Goal: Information Seeking & Learning: Compare options

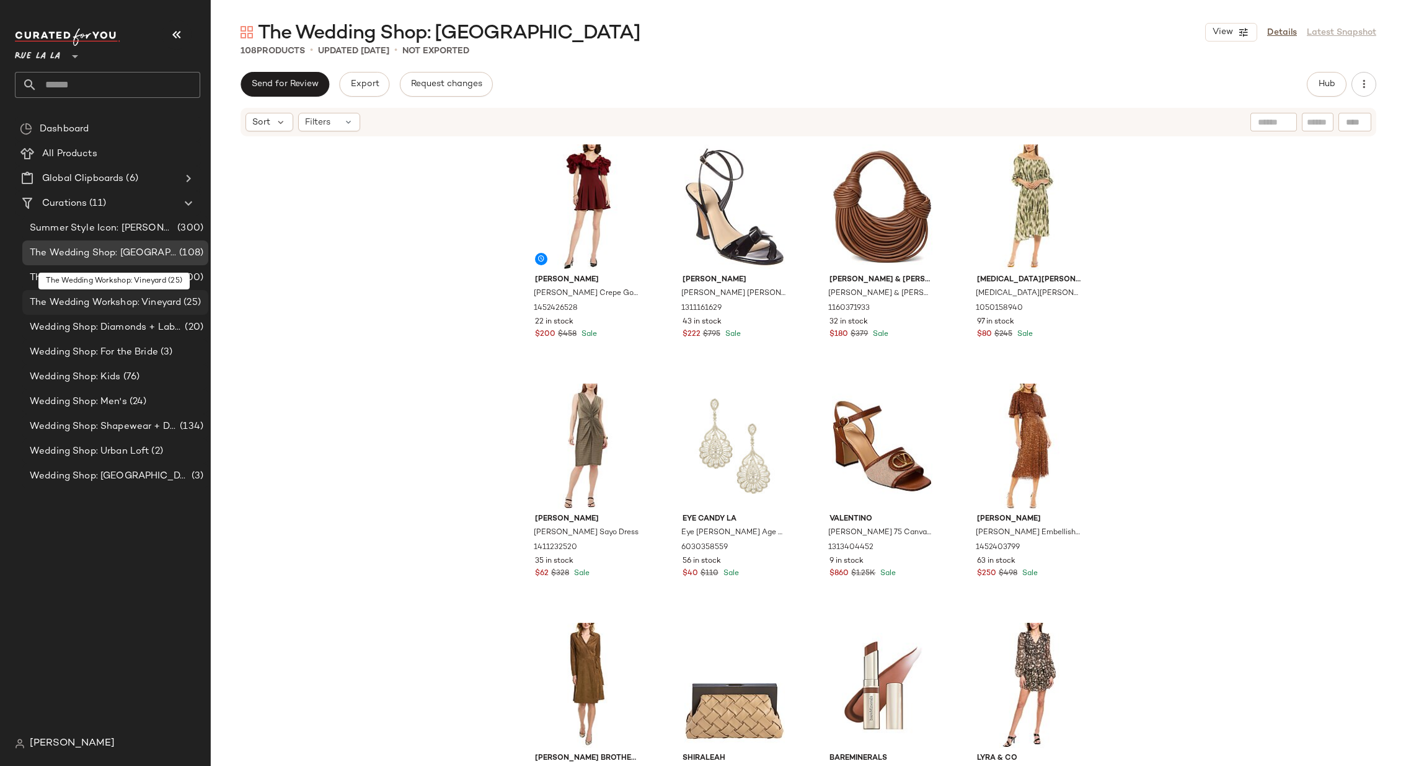
click at [160, 301] on span "The Wedding Workshop: Vineyard" at bounding box center [105, 303] width 151 height 14
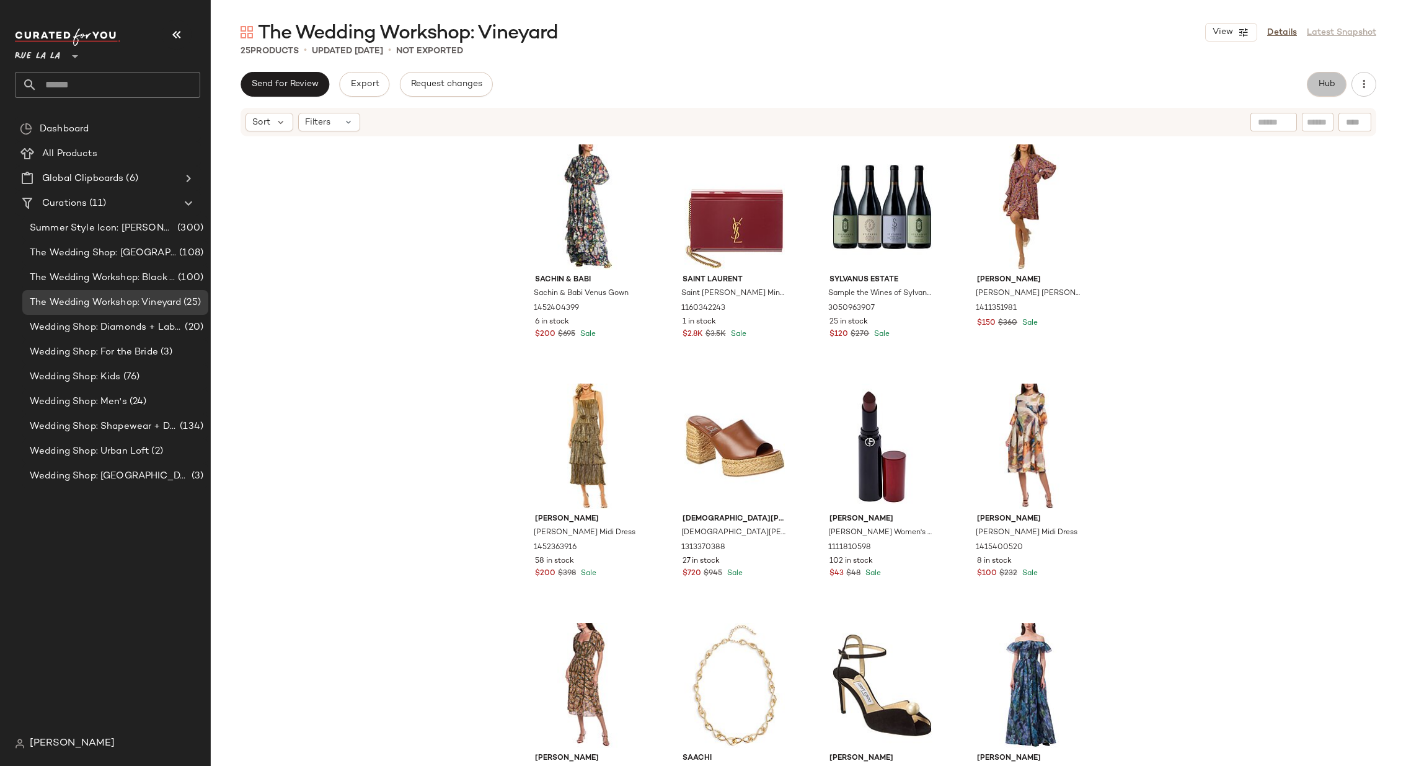
click at [1324, 81] on span "Hub" at bounding box center [1326, 84] width 17 height 10
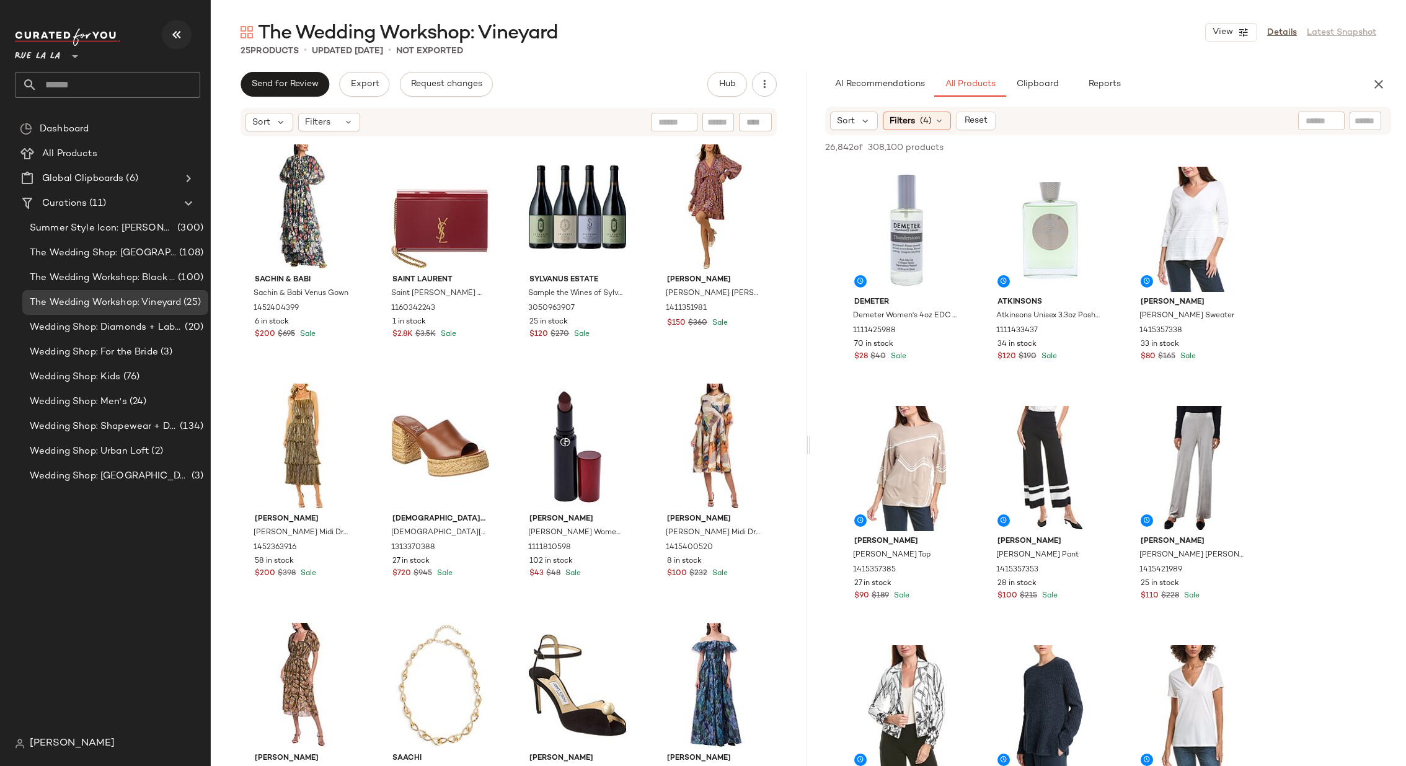
click at [180, 30] on icon "button" at bounding box center [176, 34] width 15 height 15
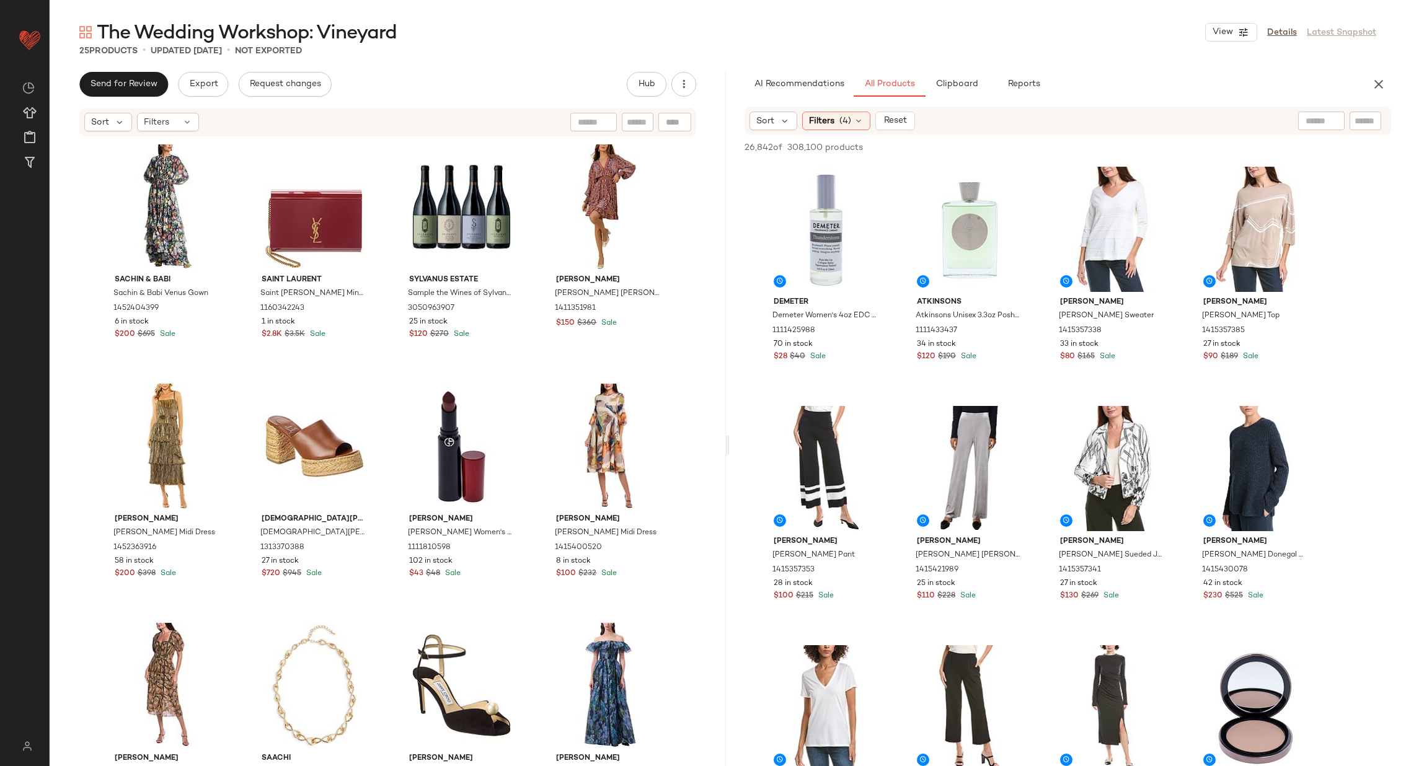
click at [1366, 115] on input "text" at bounding box center [1366, 121] width 22 height 13
paste input "**********"
type input "**********"
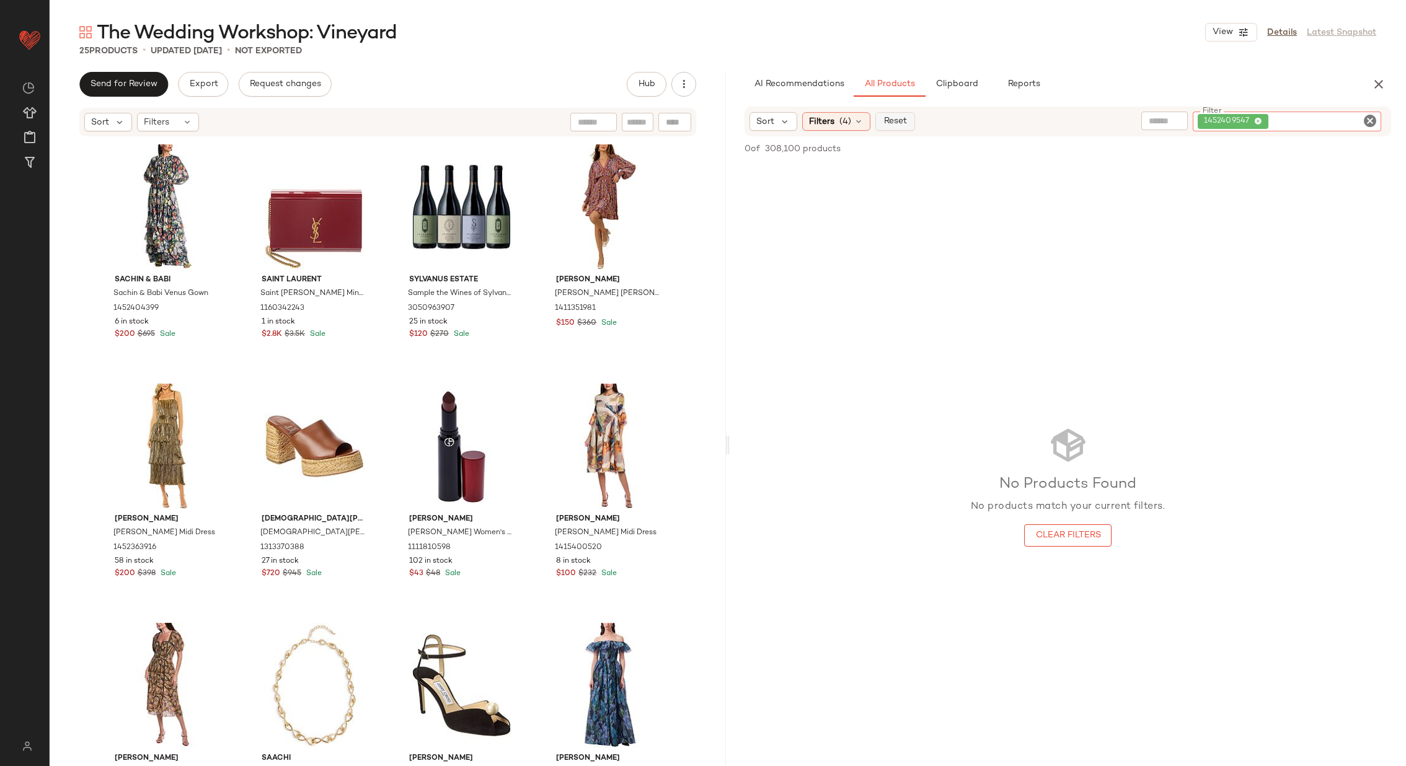
click at [890, 122] on span "Reset" at bounding box center [895, 122] width 24 height 10
click at [857, 120] on icon at bounding box center [857, 121] width 10 height 10
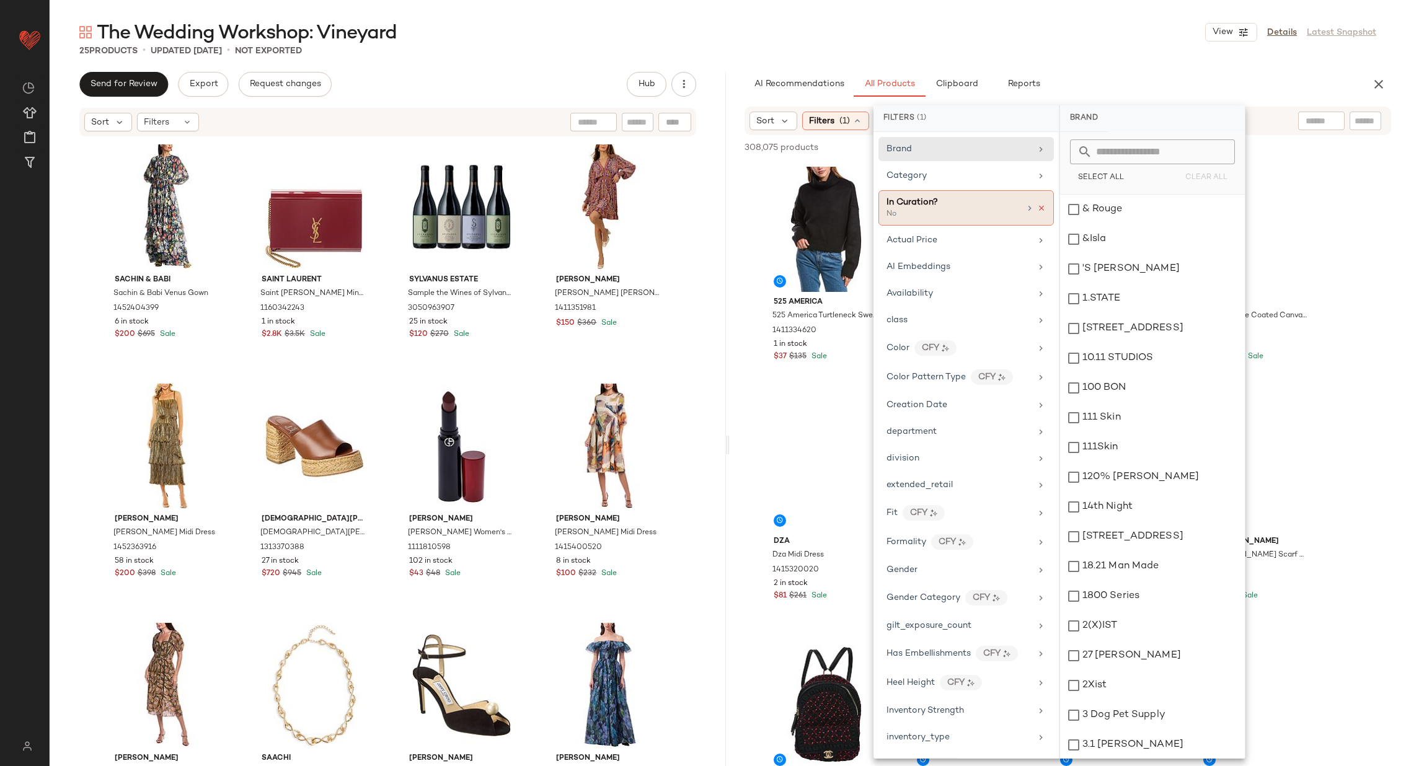
click at [1037, 205] on icon at bounding box center [1041, 208] width 9 height 9
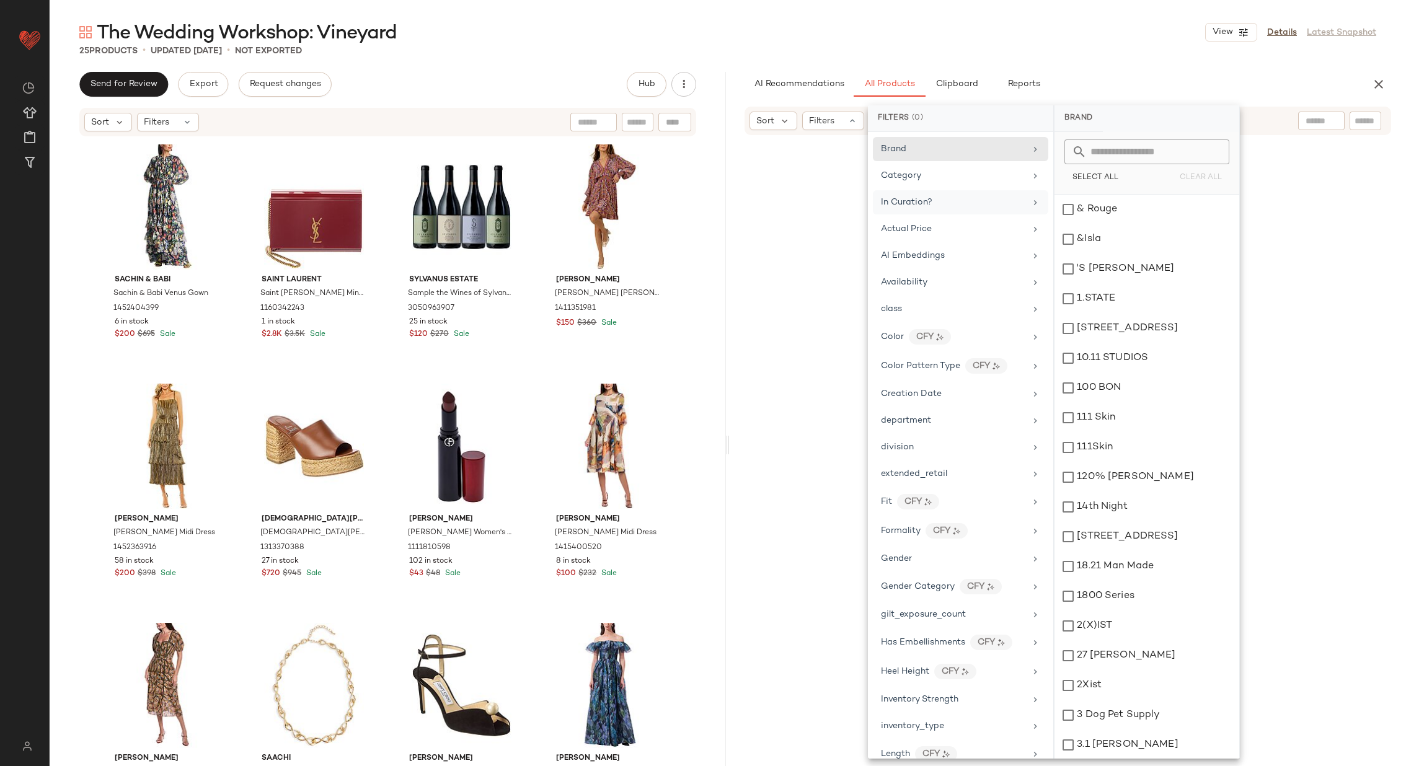
click at [1362, 119] on input "text" at bounding box center [1366, 121] width 22 height 13
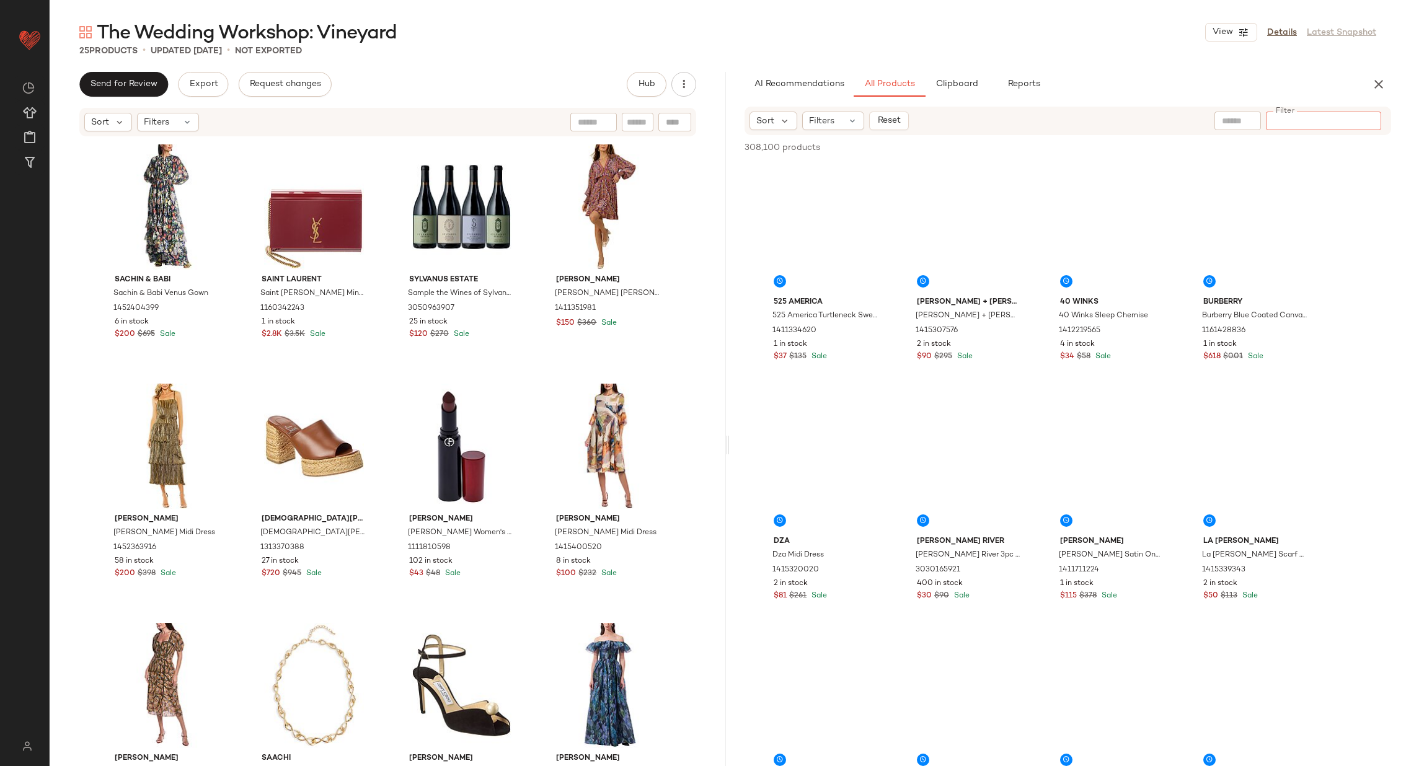
paste input "**********"
type input "**********"
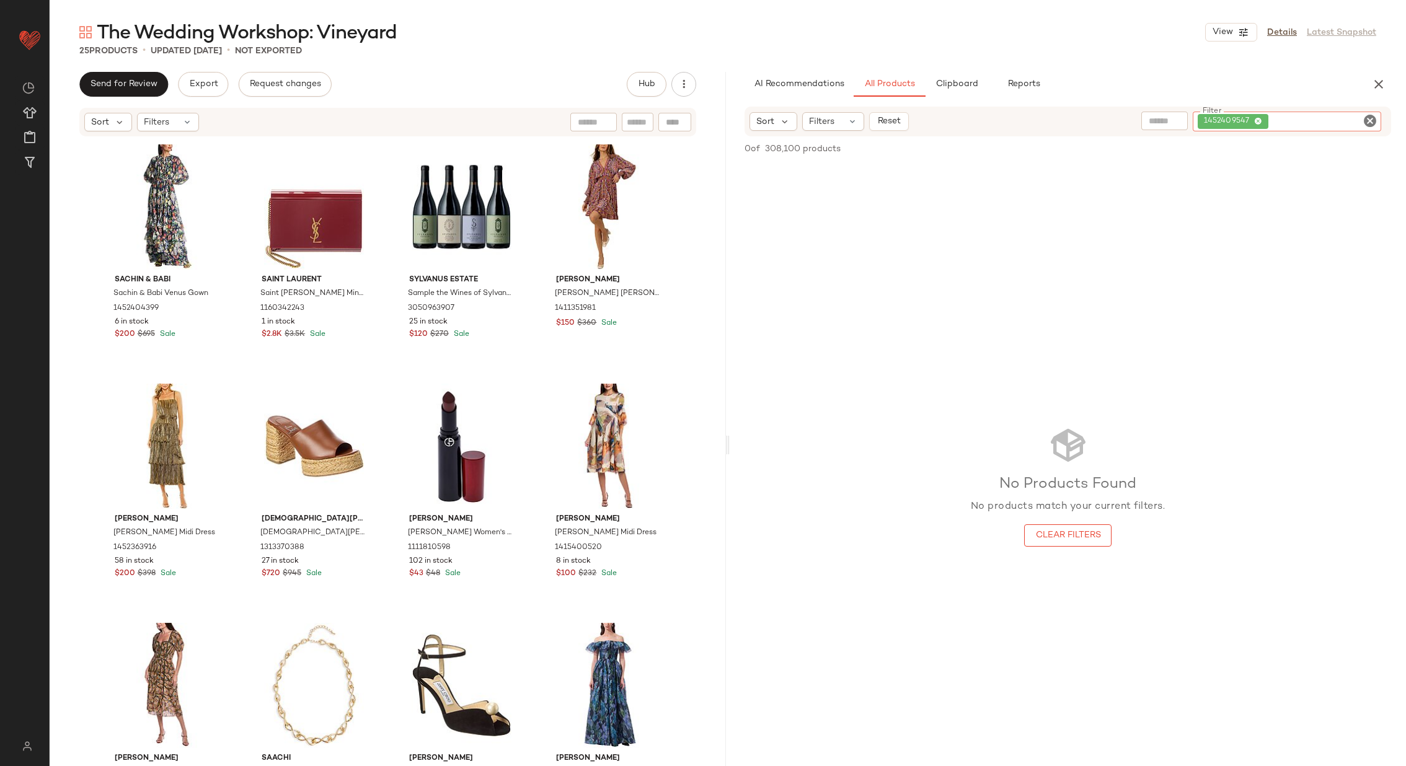
click at [1372, 120] on icon "Clear Filter" at bounding box center [1370, 120] width 15 height 15
paste input "**********"
type input "**********"
click at [1371, 117] on icon "Clear Filter" at bounding box center [1370, 120] width 15 height 15
paste input "**********"
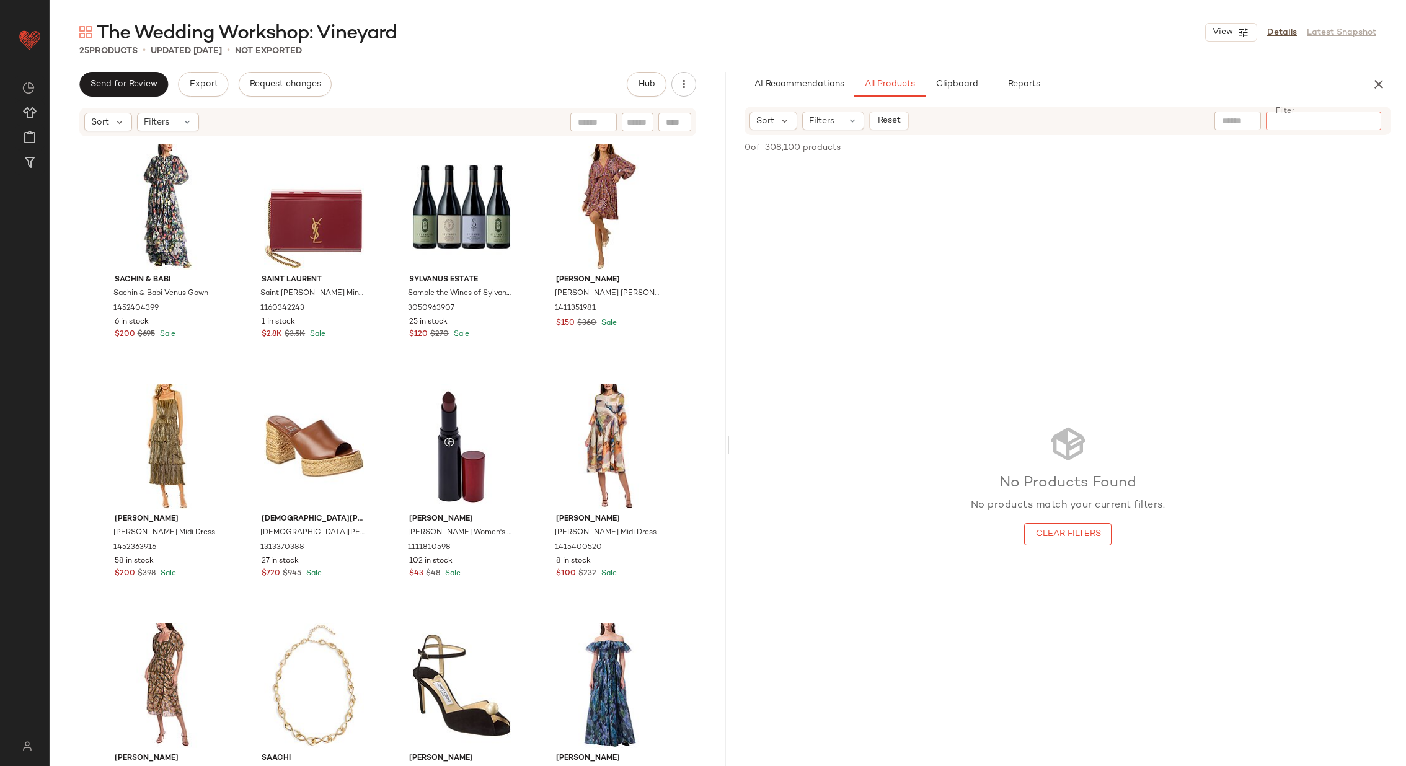
type input "**********"
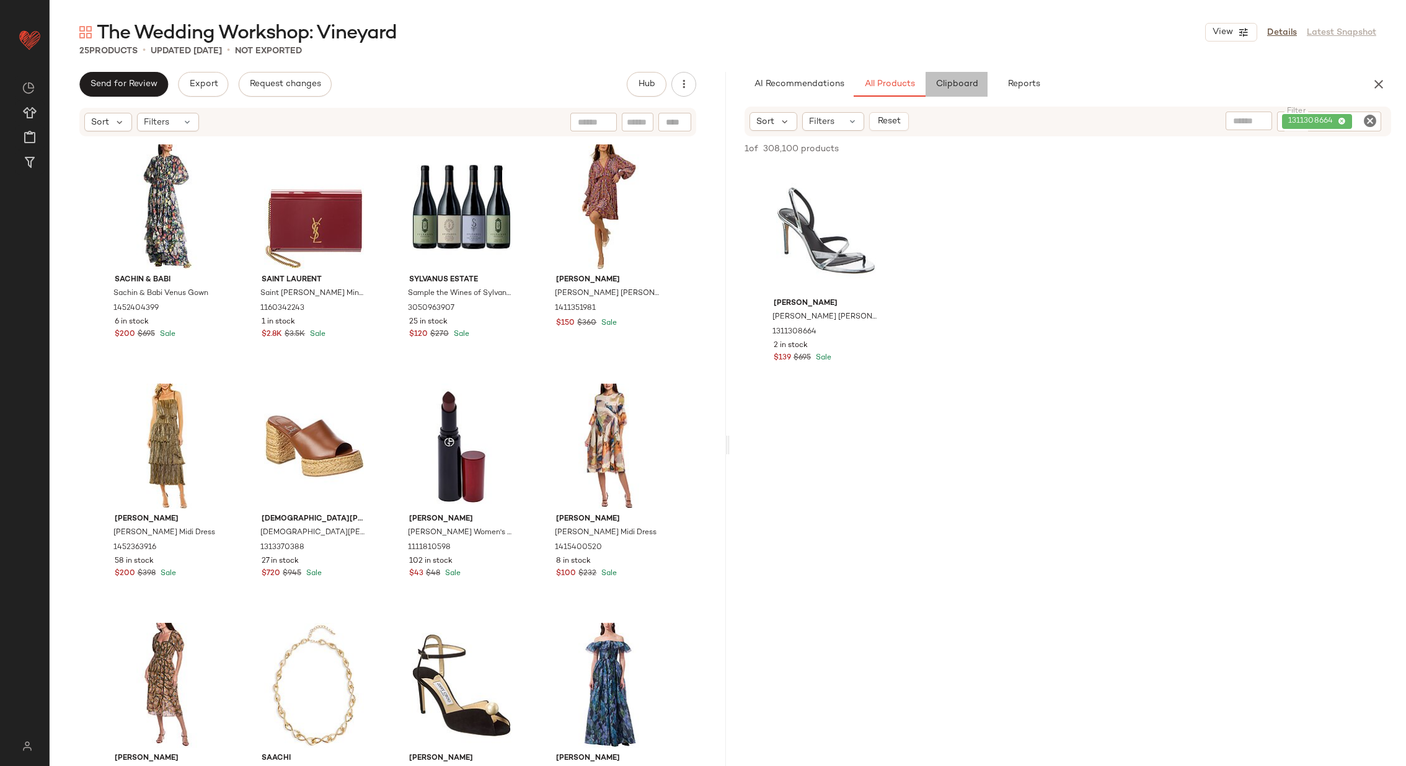
click at [961, 84] on span "Clipboard" at bounding box center [956, 84] width 43 height 10
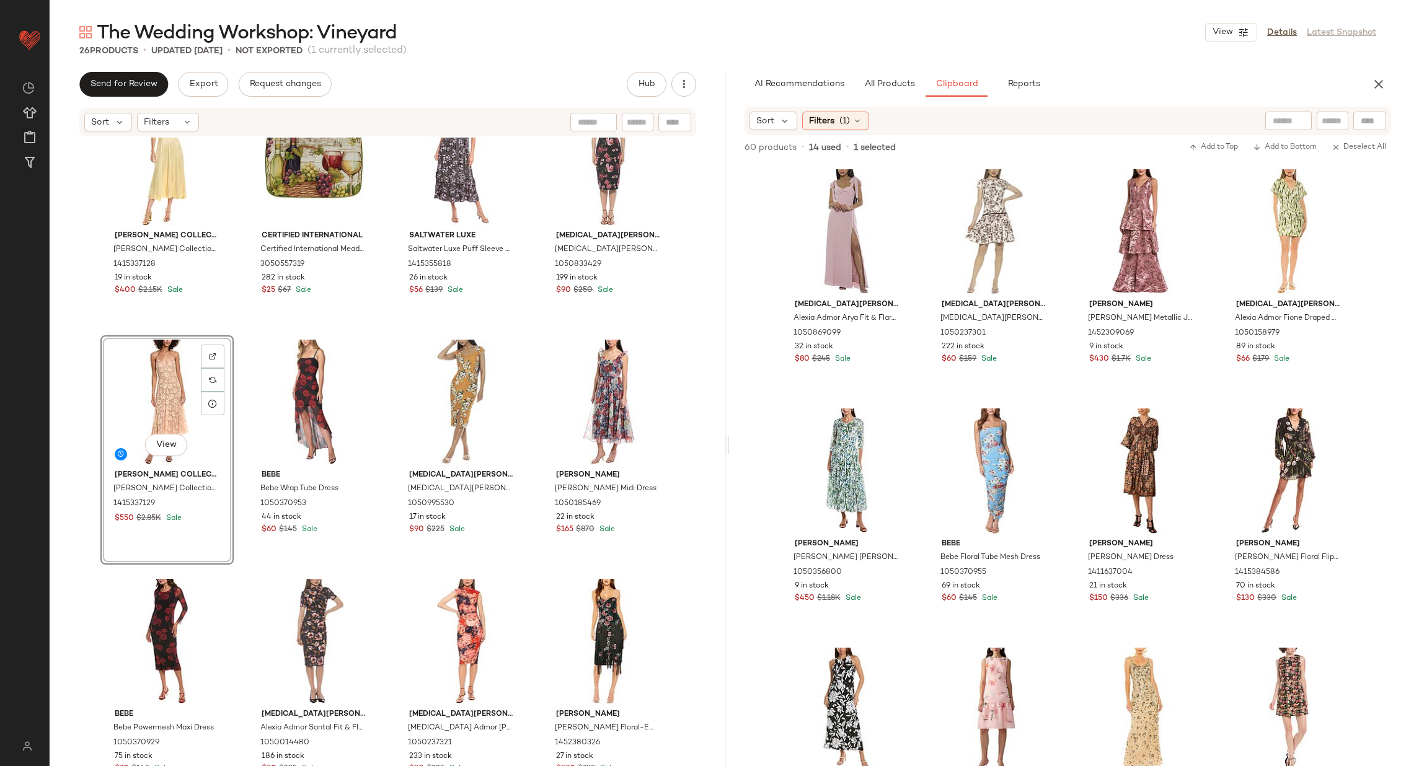
scroll to position [779, 0]
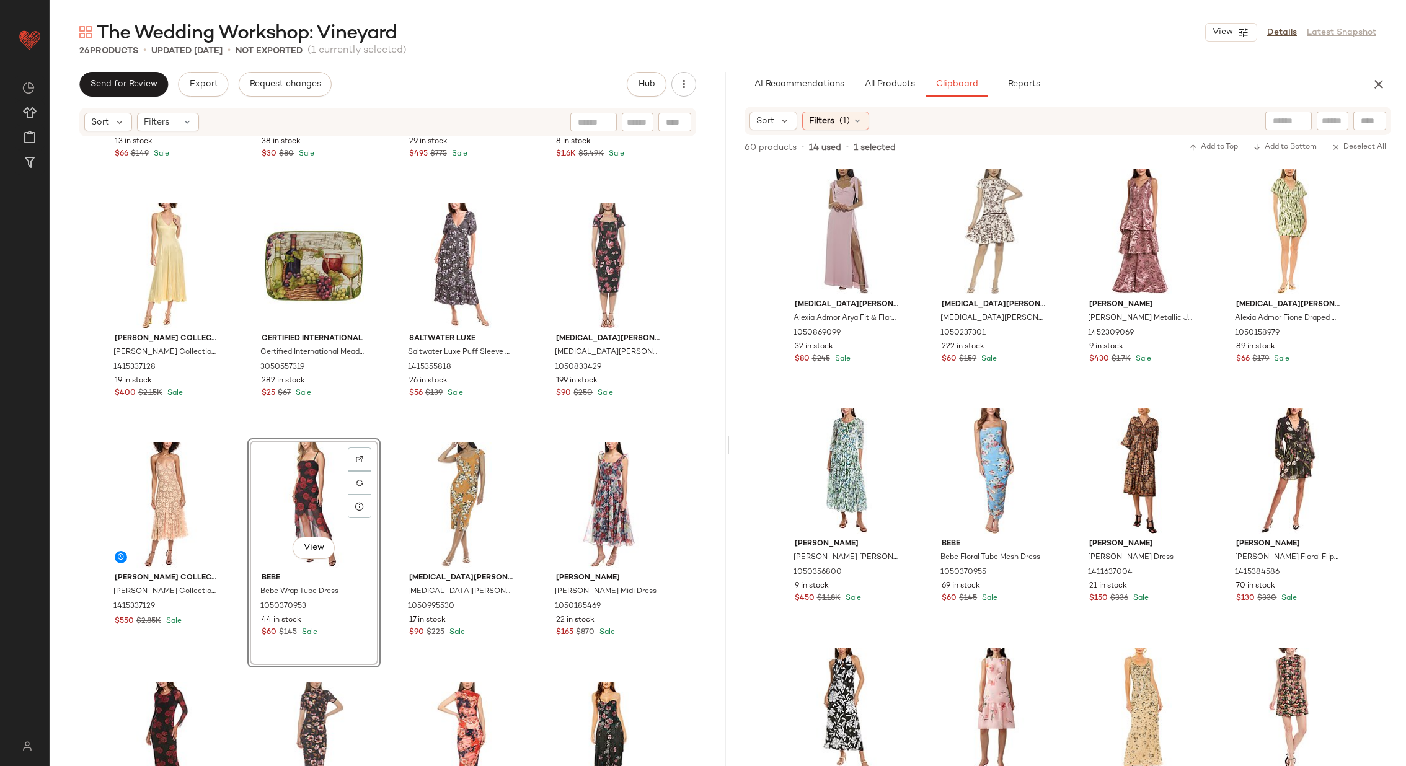
scroll to position [740, 0]
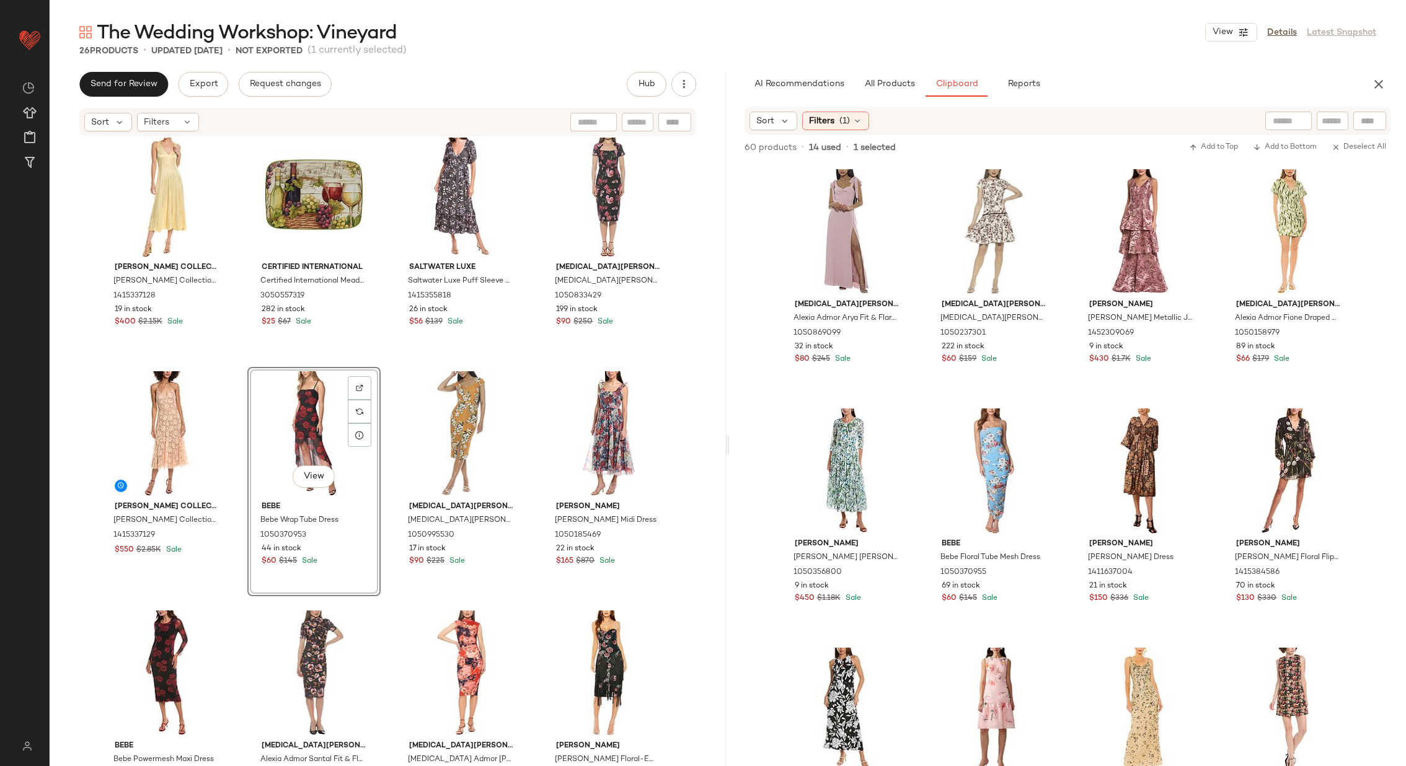
click at [1299, 117] on div at bounding box center [1288, 121] width 46 height 19
type input "*****"
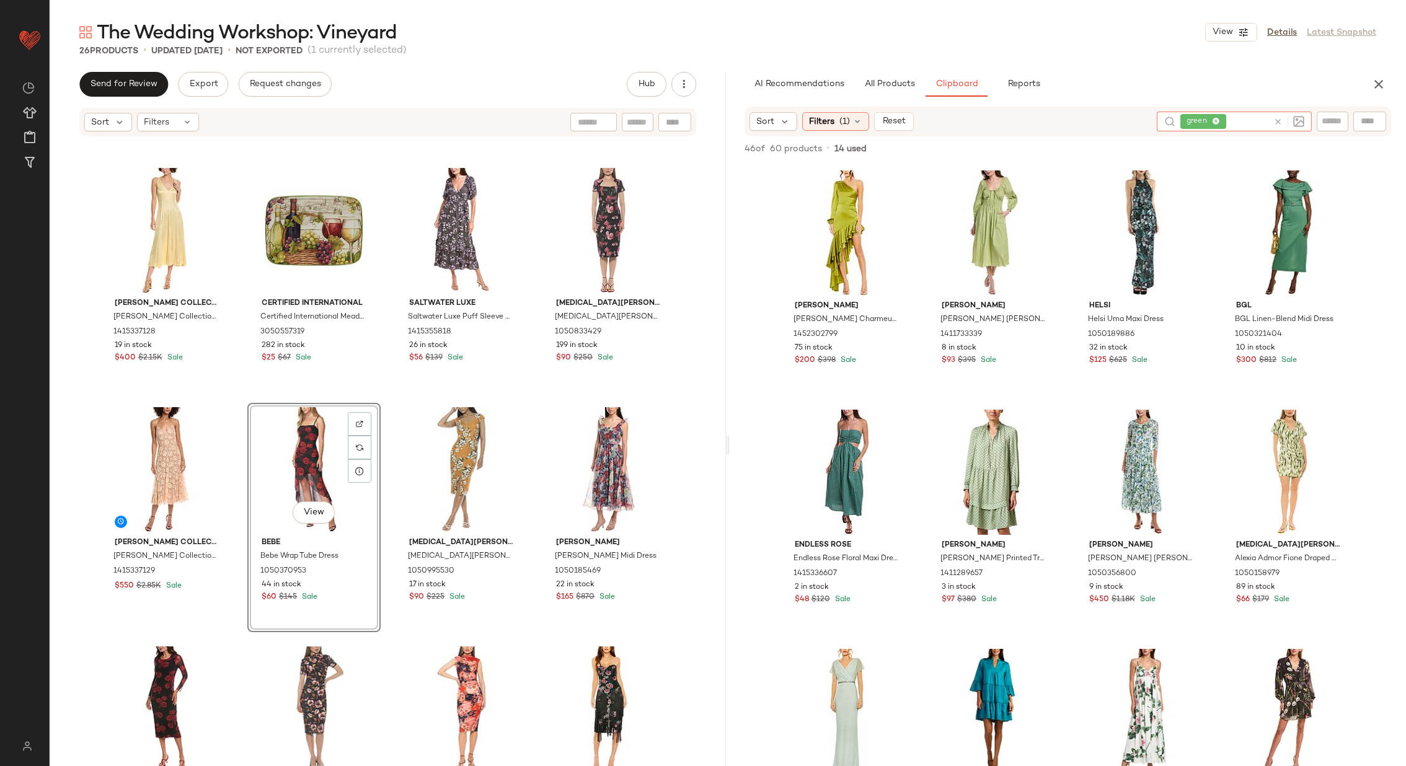
scroll to position [703, 0]
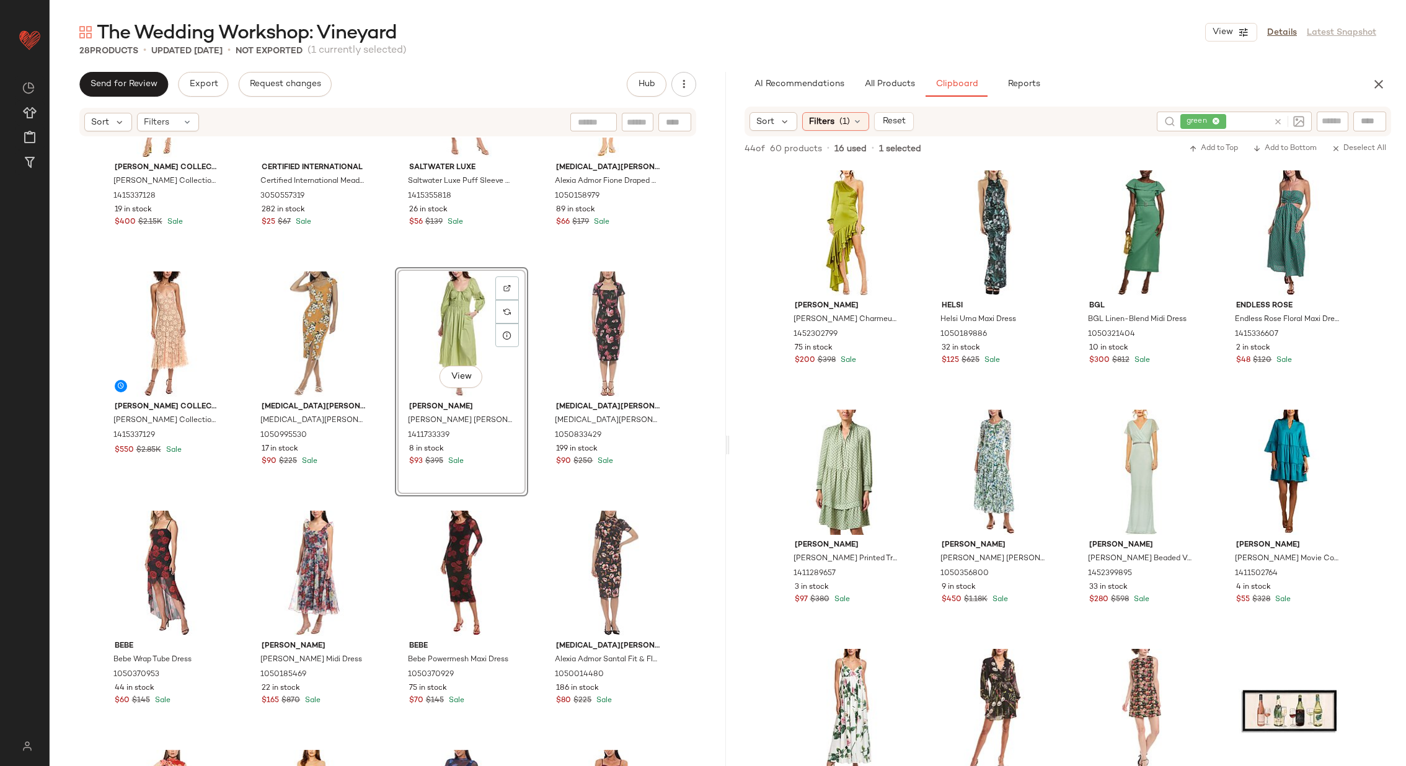
scroll to position [888, 0]
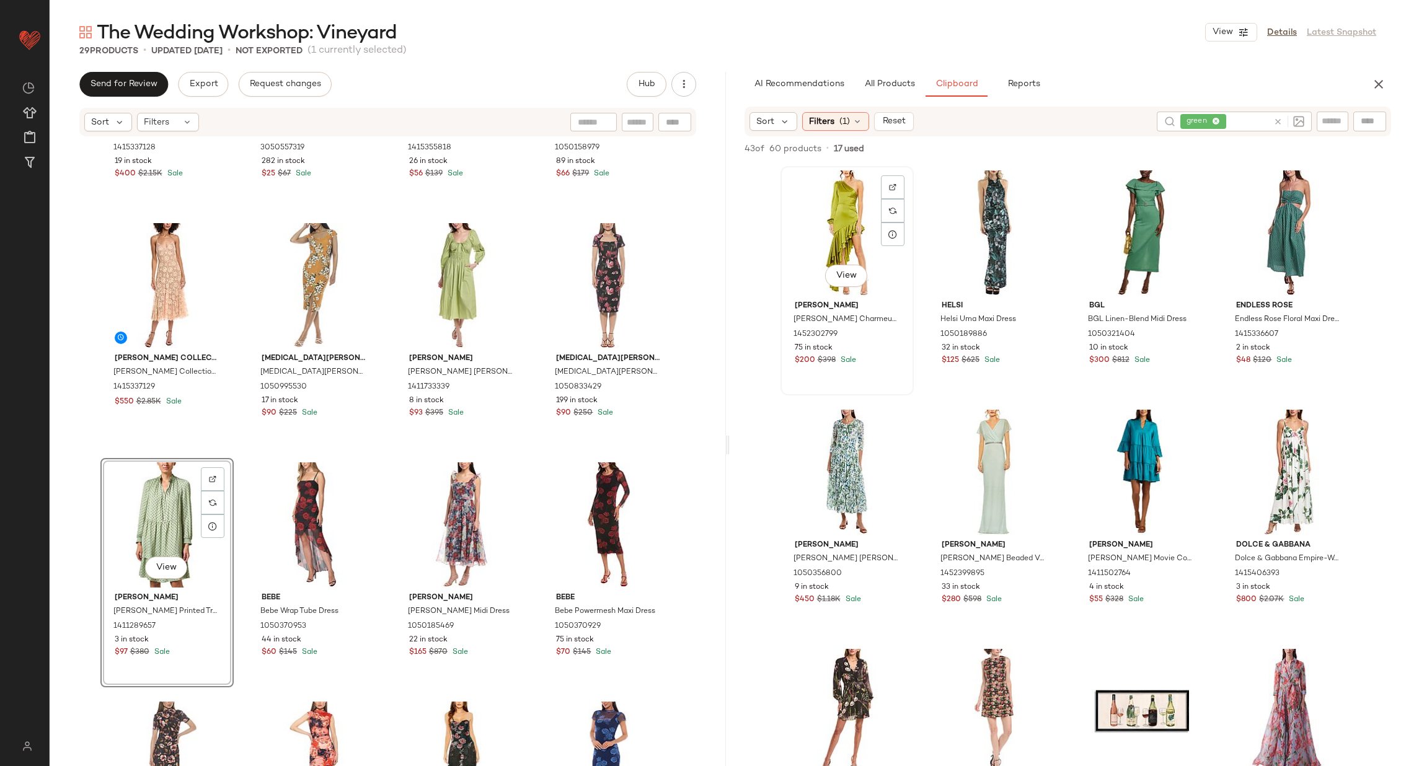
click at [832, 237] on div "View" at bounding box center [847, 232] width 125 height 125
click at [919, 246] on div "View Mac Duggal Mac Duggal Charmeuse Ruffled Asymmetrical Gown 1452302799 75 in…" at bounding box center [1068, 492] width 575 height 652
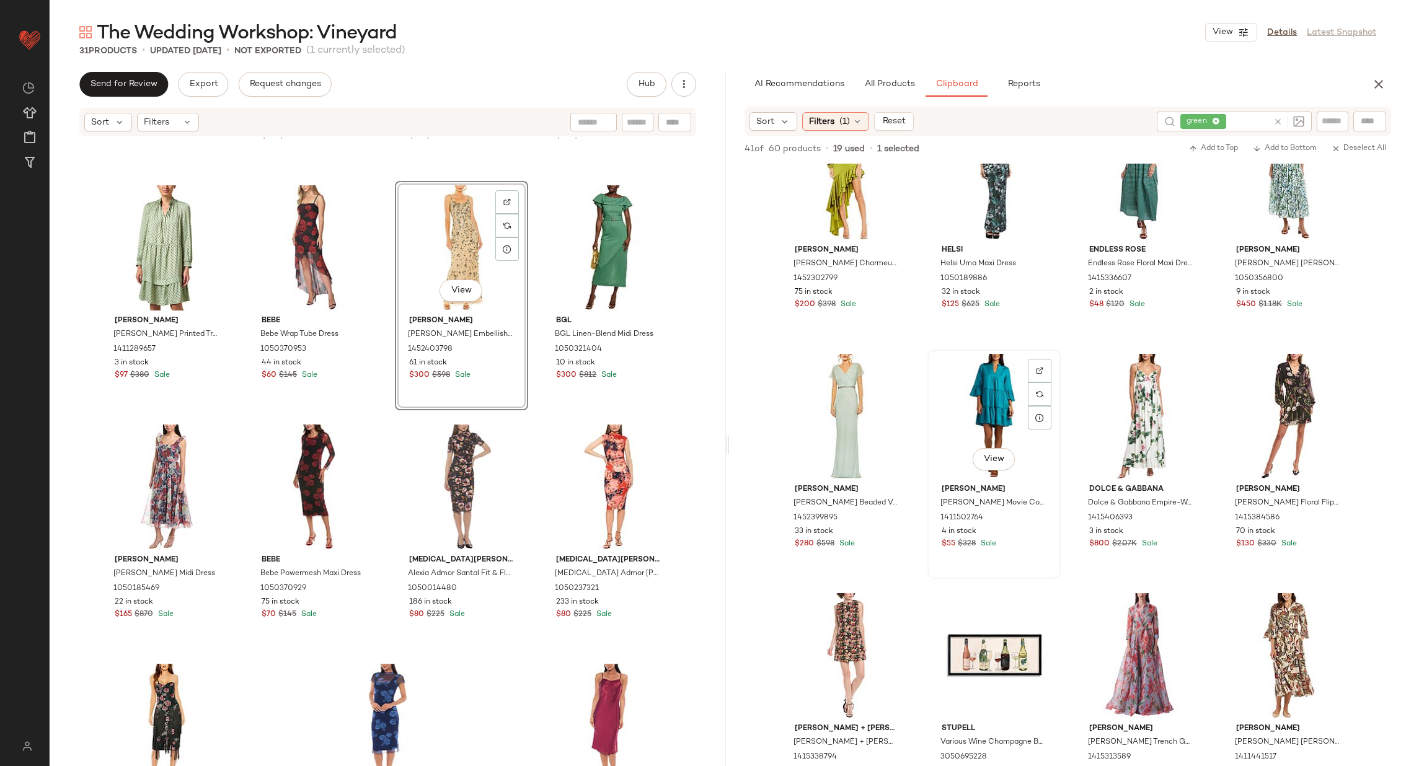
scroll to position [0, 0]
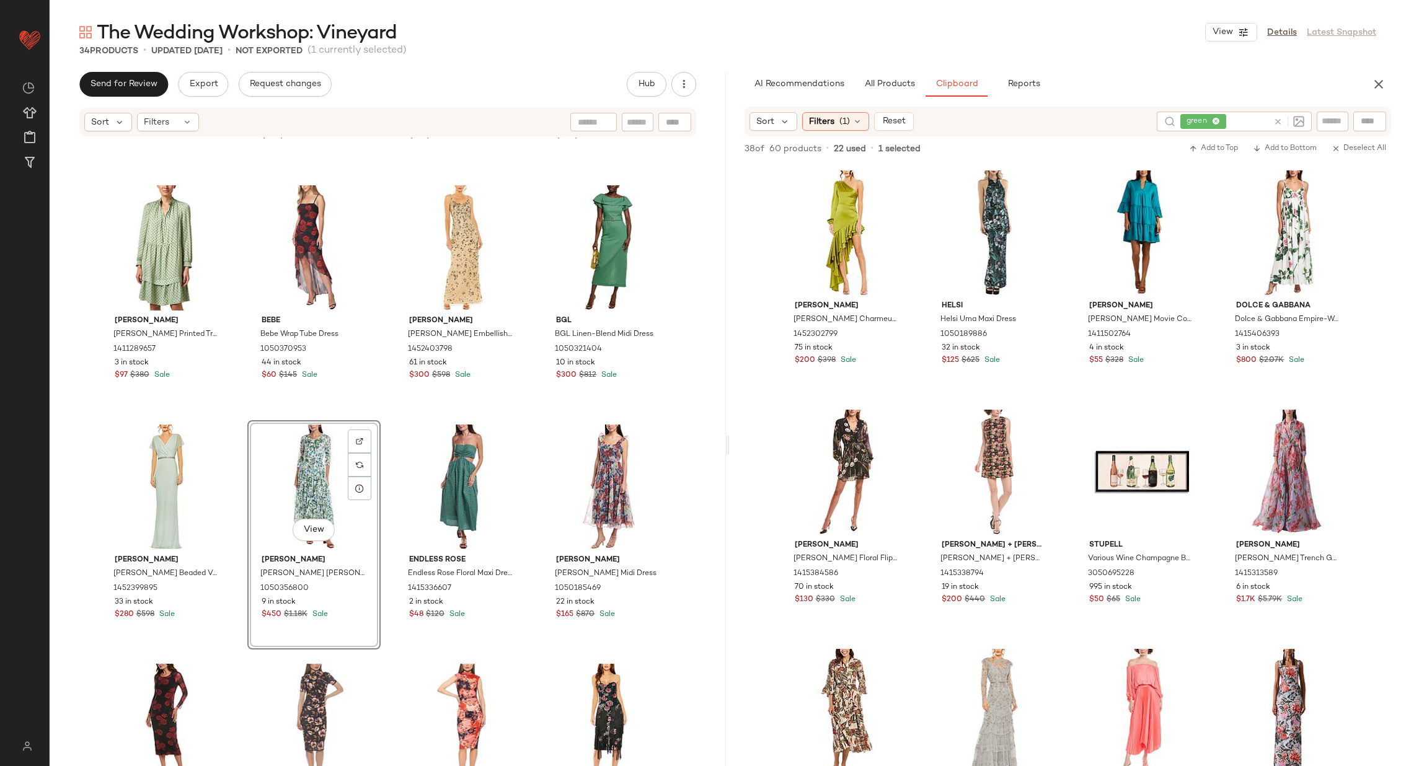
click at [385, 464] on div "Michael Kors Collection Michael Kors Collection Lace Silk-Lined Slip Dress 1415…" at bounding box center [388, 471] width 676 height 666
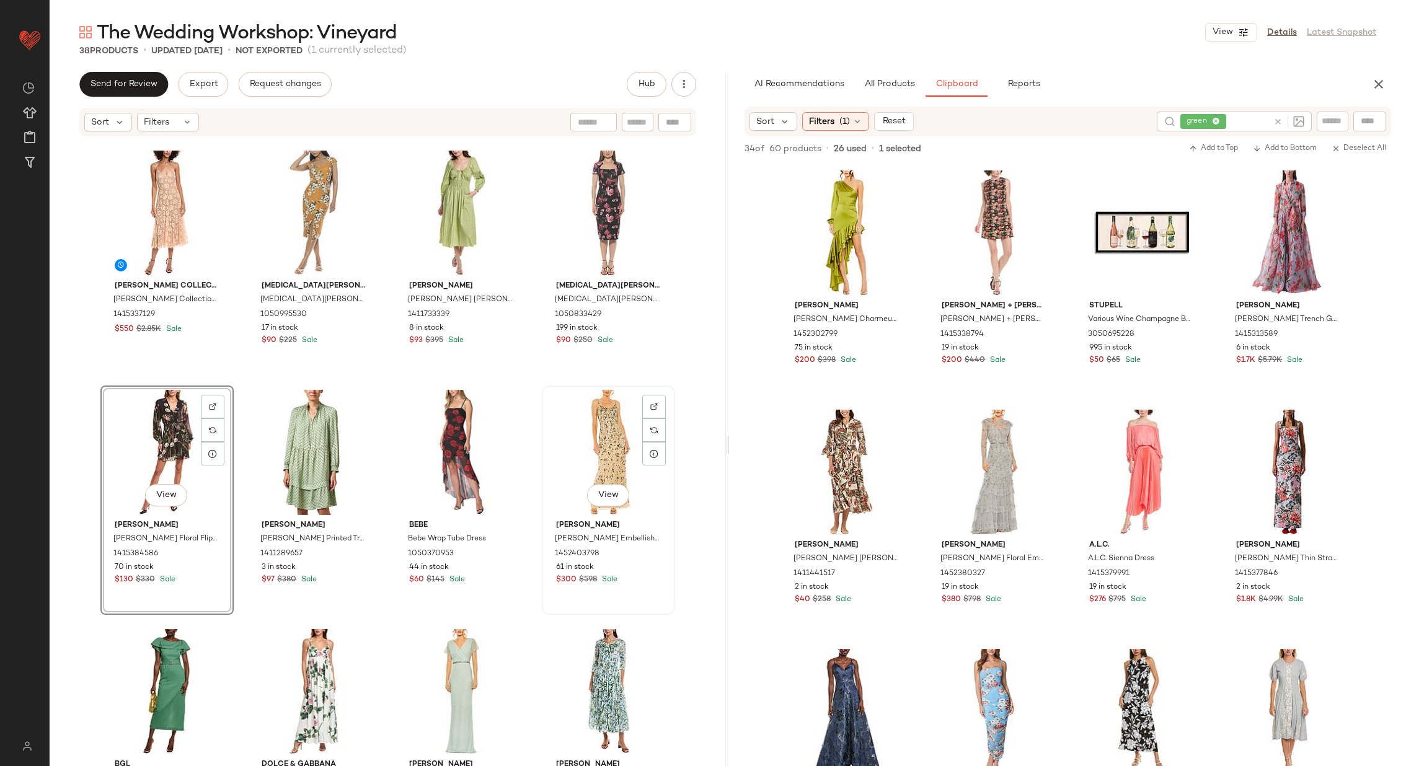
scroll to position [915, 0]
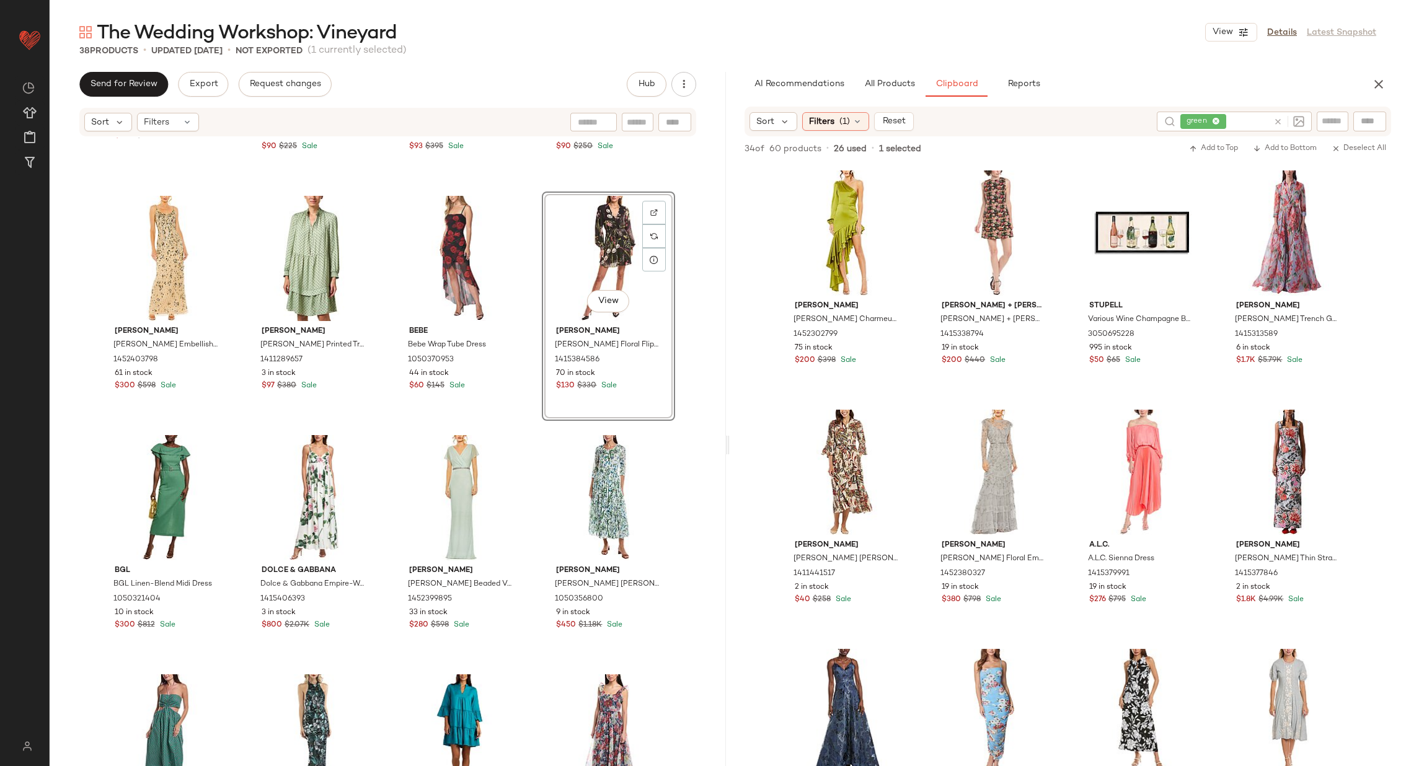
scroll to position [1161, 0]
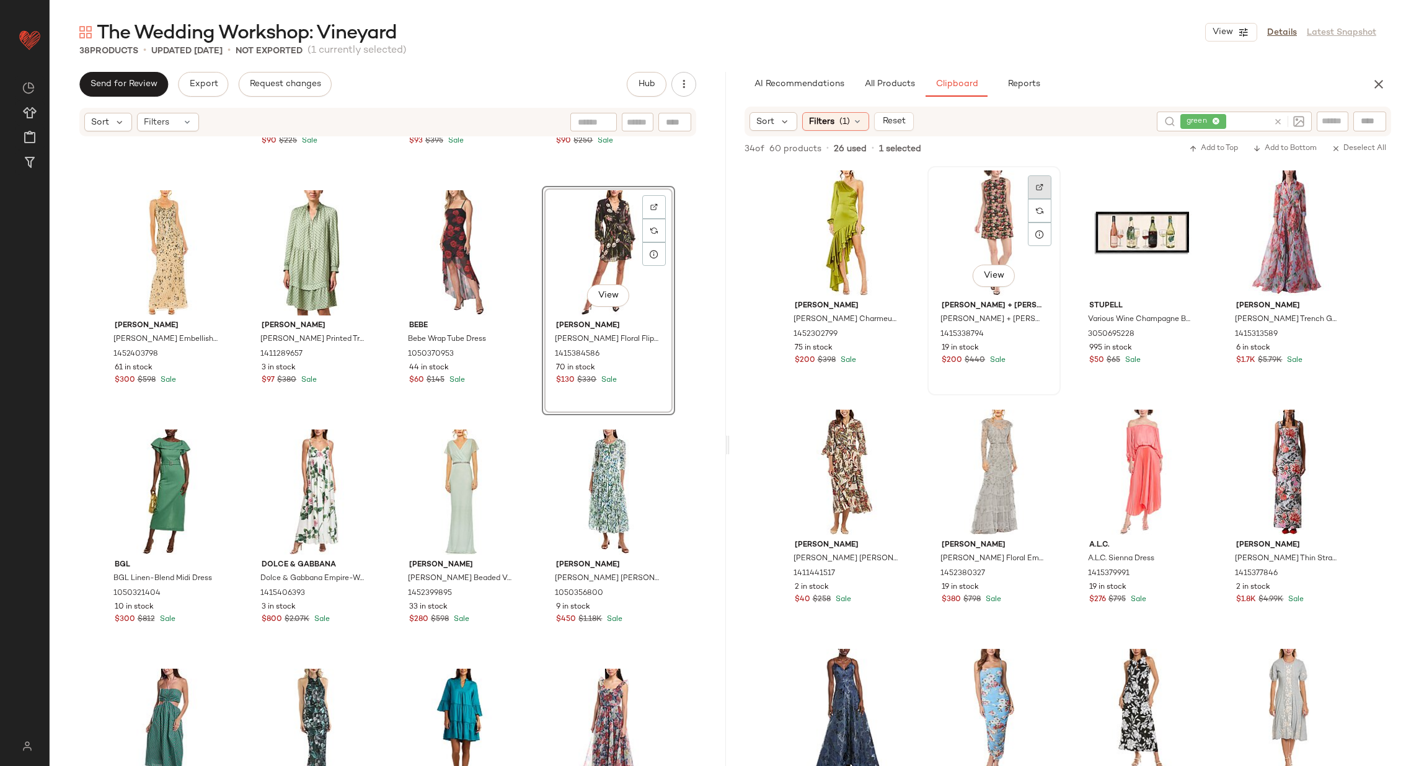
click at [1028, 185] on div at bounding box center [1040, 187] width 24 height 24
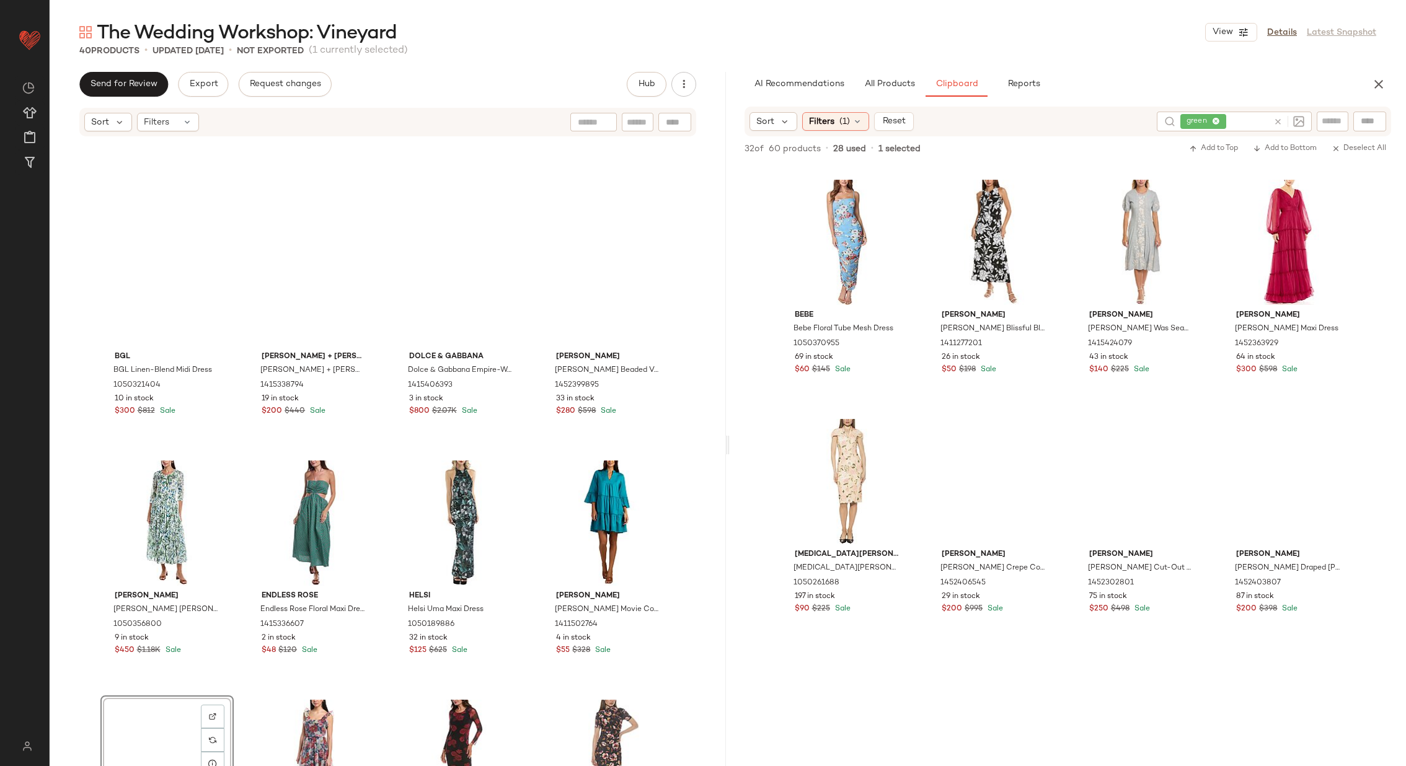
scroll to position [1730, 0]
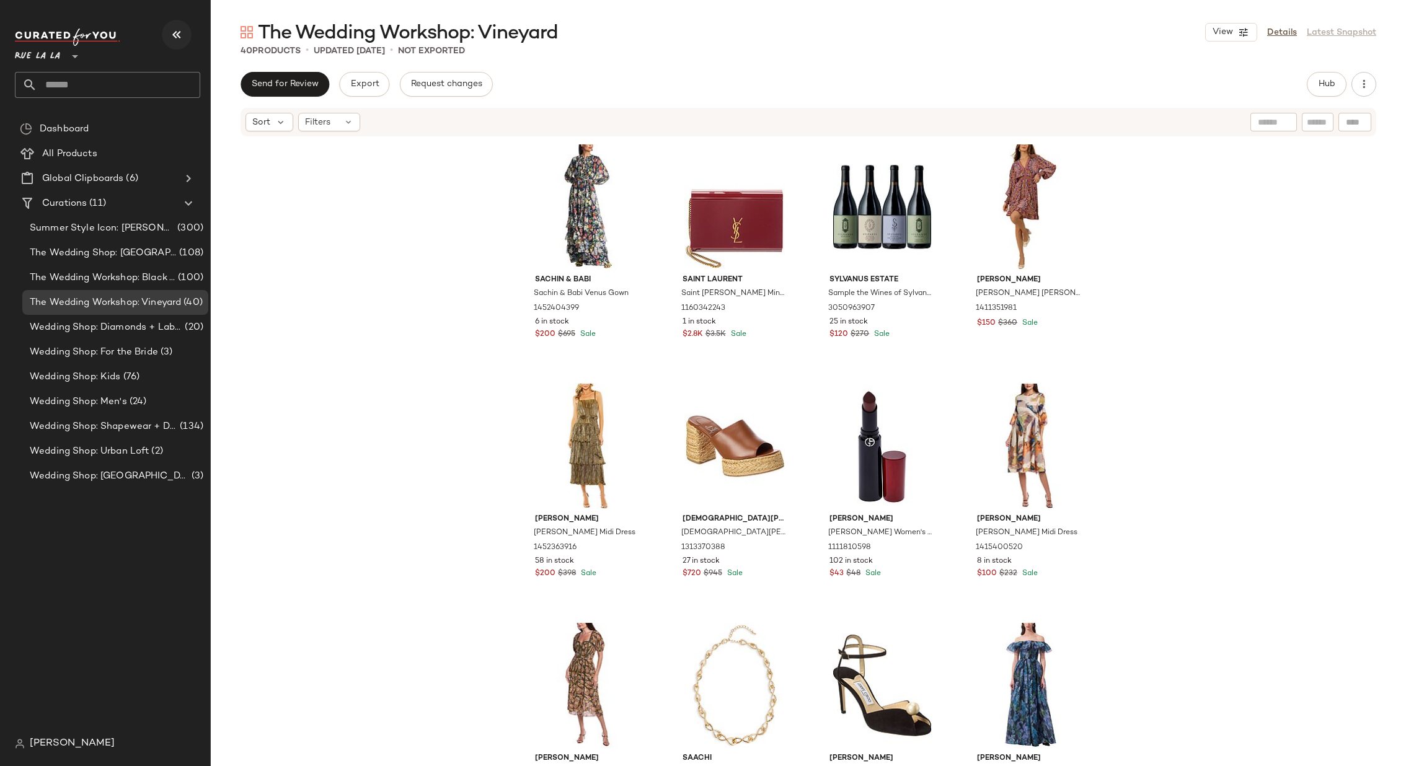
click at [167, 40] on button "button" at bounding box center [177, 35] width 30 height 30
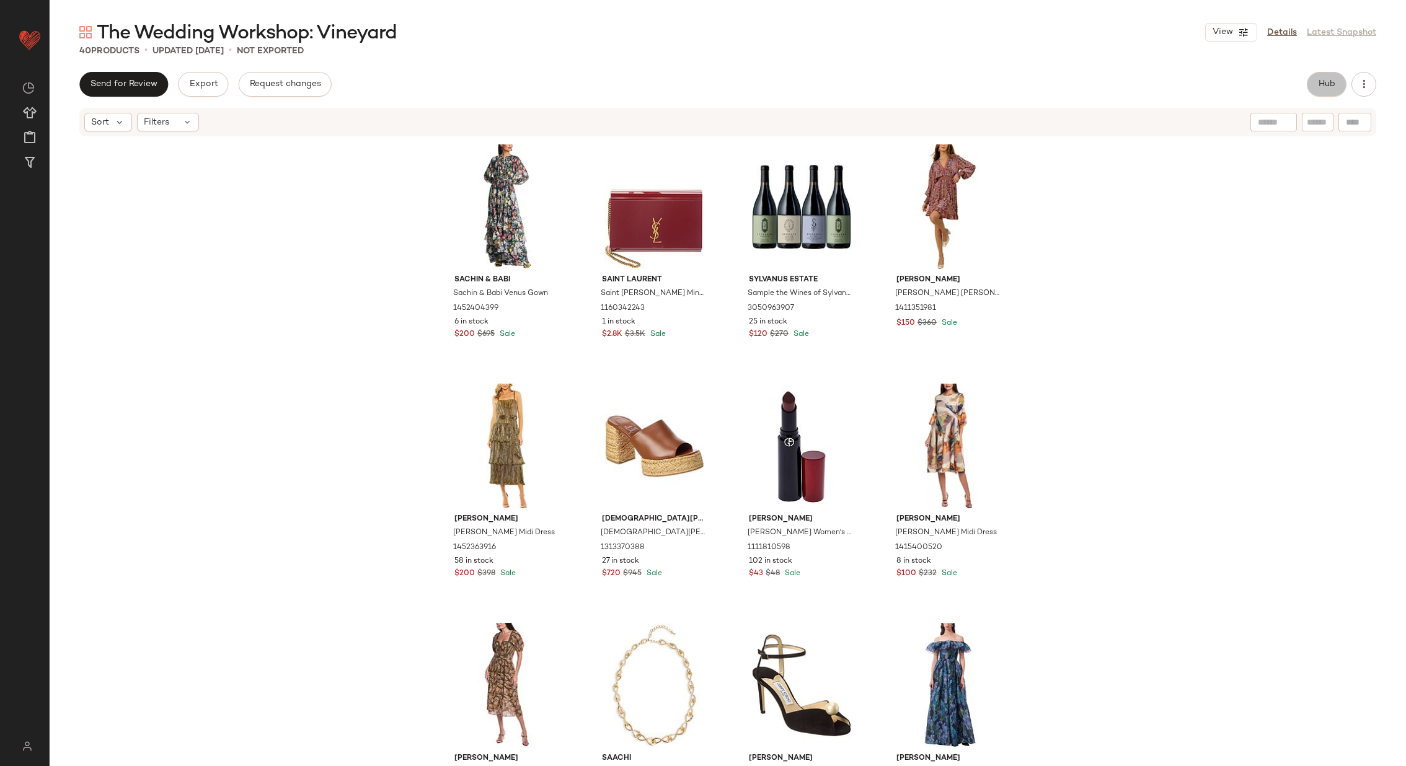
click at [1317, 90] on button "Hub" at bounding box center [1327, 84] width 40 height 25
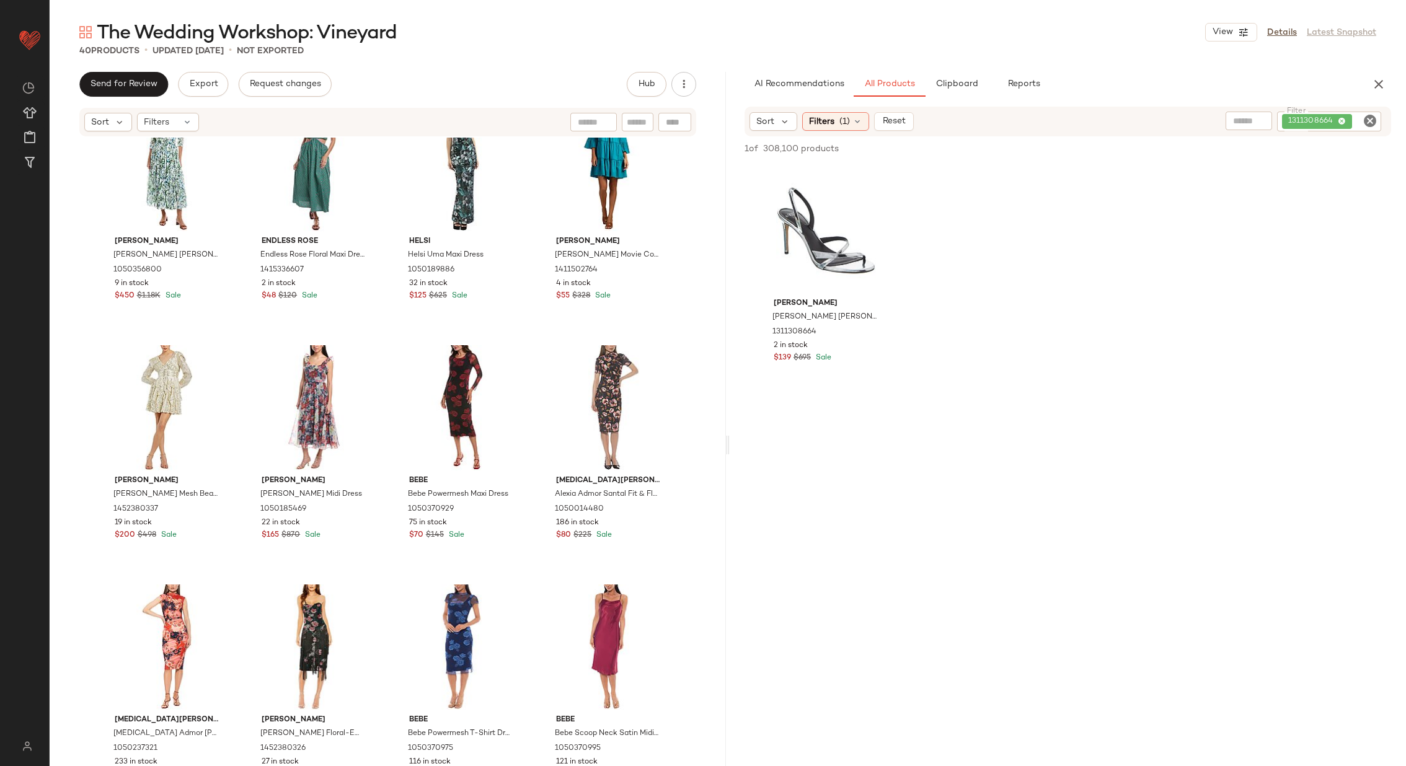
scroll to position [1730, 0]
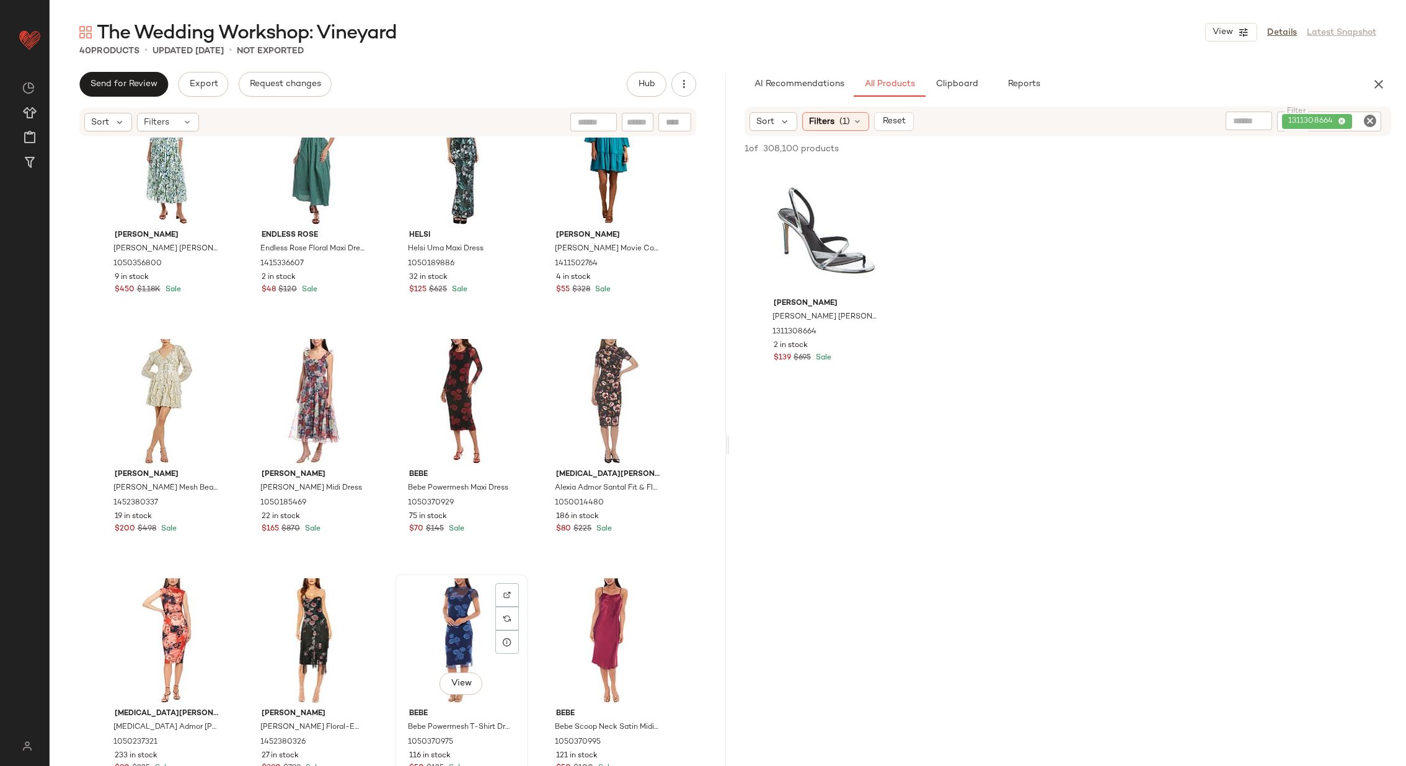
click at [443, 624] on div "View" at bounding box center [461, 640] width 125 height 125
click at [304, 629] on div "View" at bounding box center [314, 640] width 125 height 125
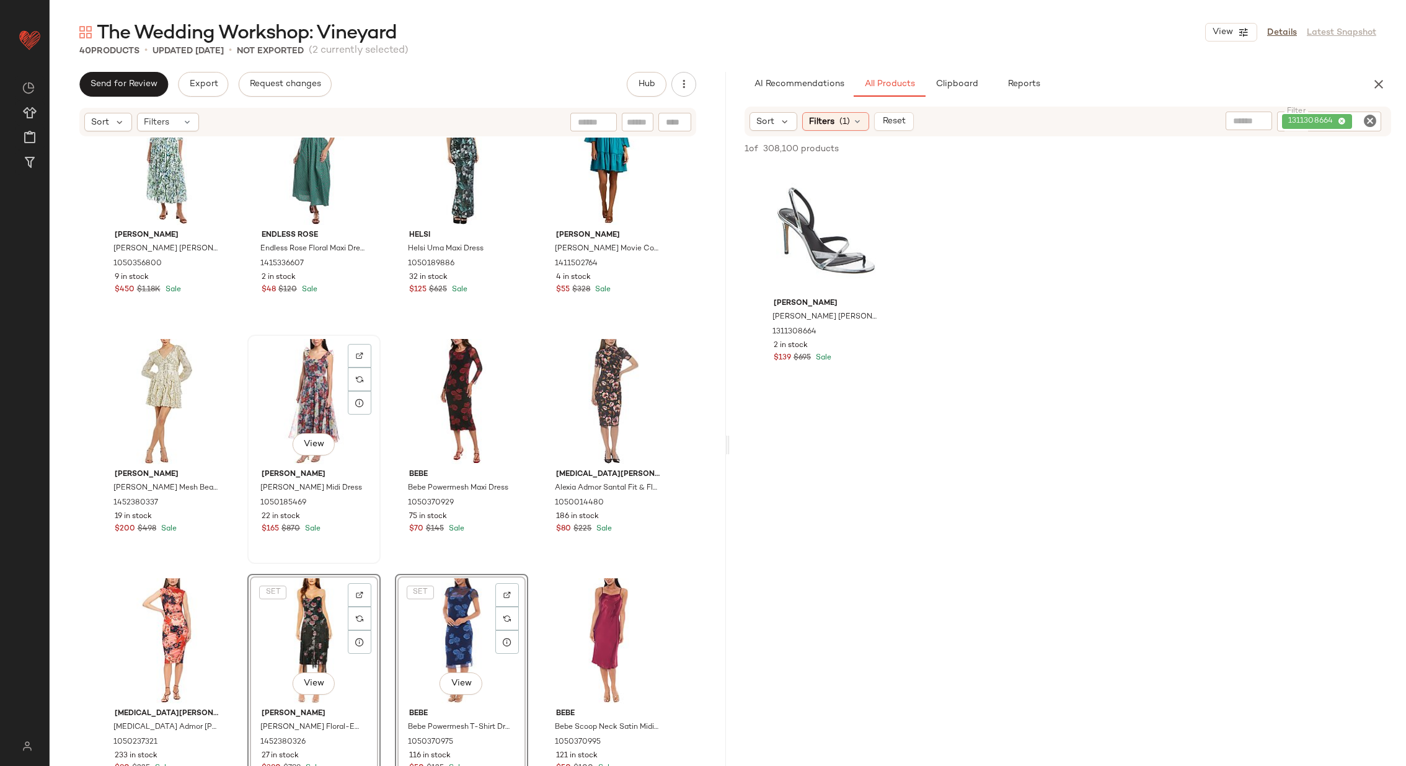
click at [301, 404] on div "View" at bounding box center [314, 401] width 125 height 125
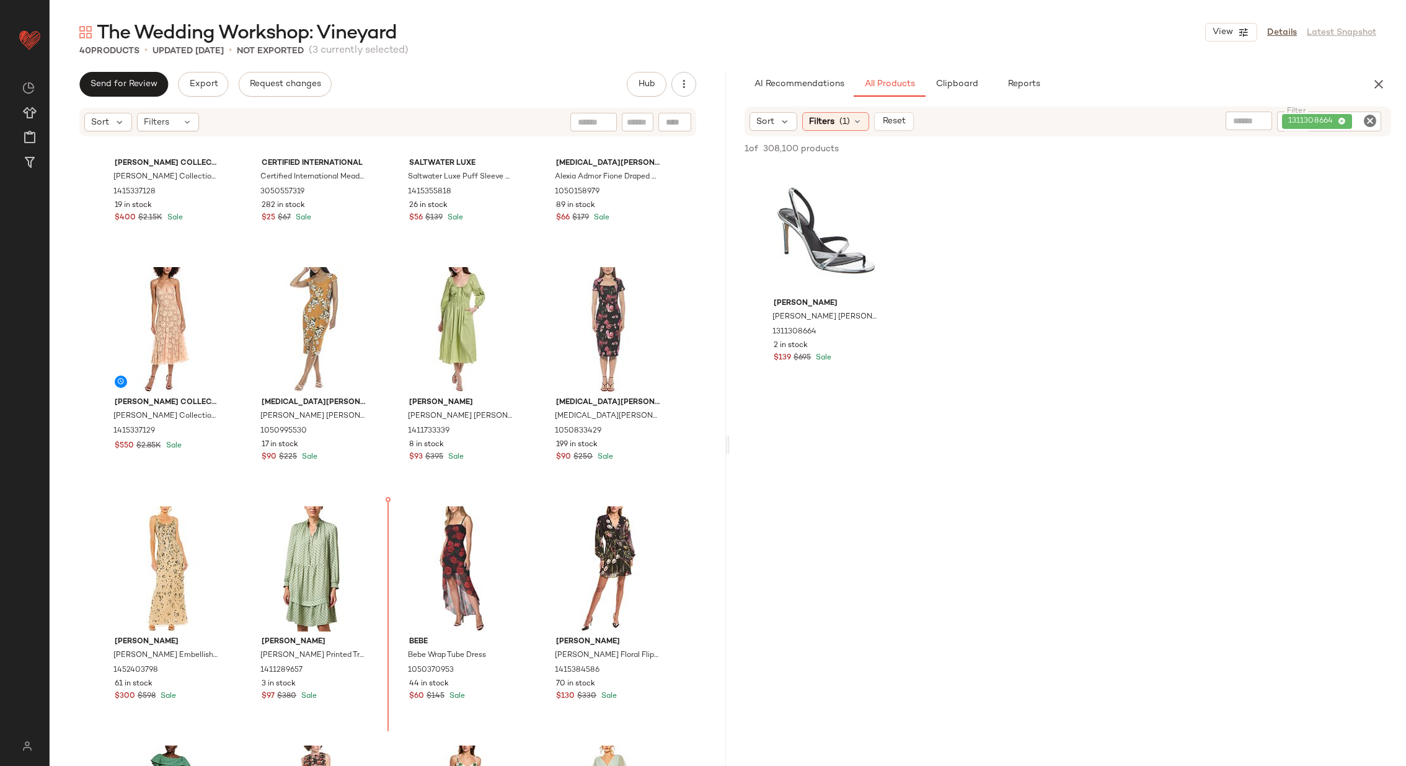
scroll to position [838, 0]
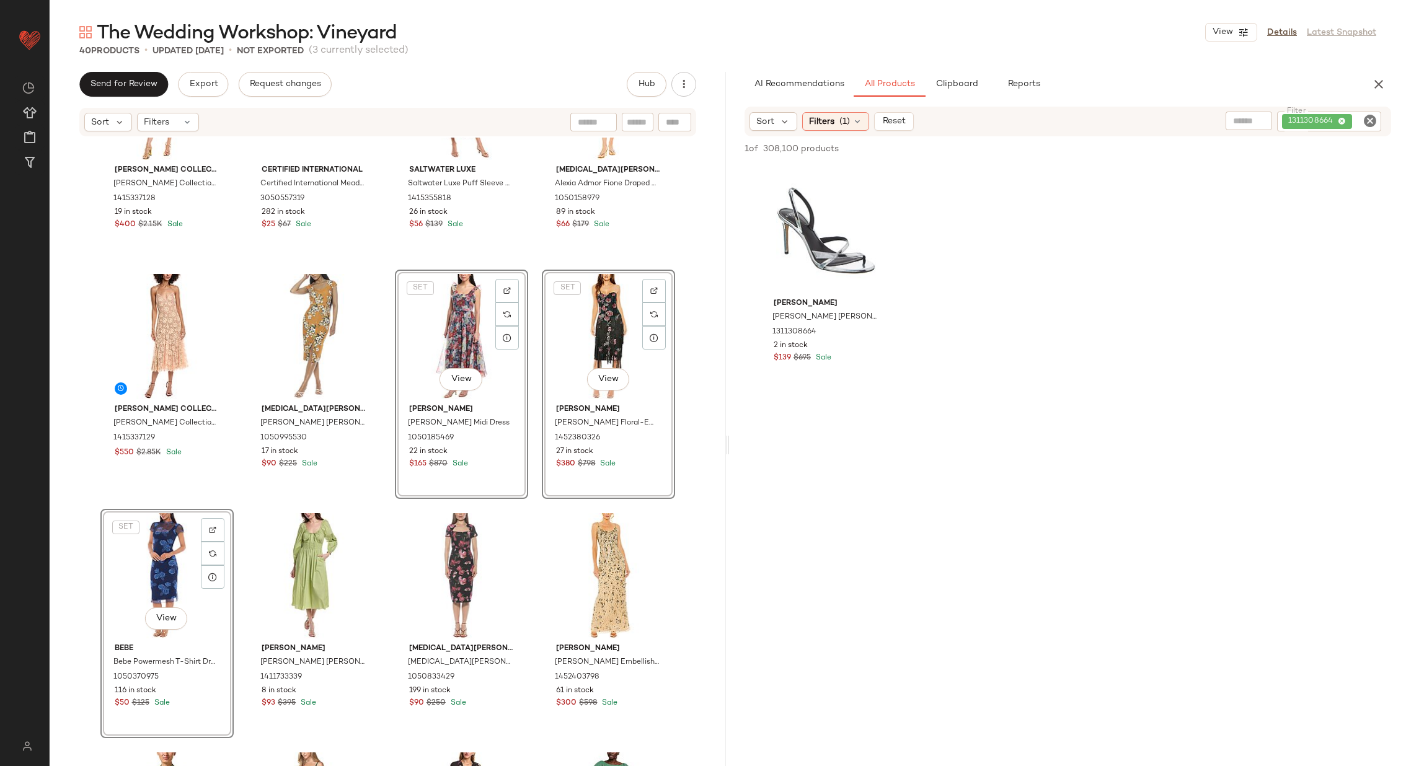
click at [536, 485] on div "Michael Kors Collection Michael Kors Collection Crush Charm Midi Dress 14153371…" at bounding box center [388, 471] width 676 height 666
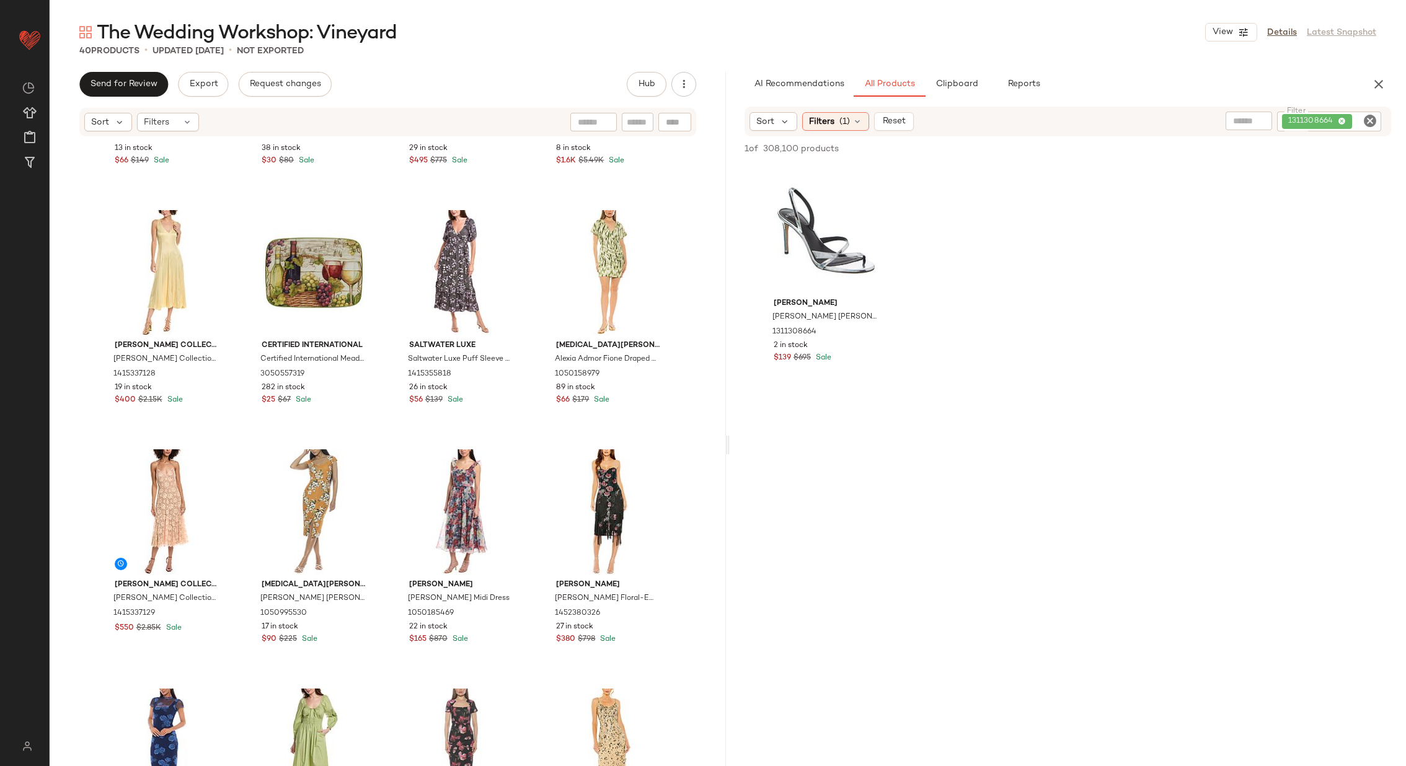
scroll to position [673, 0]
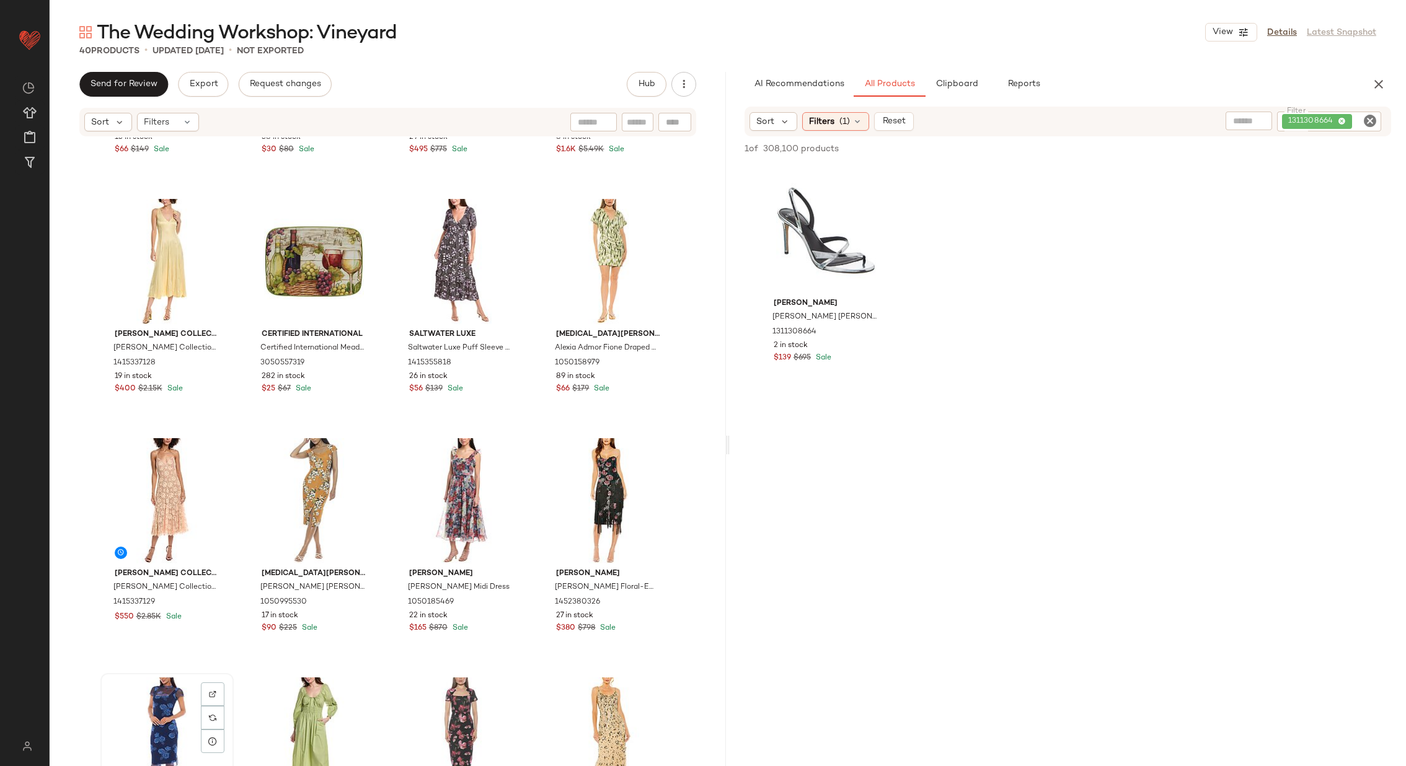
scroll to position [675, 0]
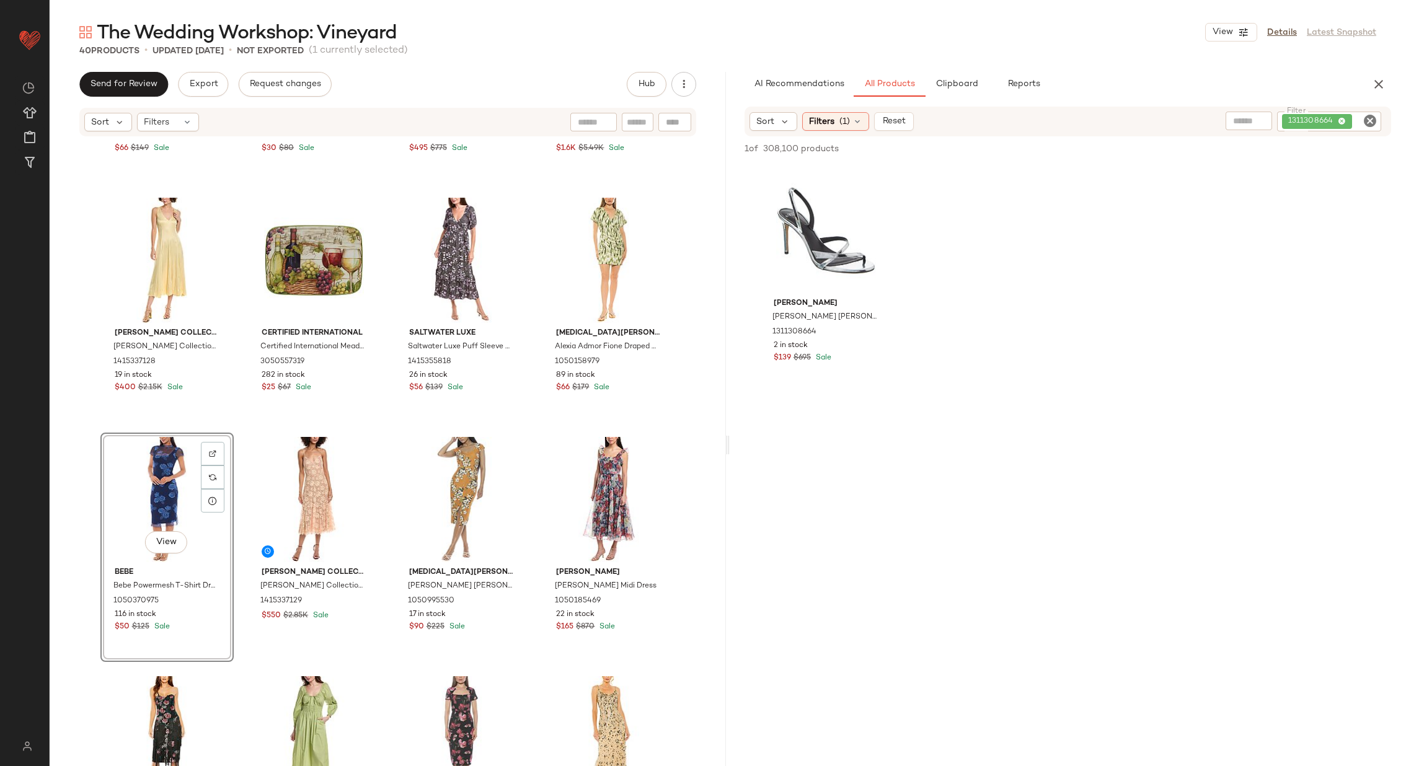
click at [394, 432] on div "Sam Edelman Sam Edelman Irin Corset Seamed Midi Dress 1415339156 13 in stock $6…" at bounding box center [388, 471] width 676 height 666
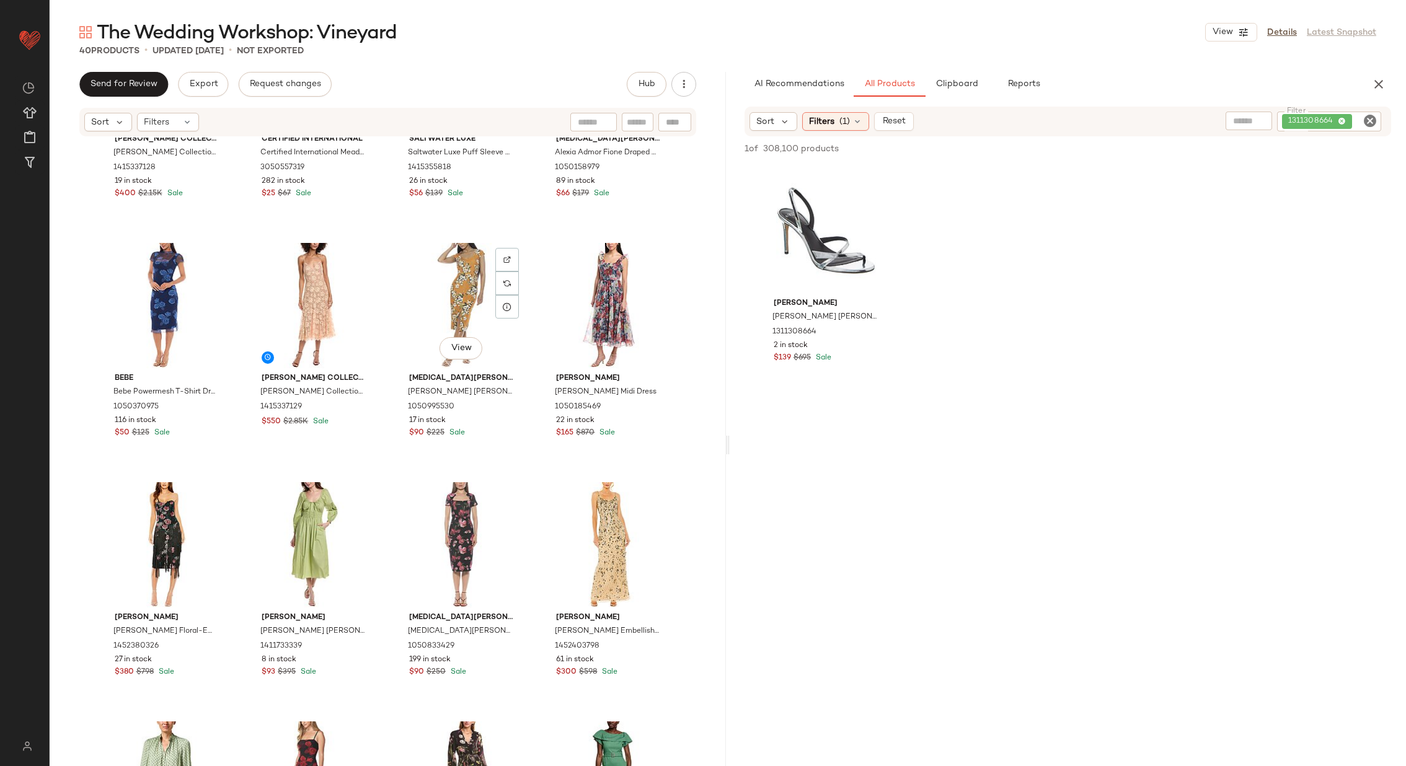
scroll to position [868, 0]
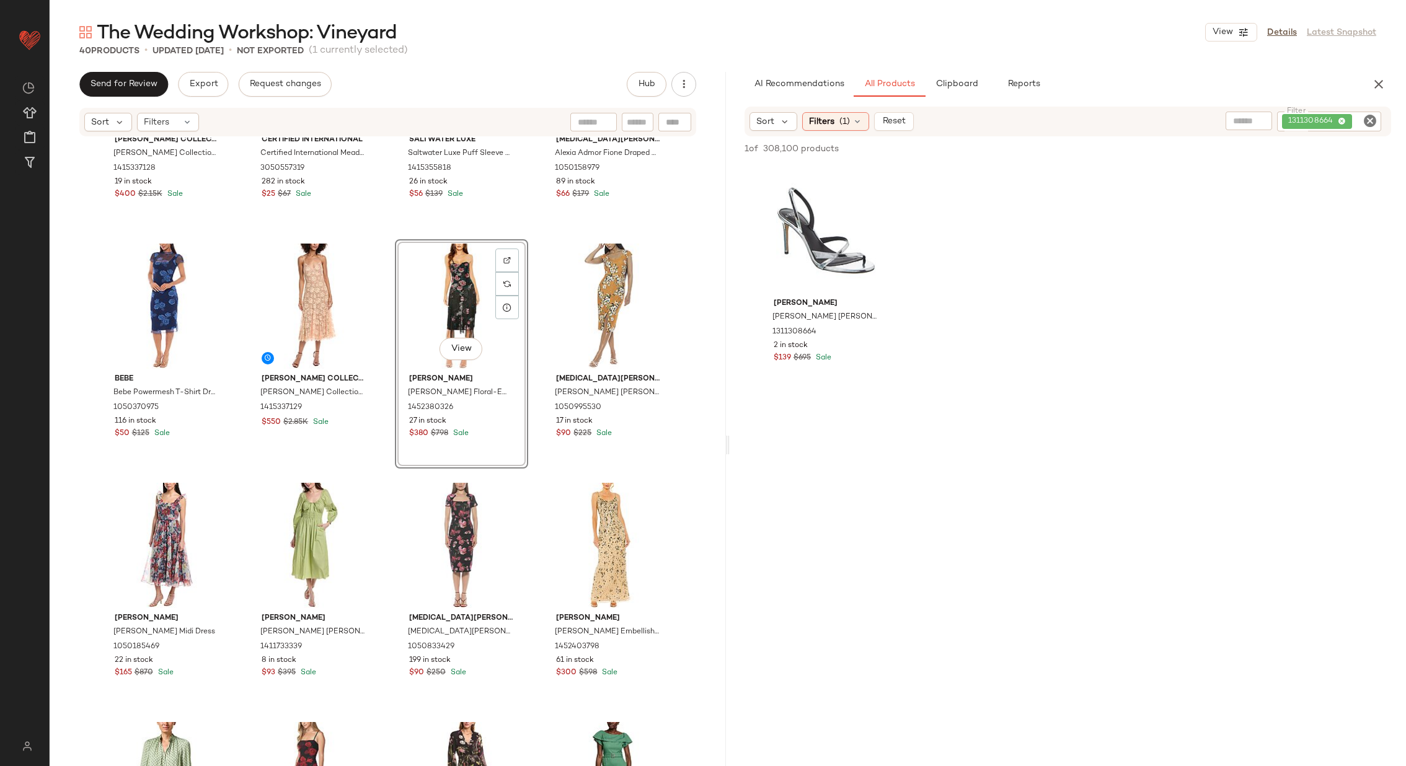
click at [384, 458] on div "Michael Kors Collection Michael Kors Collection Crush Charm Midi Dress 14153371…" at bounding box center [388, 471] width 676 height 666
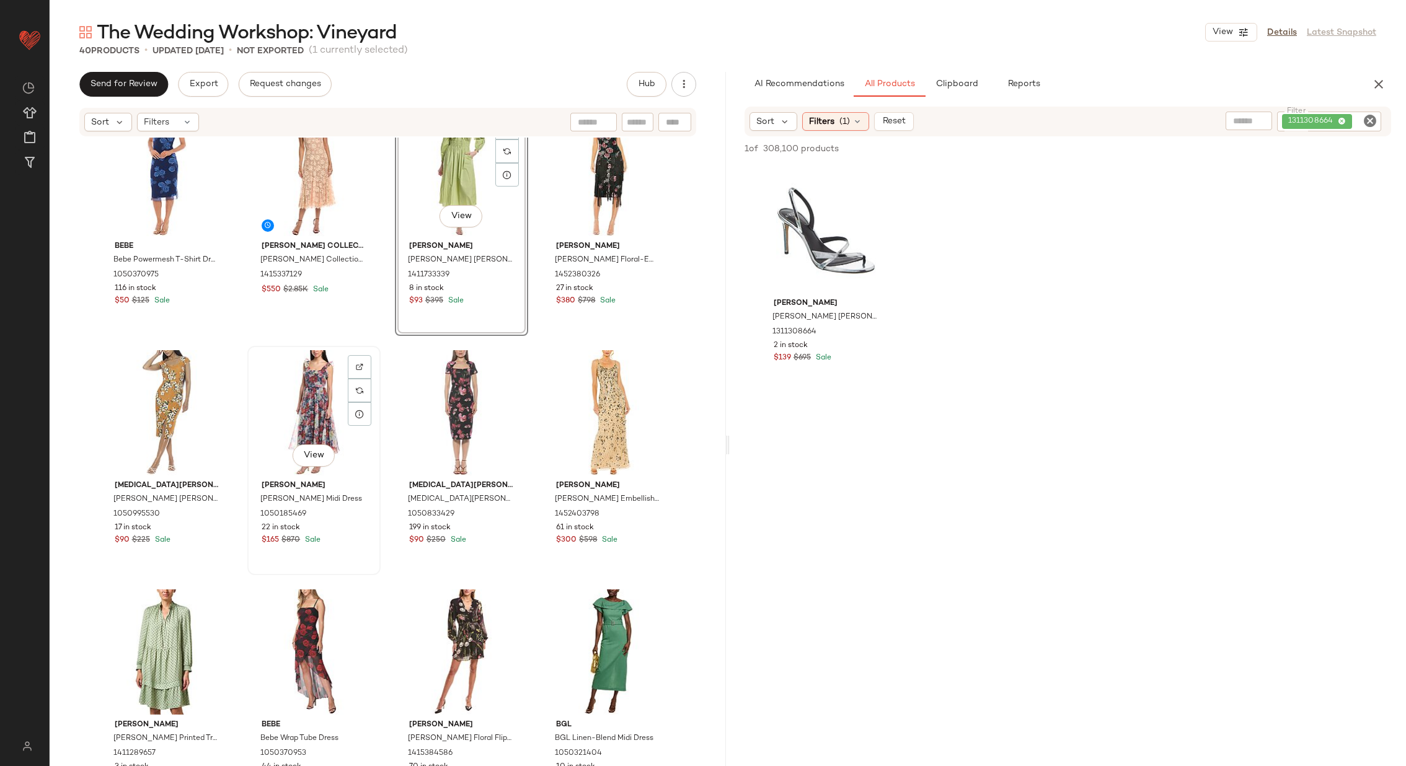
scroll to position [1002, 0]
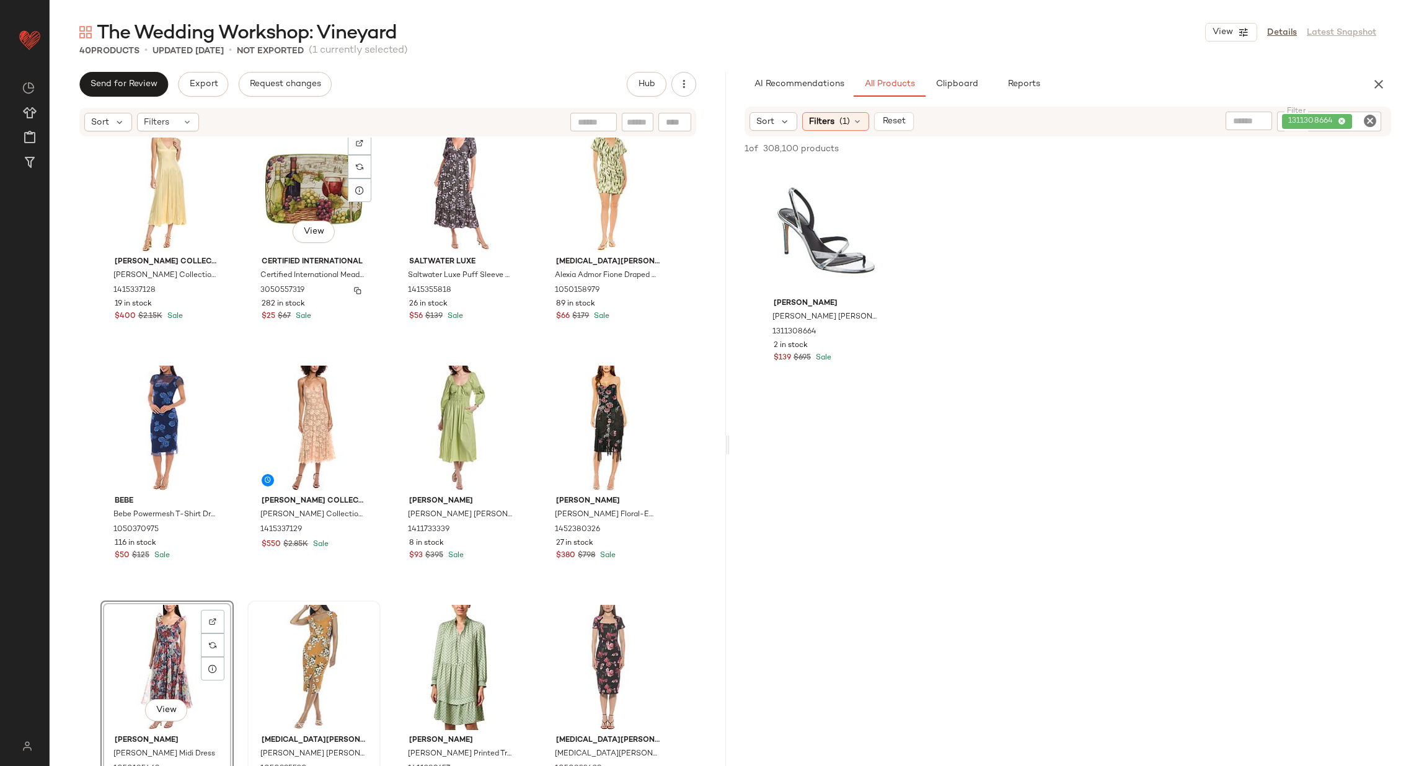
scroll to position [763, 0]
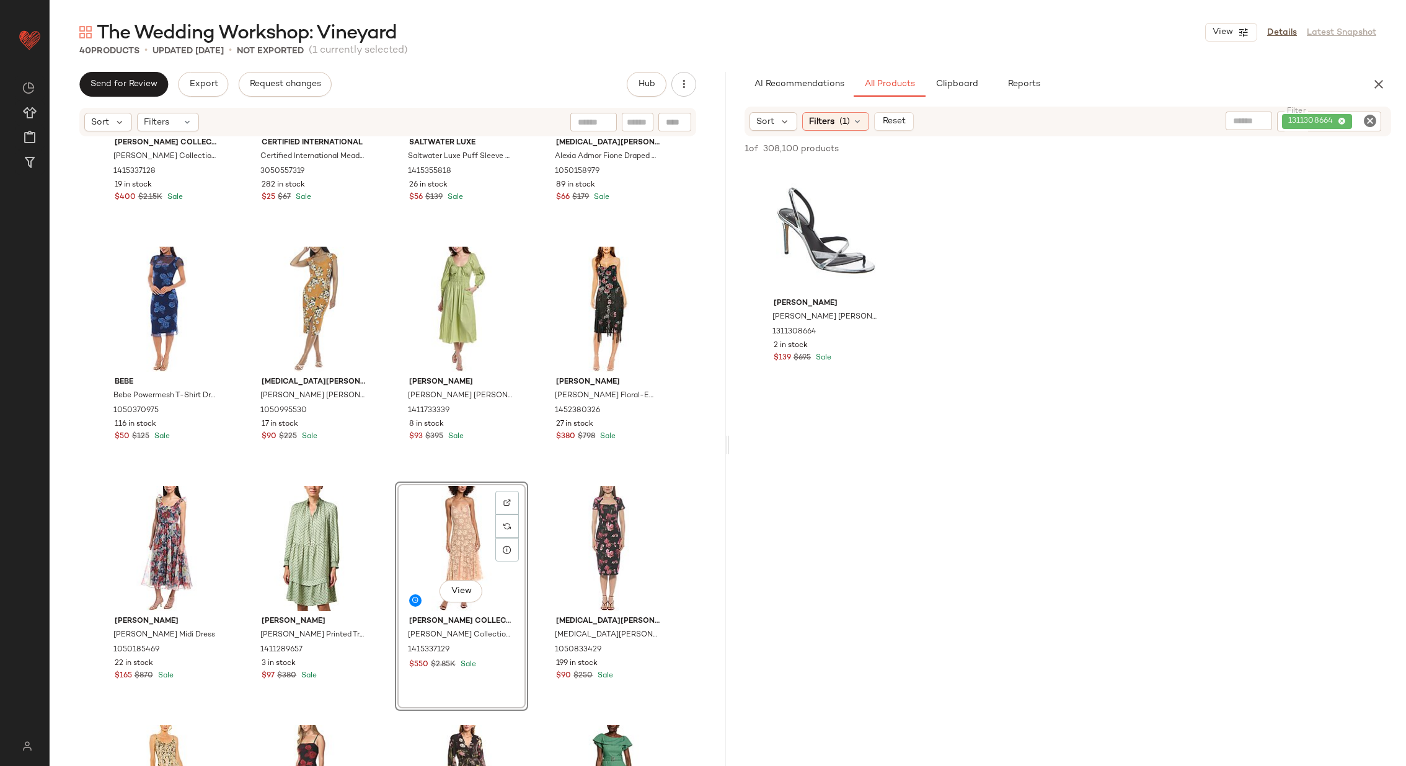
scroll to position [863, 0]
drag, startPoint x: 313, startPoint y: 640, endPoint x: 270, endPoint y: 16, distance: 625.8
click at [945, 82] on span "Clipboard" at bounding box center [956, 84] width 43 height 10
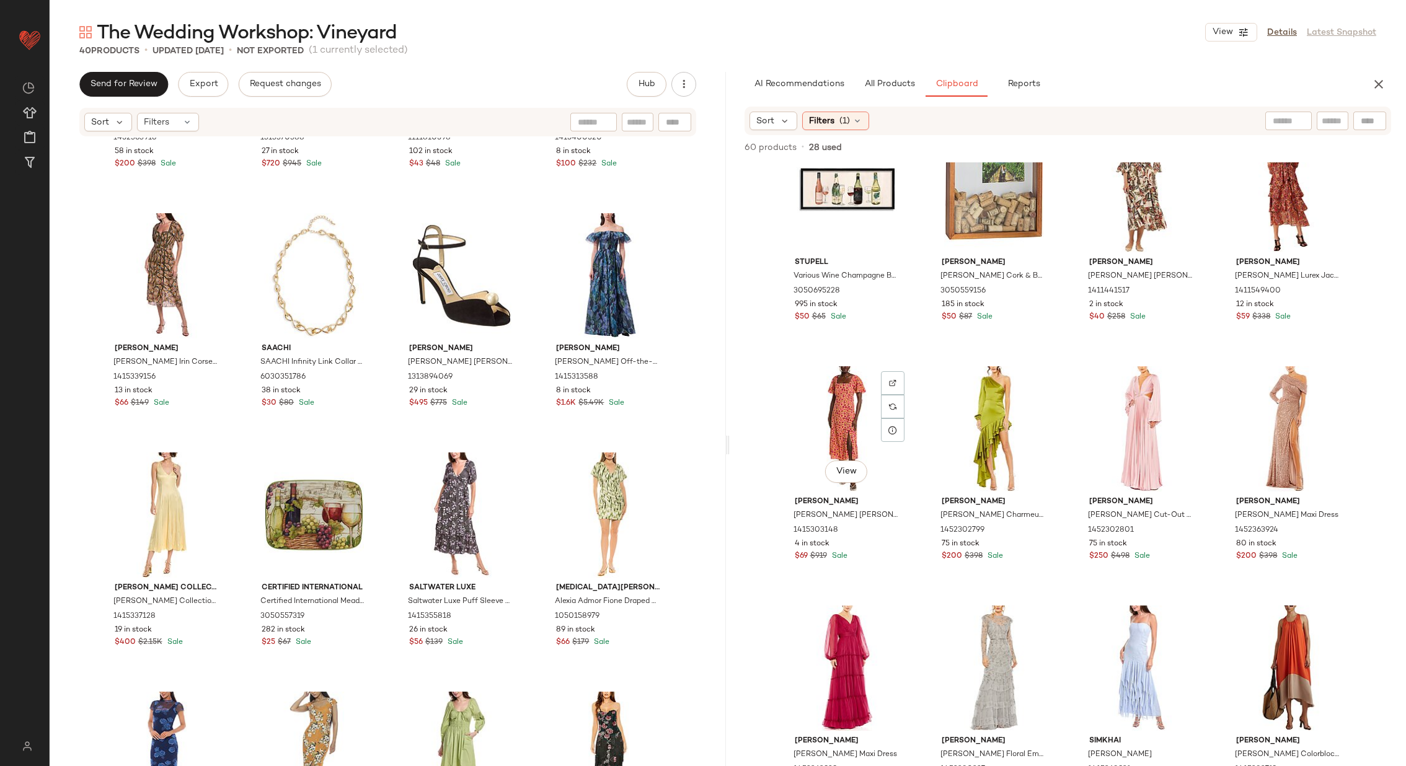
scroll to position [748, 0]
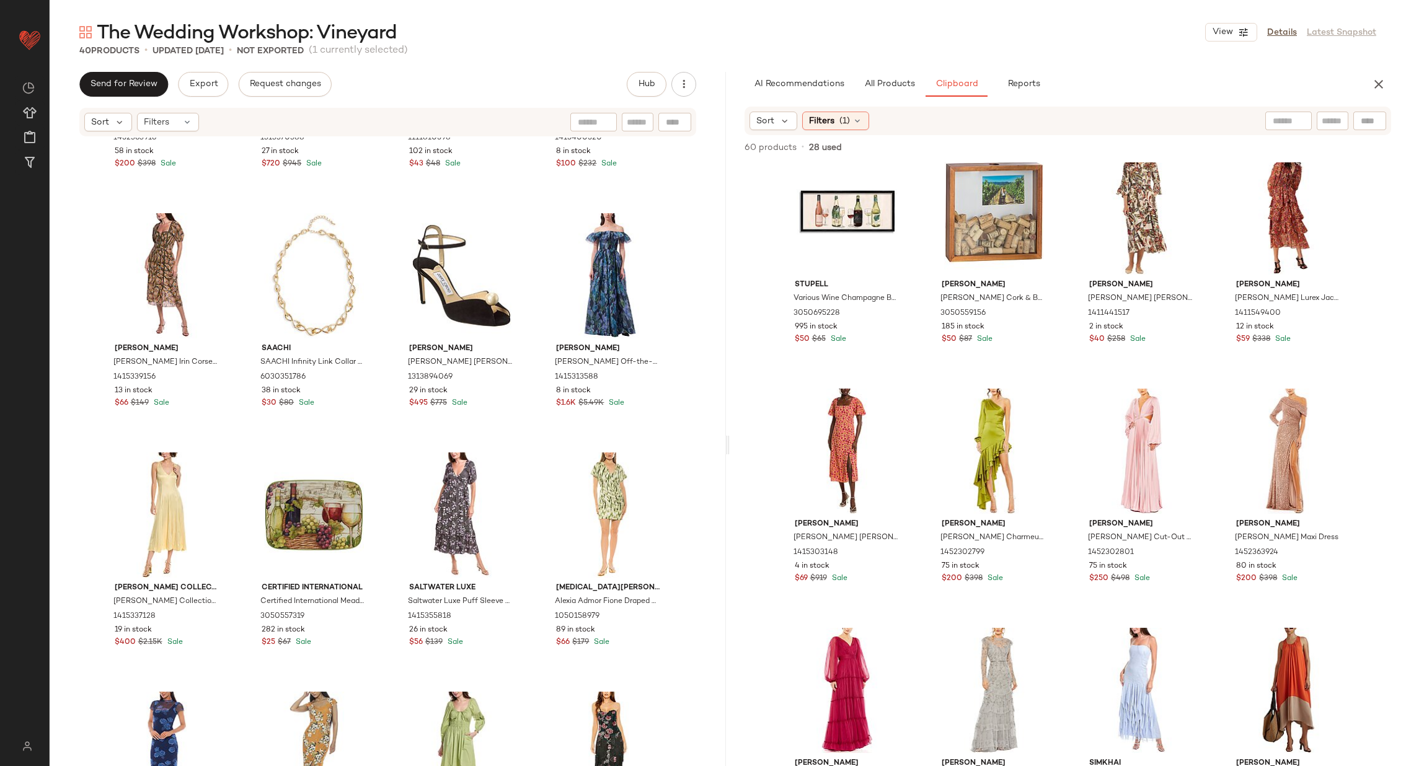
click at [1285, 126] on input "text" at bounding box center [1289, 121] width 32 height 13
type input "**********"
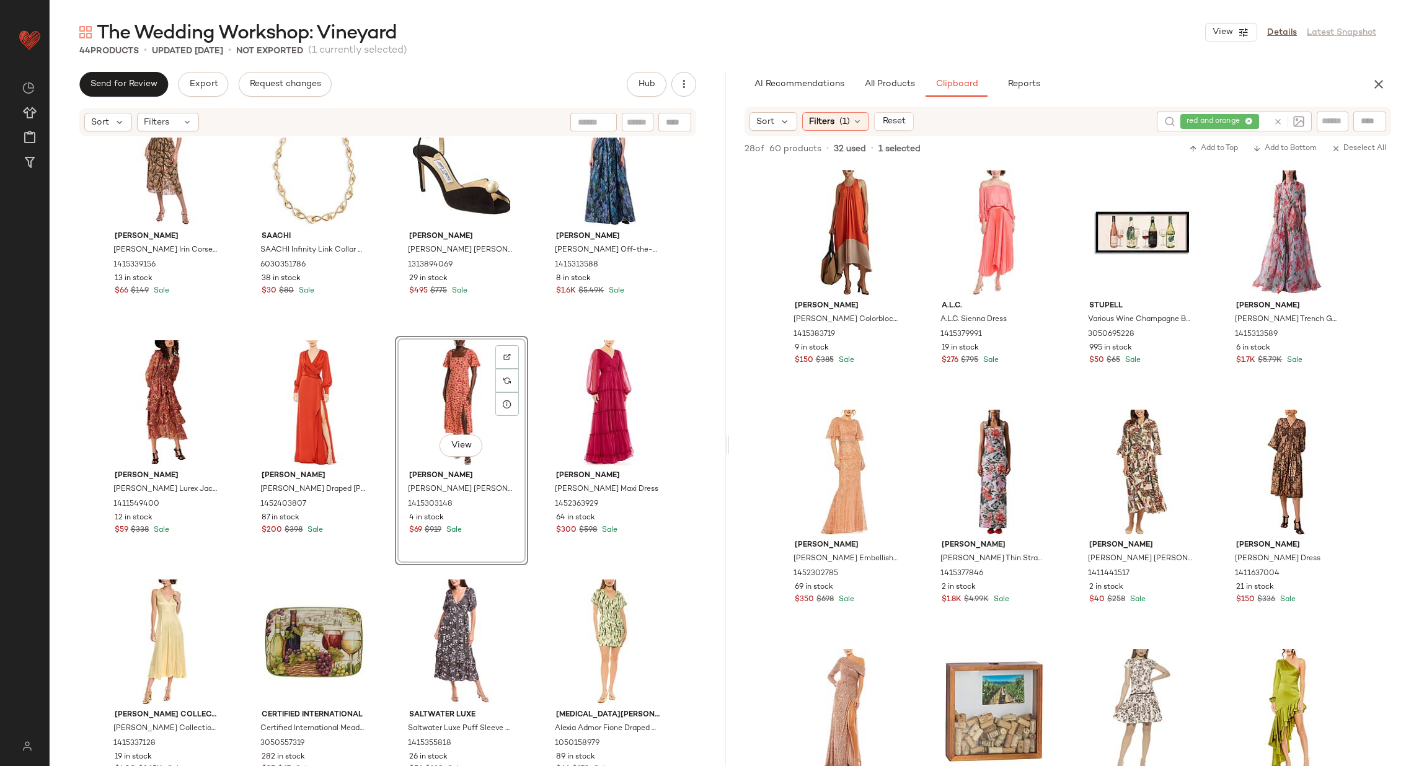
scroll to position [654, 0]
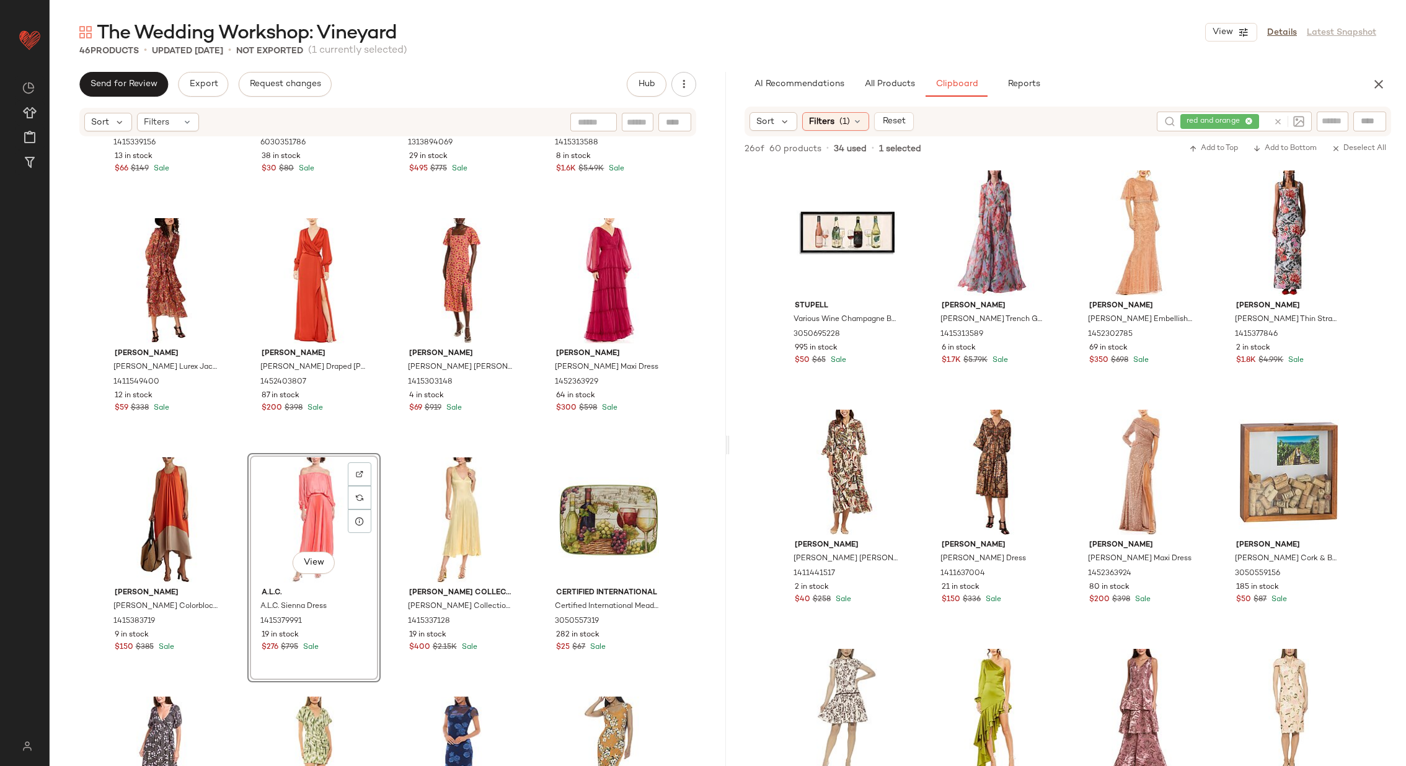
click at [383, 449] on div "Sam Edelman Sam Edelman Irin Corset Seamed Midi Dress 1415339156 13 in stock $6…" at bounding box center [388, 471] width 676 height 666
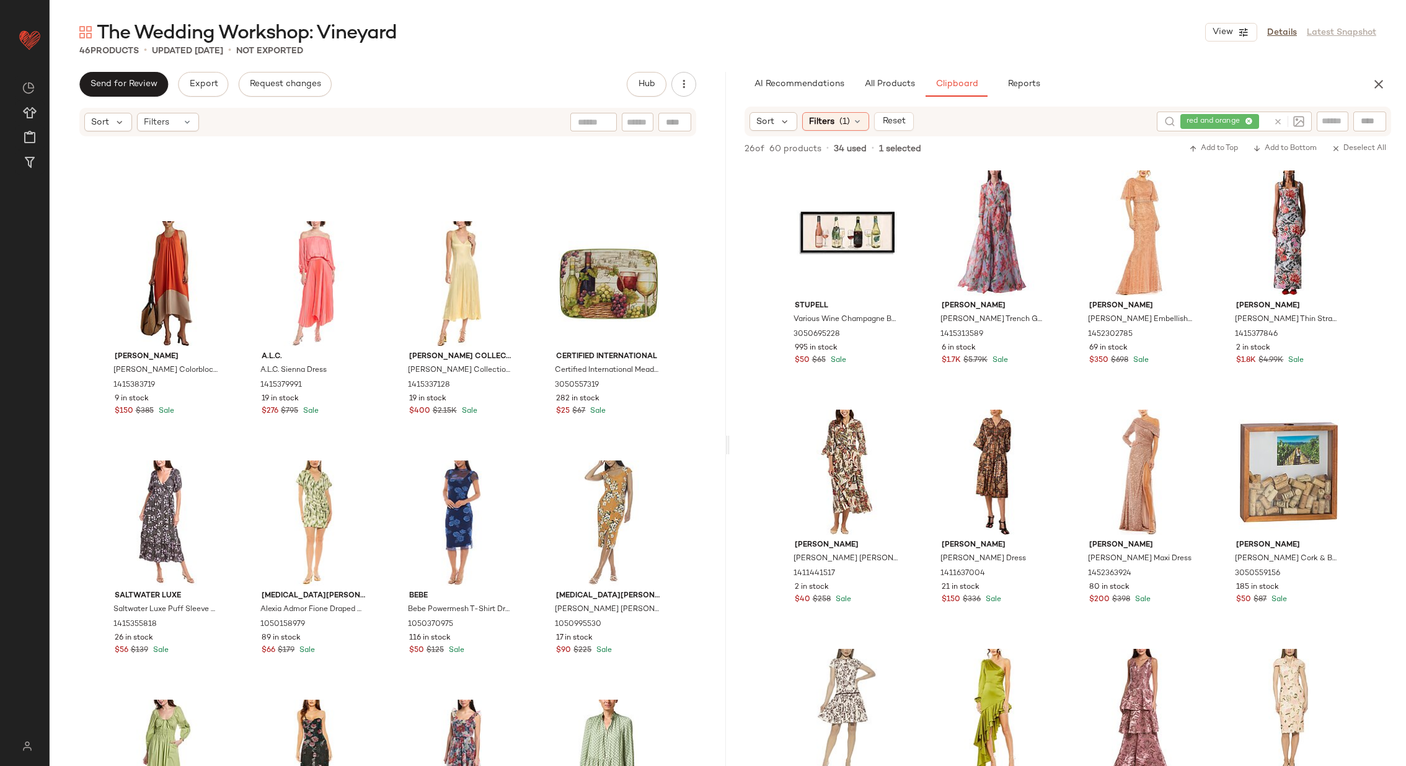
scroll to position [876, 0]
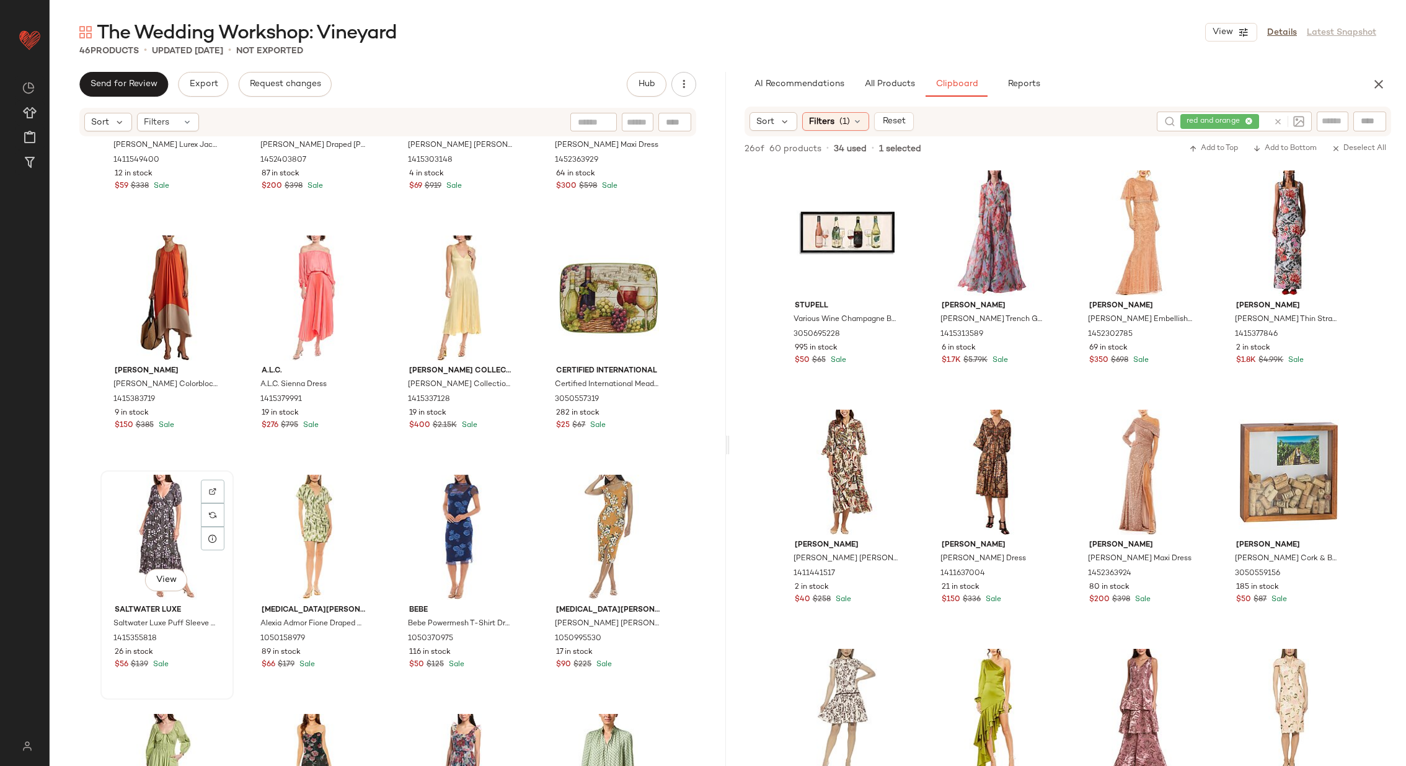
click at [161, 536] on div "View" at bounding box center [167, 537] width 125 height 125
click at [440, 530] on div "View" at bounding box center [461, 537] width 125 height 125
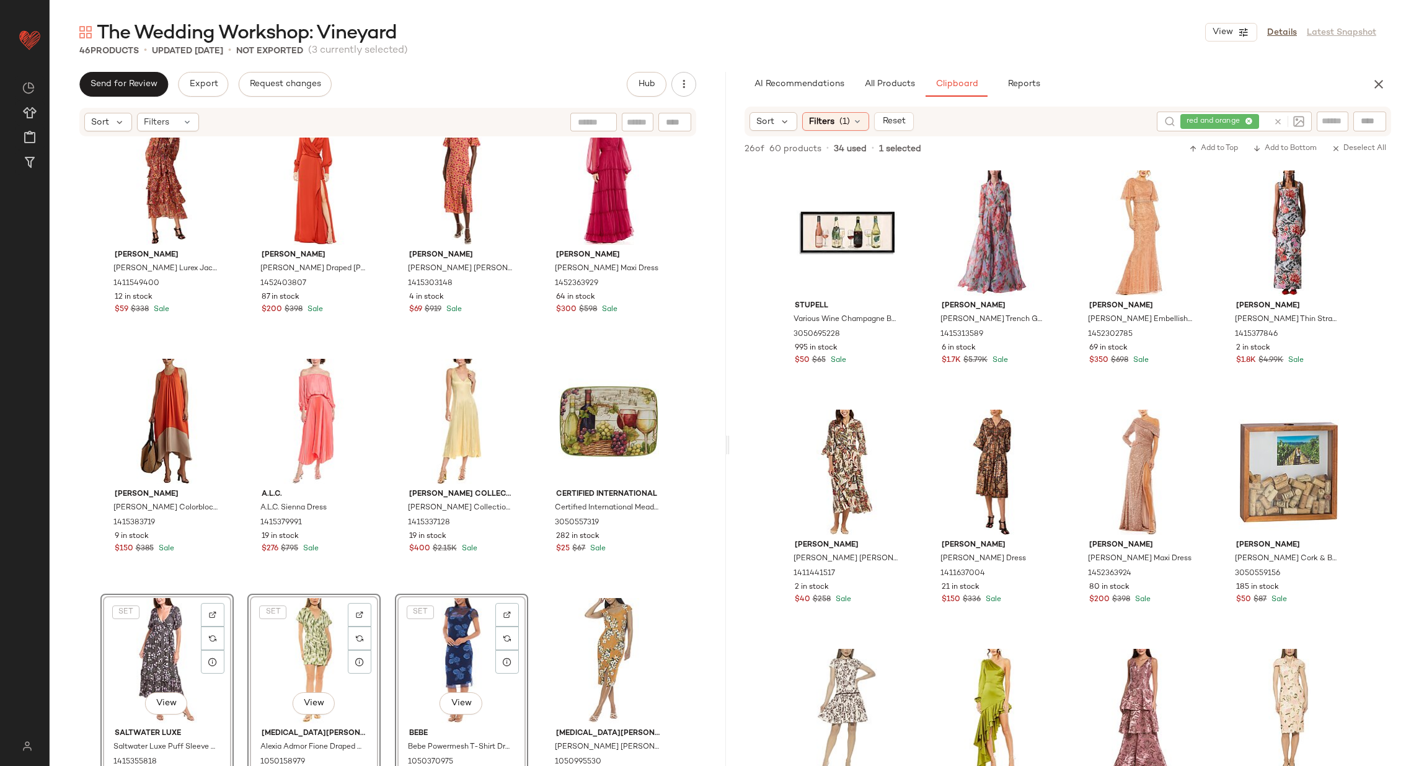
scroll to position [731, 0]
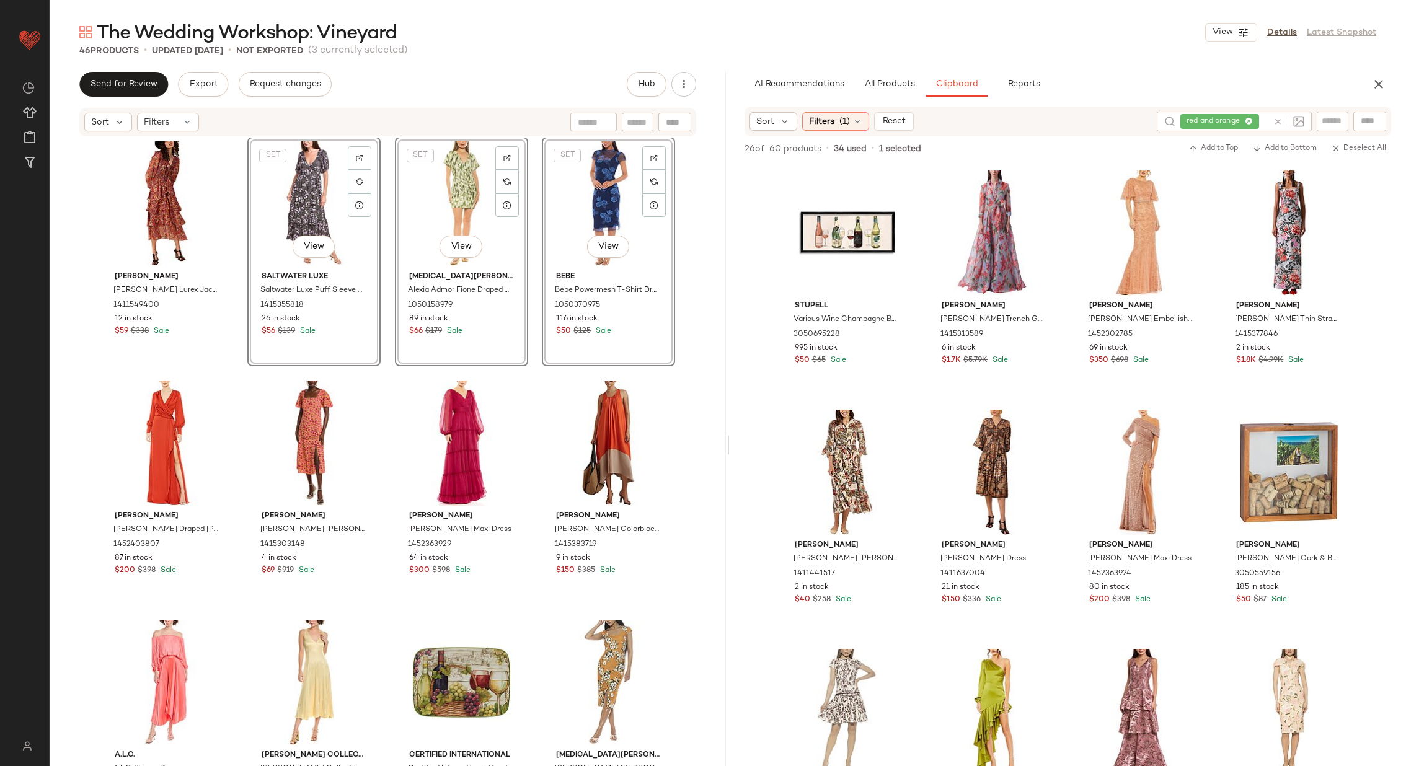
click at [373, 368] on div "Hale Bob Hale Bob Lurex Jacquard Gown 1411549400 12 in stock $59 $338 Sale SET …" at bounding box center [388, 471] width 676 height 666
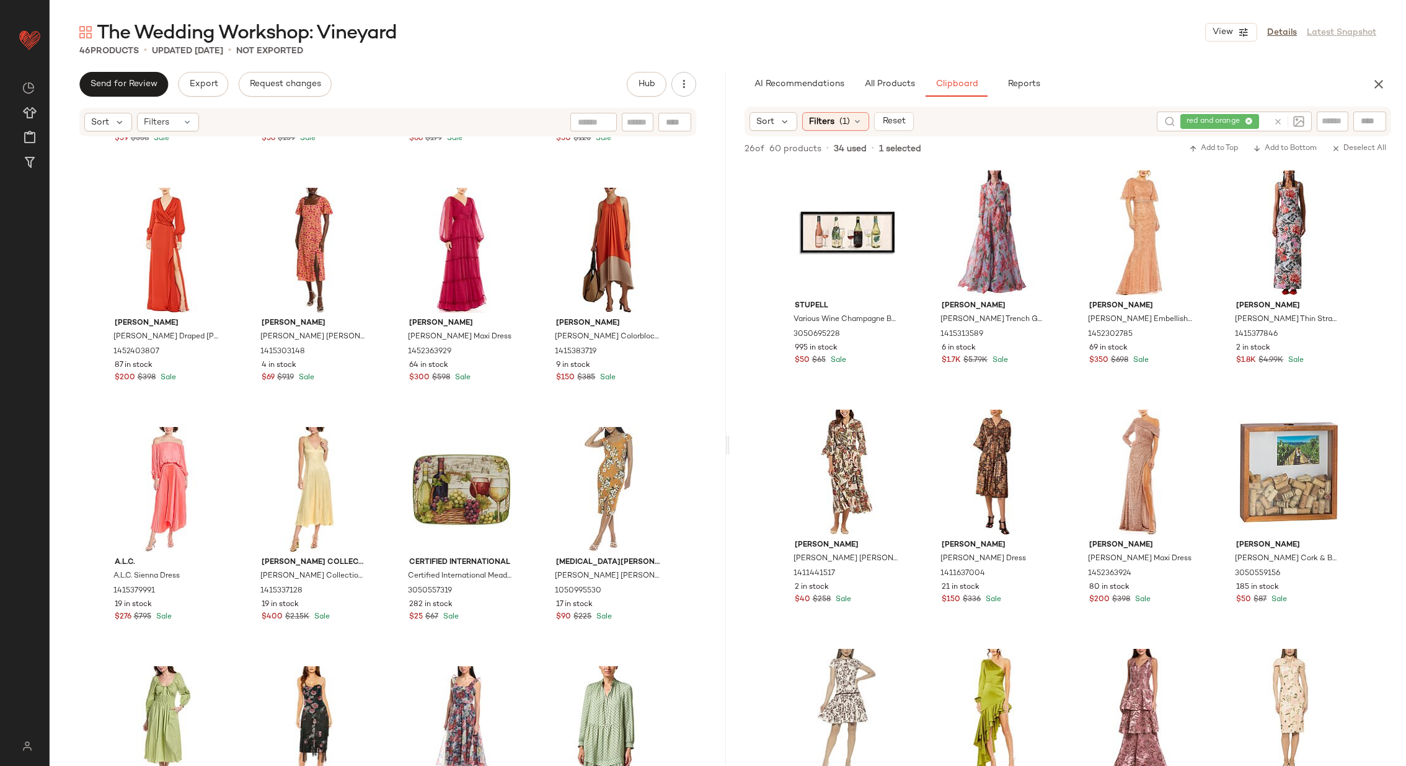
scroll to position [950, 0]
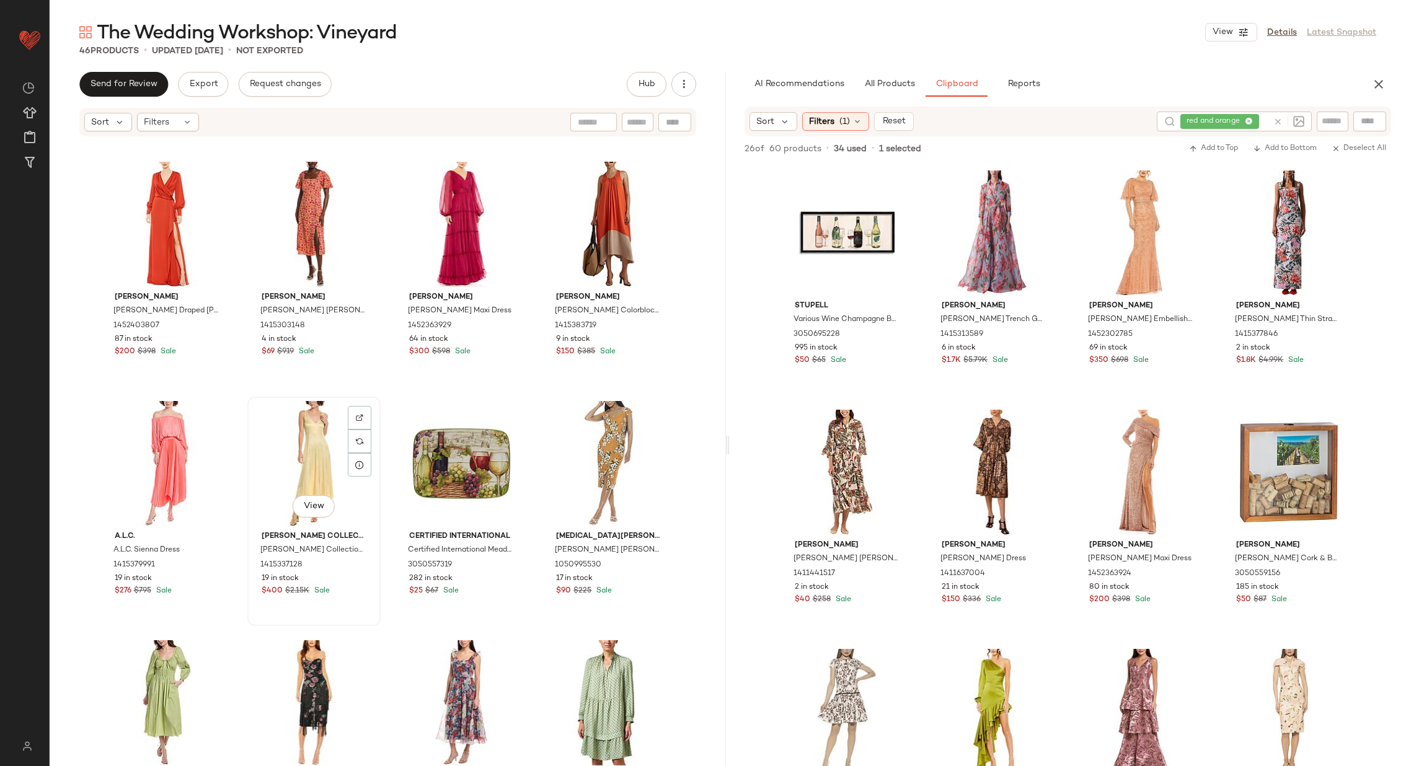
click at [312, 454] on div "View" at bounding box center [314, 463] width 125 height 125
click at [143, 697] on div "View" at bounding box center [167, 702] width 125 height 125
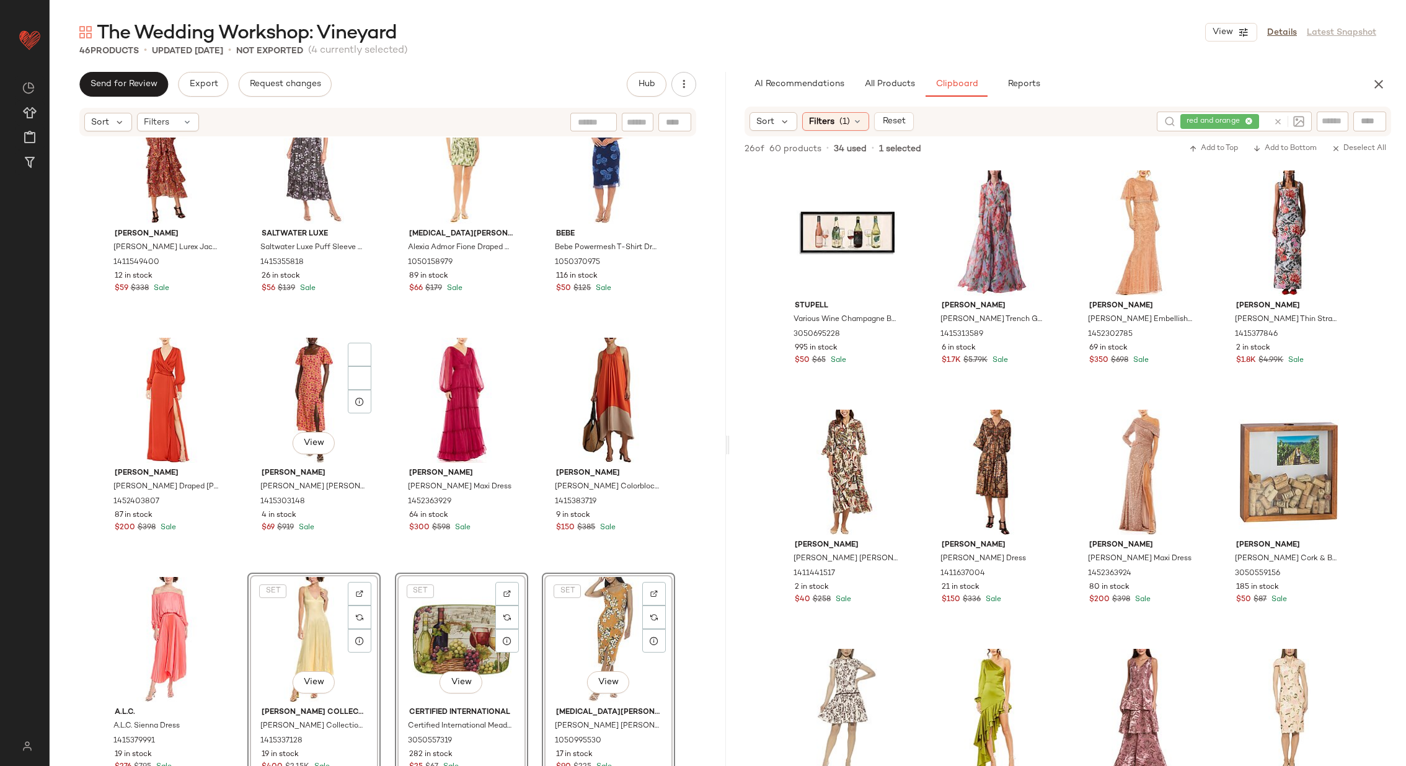
scroll to position [742, 0]
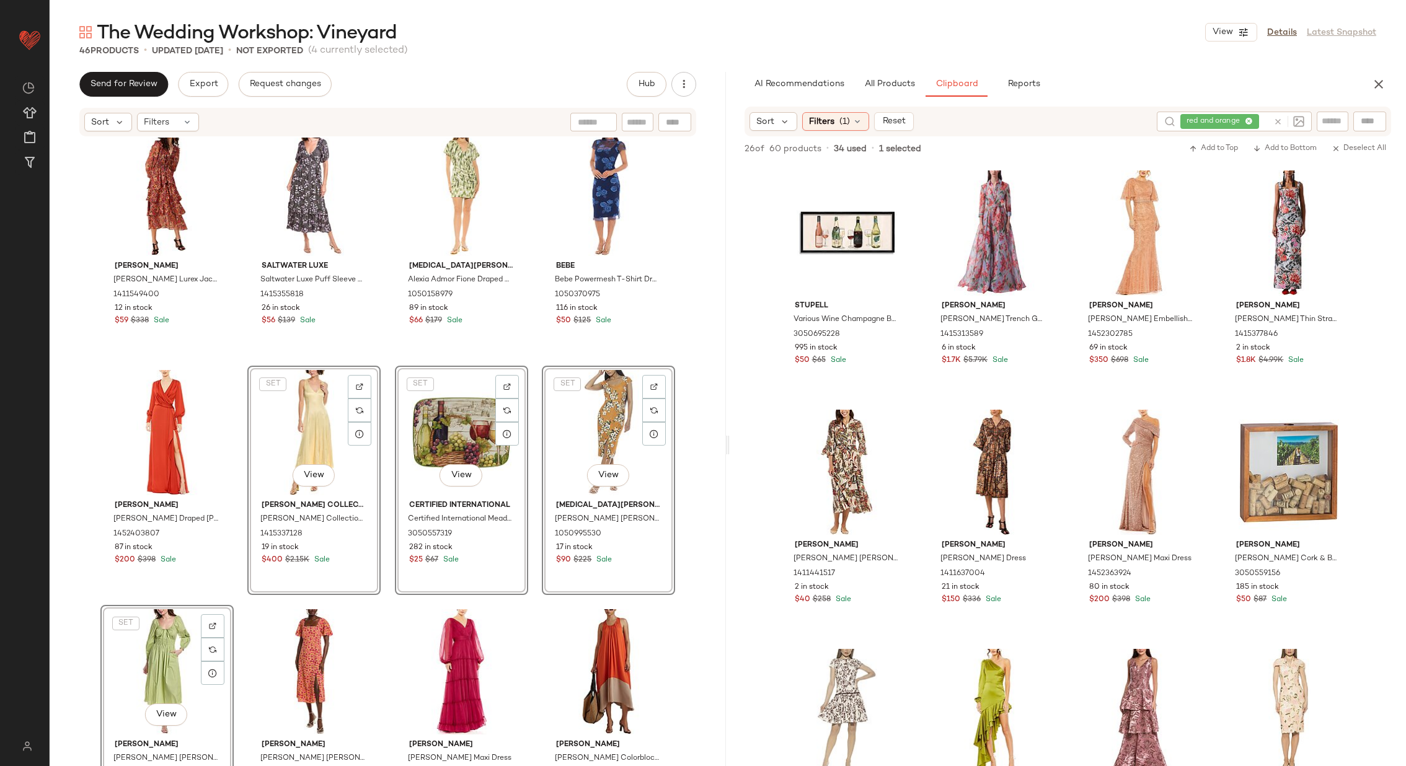
click at [379, 480] on div "Hale Bob Hale Bob Lurex Jacquard Gown 1411549400 12 in stock $59 $338 Sale Salt…" at bounding box center [388, 471] width 676 height 666
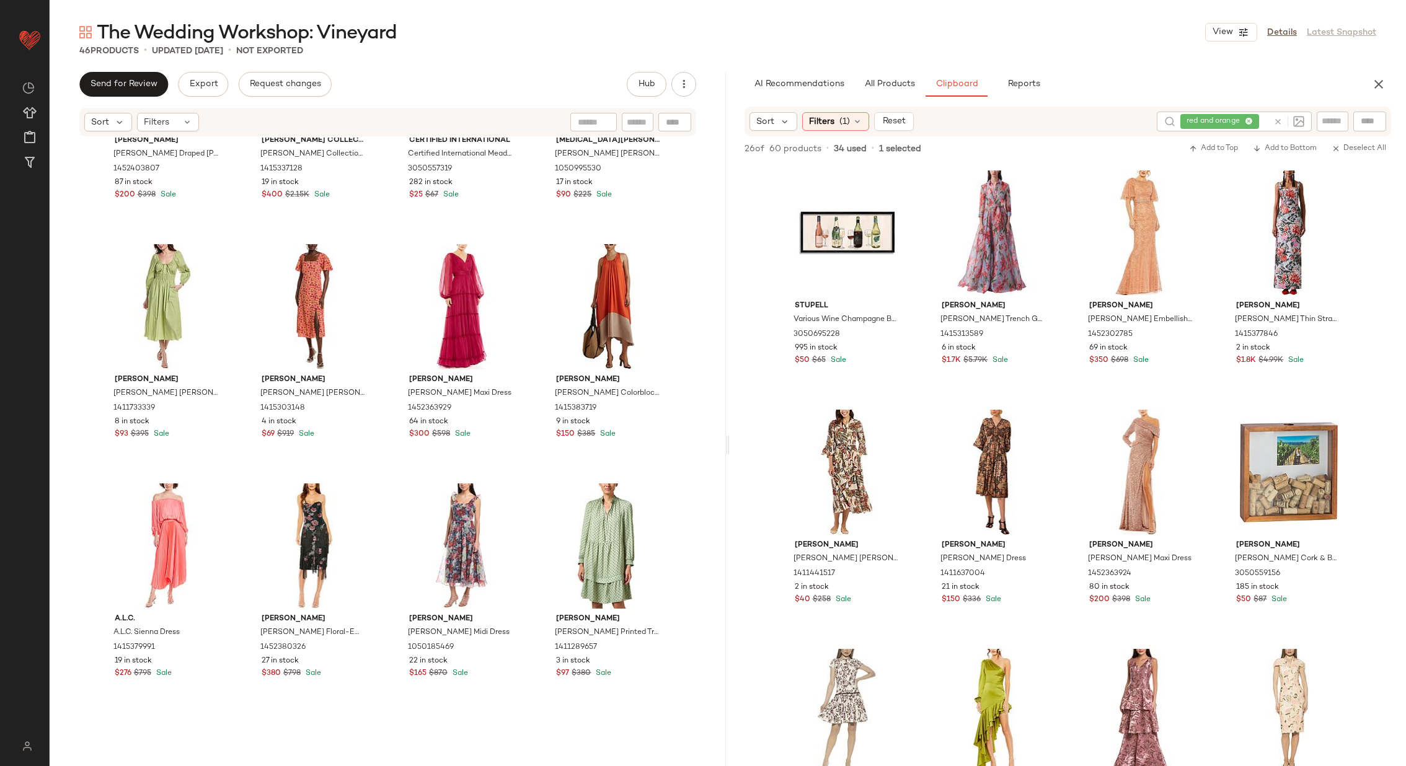
scroll to position [1108, 0]
click at [303, 537] on div "View" at bounding box center [314, 544] width 125 height 125
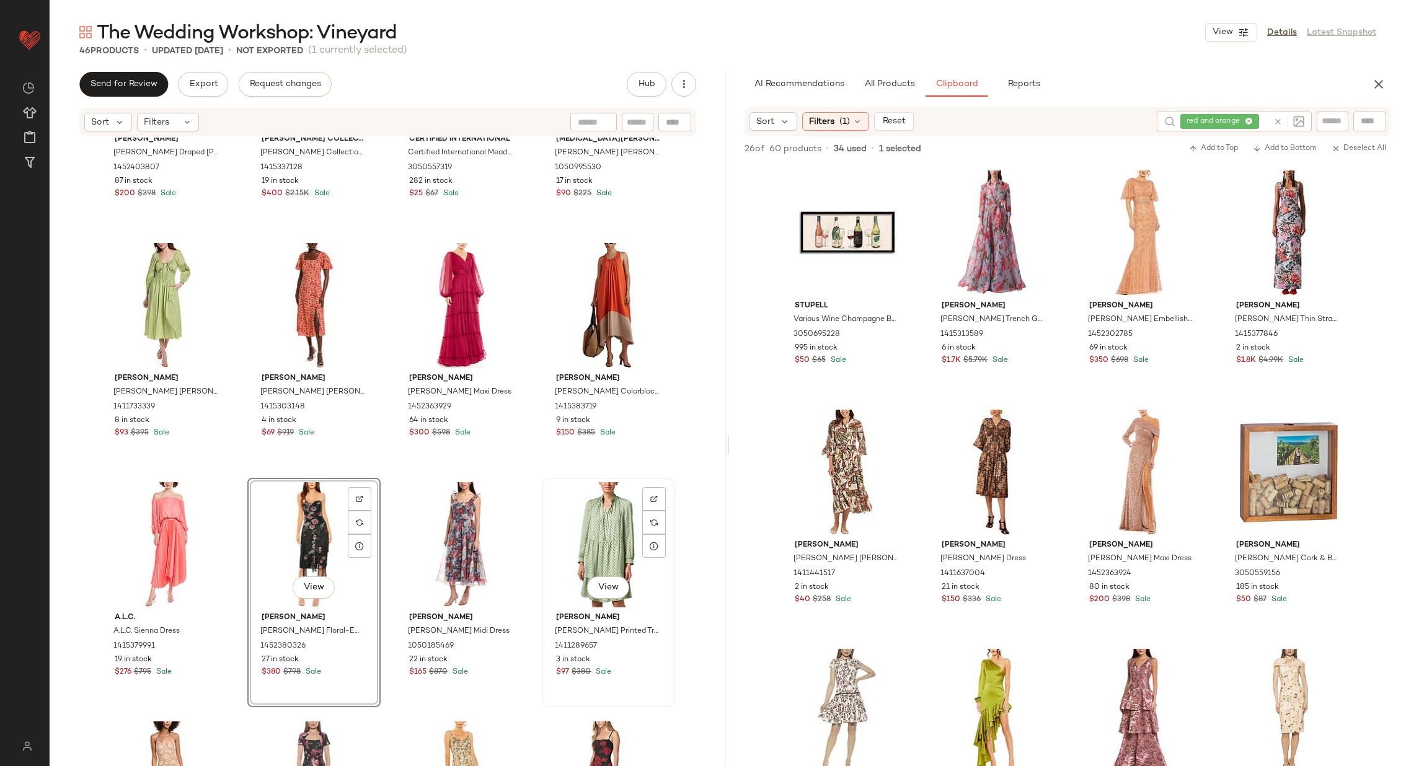
click at [616, 517] on div "View" at bounding box center [608, 544] width 125 height 125
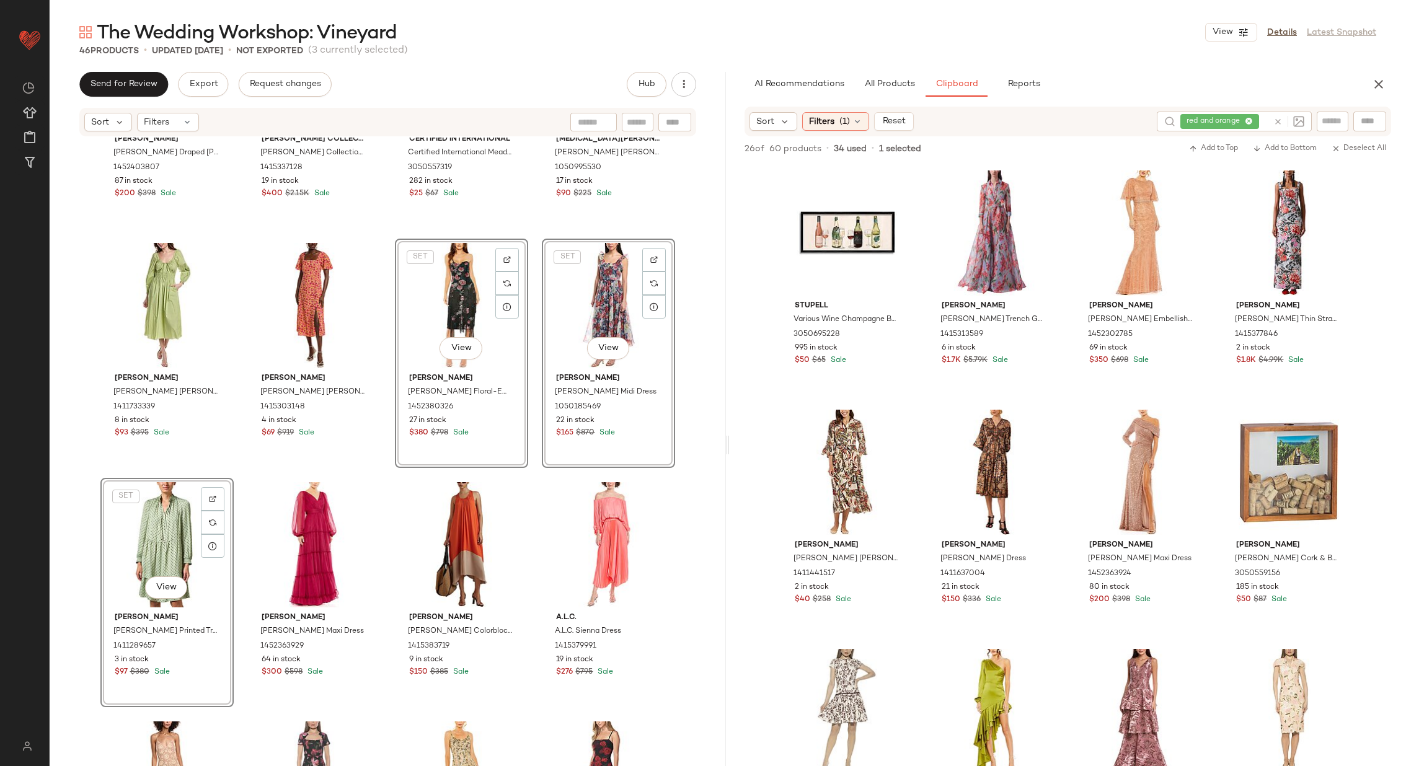
click at [381, 431] on div "Mac Duggal Mac Duggal Draped Bishop Sleeve Charmeuse Gown 1452403807 87 in stoc…" at bounding box center [388, 471] width 676 height 666
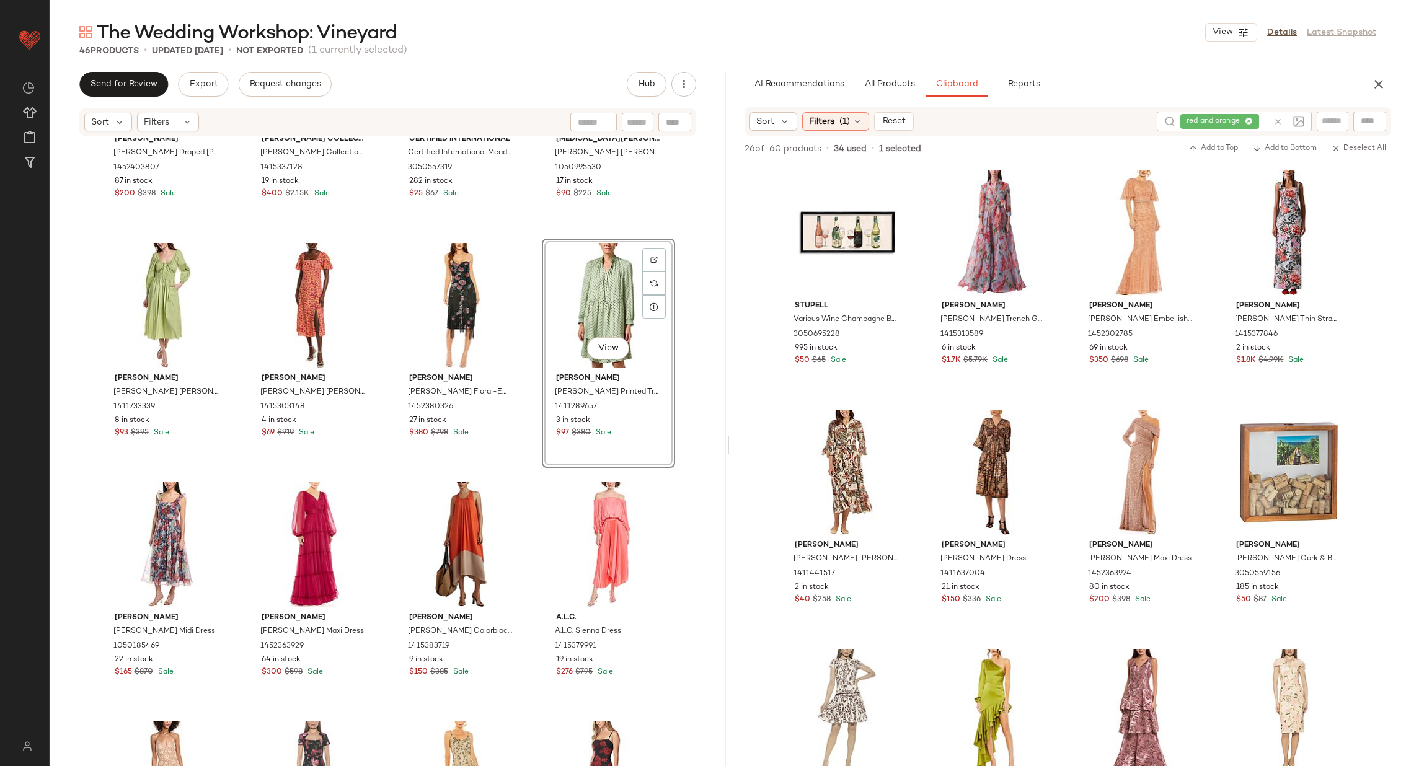
click at [385, 466] on div "Mac Duggal Mac Duggal Draped Bishop Sleeve Charmeuse Gown 1452403807 87 in stoc…" at bounding box center [388, 471] width 676 height 666
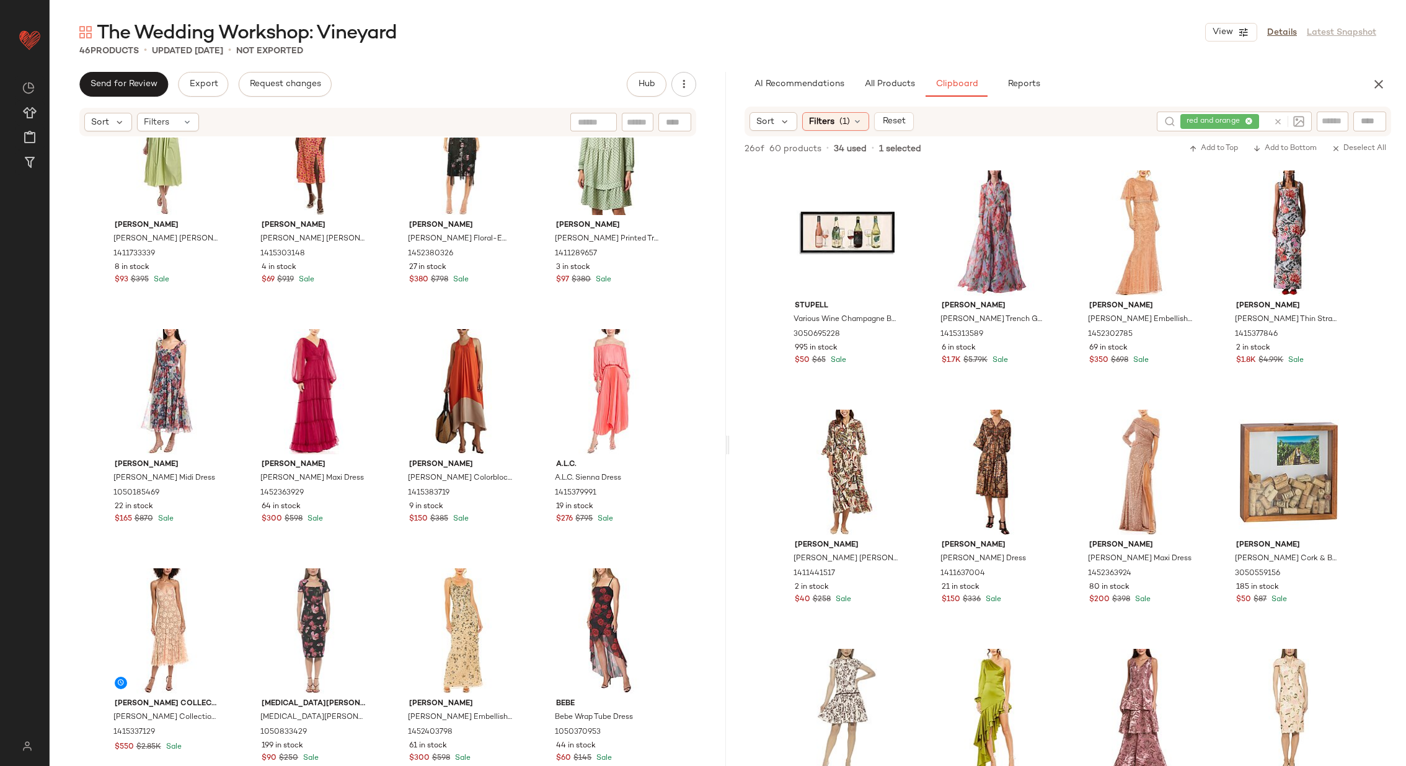
scroll to position [1263, 0]
click at [179, 613] on div "View" at bounding box center [167, 629] width 125 height 125
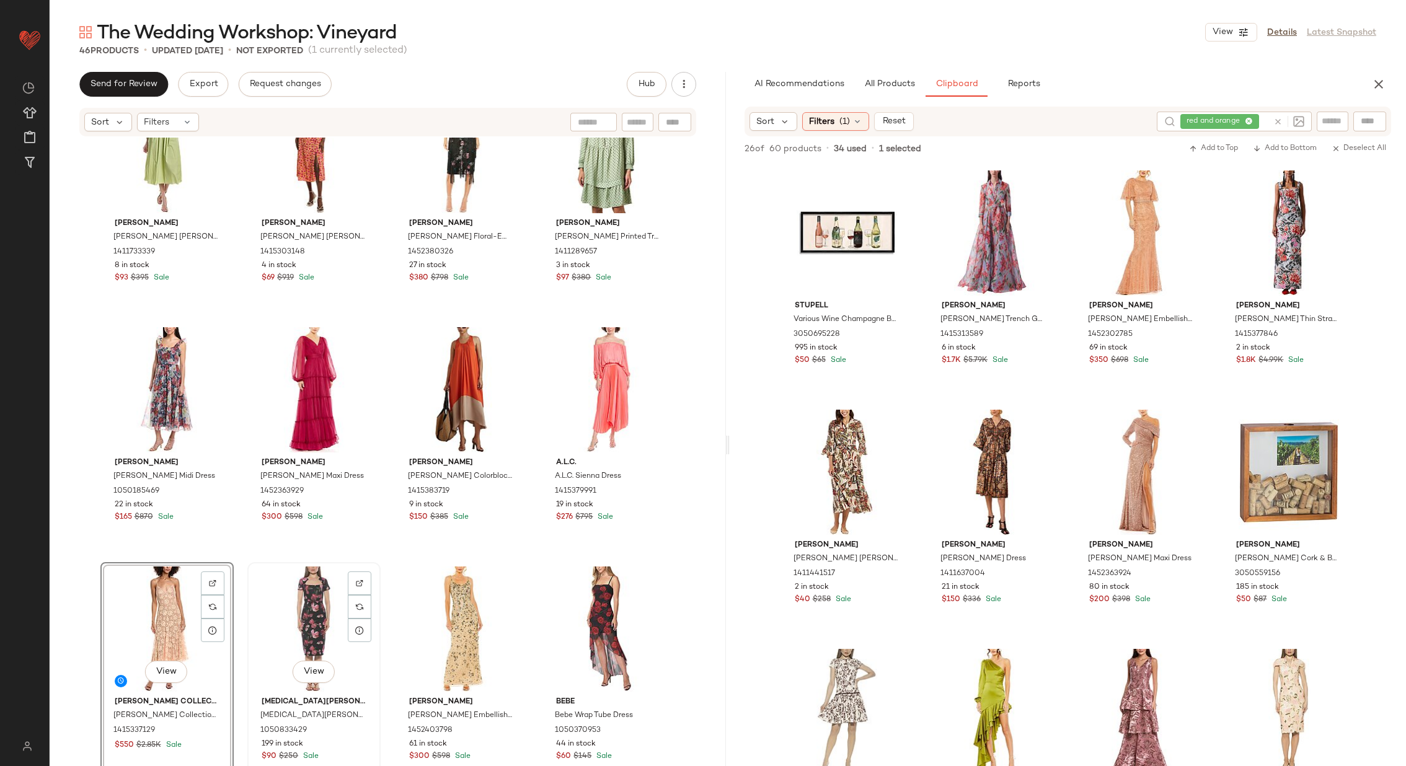
click at [286, 634] on div "View" at bounding box center [314, 629] width 125 height 125
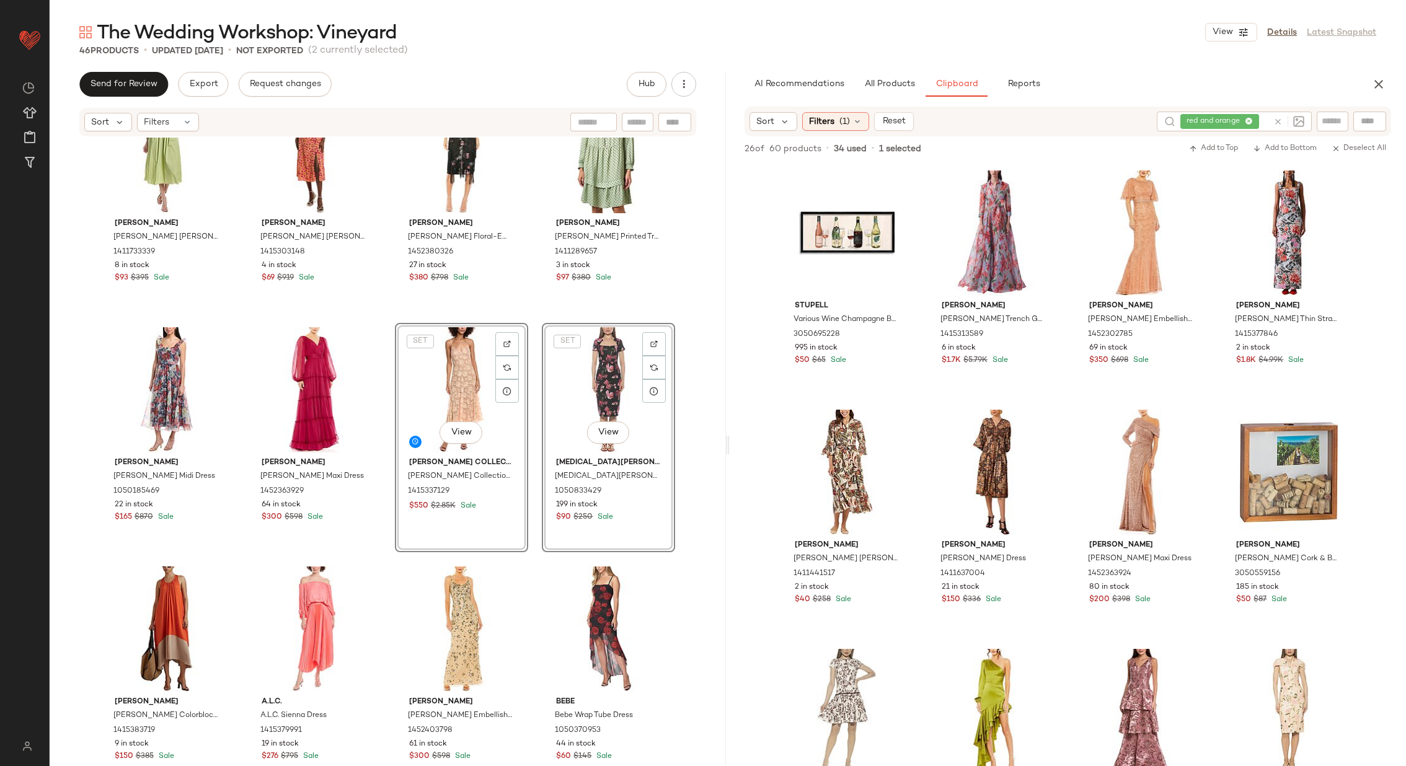
click at [385, 449] on div "Rebecca Taylor Rebecca Taylor Poplin Smocked Waist Maxi Dress 1411733339 8 in s…" at bounding box center [388, 471] width 676 height 666
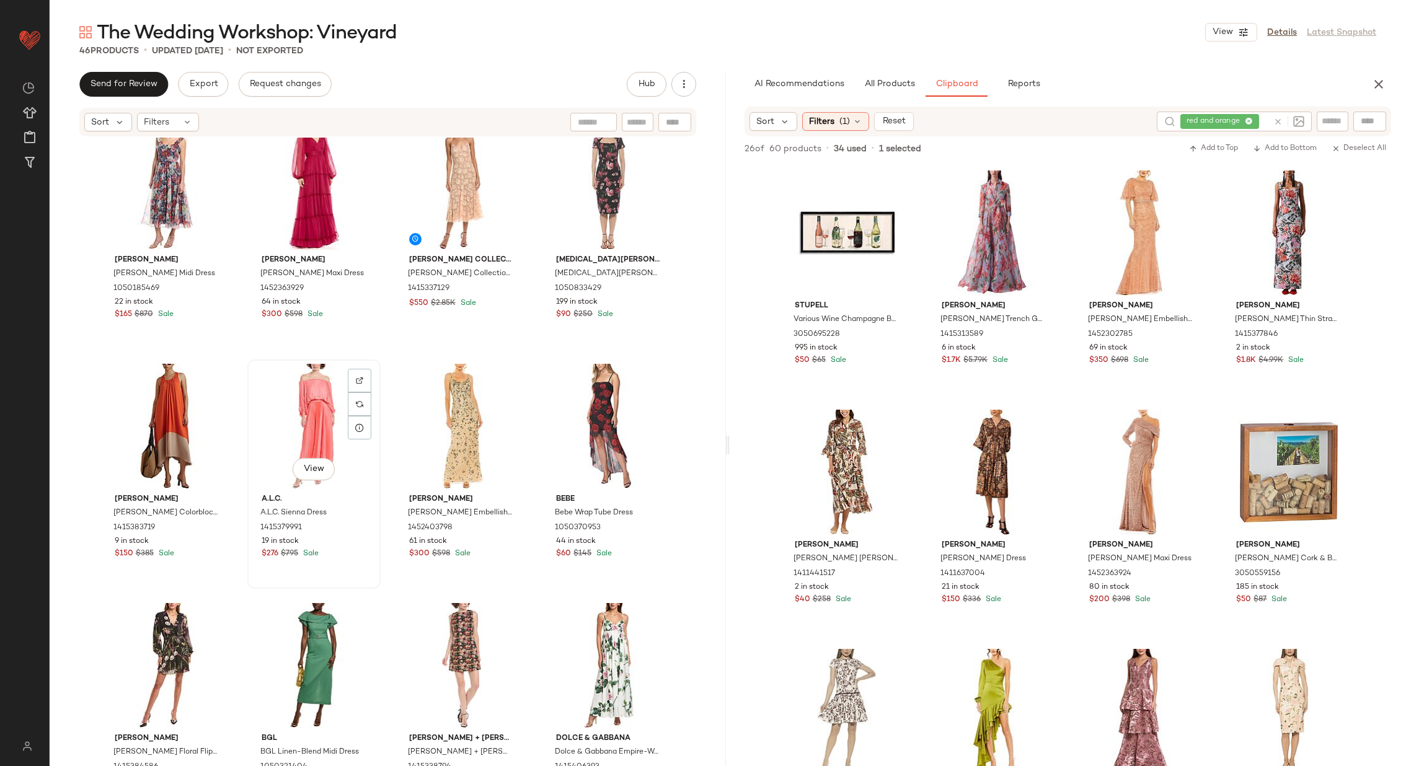
scroll to position [1469, 0]
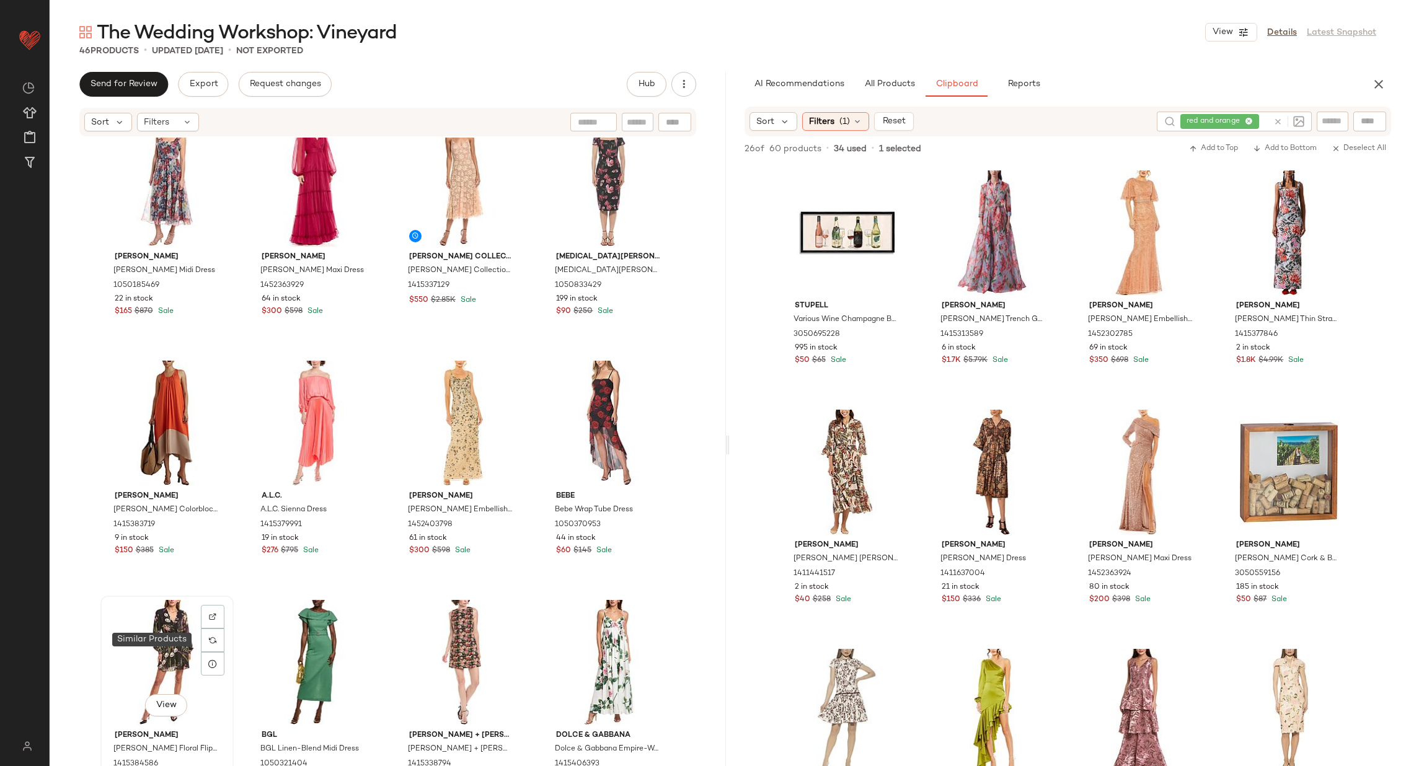
click at [189, 644] on div "View" at bounding box center [167, 662] width 125 height 125
click at [288, 644] on div "View" at bounding box center [314, 662] width 125 height 125
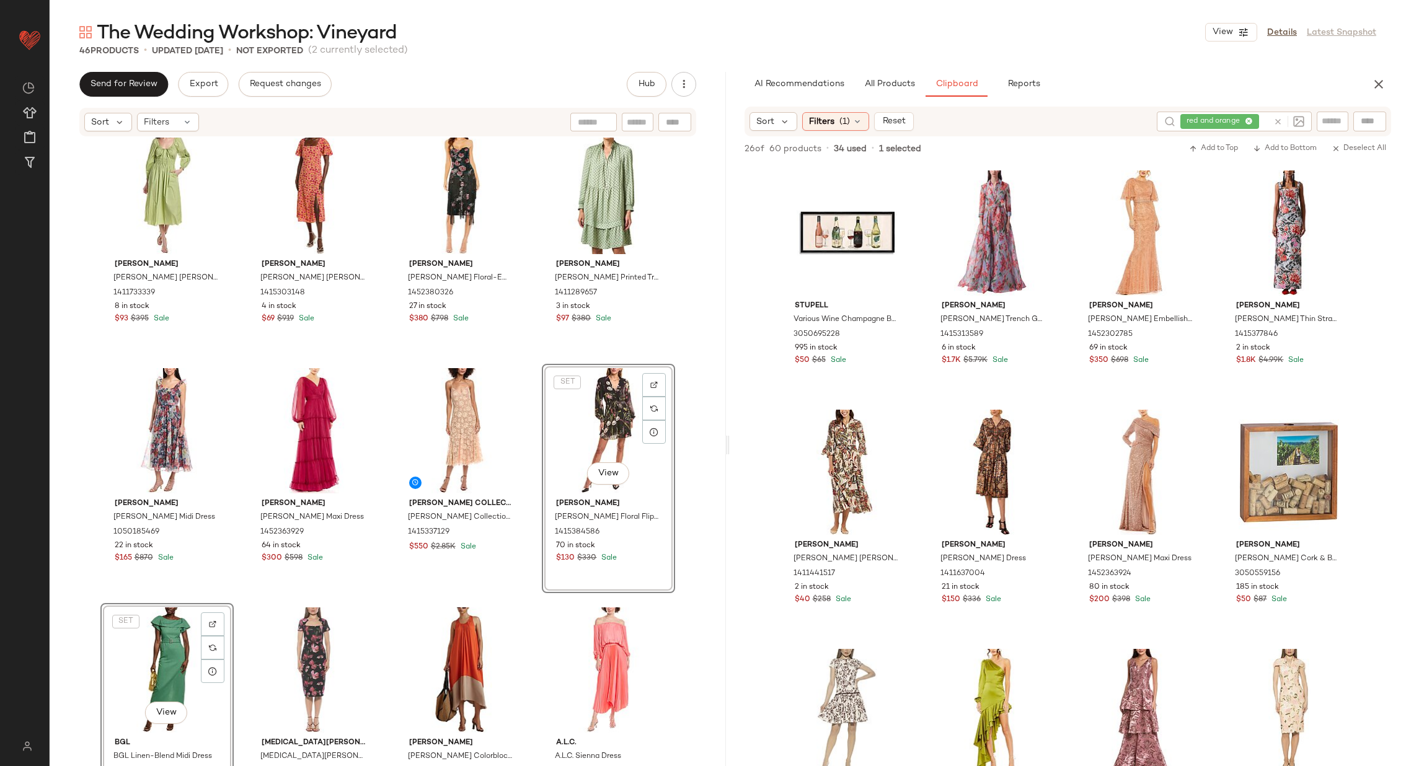
scroll to position [1196, 0]
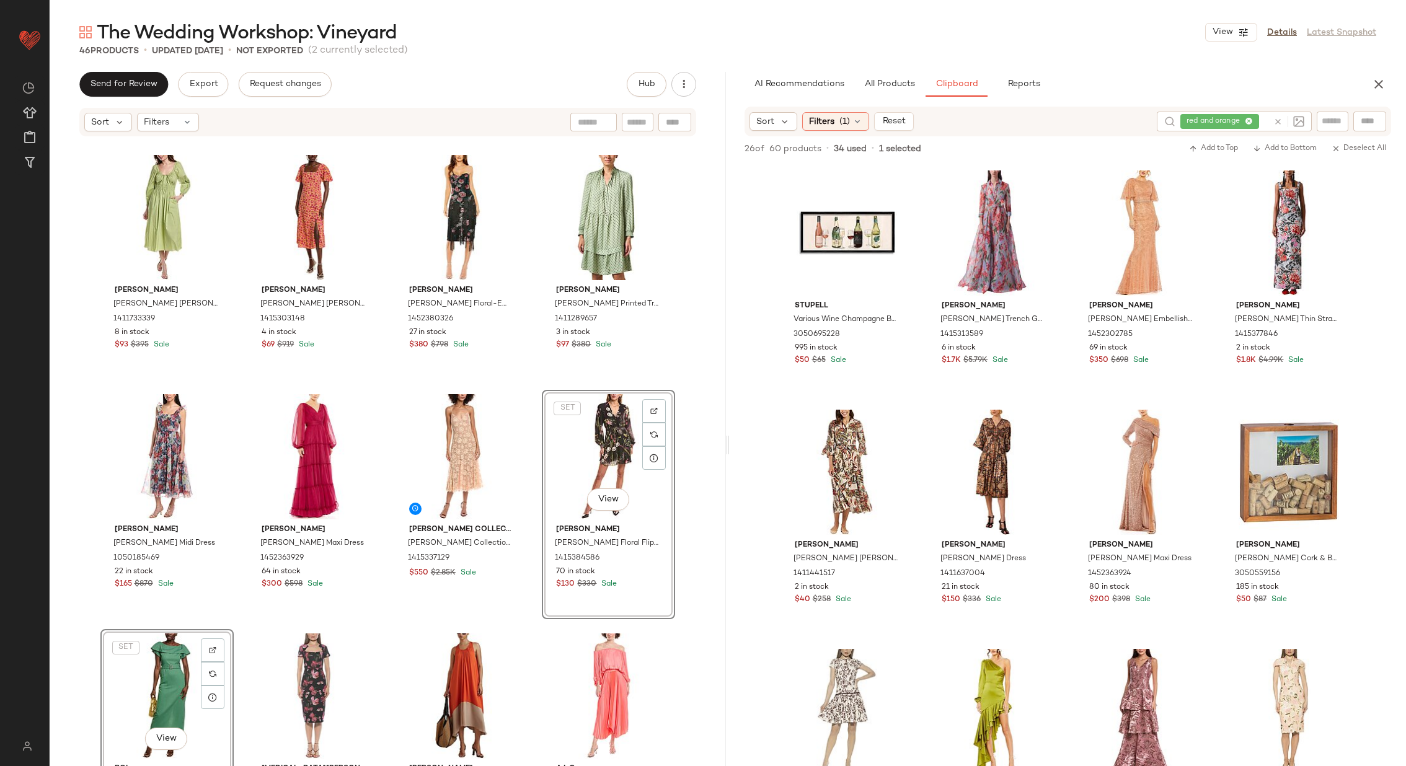
click at [237, 613] on div "Rebecca Taylor Rebecca Taylor Poplin Smocked Waist Maxi Dress 1411733339 8 in s…" at bounding box center [388, 471] width 676 height 666
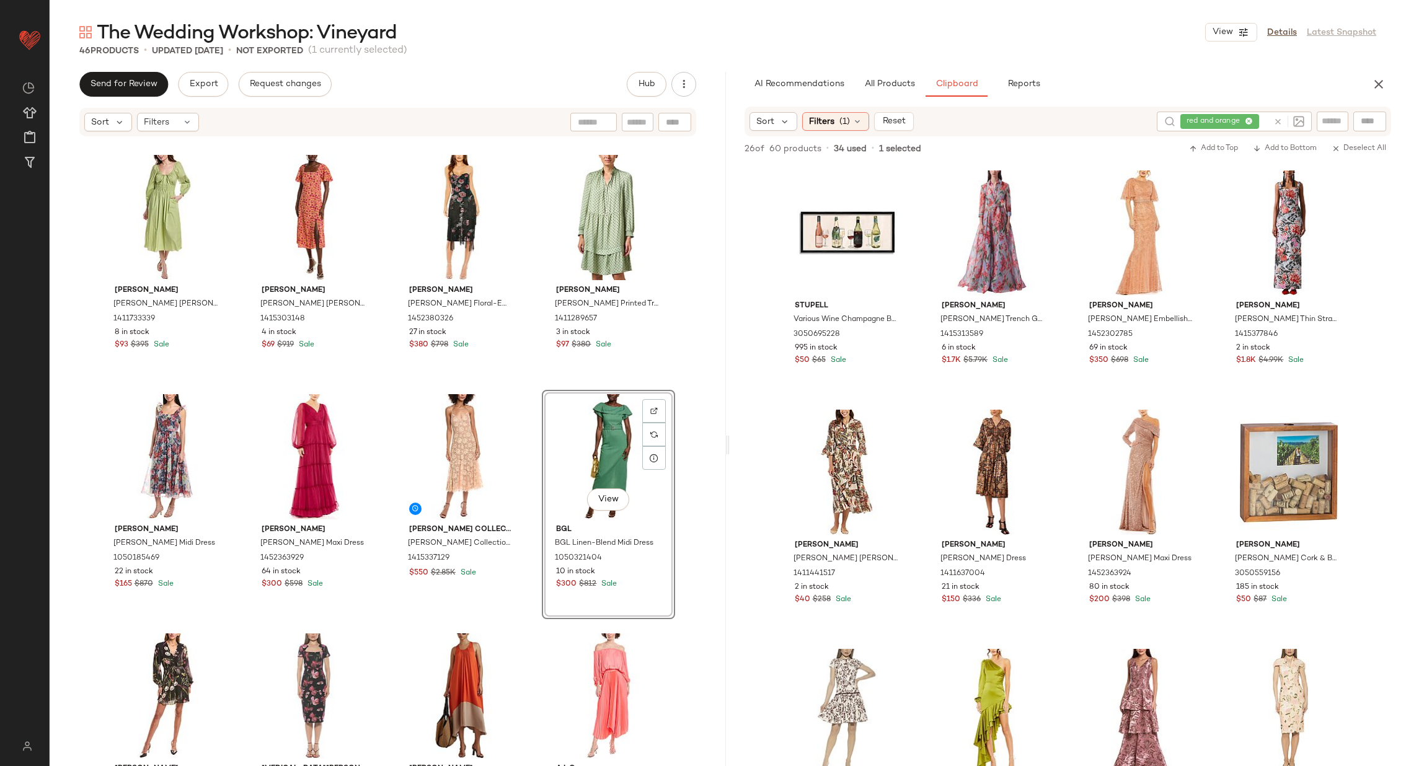
click at [536, 508] on div "Rebecca Taylor Rebecca Taylor Poplin Smocked Waist Maxi Dress 1411733339 8 in s…" at bounding box center [388, 471] width 676 height 666
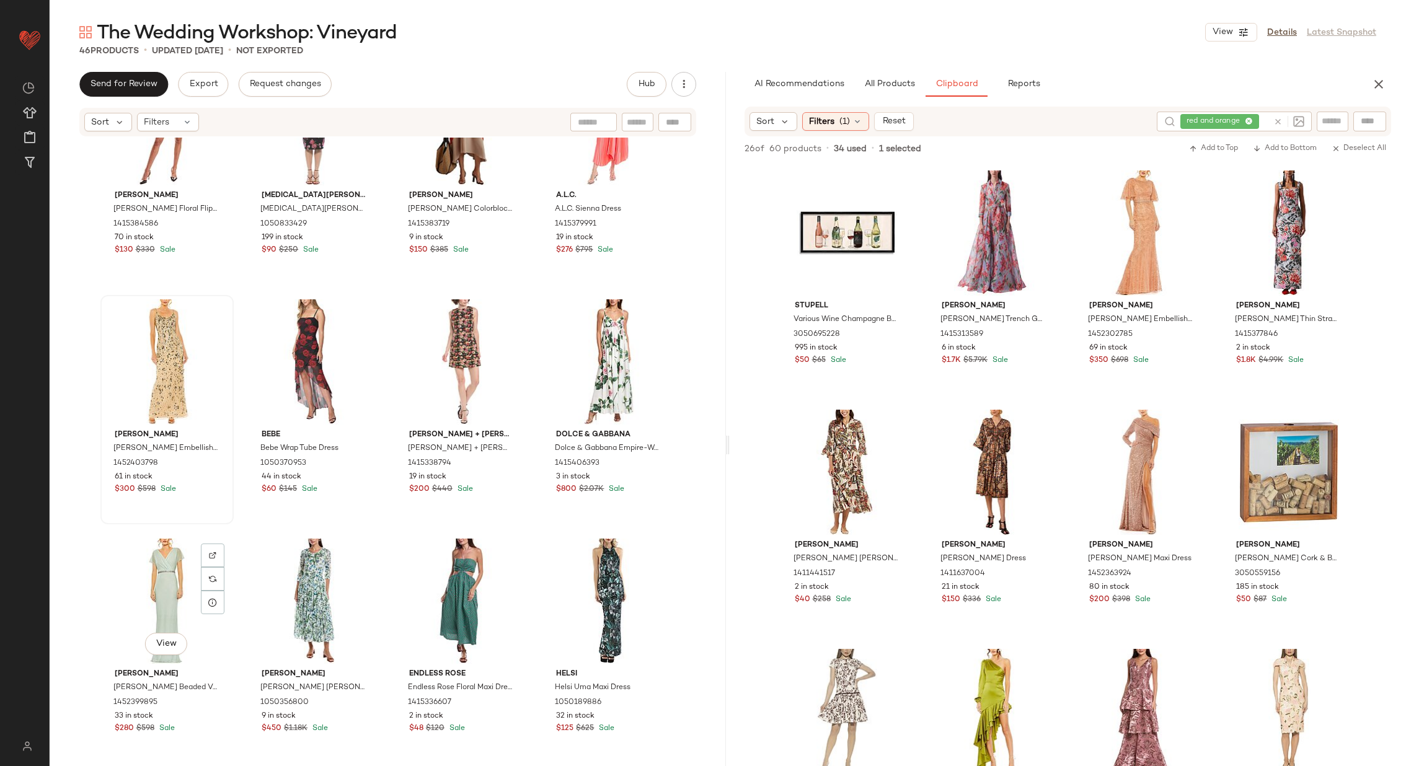
scroll to position [1815, 0]
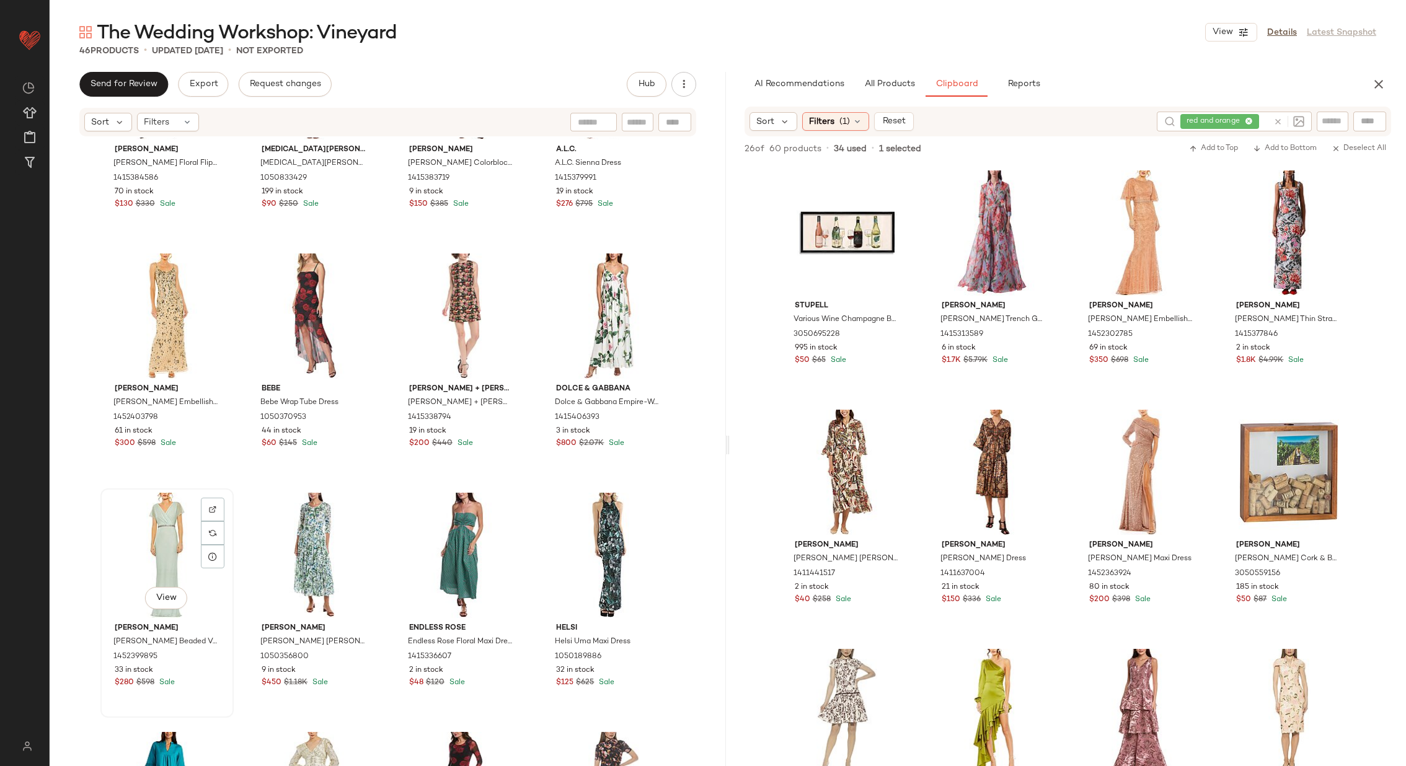
click at [166, 556] on div "View" at bounding box center [167, 555] width 125 height 125
click at [436, 329] on div "View" at bounding box center [461, 316] width 125 height 125
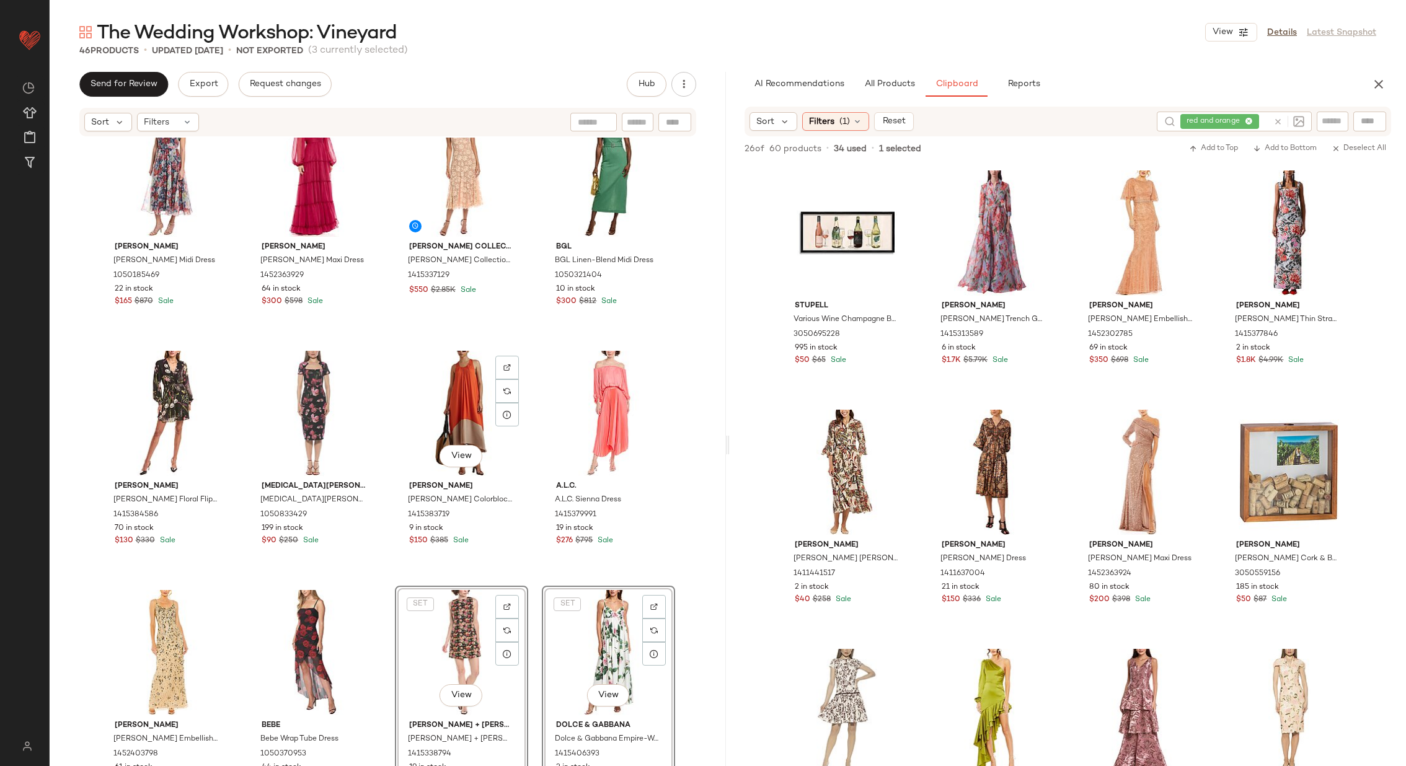
scroll to position [1438, 0]
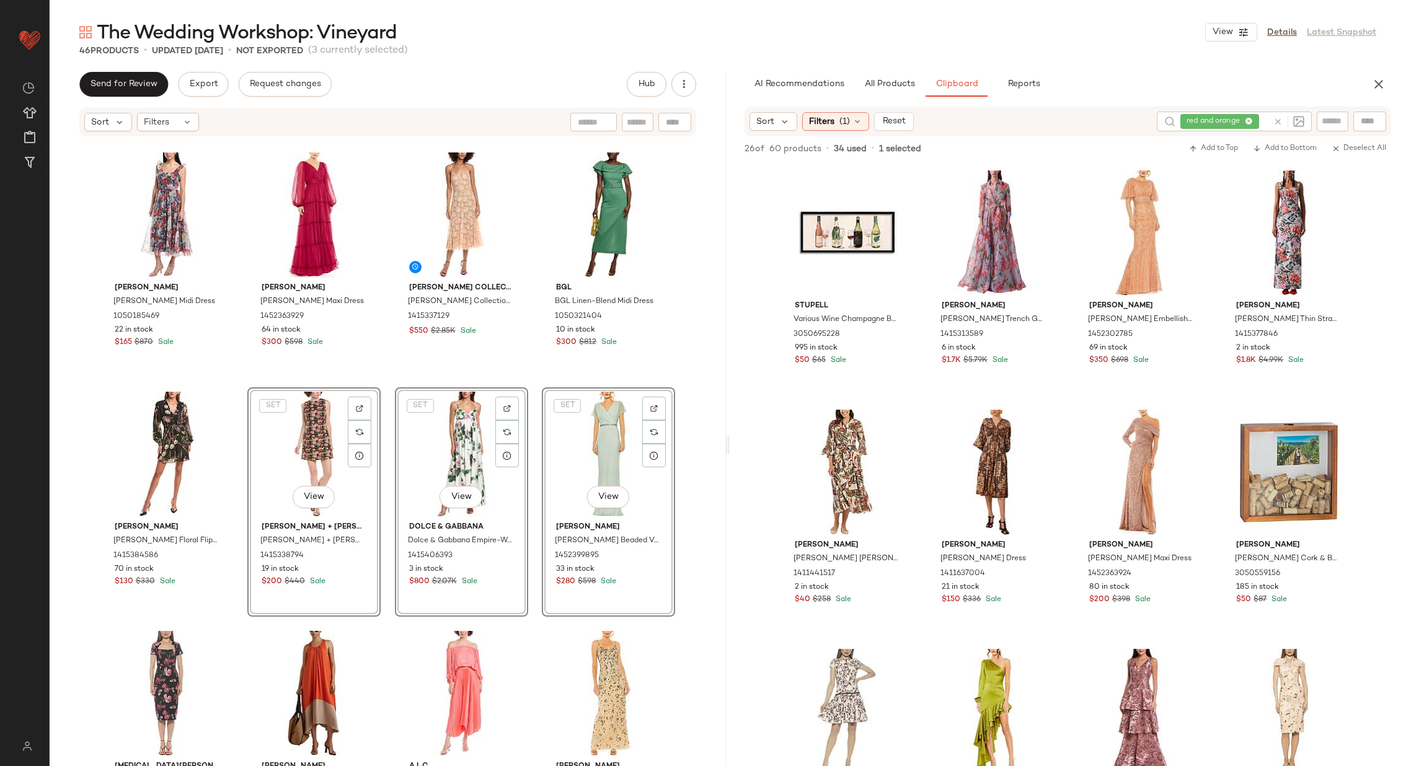
click at [381, 494] on div "Mikael Aghal Mikael Aghal Midi Dress 1050185469 22 in stock $165 $870 Sale Mac …" at bounding box center [388, 471] width 676 height 666
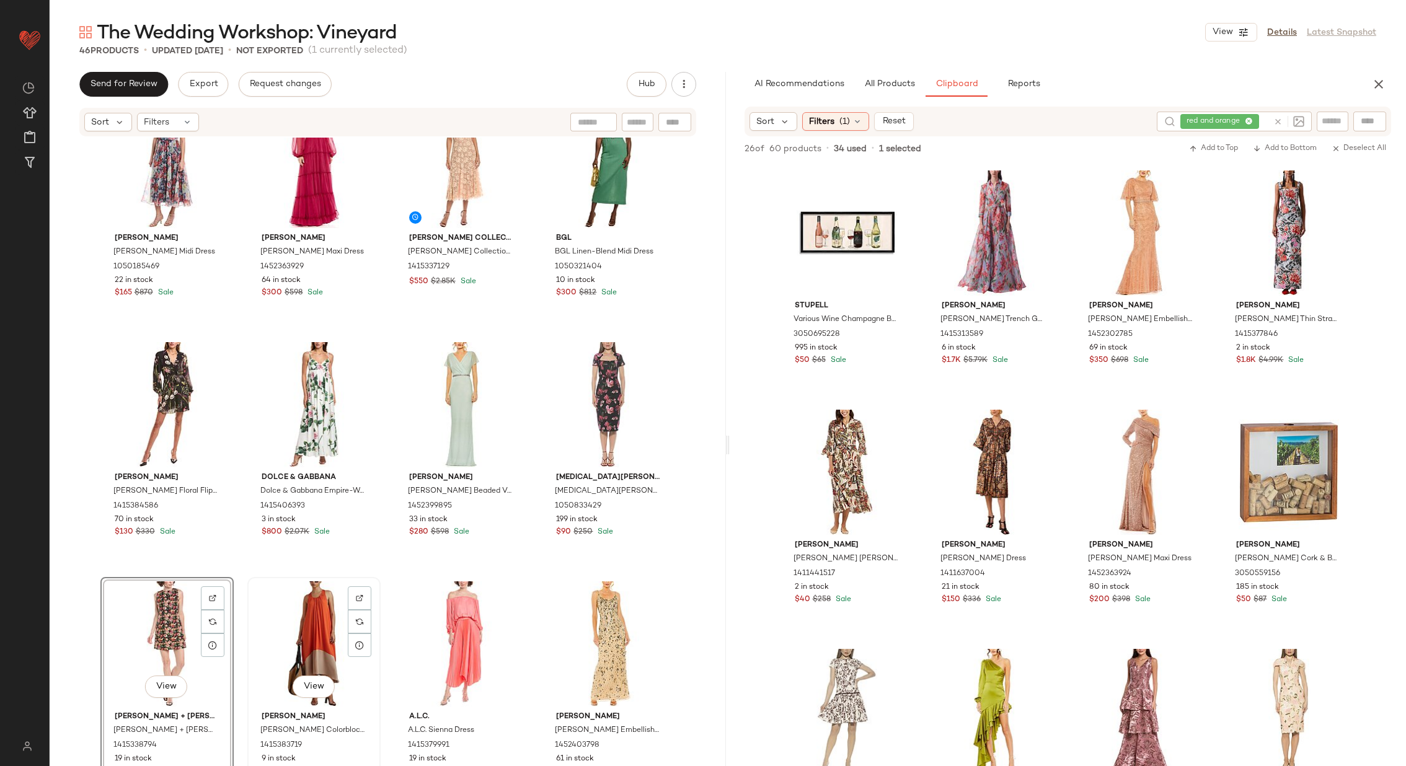
scroll to position [1488, 0]
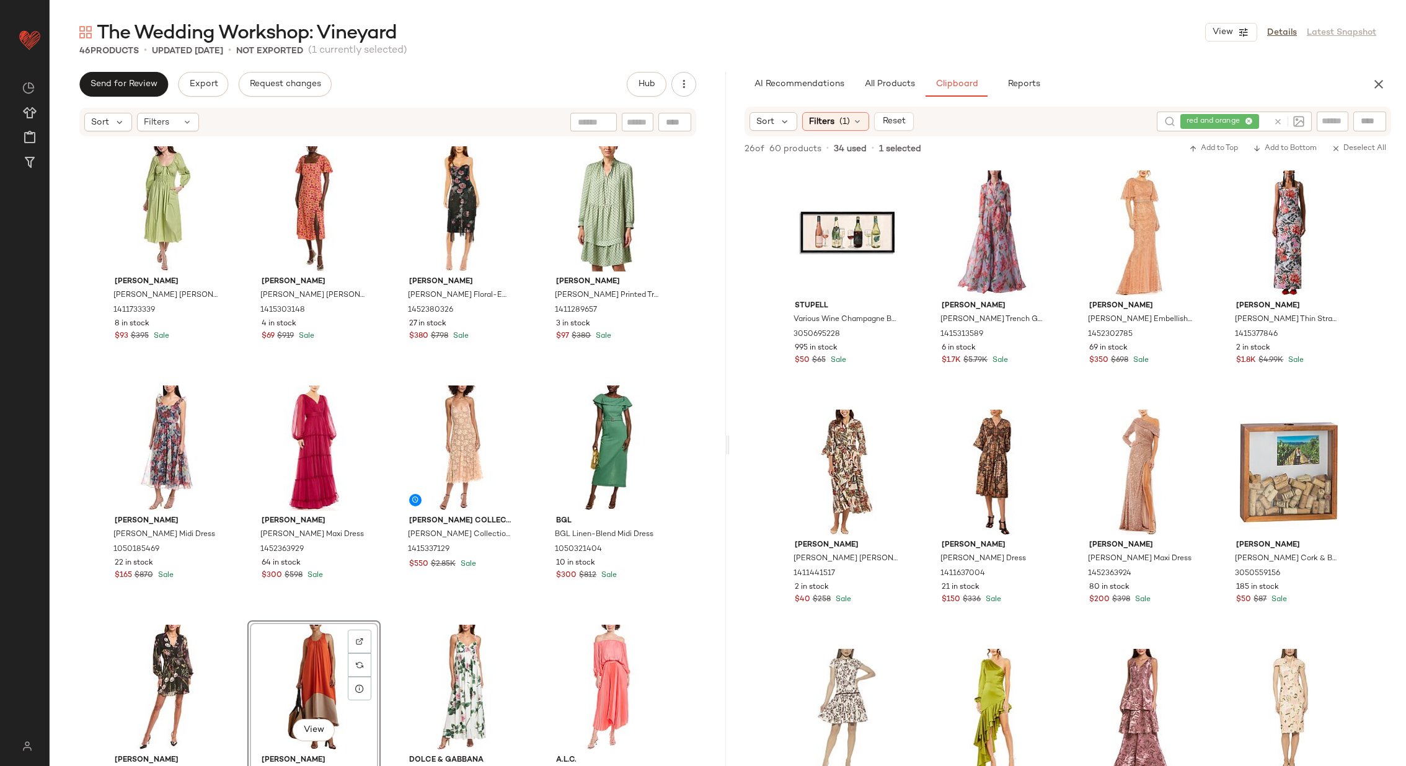
scroll to position [1321, 0]
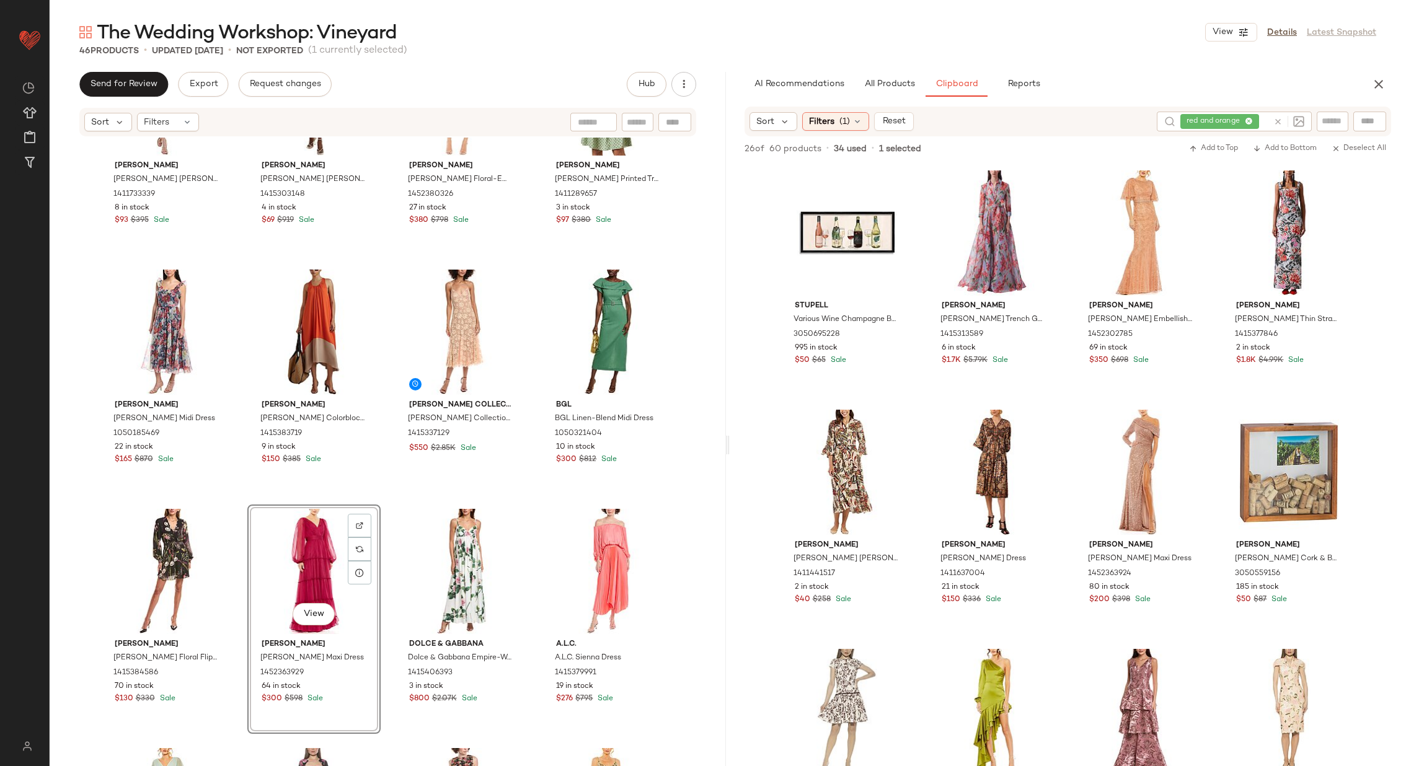
click at [383, 547] on div "Rebecca Taylor Rebecca Taylor Poplin Smocked Waist Maxi Dress 1411733339 8 in s…" at bounding box center [388, 471] width 676 height 666
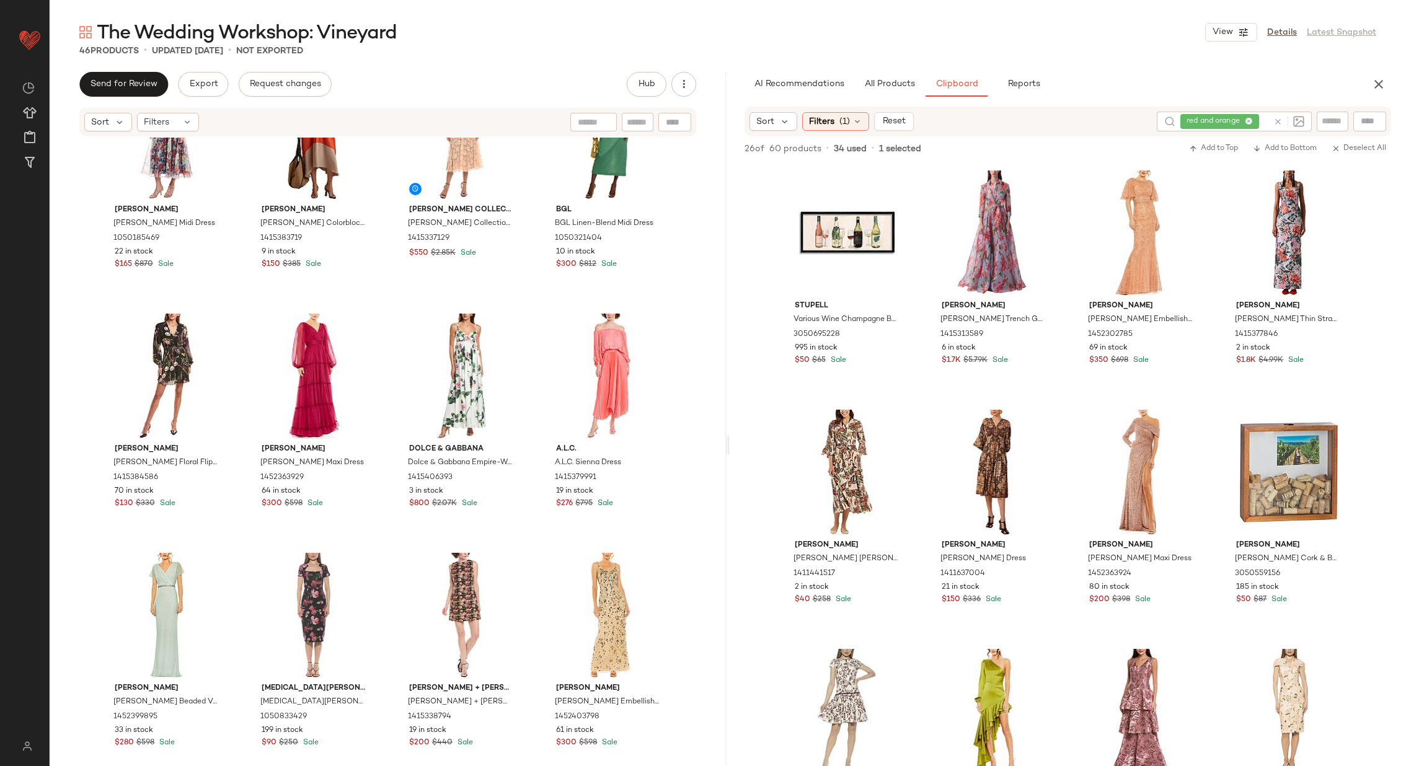
scroll to position [1571, 0]
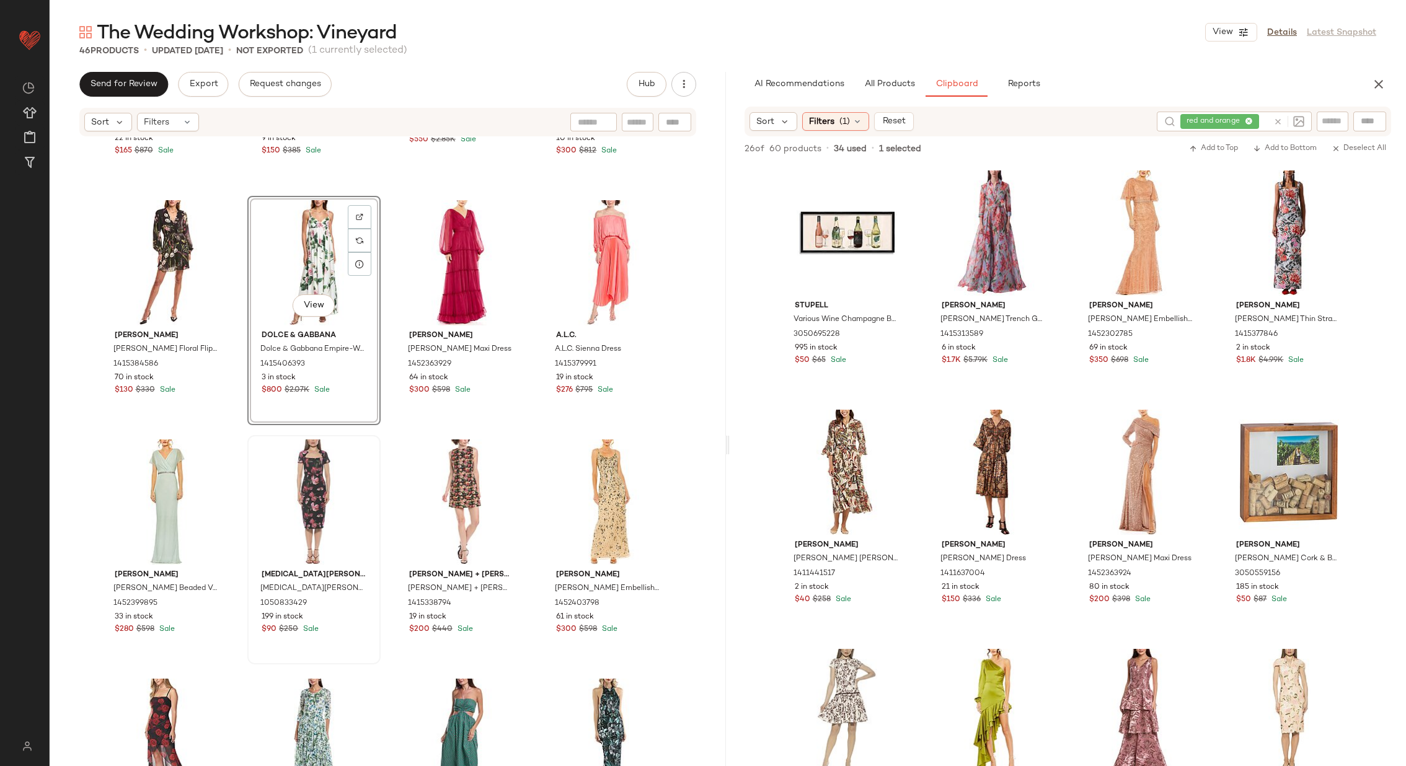
scroll to position [1631, 0]
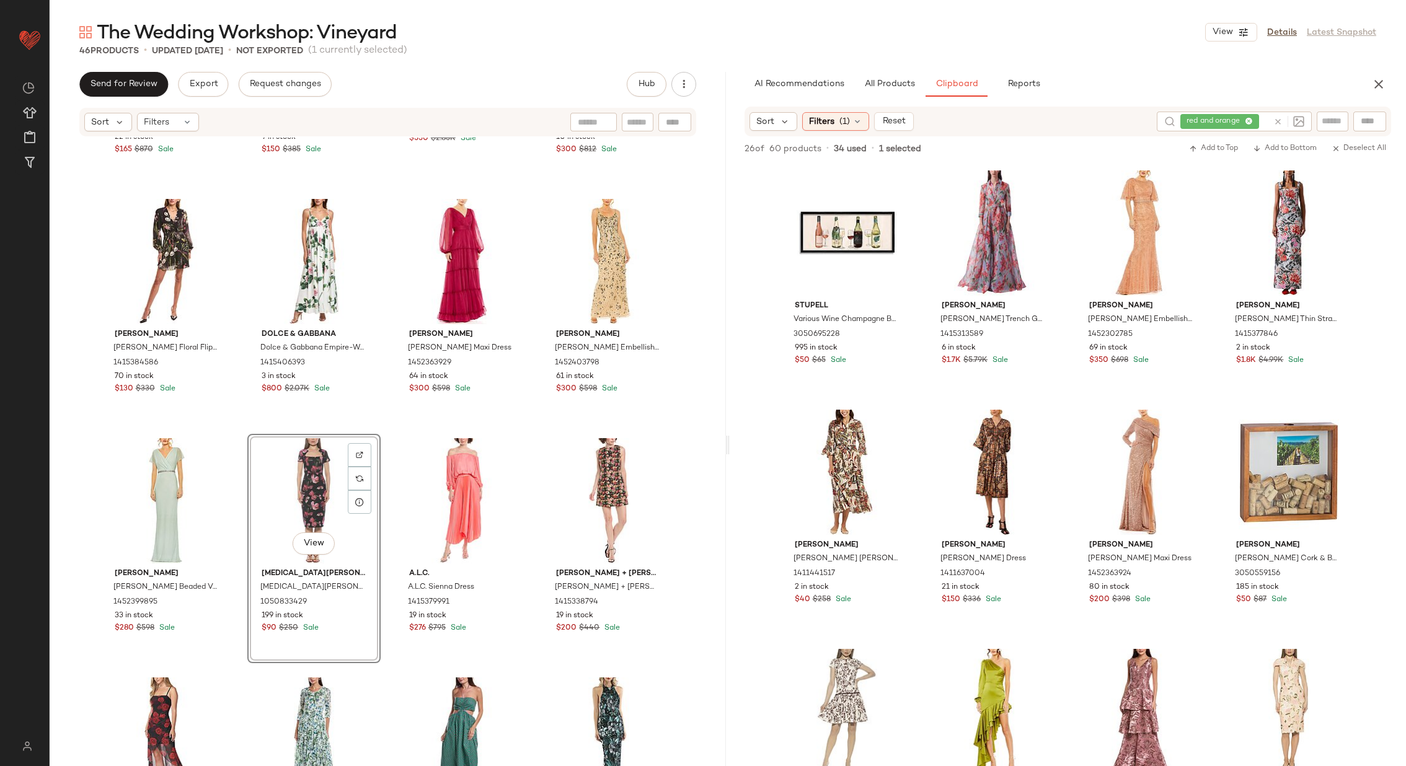
click at [387, 438] on div "Mikael Aghal Mikael Aghal Midi Dress 1050185469 22 in stock $165 $870 Sale Reis…" at bounding box center [388, 471] width 676 height 666
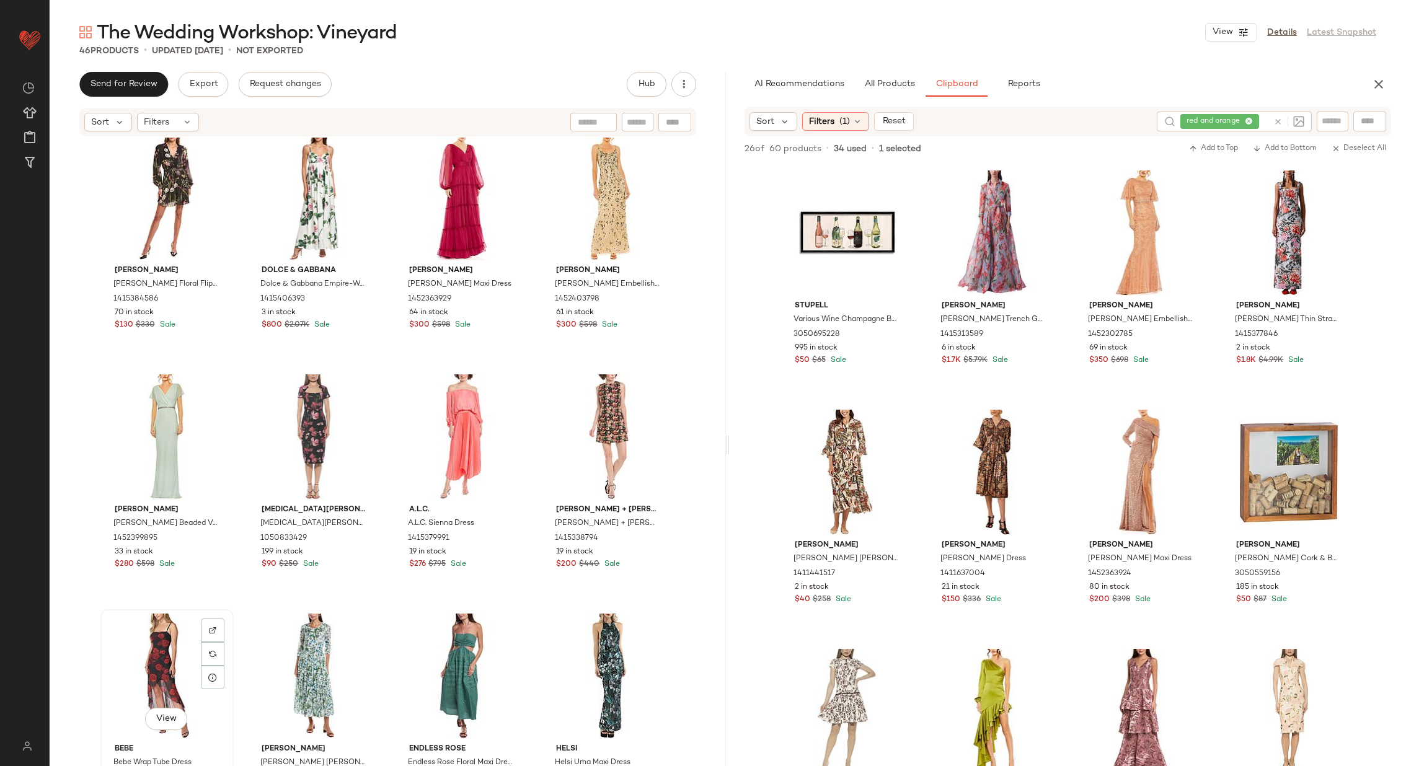
scroll to position [1690, 0]
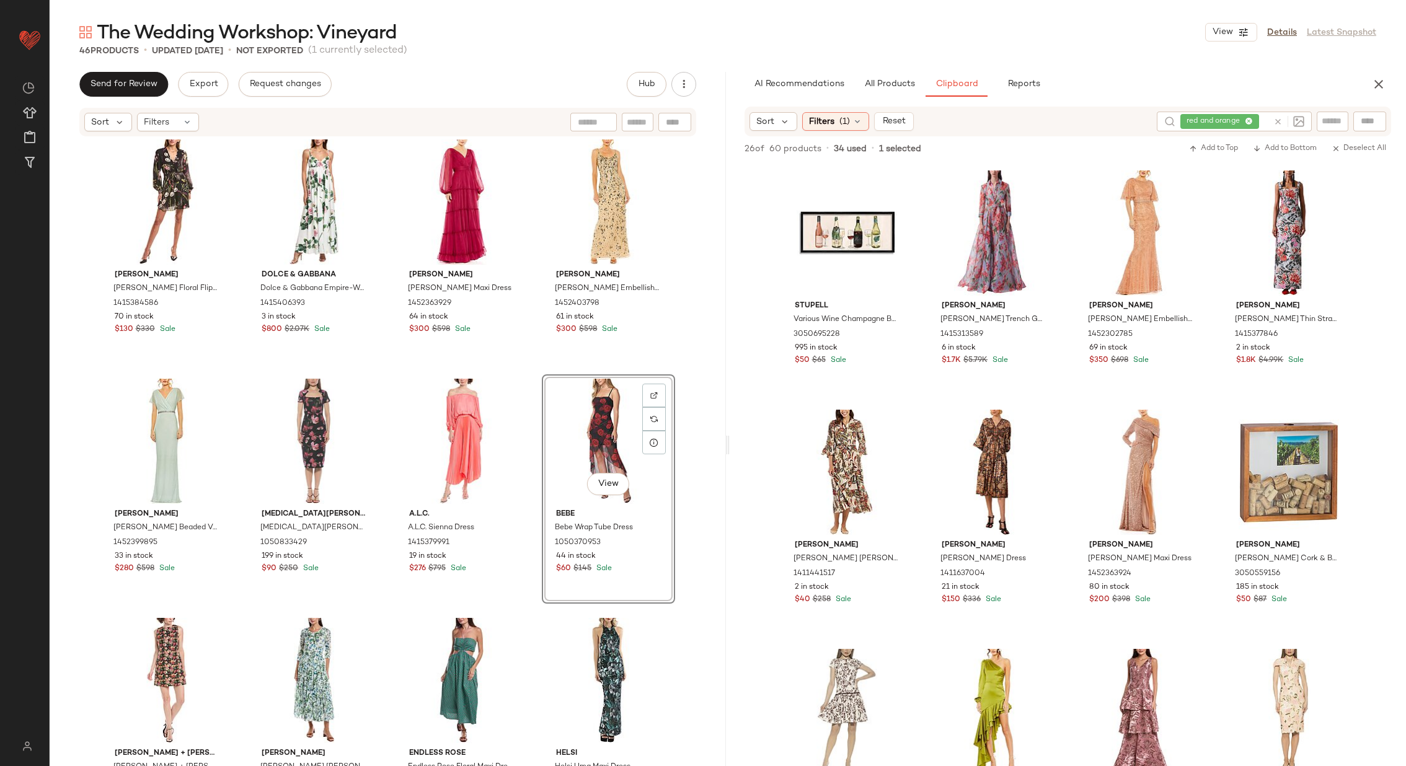
click at [533, 492] on div "Reiss Reiss Kiera Floral Flippy Print Dress 1415384586 70 in stock $130 $330 Sa…" at bounding box center [388, 471] width 676 height 666
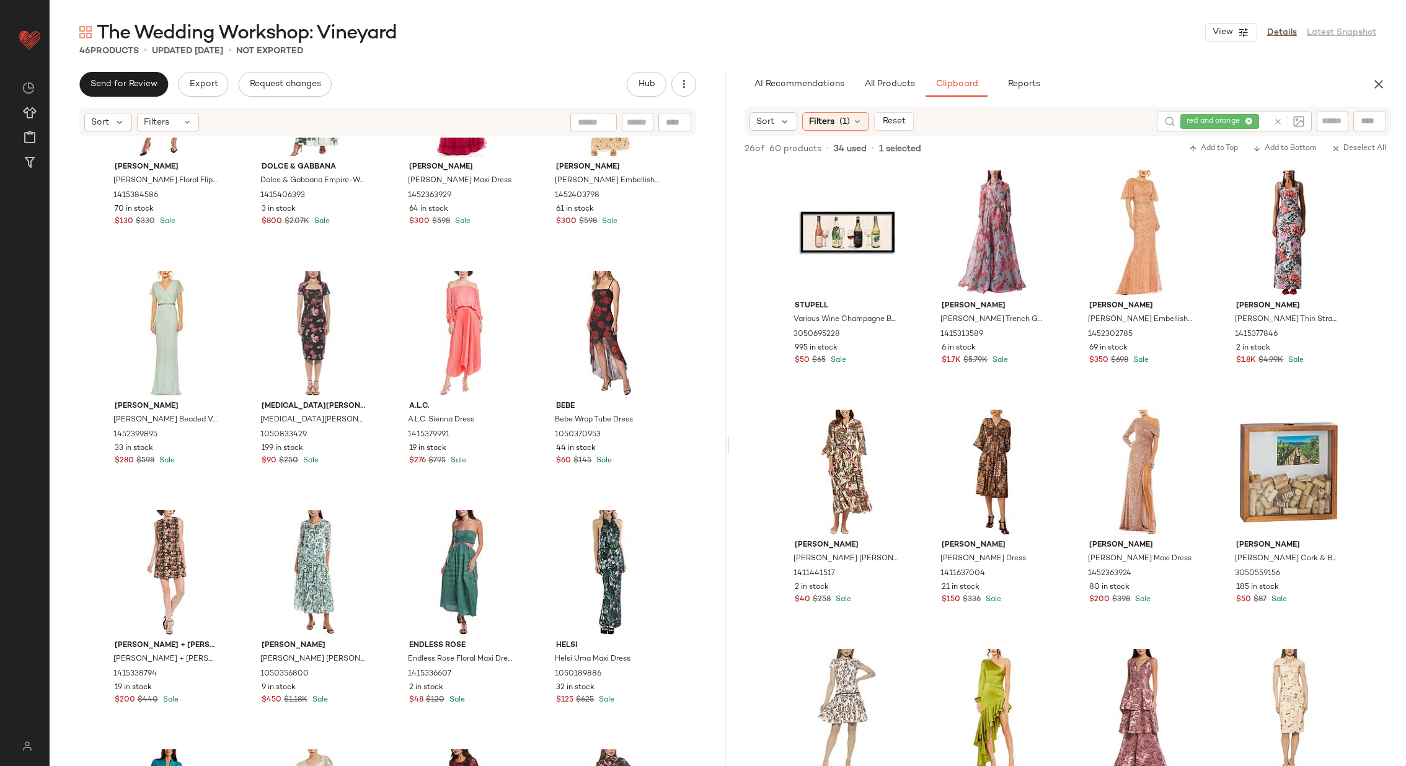
scroll to position [1799, 0]
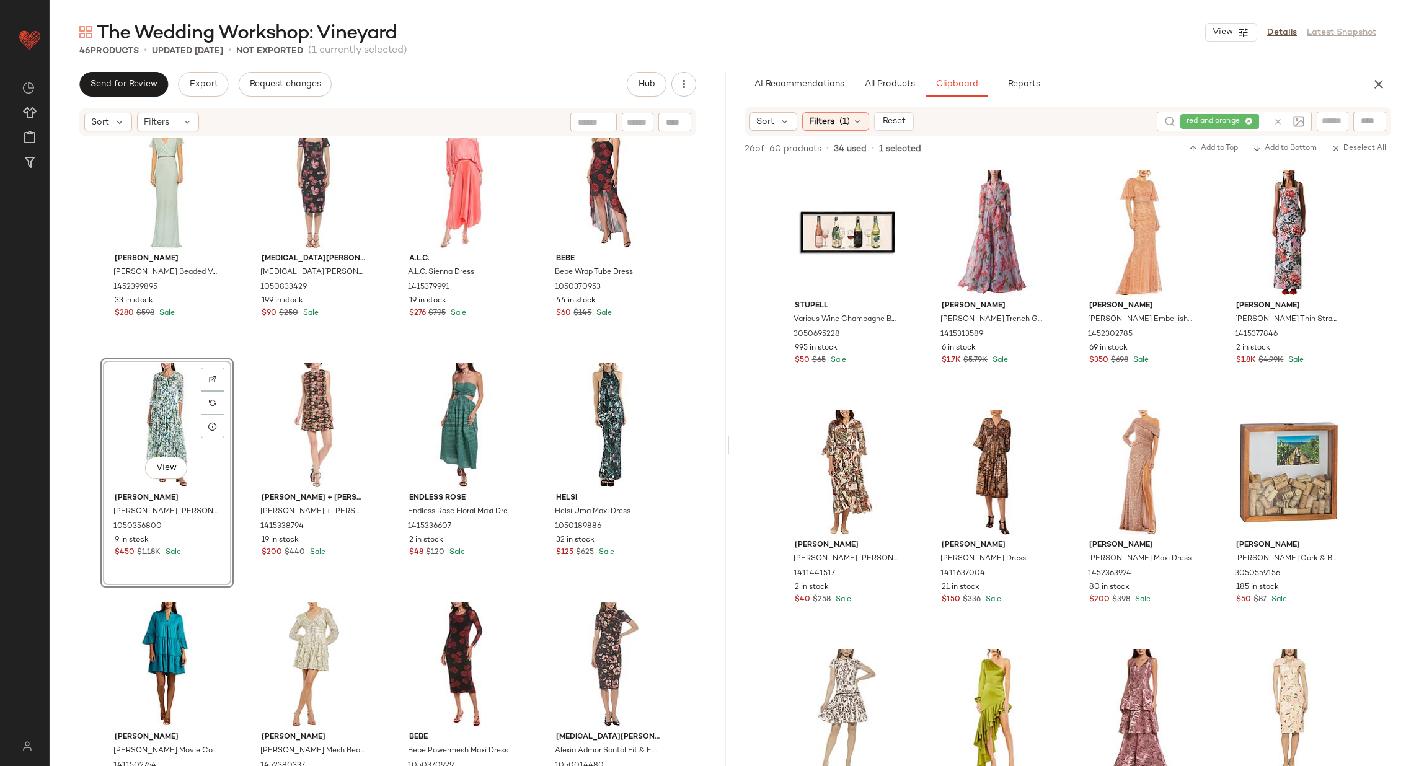
scroll to position [1908, 0]
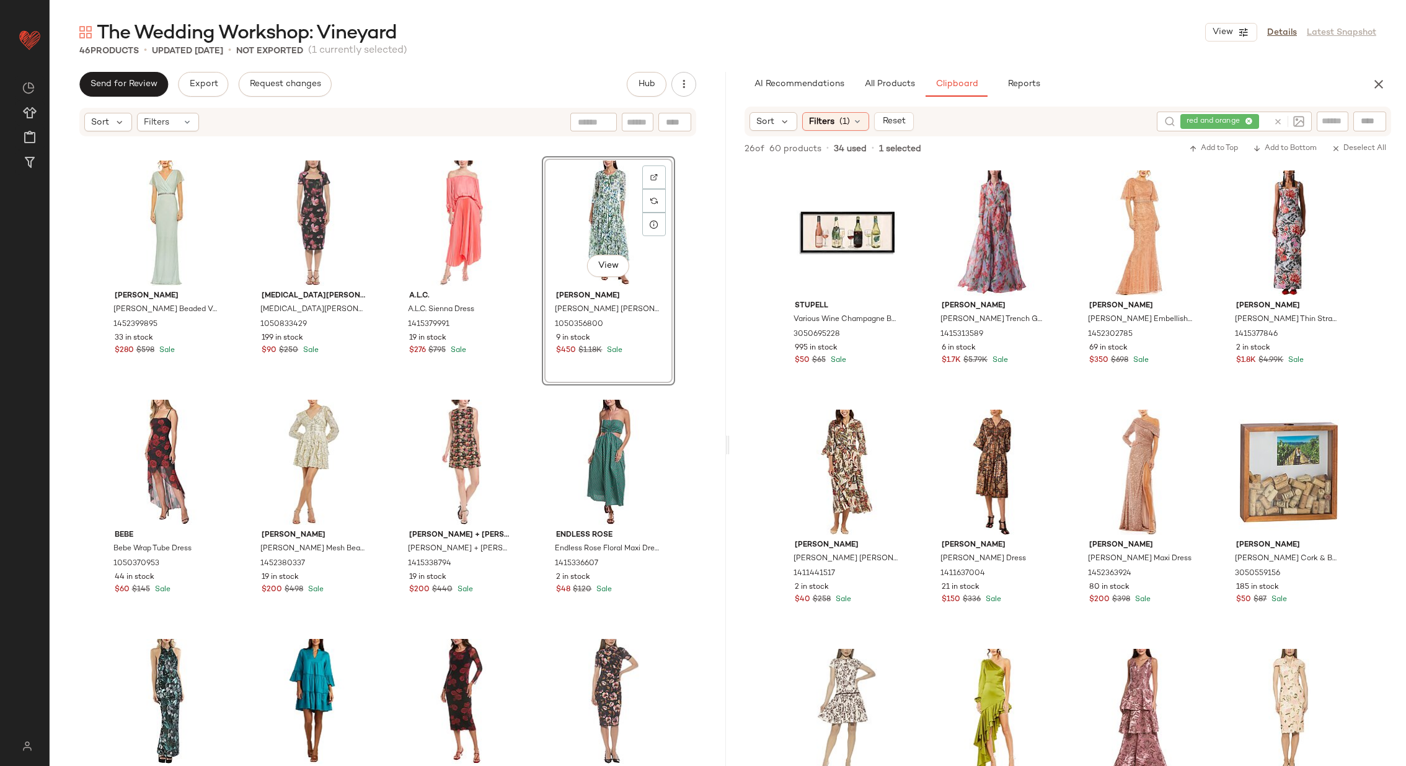
click at [536, 334] on div "Mac Duggal Mac Duggal Beaded V-Neck Gown 1452399895 33 in stock $280 $598 Sale …" at bounding box center [388, 471] width 676 height 666
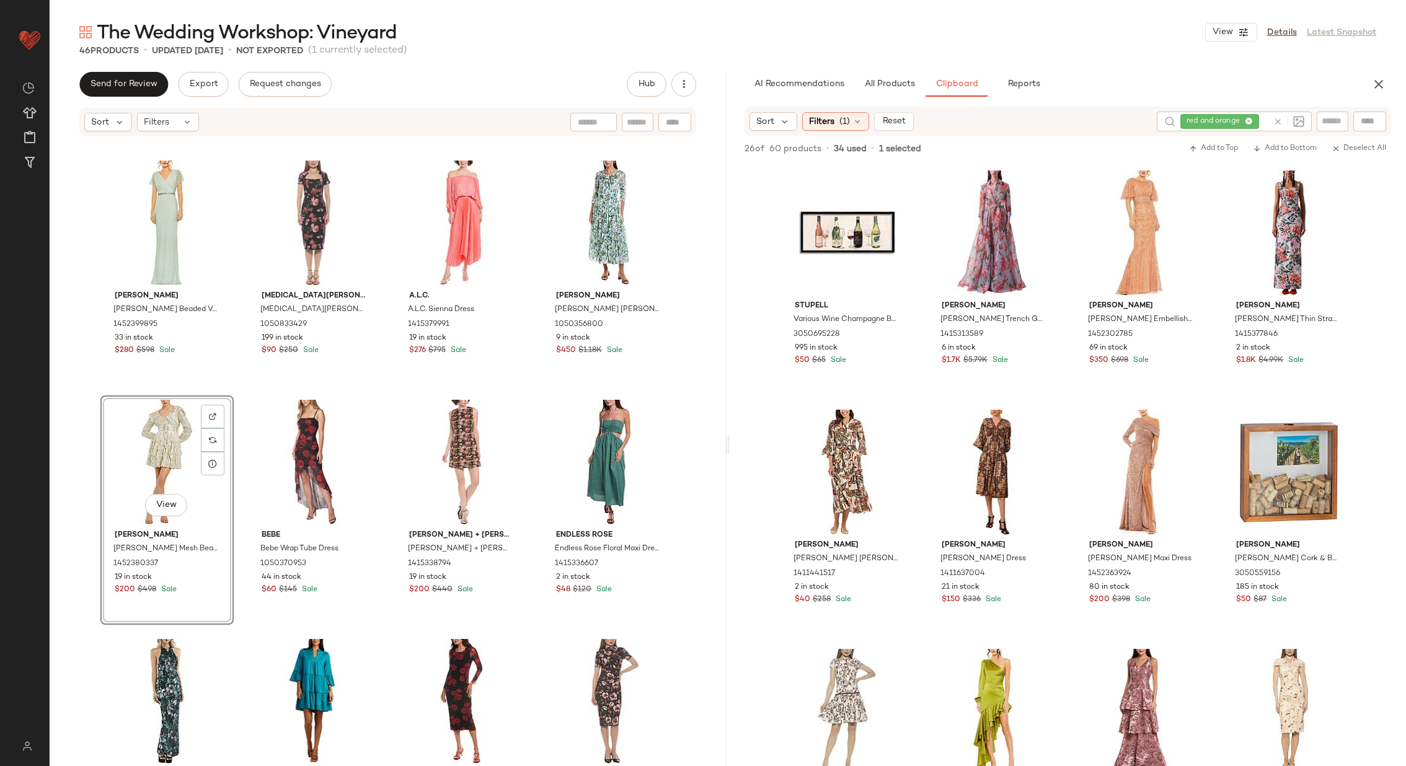
click at [385, 412] on div "Mac Duggal Mac Duggal Beaded V-Neck Gown 1452399895 33 in stock $280 $598 Sale …" at bounding box center [388, 471] width 676 height 666
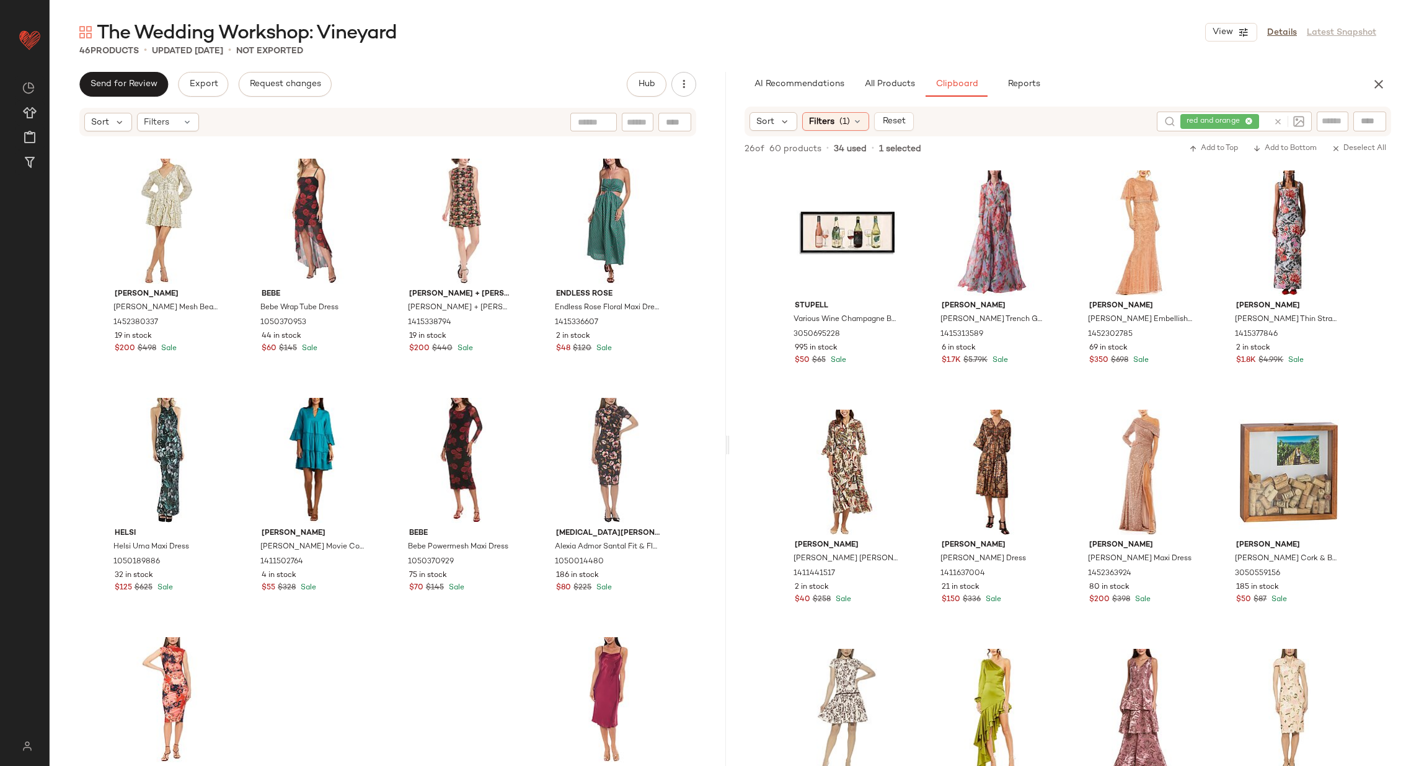
scroll to position [2180, 0]
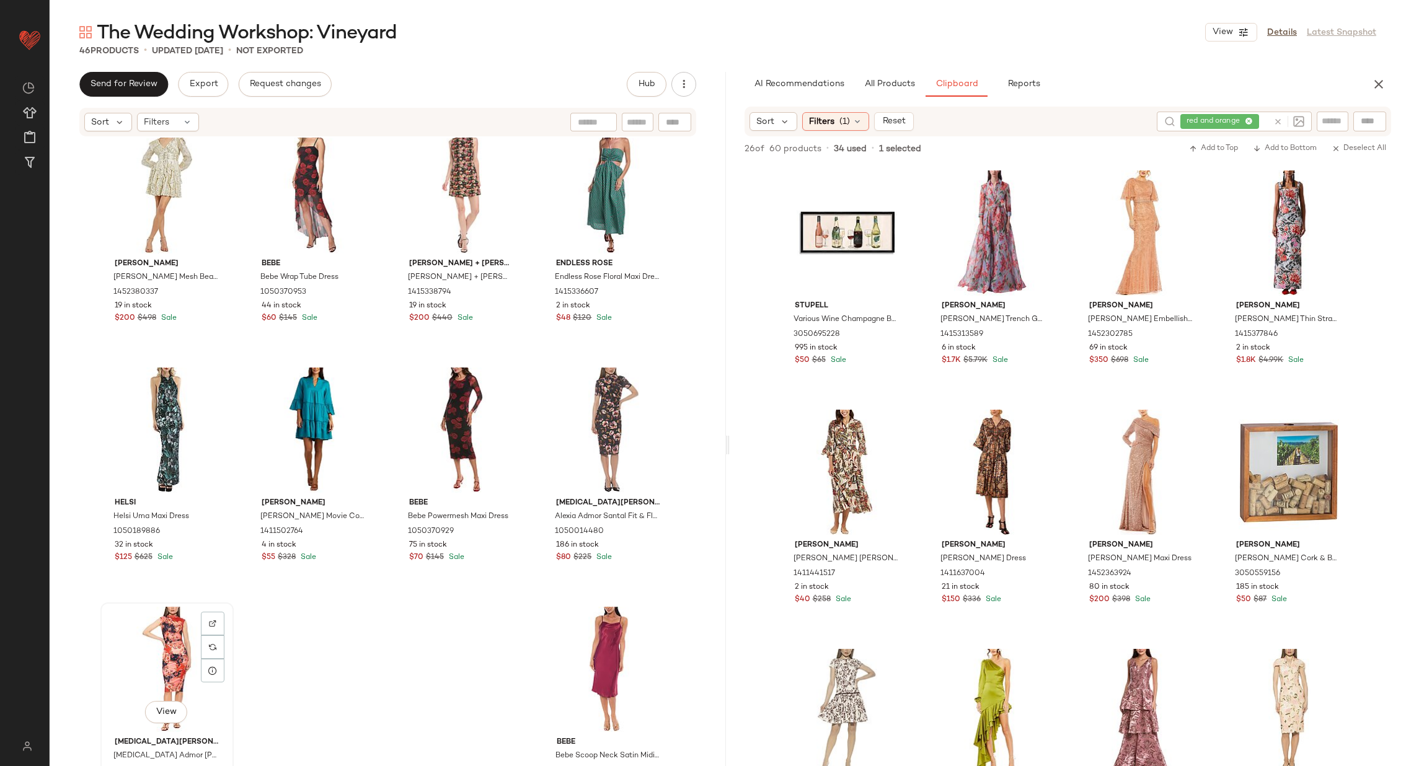
click at [174, 649] on div "View" at bounding box center [167, 669] width 125 height 125
click at [594, 652] on div "View" at bounding box center [609, 669] width 125 height 125
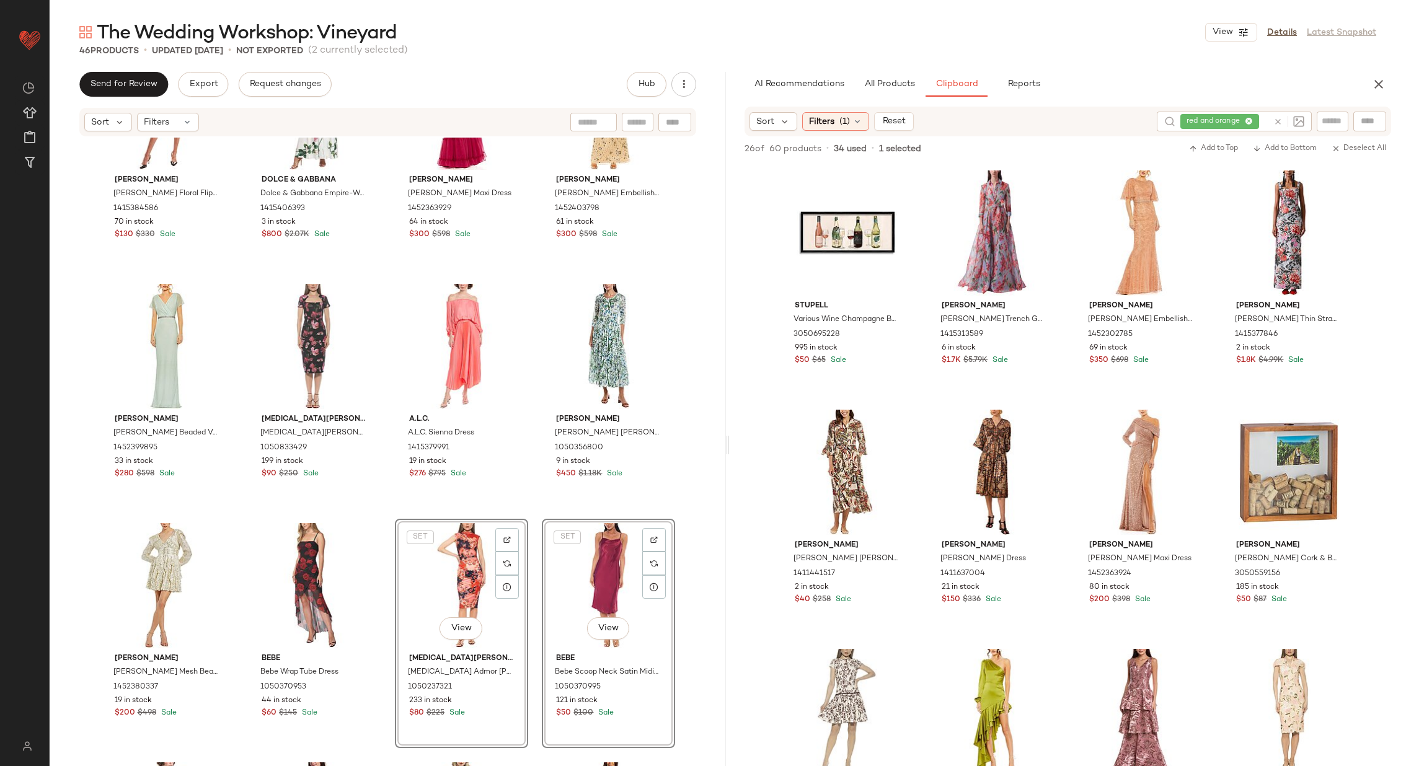
click at [389, 406] on div "Reiss Reiss Kiera Floral Flippy Print Dress 1415384586 70 in stock $130 $330 Sa…" at bounding box center [388, 471] width 676 height 666
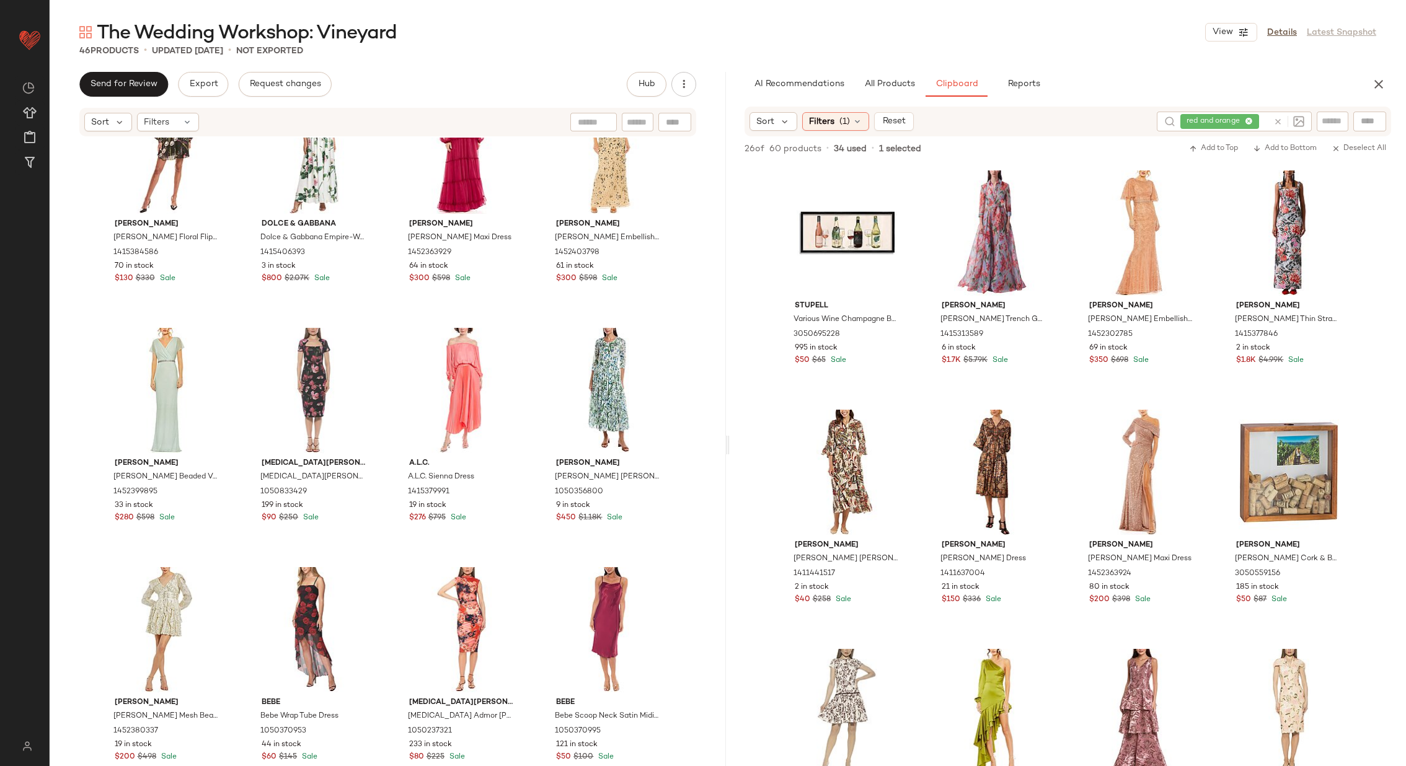
scroll to position [1735, 0]
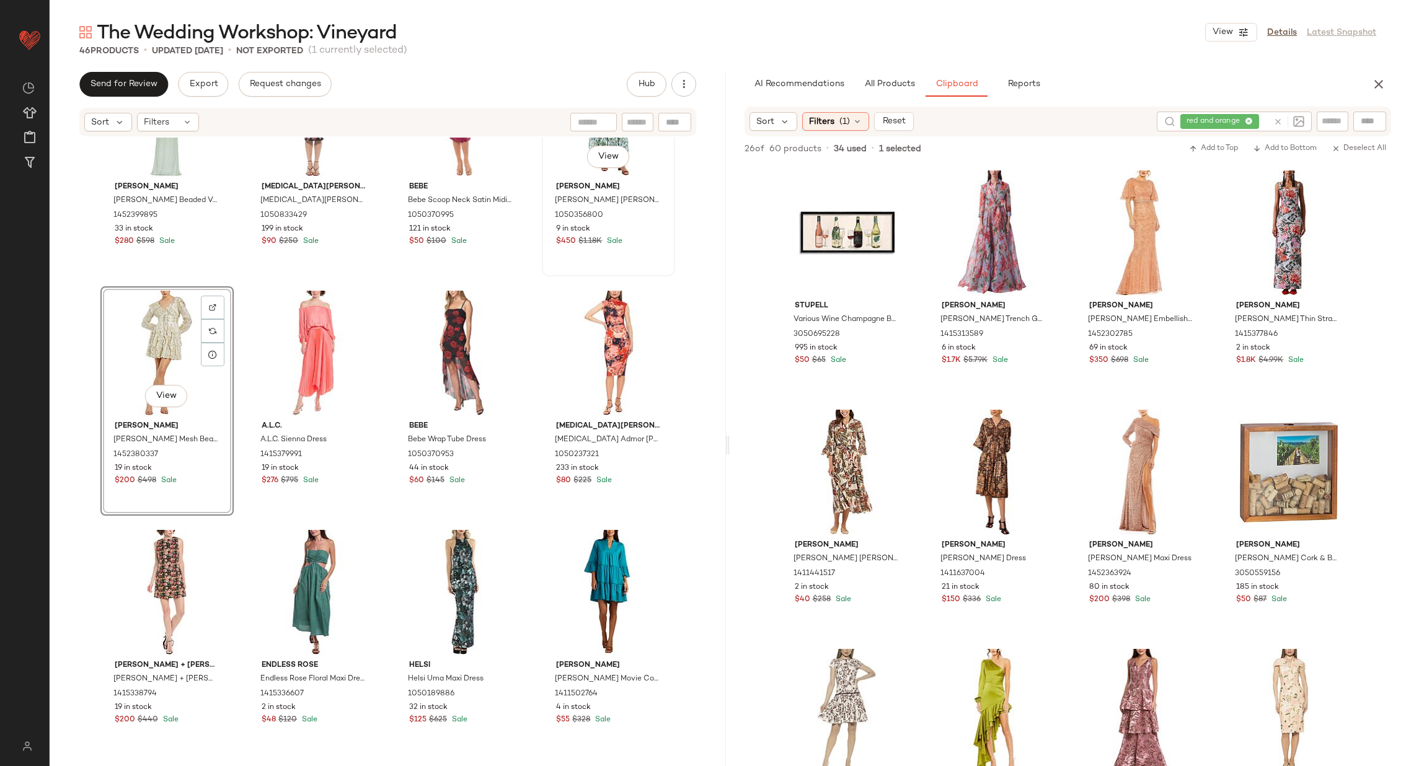
scroll to position [2038, 0]
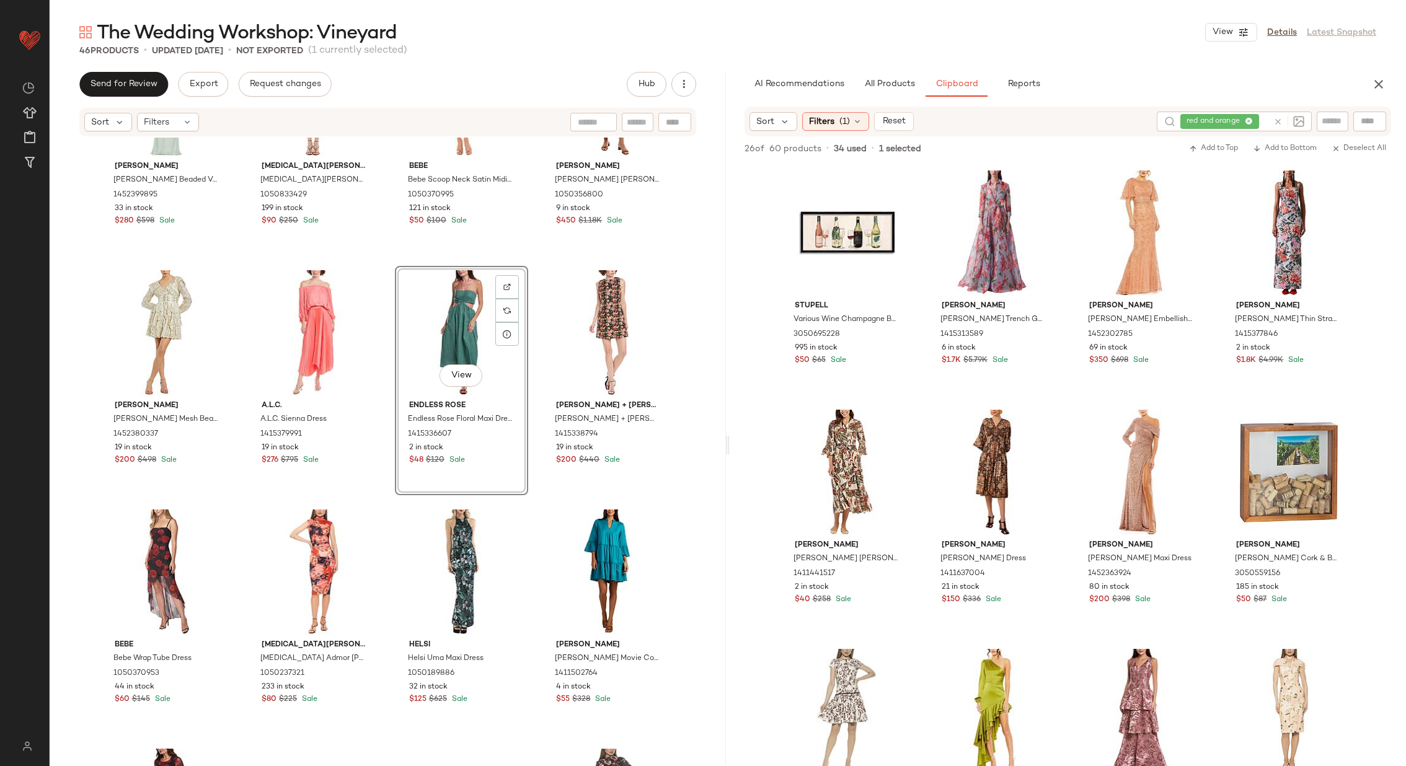
click at [384, 390] on div "Mac Duggal Mac Duggal Beaded V-Neck Gown 1452399895 33 in stock $280 $598 Sale …" at bounding box center [388, 471] width 676 height 666
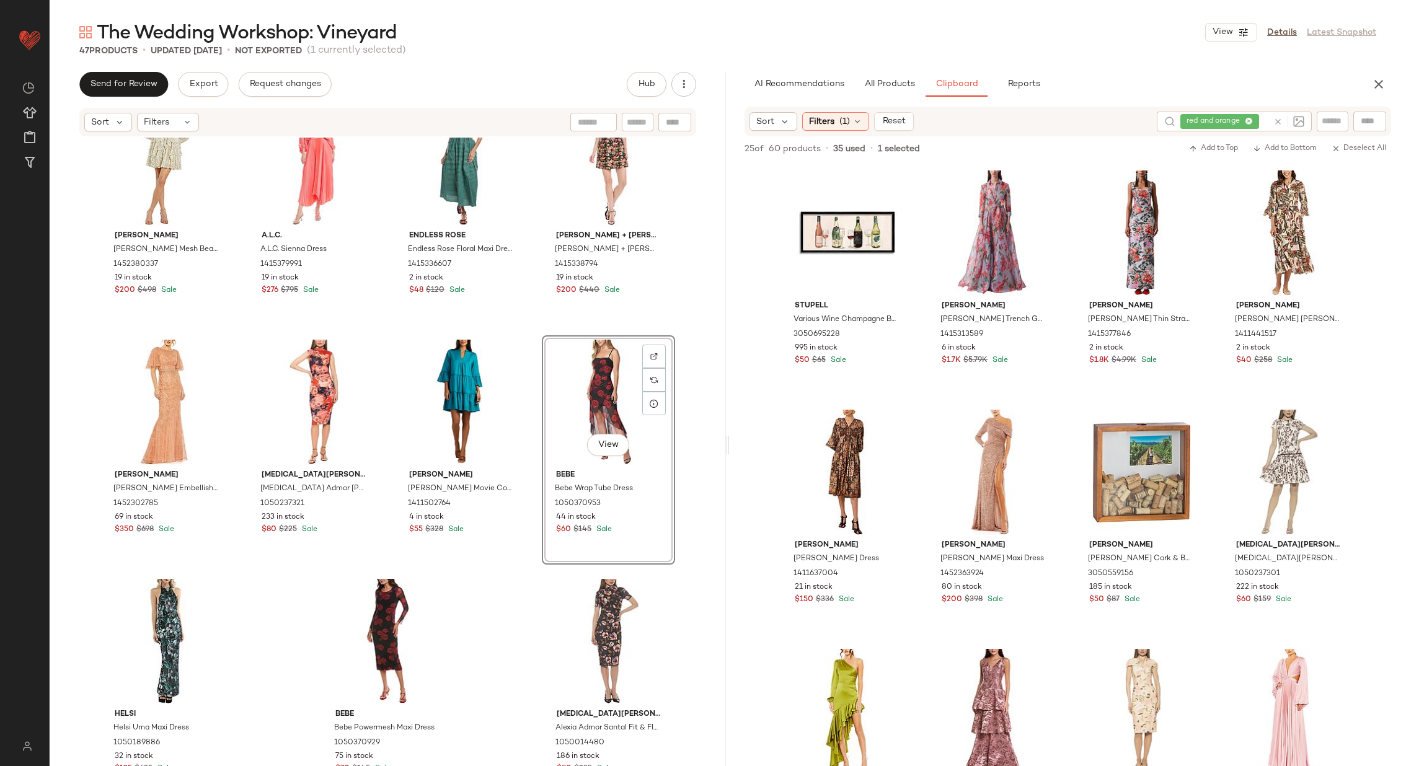
click at [528, 437] on div "Mac Duggal Mac Duggal Beaded V-Neck Gown 1452399895 33 in stock $280 $598 Sale …" at bounding box center [388, 471] width 676 height 666
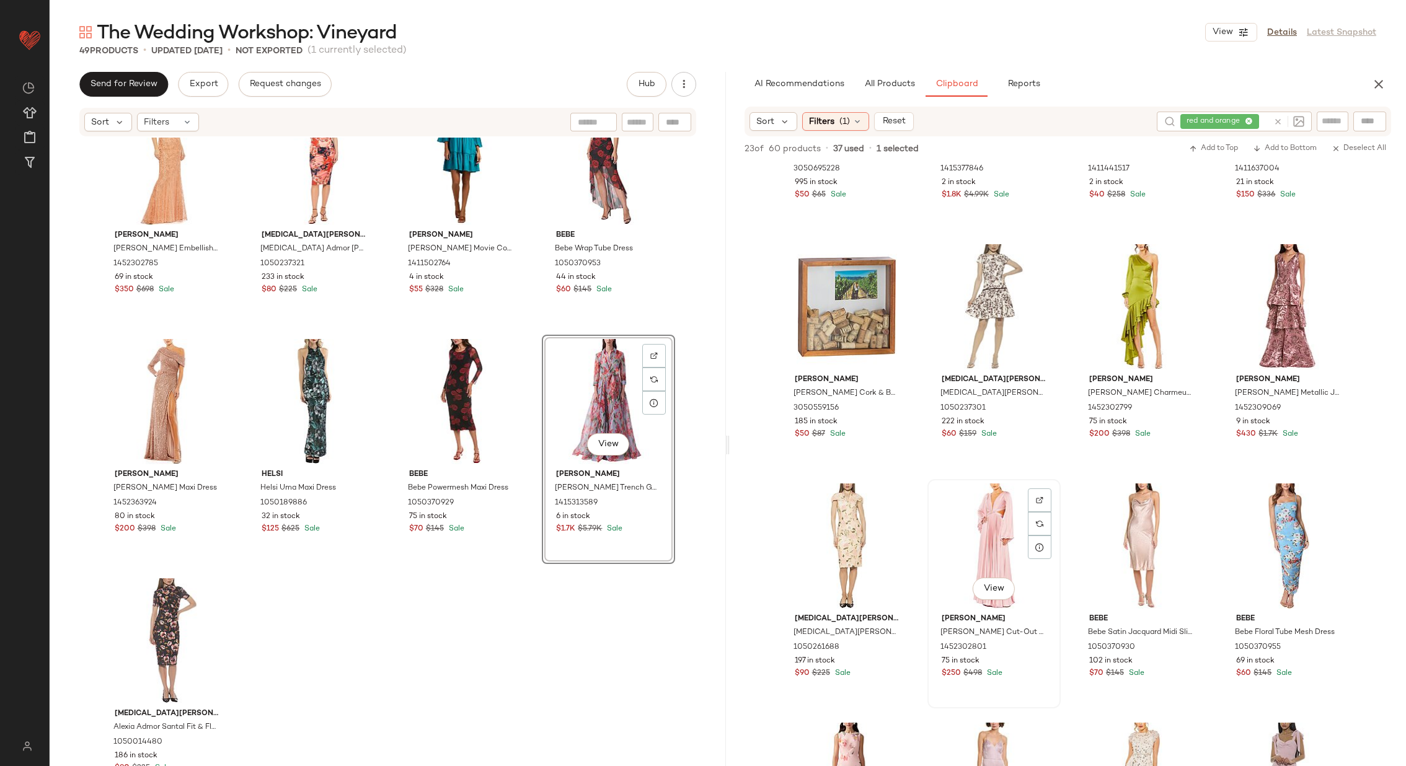
scroll to position [166, 0]
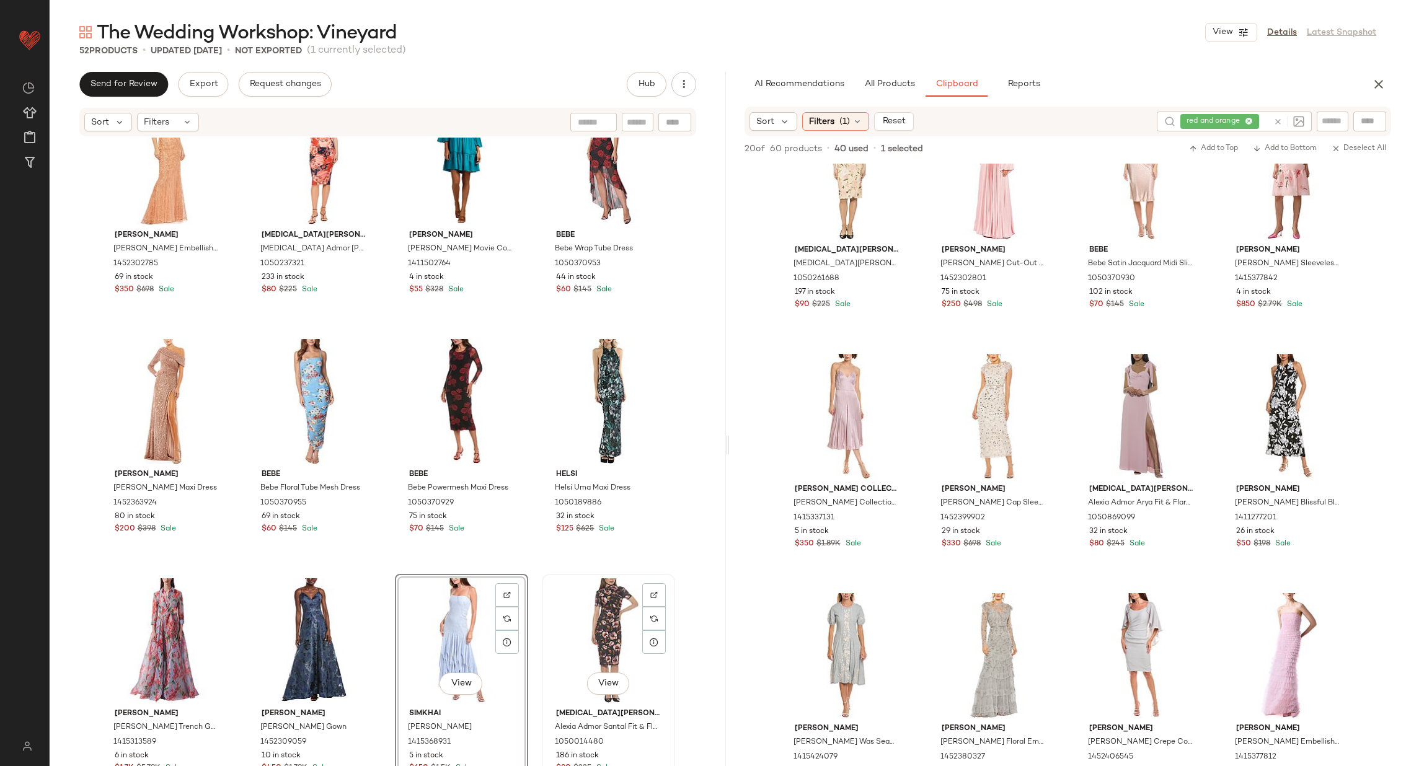
scroll to position [544, 0]
click at [833, 650] on div "View" at bounding box center [847, 655] width 125 height 125
click at [1119, 650] on div "View" at bounding box center [1141, 655] width 125 height 125
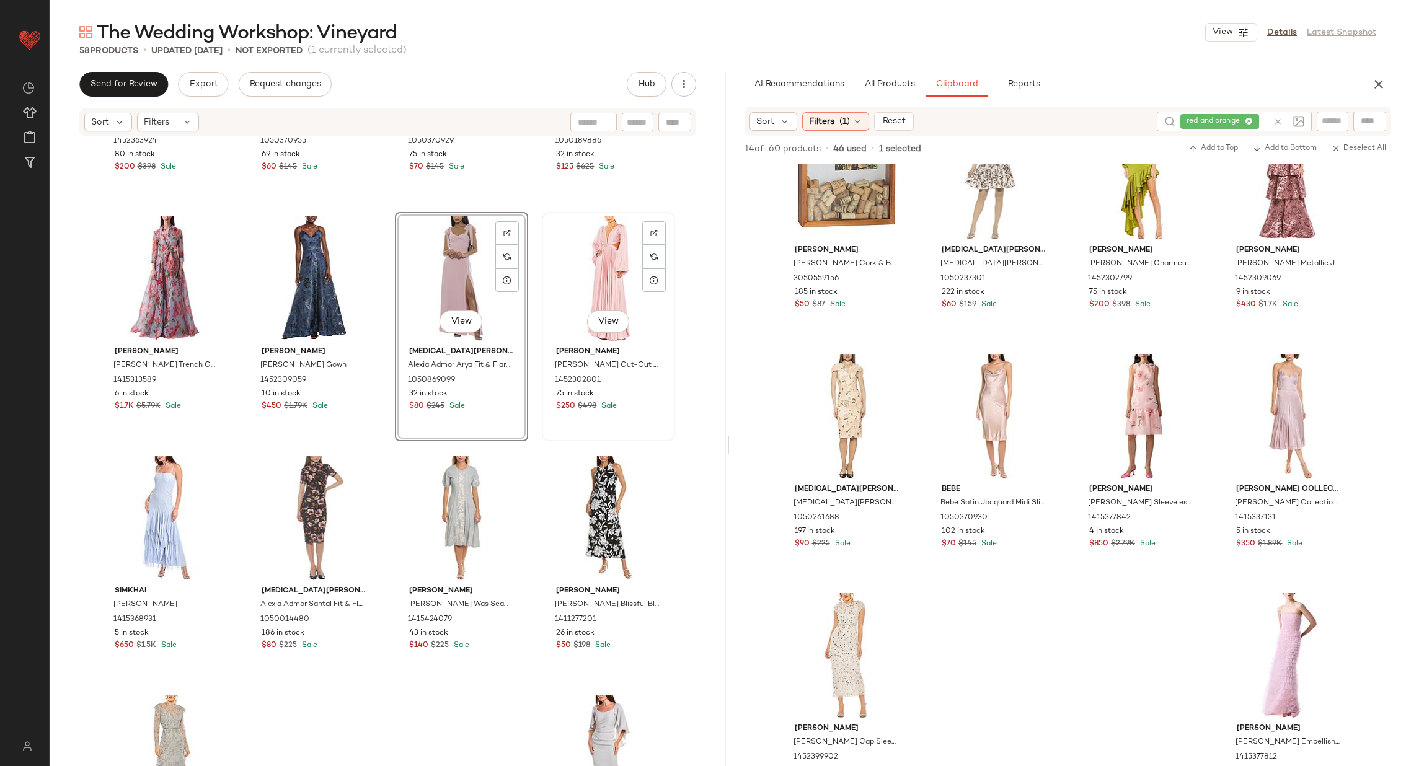
scroll to position [2835, 0]
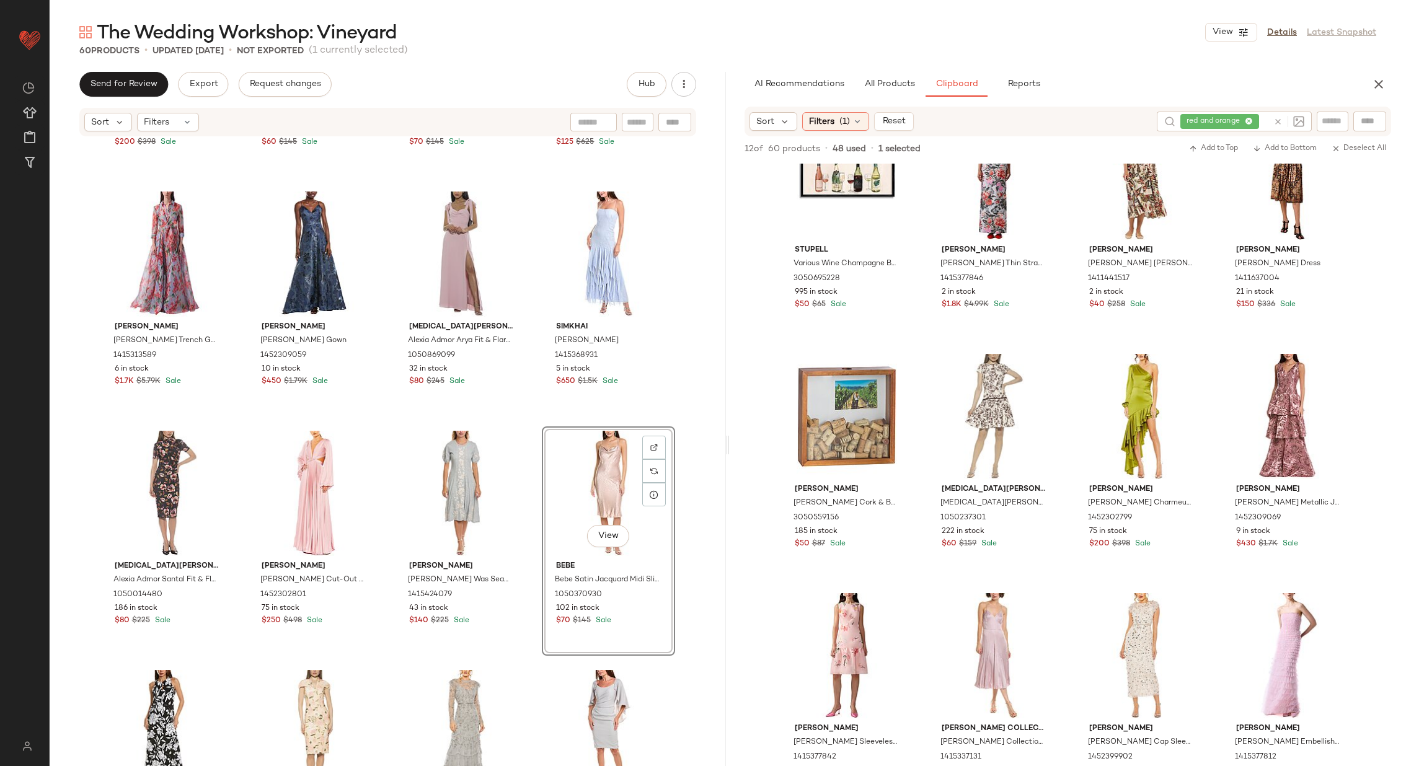
scroll to position [2926, 0]
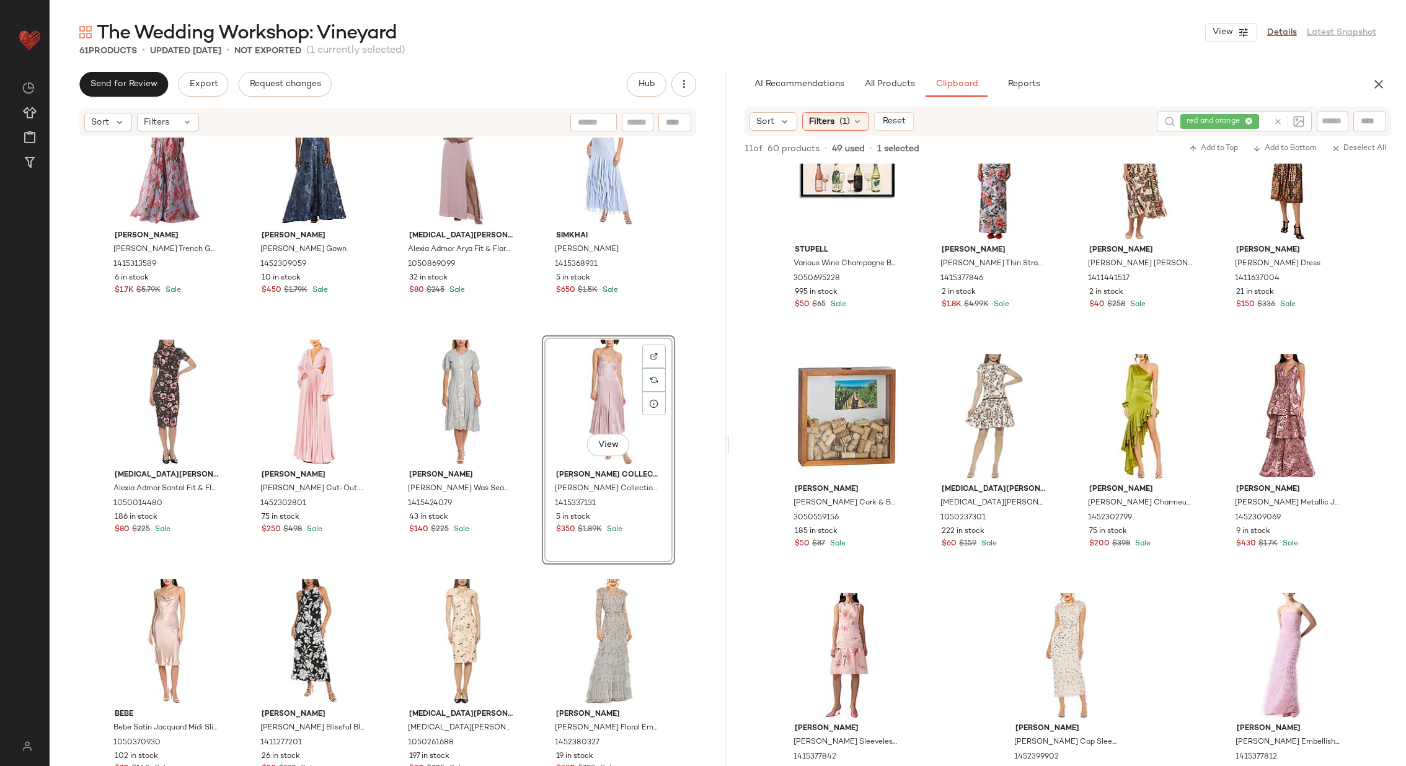
click at [542, 468] on div "View Michael Kors Collection Michael Kors Collection Crushed Slip Dress 1415337…" at bounding box center [608, 449] width 133 height 229
click at [531, 469] on div "Carolina Herrera Carolina Herrera Trench Gown 1415313589 6 in stock $1.7K $5.79…" at bounding box center [388, 471] width 676 height 666
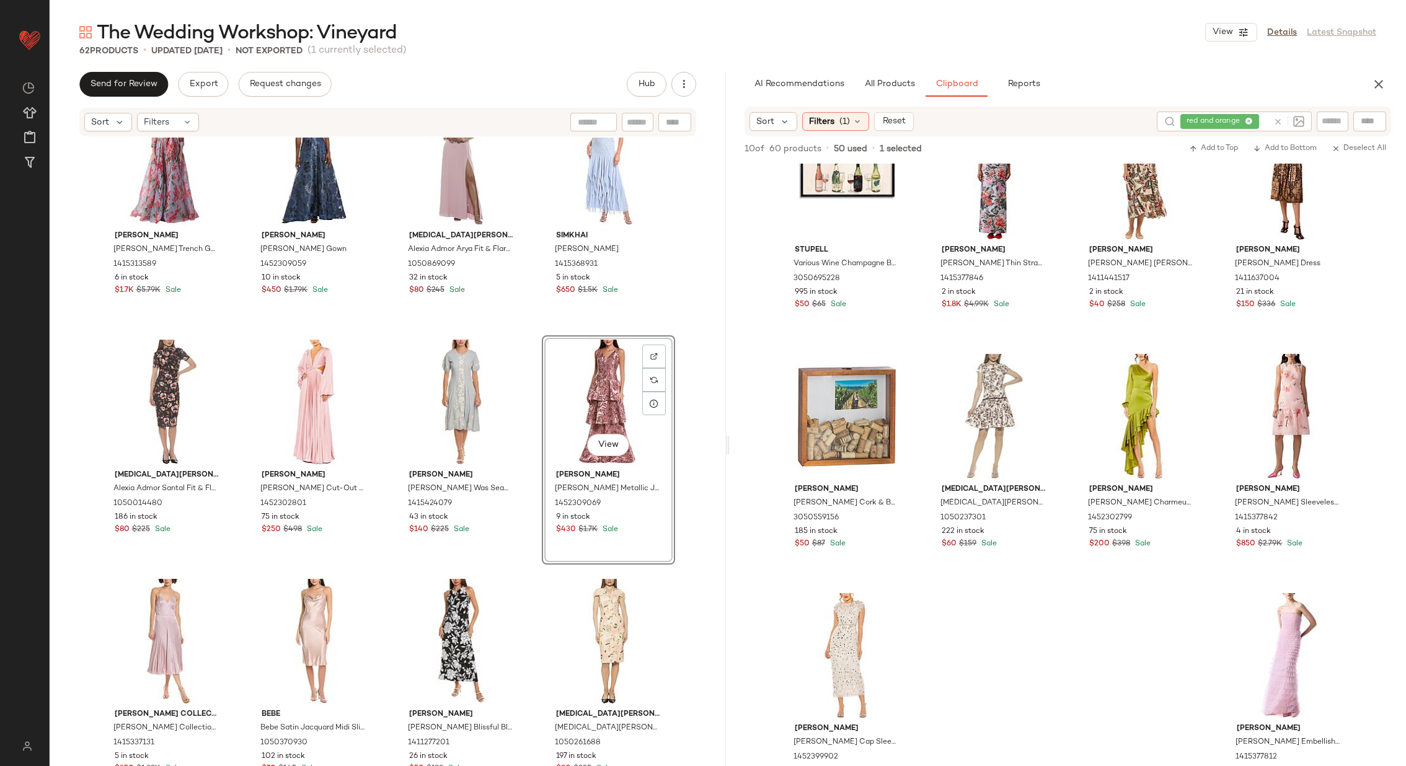
click at [534, 435] on div "Carolina Herrera Carolina Herrera Trench Gown 1415313589 6 in stock $1.7K $5.79…" at bounding box center [388, 471] width 676 height 666
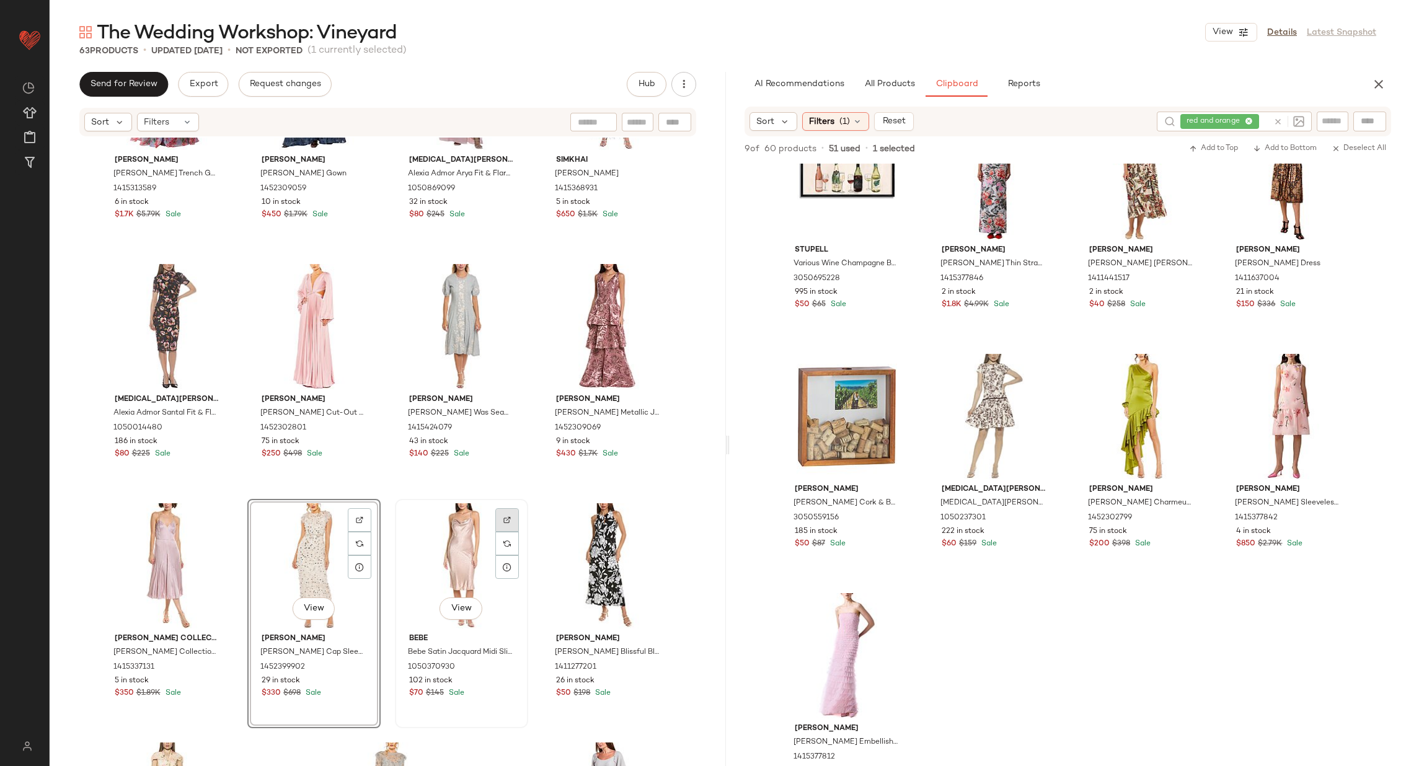
scroll to position [3015, 0]
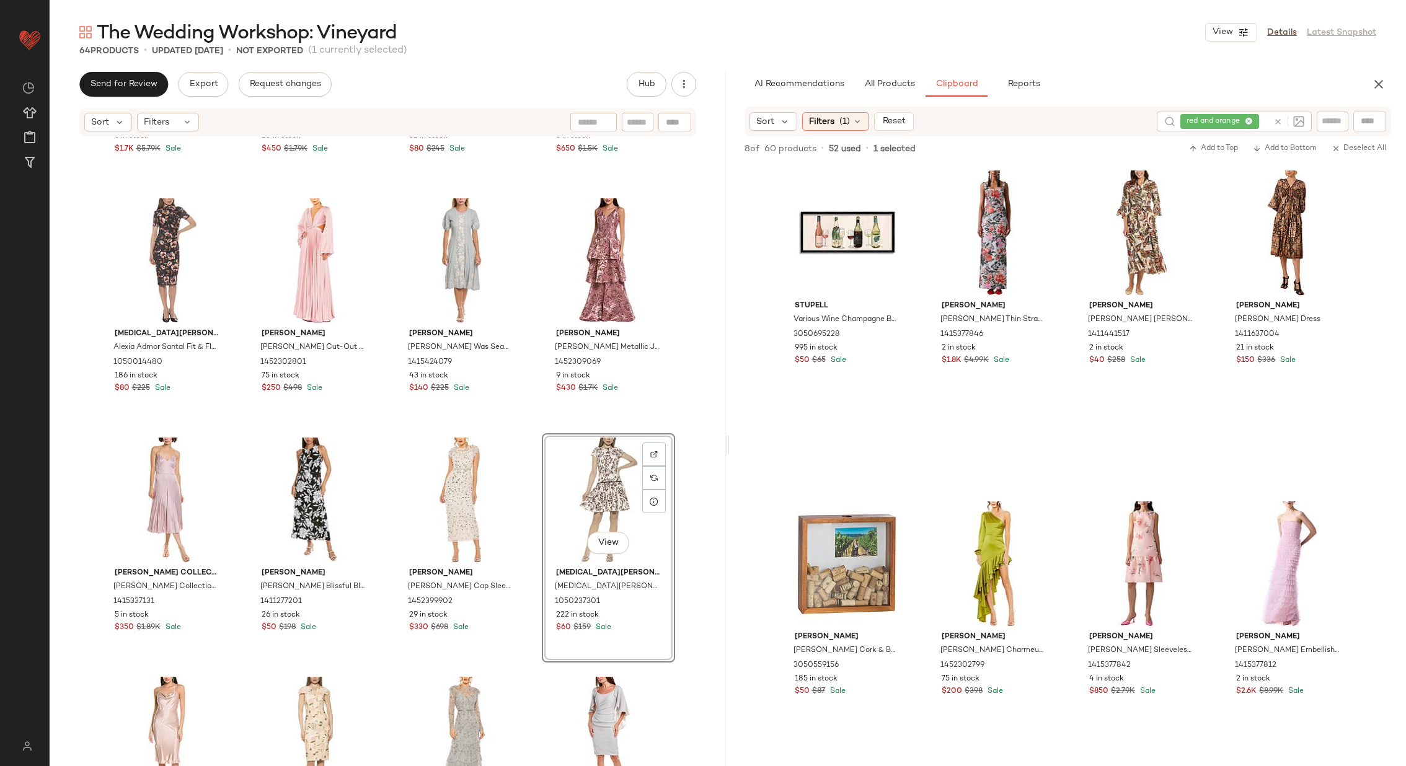
scroll to position [3060, 0]
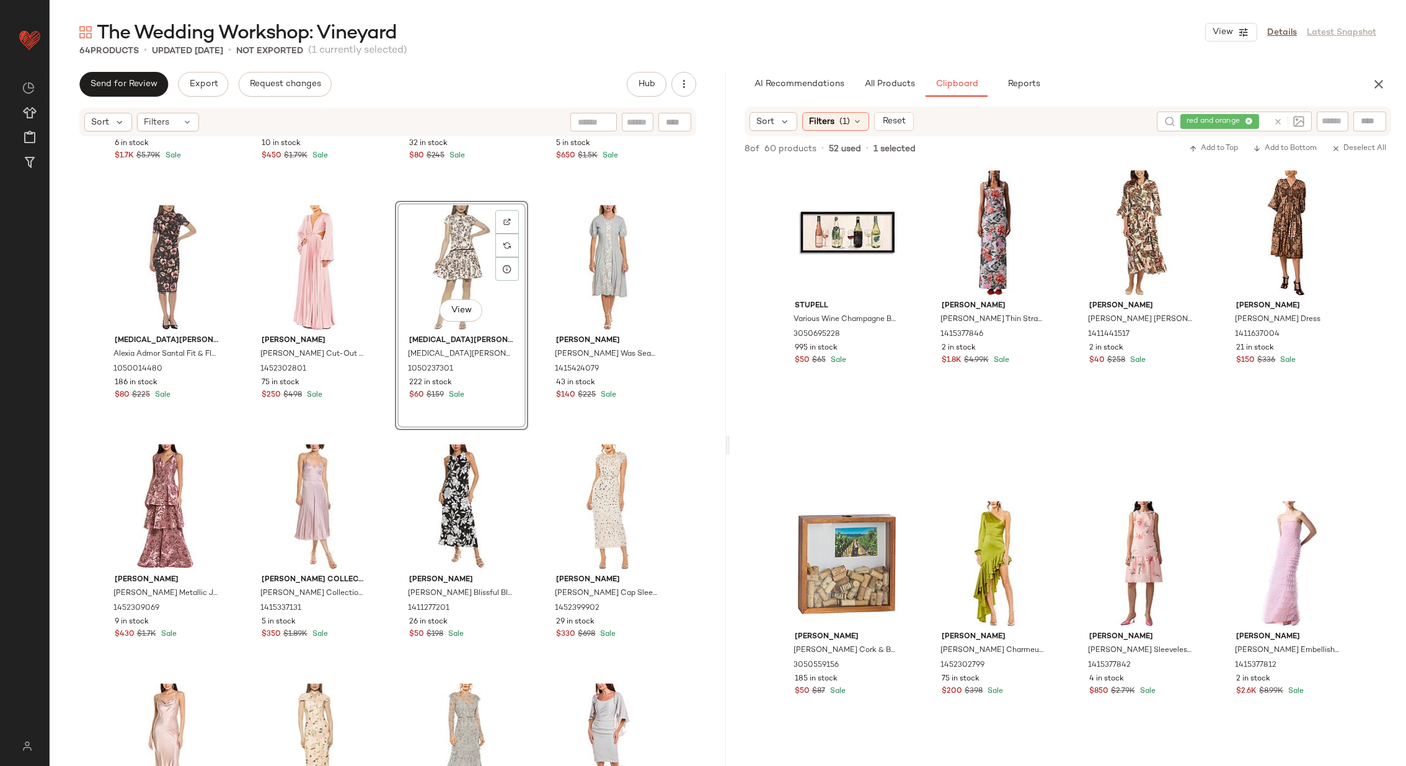
click at [533, 428] on div "Carolina Herrera Carolina Herrera Trench Gown 1415313589 6 in stock $1.7K $5.79…" at bounding box center [388, 471] width 676 height 666
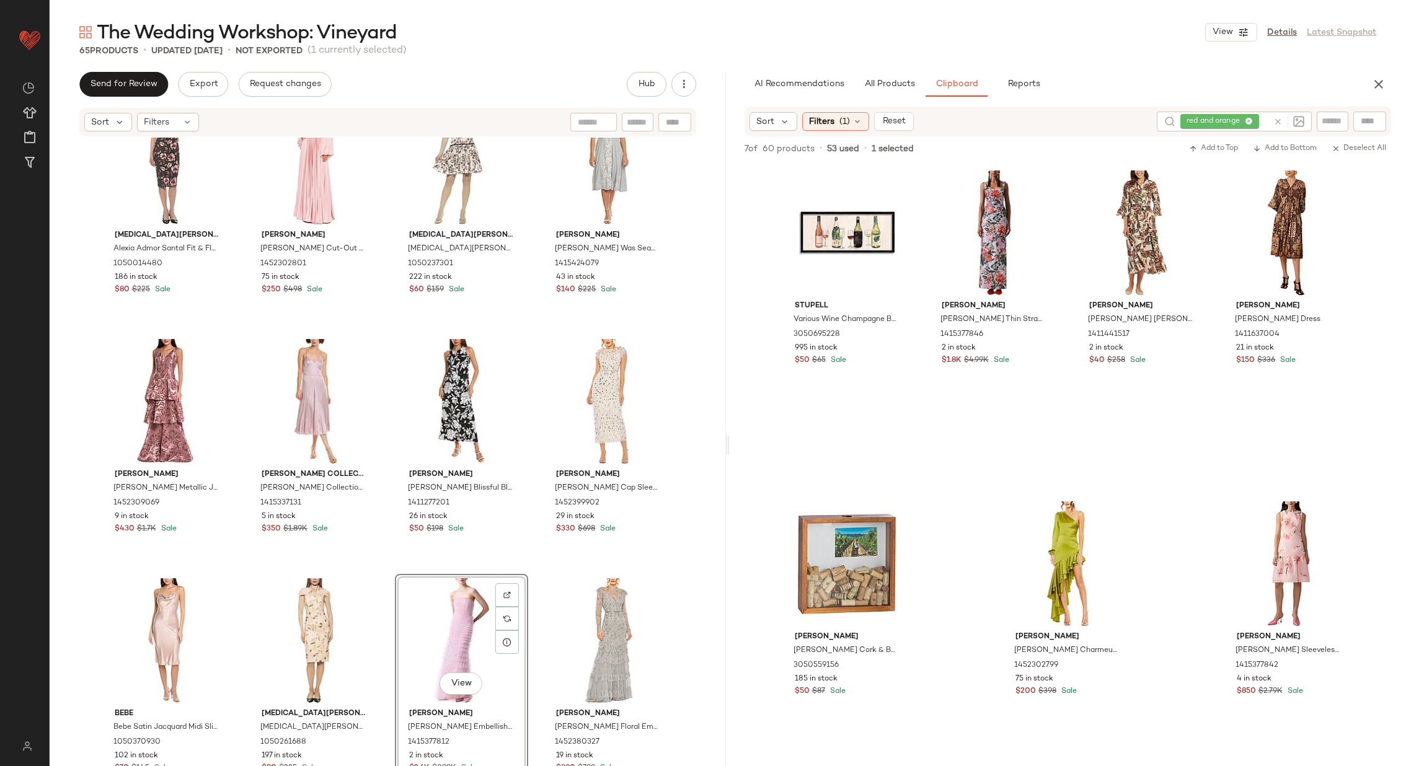
click at [384, 574] on div "Carolina Herrera Carolina Herrera Trench Gown 1415313589 6 in stock $1.7K $5.79…" at bounding box center [388, 471] width 676 height 666
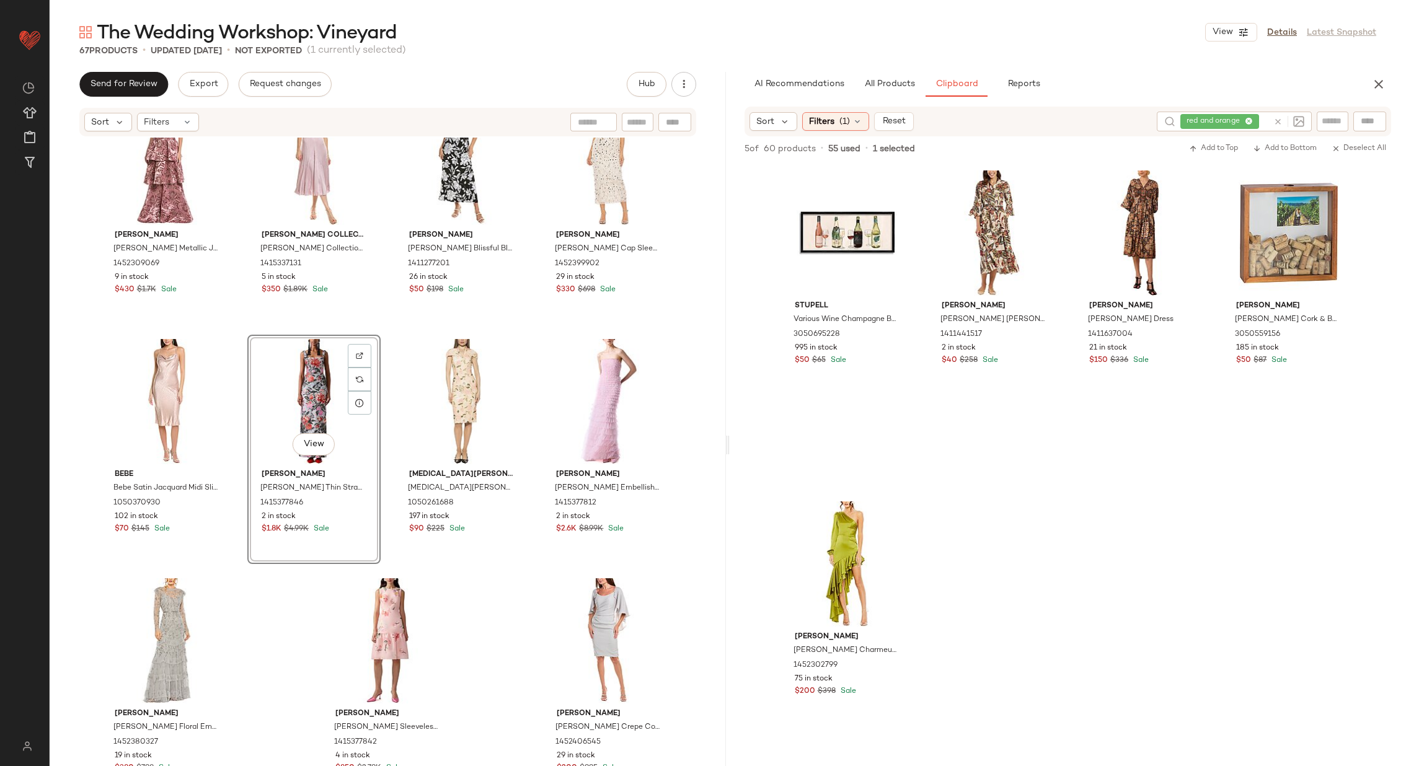
click at [383, 397] on div "Alexia Admor Alexia Admor Santal Fit & Flare Dress 1050014480 186 in stock $80 …" at bounding box center [388, 471] width 676 height 666
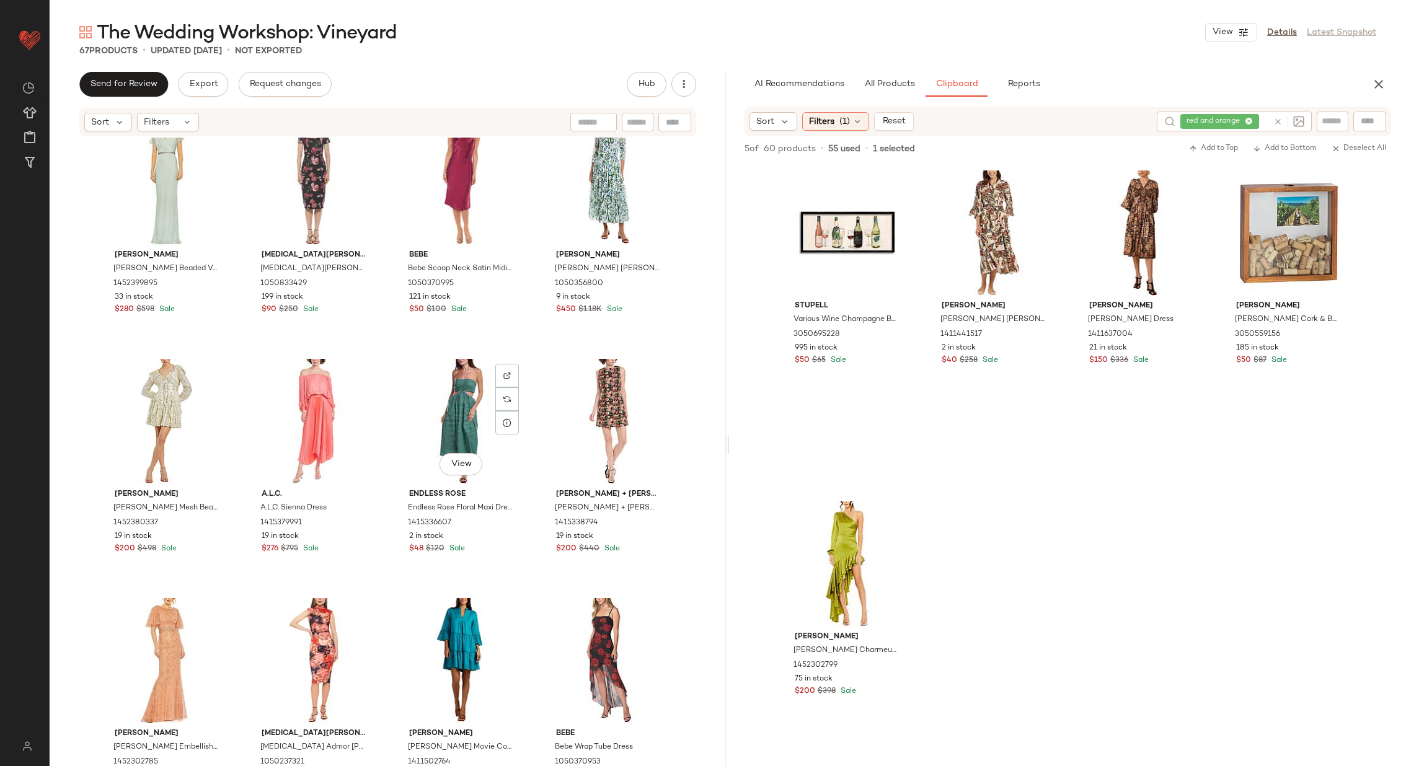
scroll to position [1919, 0]
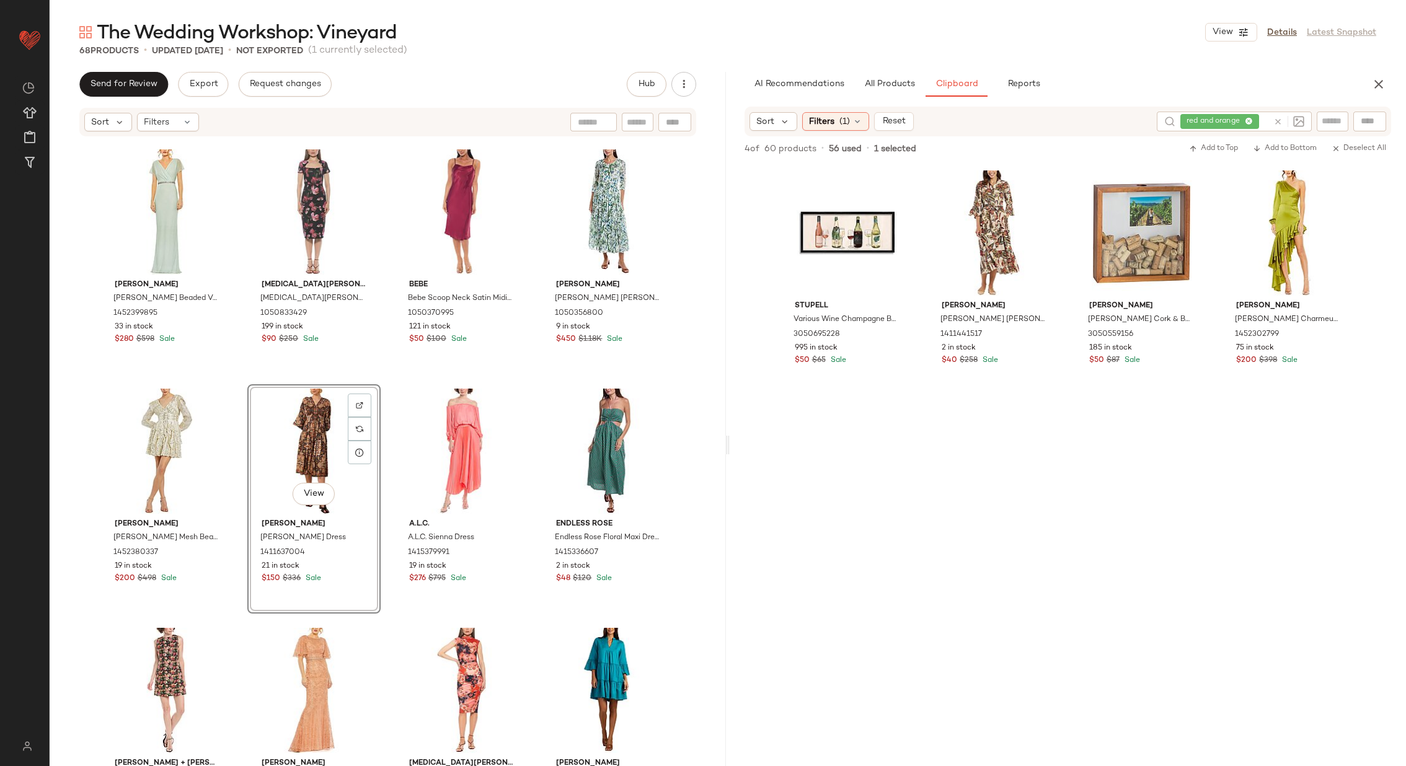
drag, startPoint x: 1118, startPoint y: 224, endPoint x: 392, endPoint y: 1, distance: 759.5
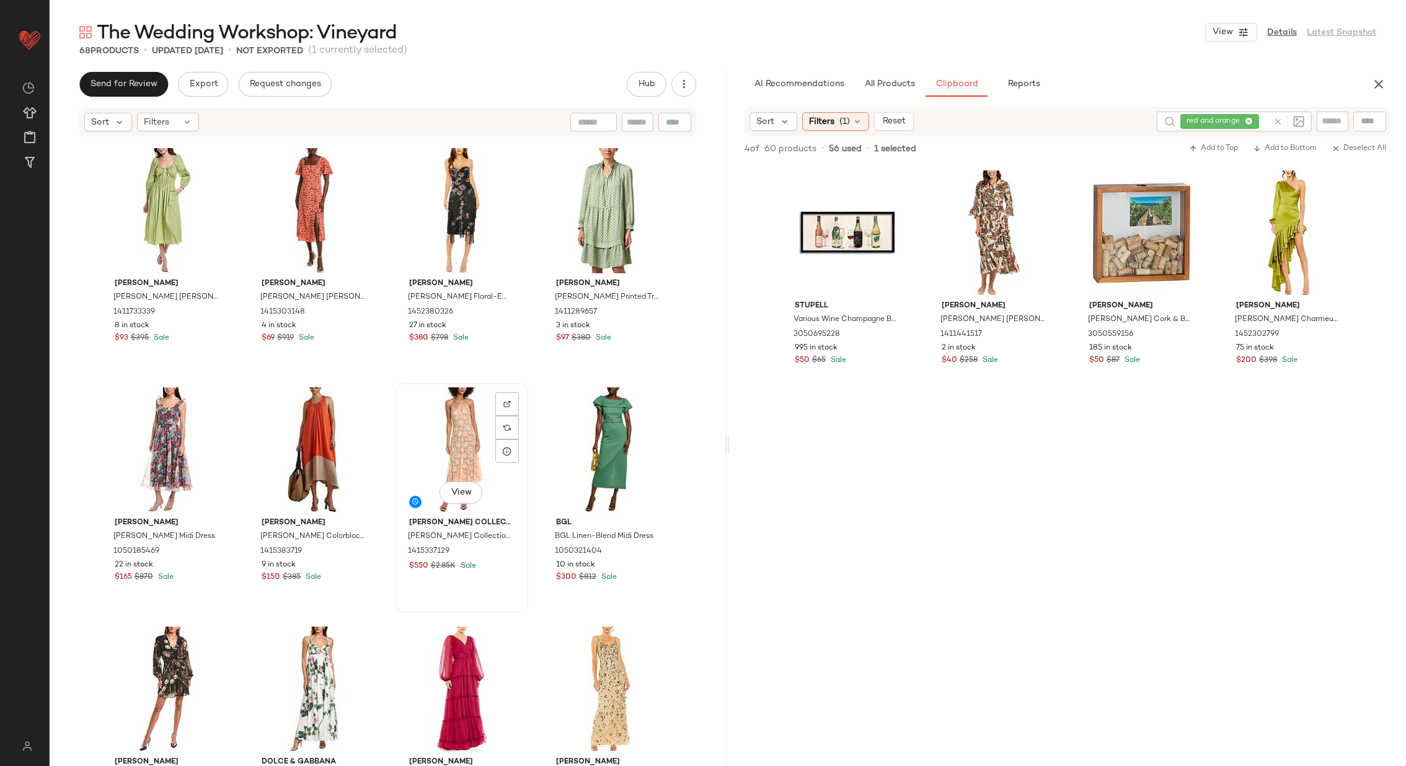
scroll to position [1199, 0]
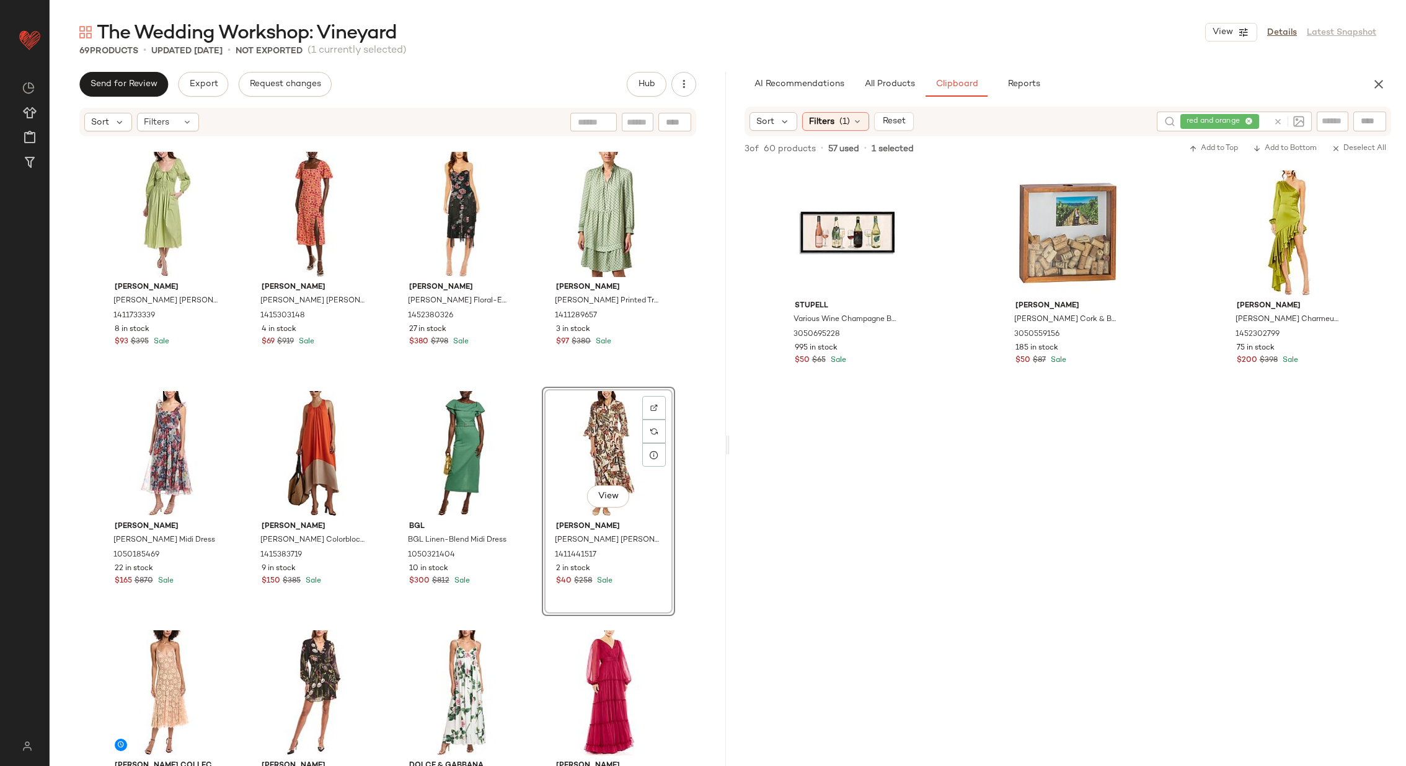
click at [529, 498] on div "Rebecca Taylor Rebecca Taylor Poplin Smocked Waist Maxi Dress 1411733339 8 in s…" at bounding box center [388, 471] width 676 height 666
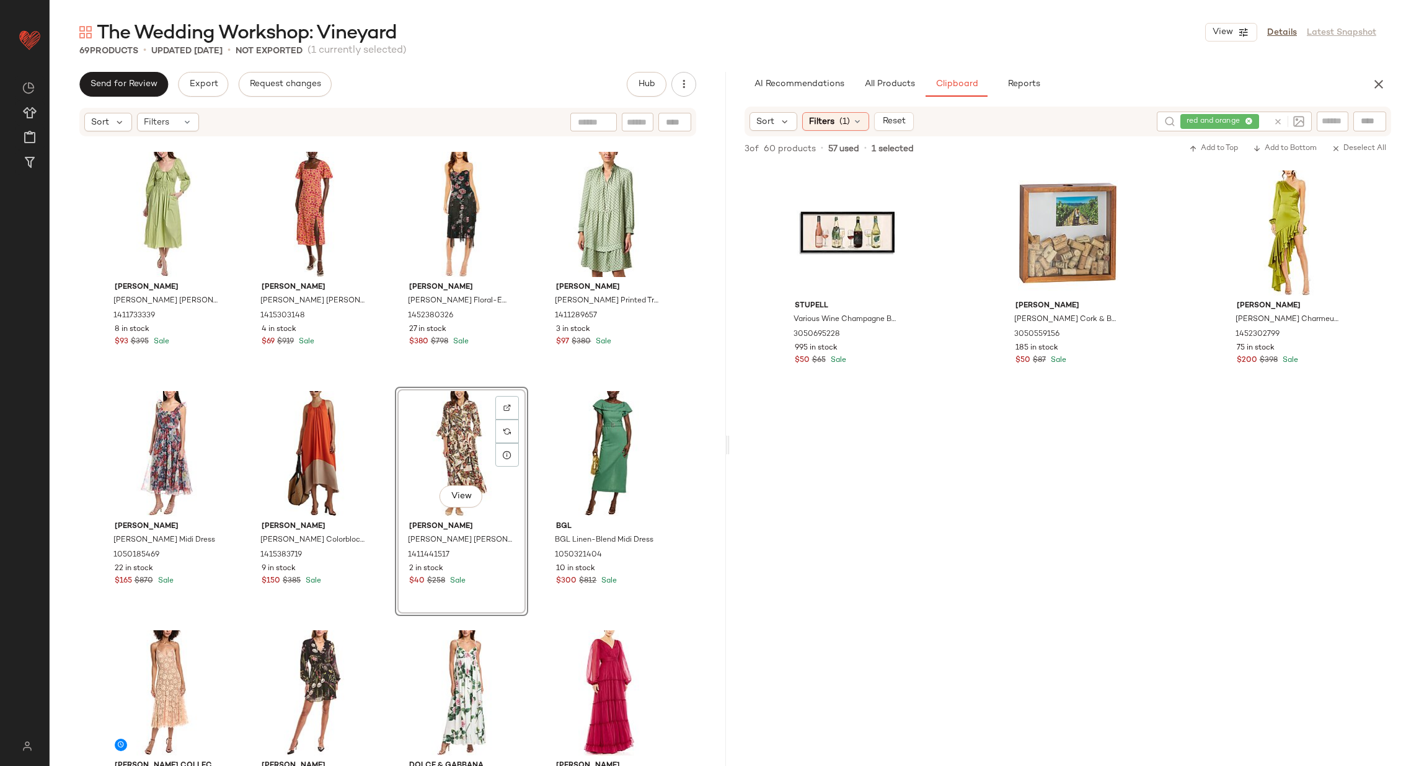
click at [531, 441] on div "Rebecca Taylor Rebecca Taylor Poplin Smocked Waist Maxi Dress 1411733339 8 in s…" at bounding box center [388, 471] width 676 height 666
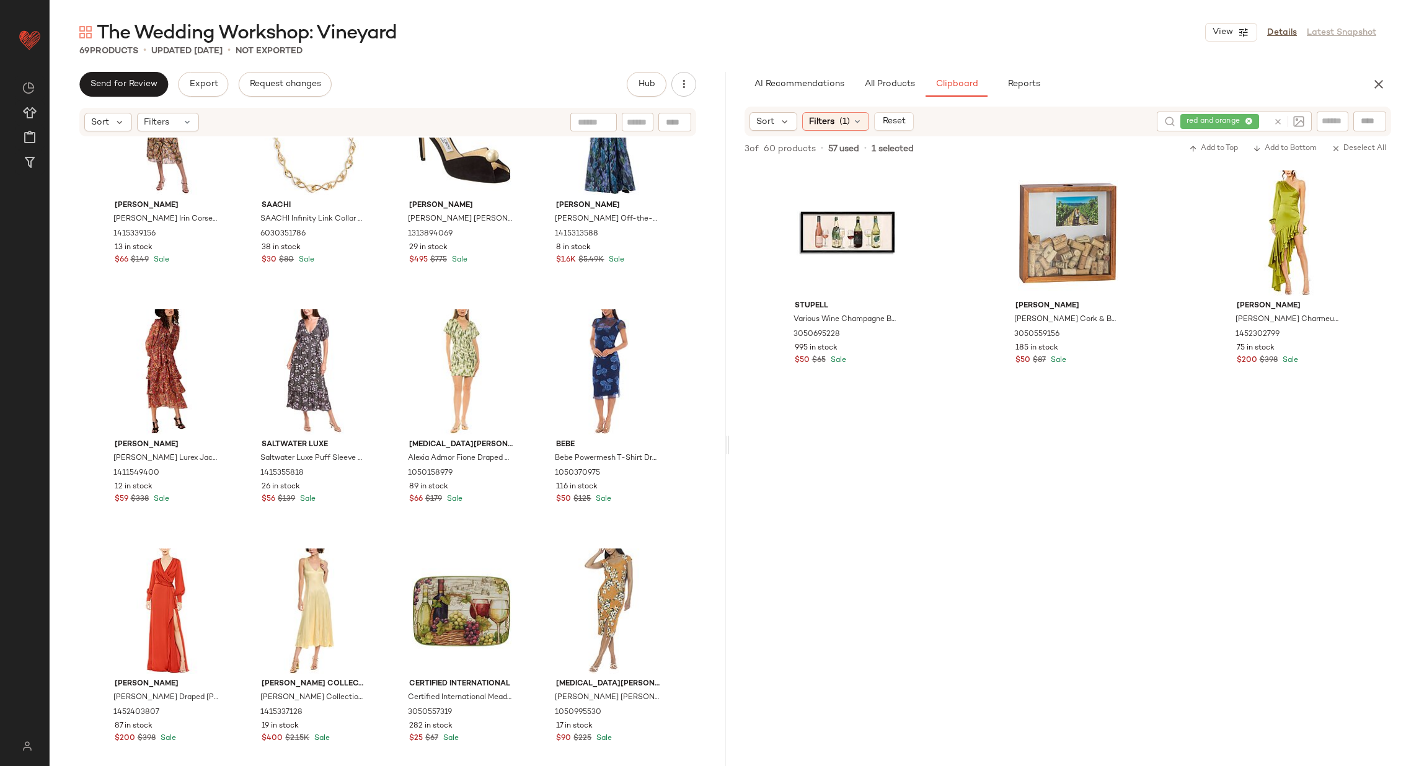
scroll to position [559, 0]
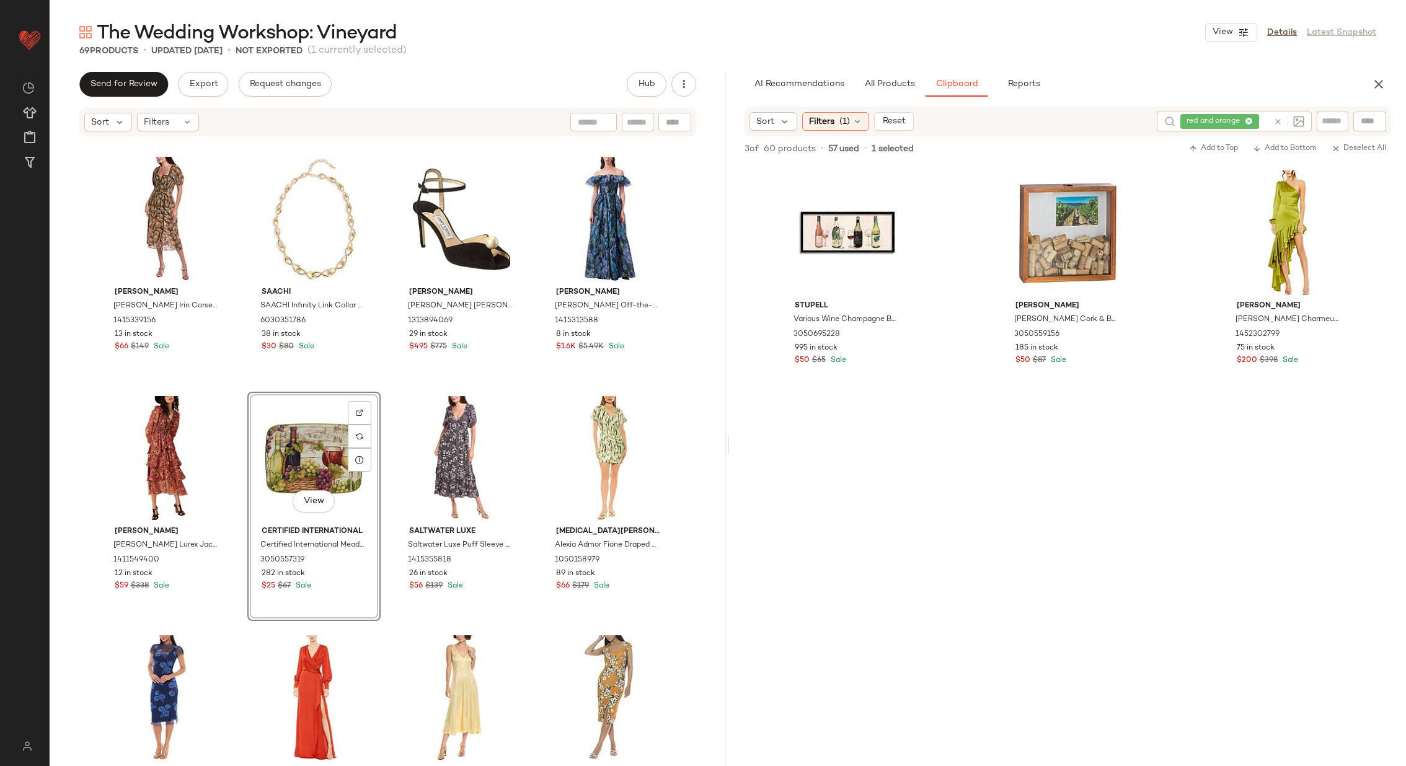
scroll to position [474, 0]
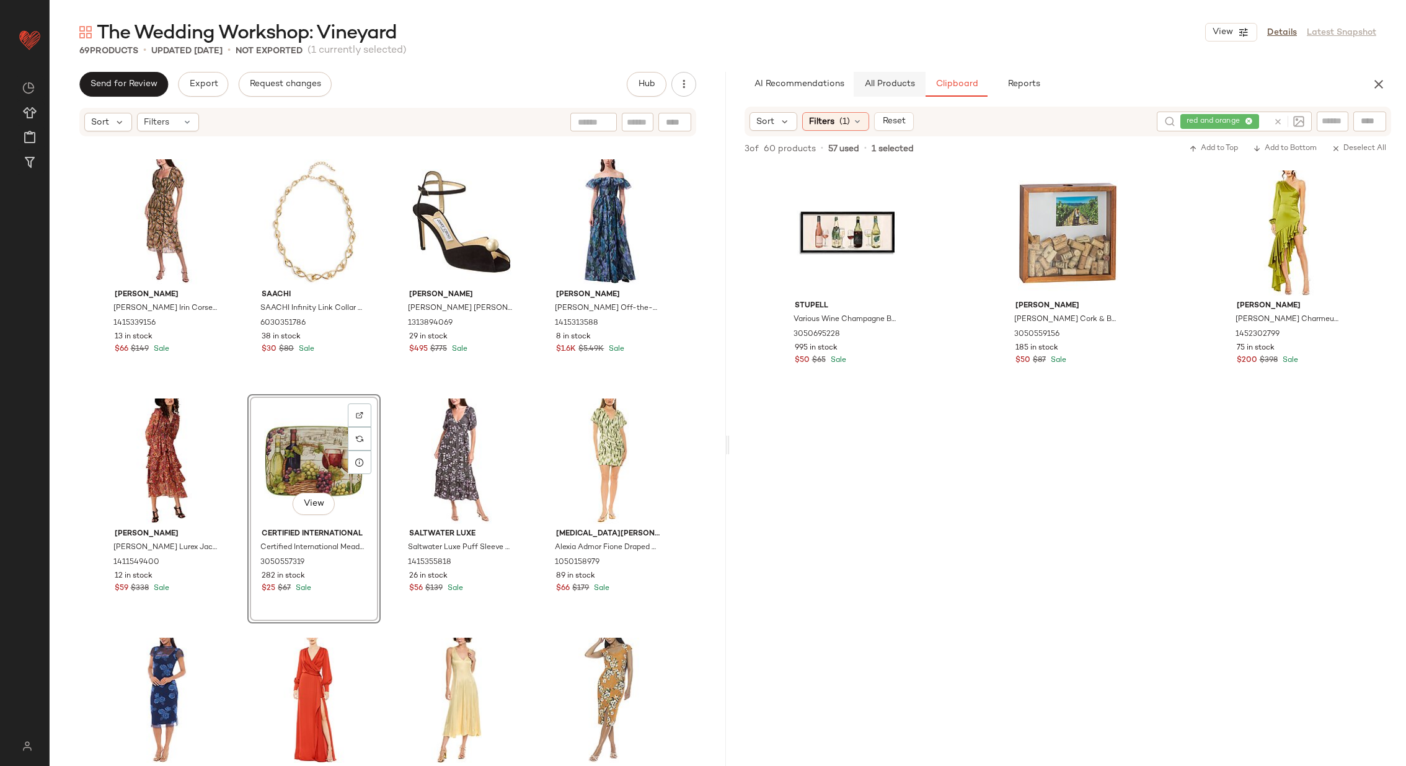
click at [897, 79] on button "All Products" at bounding box center [890, 84] width 72 height 25
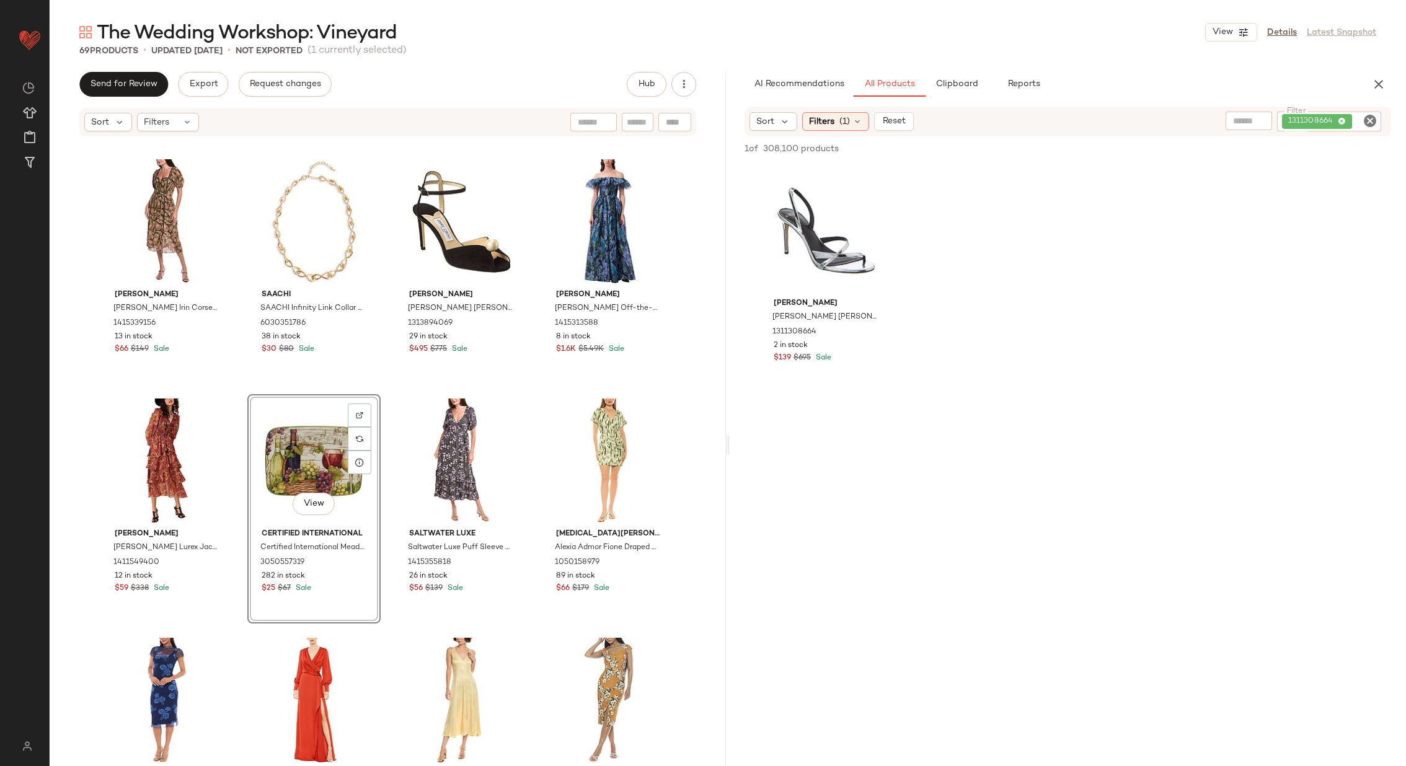
click at [1366, 120] on icon "Clear Filter" at bounding box center [1370, 120] width 15 height 15
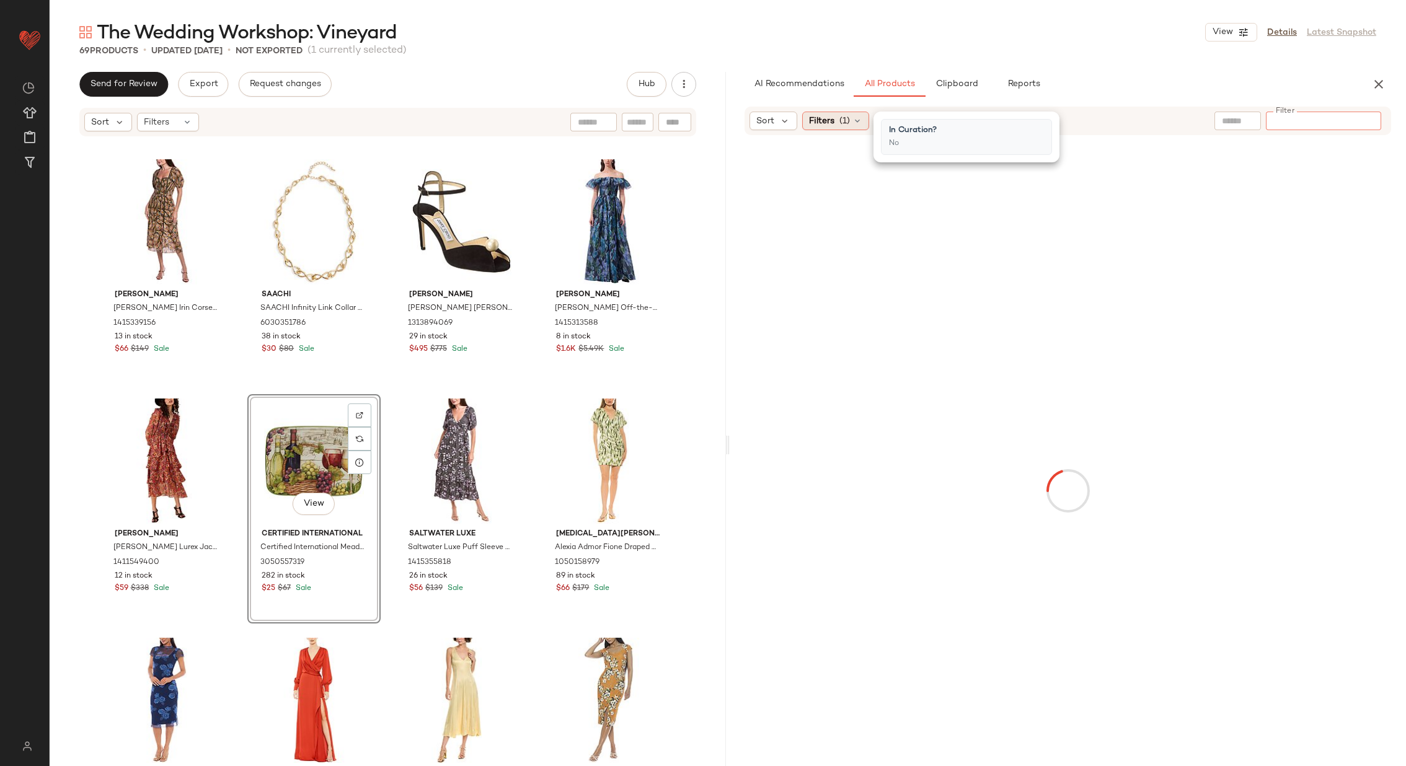
click at [855, 120] on icon at bounding box center [857, 121] width 10 height 10
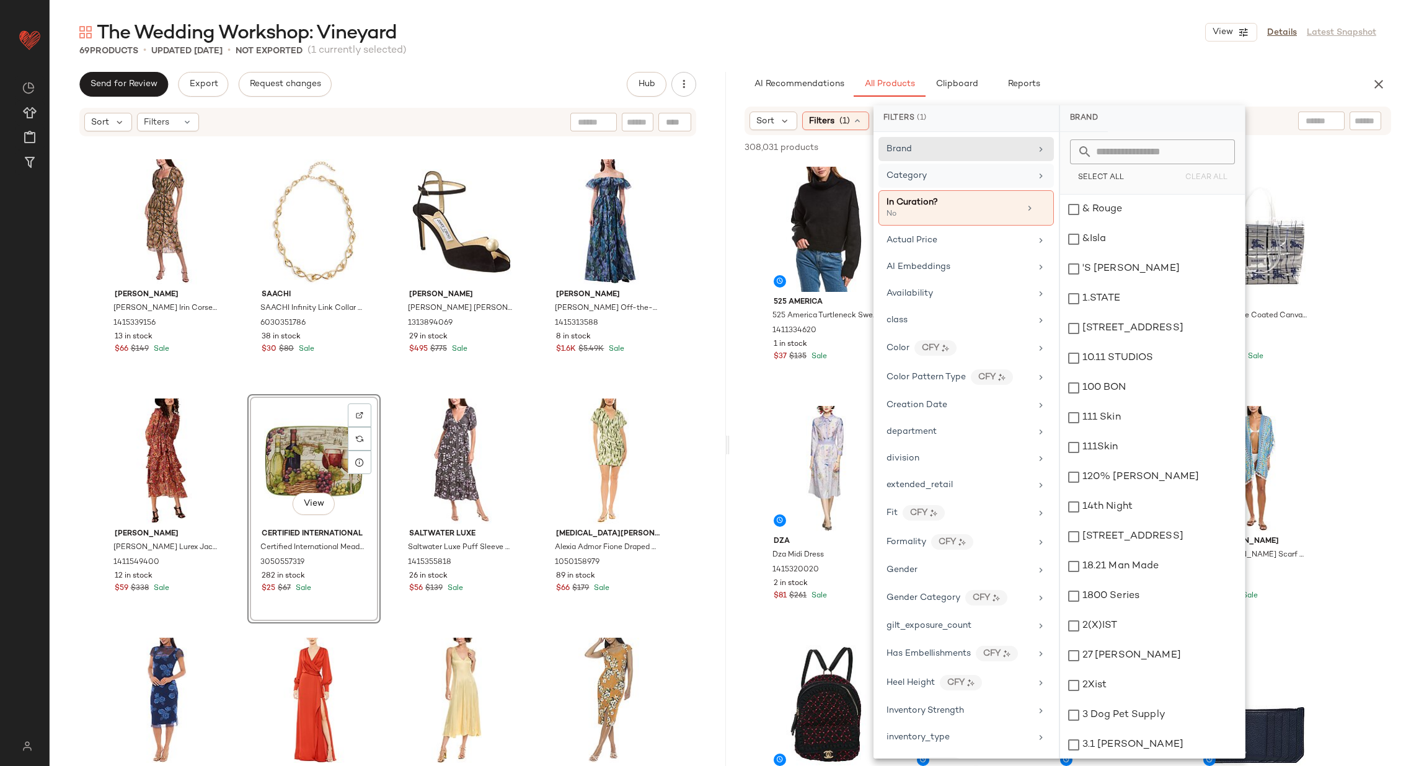
click at [996, 177] on div "Category" at bounding box center [959, 175] width 144 height 13
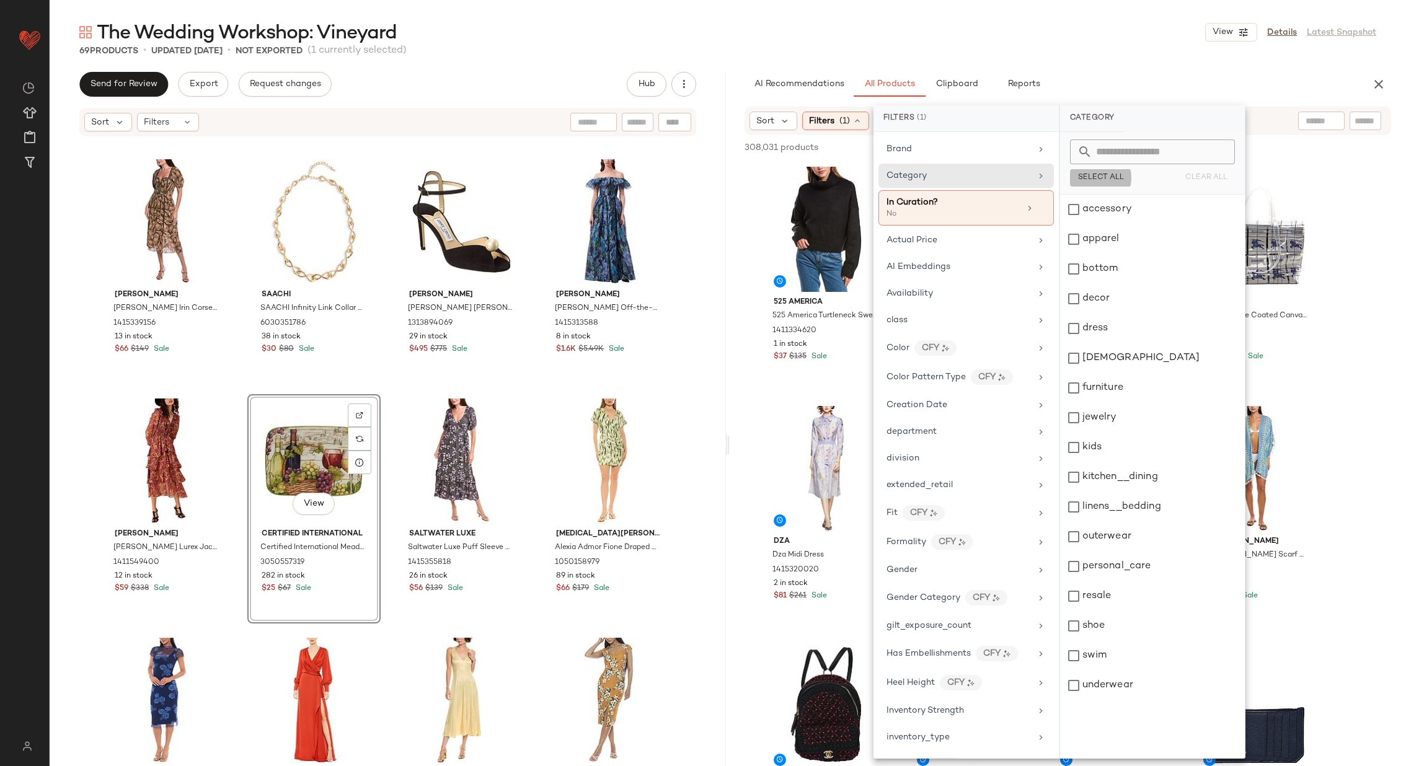
click at [1097, 176] on span "Select All" at bounding box center [1101, 178] width 46 height 9
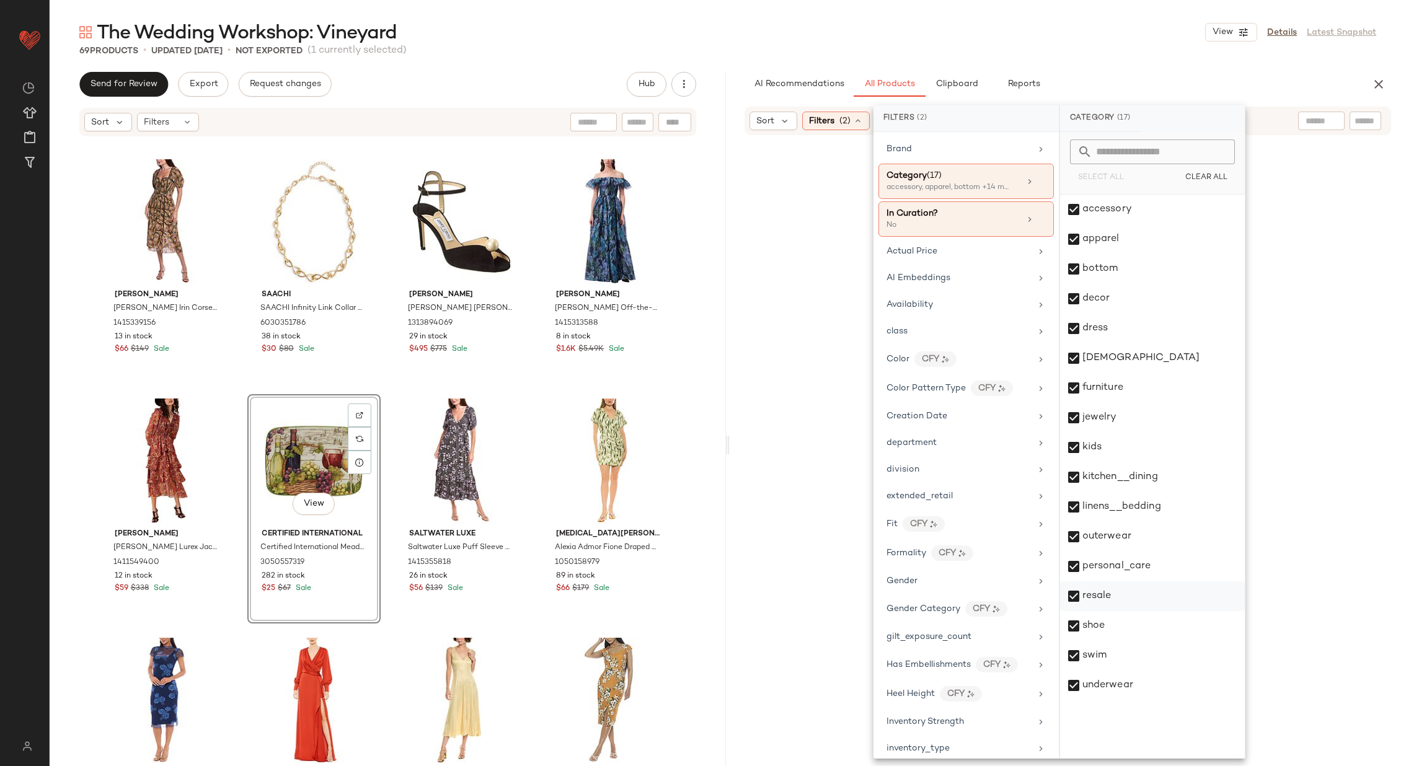
click at [1112, 600] on div "resale" at bounding box center [1152, 597] width 185 height 30
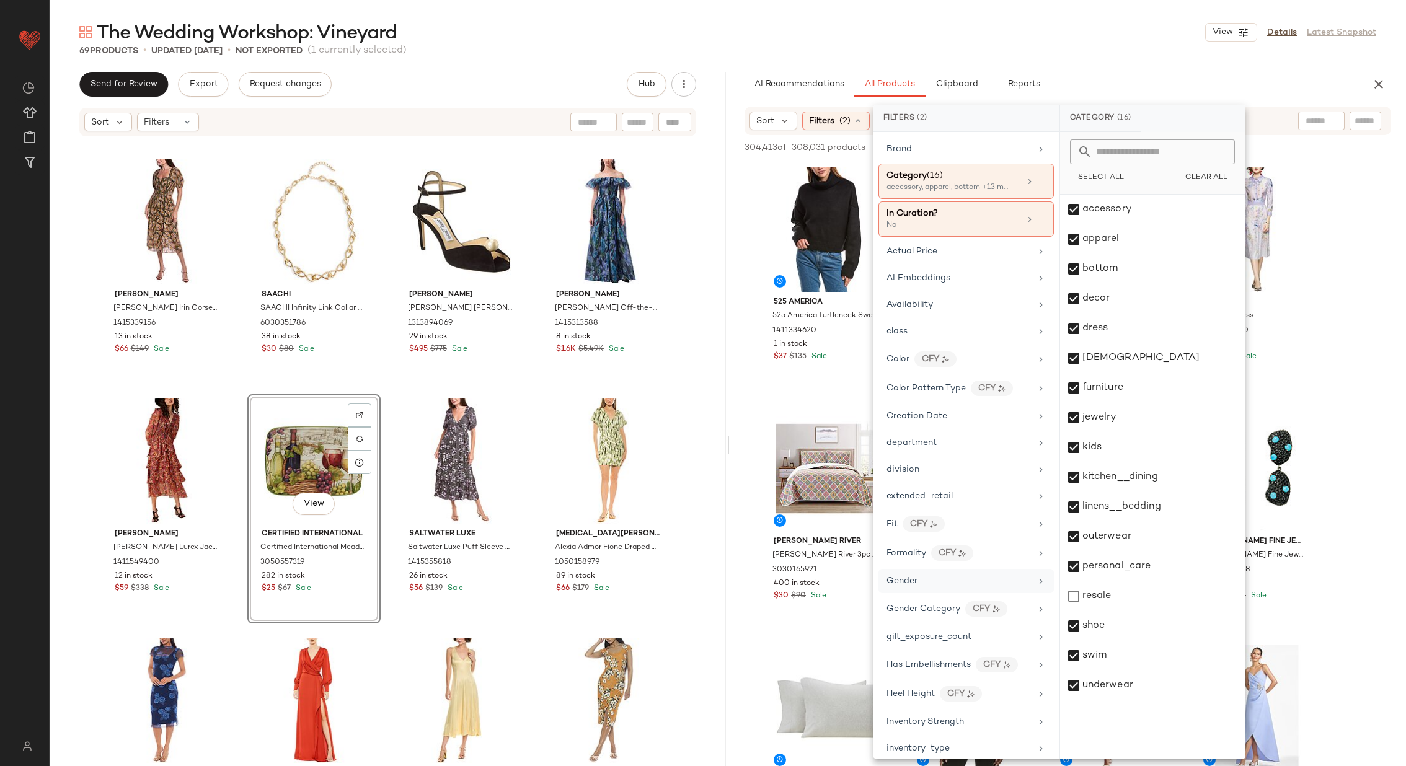
click at [982, 575] on div "Gender" at bounding box center [959, 581] width 144 height 13
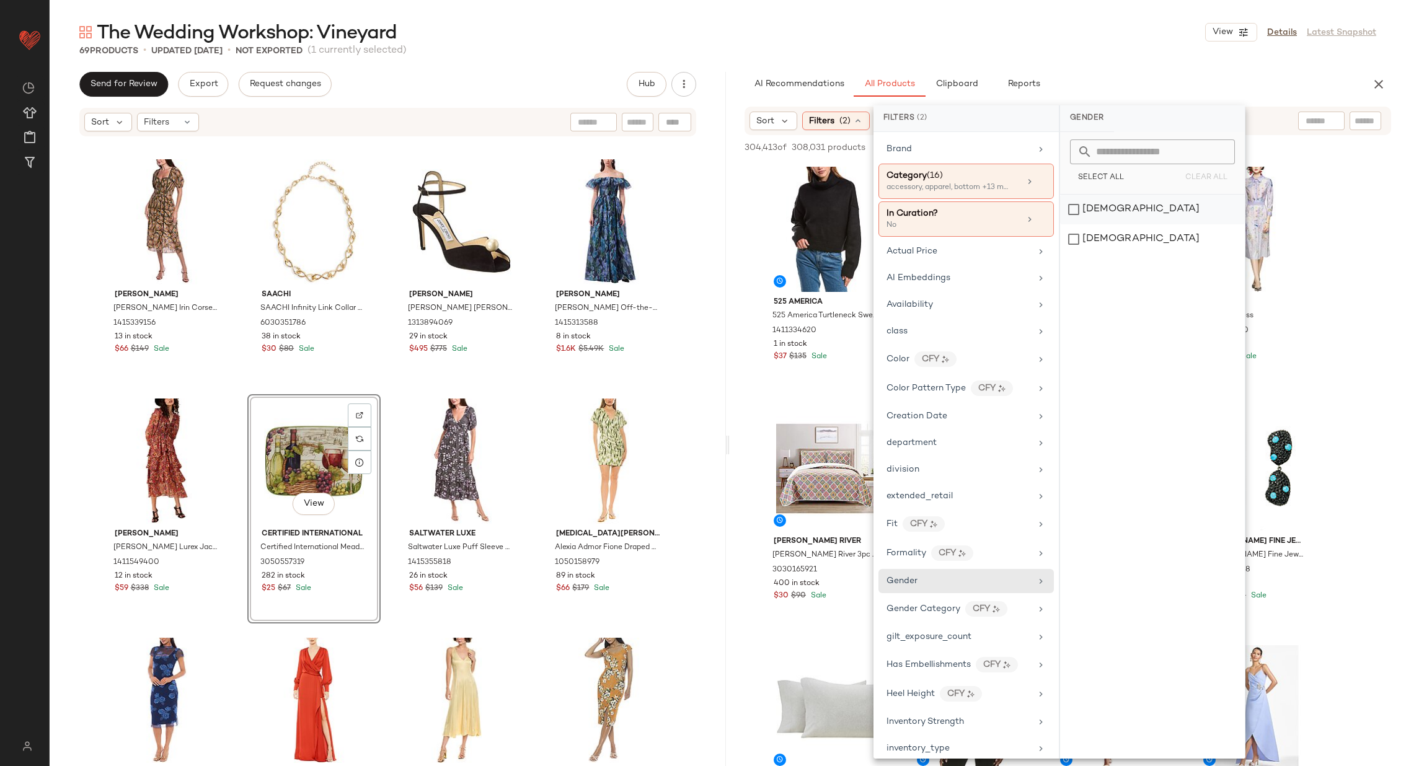
click at [1111, 204] on div "female" at bounding box center [1152, 210] width 185 height 30
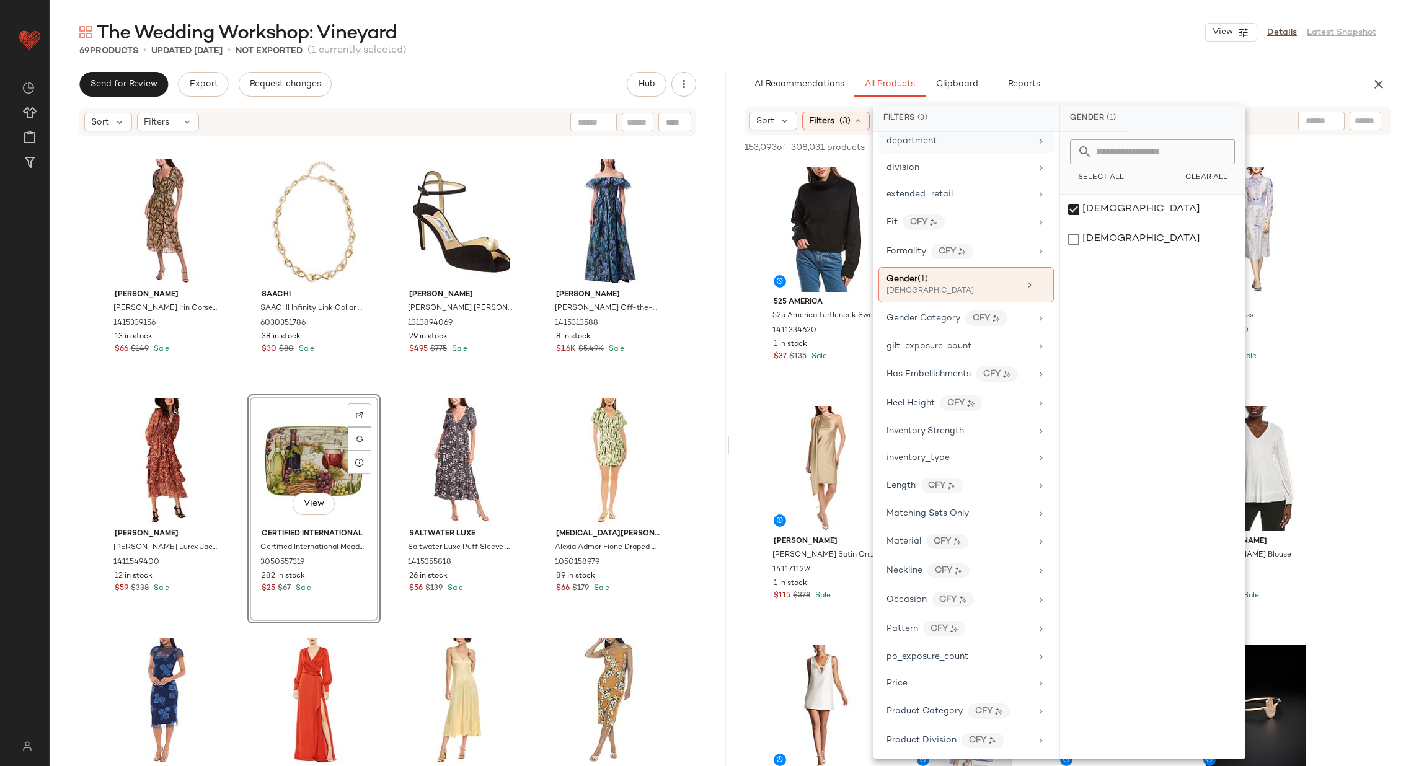
scroll to position [306, 0]
click at [967, 448] on div "inventory_type" at bounding box center [959, 454] width 144 height 13
click at [1102, 211] on div "CarryOver" at bounding box center [1152, 210] width 185 height 30
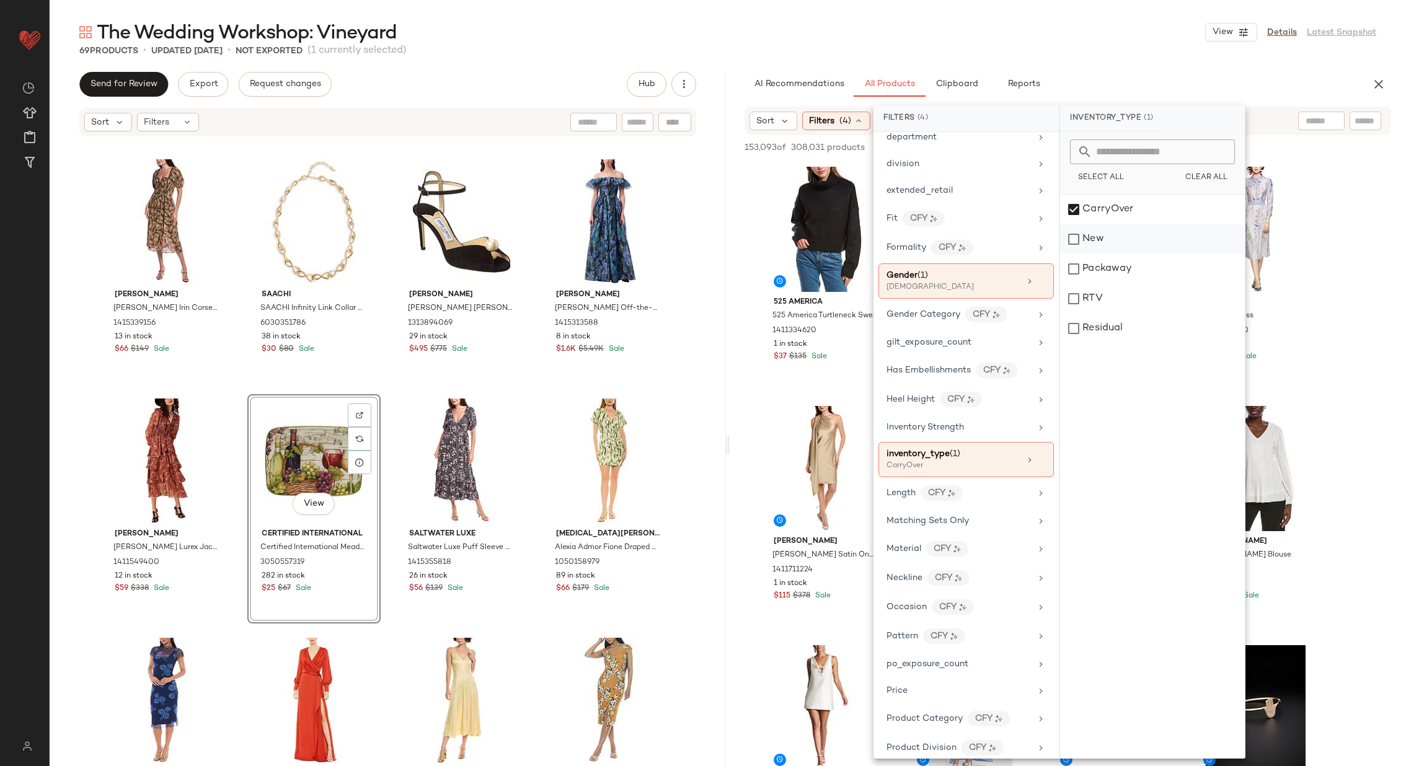
click at [1104, 236] on div "New" at bounding box center [1152, 239] width 185 height 30
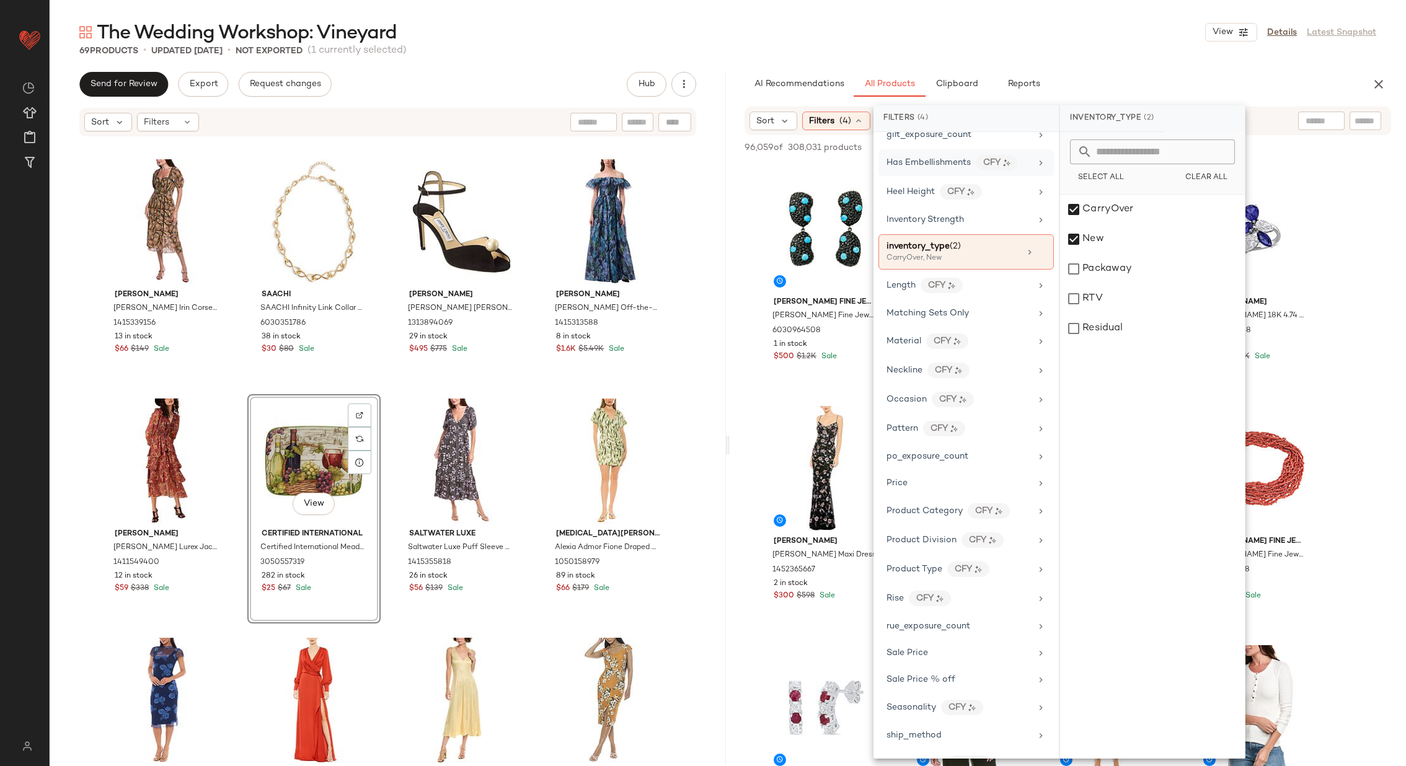
scroll to position [580, 0]
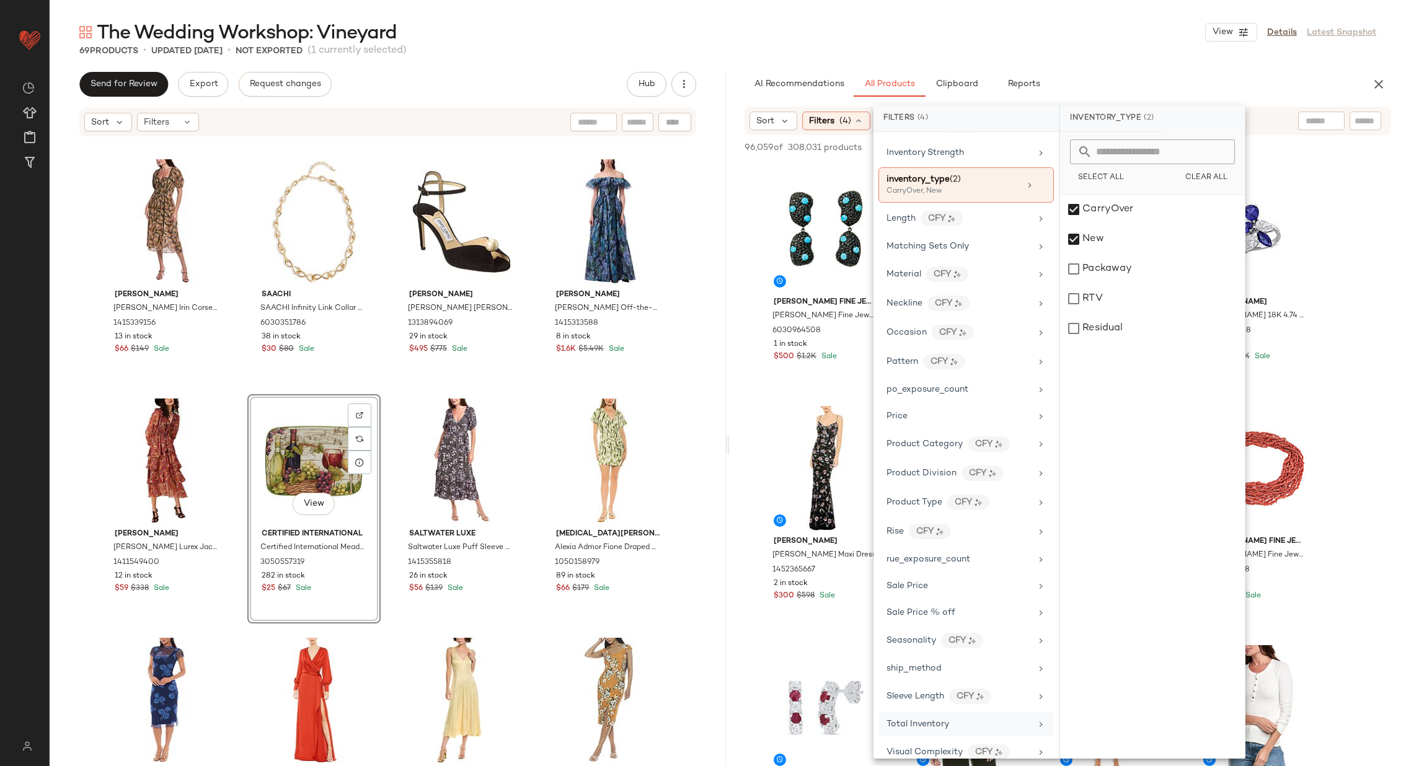
click at [998, 718] on div "Total Inventory" at bounding box center [959, 724] width 144 height 13
click at [1159, 174] on span "At least 1" at bounding box center [1153, 173] width 34 height 9
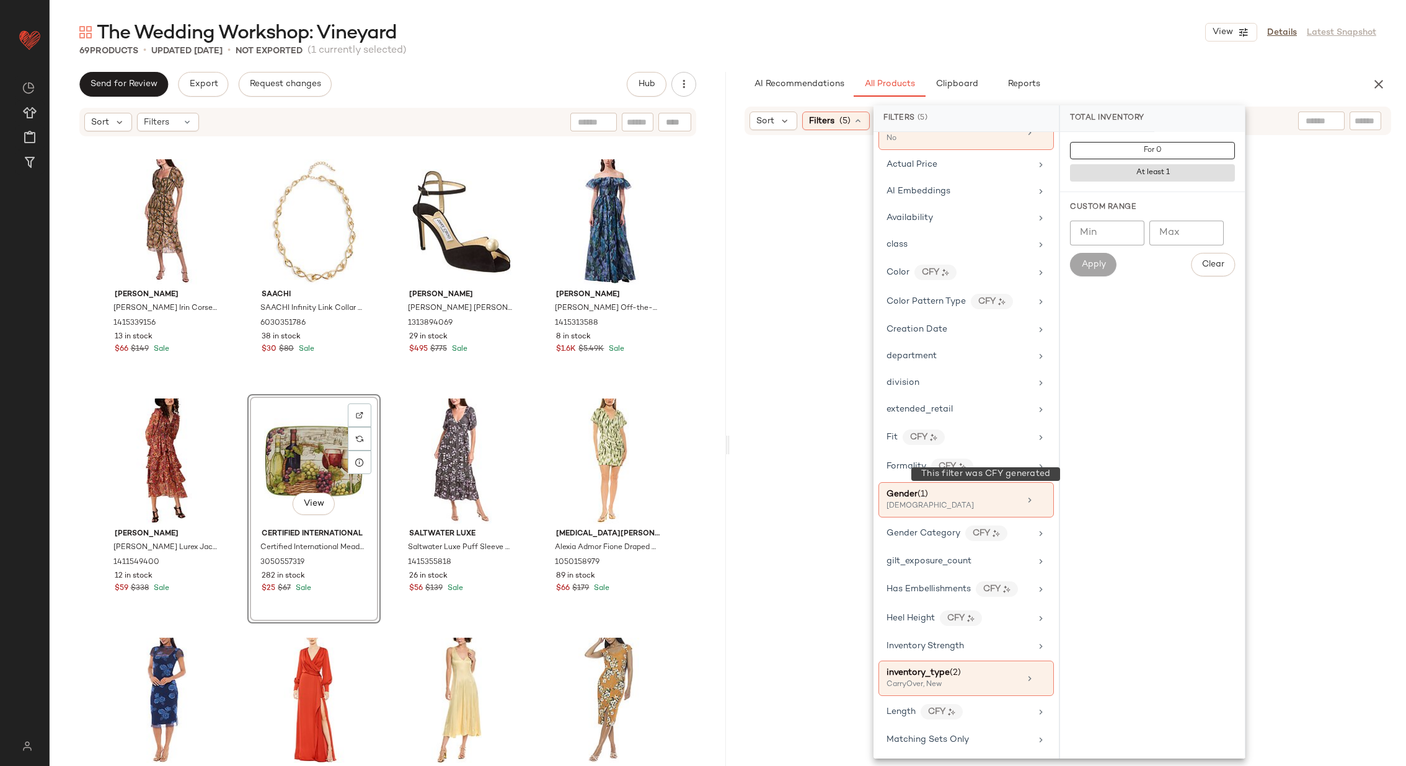
scroll to position [0, 0]
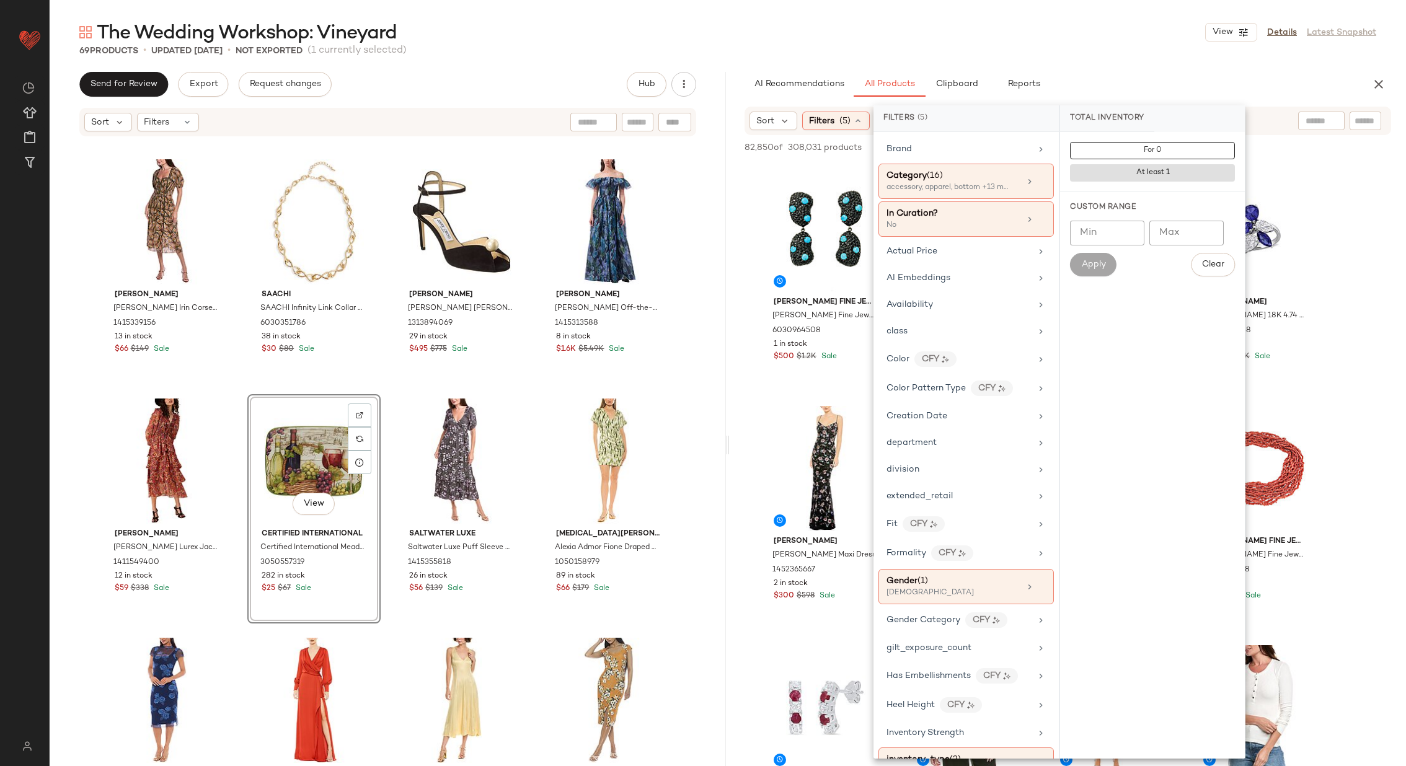
click at [964, 490] on div "extended_retail" at bounding box center [959, 496] width 144 height 13
click at [1115, 259] on input "Min" at bounding box center [1107, 255] width 74 height 25
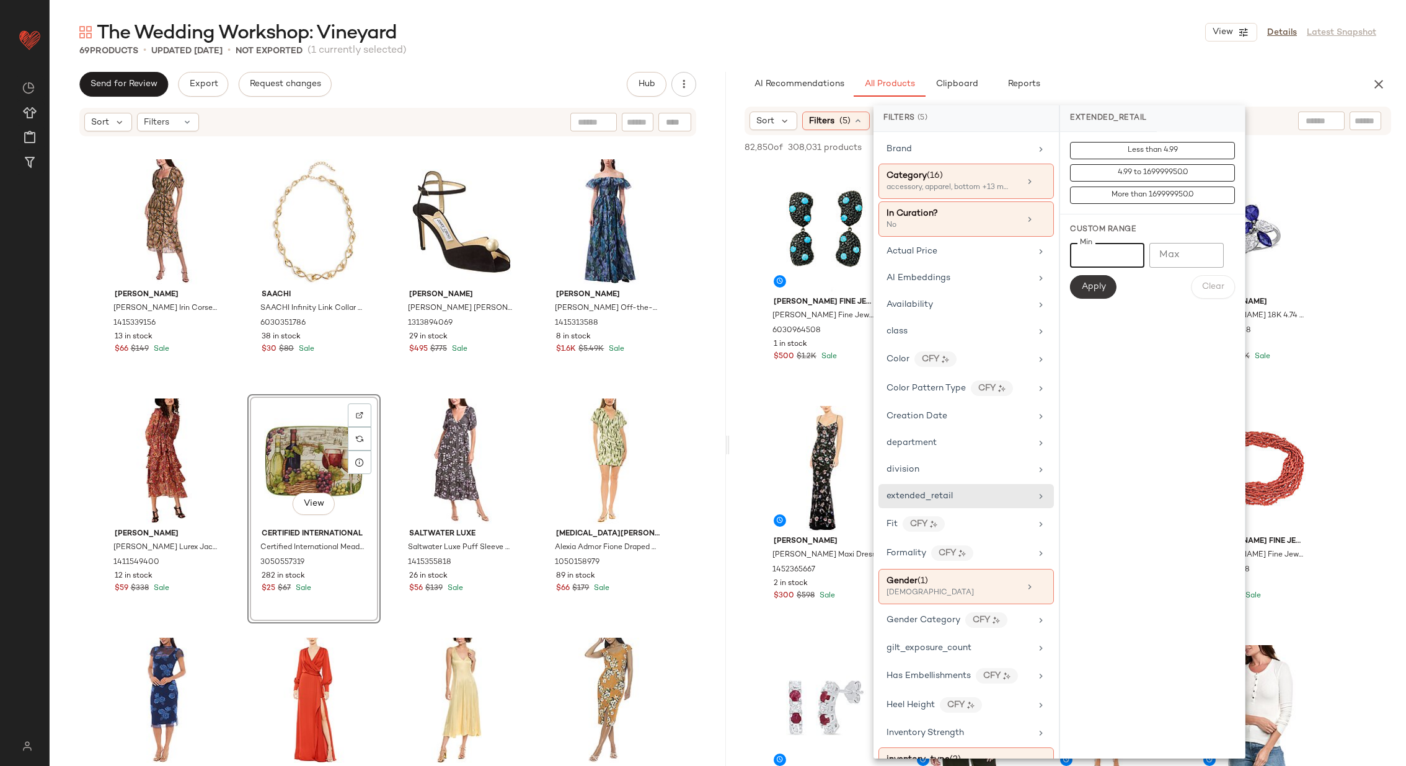
type input "****"
click at [1094, 287] on span "Apply" at bounding box center [1093, 287] width 25 height 10
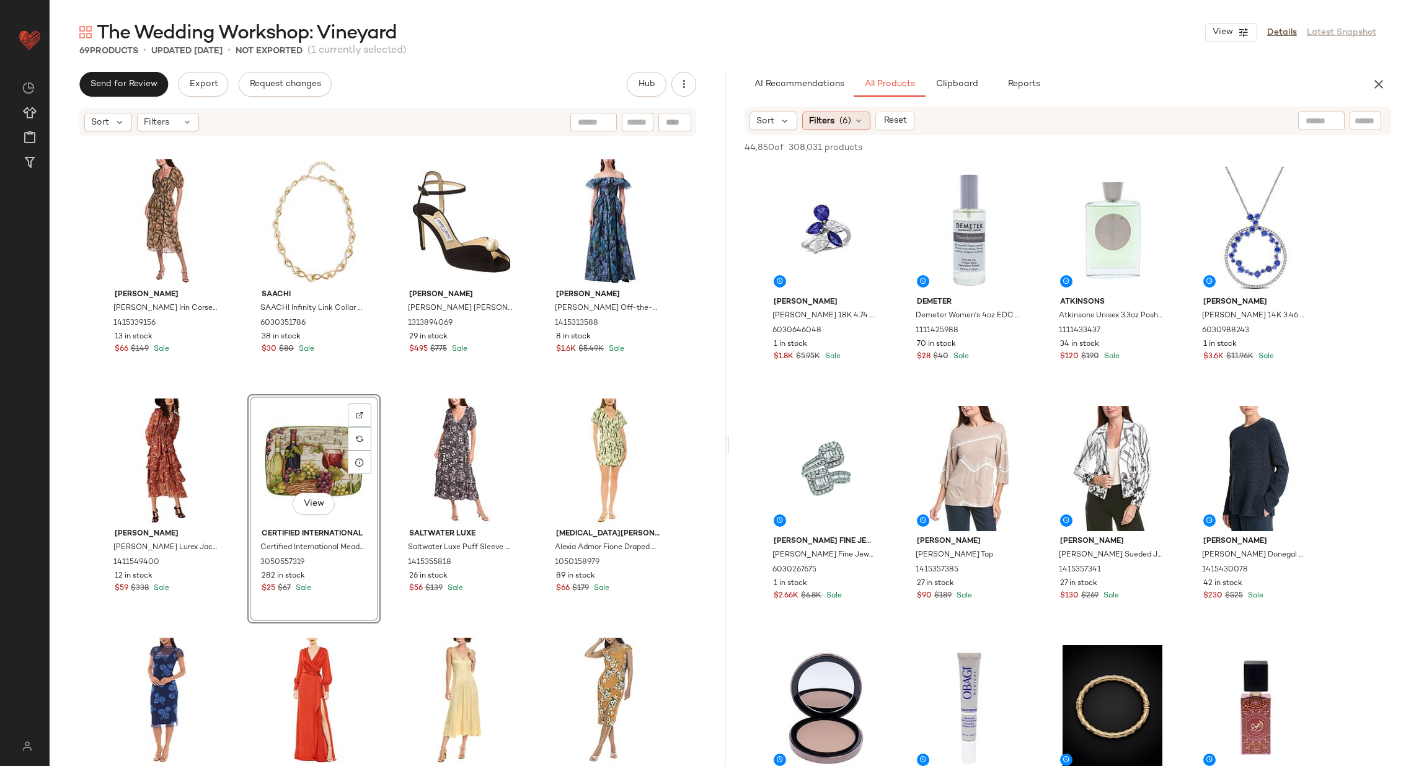
click at [854, 122] on icon at bounding box center [859, 121] width 10 height 10
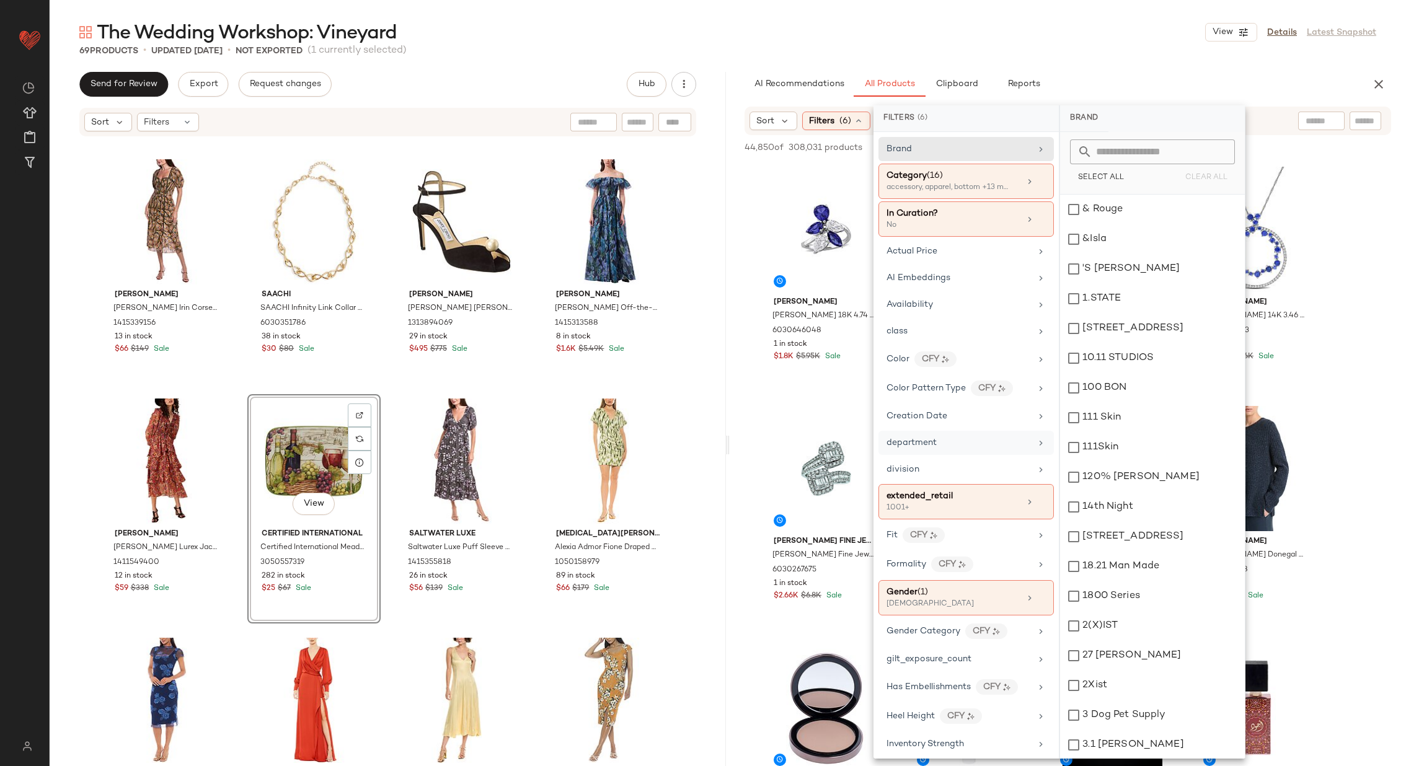
click at [1029, 441] on div "department" at bounding box center [966, 443] width 175 height 24
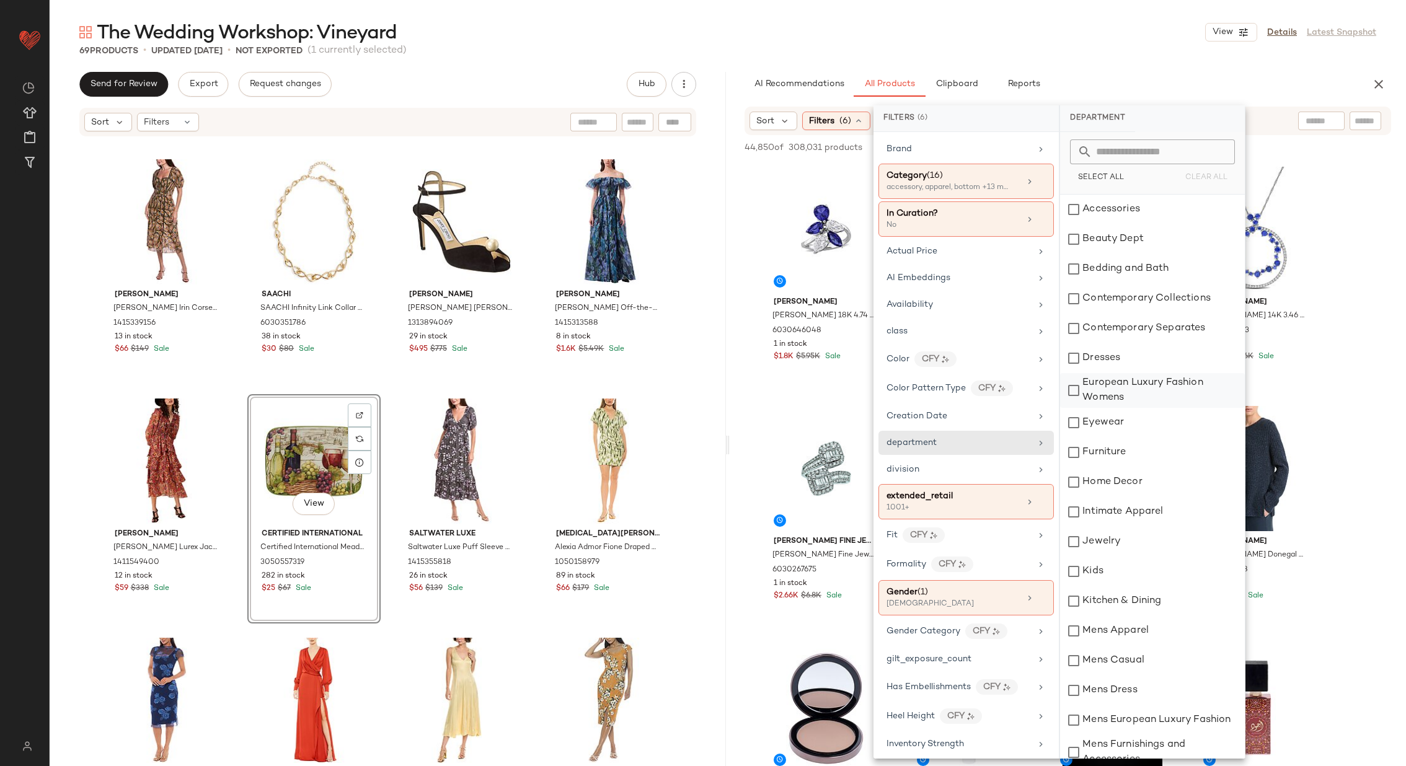
click at [1100, 388] on div "European Luxury Fashion Womens" at bounding box center [1152, 390] width 185 height 35
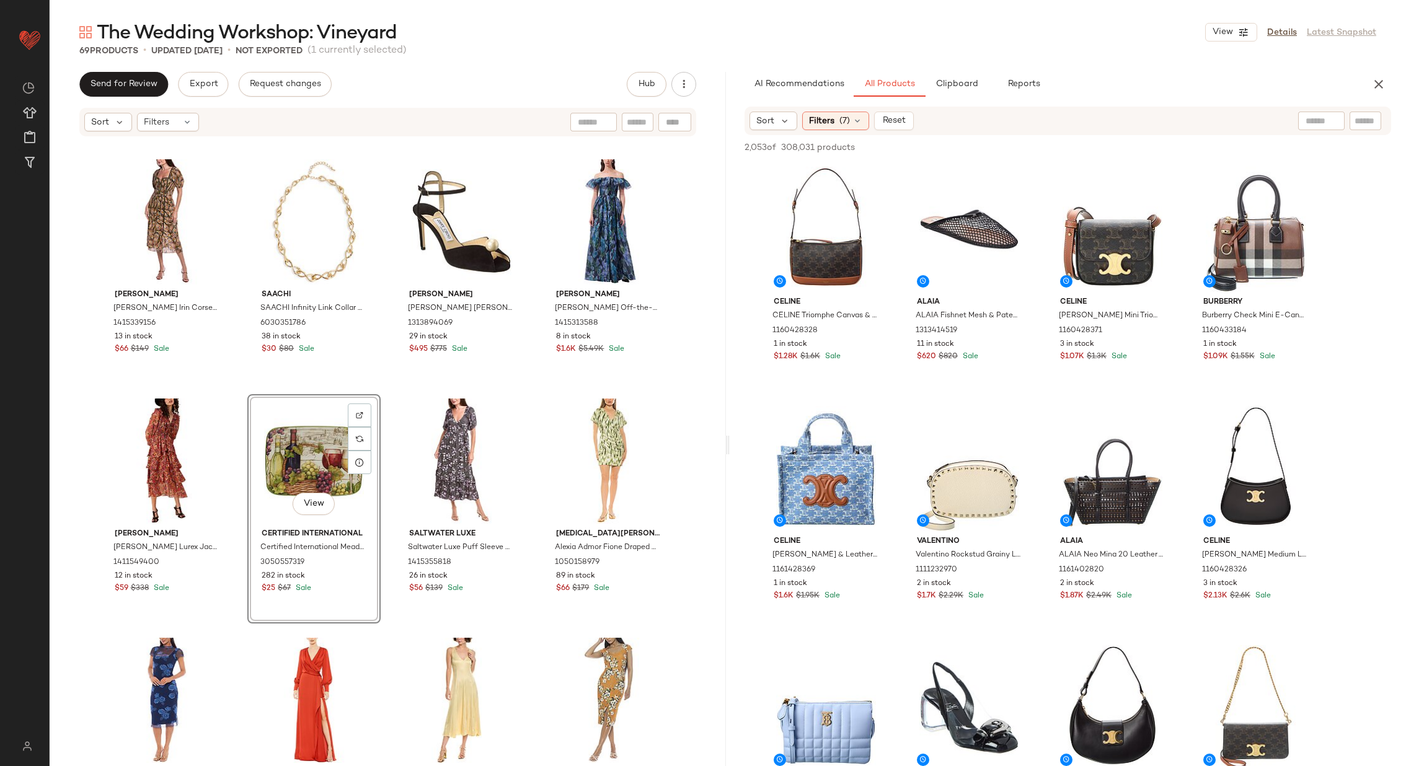
click at [1319, 116] on input "text" at bounding box center [1322, 121] width 32 height 13
type input "**********"
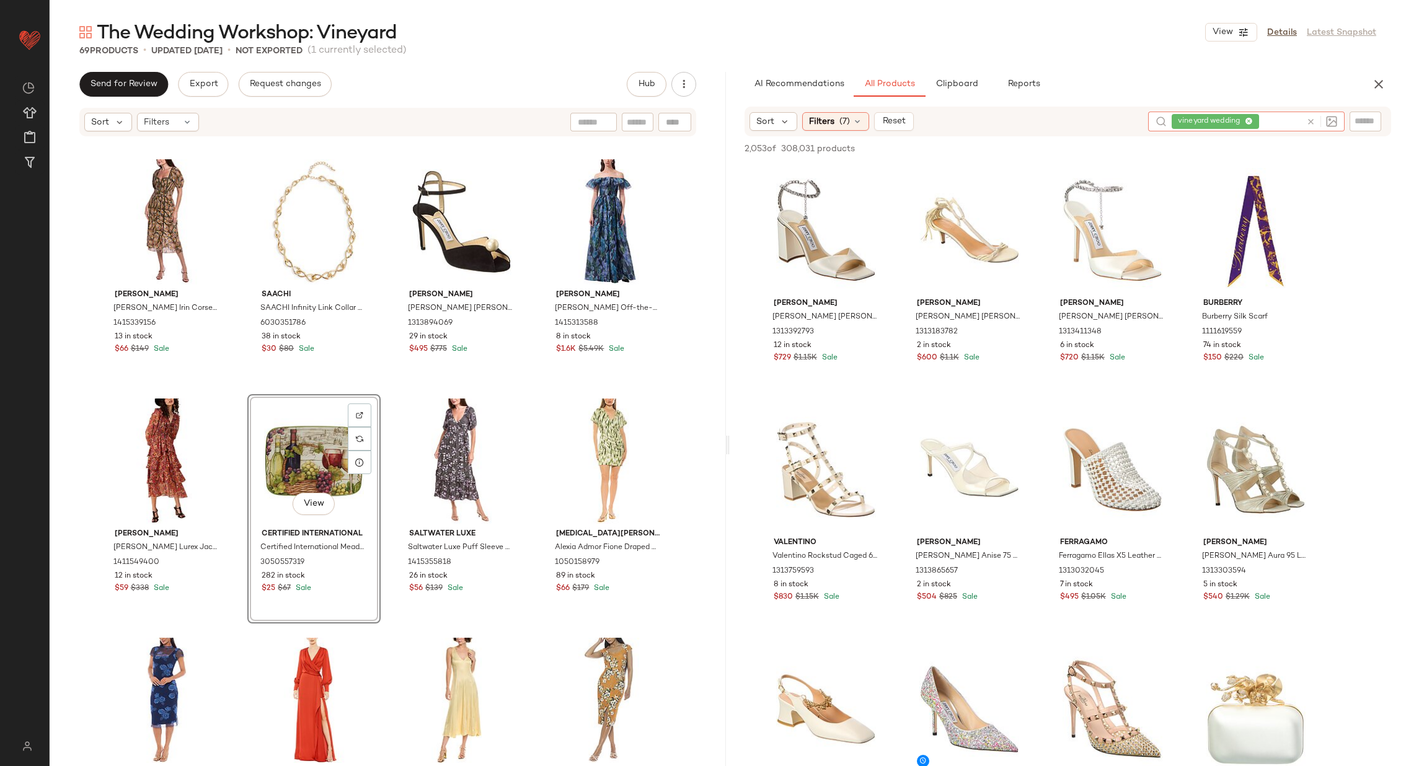
type input "*"
type input "**********"
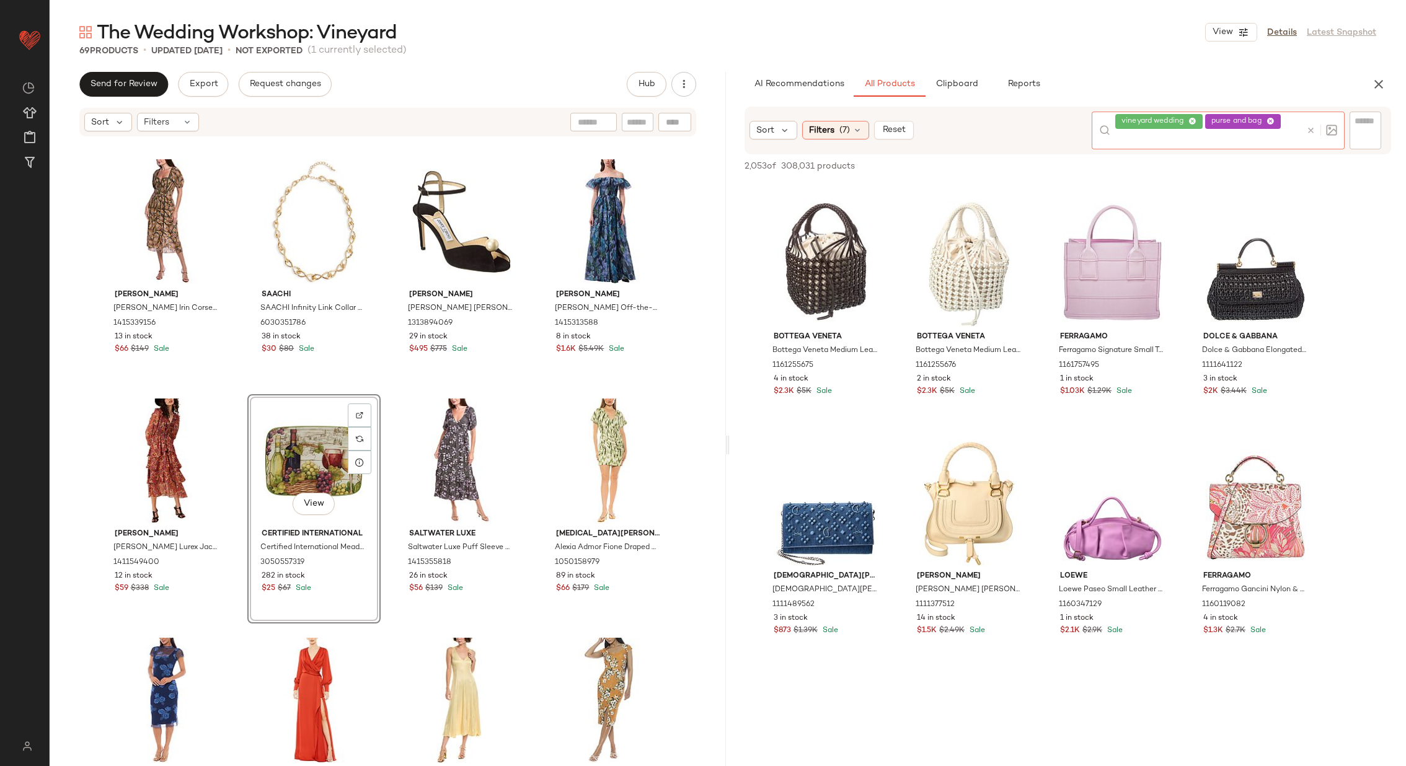
scroll to position [465, 0]
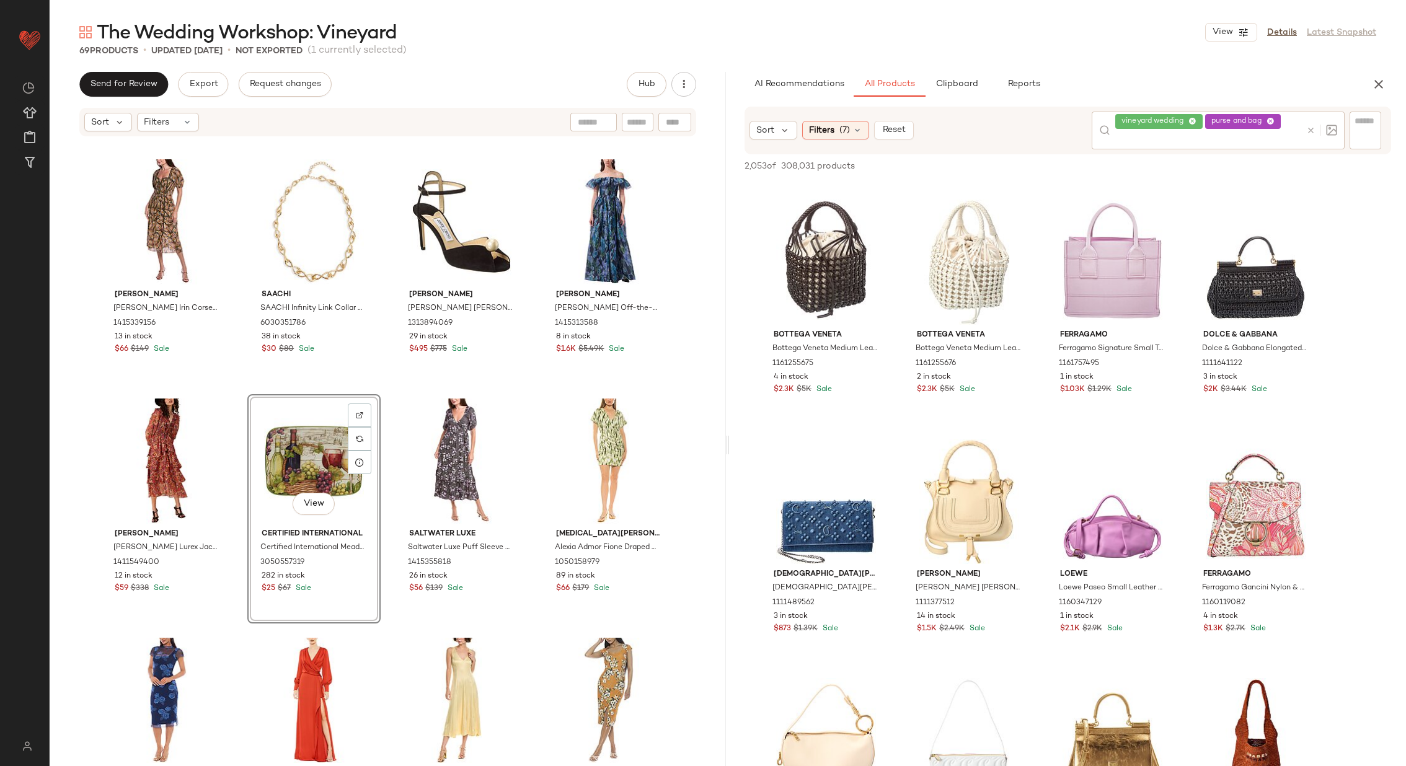
click at [1205, 120] on div "vineyard wedding purse and bag" at bounding box center [1208, 131] width 186 height 38
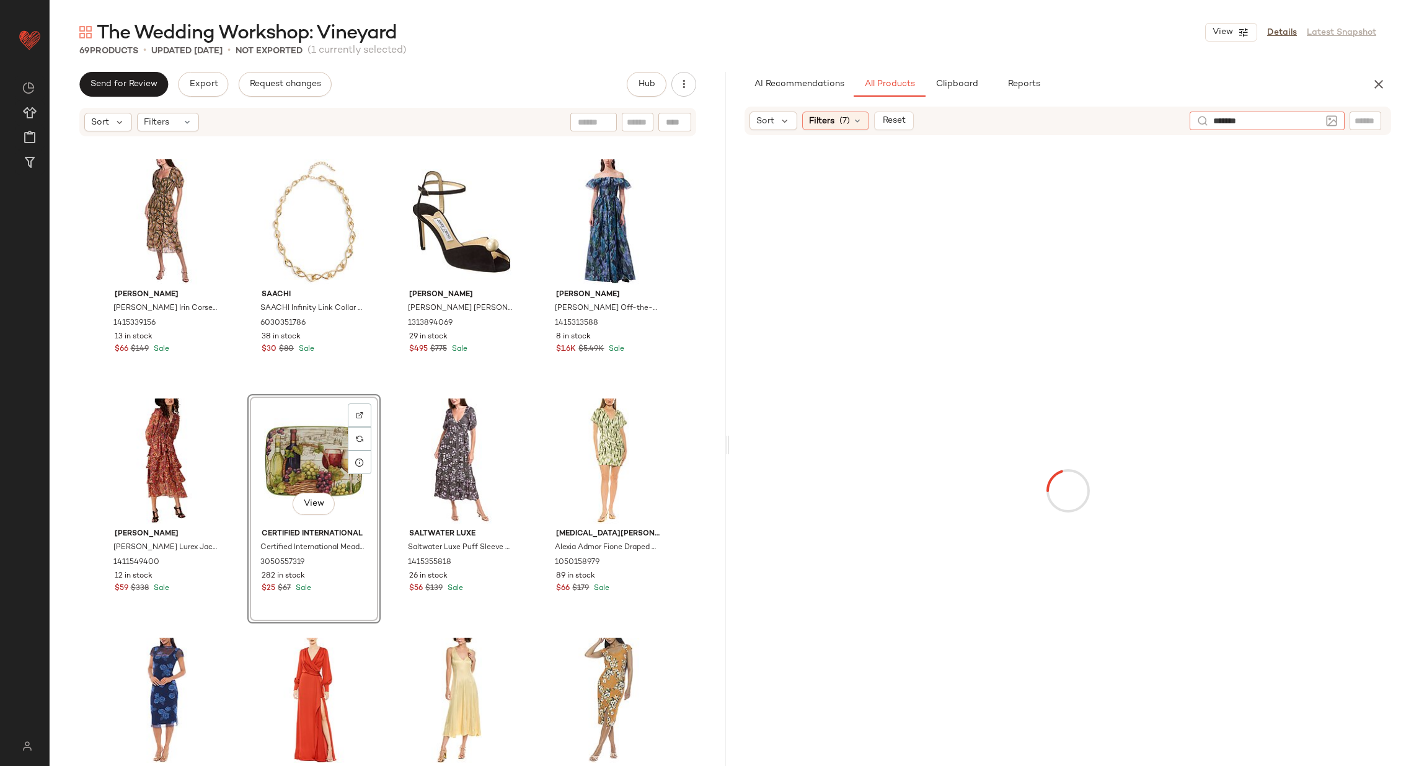
type input "********"
type input "*******"
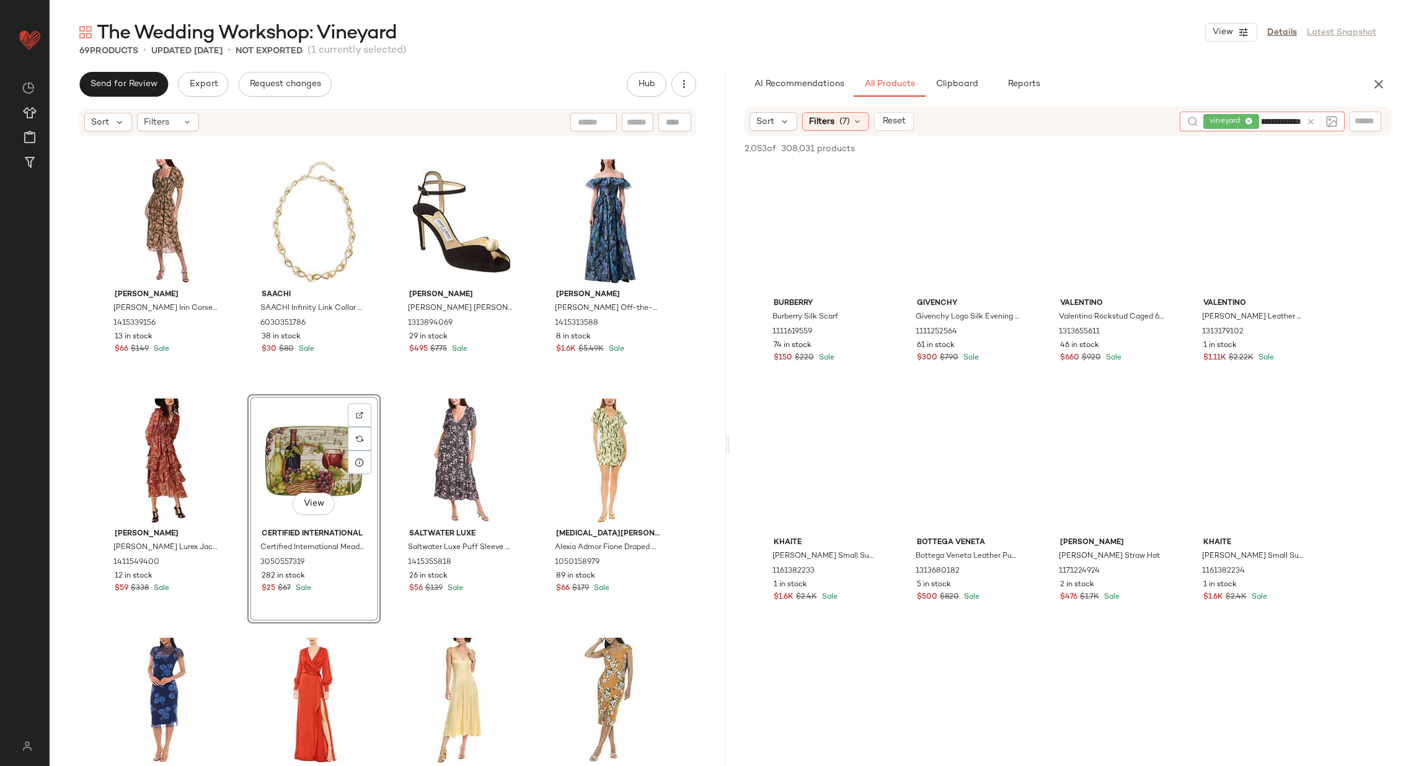
type input "**********"
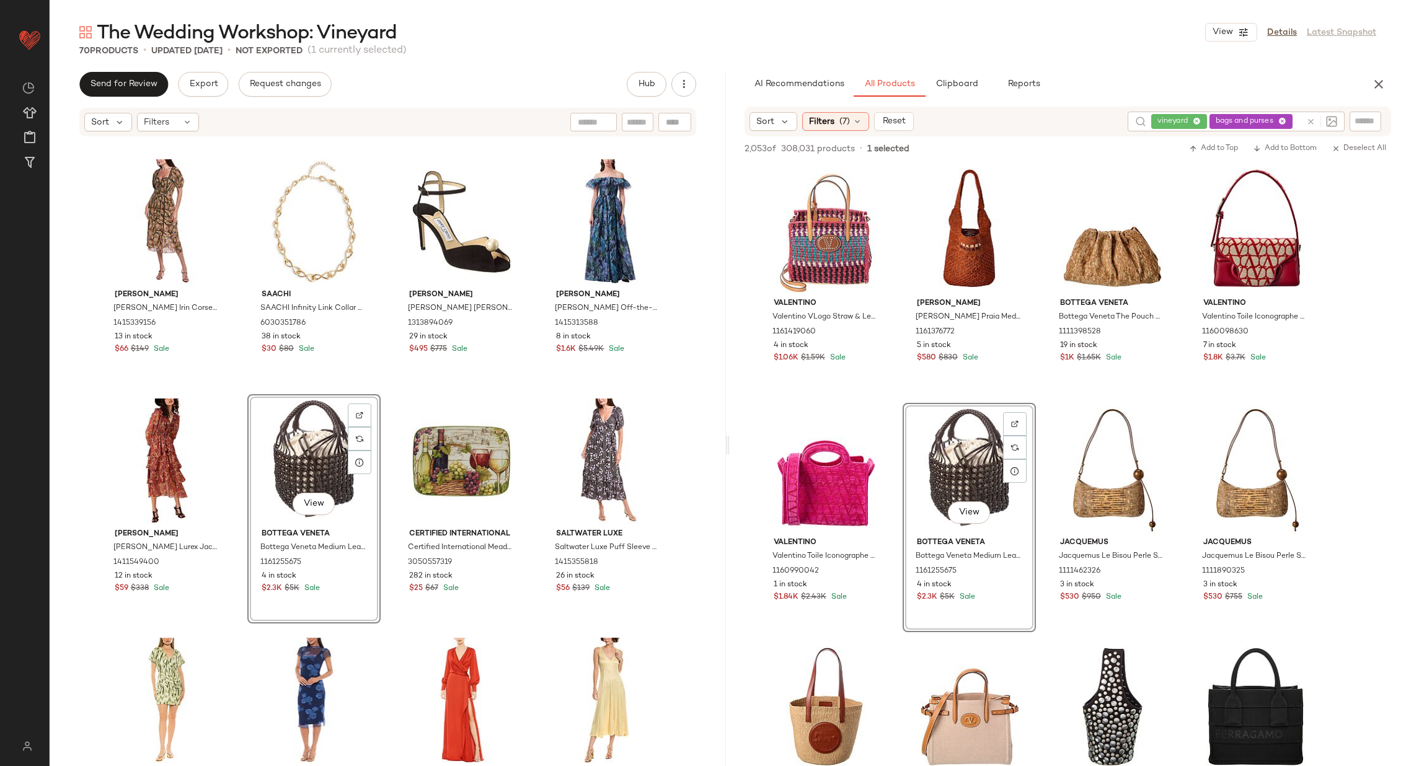
click at [383, 471] on div "Sam Edelman Sam Edelman Irin Corset Seamed Midi Dress 1415339156 13 in stock $6…" at bounding box center [388, 471] width 676 height 666
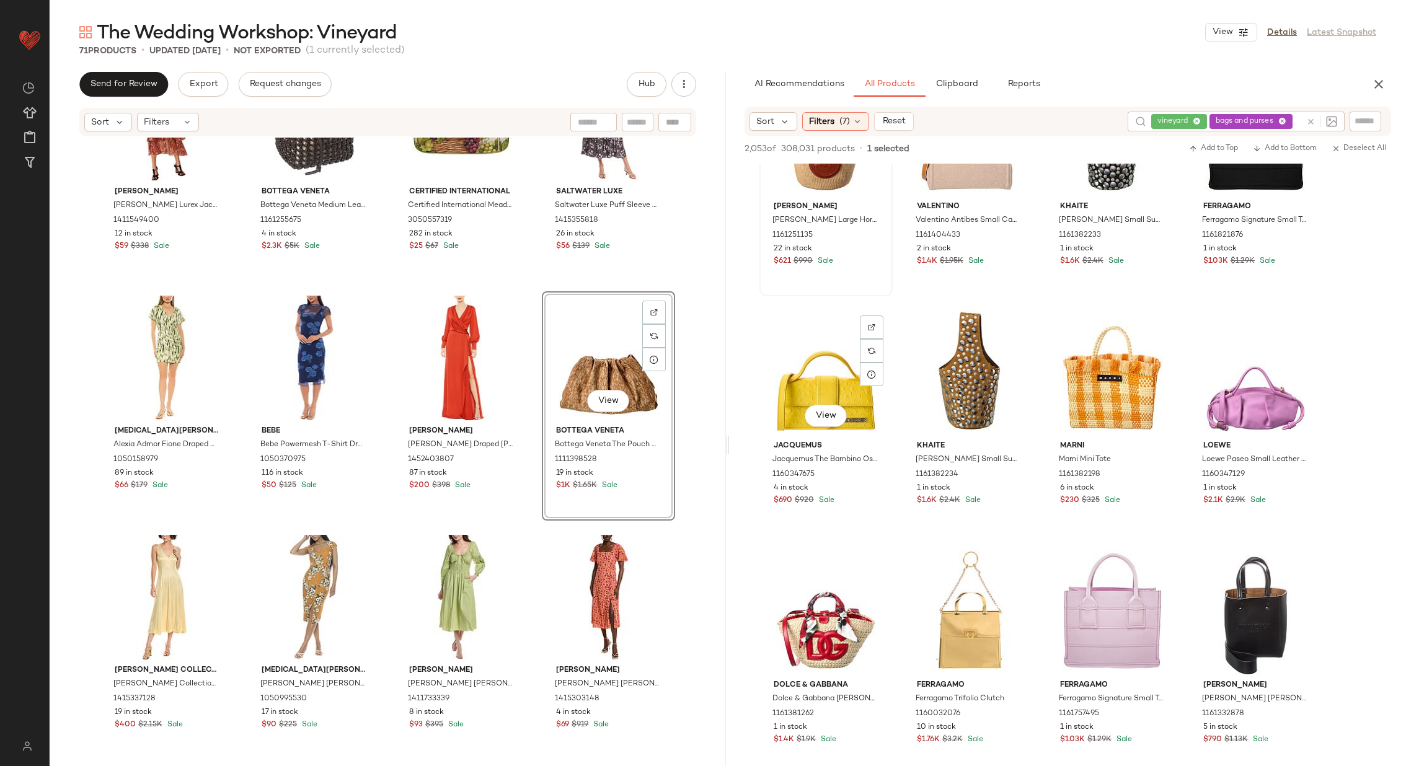
scroll to position [663, 0]
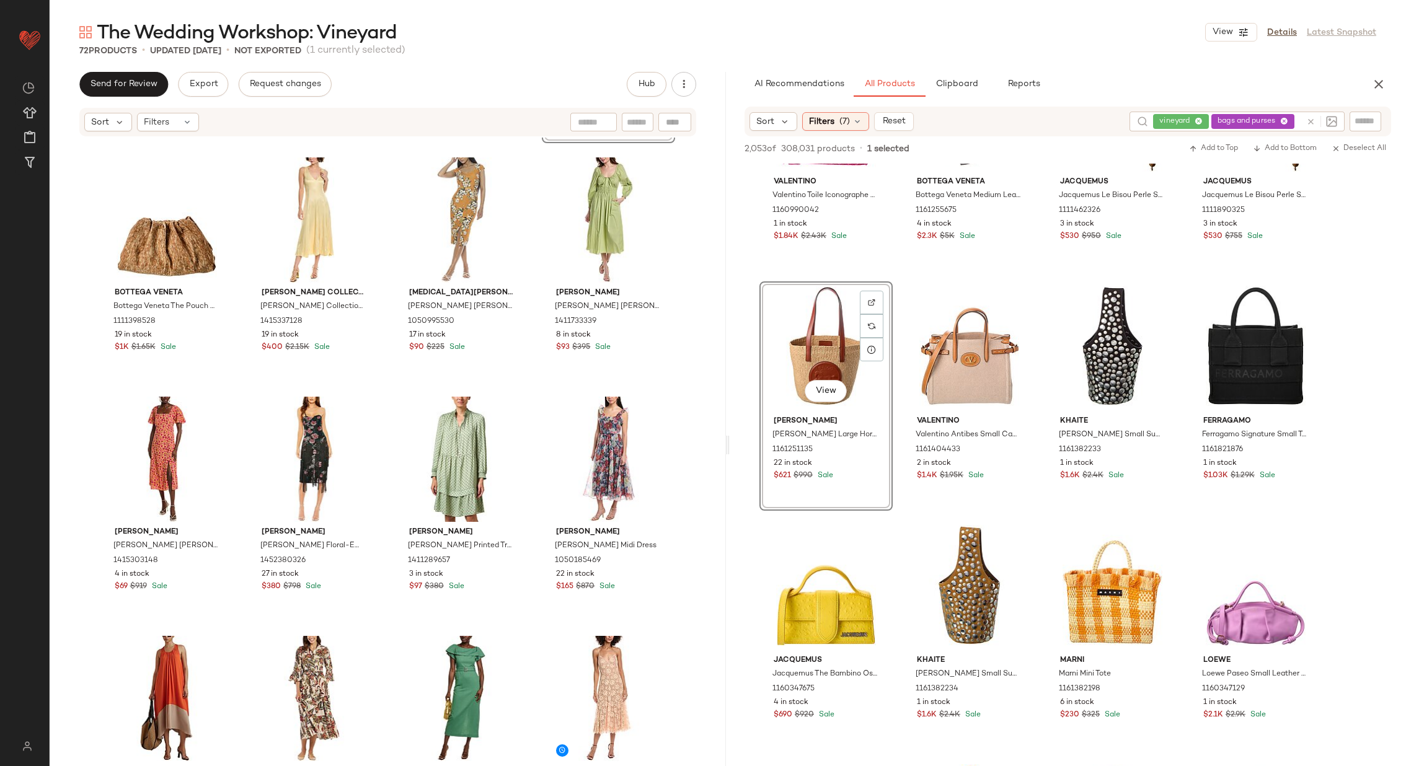
scroll to position [1206, 0]
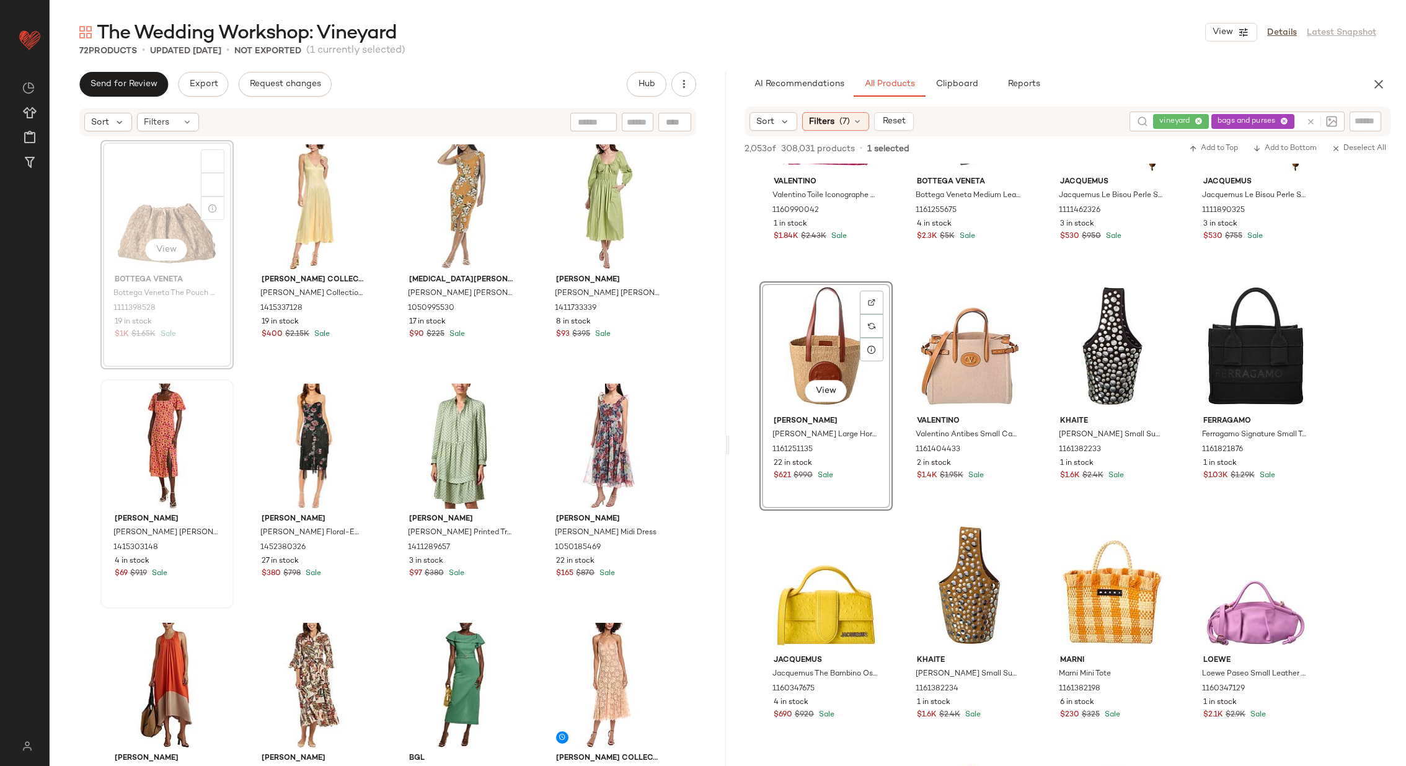
scroll to position [1205, 0]
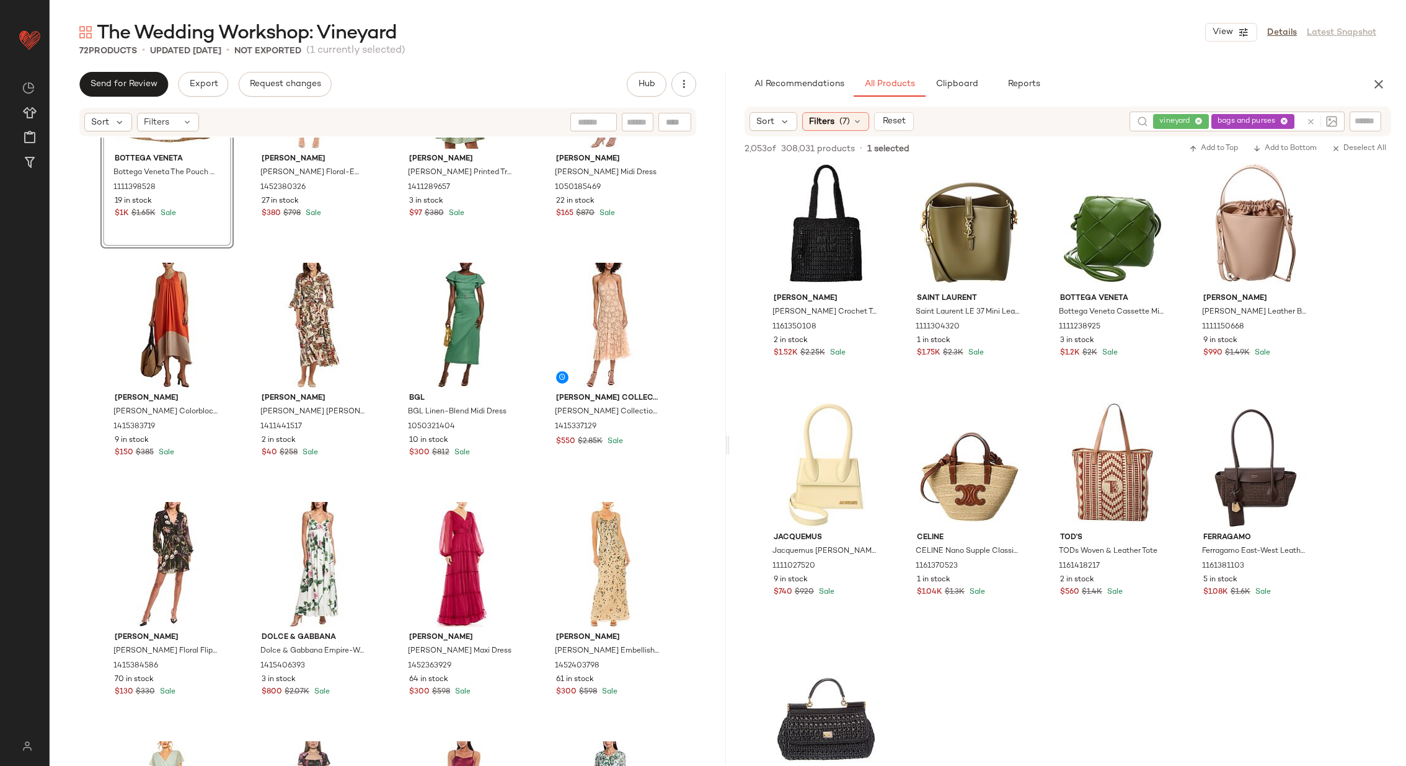
scroll to position [1920, 0]
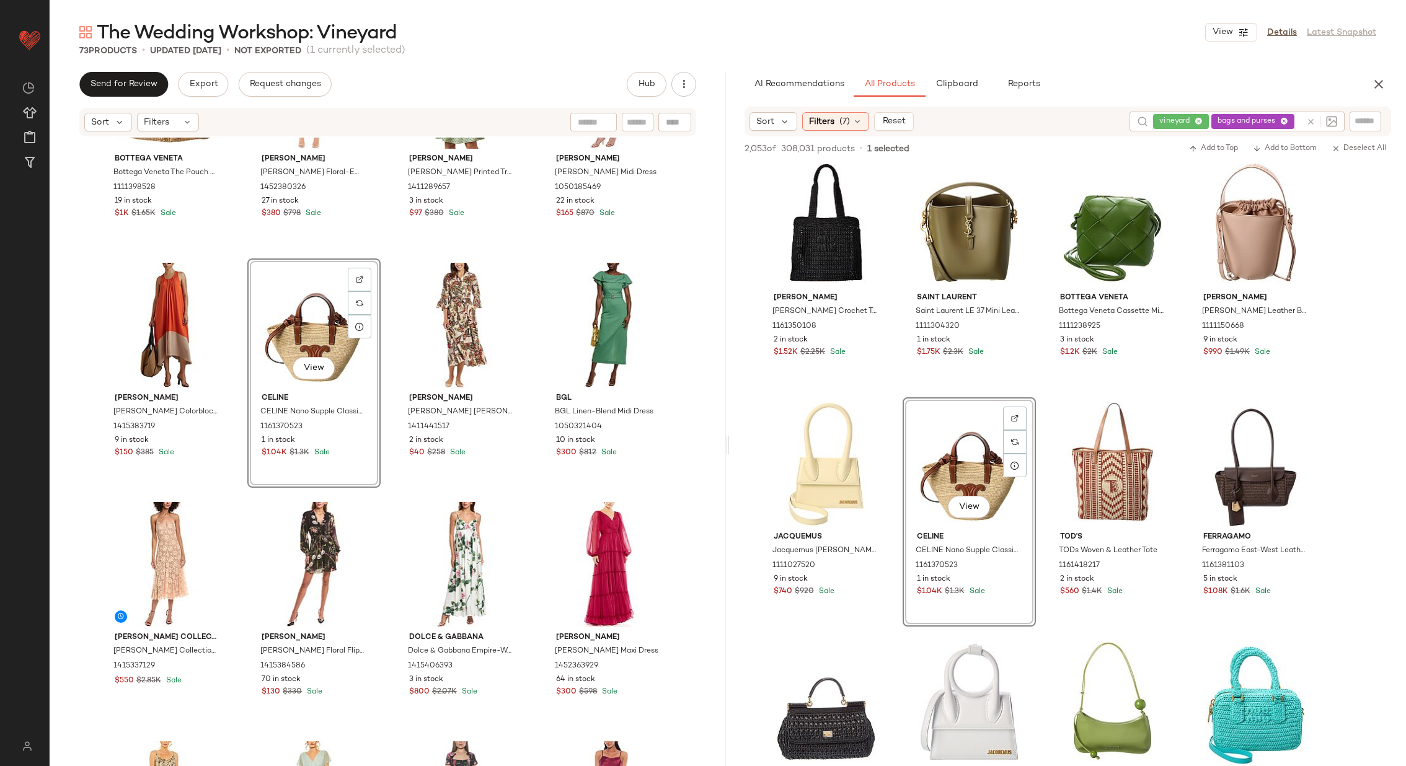
click at [385, 364] on div "Bottega Veneta Bottega Veneta The Pouch Clutch 1111398528 19 in stock $1K $1.65…" at bounding box center [388, 471] width 676 height 666
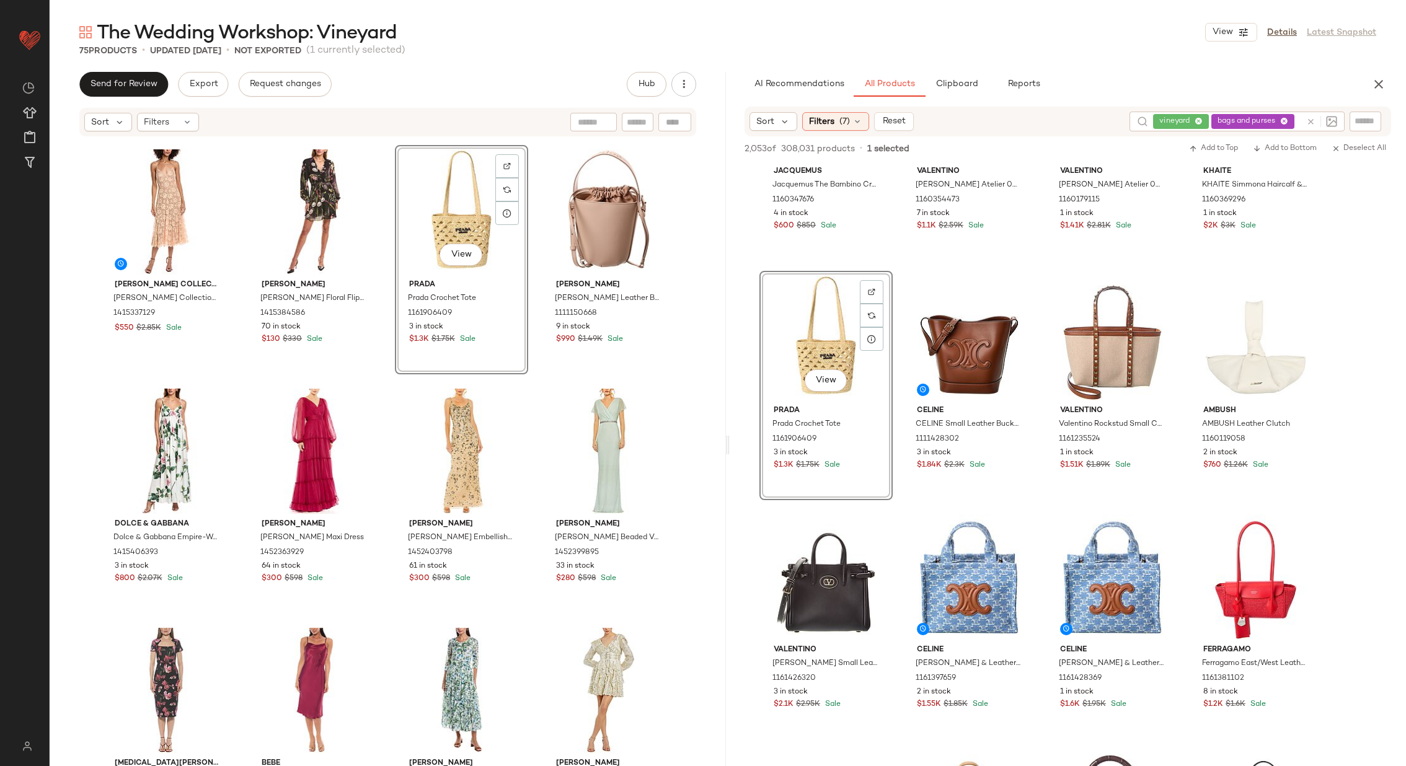
scroll to position [1921, 0]
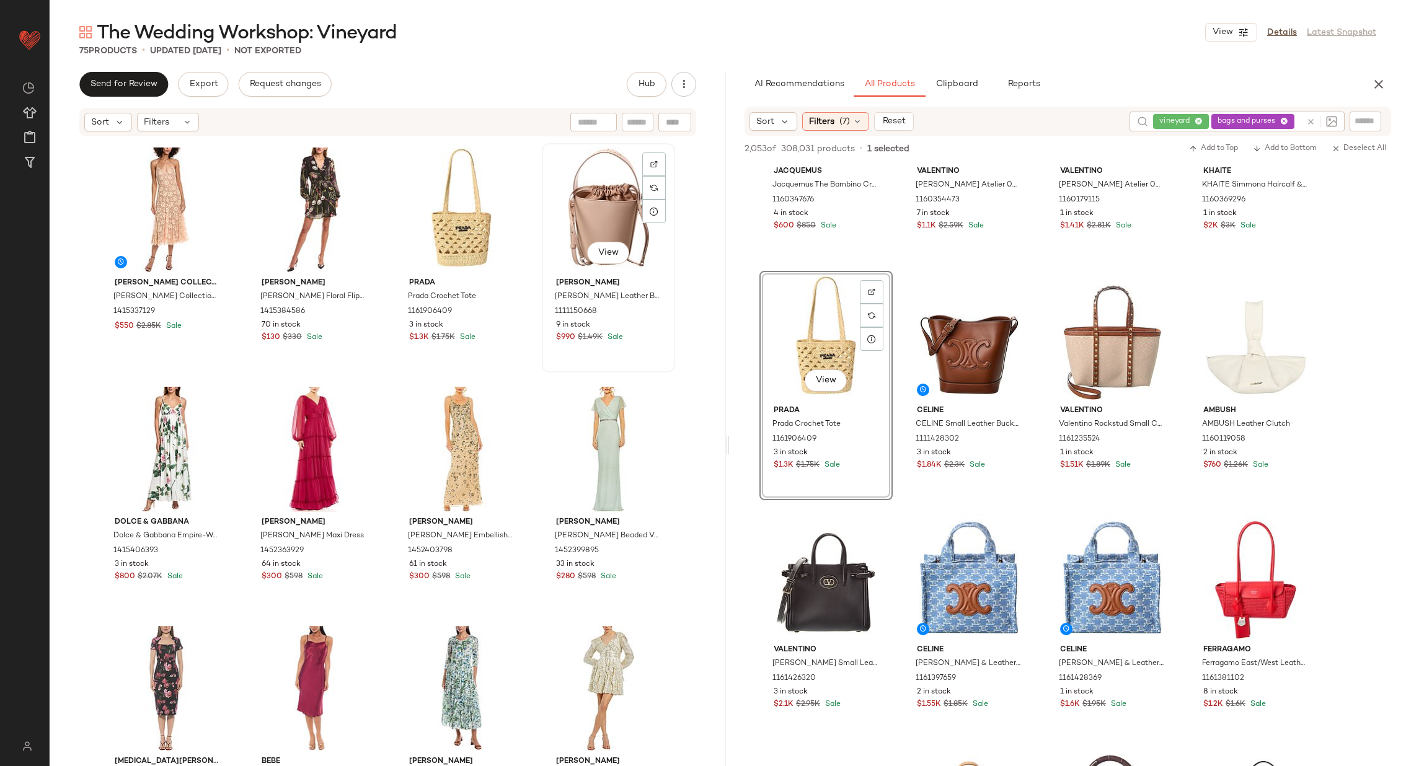
scroll to position [1919, 0]
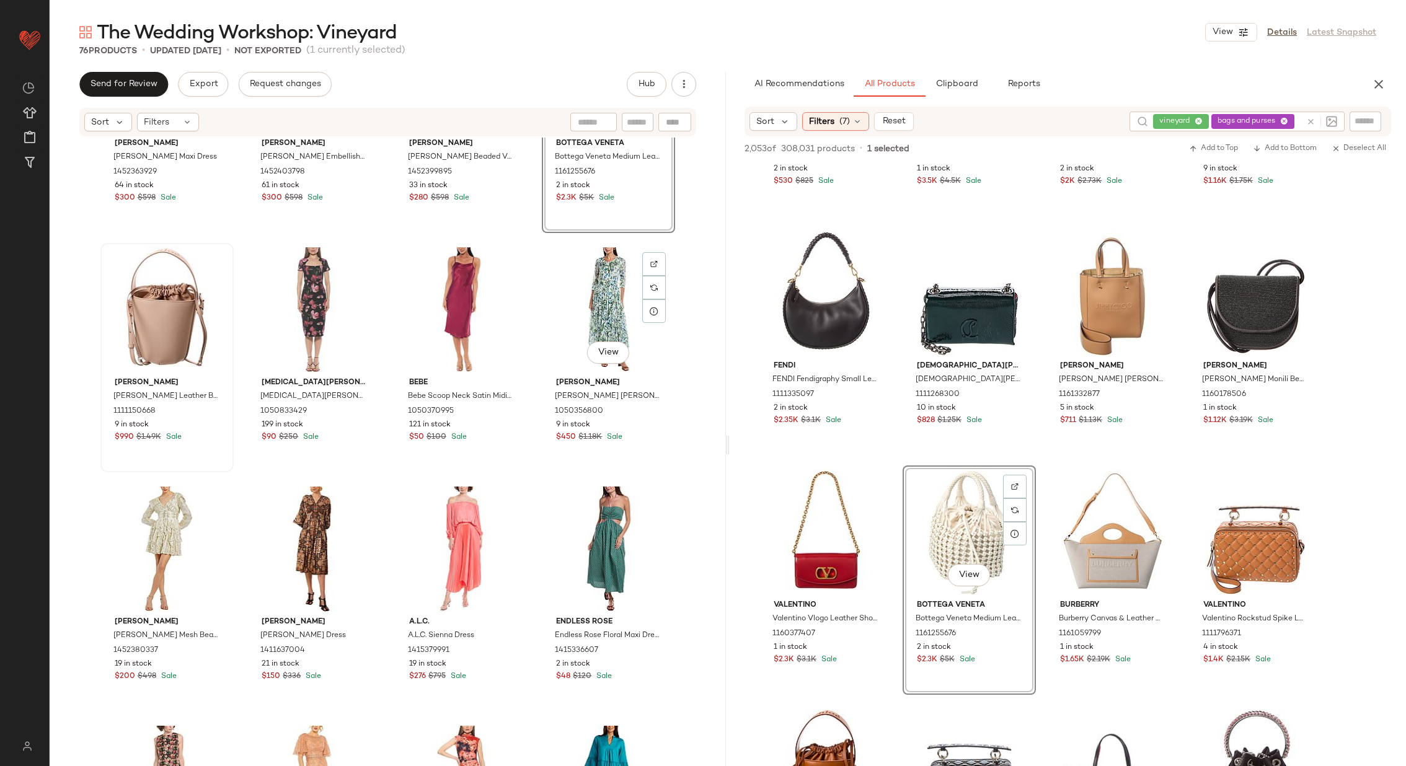
scroll to position [2311, 0]
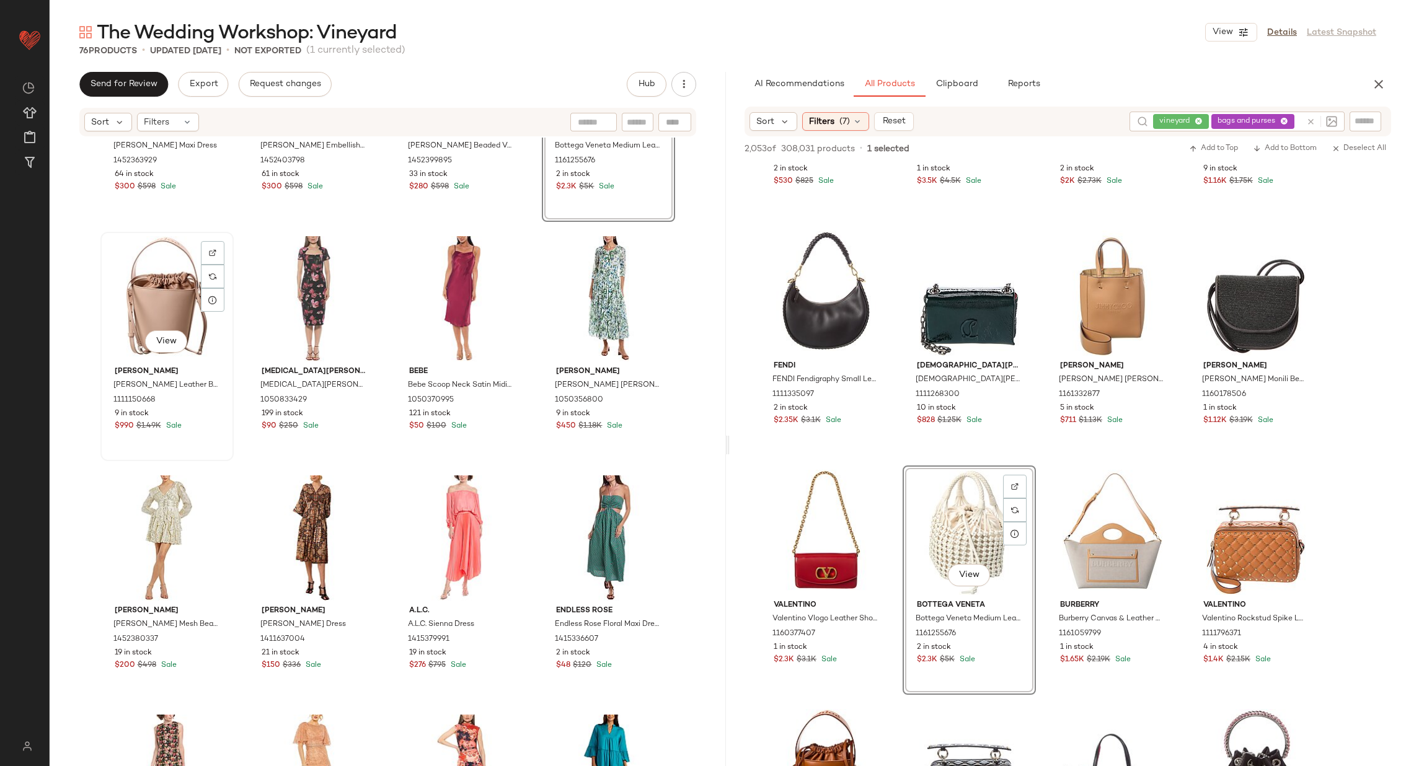
click at [159, 294] on div "View" at bounding box center [167, 298] width 125 height 125
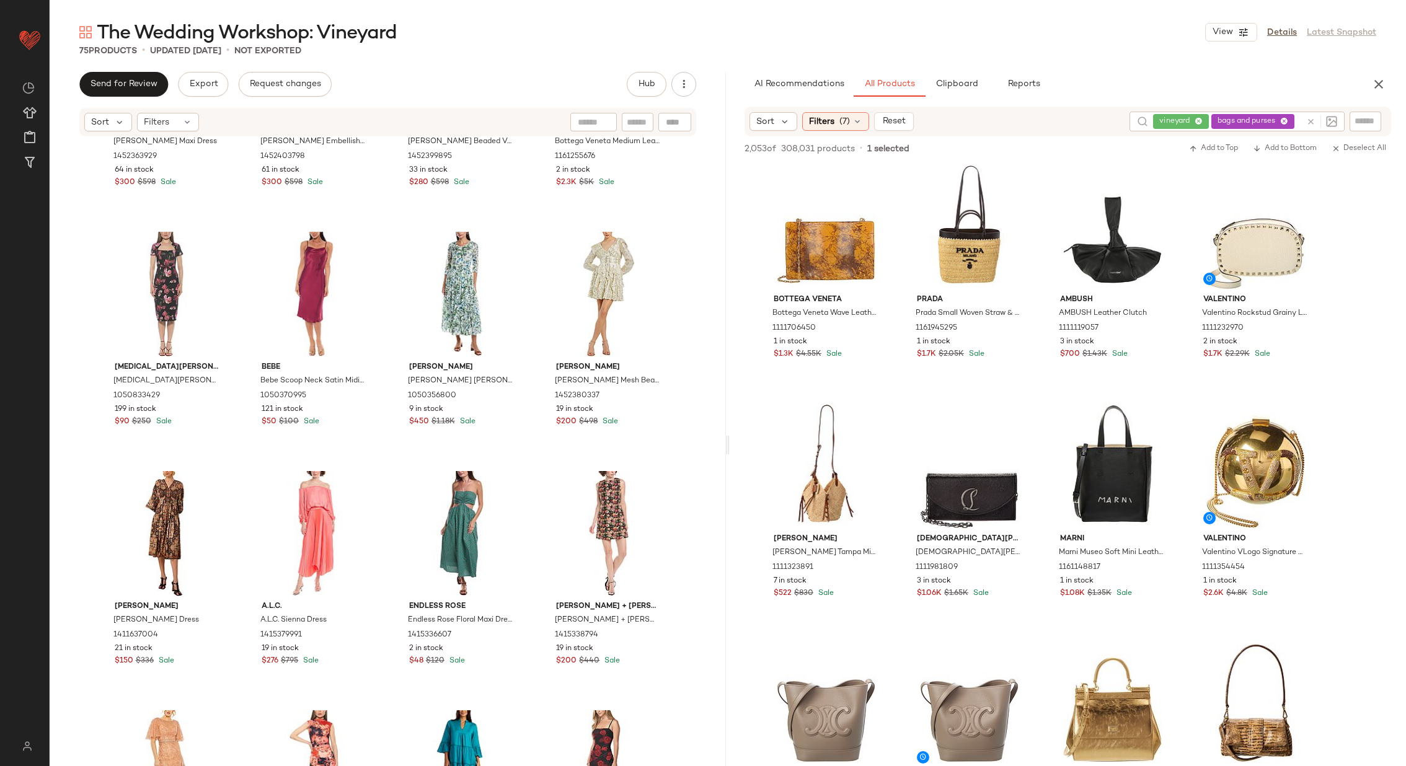
scroll to position [6224, 0]
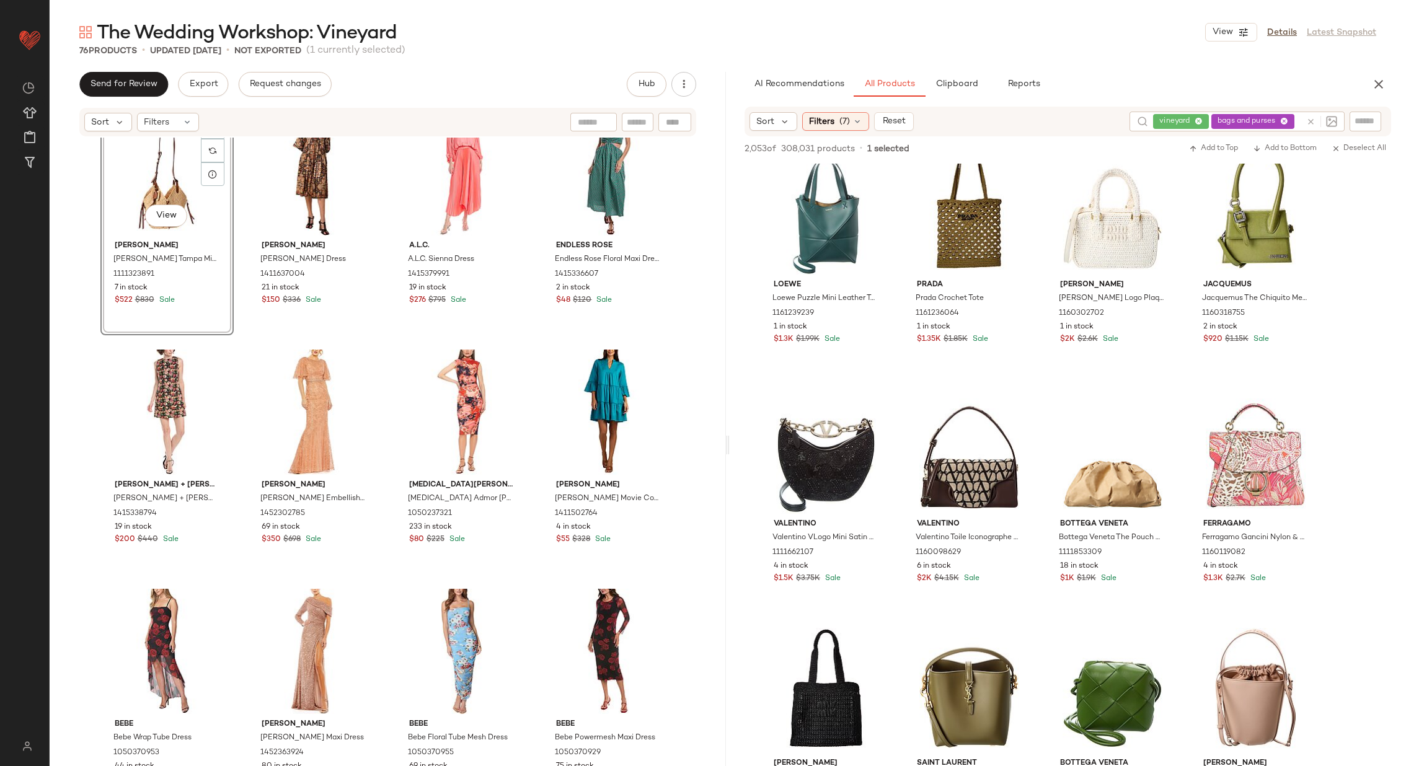
scroll to position [1458, 0]
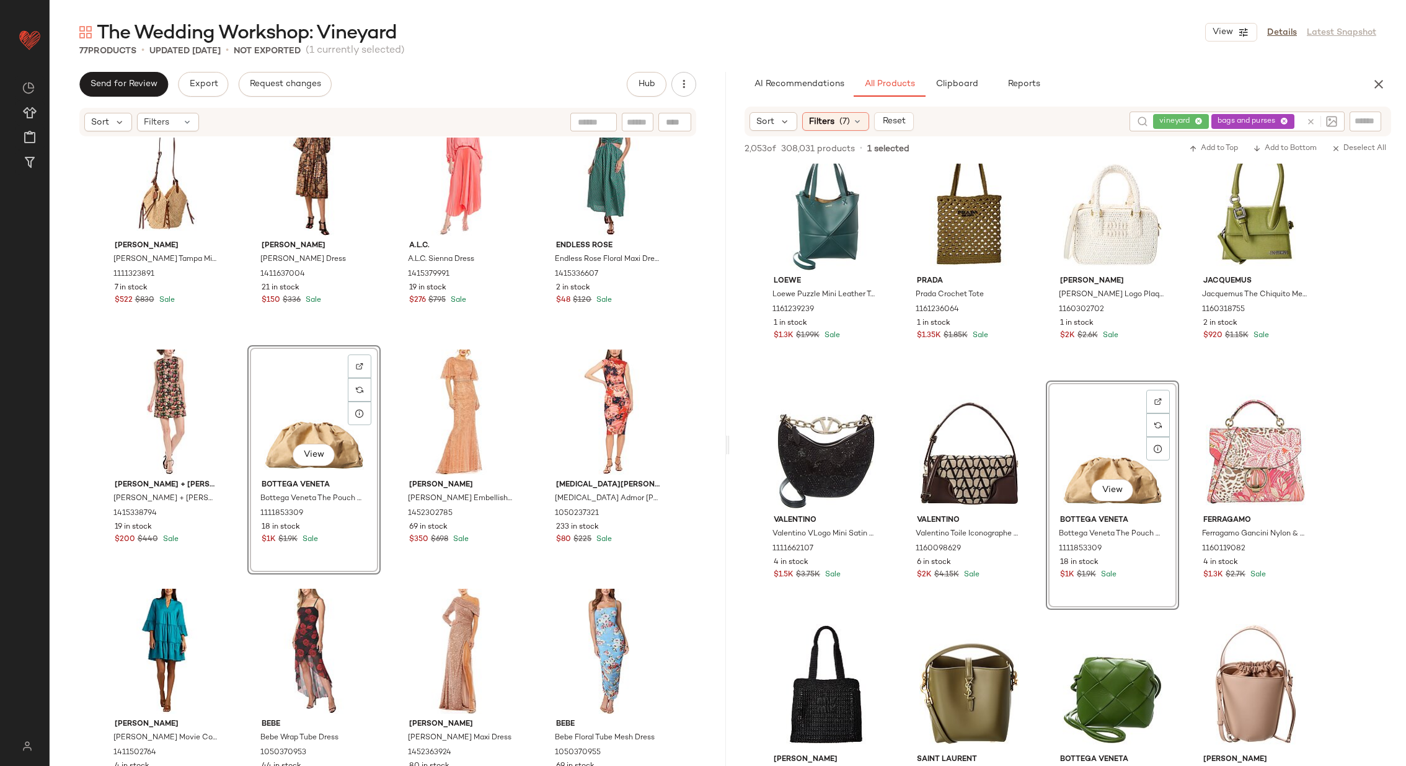
click at [381, 455] on div "Isabel Marant Isabel Marant Tampa Mini Raffia & Leather Hobo Bag 1111323891 7 i…" at bounding box center [388, 471] width 676 height 666
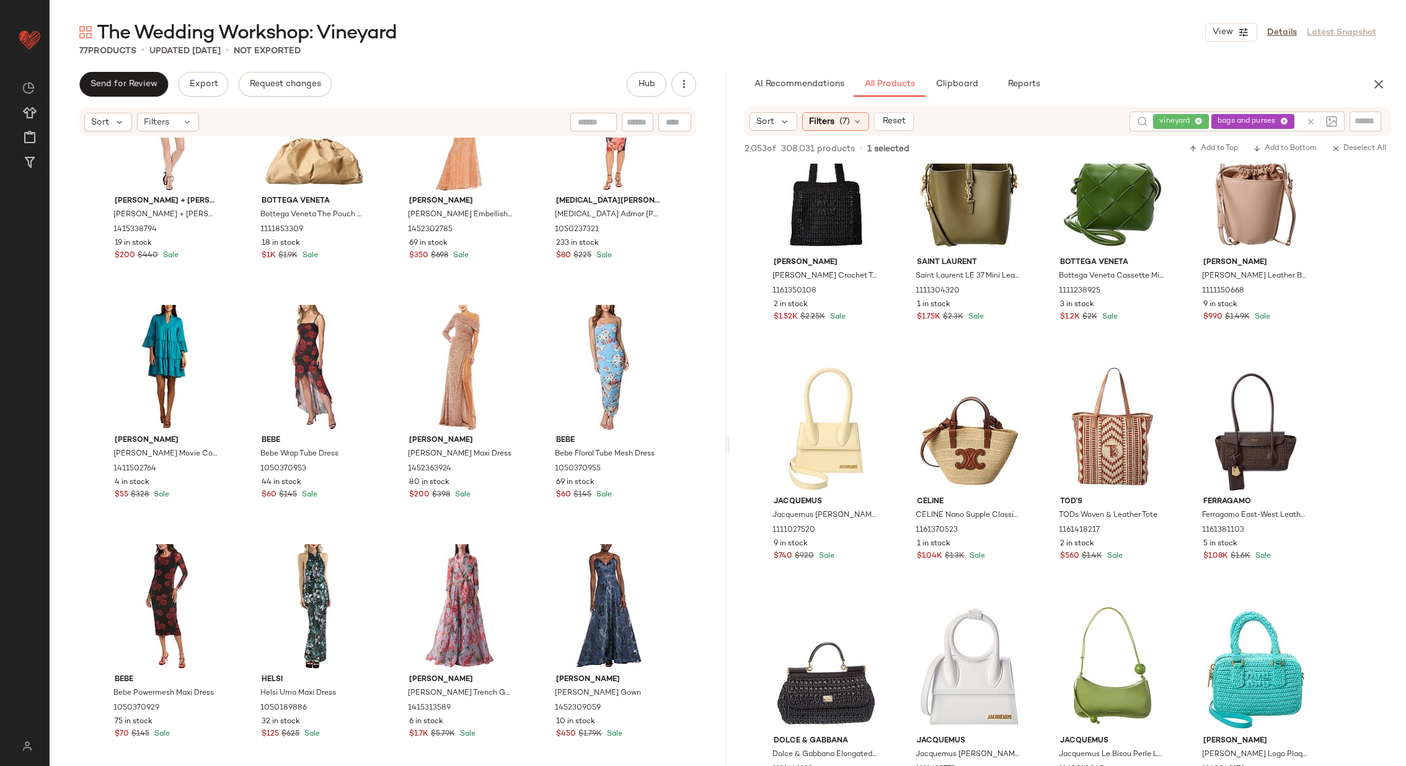
scroll to position [1959, 0]
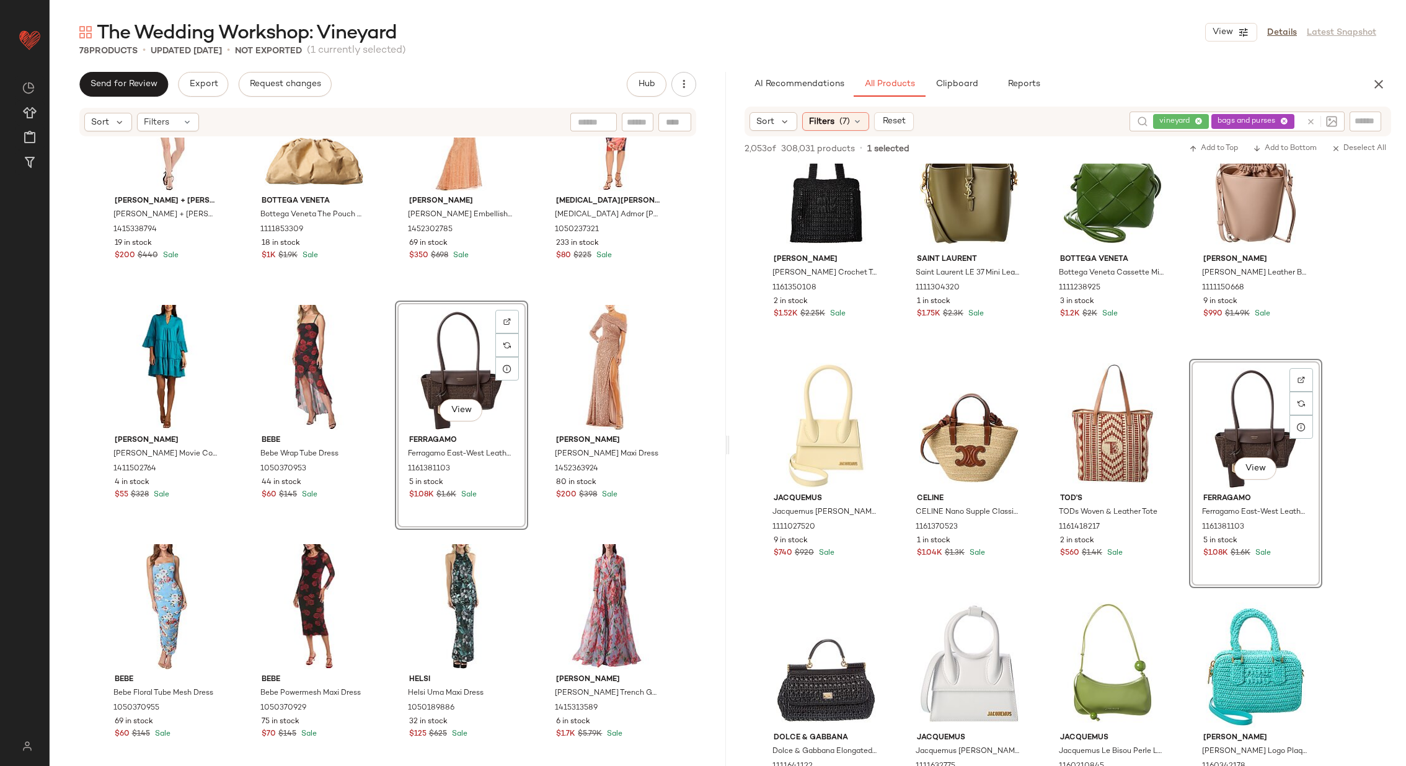
click at [530, 423] on div "alice + olivia alice + olivia Coley Dress 1415338794 19 in stock $200 $440 Sale…" at bounding box center [388, 471] width 676 height 666
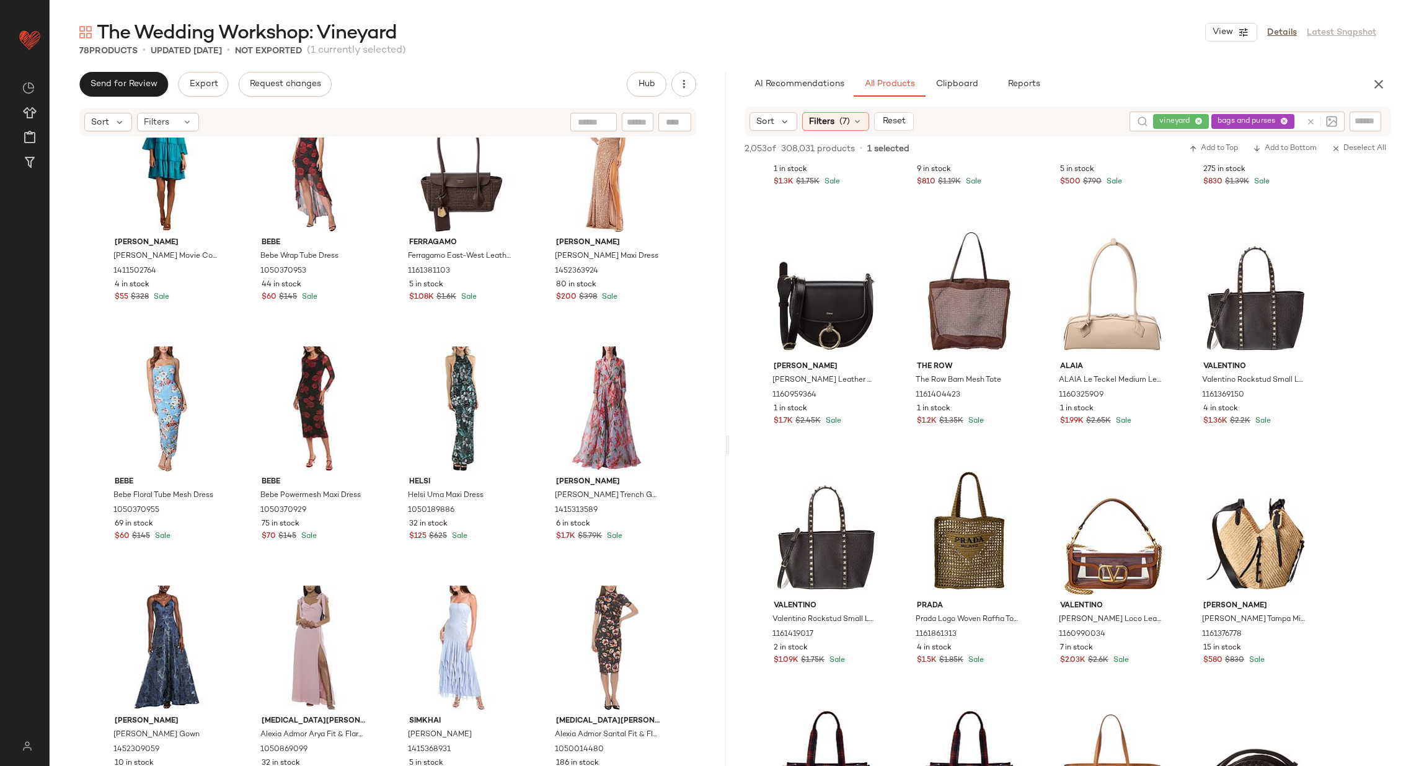
scroll to position [4254, 0]
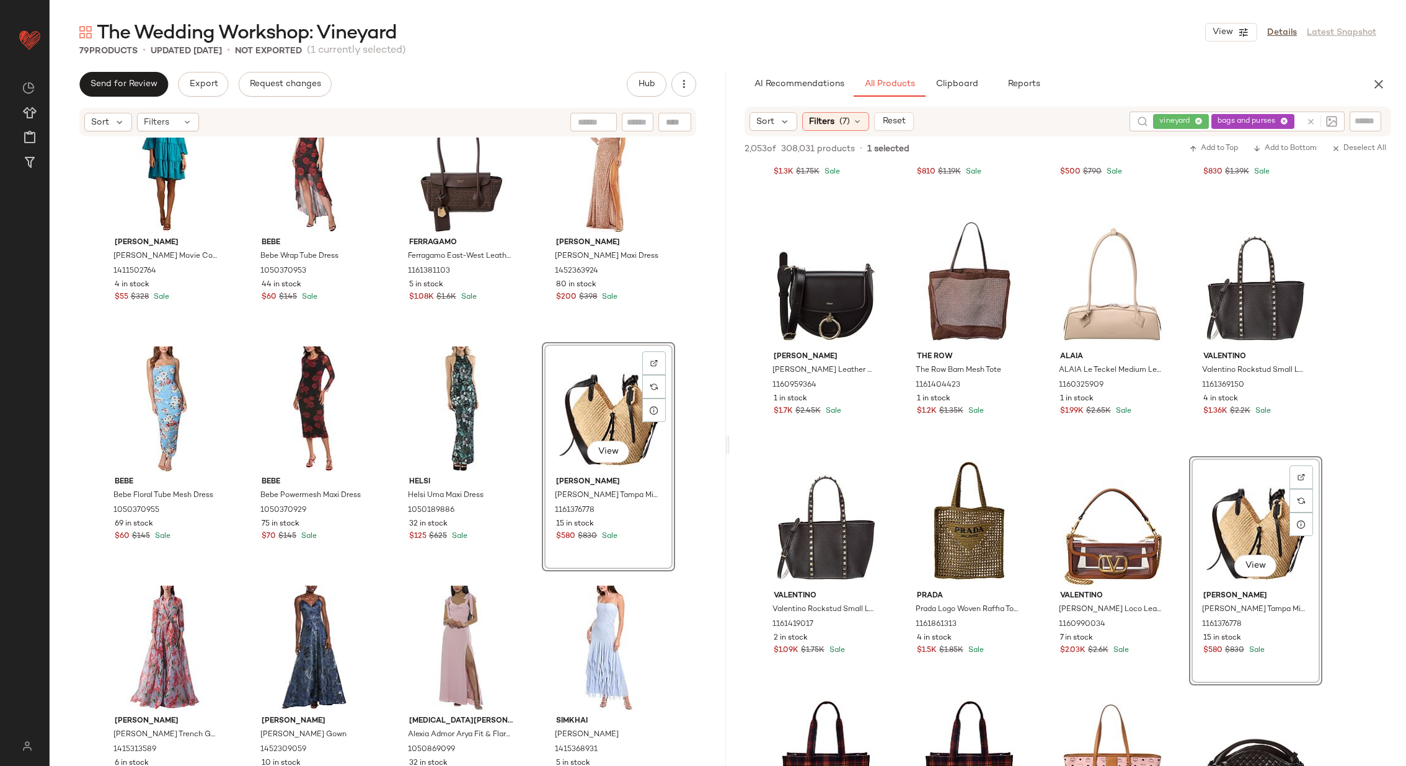
click at [531, 454] on div "Trina Turk Trina Turk Movie Colony 3 Dress 1411502764 4 in stock $55 $328 Sale …" at bounding box center [388, 471] width 676 height 666
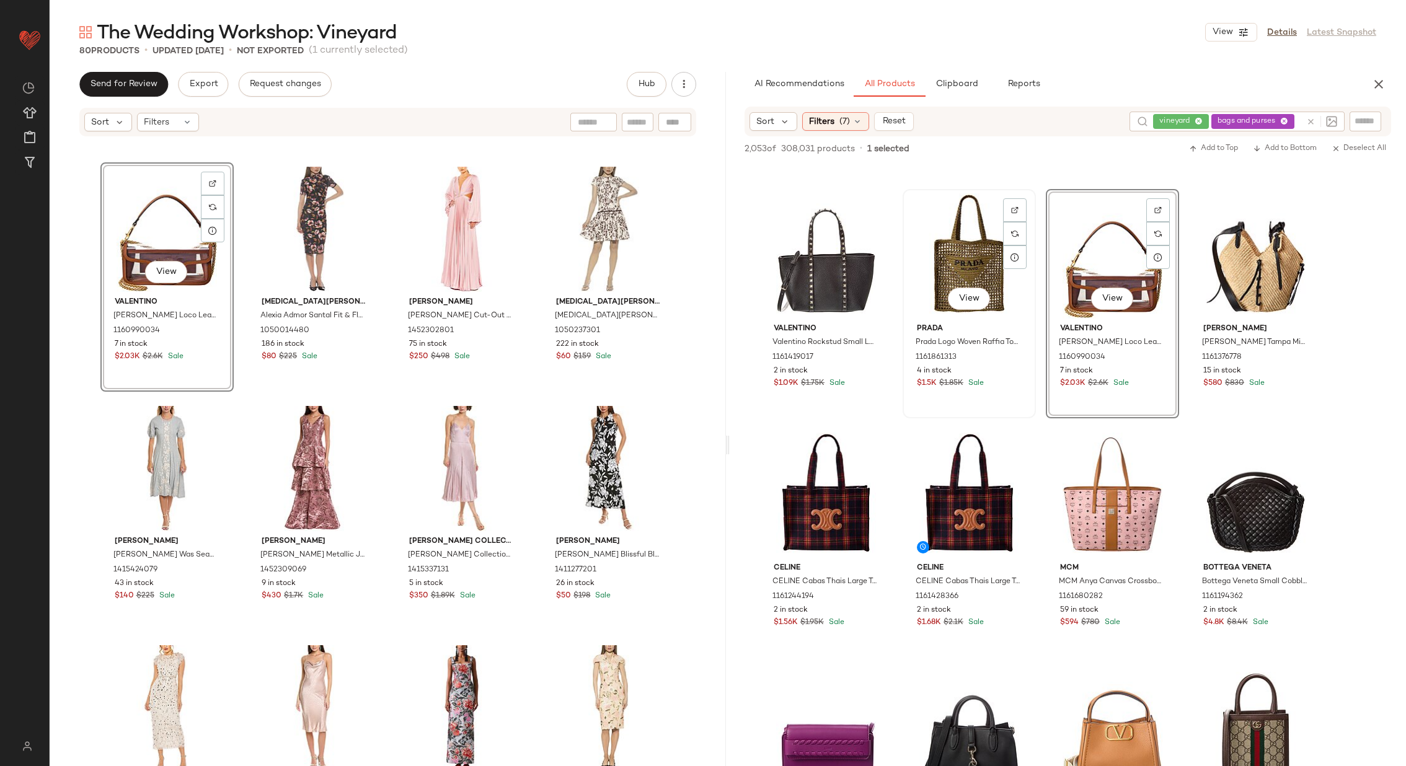
scroll to position [4525, 0]
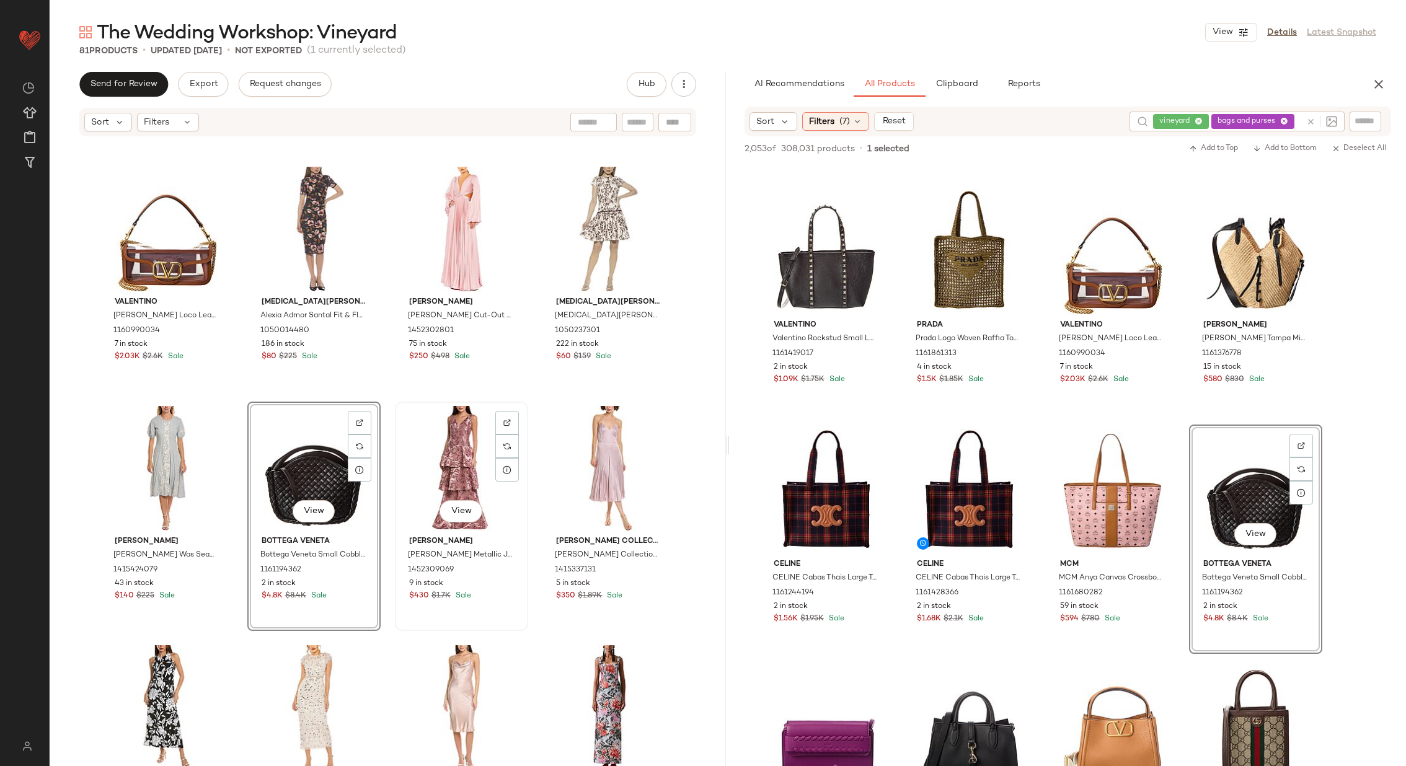
click at [396, 461] on div "View Rene Ruiz Rene Ruiz Metallic Jacquard Gown 1452309069 9 in stock $430 $1.7…" at bounding box center [461, 516] width 131 height 227
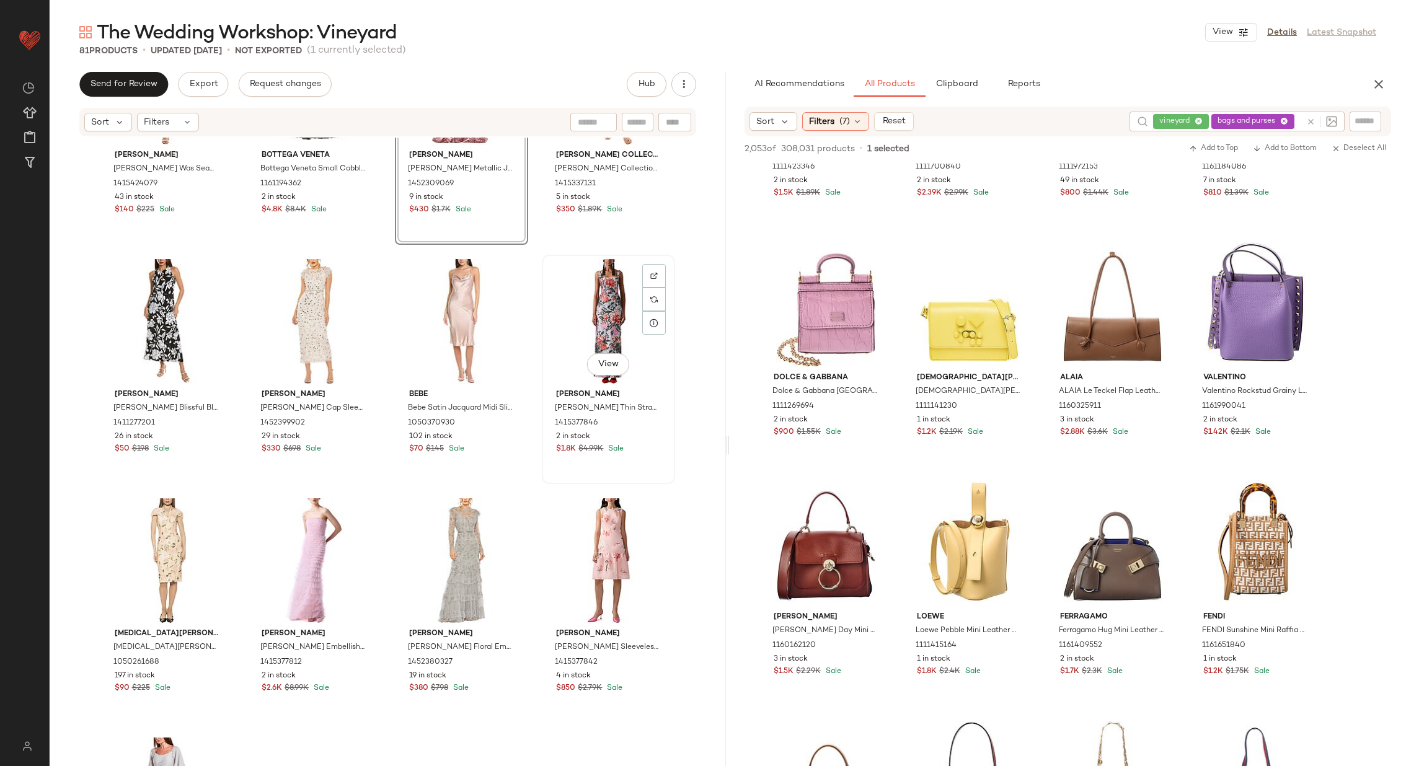
scroll to position [4215, 0]
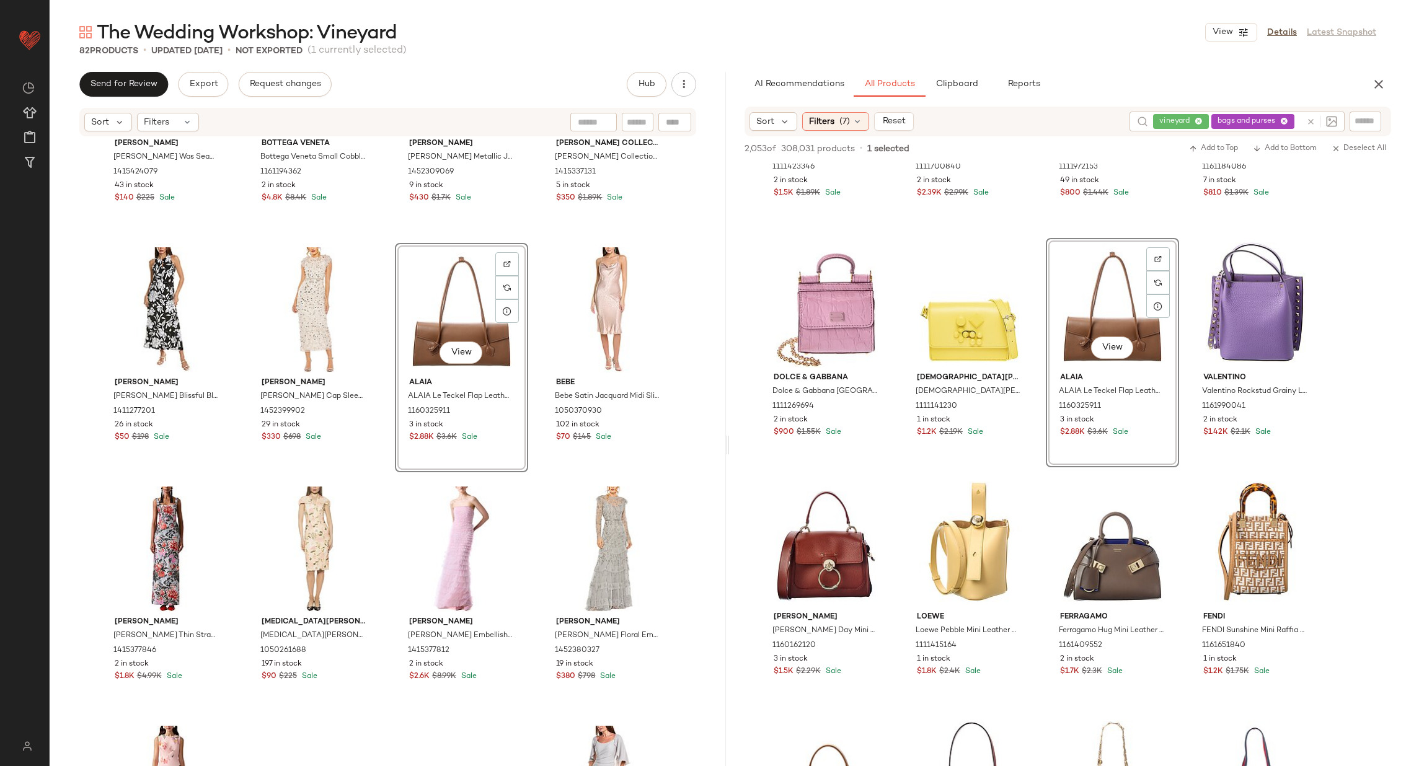
click at [531, 356] on div "Johnny Was Johnny Was Seamed Knit Midi Dress 1415424079 43 in stock $140 $225 S…" at bounding box center [388, 471] width 676 height 666
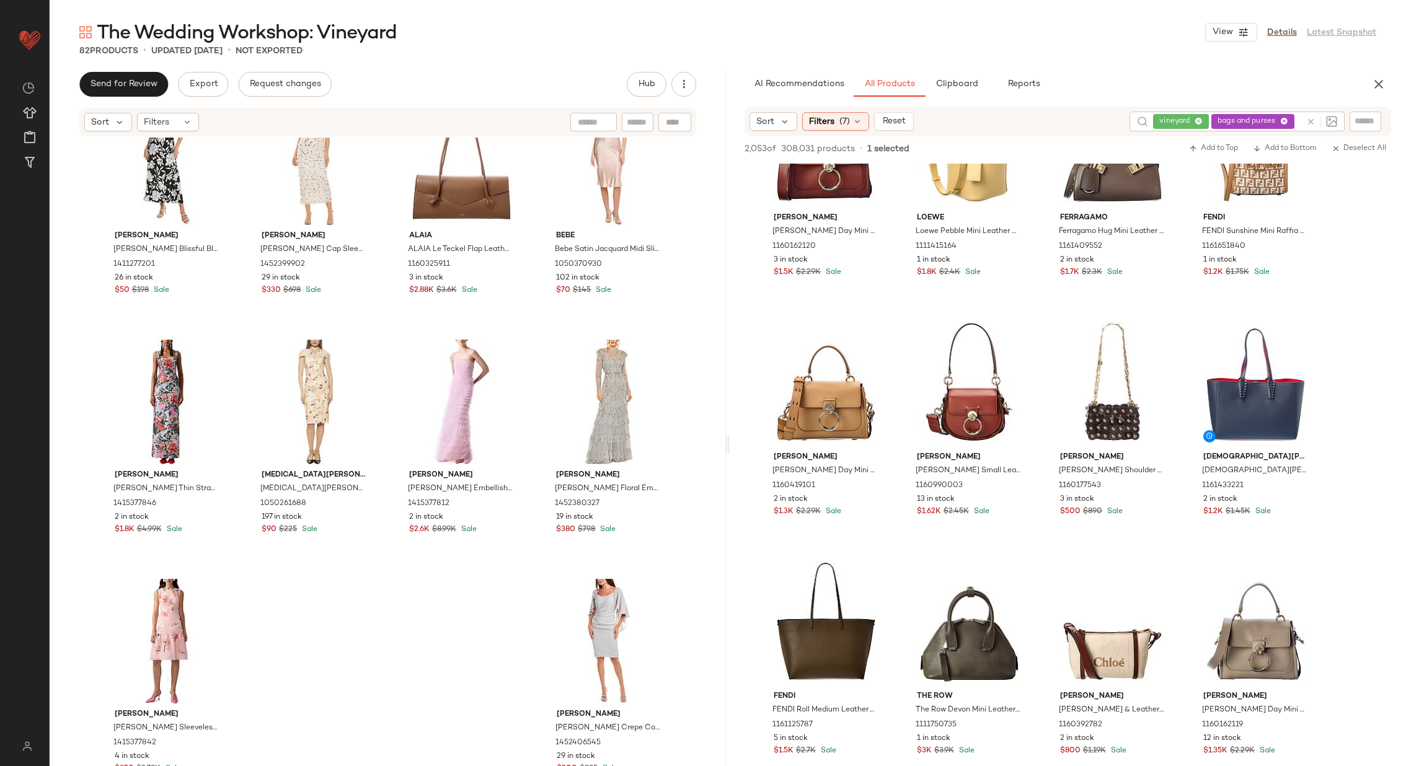
scroll to position [10143, 0]
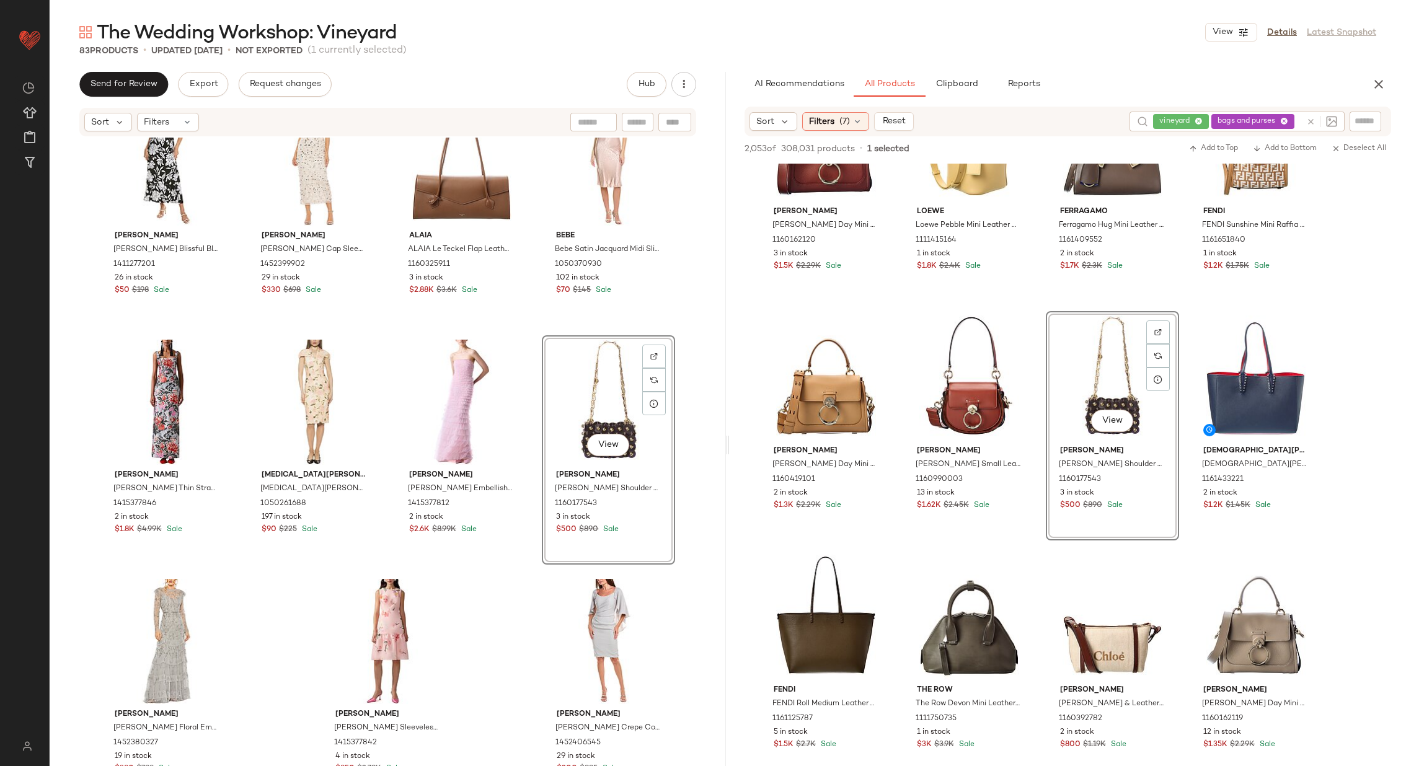
click at [536, 409] on div "Johnny Was Johnny Was Seamed Knit Midi Dress 1415424079 43 in stock $140 $225 S…" at bounding box center [388, 471] width 676 height 666
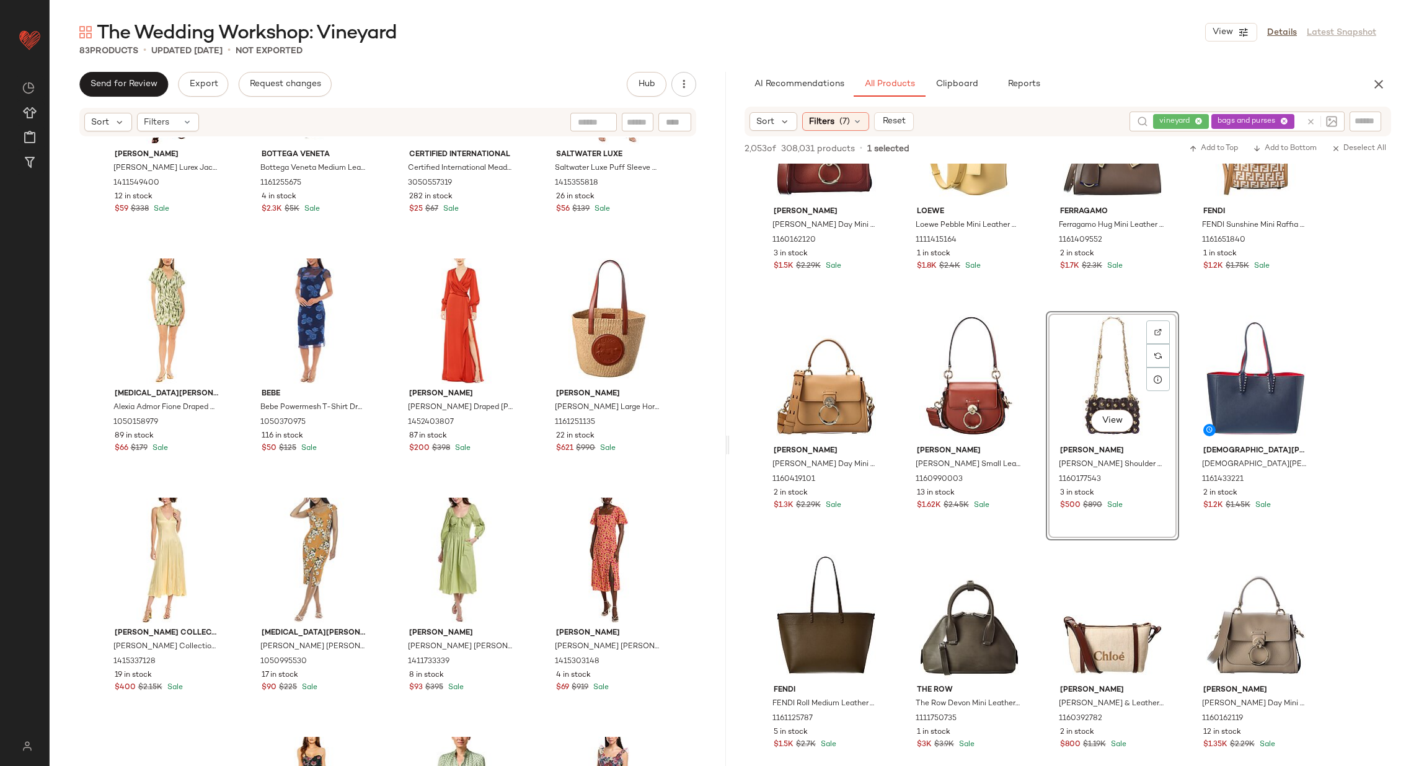
scroll to position [859, 0]
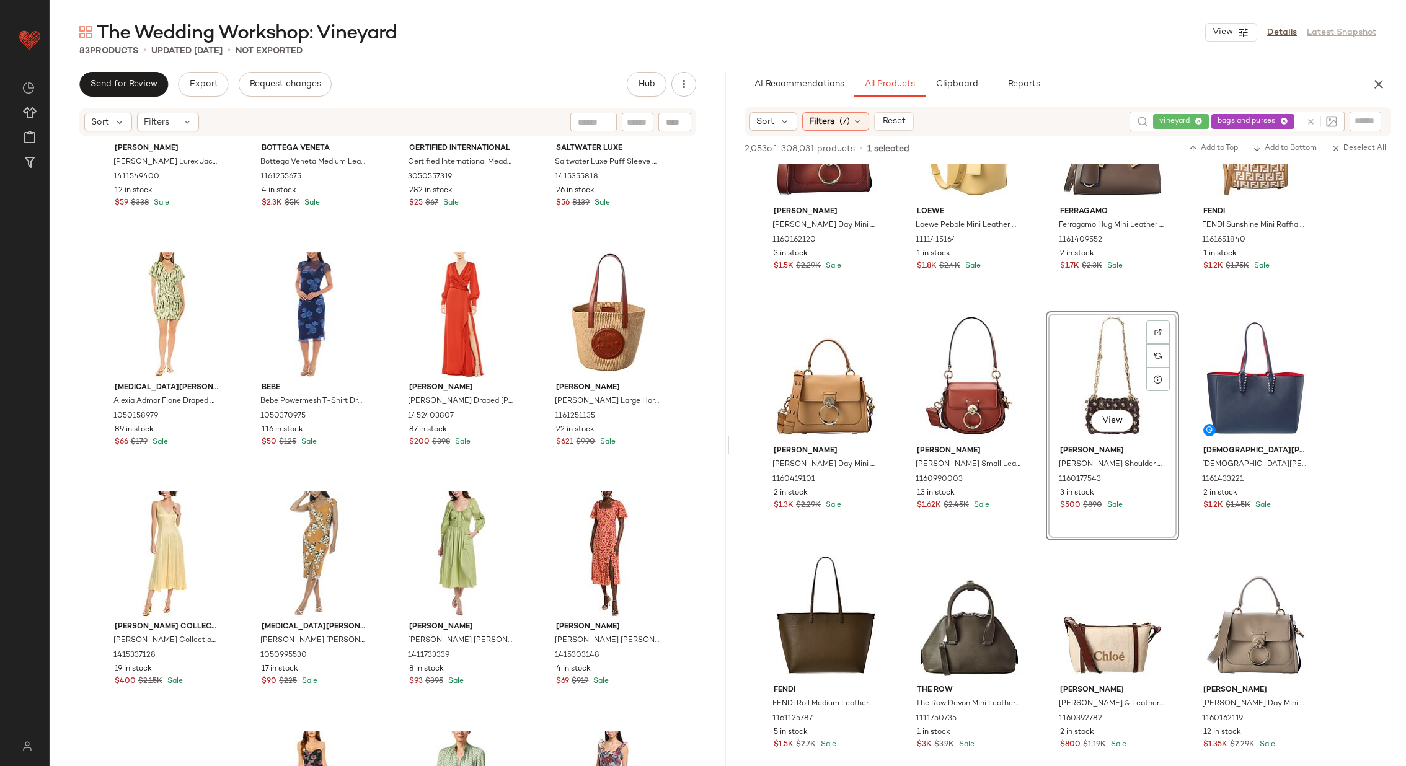
click at [1297, 122] on div "vineyard bags and purses" at bounding box center [1227, 122] width 148 height 20
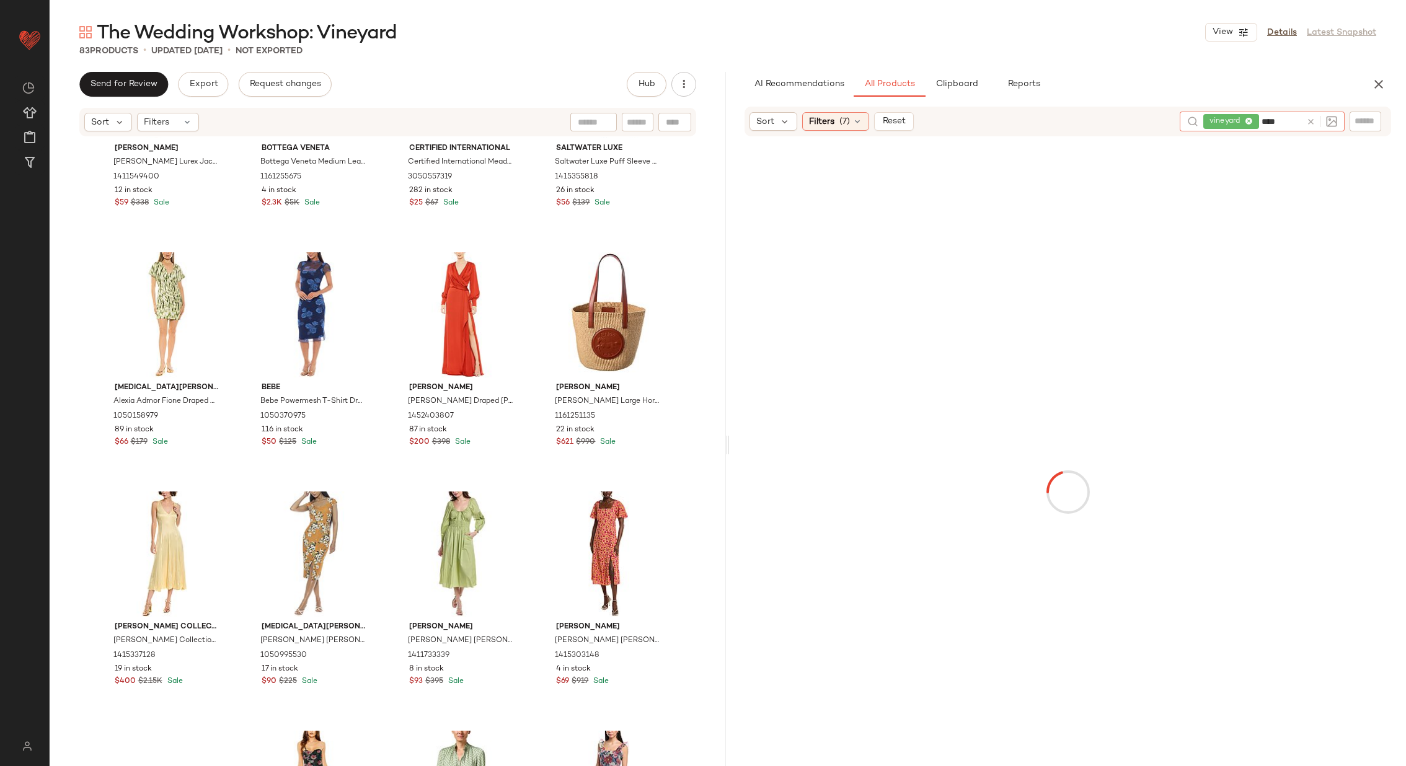
type input "*****"
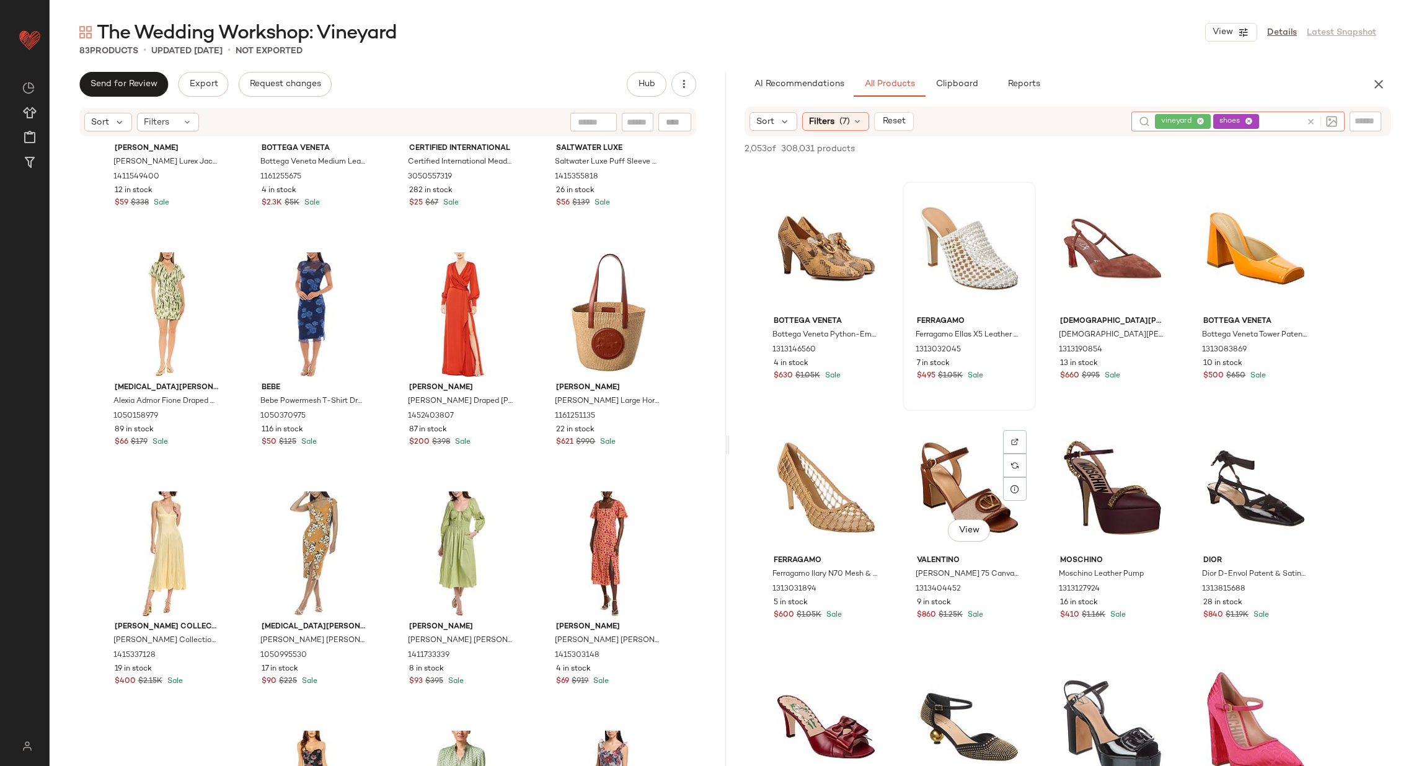
scroll to position [235, 0]
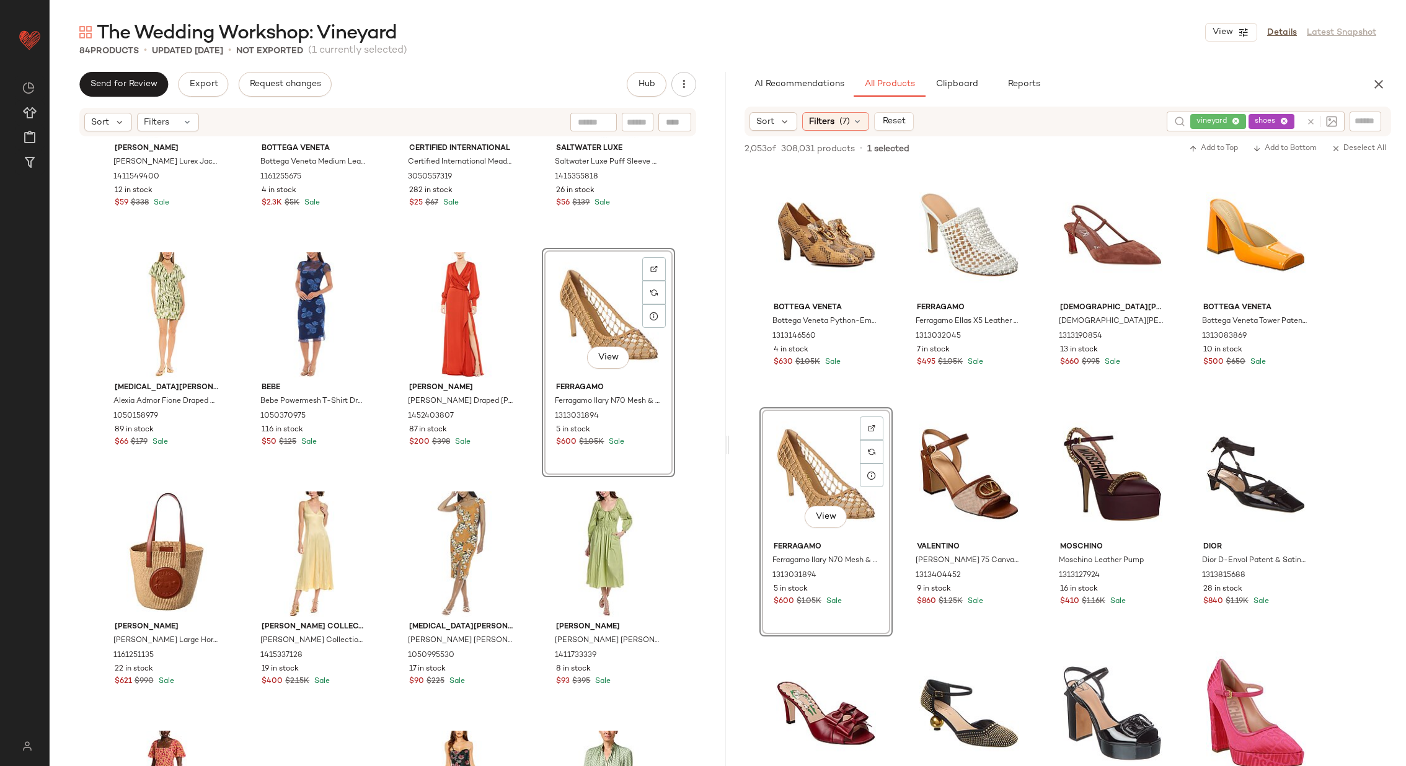
click at [529, 392] on div "Hale Bob Hale Bob Lurex Jacquard Gown 1411549400 12 in stock $59 $338 Sale Bott…" at bounding box center [388, 471] width 676 height 666
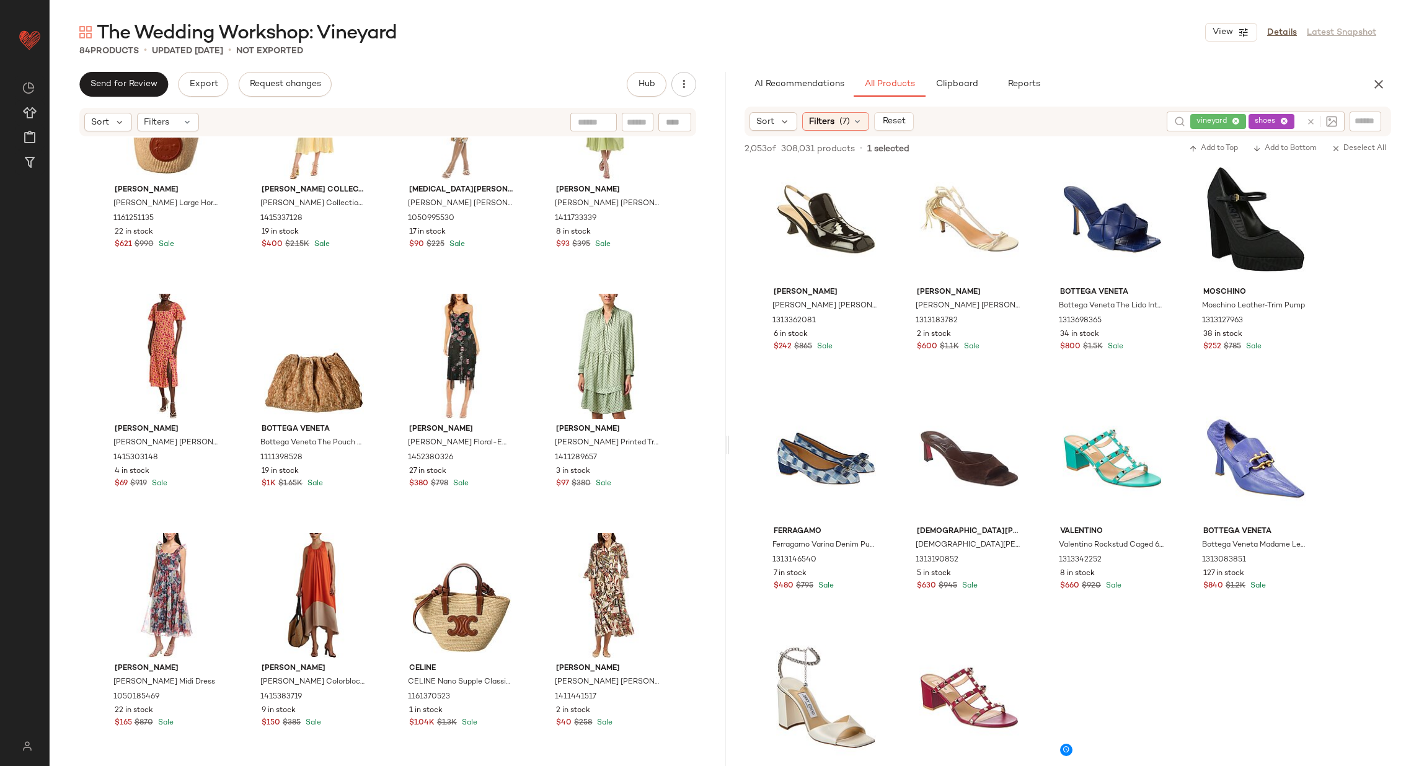
scroll to position [1933, 0]
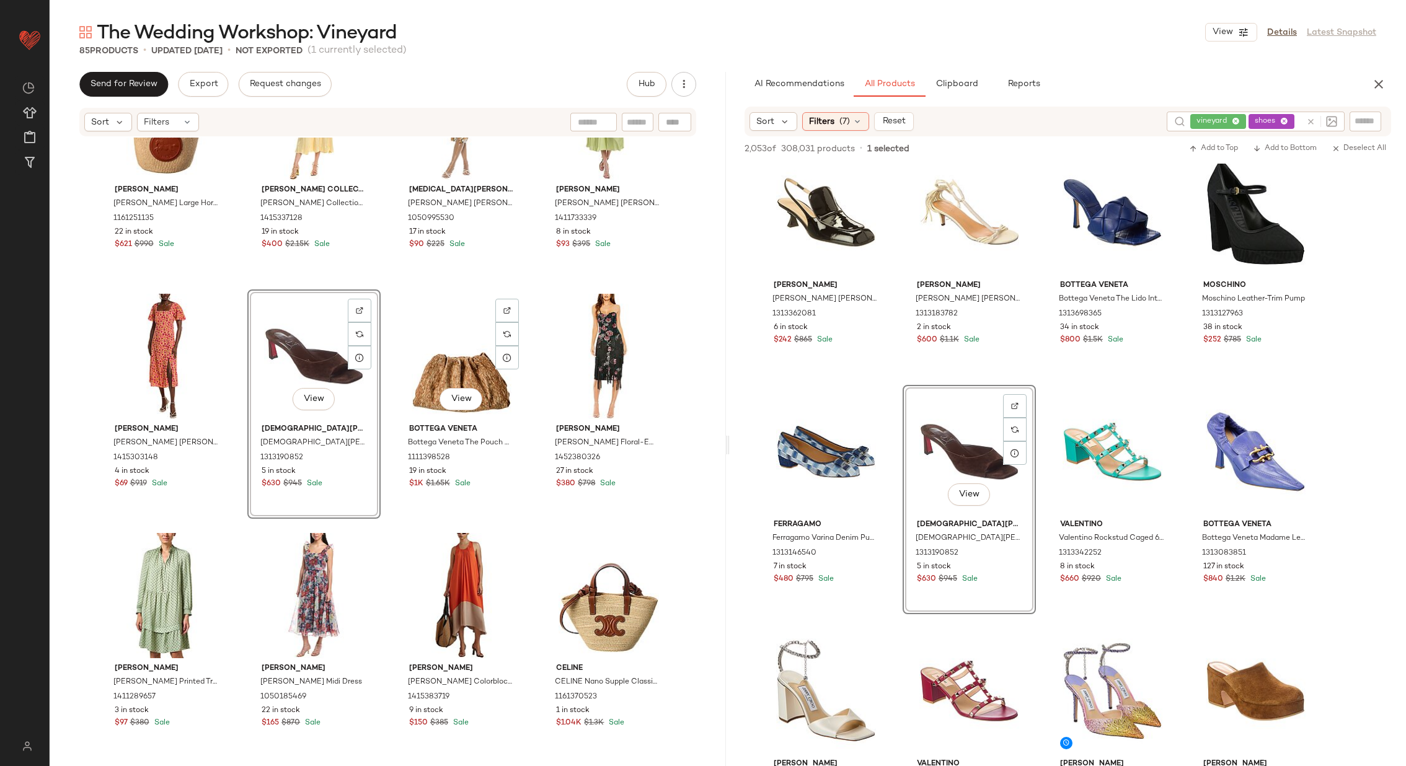
click at [383, 409] on div "Chloe Chloe Large Horse Medal Paper & Leather Basket Bag 1161251135 22 in stock…" at bounding box center [388, 471] width 676 height 666
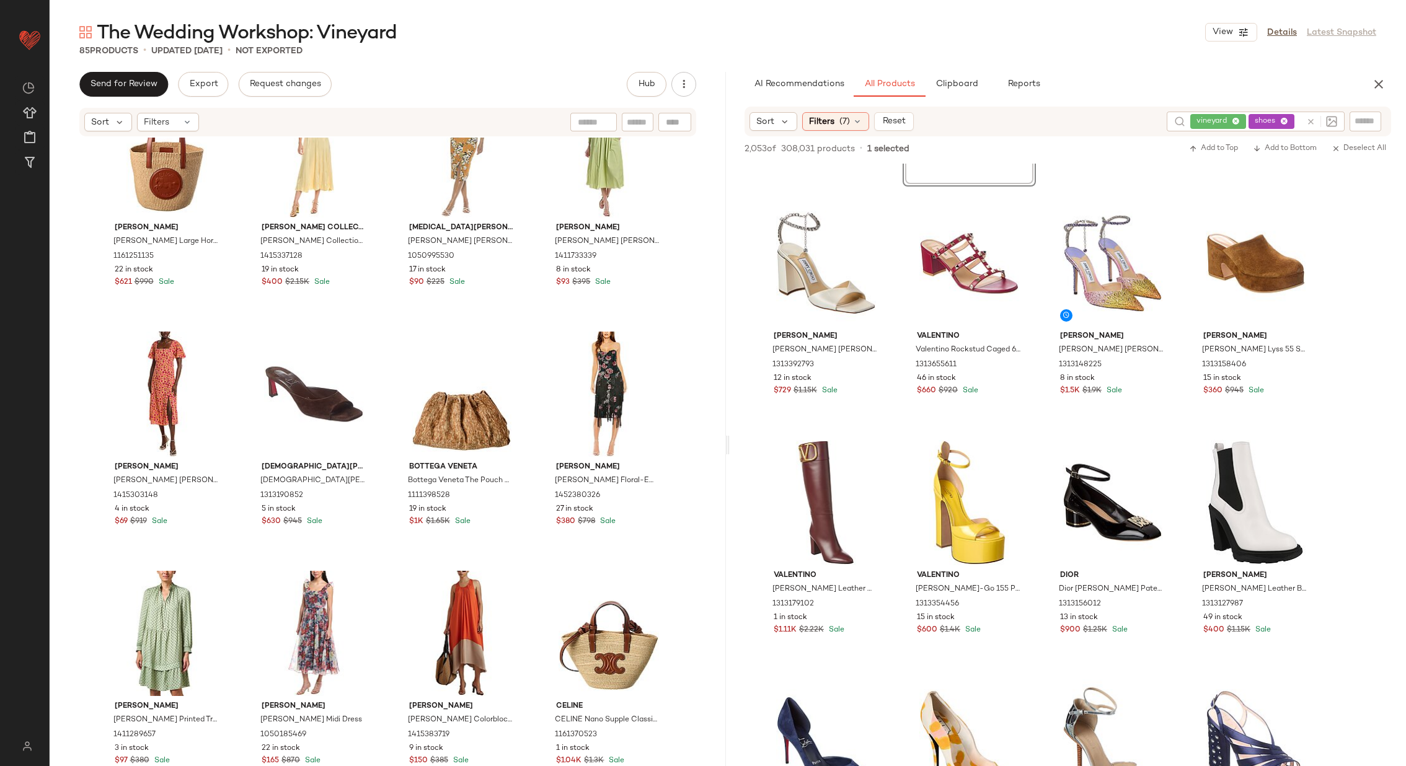
scroll to position [1260, 0]
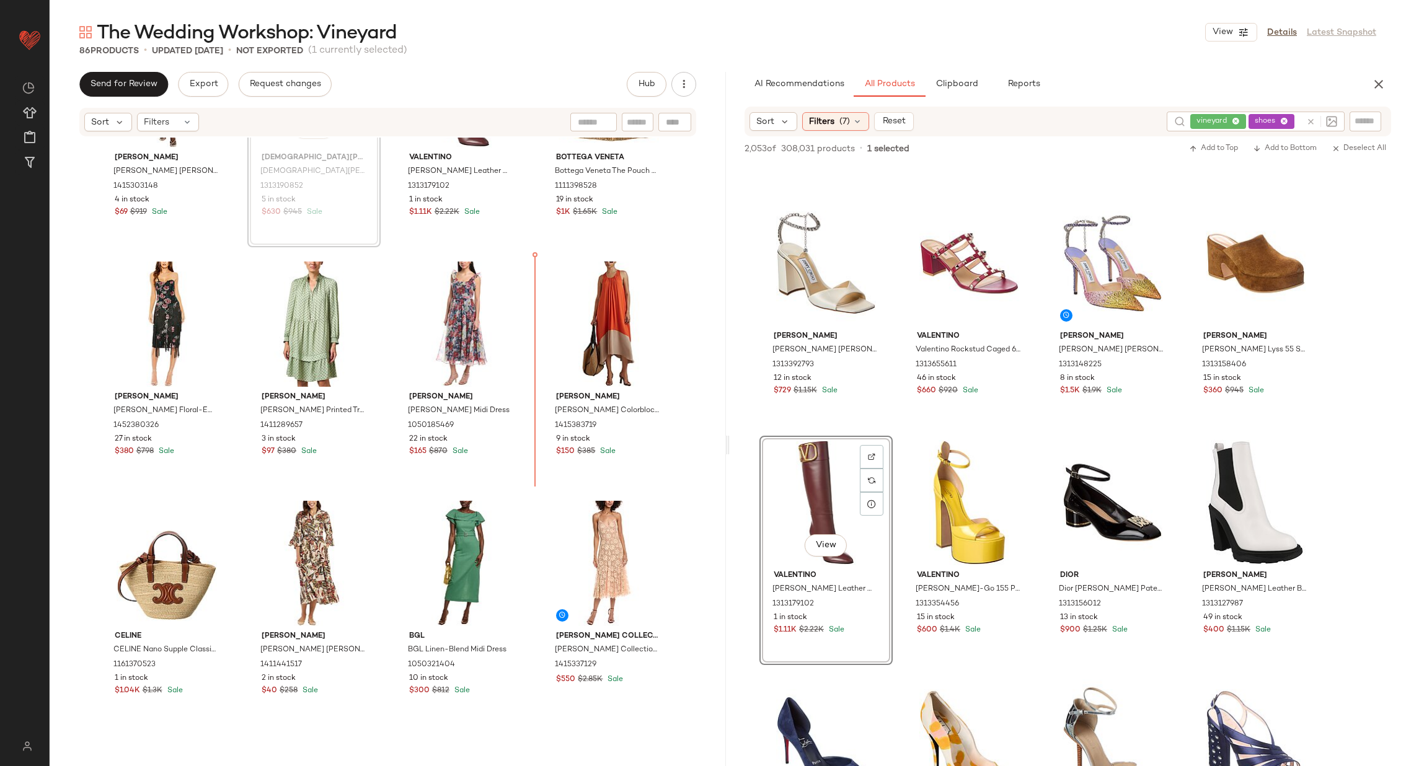
scroll to position [1577, 0]
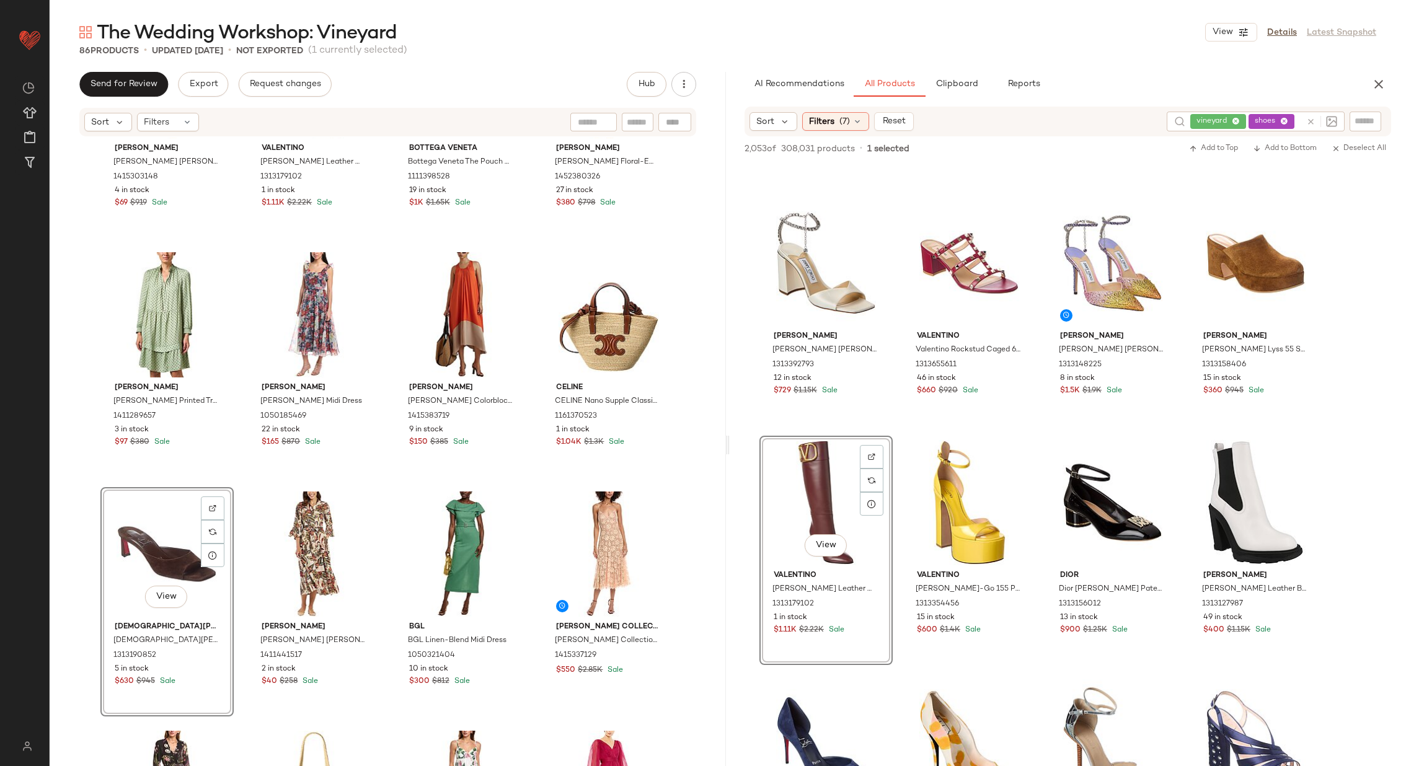
click at [388, 486] on div "ANNA KAY ANNA KAY Roxanne Midi Dress 1415303148 4 in stock $69 $919 Sale Valent…" at bounding box center [388, 471] width 676 height 666
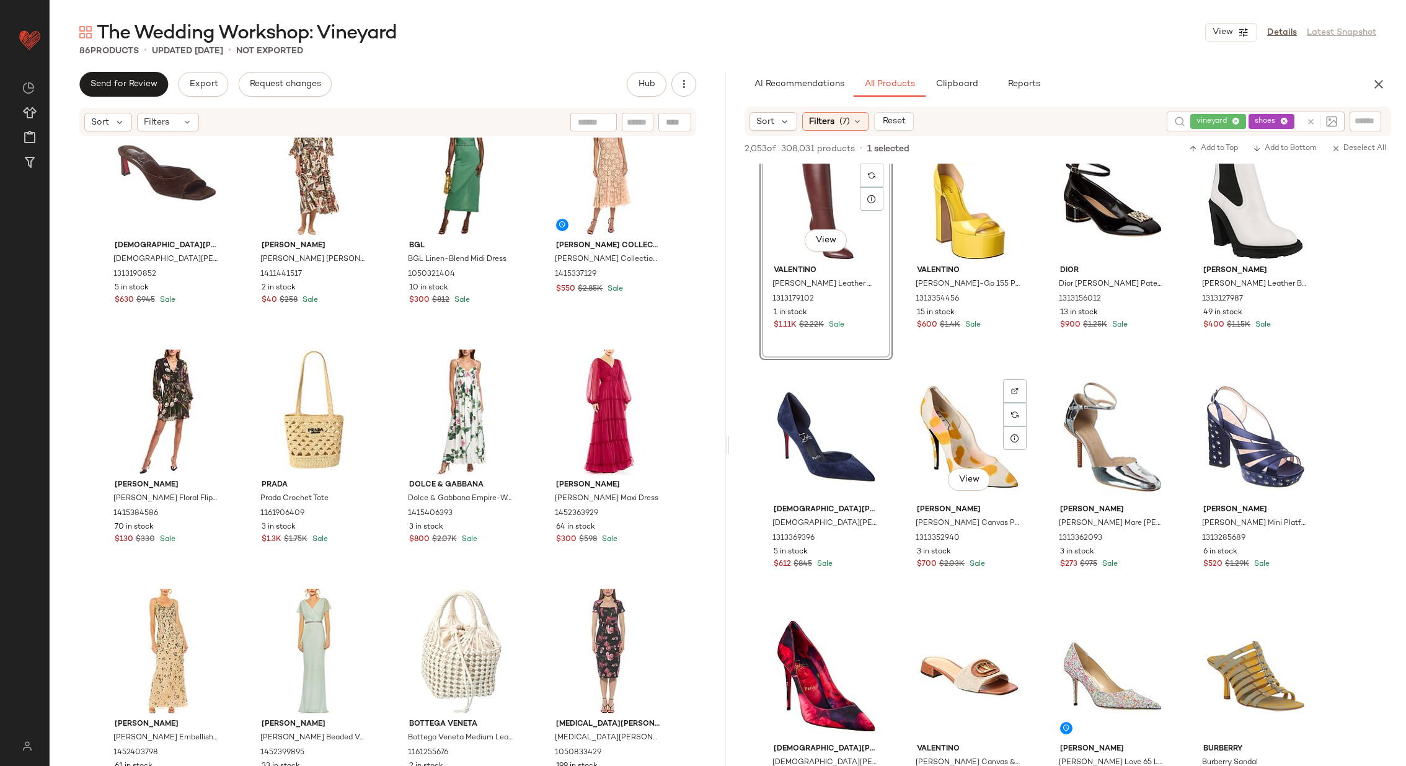
scroll to position [2676, 0]
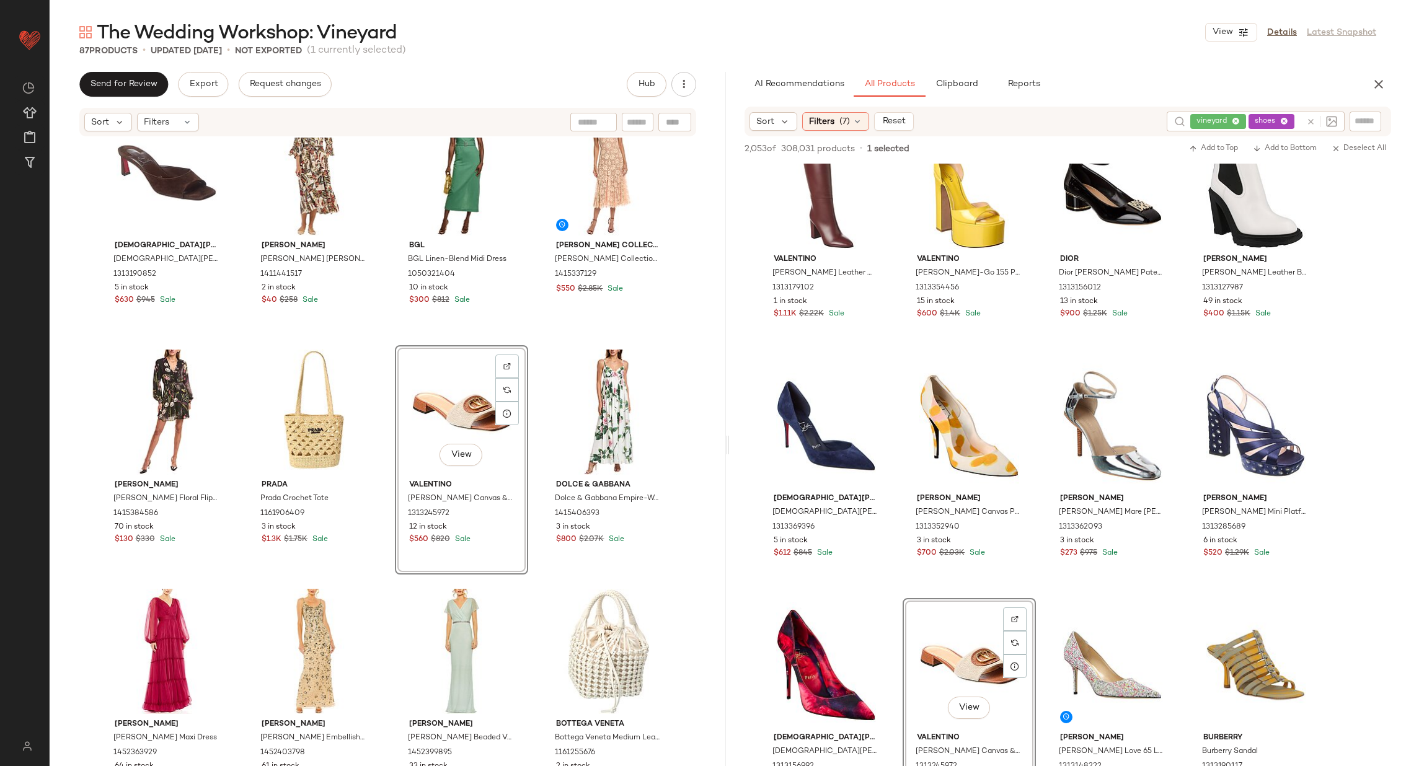
click at [533, 466] on div "Christian Louboutin Christian Louboutin Condora 55 Suede Mule 1313190852 5 in s…" at bounding box center [388, 471] width 676 height 666
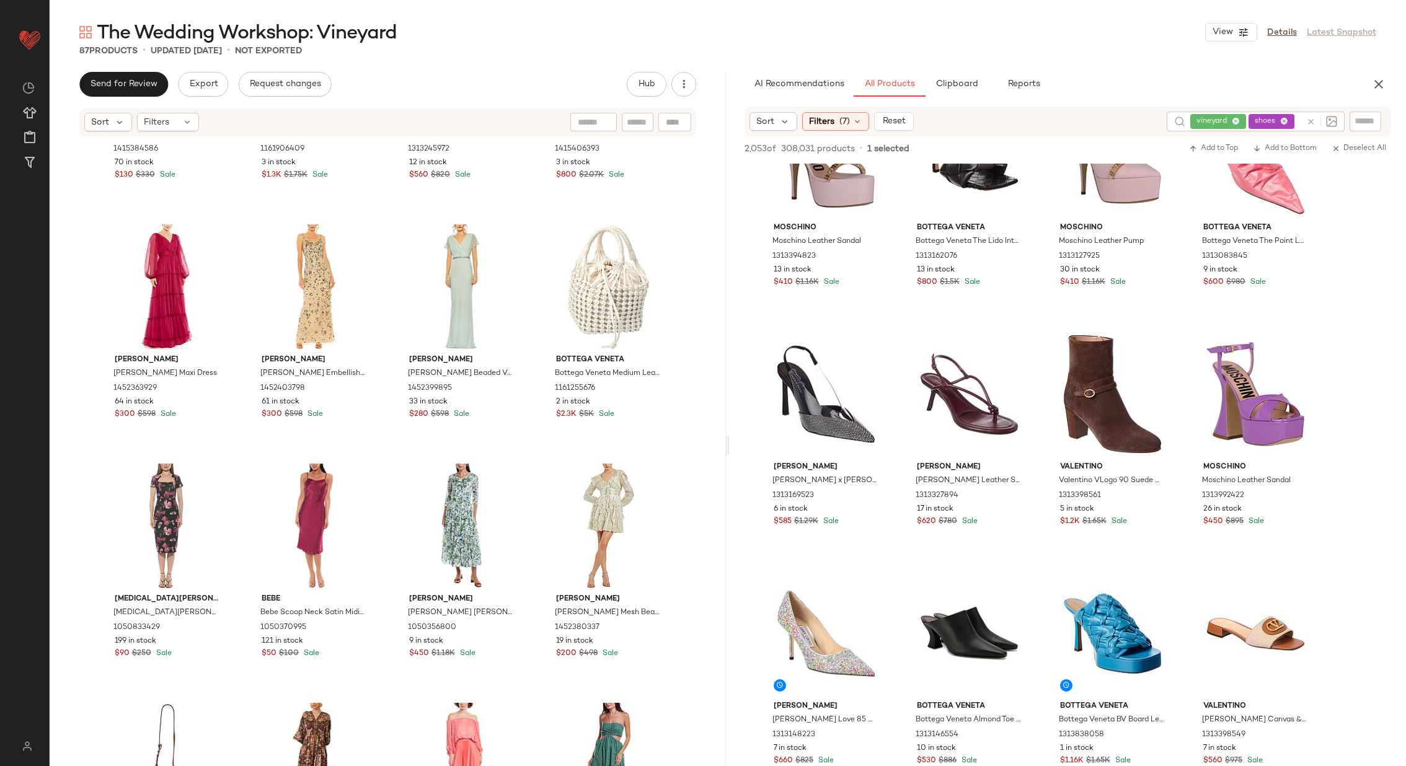
scroll to position [3428, 0]
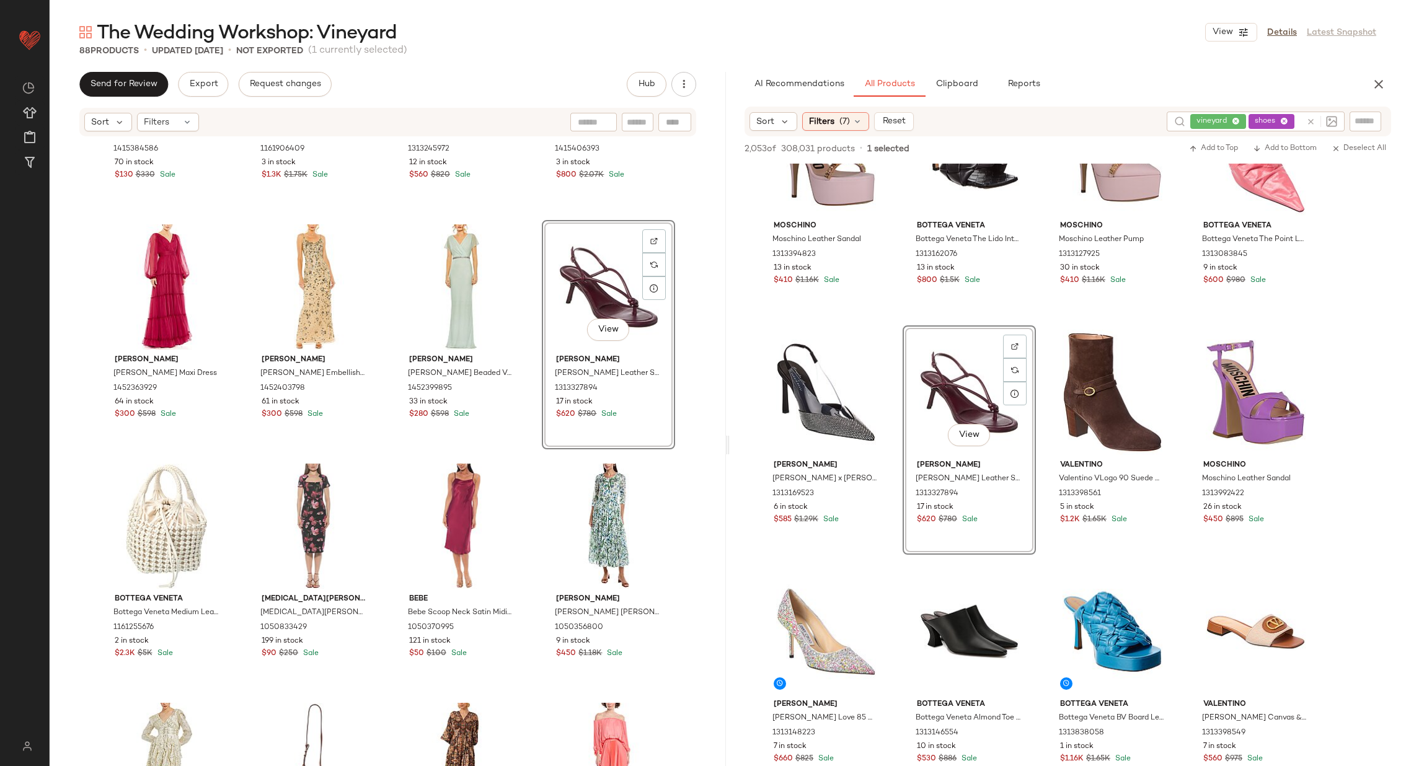
click at [534, 405] on div "Reiss Reiss Kiera Floral Flippy Print Dress 1415384586 70 in stock $130 $330 Sa…" at bounding box center [388, 471] width 676 height 666
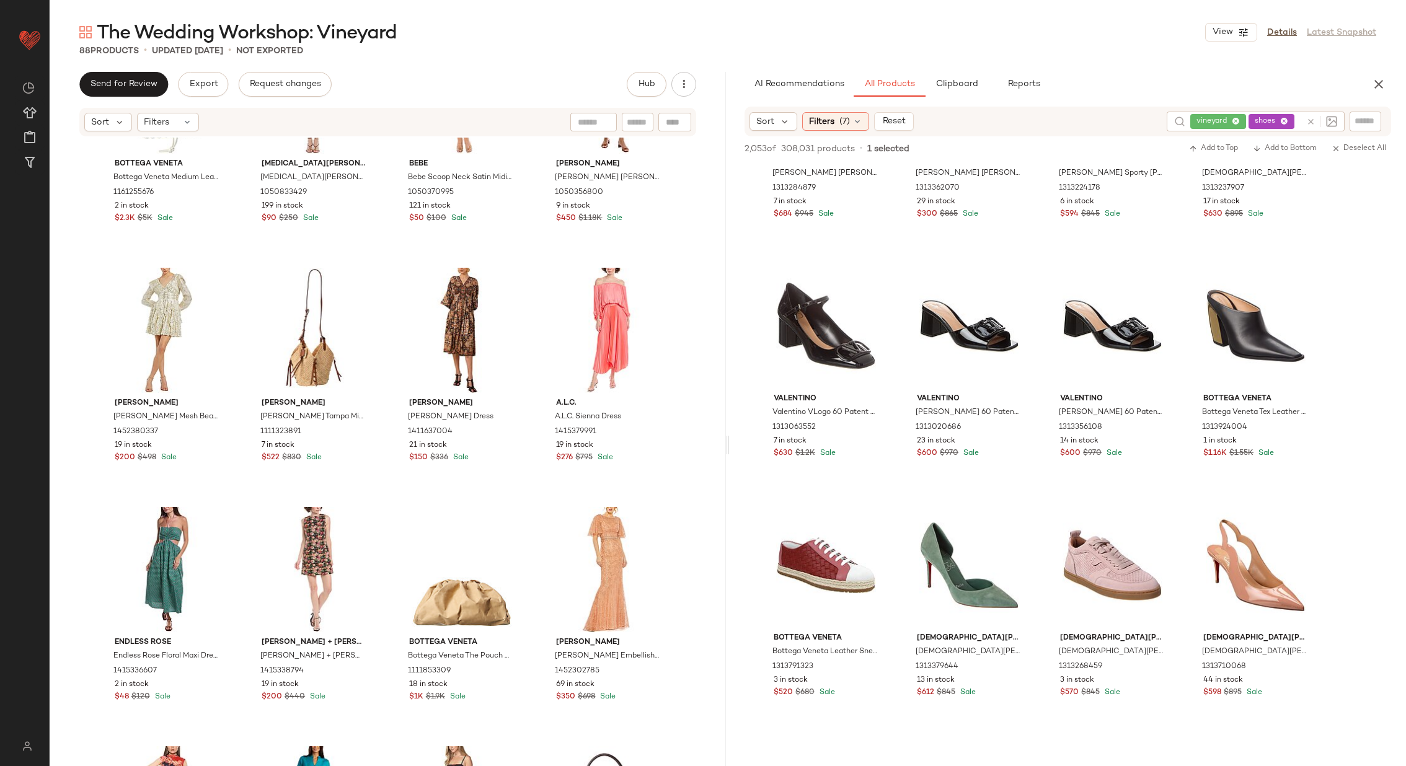
scroll to position [4453, 0]
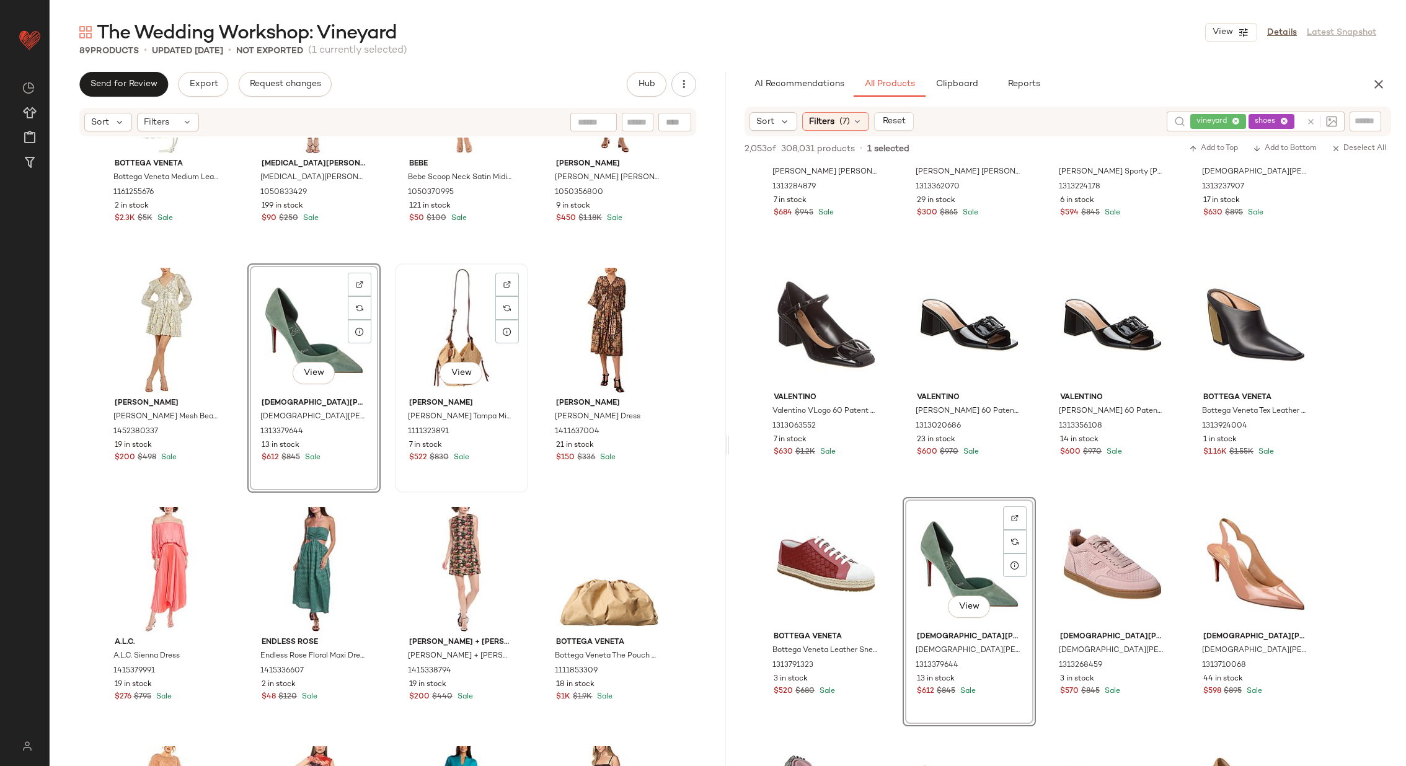
click at [396, 414] on div "View Isabel Marant Isabel Marant Tampa Mini Raffia & Leather Hobo Bag 111132389…" at bounding box center [461, 378] width 131 height 227
click at [379, 436] on div "Bottega Veneta Bottega Veneta Medium Leather Tote 1161255676 2 in stock $2.3K $…" at bounding box center [388, 471] width 676 height 666
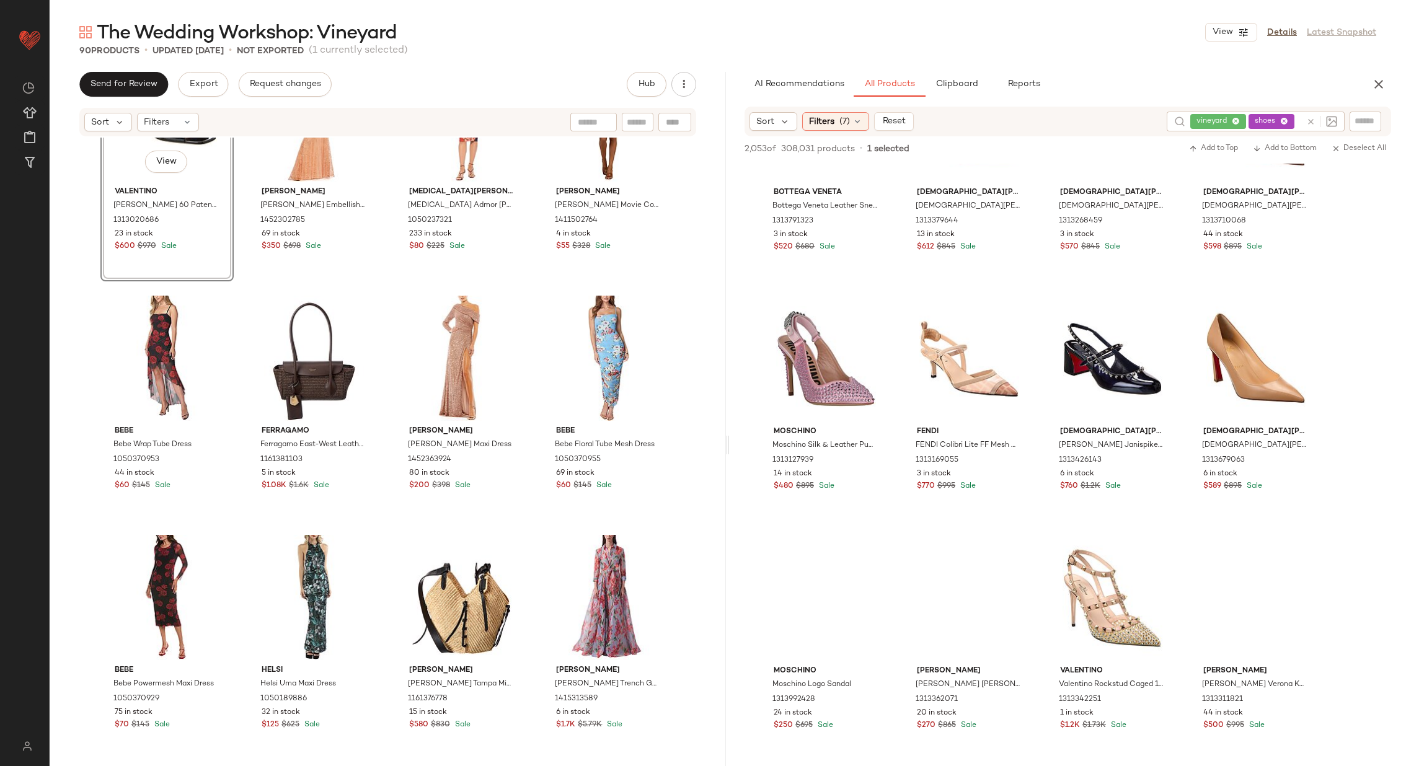
scroll to position [4910, 0]
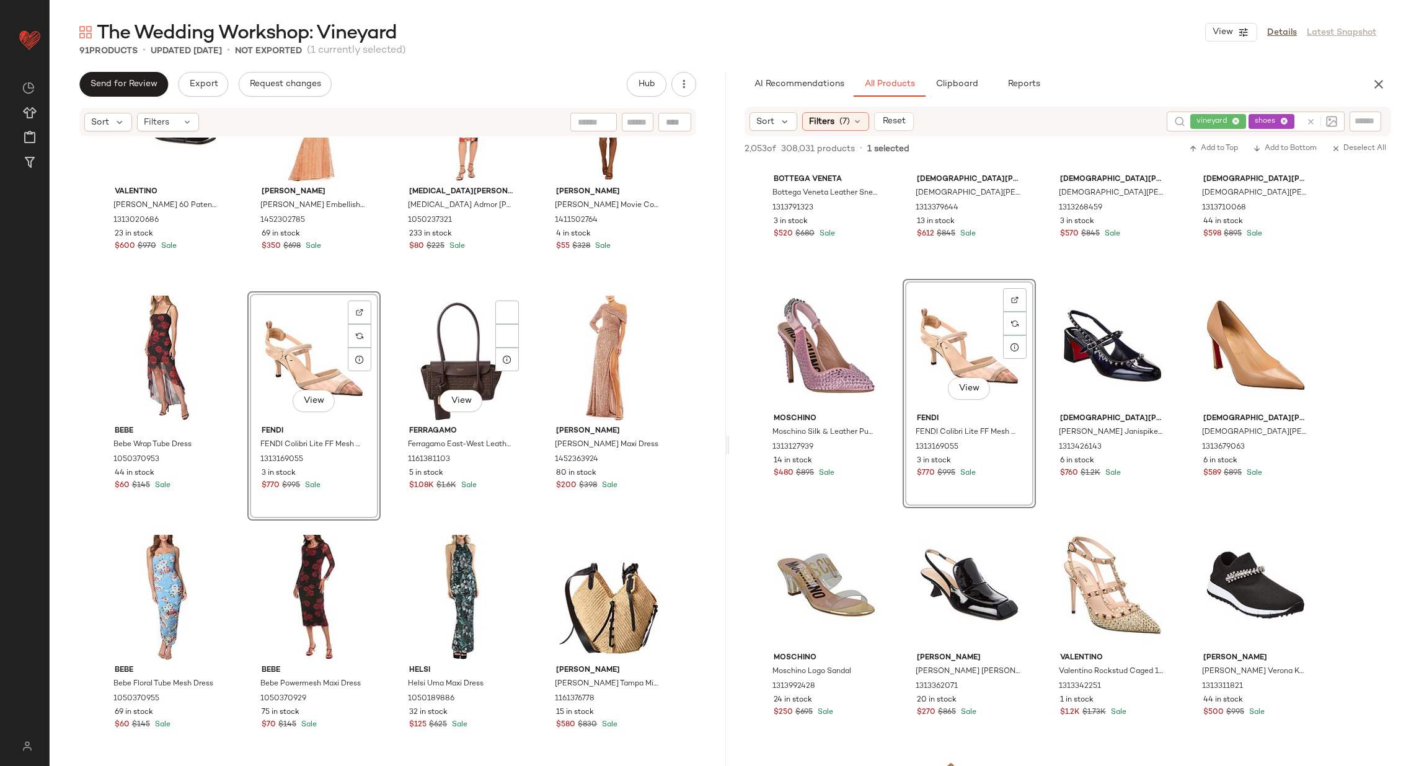
click at [526, 393] on div "Valentino Valentino VLogo 60 Patent Sandal 1313020686 23 in stock $600 $970 Sal…" at bounding box center [388, 471] width 676 height 666
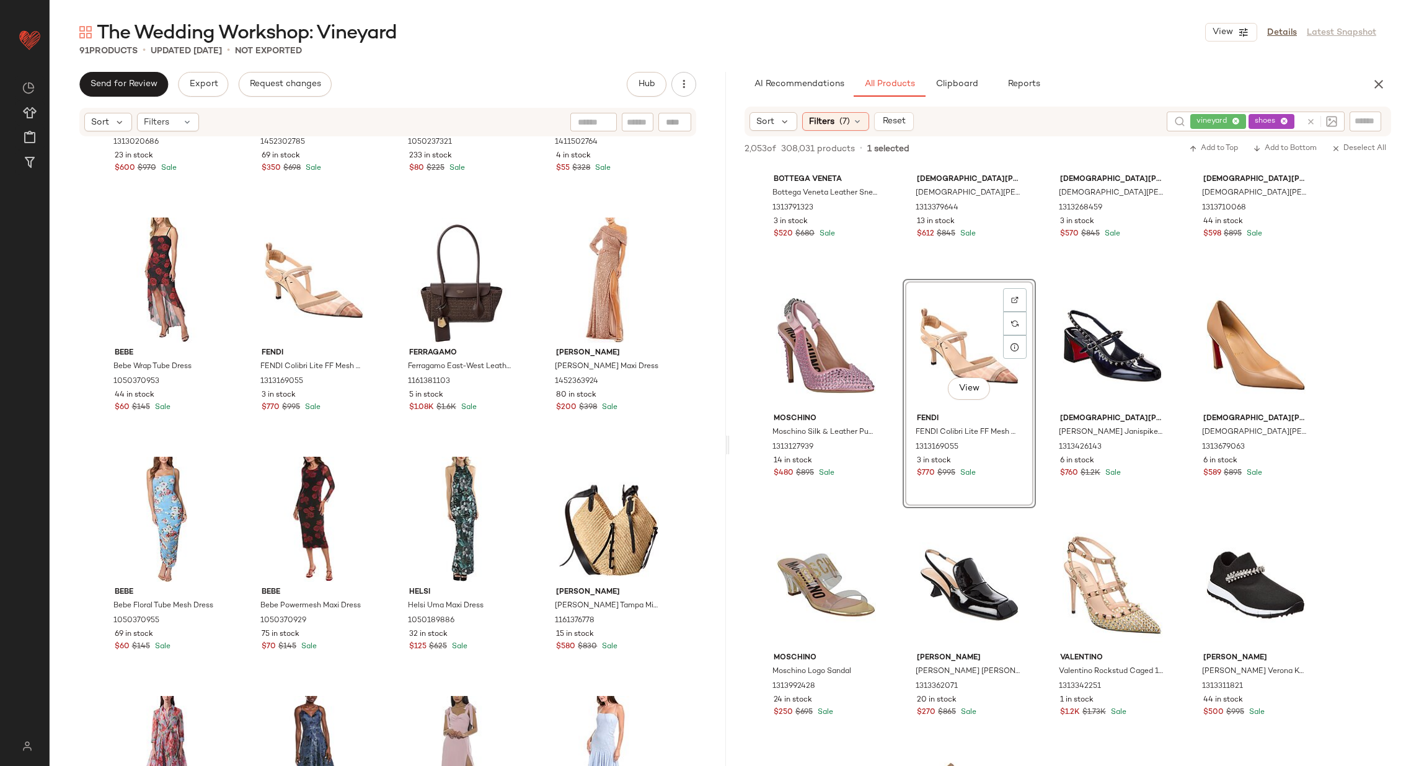
scroll to position [3527, 0]
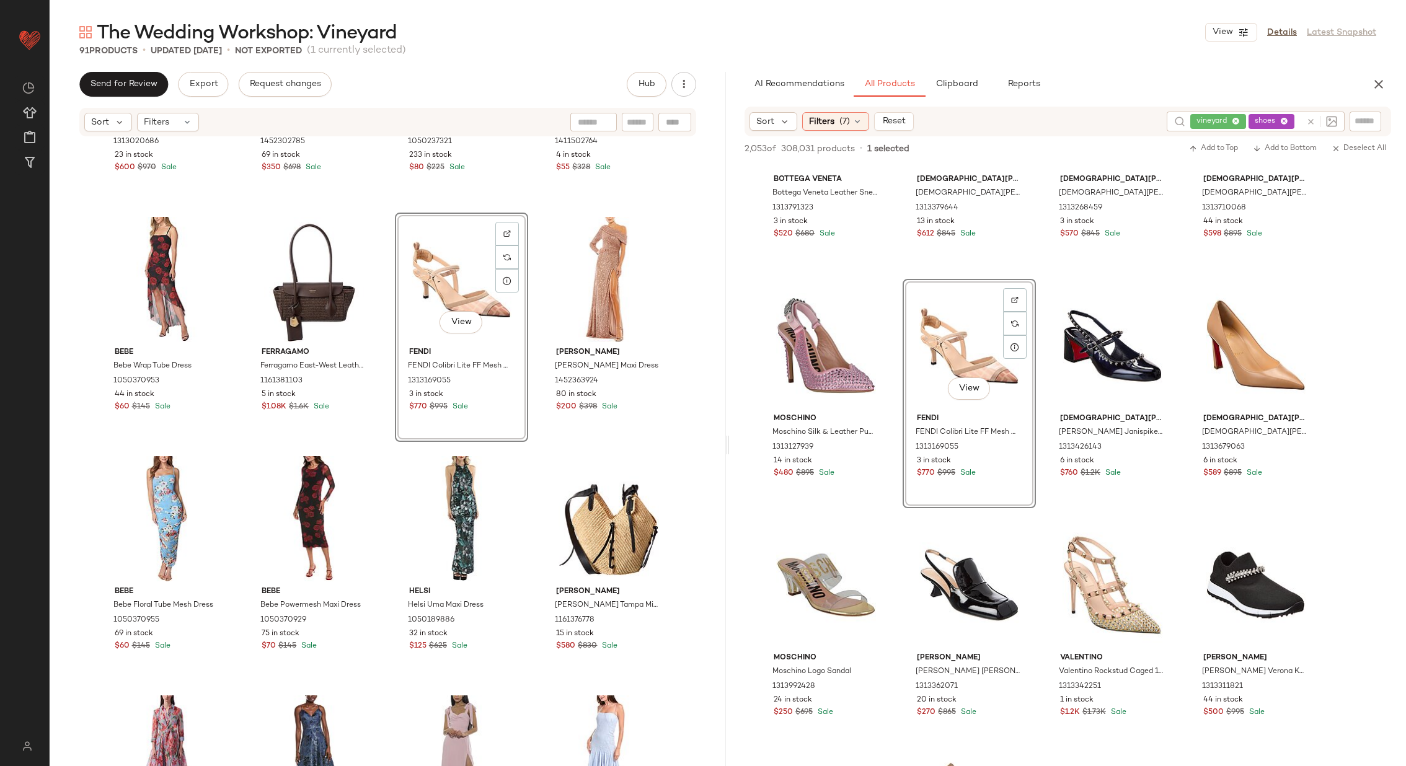
click at [534, 302] on div "Valentino Valentino VLogo 60 Patent Sandal 1313020686 23 in stock $600 $970 Sal…" at bounding box center [388, 471] width 676 height 666
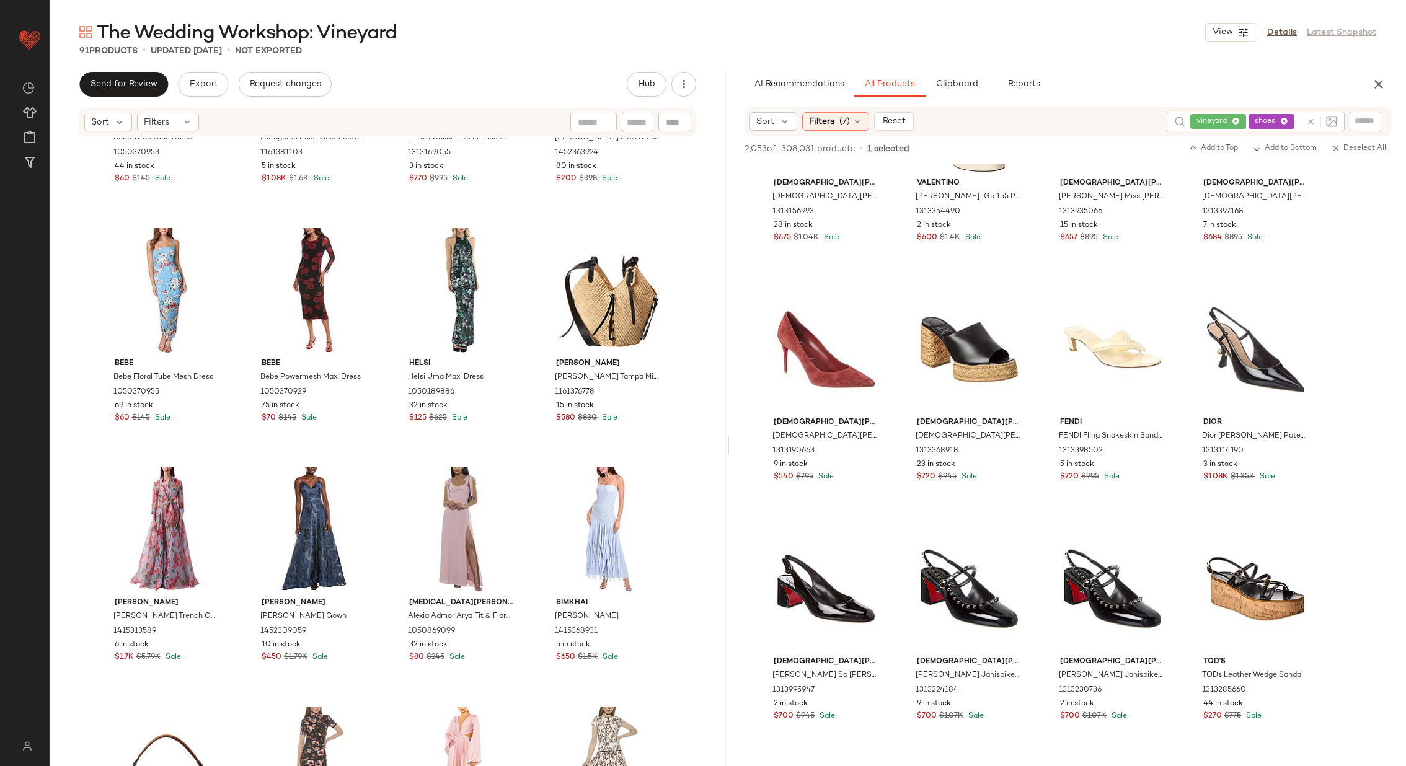
scroll to position [5631, 0]
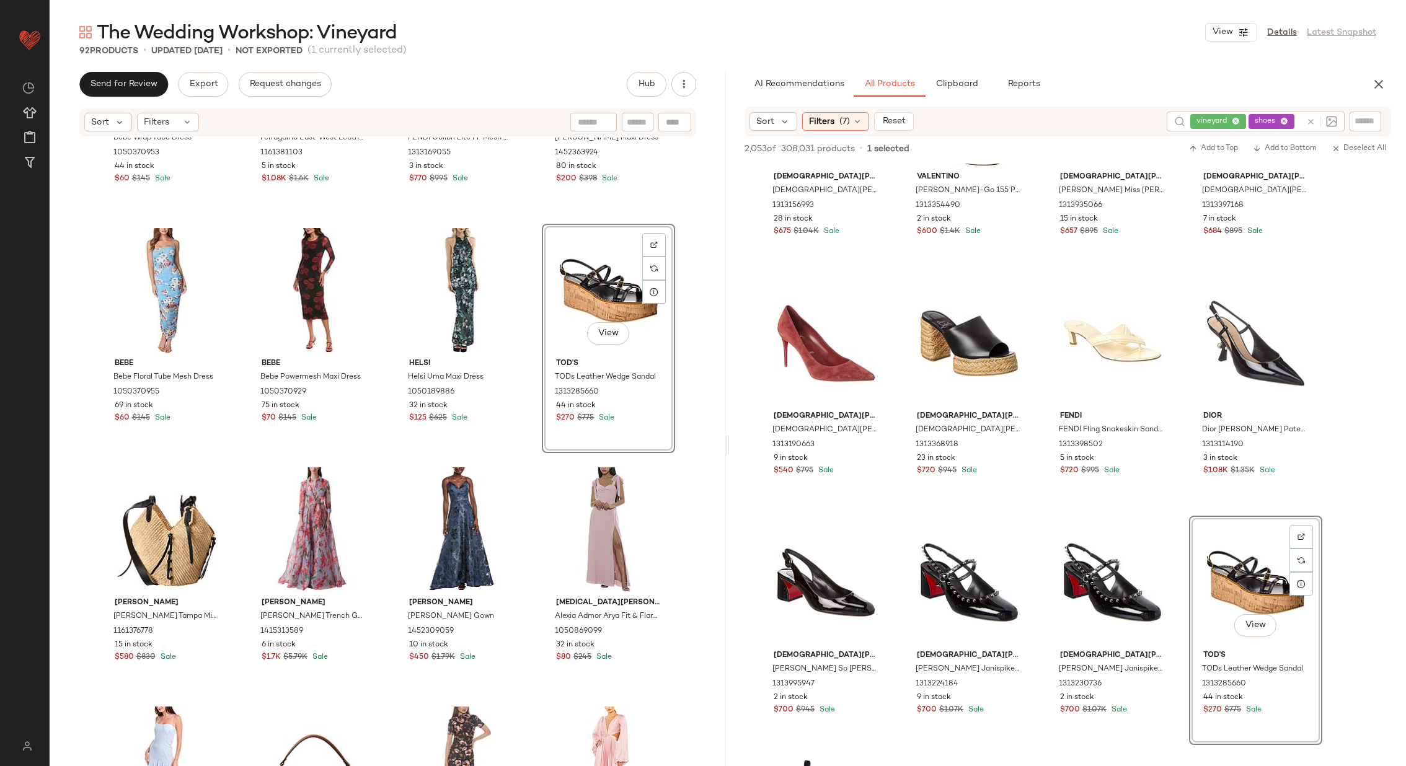
click at [533, 405] on div "Bebe Bebe Wrap Tube Dress 1050370953 44 in stock $60 $145 Sale Ferragamo Ferrag…" at bounding box center [388, 471] width 676 height 666
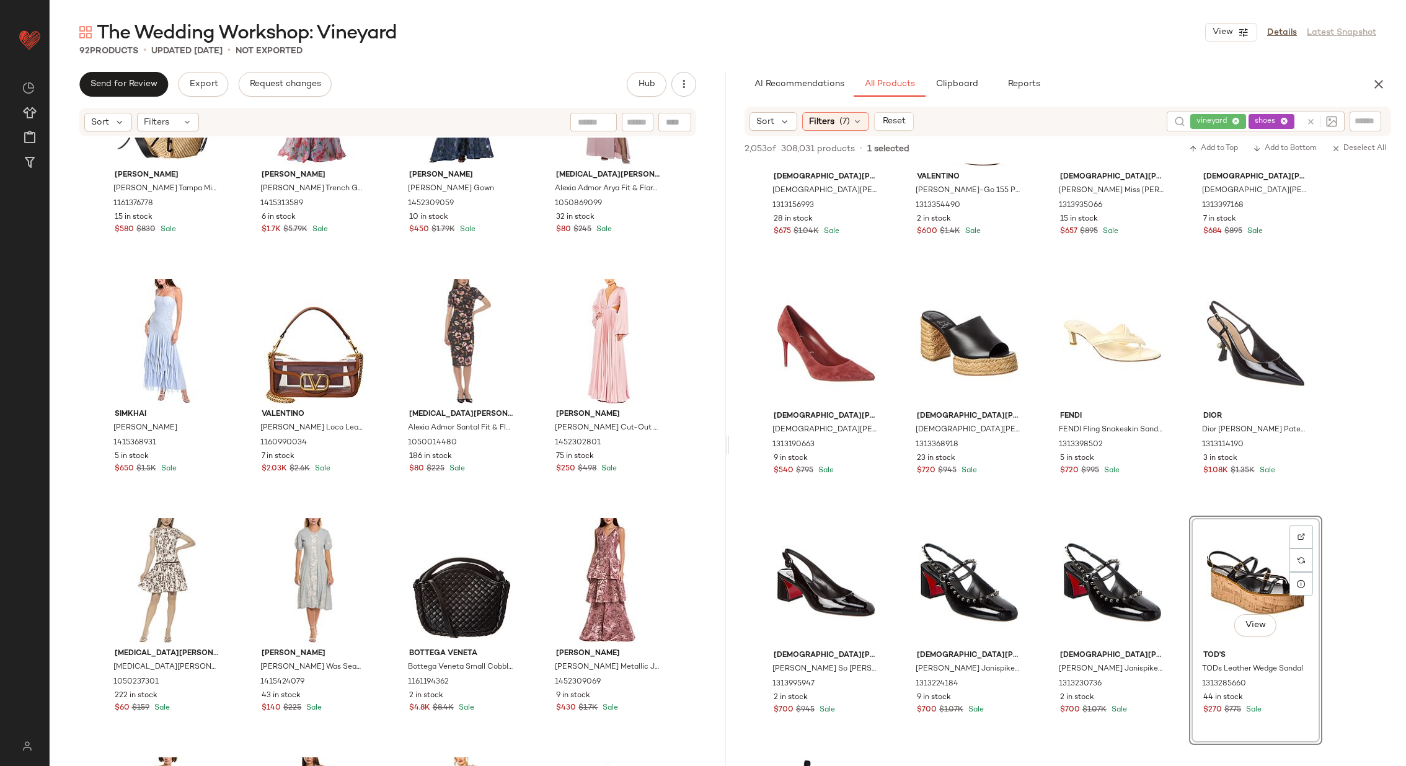
scroll to position [4222, 0]
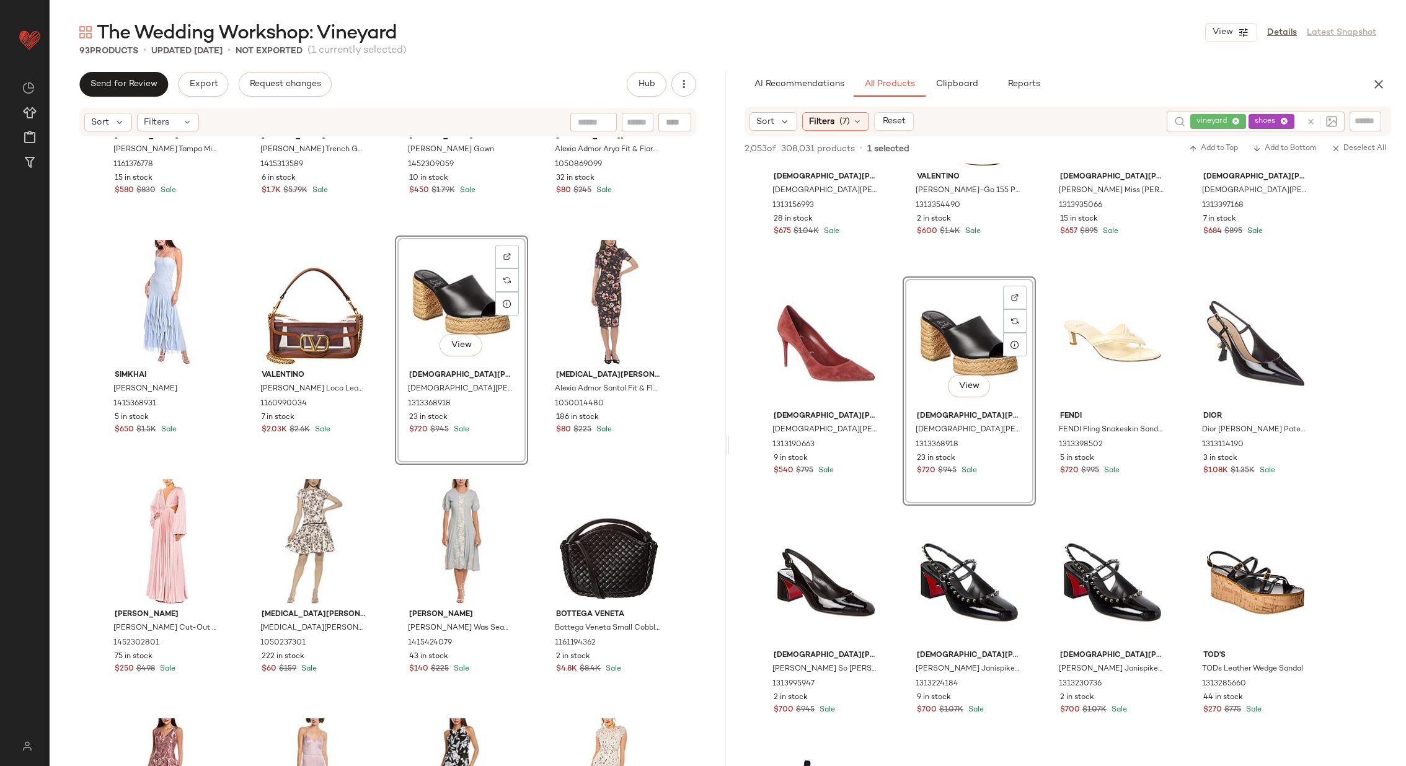
click at [533, 337] on div "Isabel Marant Isabel Marant Tampa Mini Raffia & Leather Tote 1161376778 15 in s…" at bounding box center [388, 471] width 676 height 666
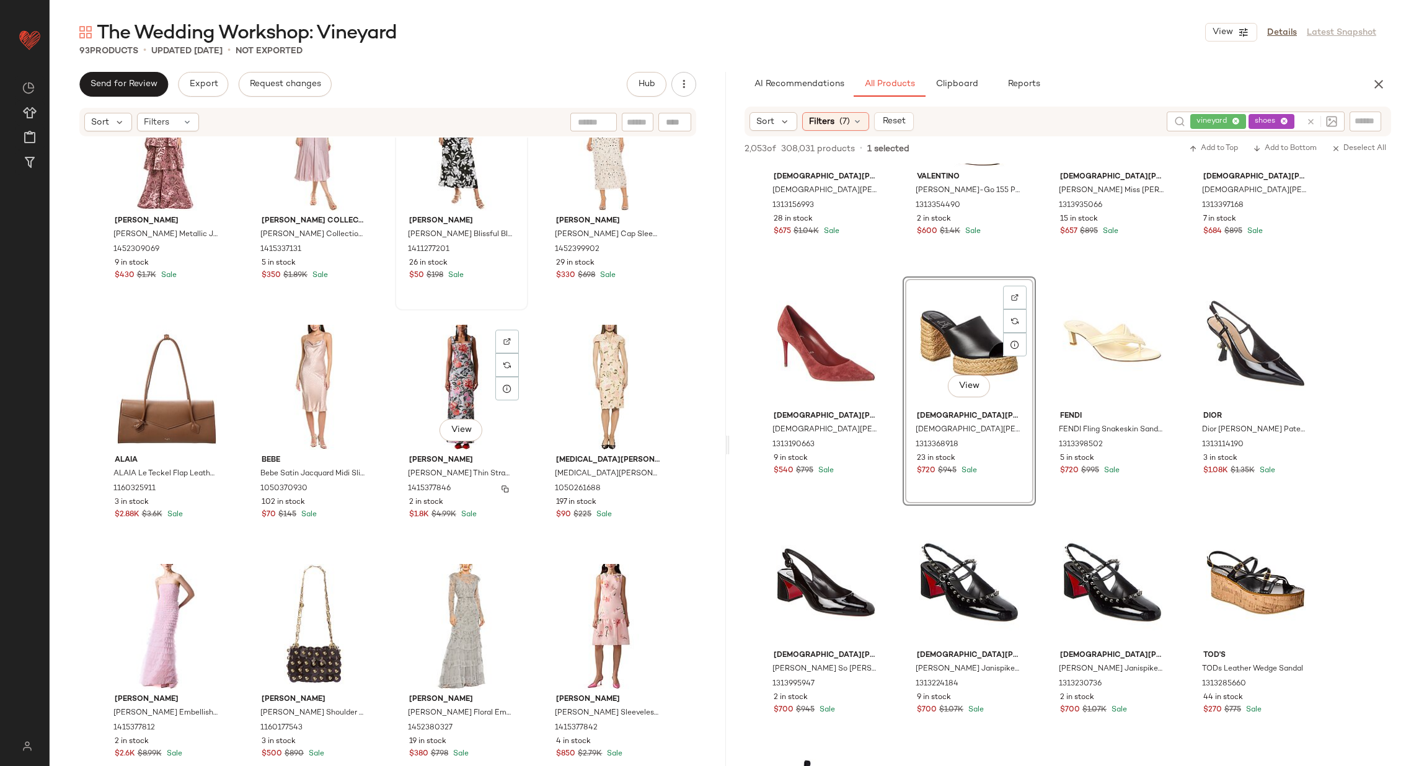
scroll to position [4860, 0]
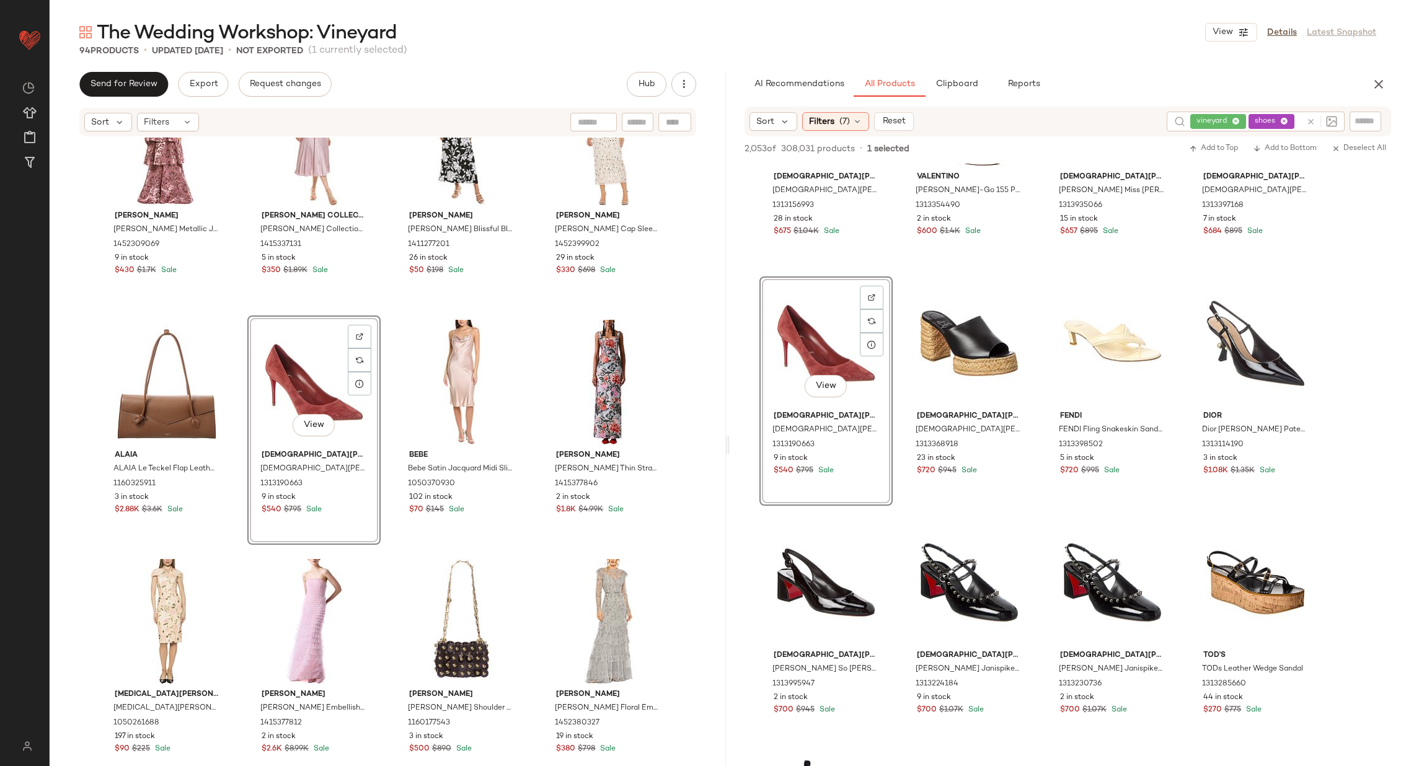
click at [381, 418] on div "Mac Duggal Mac Duggal Cut-Out A-Line Gown 1452302801 75 in stock $250 $498 Sale…" at bounding box center [388, 471] width 676 height 666
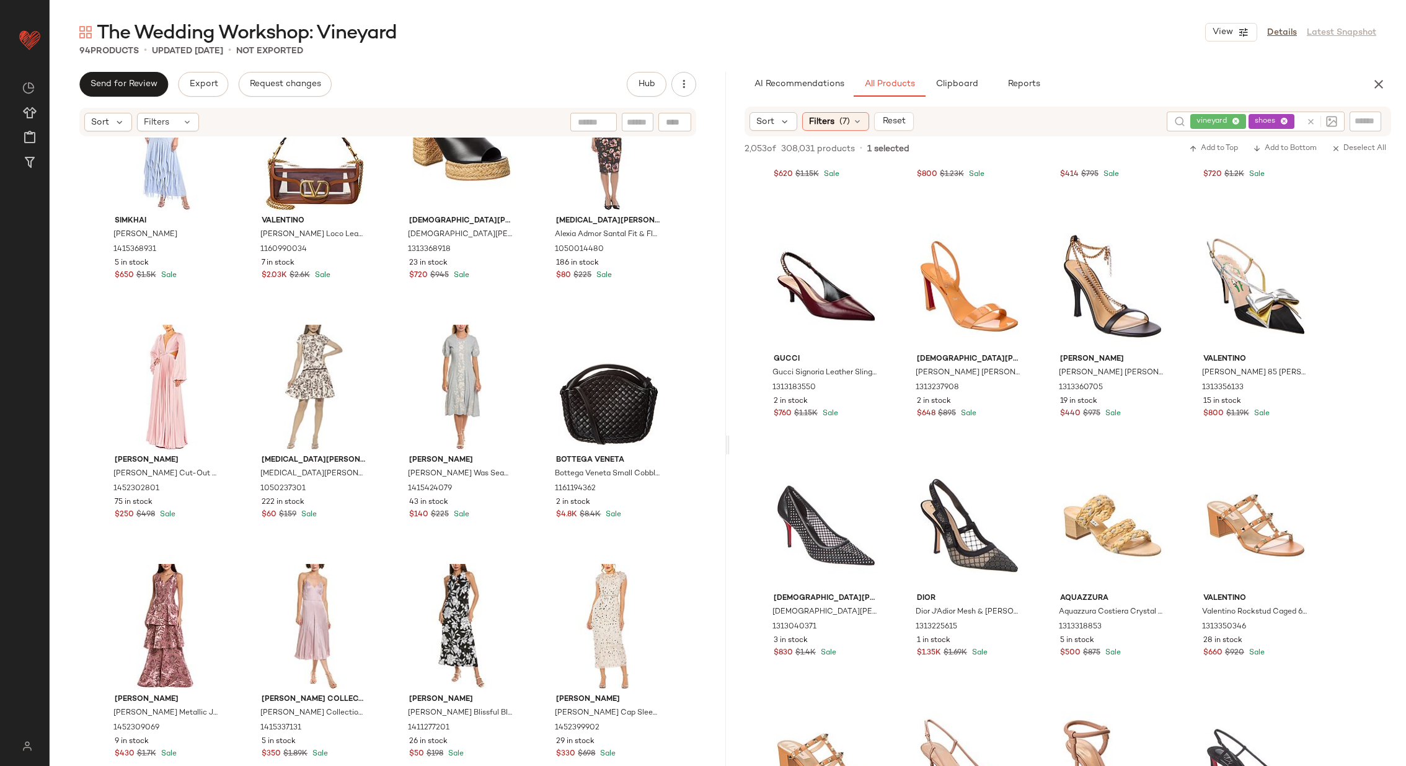
scroll to position [6886, 0]
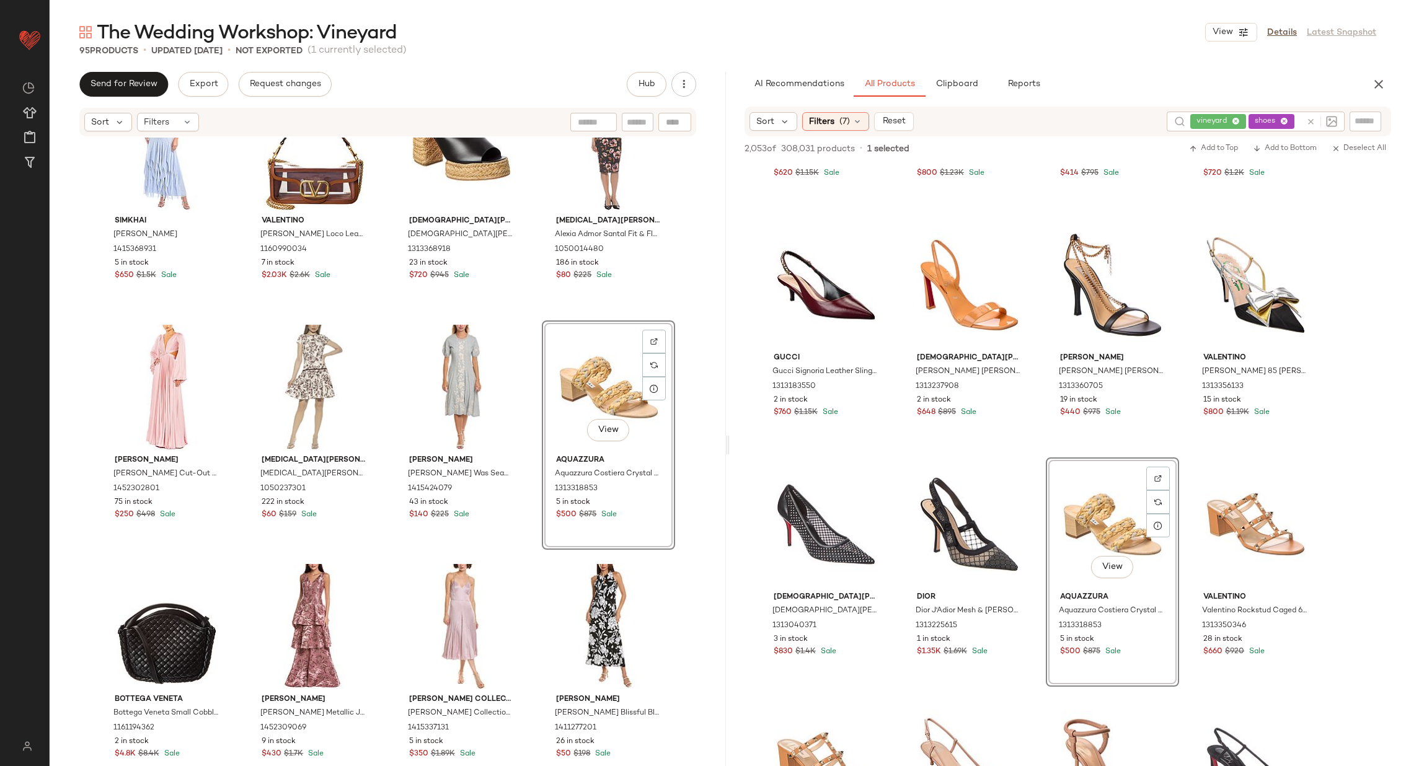
click at [533, 444] on div "SIMKHAI SIMKHAI Gertrude Gown 1415368931 5 in stock $650 $1.5K Sale Valentino V…" at bounding box center [388, 471] width 676 height 666
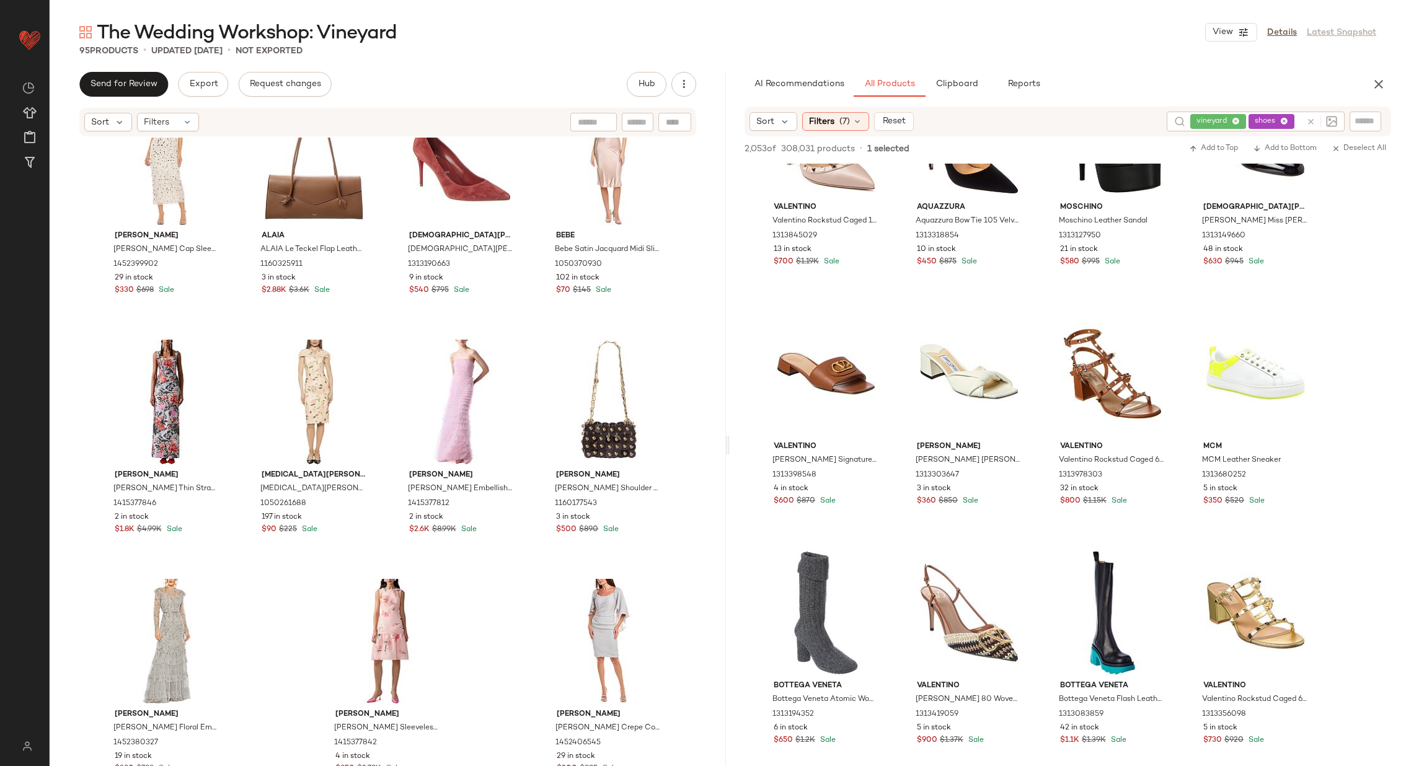
scroll to position [8476, 0]
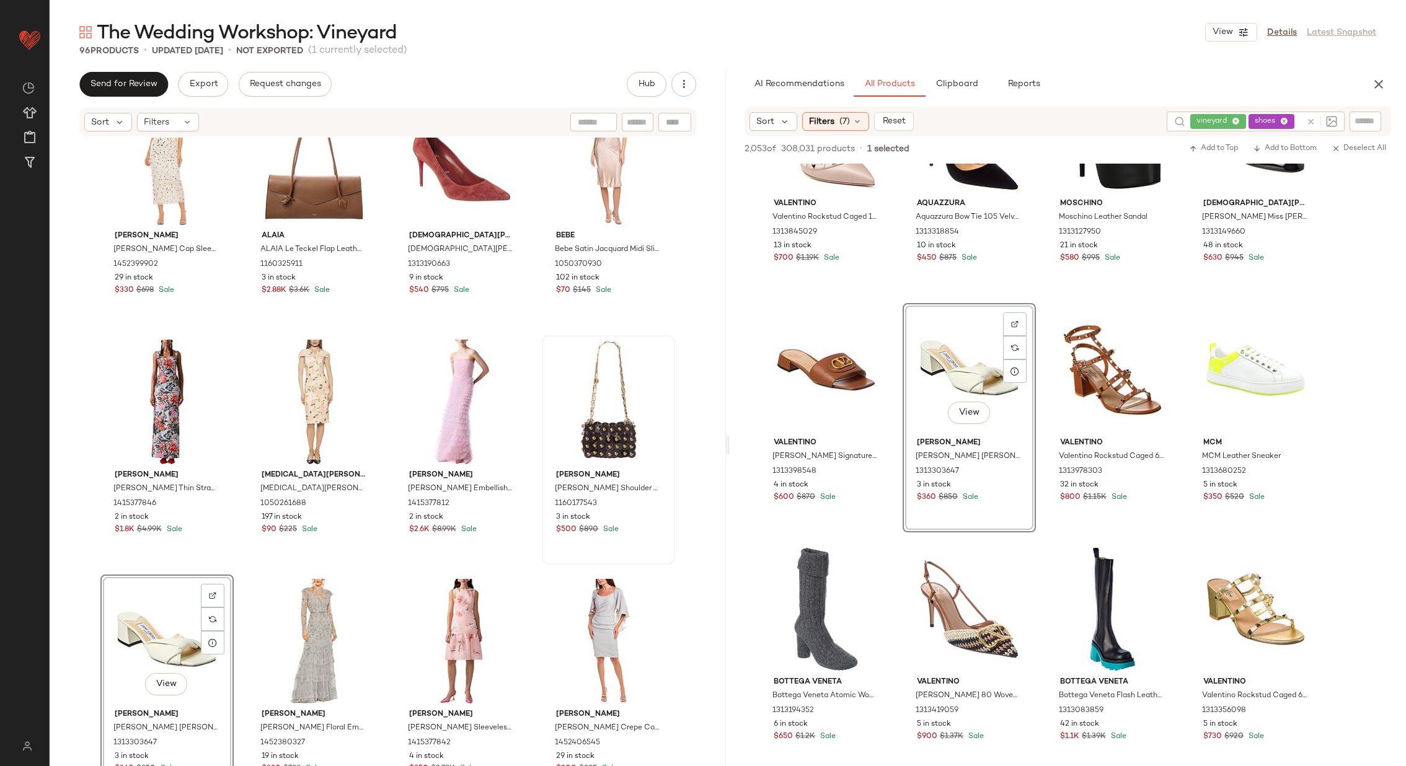
click at [538, 553] on div "Mac Duggal Mac Duggal Cap Sleeve Floral Applique Evening Gown 1452399902 29 in …" at bounding box center [388, 471] width 676 height 666
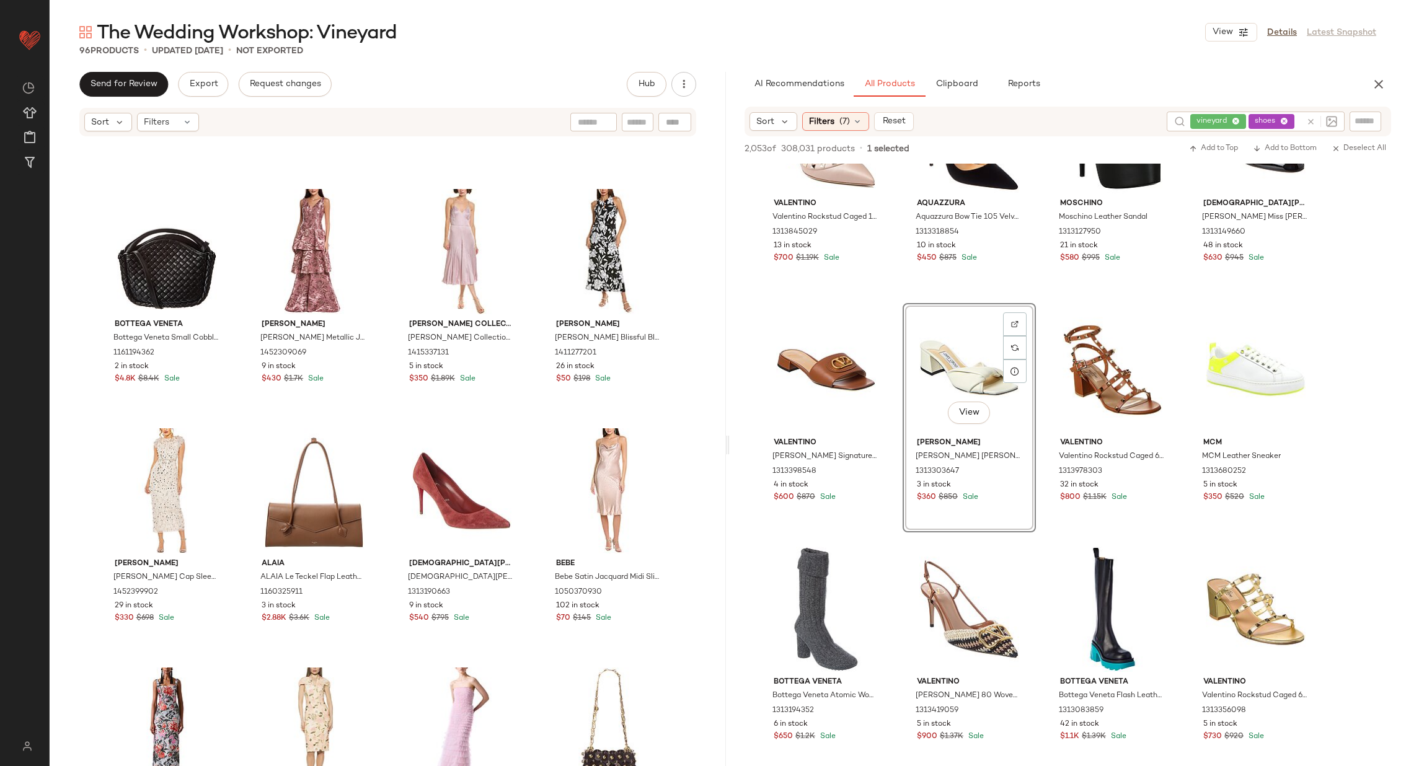
scroll to position [4806, 0]
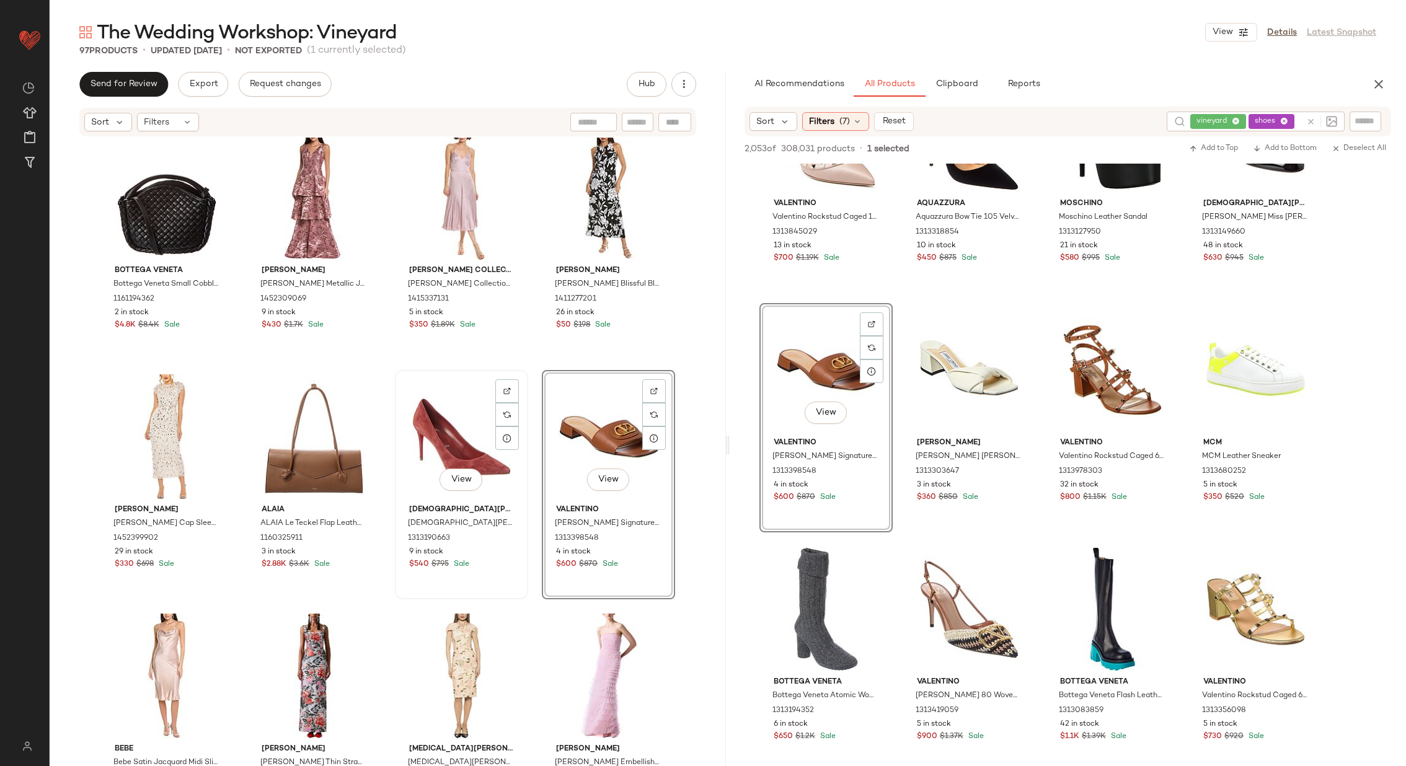
click at [451, 436] on div "View" at bounding box center [461, 436] width 125 height 125
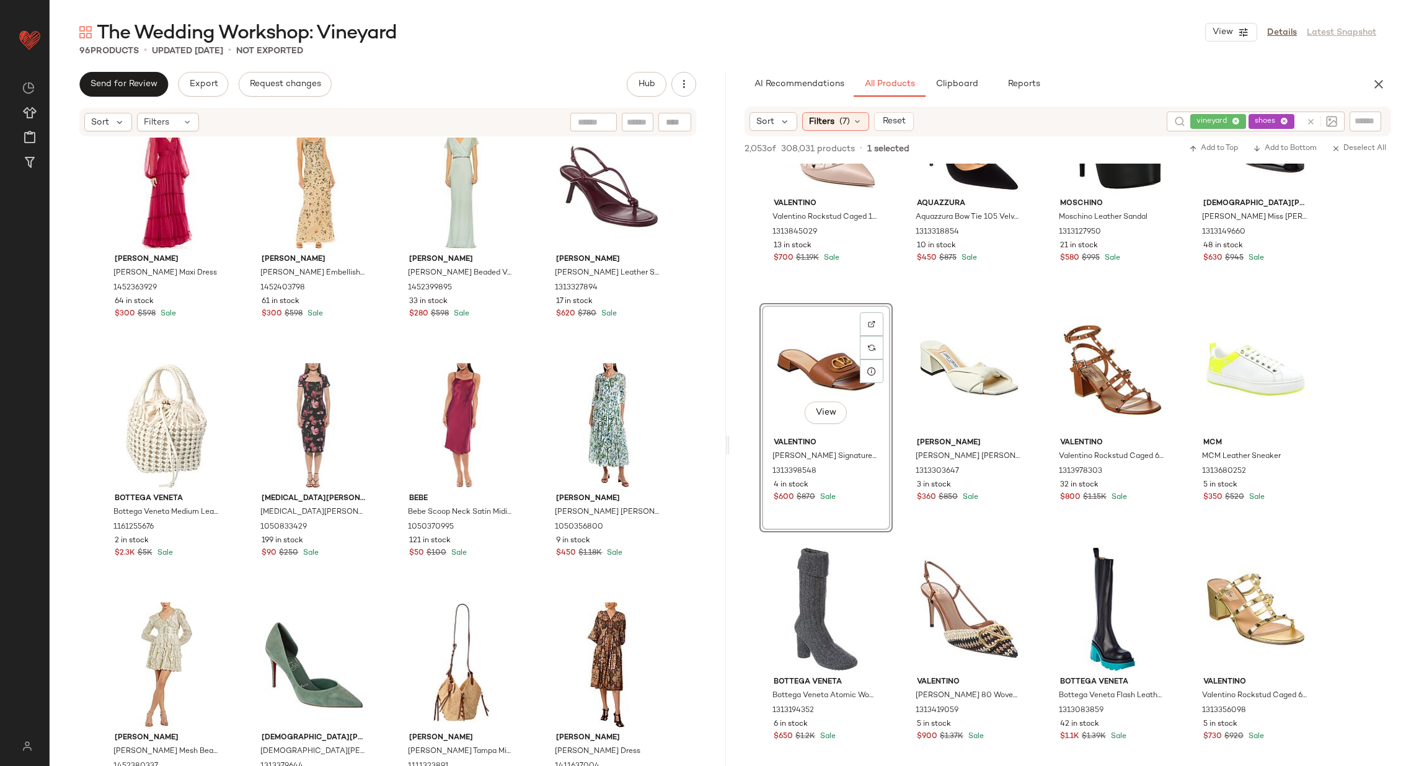
scroll to position [2423, 0]
click at [410, 395] on div "View" at bounding box center [461, 426] width 125 height 125
click at [449, 422] on div "View" at bounding box center [461, 426] width 125 height 125
click at [601, 410] on div "View" at bounding box center [608, 426] width 125 height 125
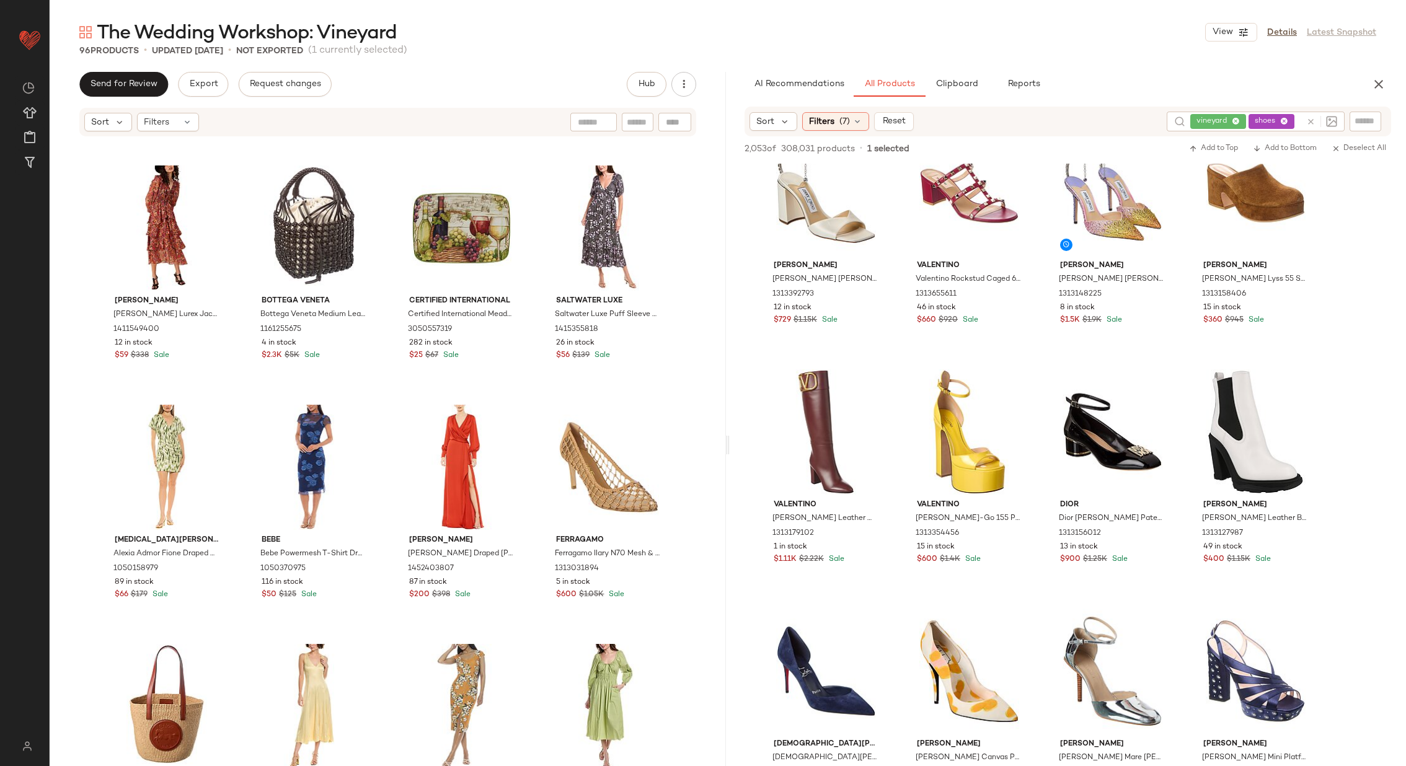
scroll to position [2451, 0]
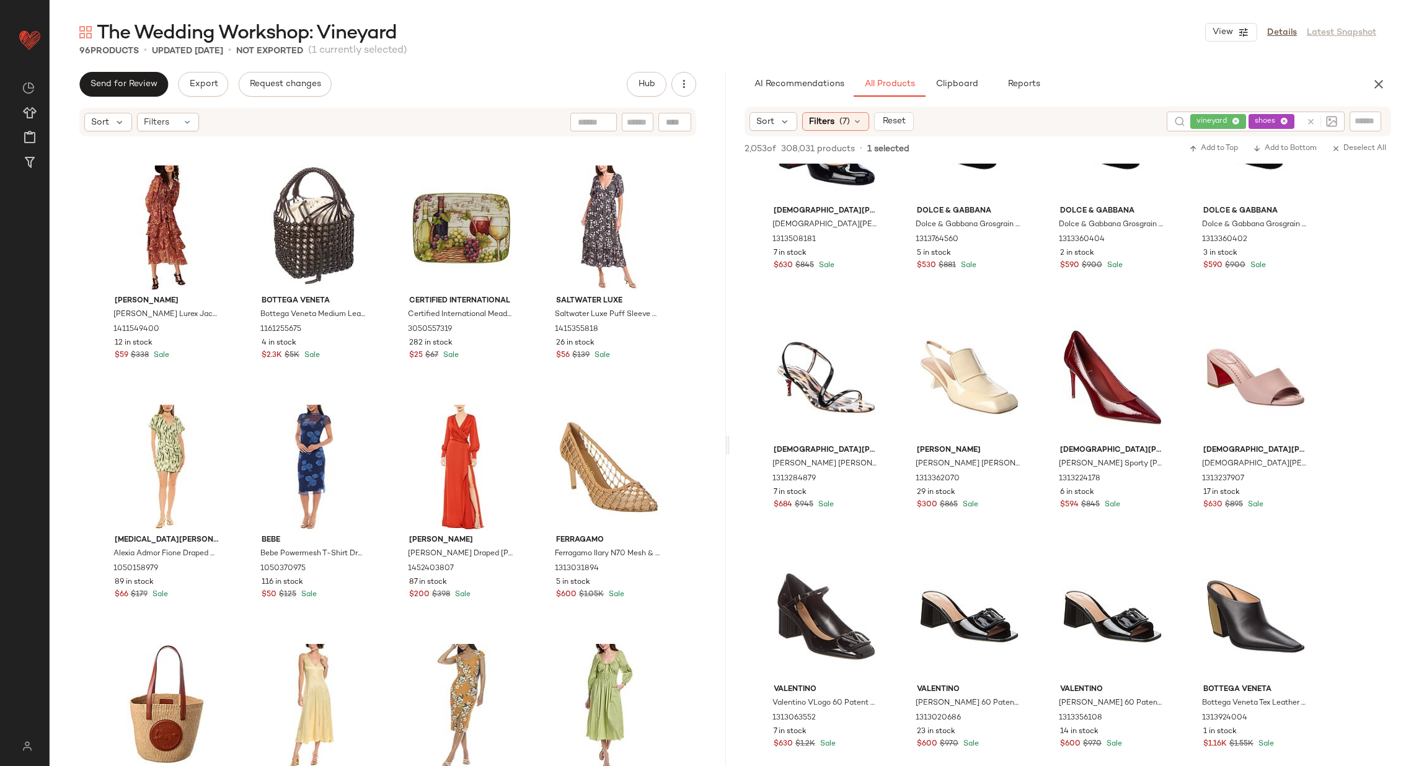
scroll to position [4166, 0]
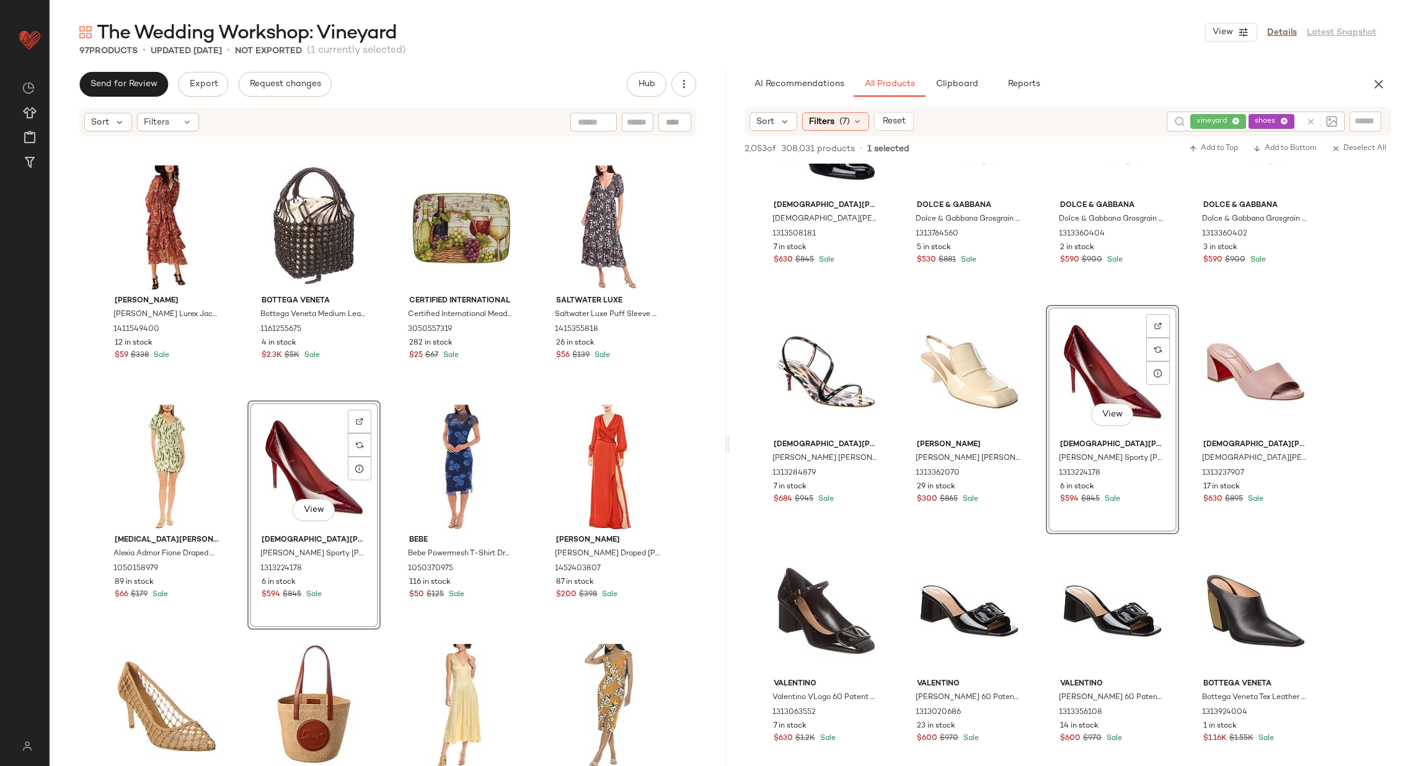
click at [385, 436] on div "Sam Edelman Sam Edelman Irin Corset Seamed Midi Dress 1415339156 13 in stock $6…" at bounding box center [388, 471] width 676 height 666
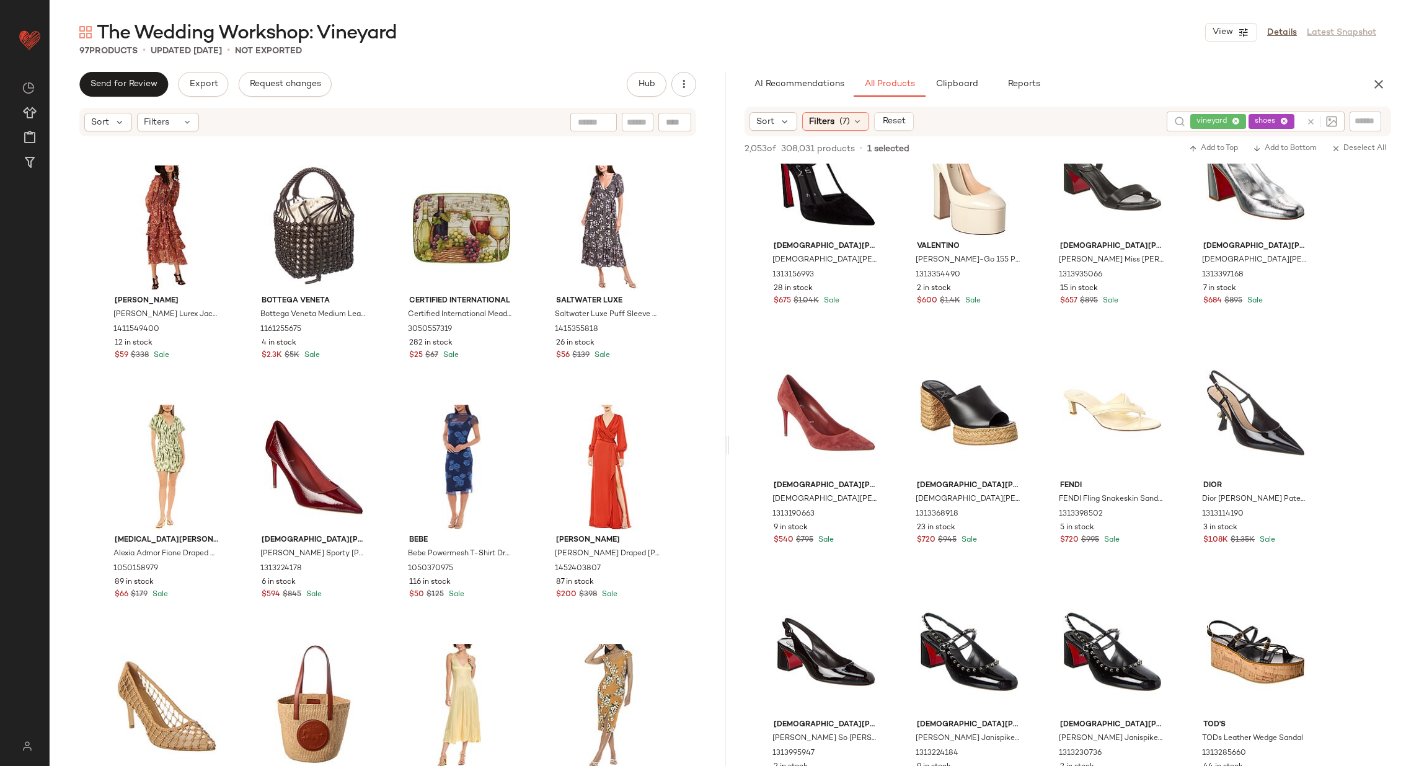
scroll to position [5562, 0]
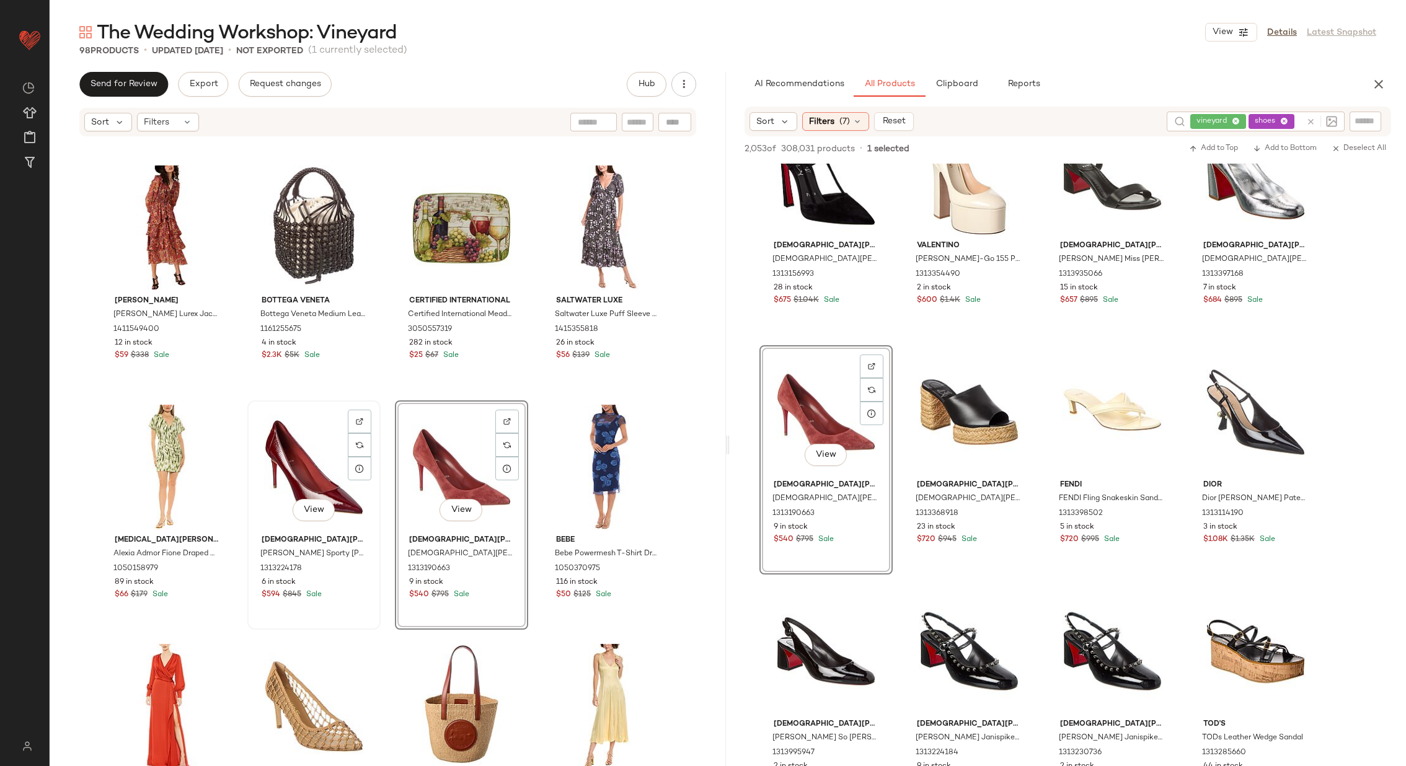
click at [314, 471] on div "View" at bounding box center [314, 467] width 125 height 125
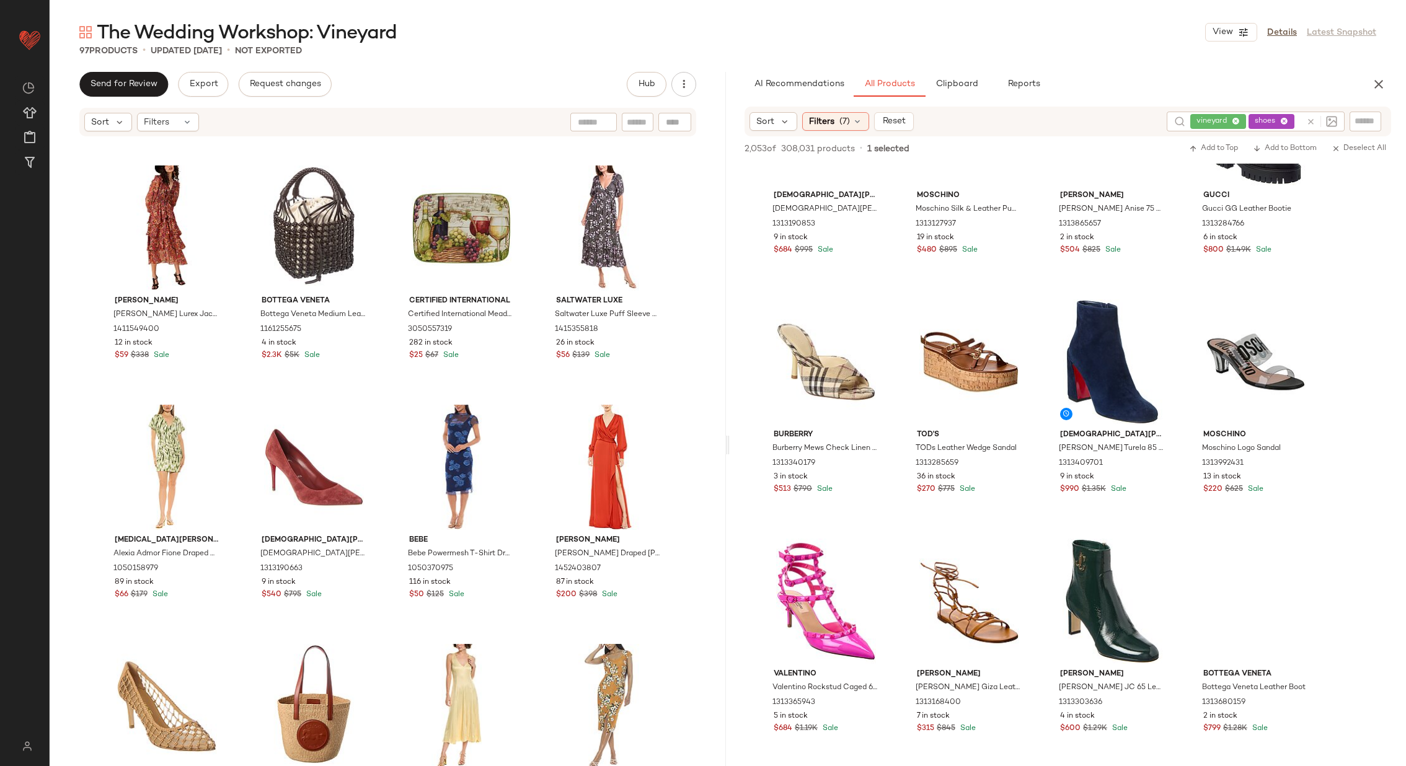
scroll to position [9449, 0]
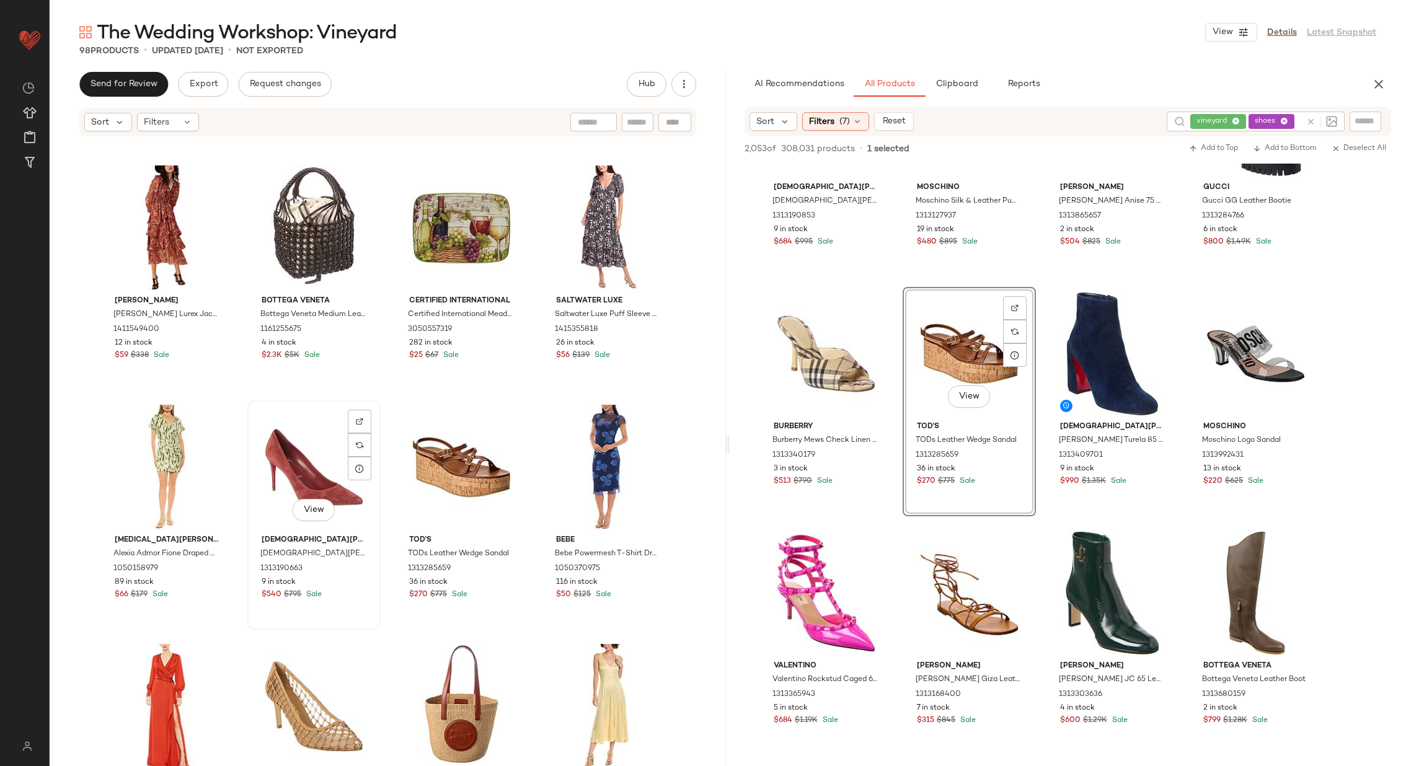
click at [285, 472] on div "View" at bounding box center [314, 467] width 125 height 125
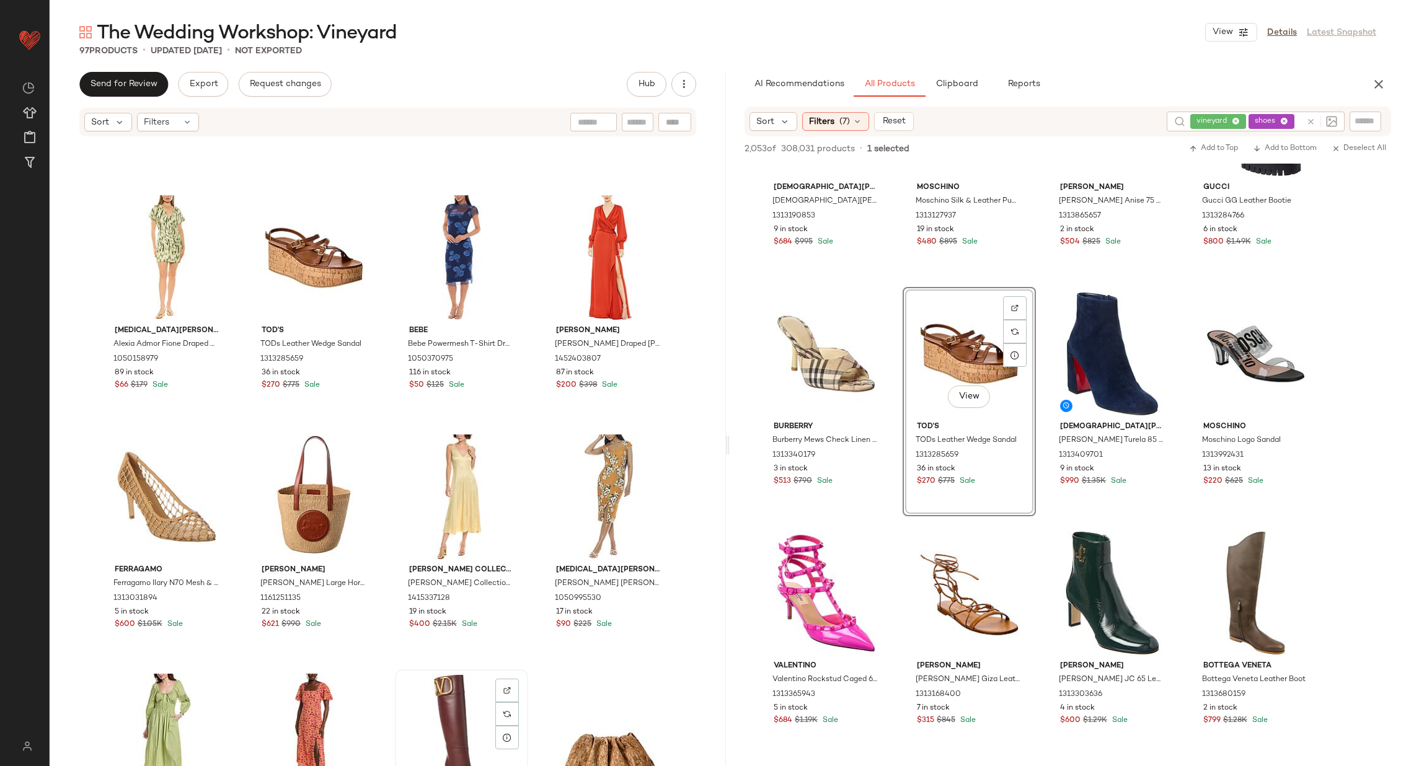
scroll to position [917, 0]
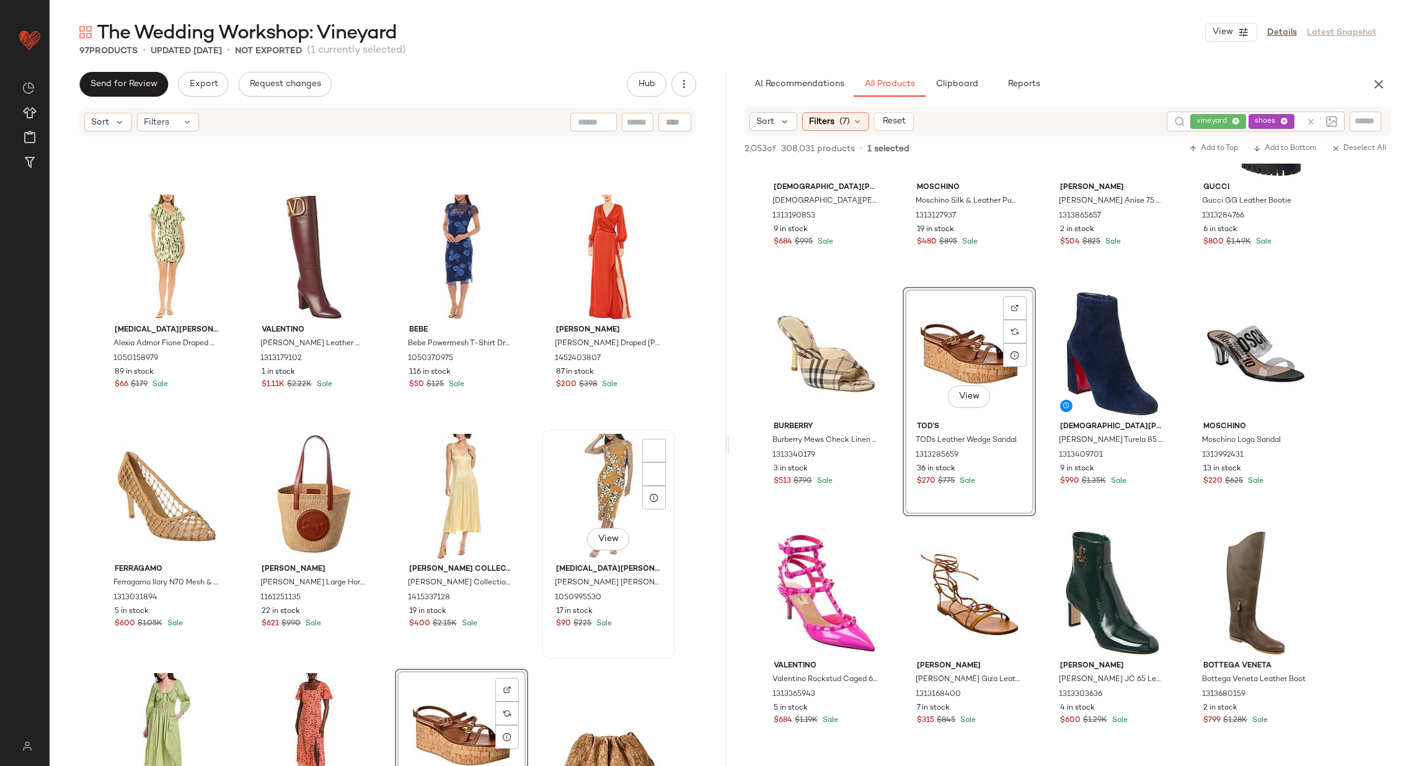
click at [538, 649] on div "Alexia Admor Alexia Admor Fione Draped V-Neck Mini Dress 1050158979 89 in stock…" at bounding box center [388, 471] width 676 height 666
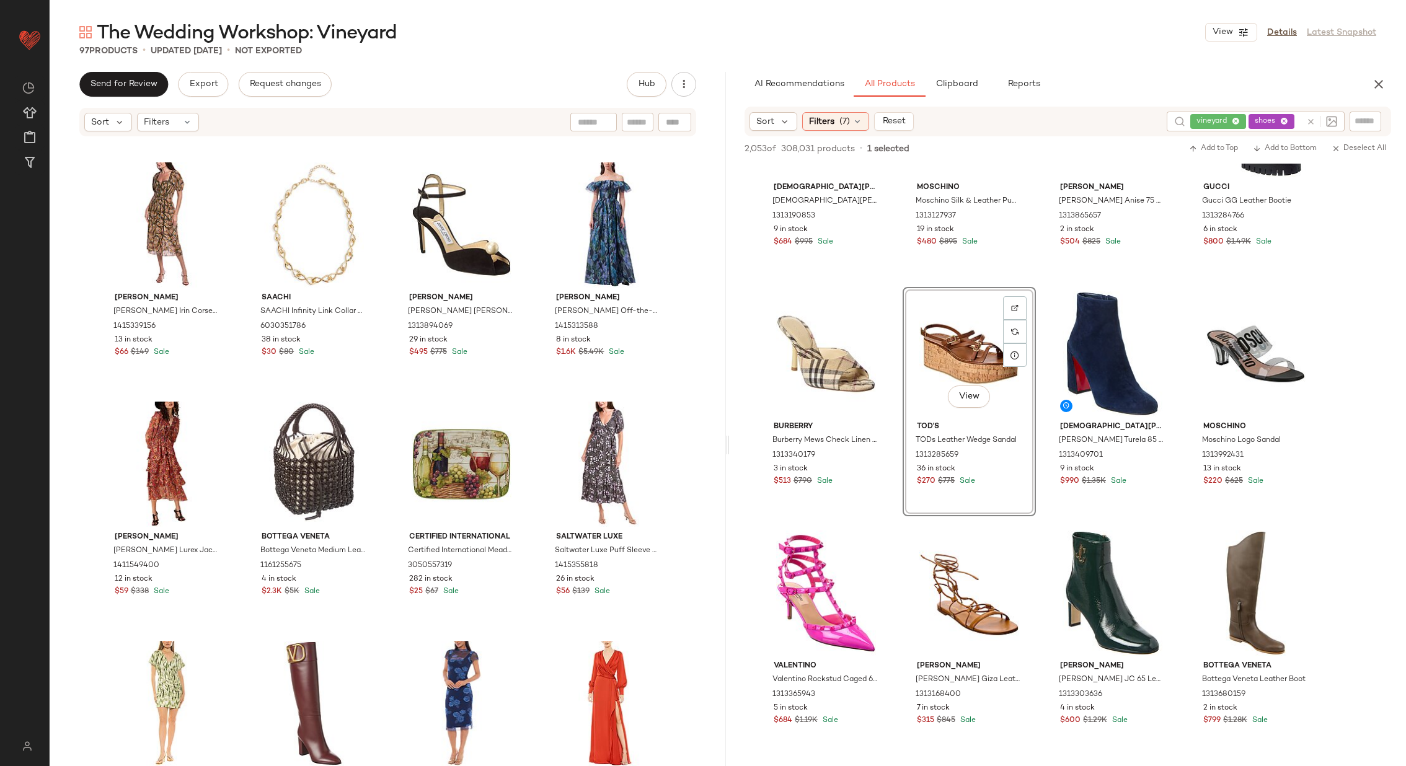
scroll to position [600, 0]
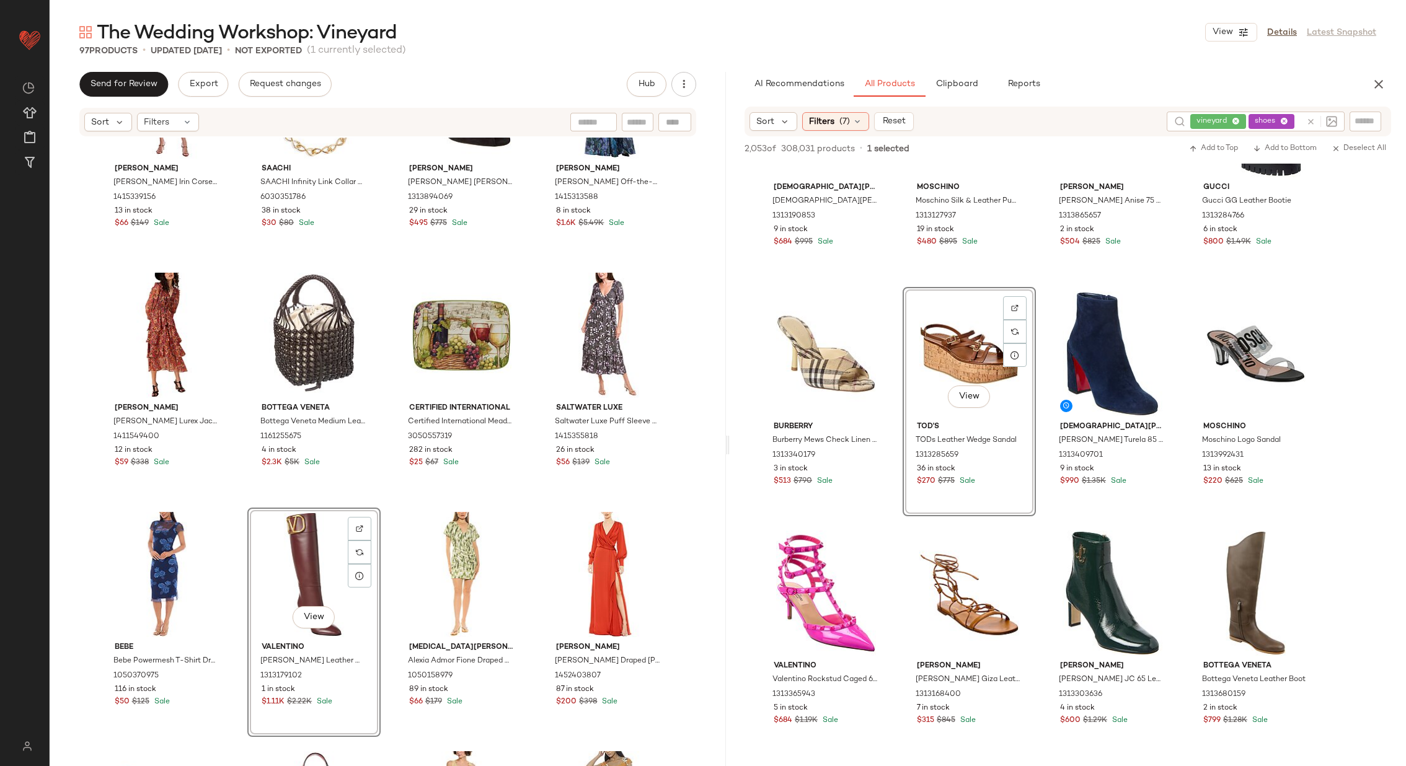
click at [380, 504] on div "Sam Edelman Sam Edelman Irin Corset Seamed Midi Dress 1415339156 13 in stock $6…" at bounding box center [388, 471] width 676 height 666
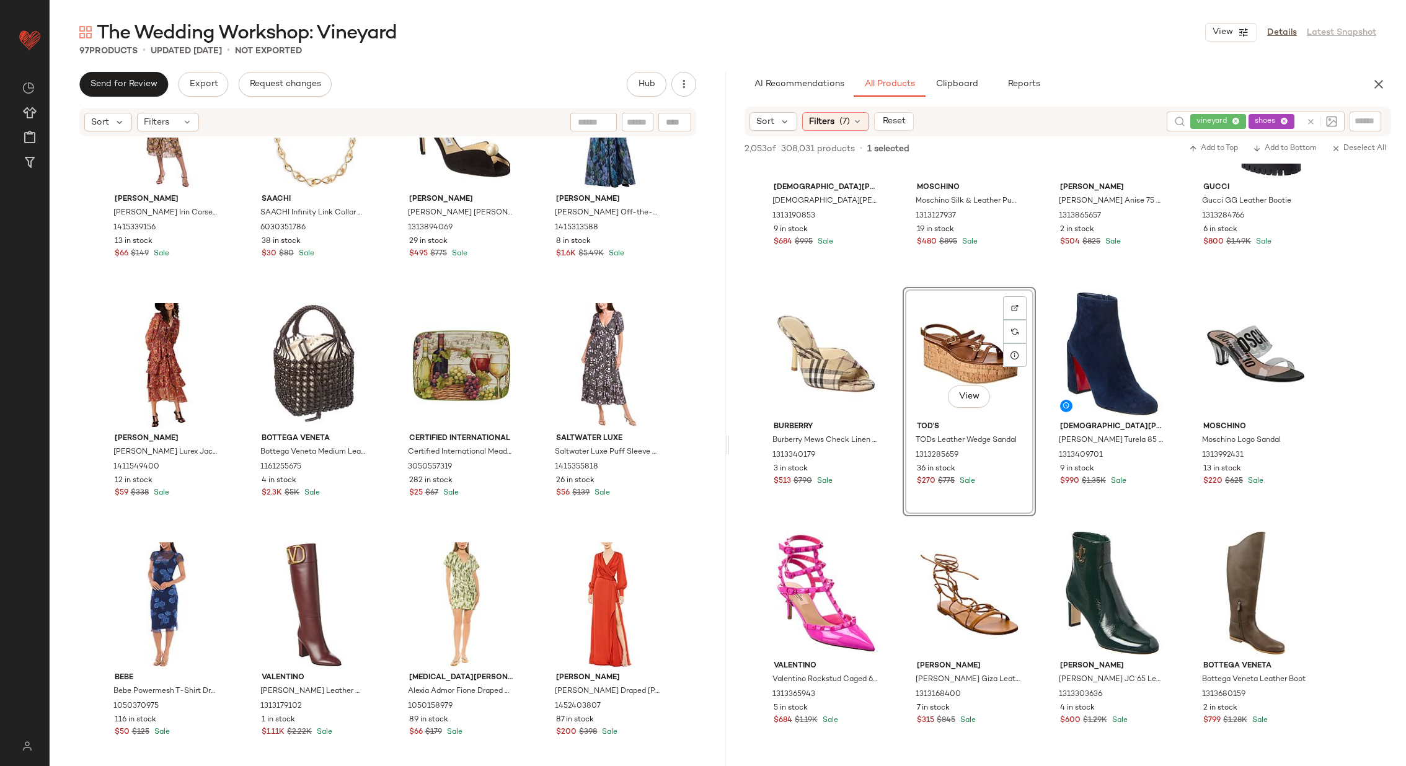
scroll to position [573, 0]
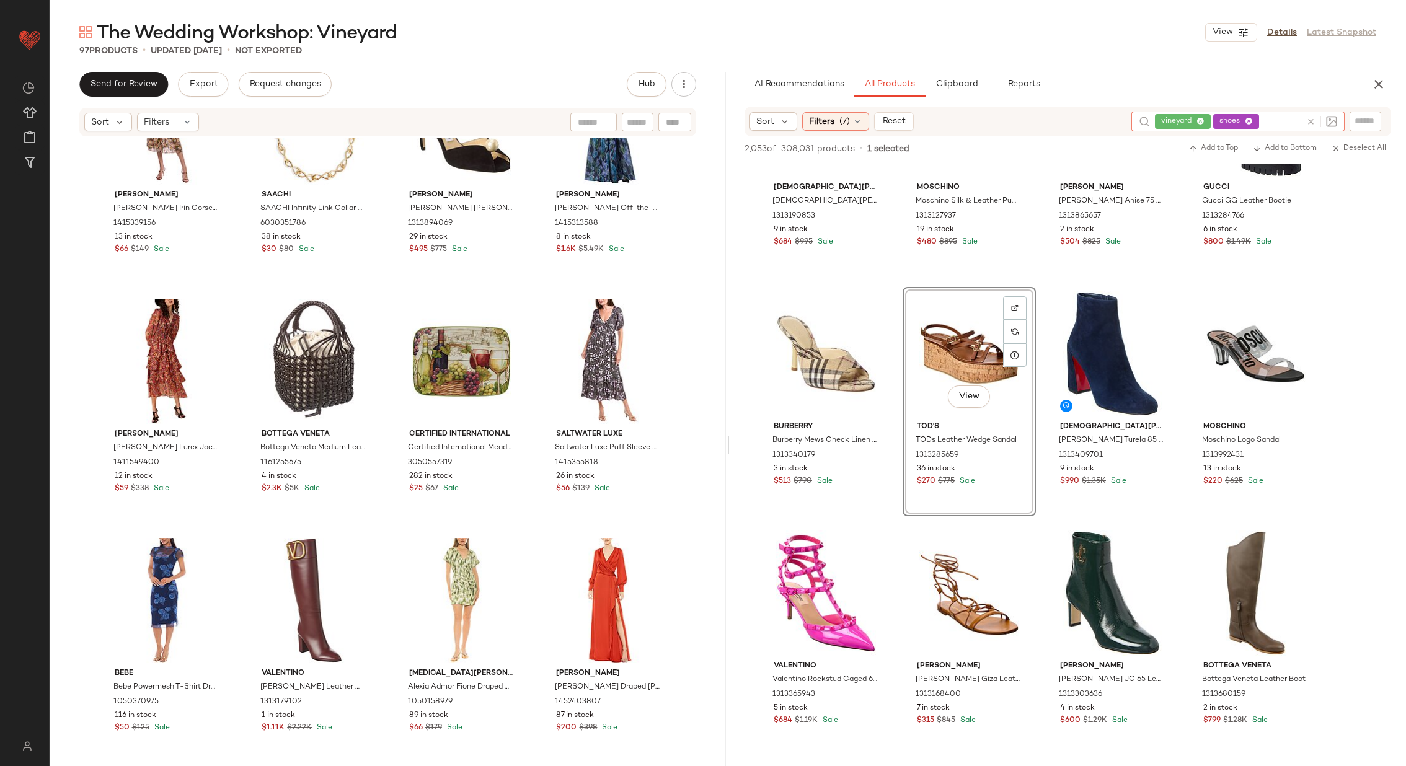
click at [1301, 122] on input "text" at bounding box center [1282, 121] width 40 height 13
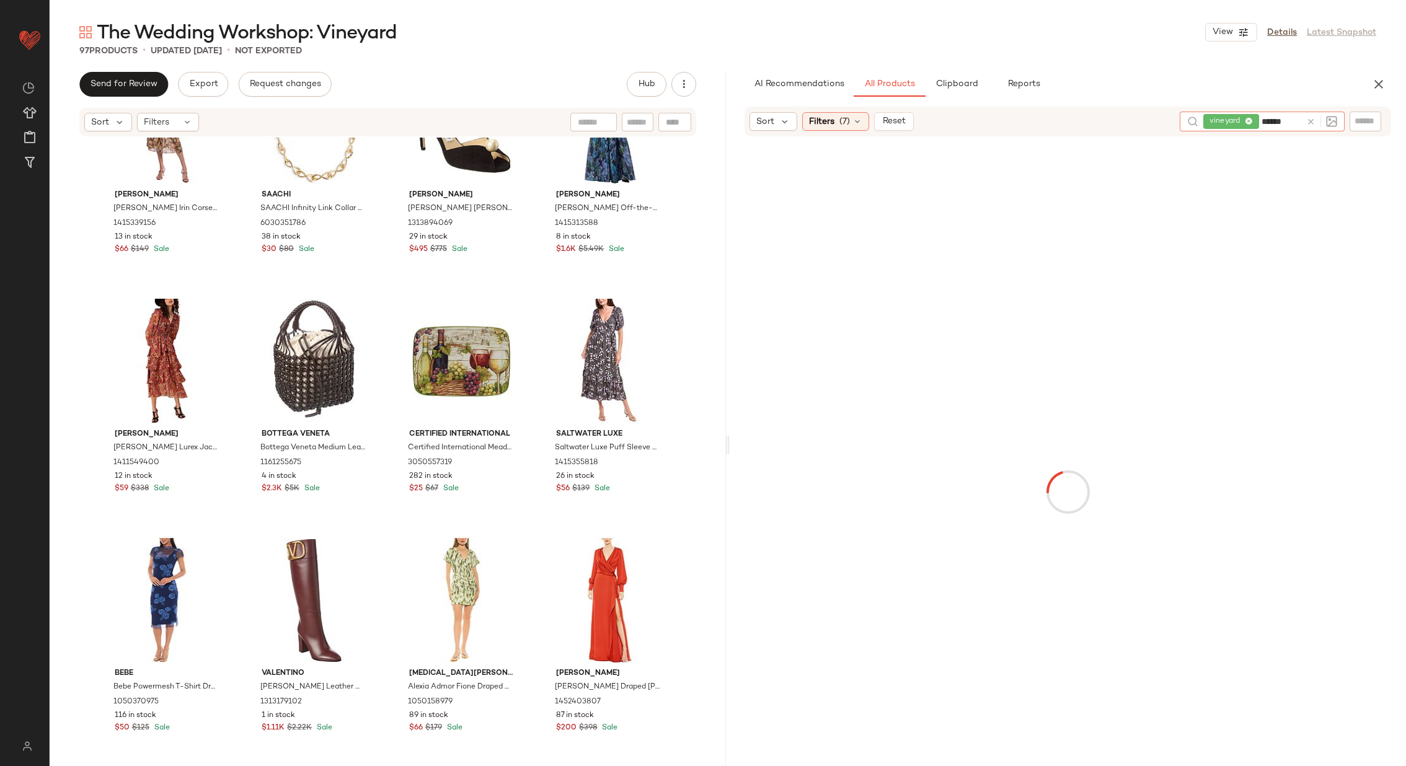
type input "*******"
type input "**********"
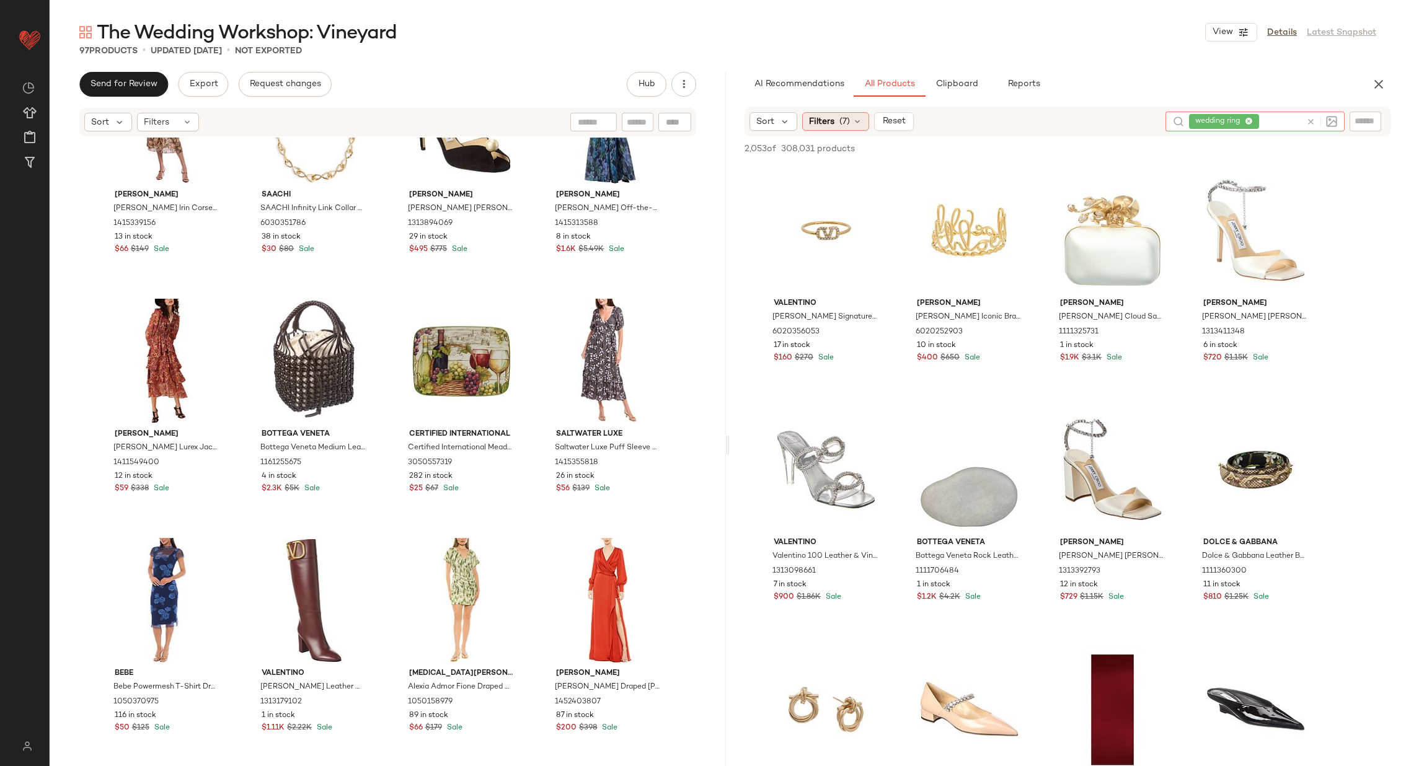
click at [854, 124] on icon at bounding box center [857, 122] width 10 height 10
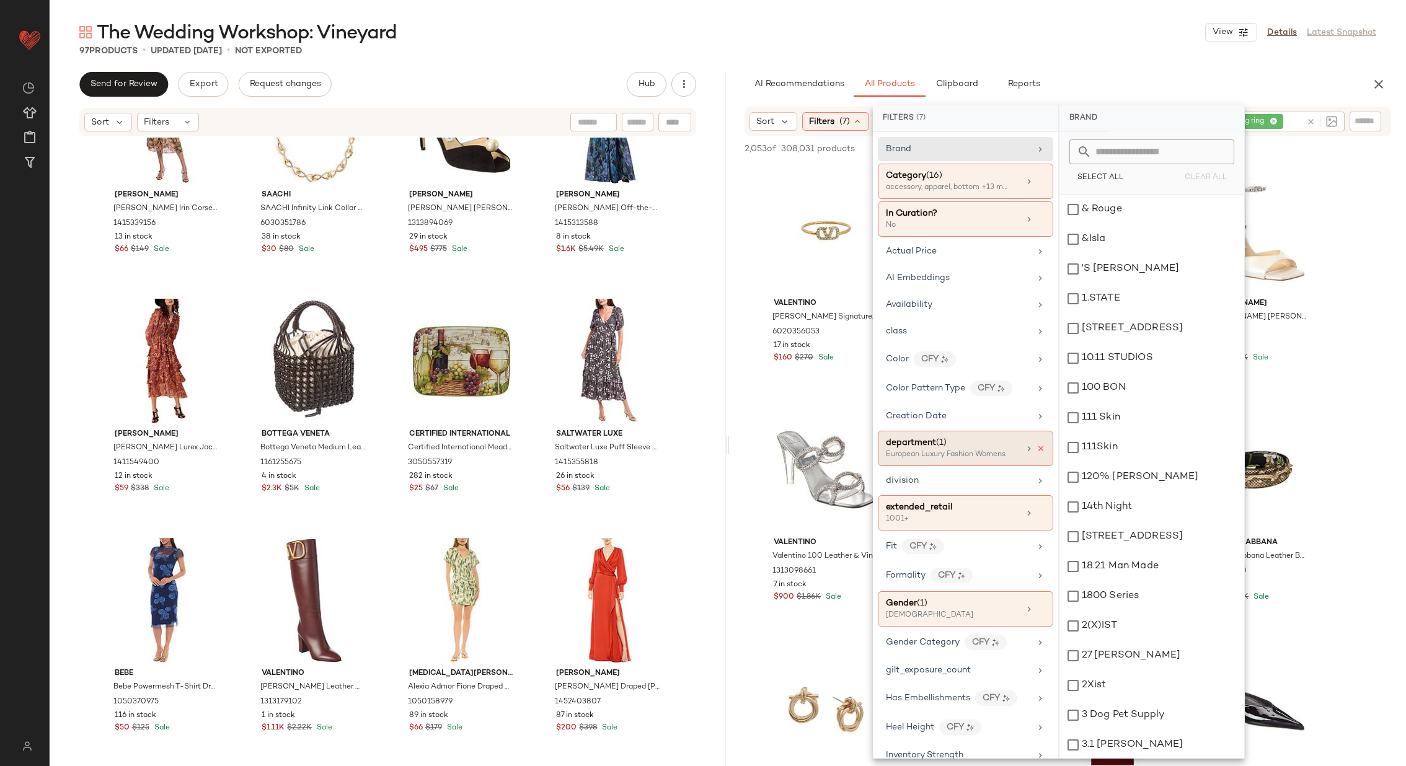
click at [1037, 445] on icon at bounding box center [1041, 449] width 9 height 9
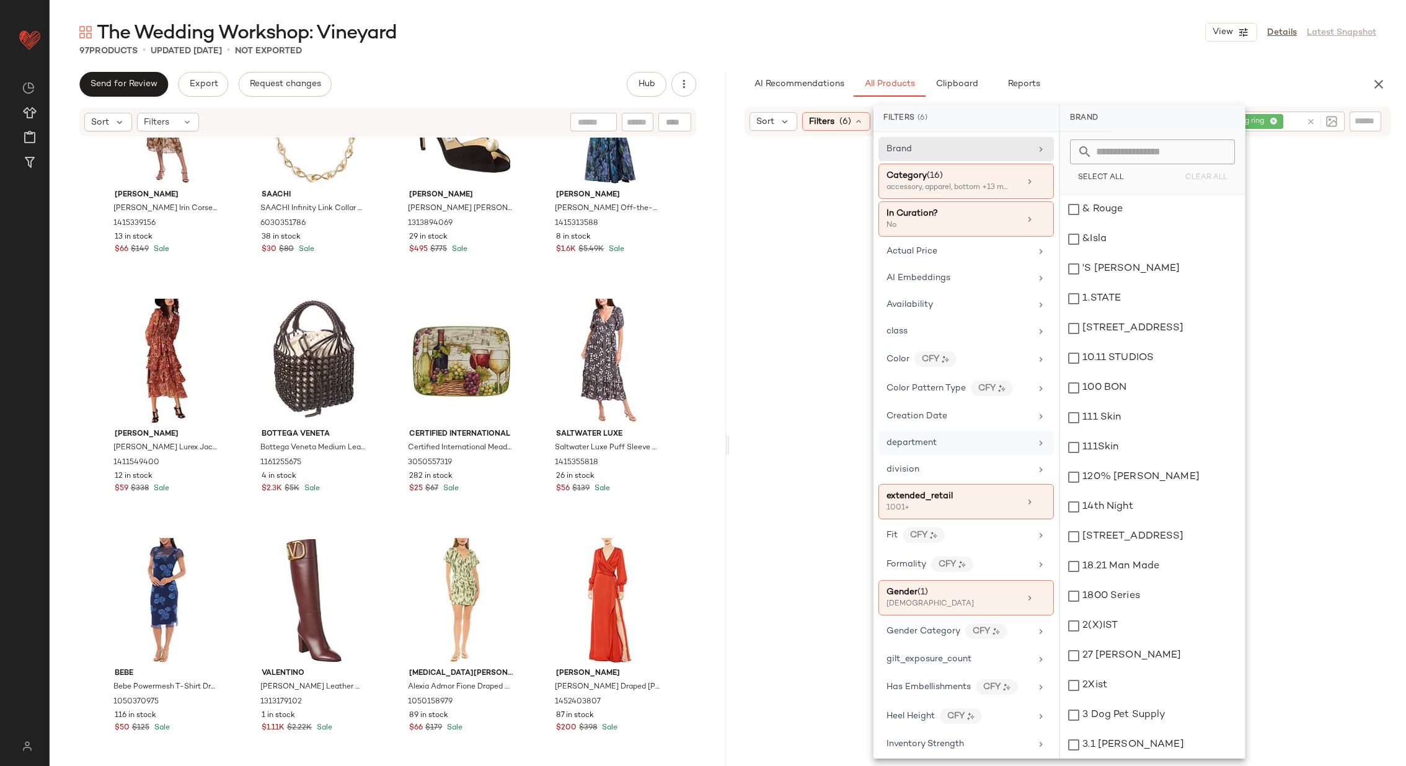
click at [759, 402] on div at bounding box center [1067, 492] width 671 height 707
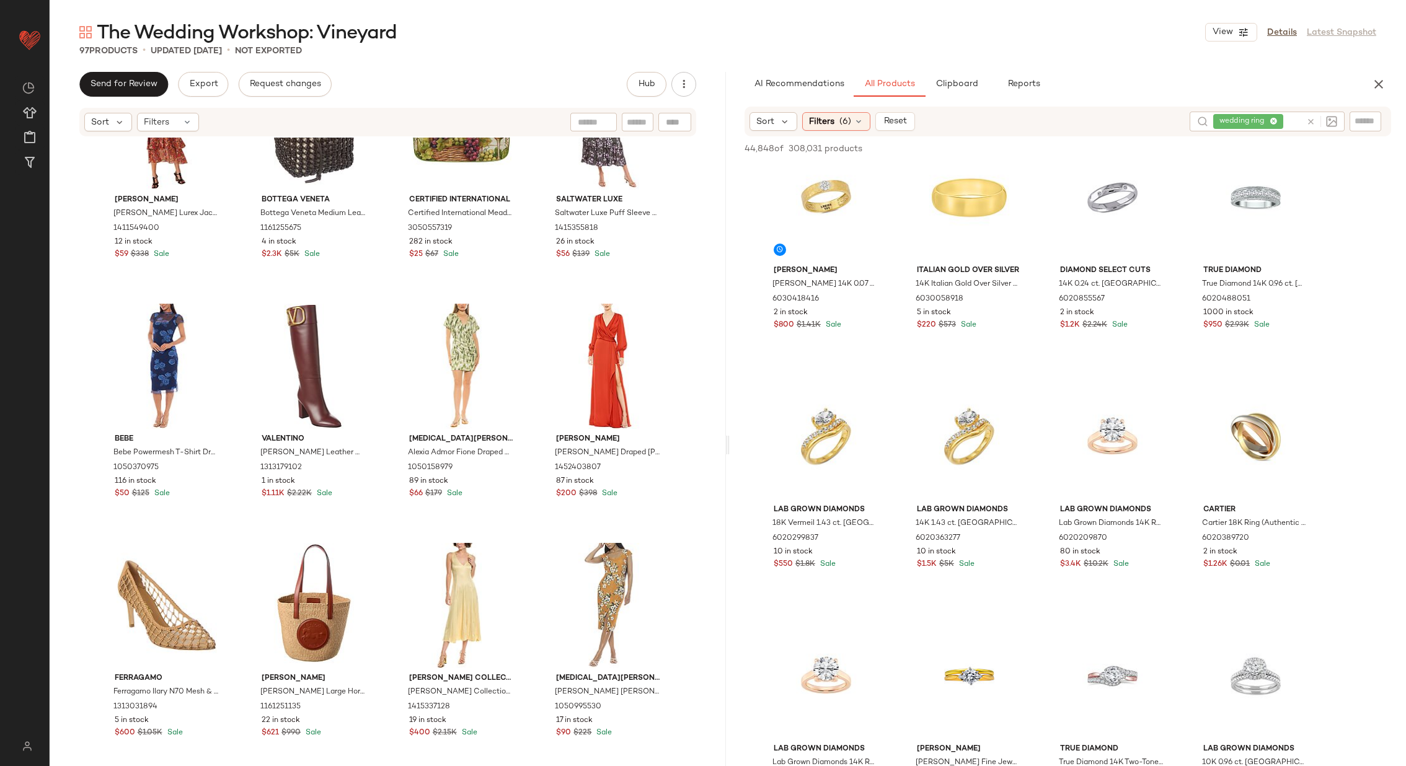
scroll to position [512, 0]
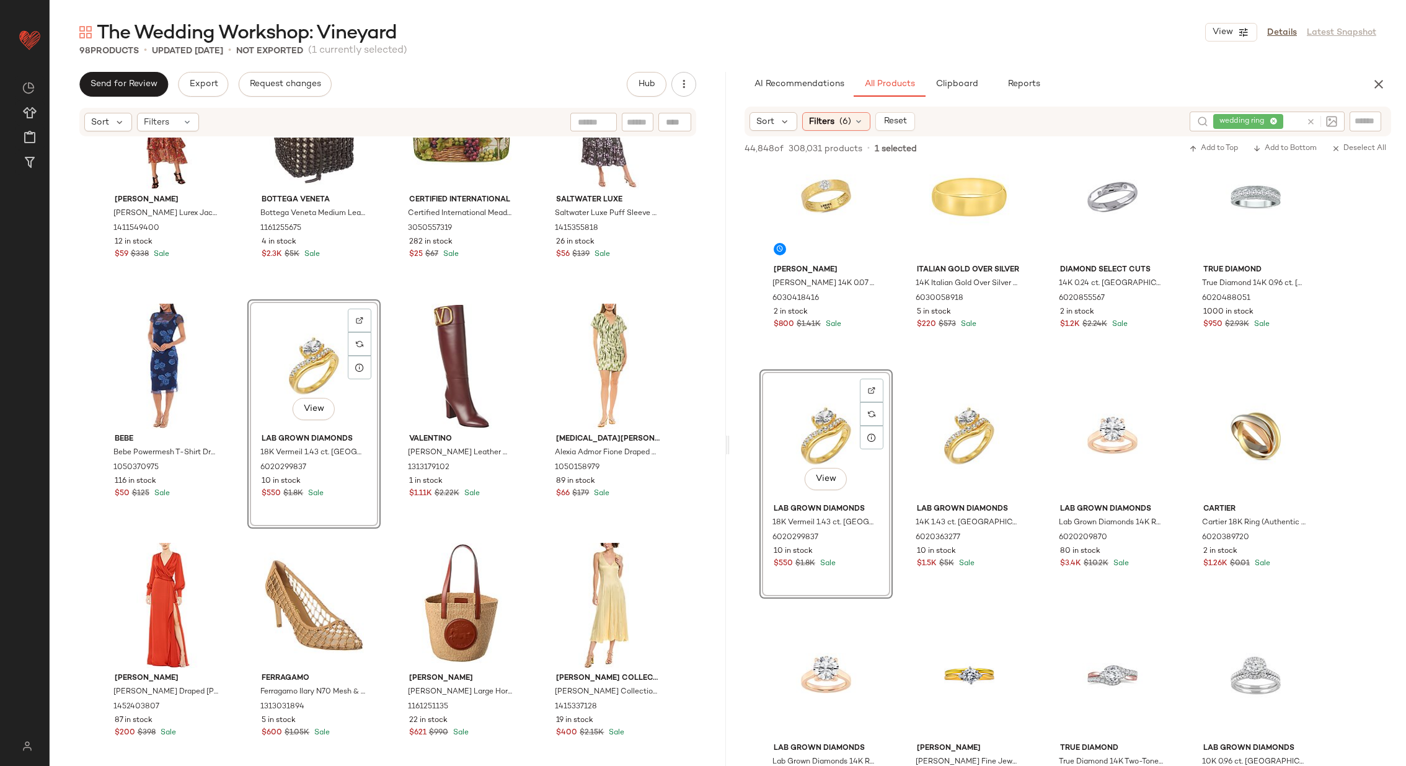
click at [387, 380] on div "Hale Bob Hale Bob Lurex Jacquard Gown 1411549400 12 in stock $59 $338 Sale Bott…" at bounding box center [388, 471] width 676 height 666
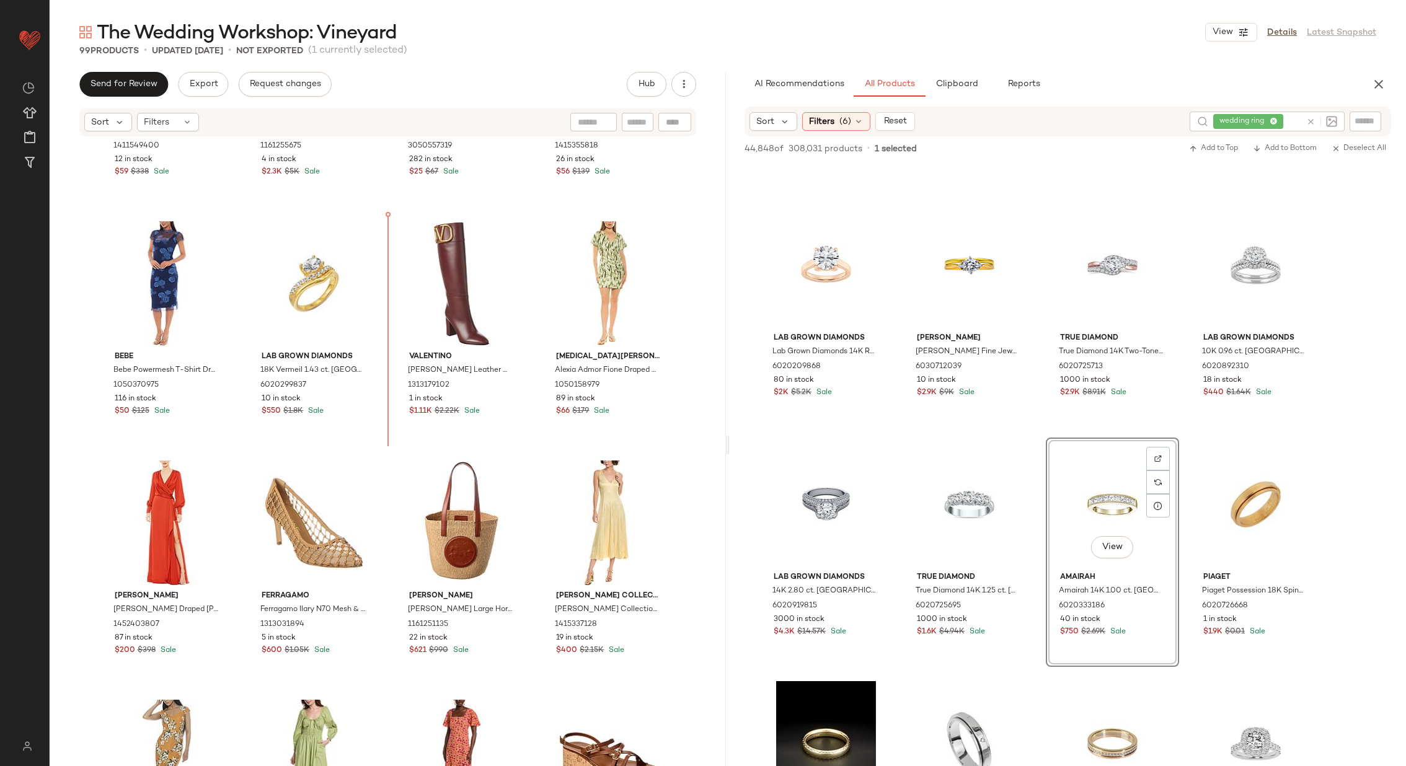
scroll to position [888, 0]
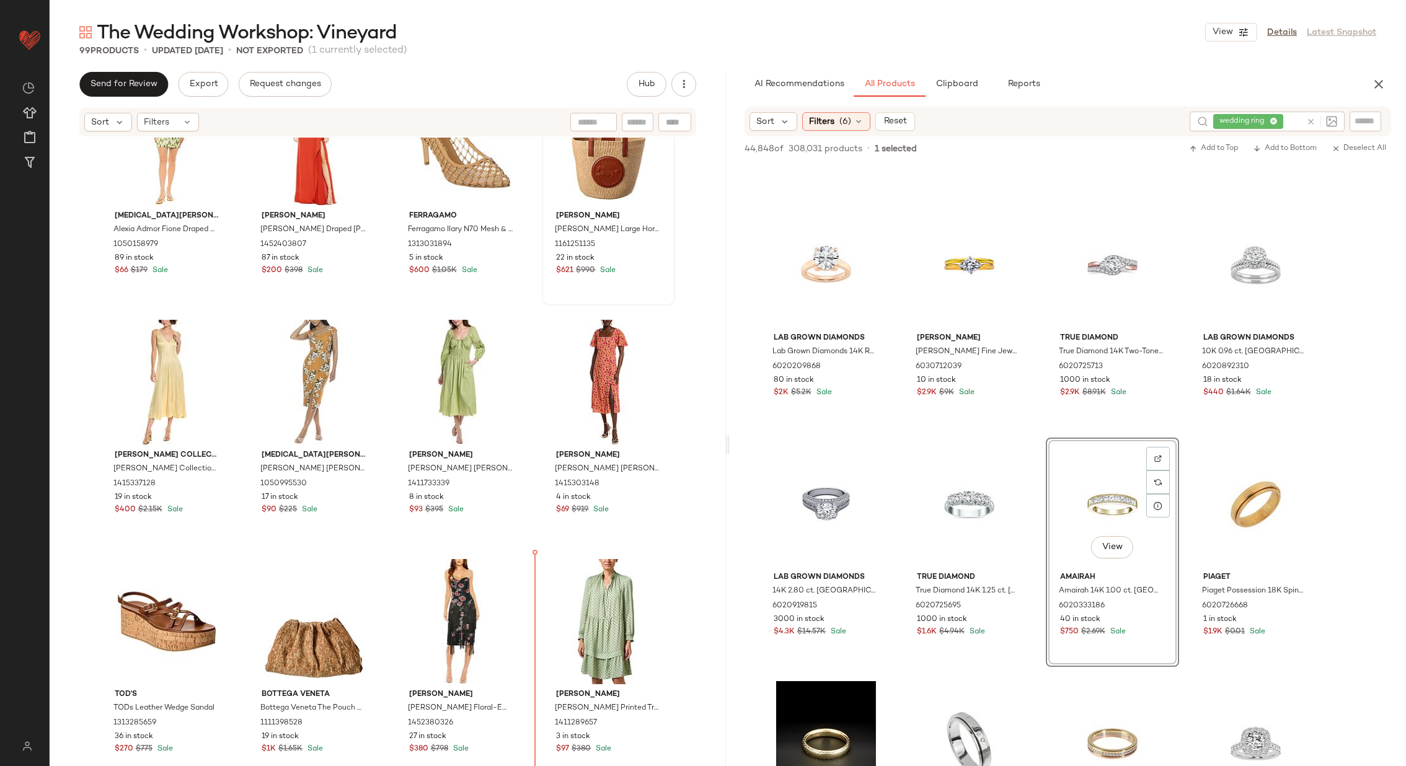
scroll to position [1298, 0]
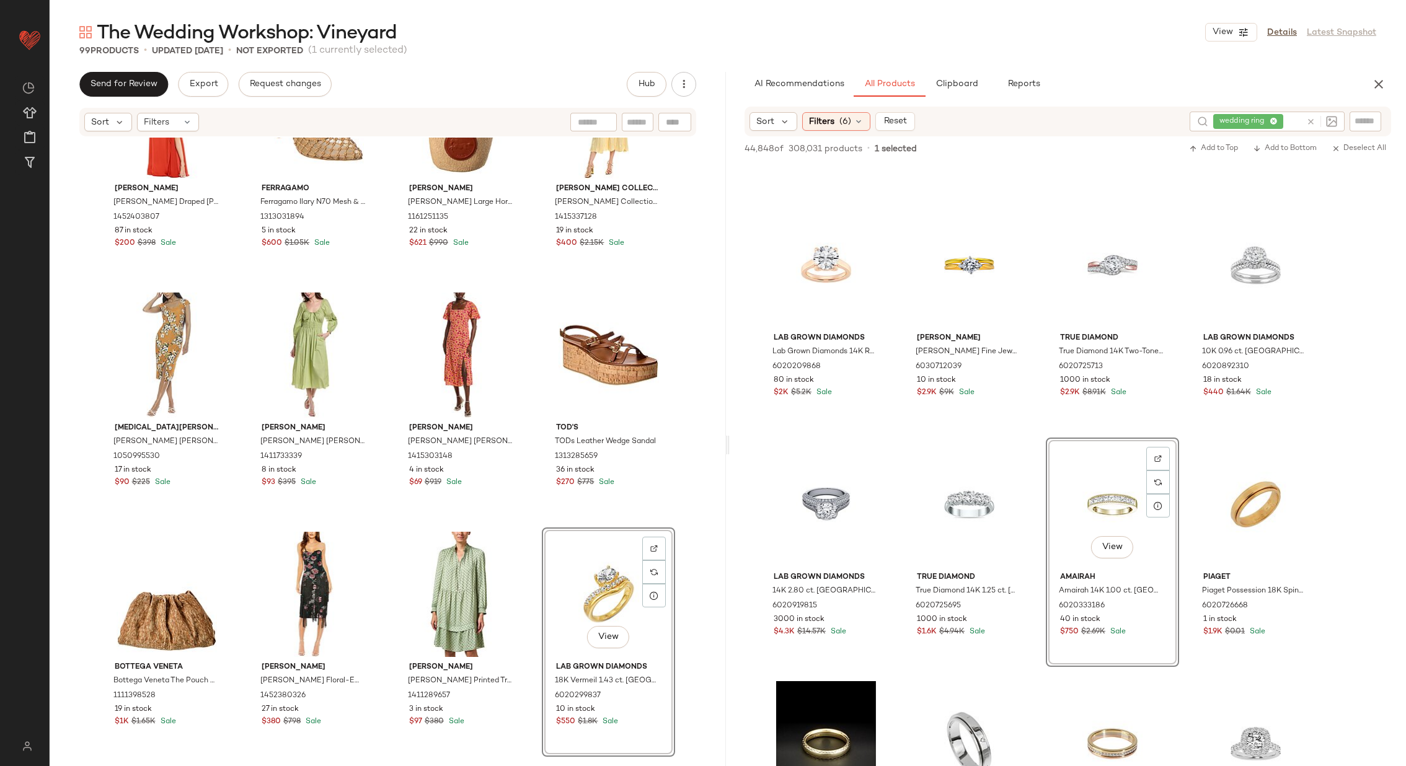
click at [526, 575] on div "Mac Duggal Mac Duggal Draped Bishop Sleeve Charmeuse Gown 1452403807 87 in stoc…" at bounding box center [388, 471] width 676 height 666
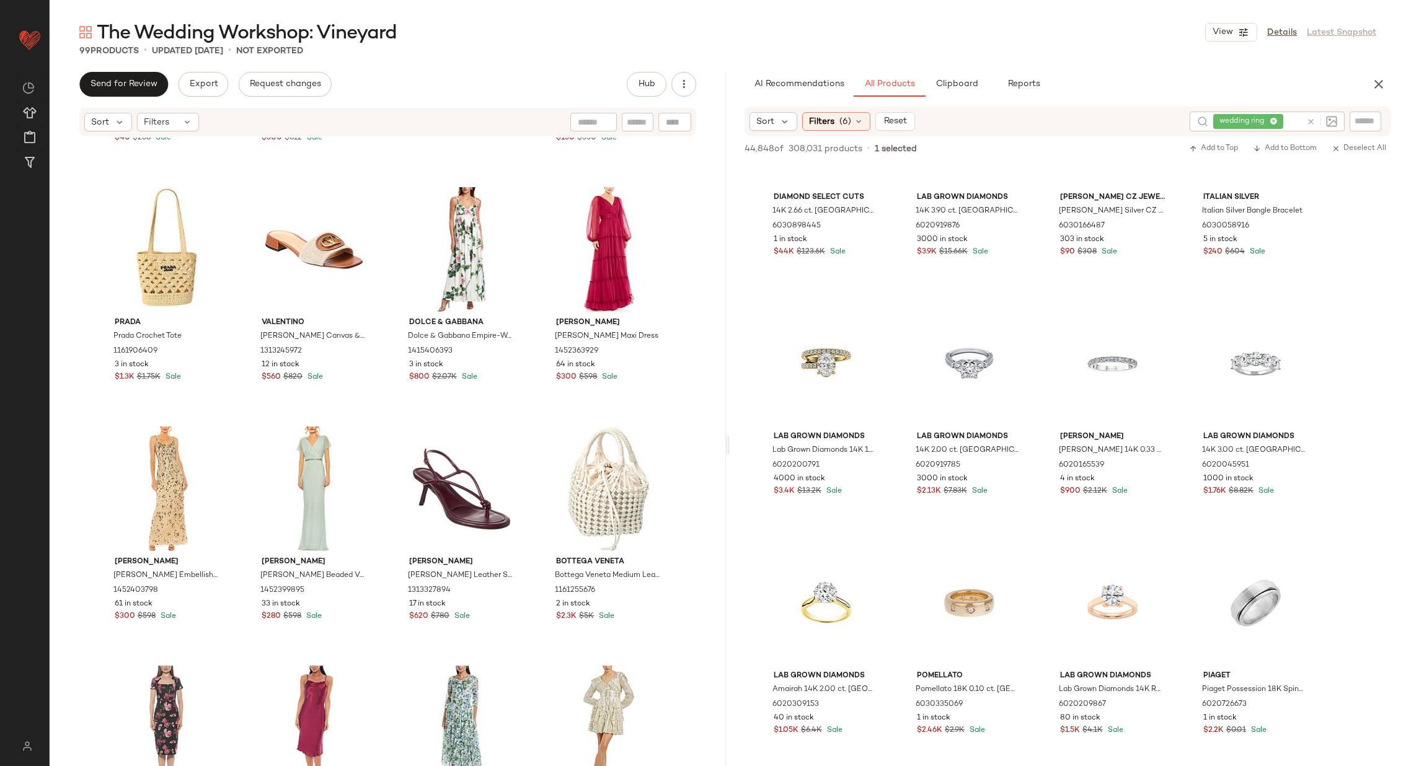
scroll to position [2022, 0]
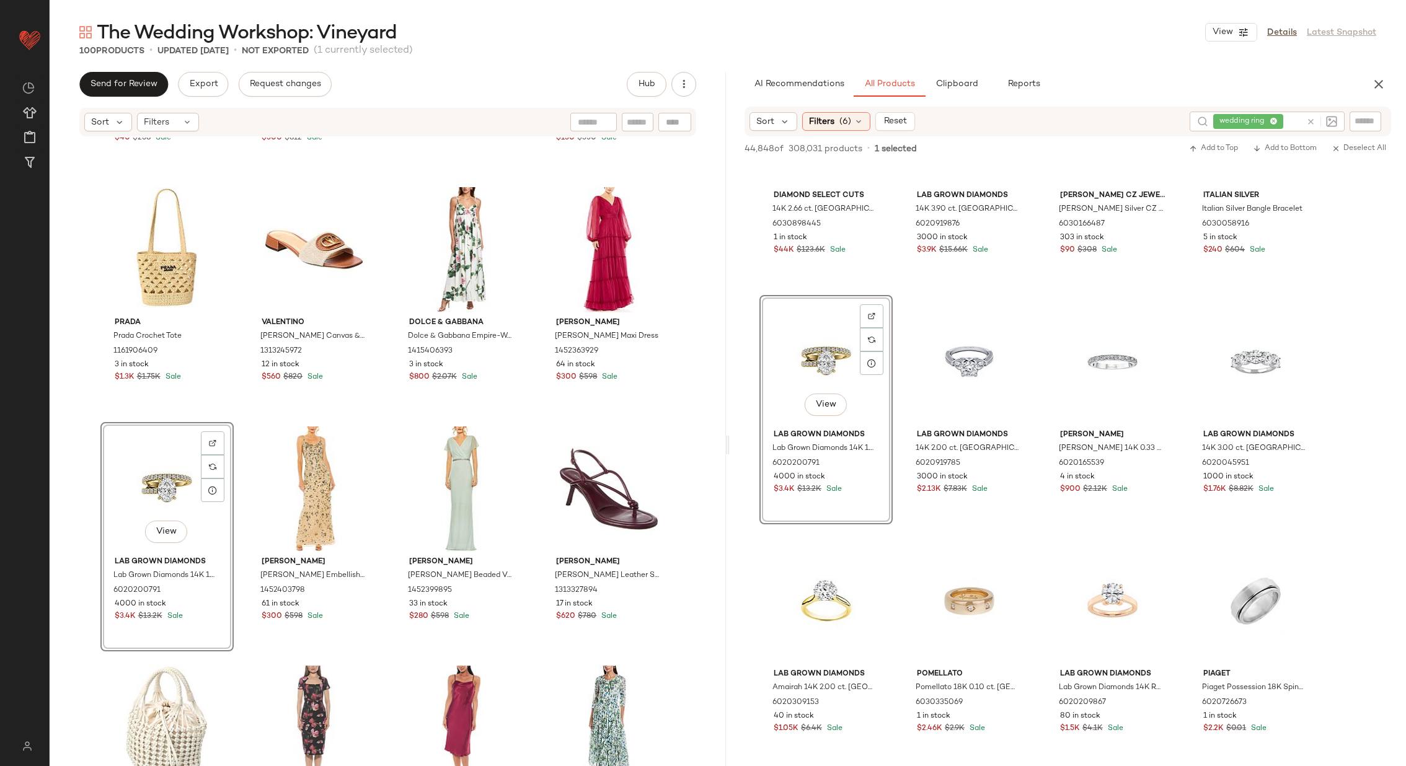
click at [529, 387] on div "Jude Connally Jude Connally Roxie Maxi Shirt Dress 1411441517 2 in stock $40 $2…" at bounding box center [388, 471] width 676 height 666
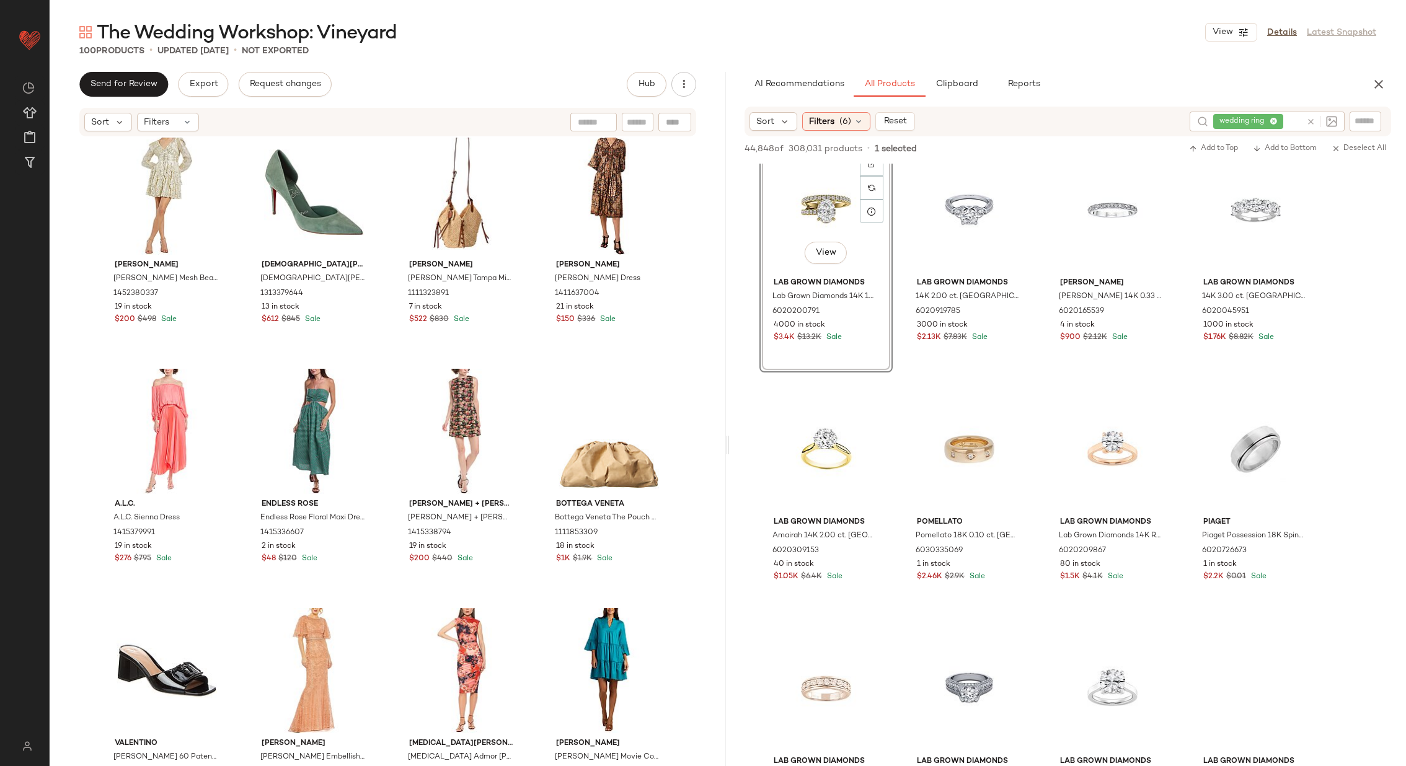
scroll to position [2182, 0]
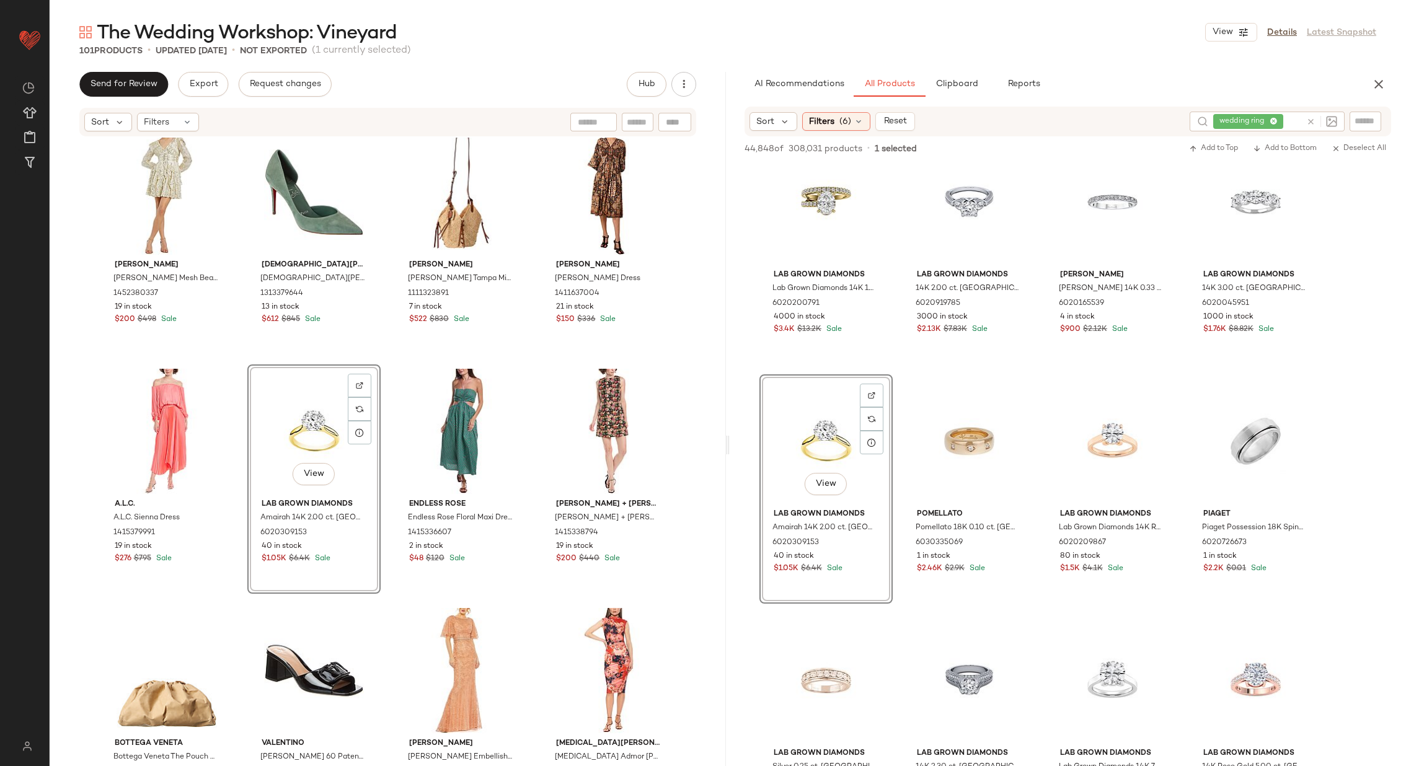
click at [389, 473] on div "Mac Duggal Mac Duggal Mesh Beaded Floral Shawl Mini Dress 1452380337 19 in stoc…" at bounding box center [388, 471] width 676 height 666
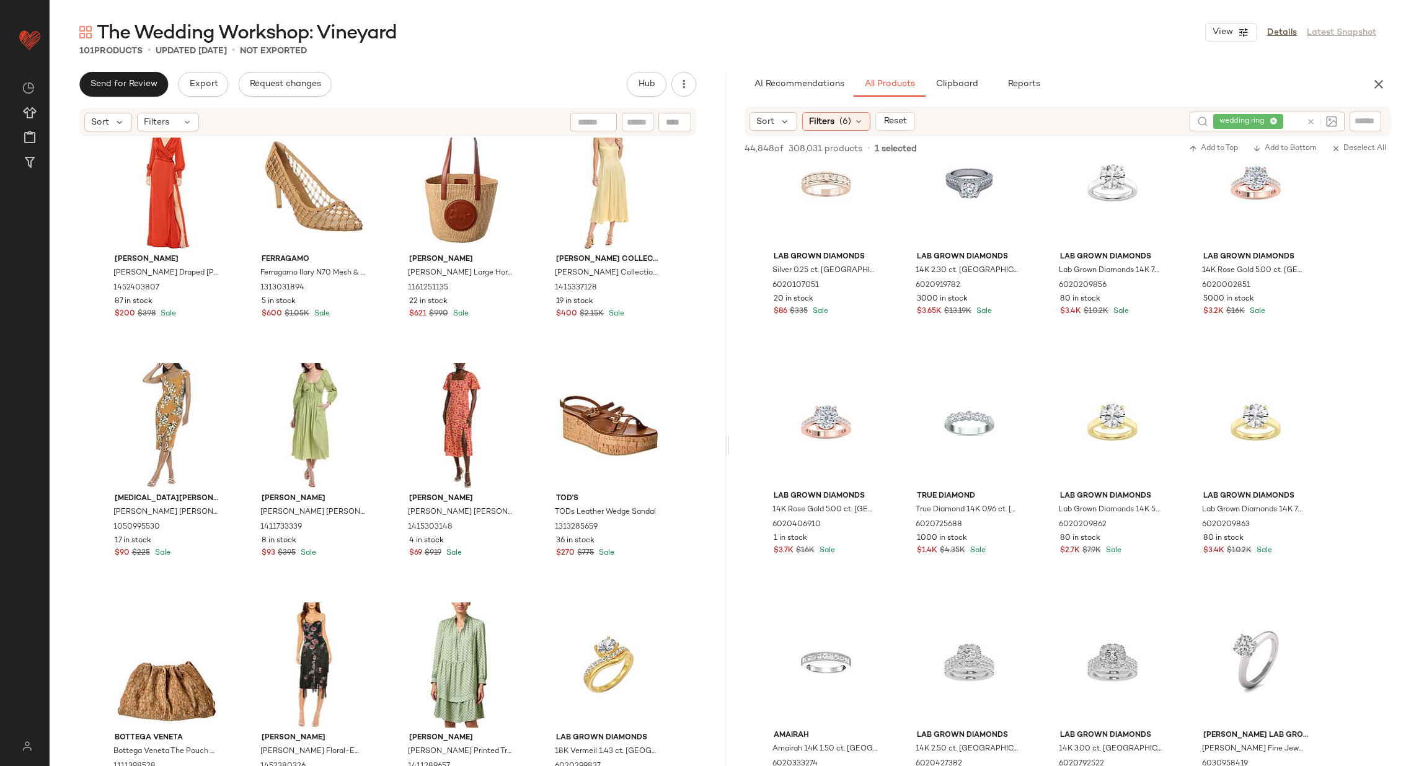
scroll to position [1189, 0]
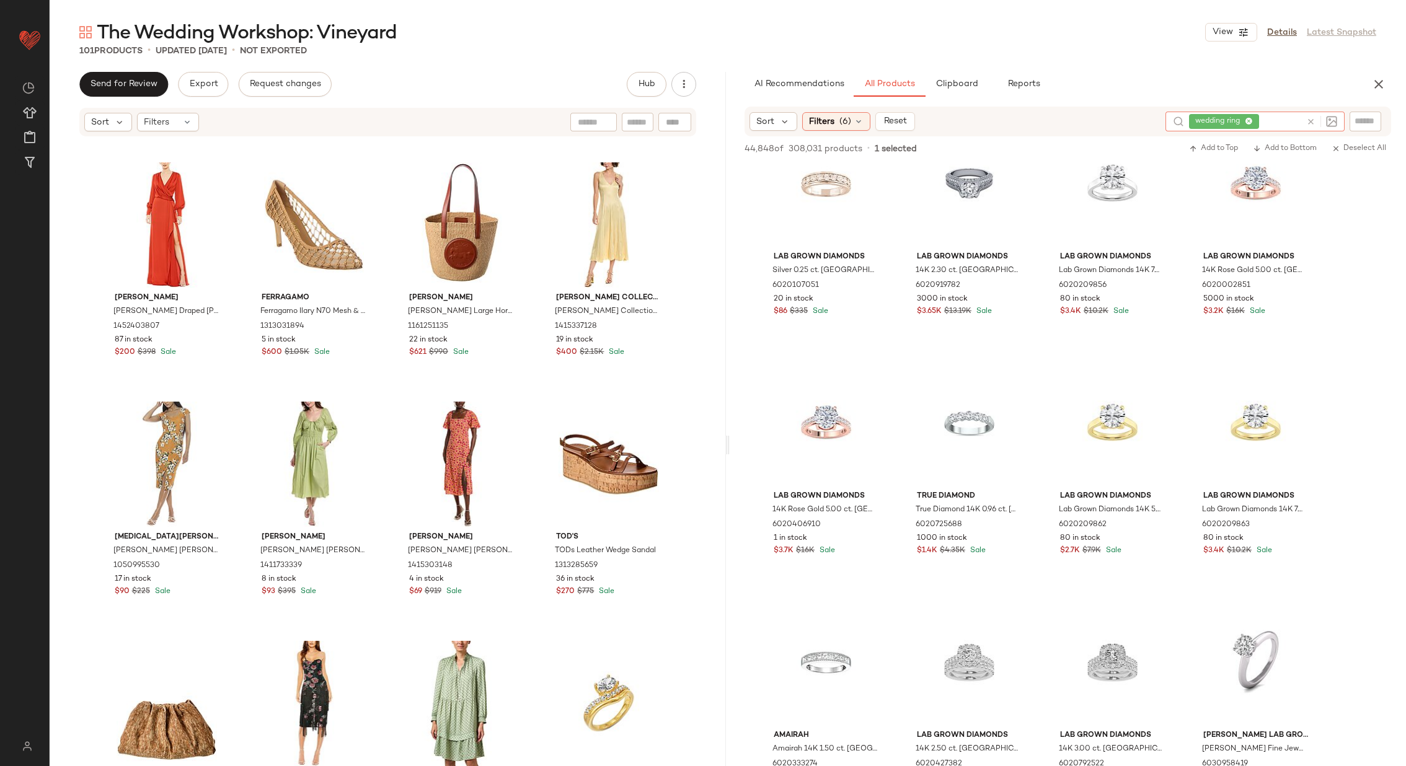
click at [1312, 118] on icon at bounding box center [1310, 121] width 9 height 9
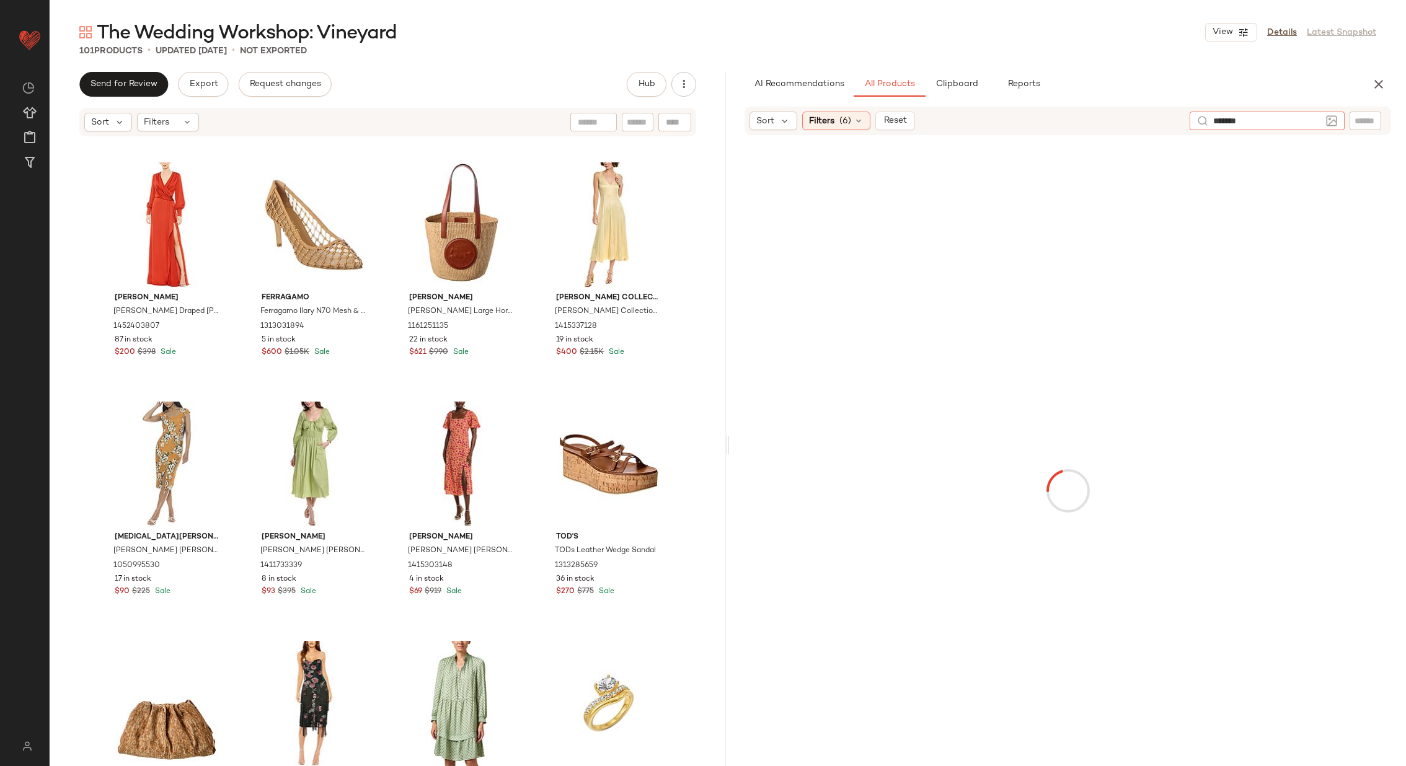
type input "********"
click at [860, 386] on div "No Products Found No products match your current filters. Clear Filters" at bounding box center [1068, 486] width 676 height 645
click at [855, 123] on icon at bounding box center [859, 122] width 10 height 10
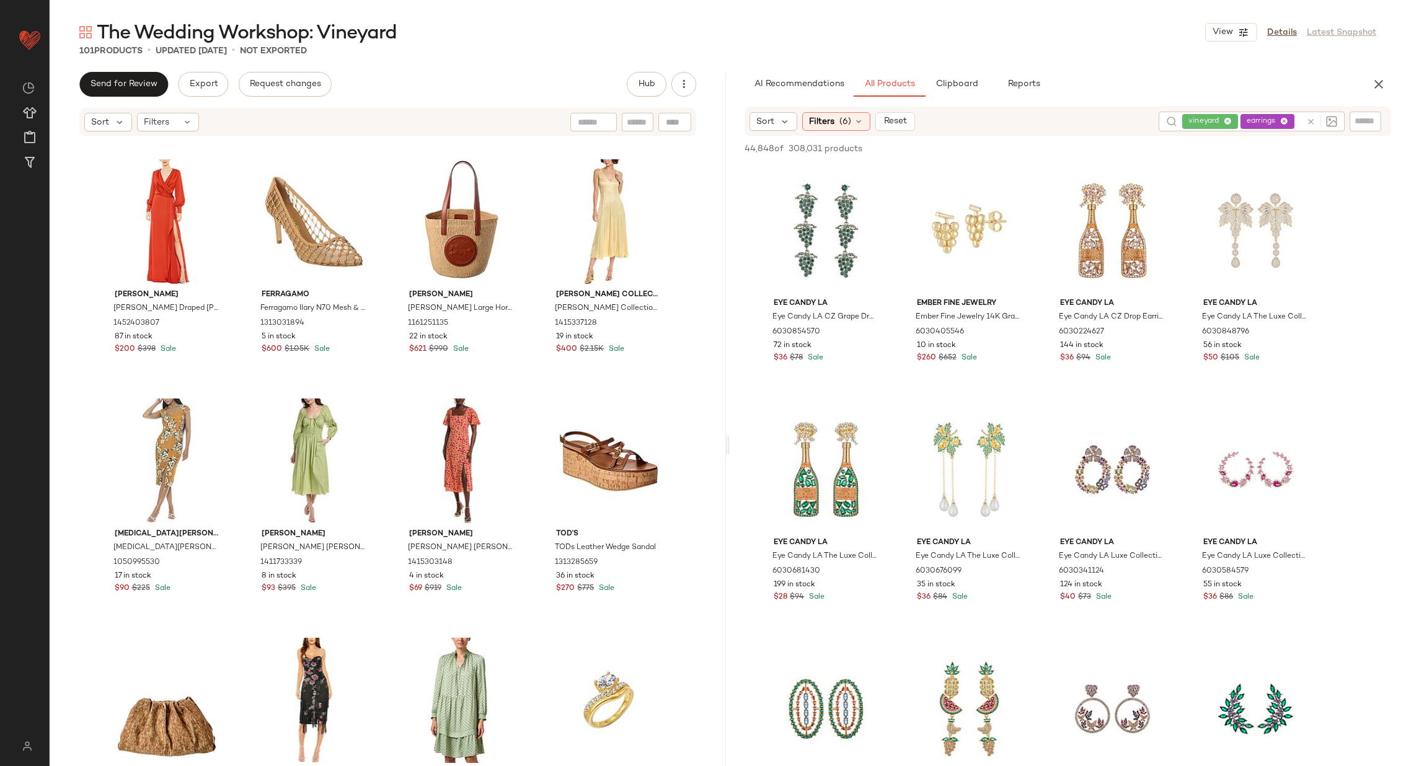
scroll to position [1195, 0]
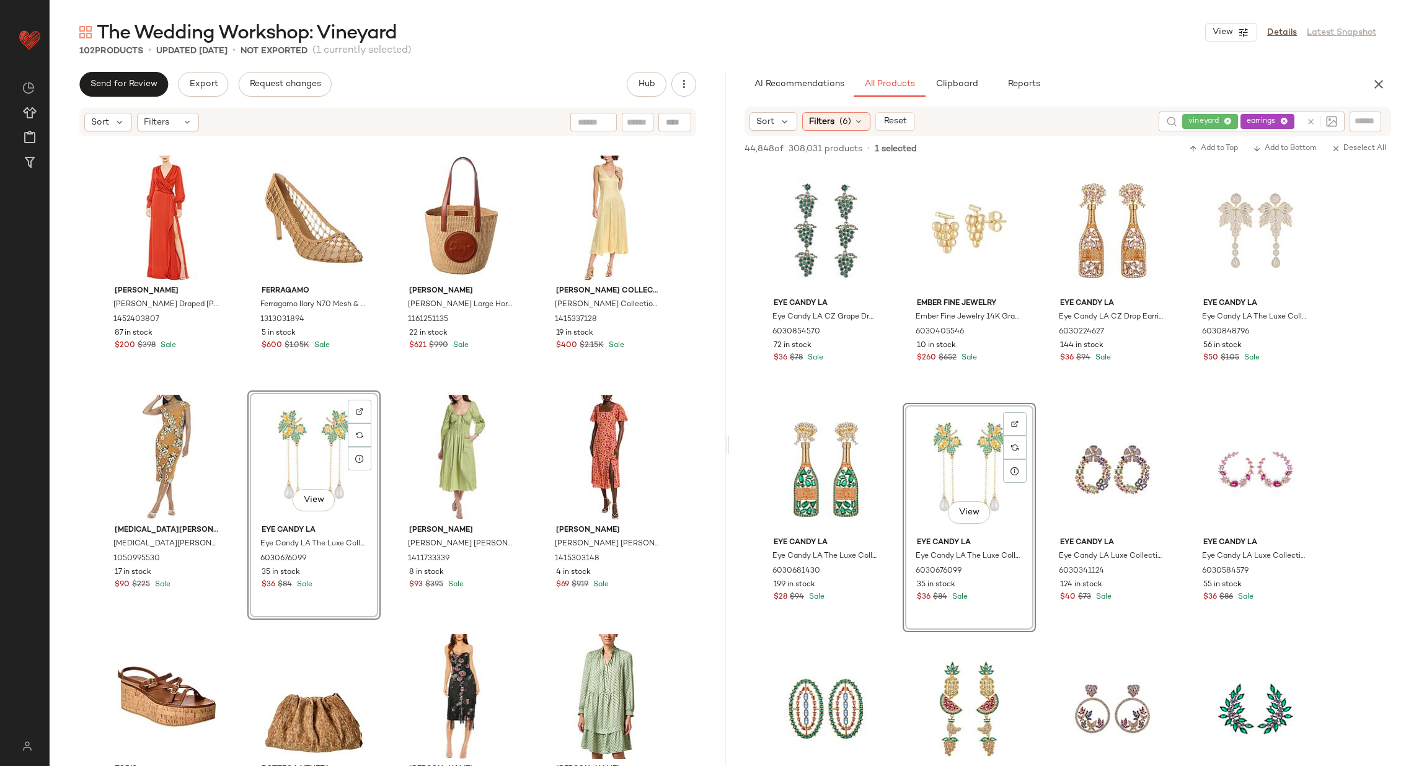
click at [383, 460] on div "Bebe Bebe Powermesh T-Shirt Dress 1050370975 116 in stock $50 $125 Sale Amairah…" at bounding box center [388, 471] width 676 height 666
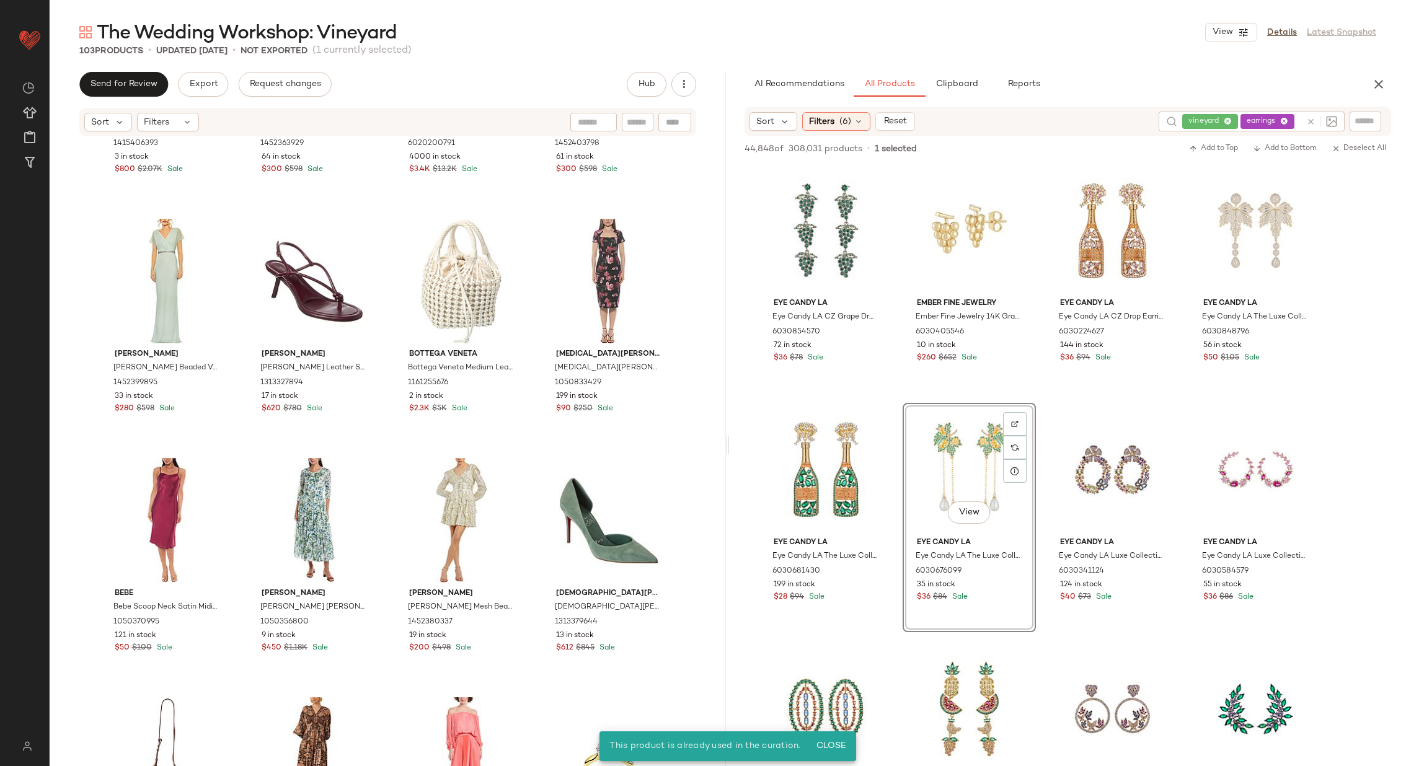
scroll to position [2820, 0]
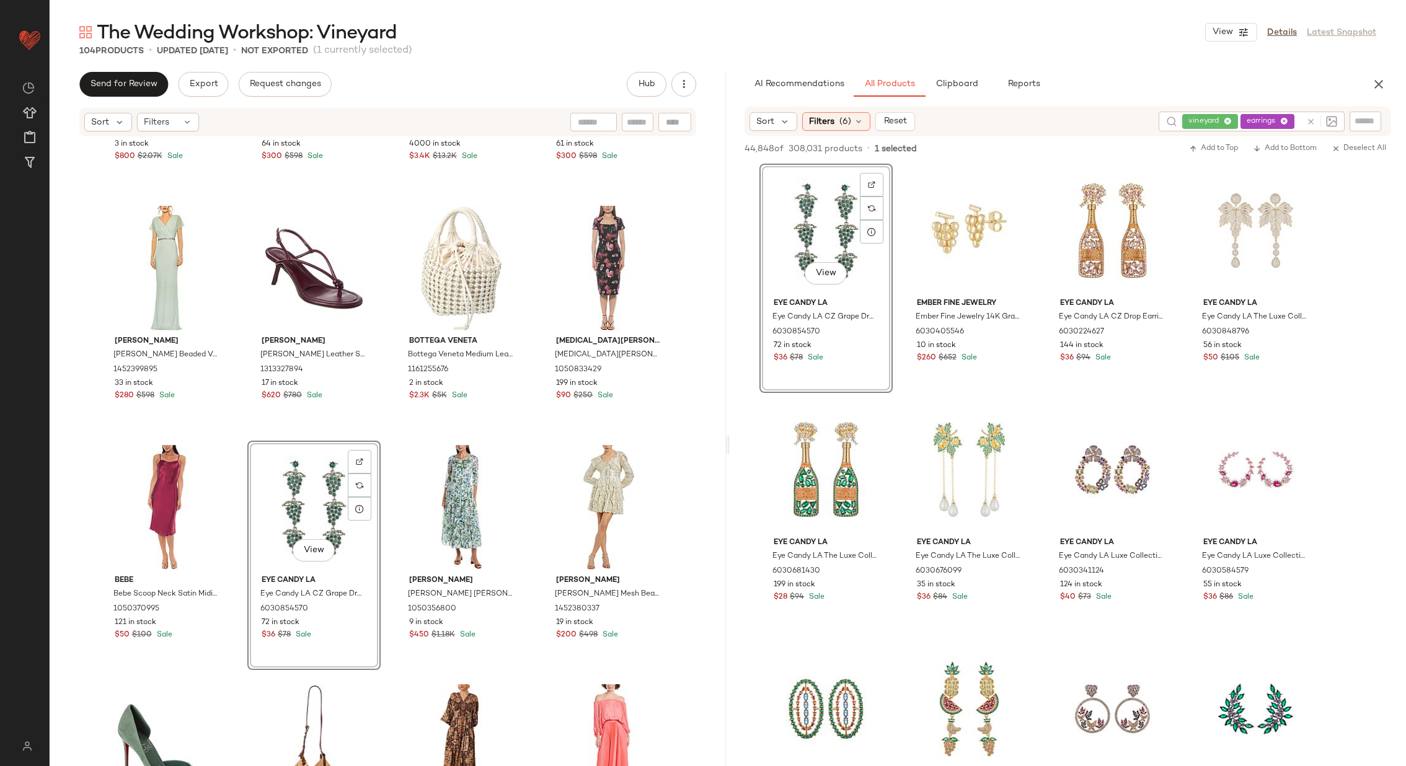
click at [389, 446] on div "Dolce & Gabbana Dolce & Gabbana Empire-Waist Maxi Dress 1415406393 3 in stock $…" at bounding box center [388, 471] width 676 height 666
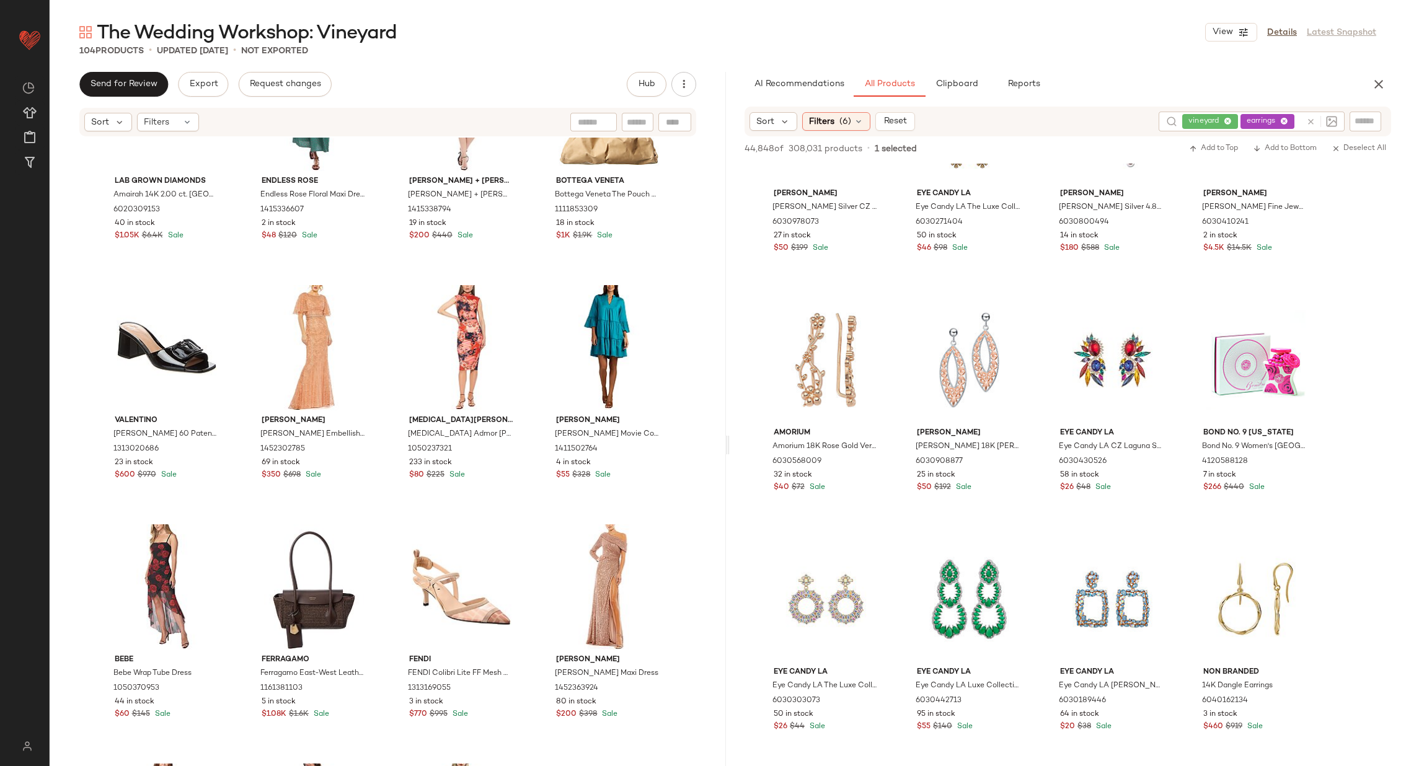
scroll to position [7483, 0]
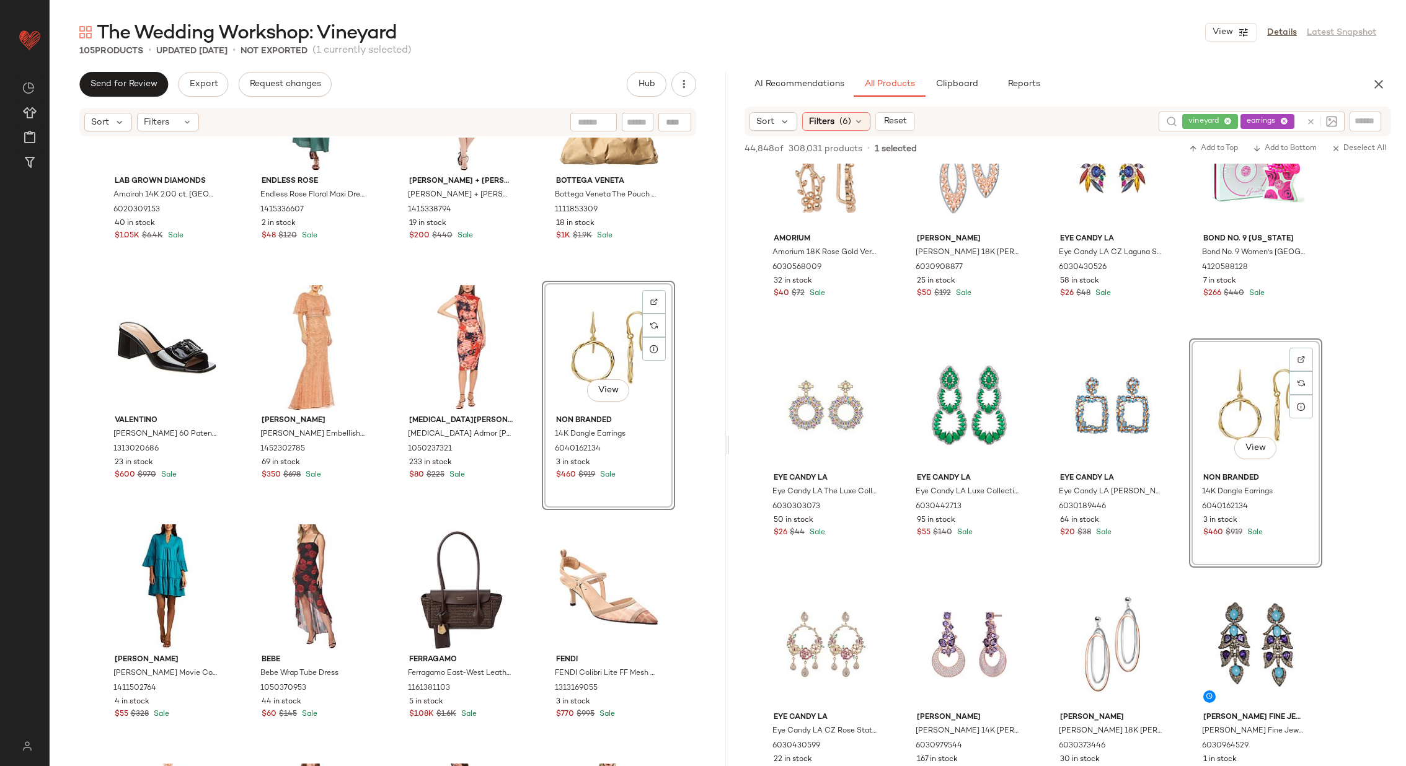
click at [529, 378] on div "Lab Grown Diamonds Amairah 14K 2.00 ct. [GEOGRAPHIC_DATA]. Lab-Grown Diamond En…" at bounding box center [388, 471] width 676 height 666
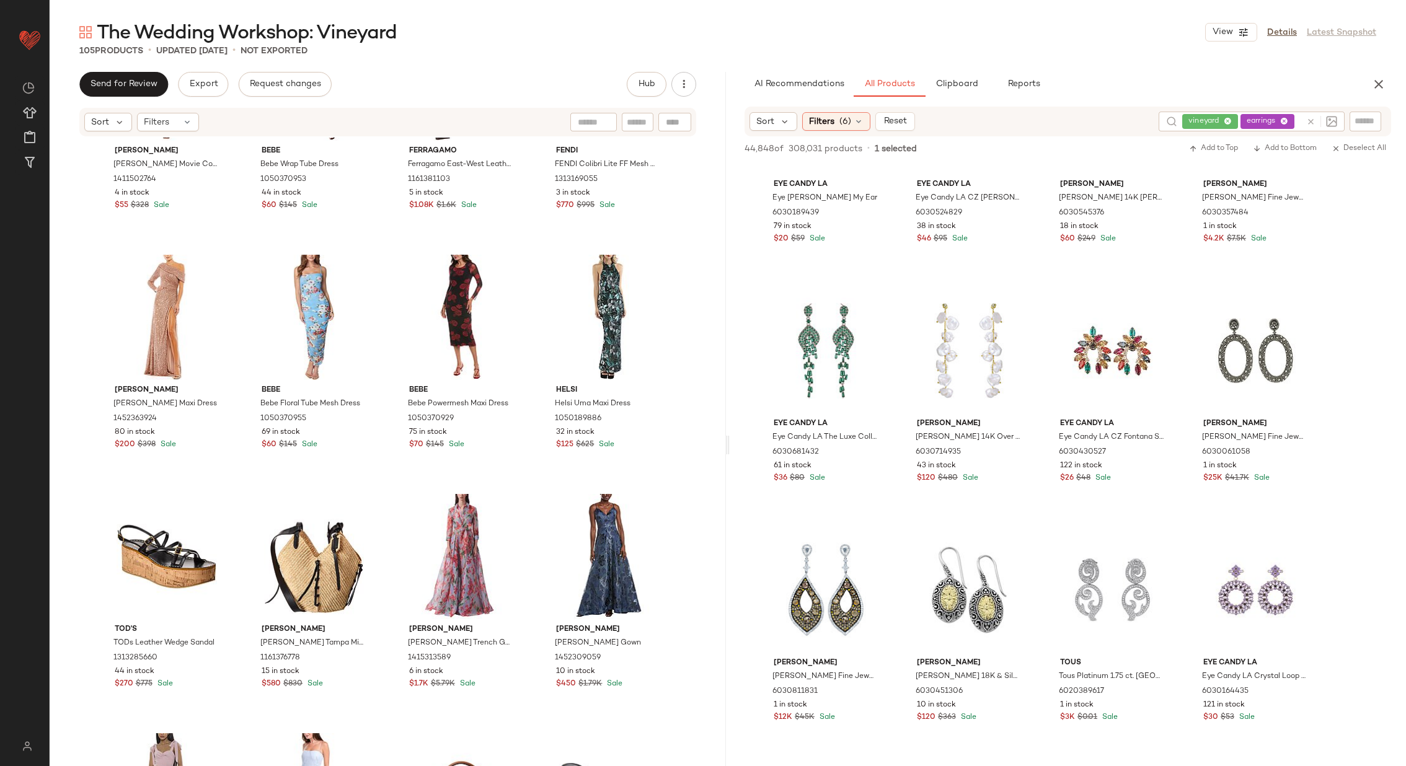
scroll to position [8747, 0]
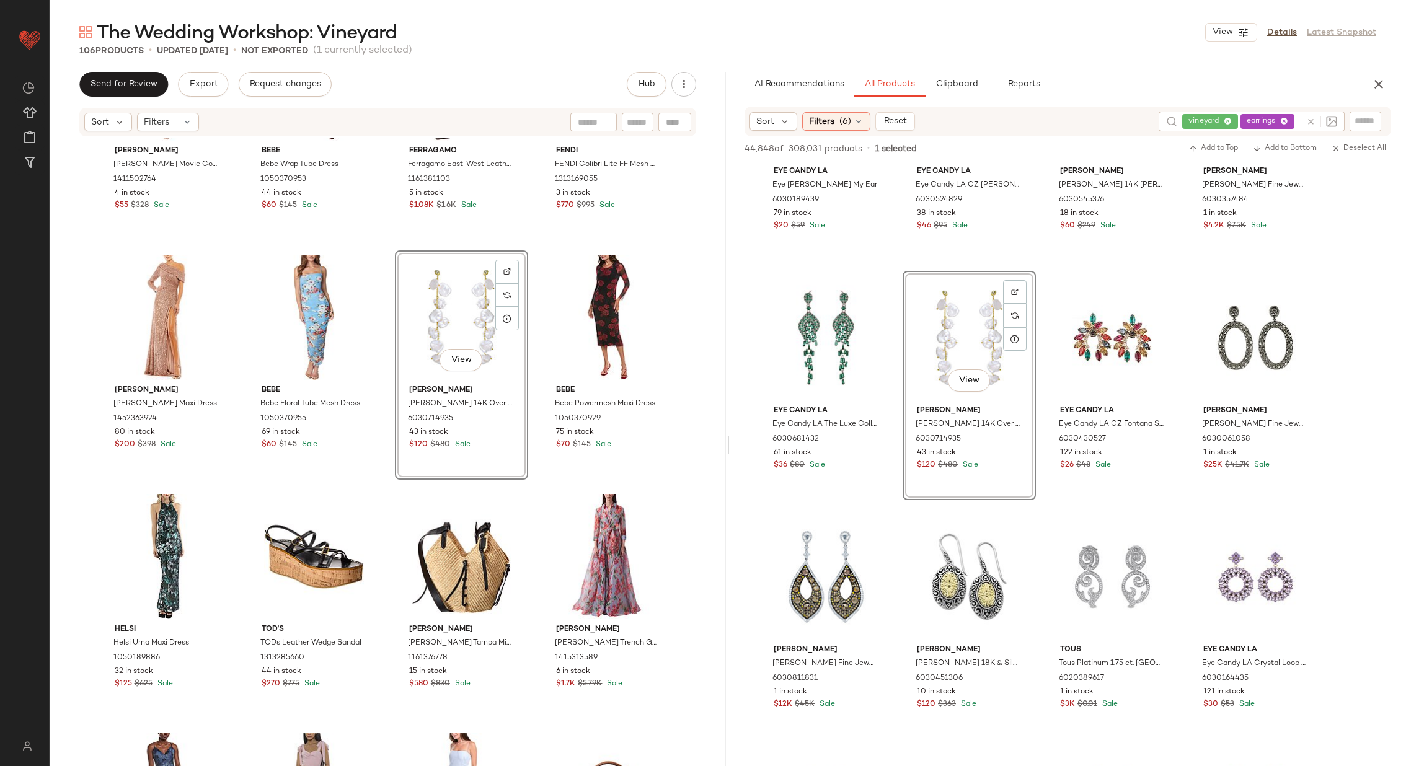
click at [531, 363] on div "[PERSON_NAME] [PERSON_NAME] Movie Colony 3 Dress 1411502764 4 in stock $55 $328…" at bounding box center [388, 471] width 676 height 666
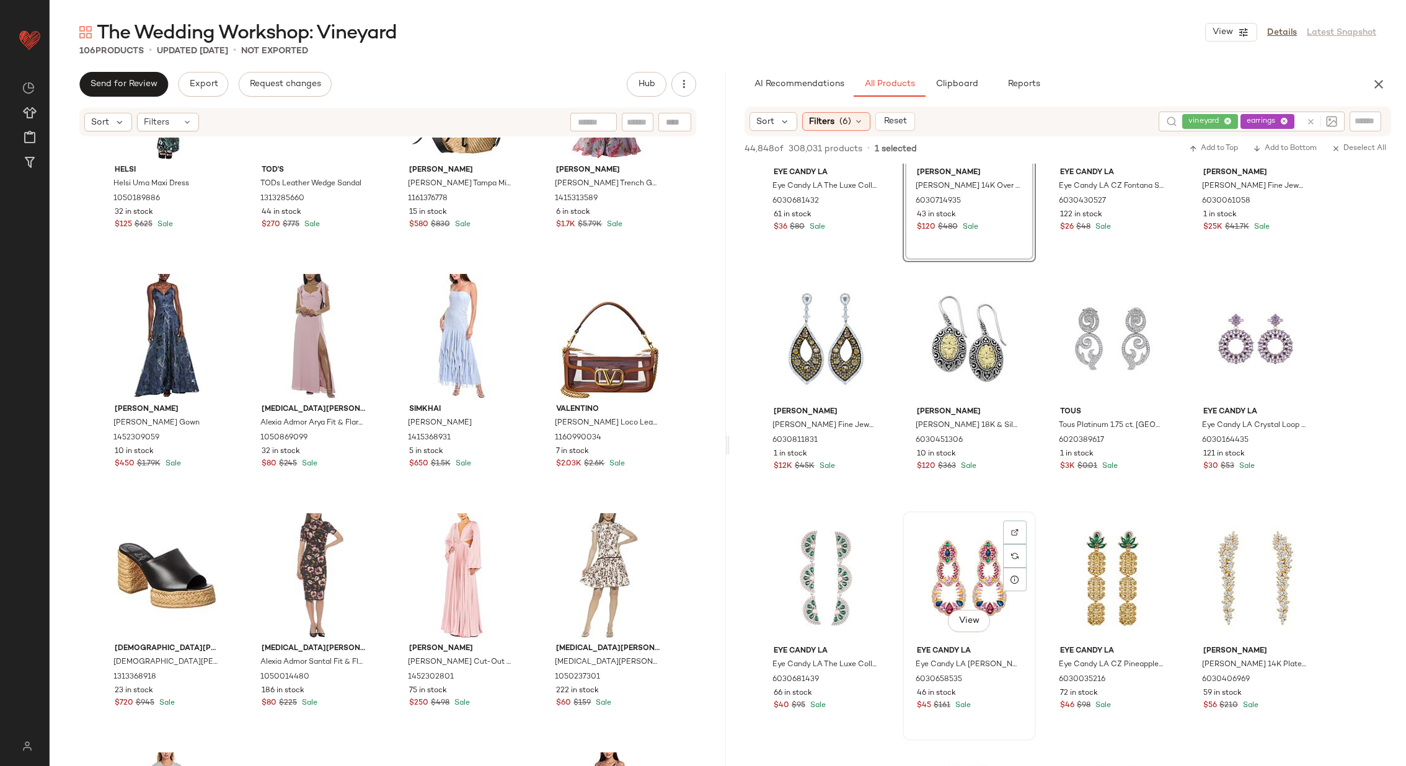
scroll to position [9116, 0]
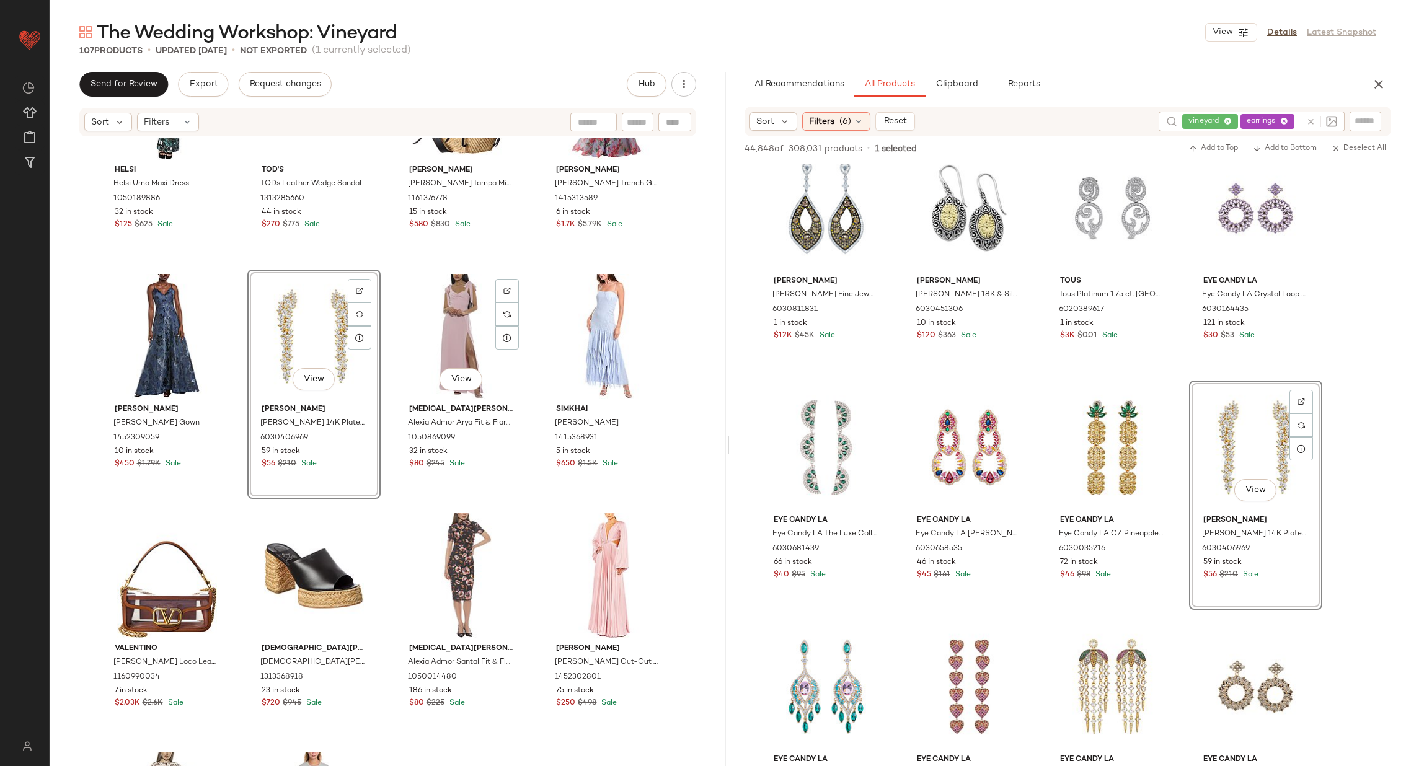
click at [389, 325] on div "[PERSON_NAME] Maxi Dress 1050189886 32 in stock $125 $625 Sale TOD's TODs Leath…" at bounding box center [388, 471] width 676 height 666
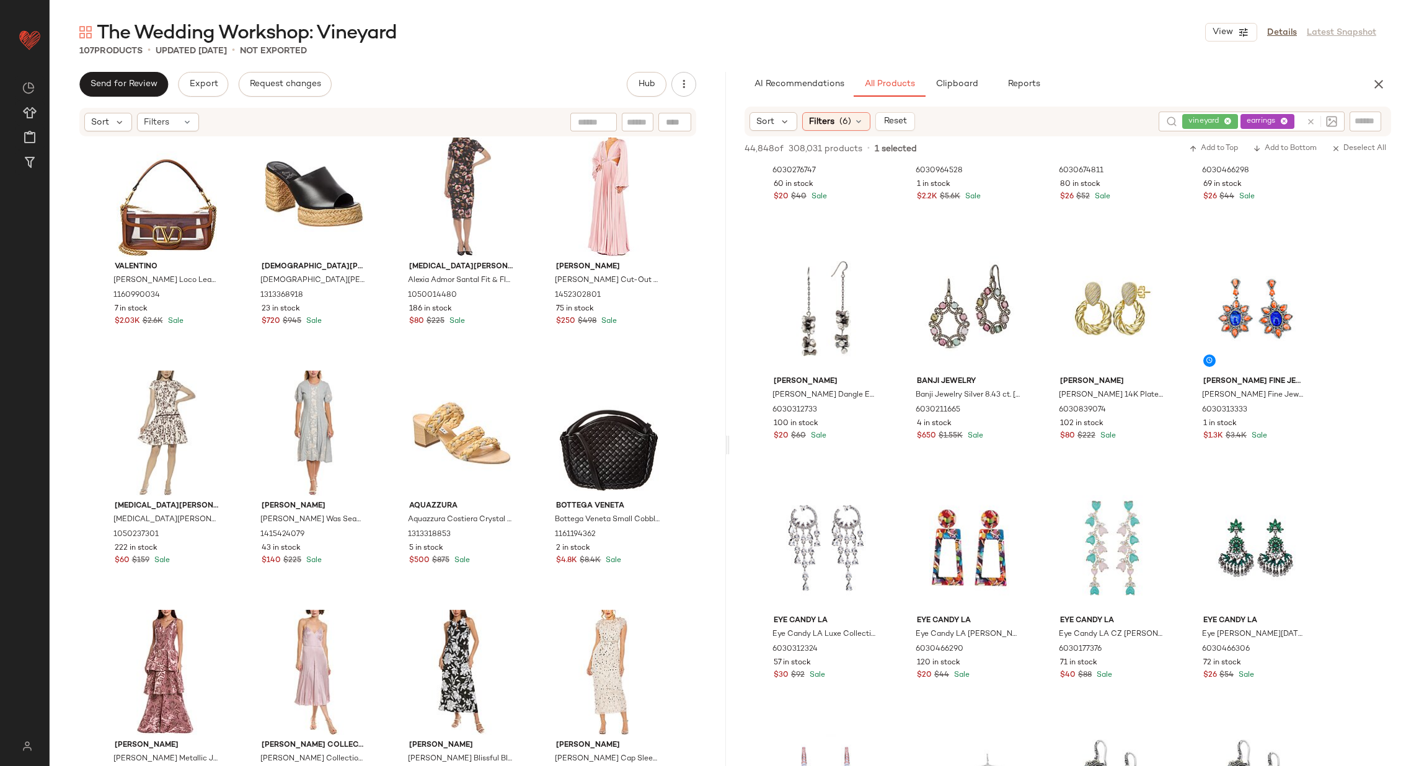
scroll to position [9943, 0]
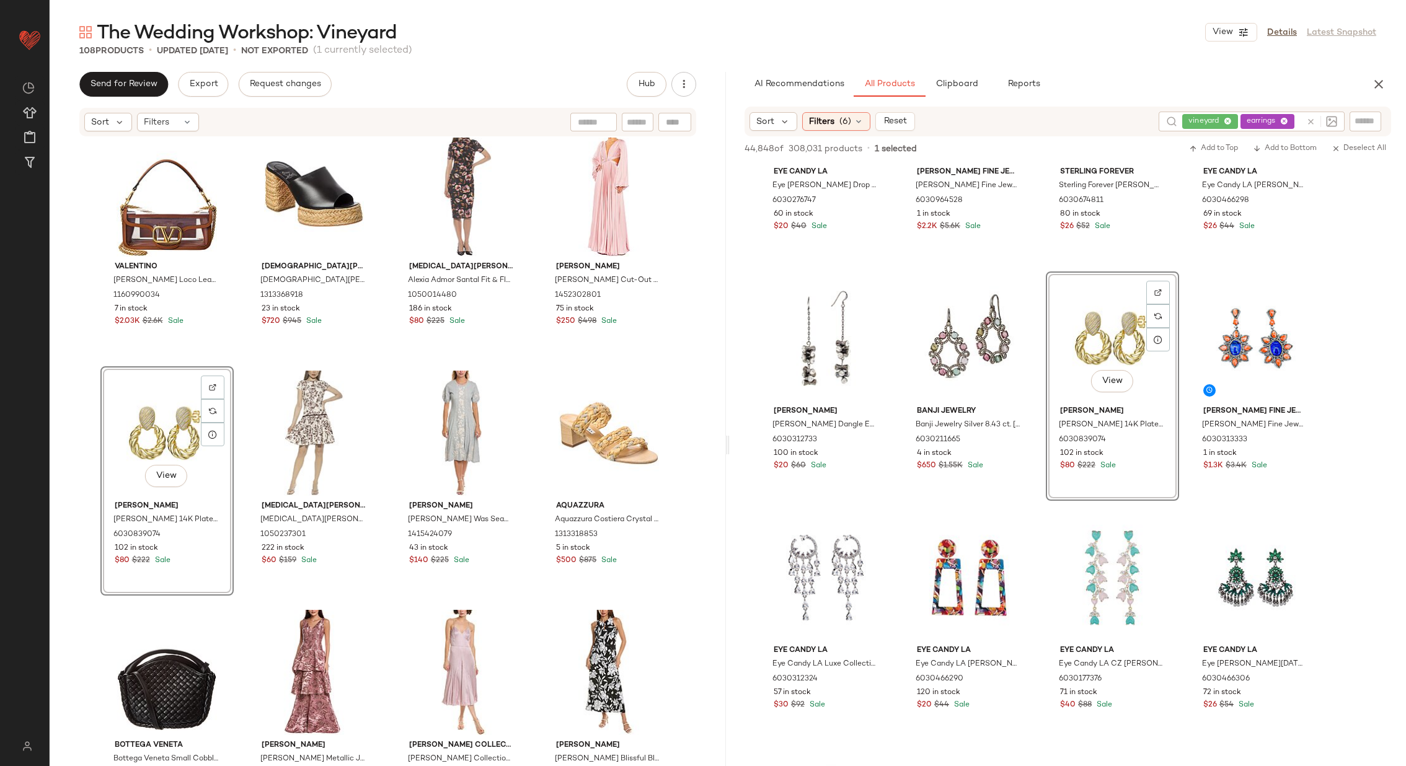
click at [531, 354] on div "[PERSON_NAME] VLogo Loco Leather & Vinyl Shoulder Bag 1160990034 7 in stock $2.…" at bounding box center [388, 471] width 676 height 666
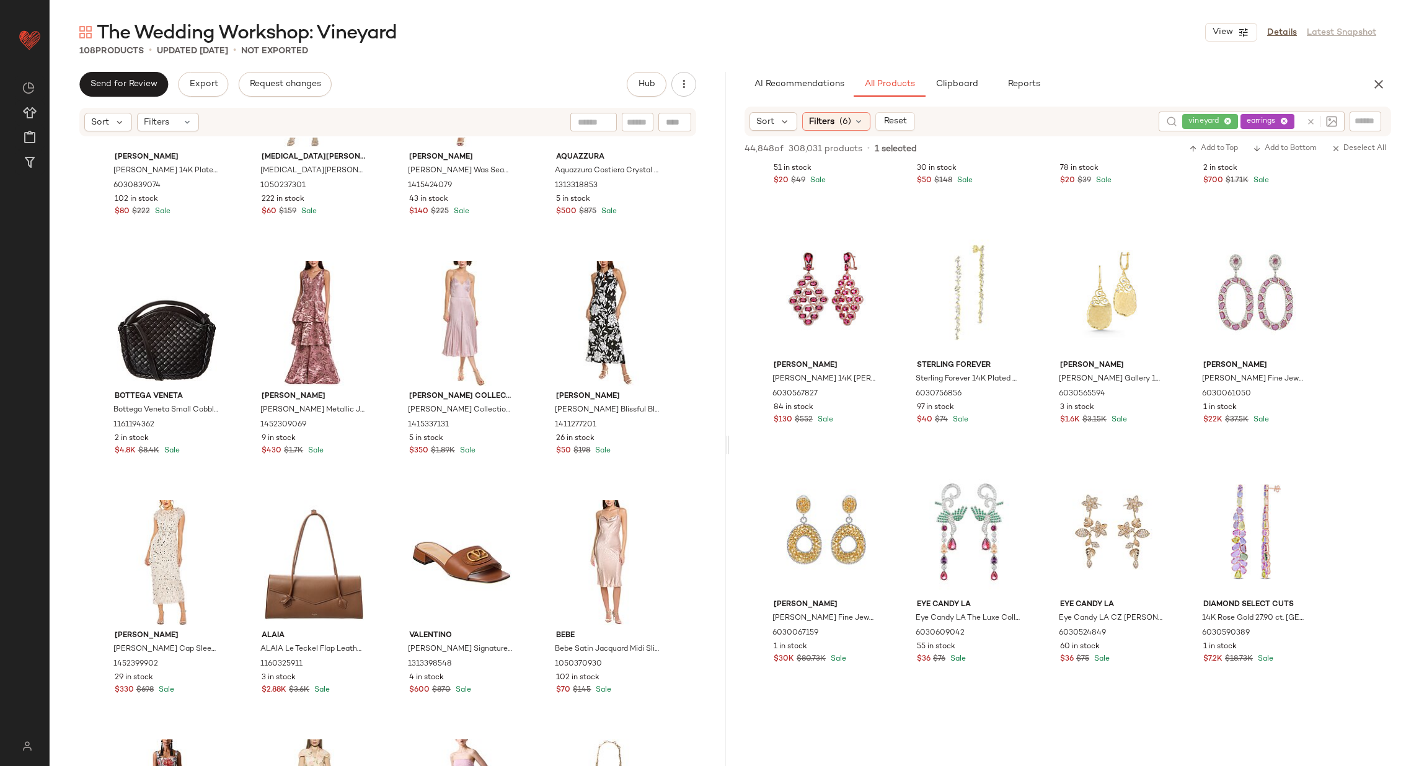
scroll to position [11679, 0]
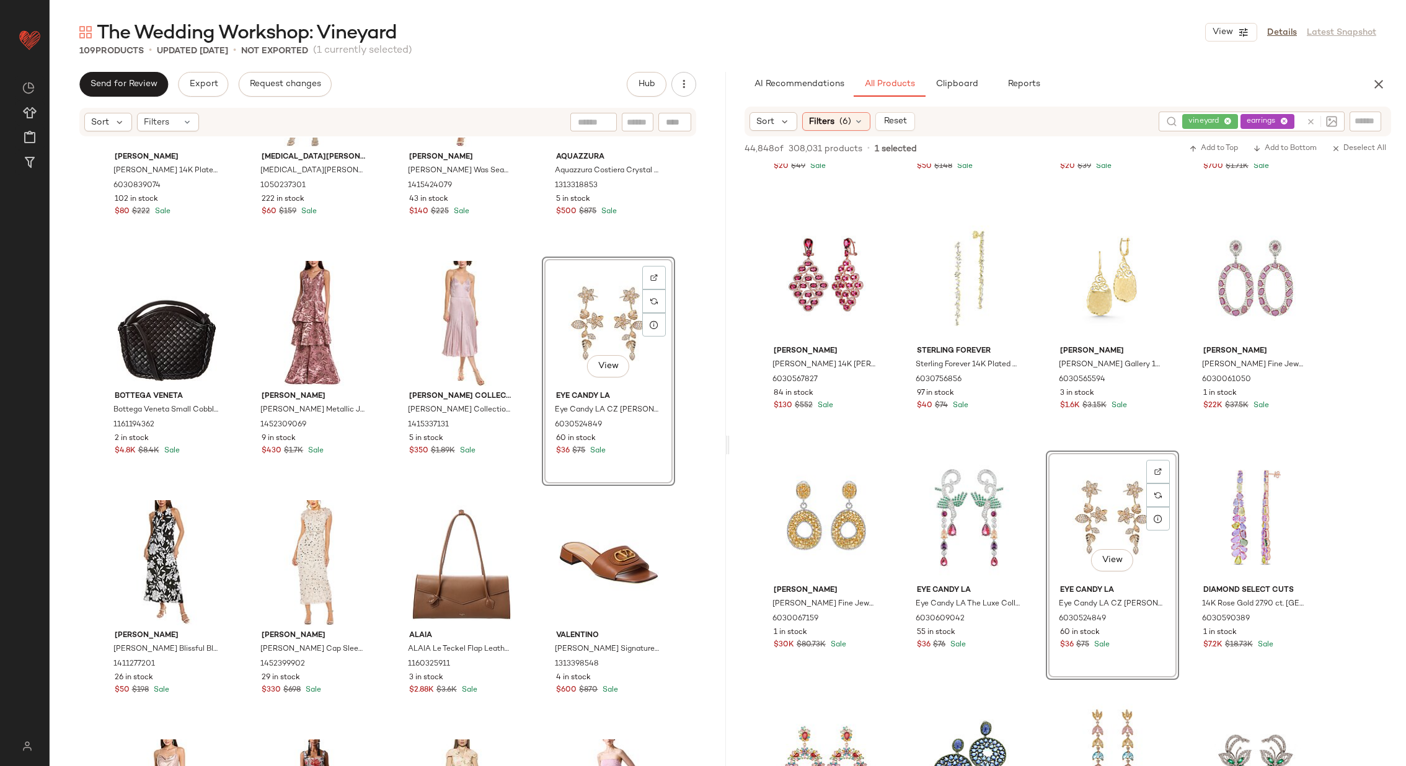
click at [529, 402] on div "[PERSON_NAME] [PERSON_NAME] 14K Plated CZ Statement Earrings 6030839074 102 in …" at bounding box center [388, 471] width 676 height 666
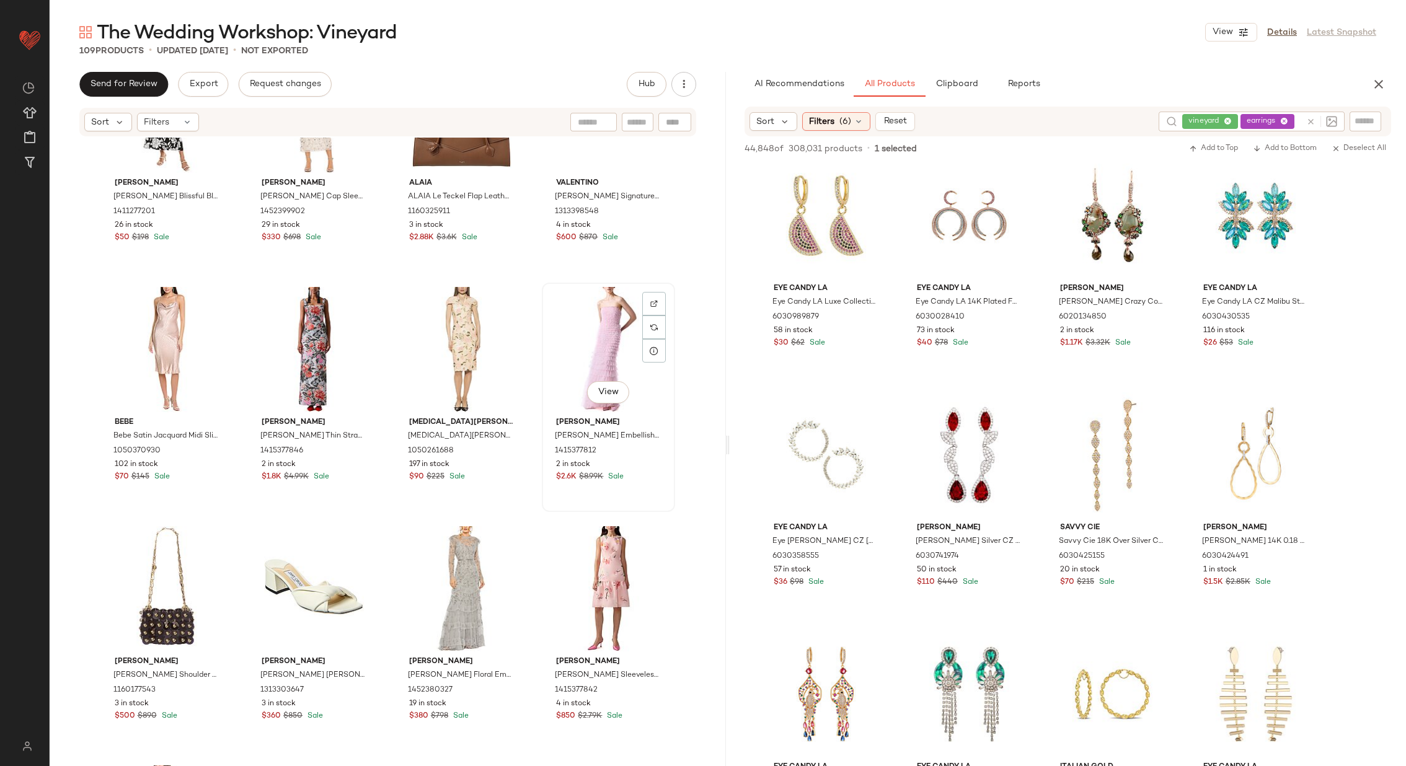
scroll to position [5831, 0]
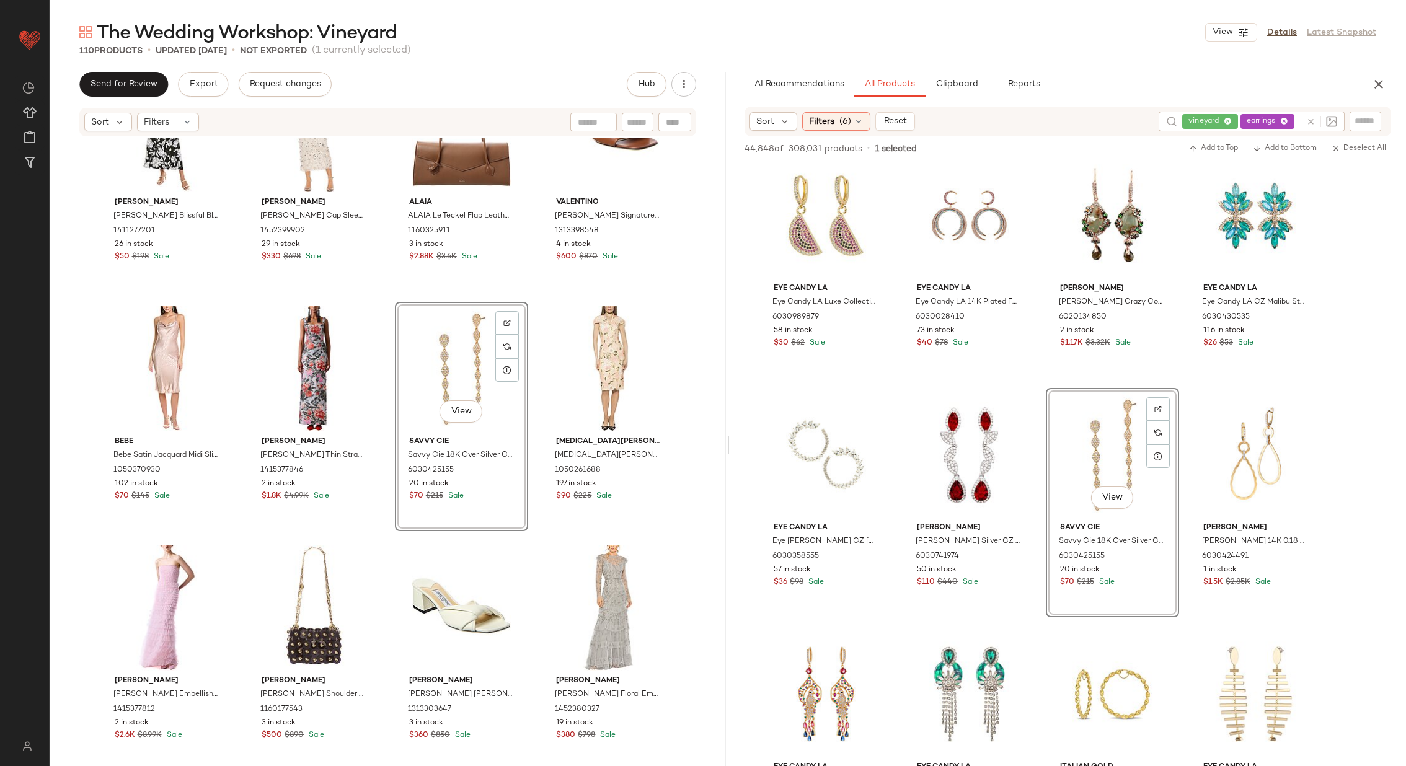
click at [537, 430] on div "[PERSON_NAME] [PERSON_NAME] Blissful Blooms Maxi Dress 1411277201 26 in stock $…" at bounding box center [388, 471] width 676 height 666
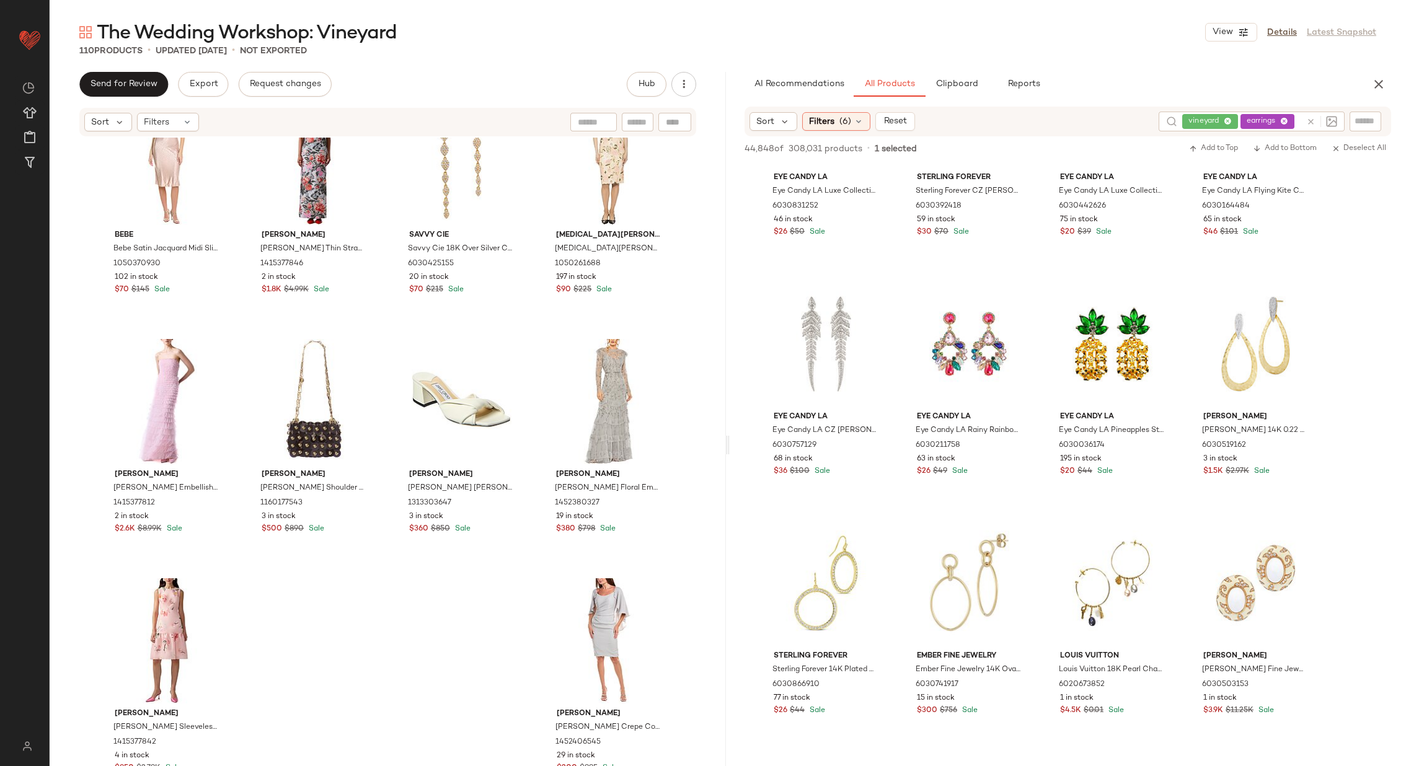
scroll to position [14359, 0]
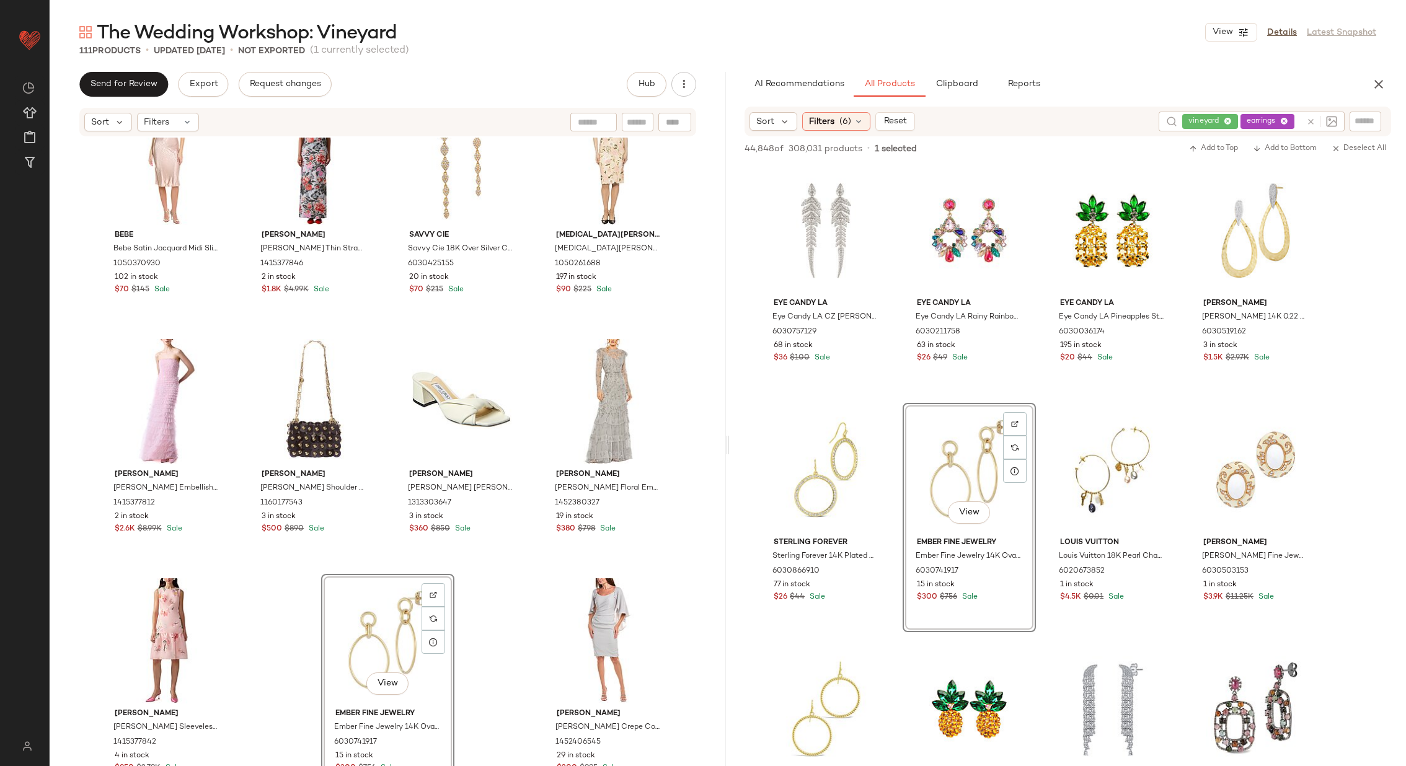
click at [527, 568] on div "Bebe Bebe Satin Jacquard Midi Slip Dress 1050370930 102 in stock $70 $145 Sale …" at bounding box center [388, 471] width 676 height 666
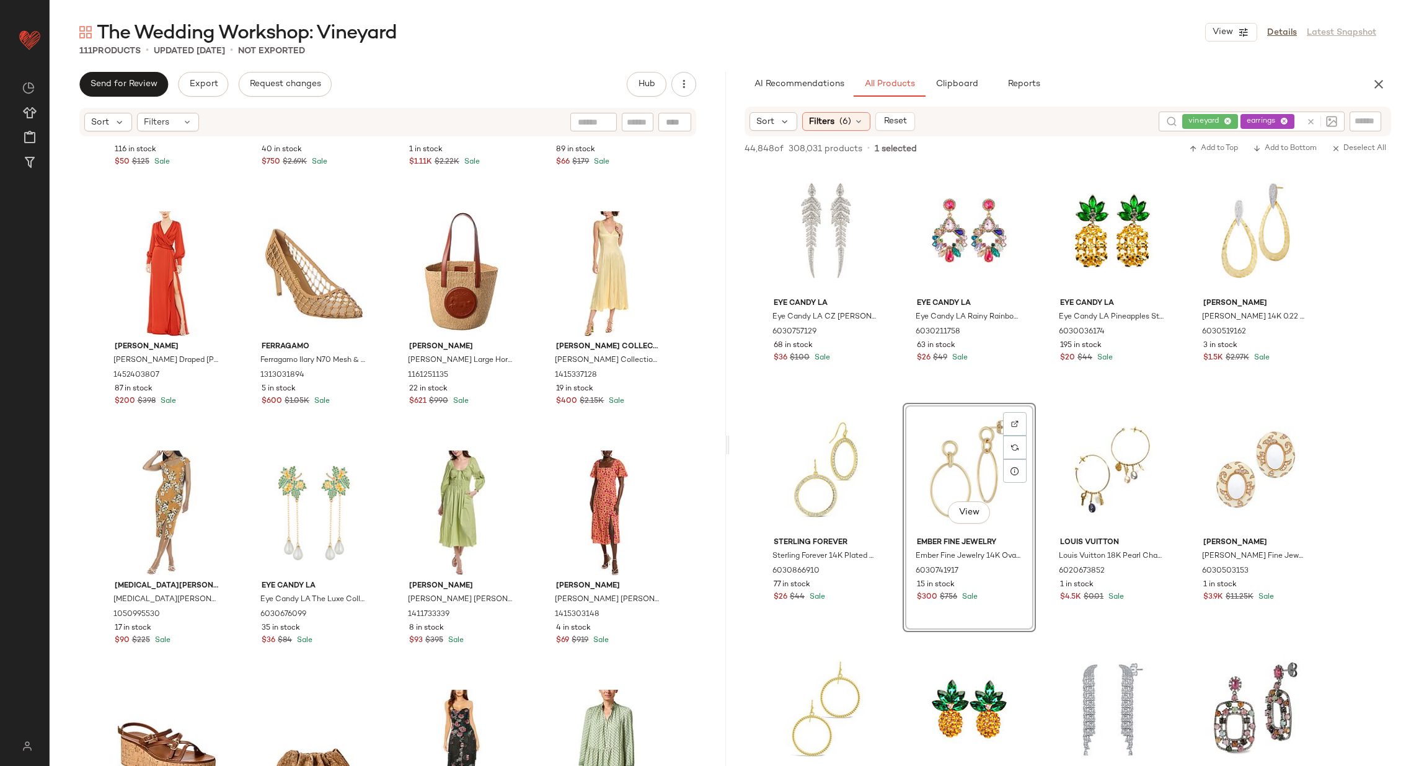
scroll to position [1162, 0]
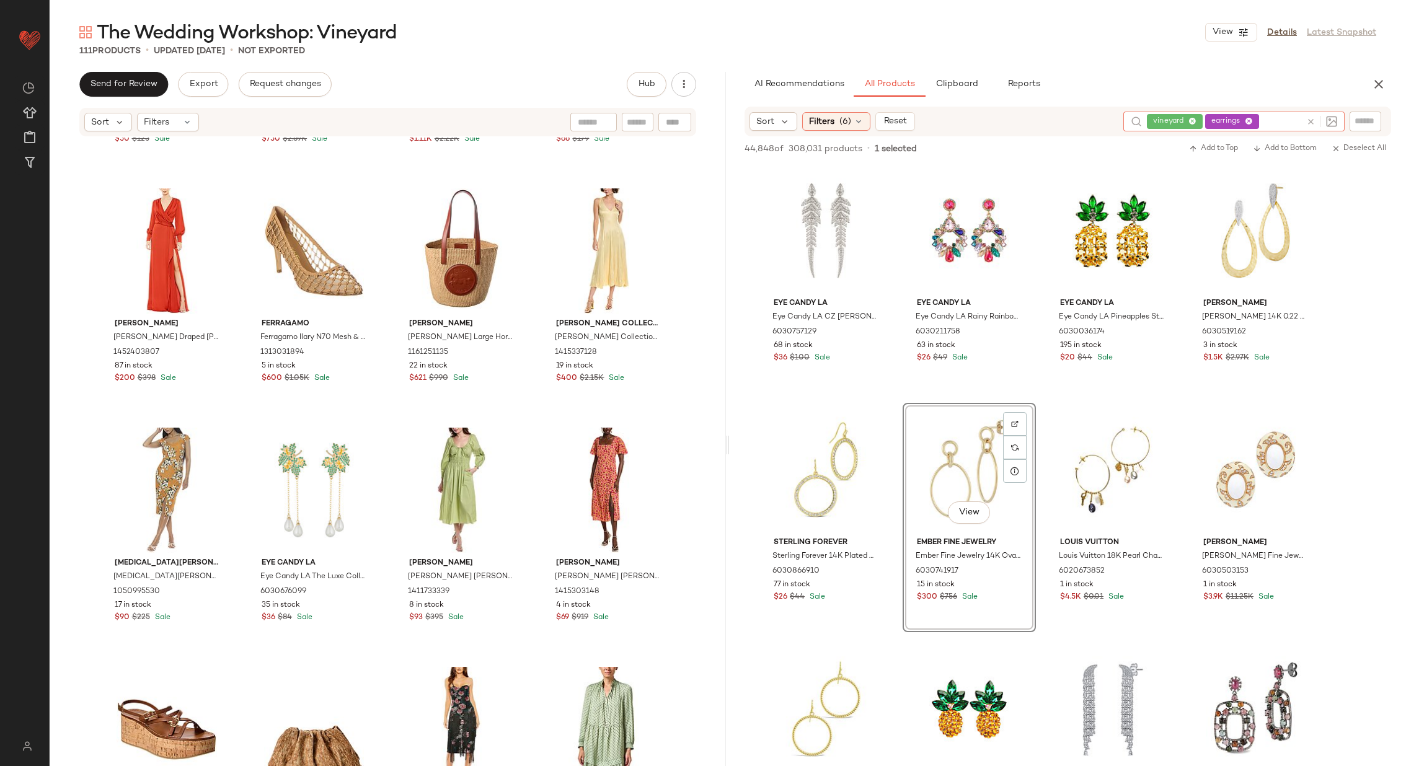
click at [1313, 120] on icon at bounding box center [1310, 121] width 9 height 9
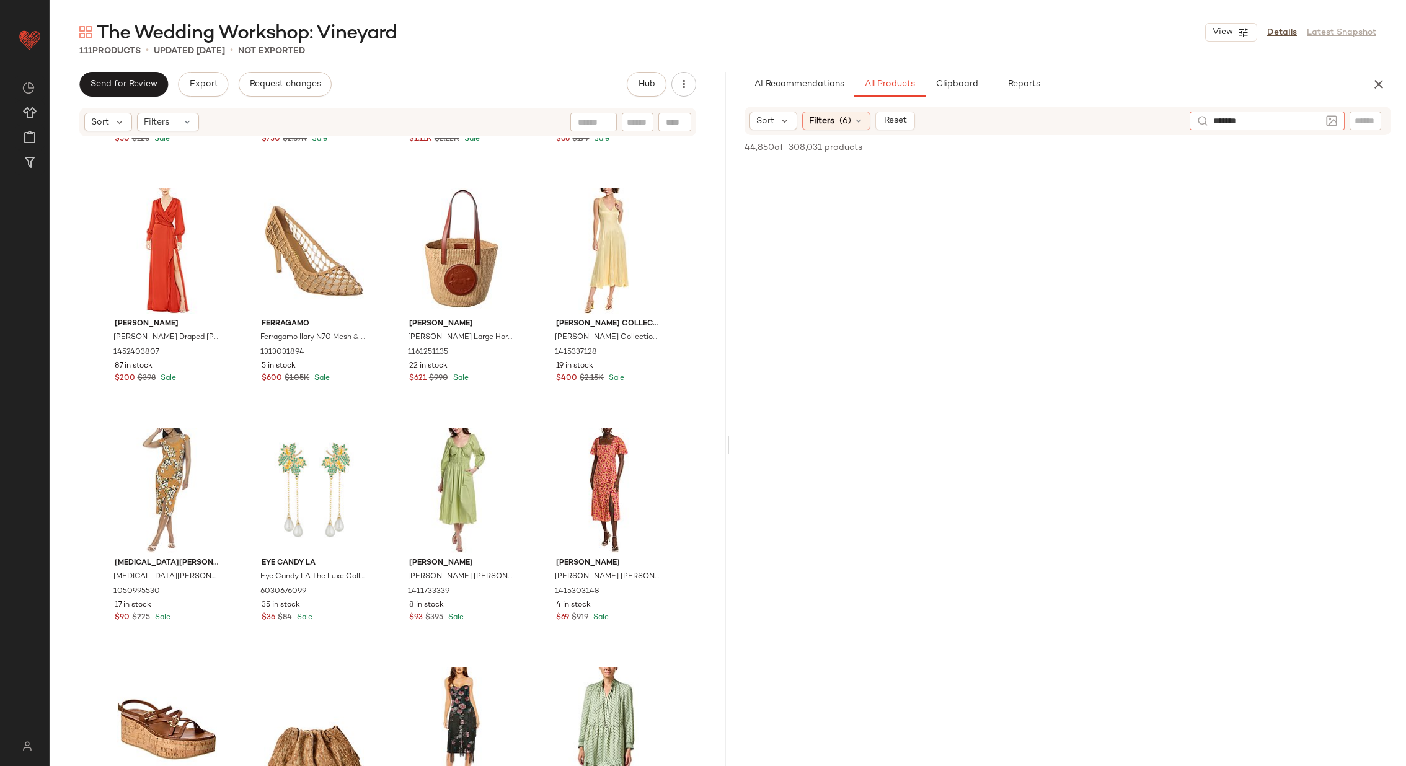
type input "********"
type input "*"
type input "******"
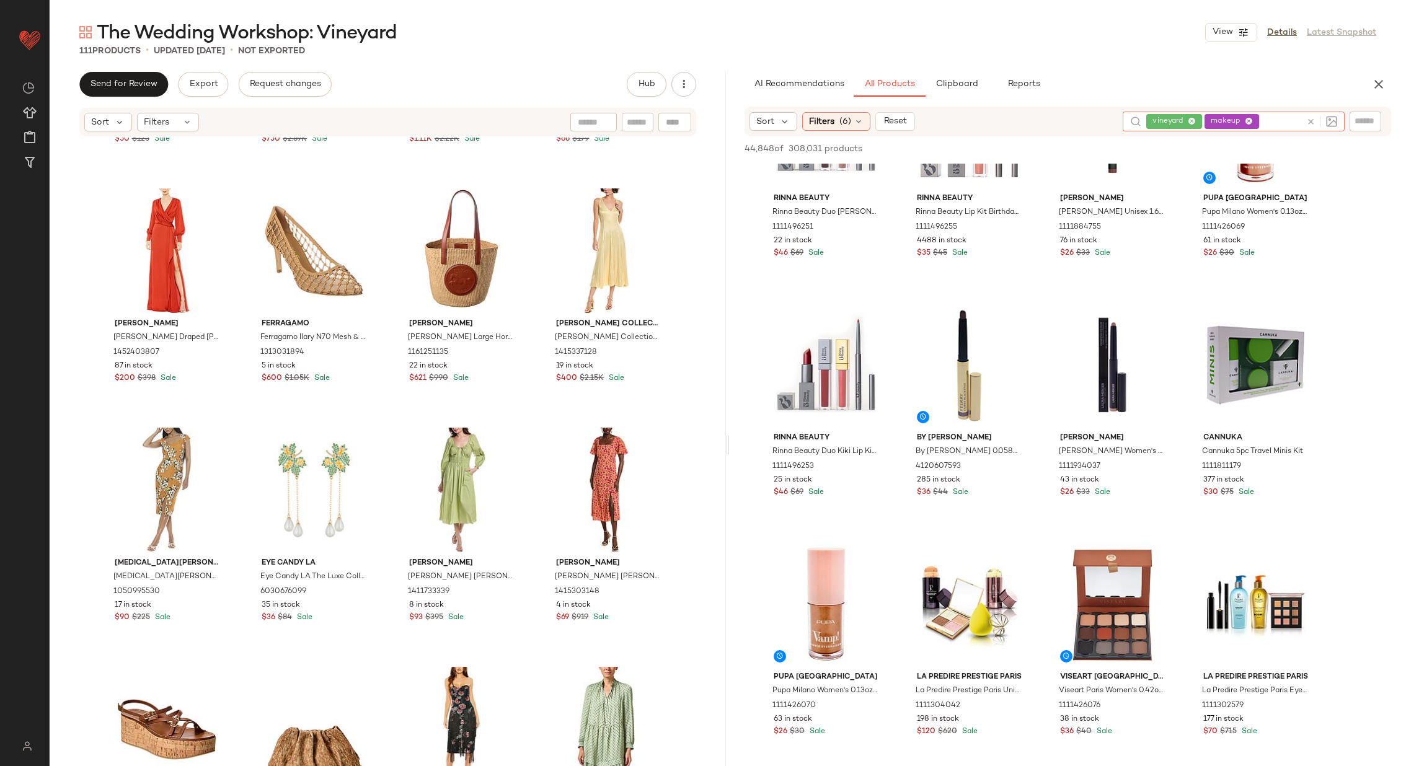
scroll to position [347, 0]
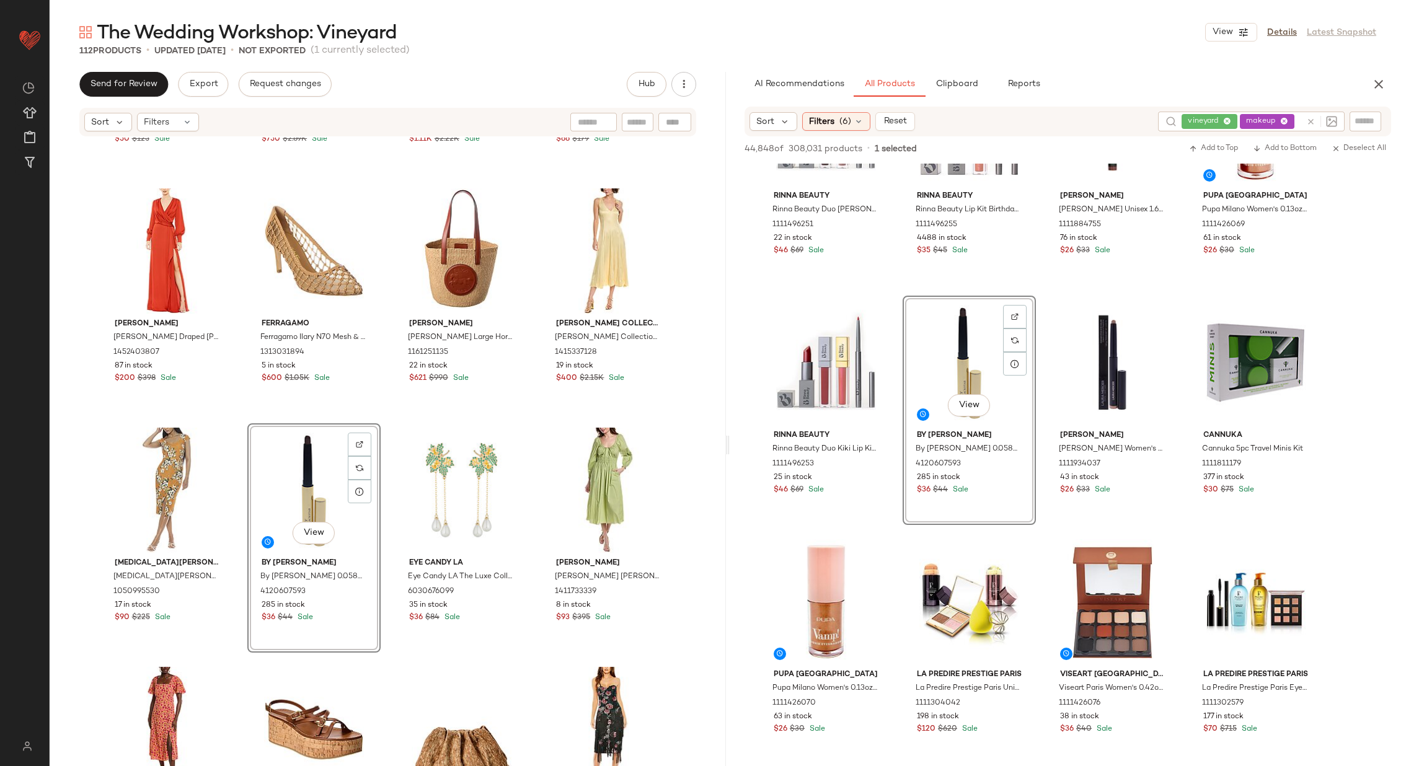
click at [382, 420] on div "Bebe Bebe Powermesh T-Shirt Dress 1050370975 116 in stock $50 $125 Sale Amairah…" at bounding box center [388, 471] width 676 height 666
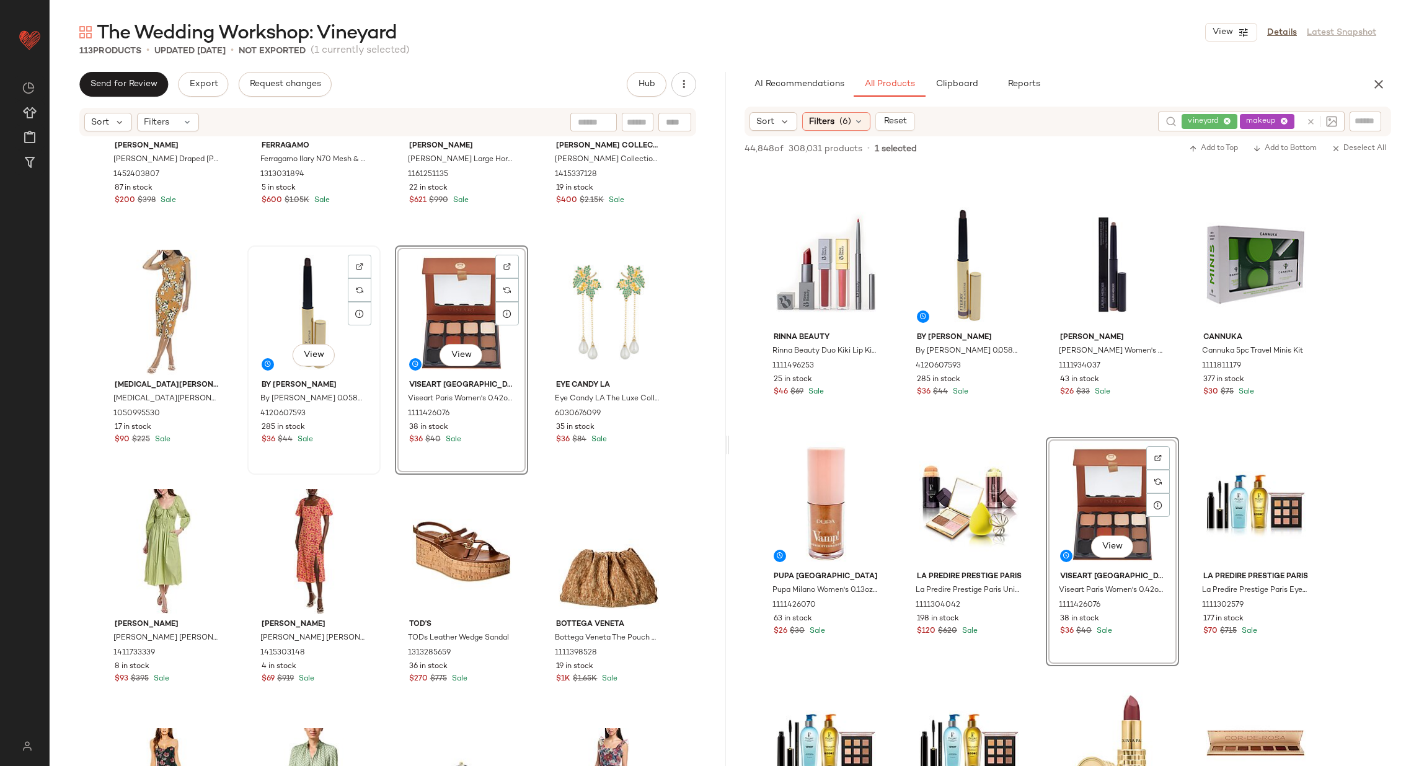
scroll to position [1384, 0]
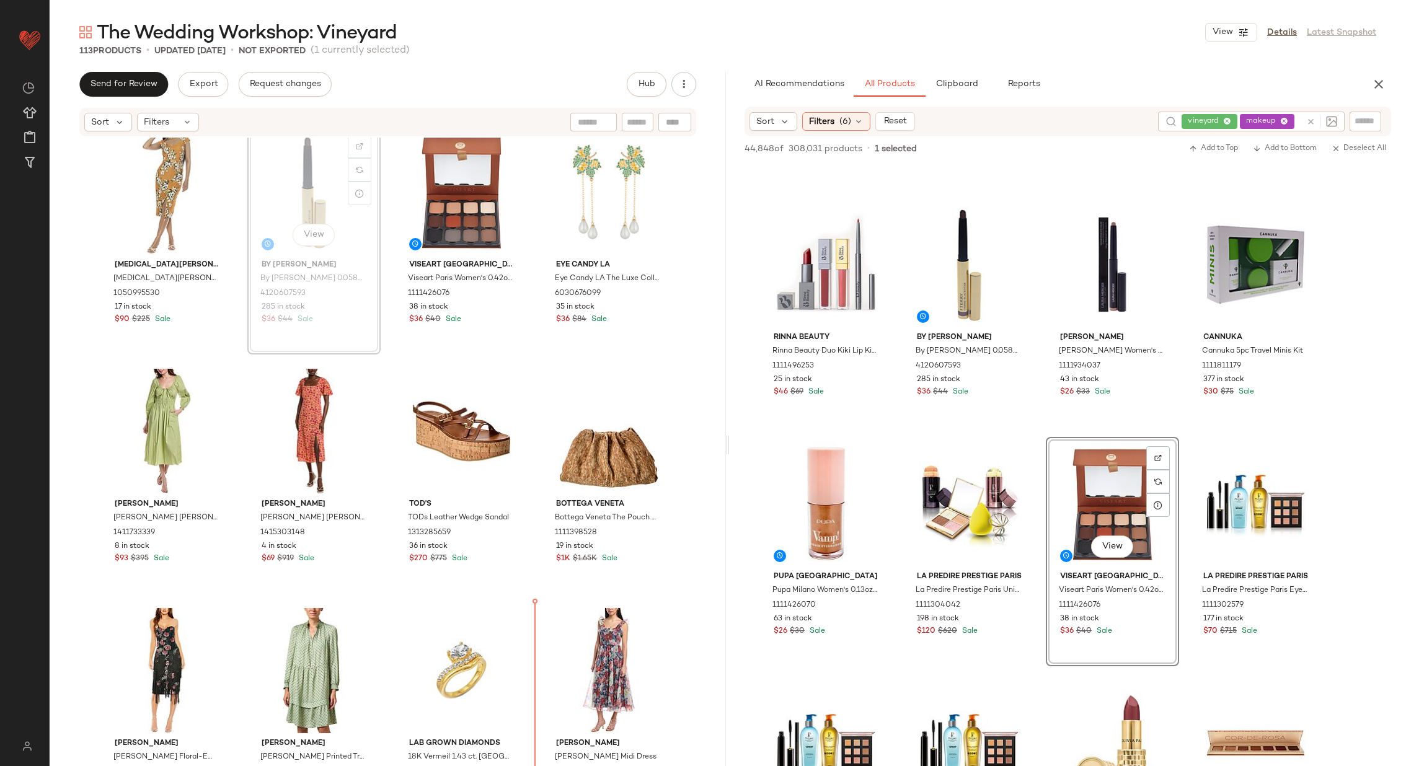
scroll to position [1468, 0]
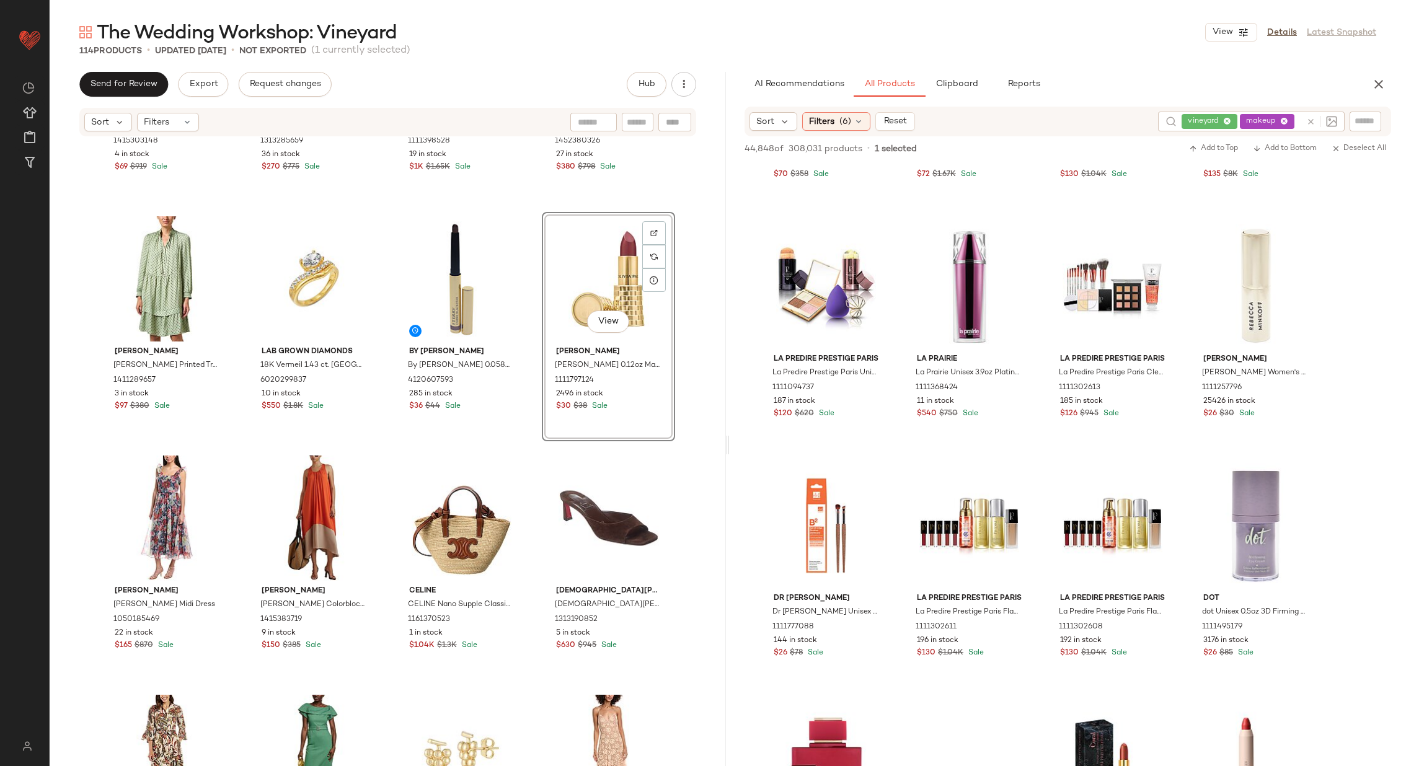
scroll to position [6254, 0]
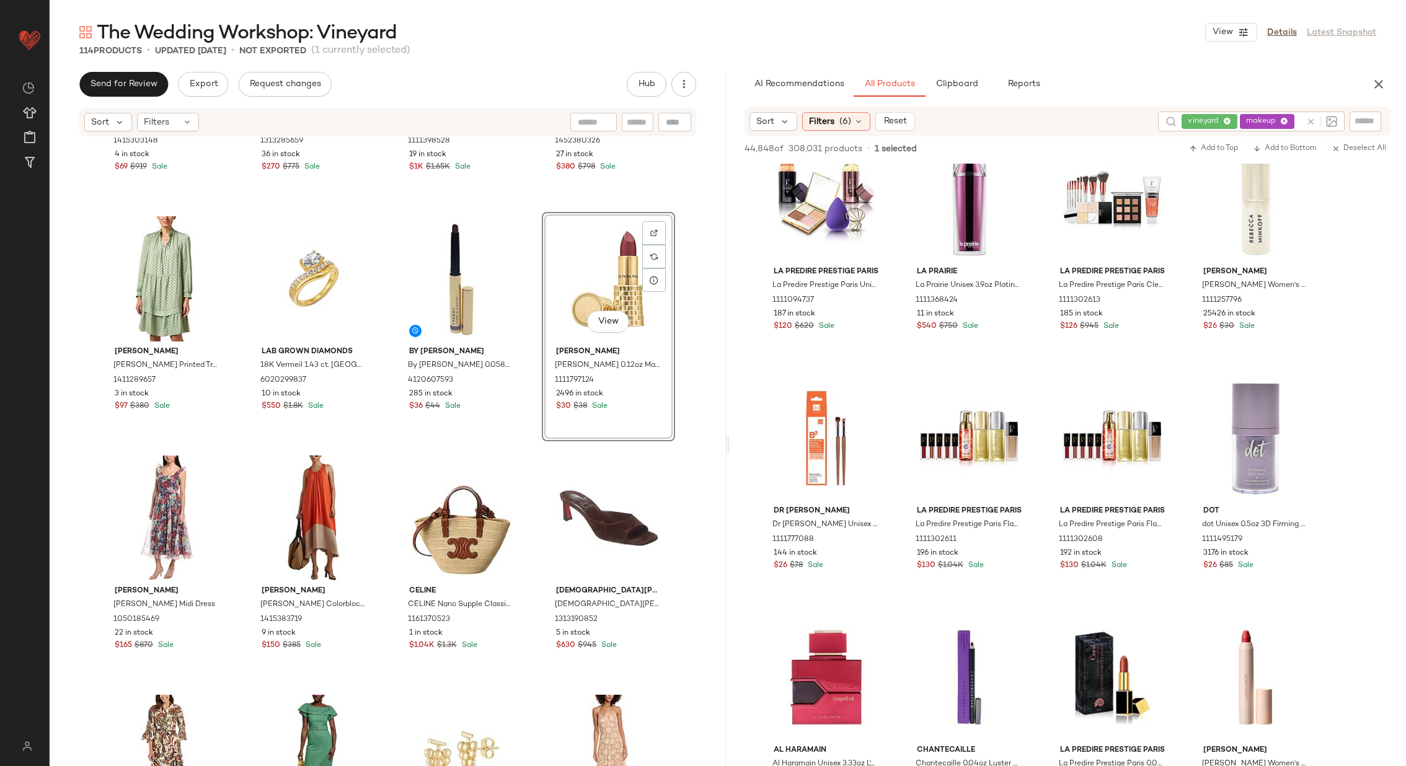
click at [529, 445] on div "[PERSON_NAME] [PERSON_NAME] [PERSON_NAME] Midi Dress 1415303148 4 in stock $69 …" at bounding box center [388, 471] width 676 height 666
click at [456, 250] on div "View" at bounding box center [461, 278] width 125 height 125
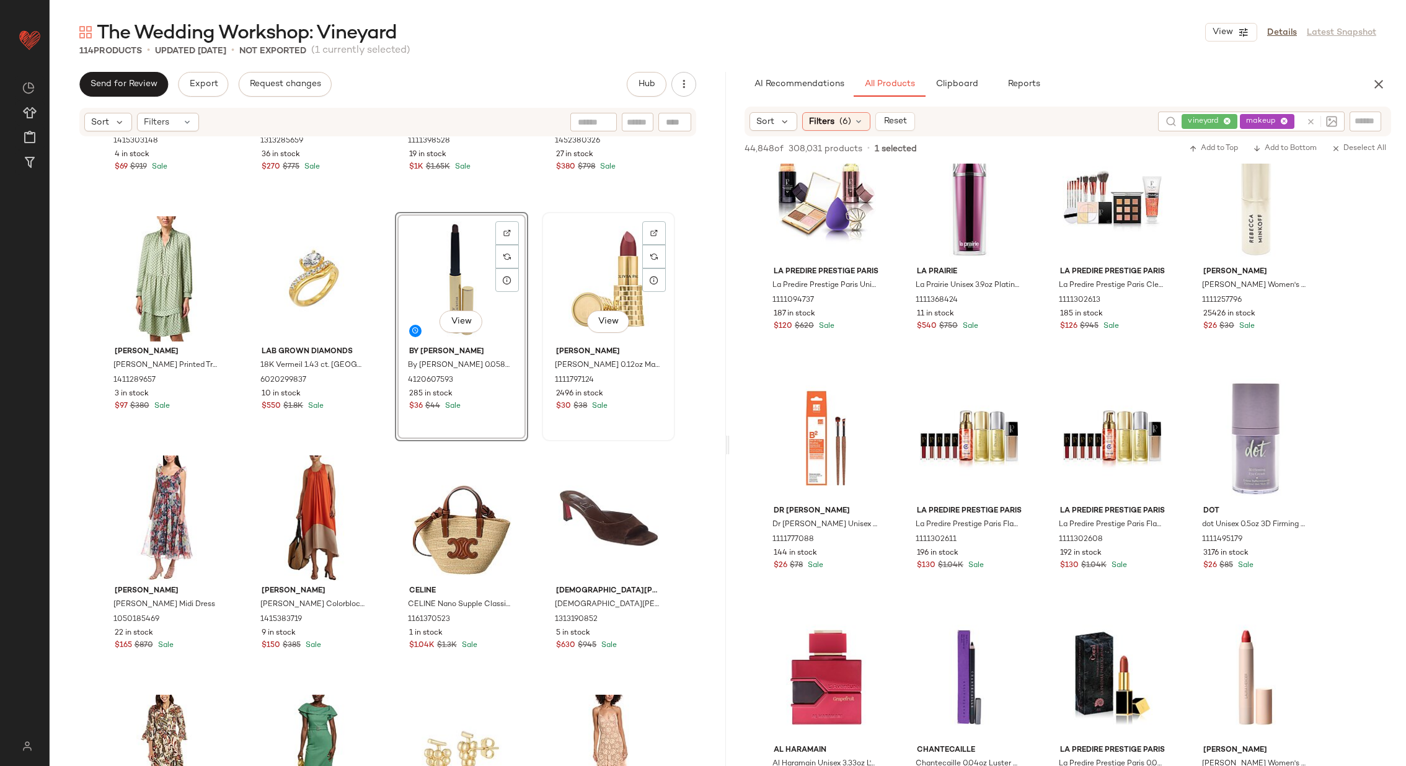
click at [616, 265] on div "View" at bounding box center [608, 278] width 125 height 125
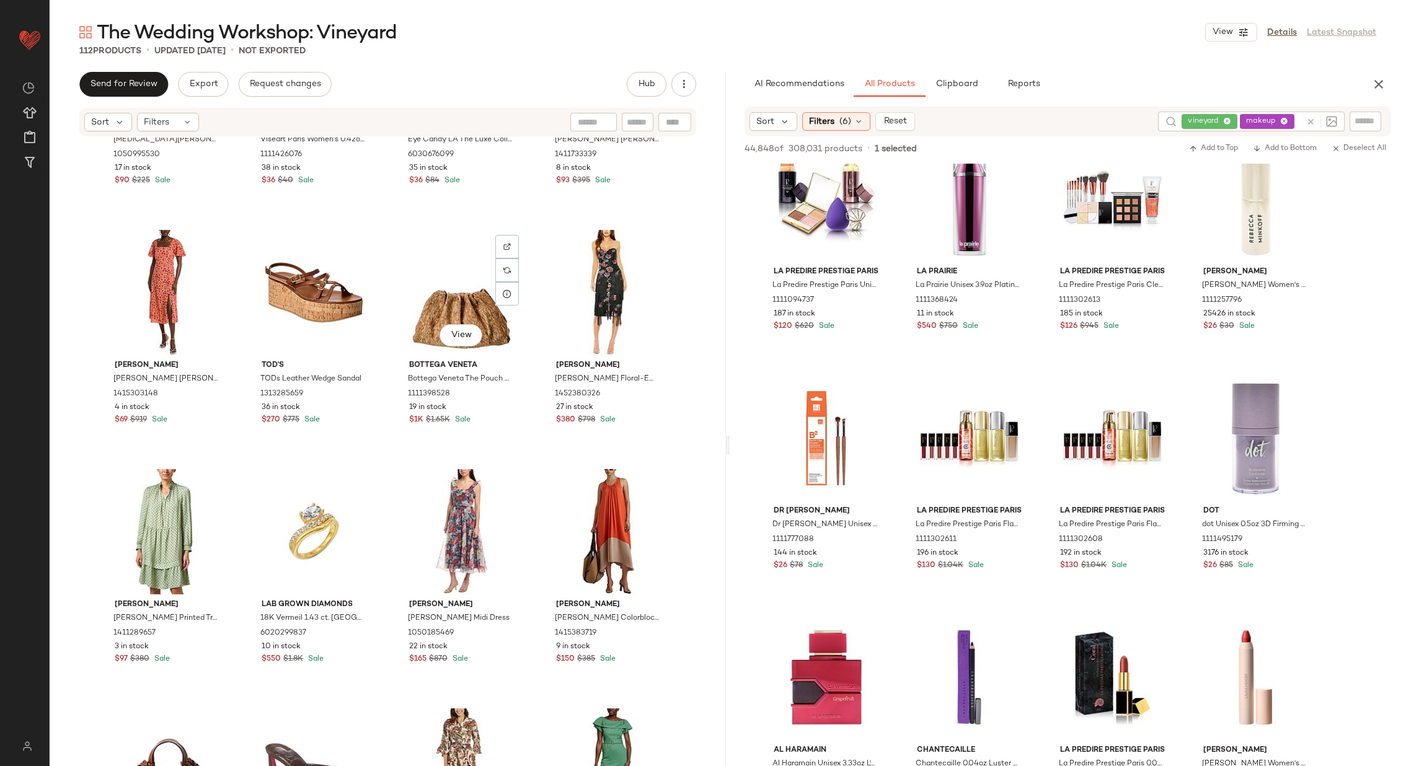
scroll to position [1572, 0]
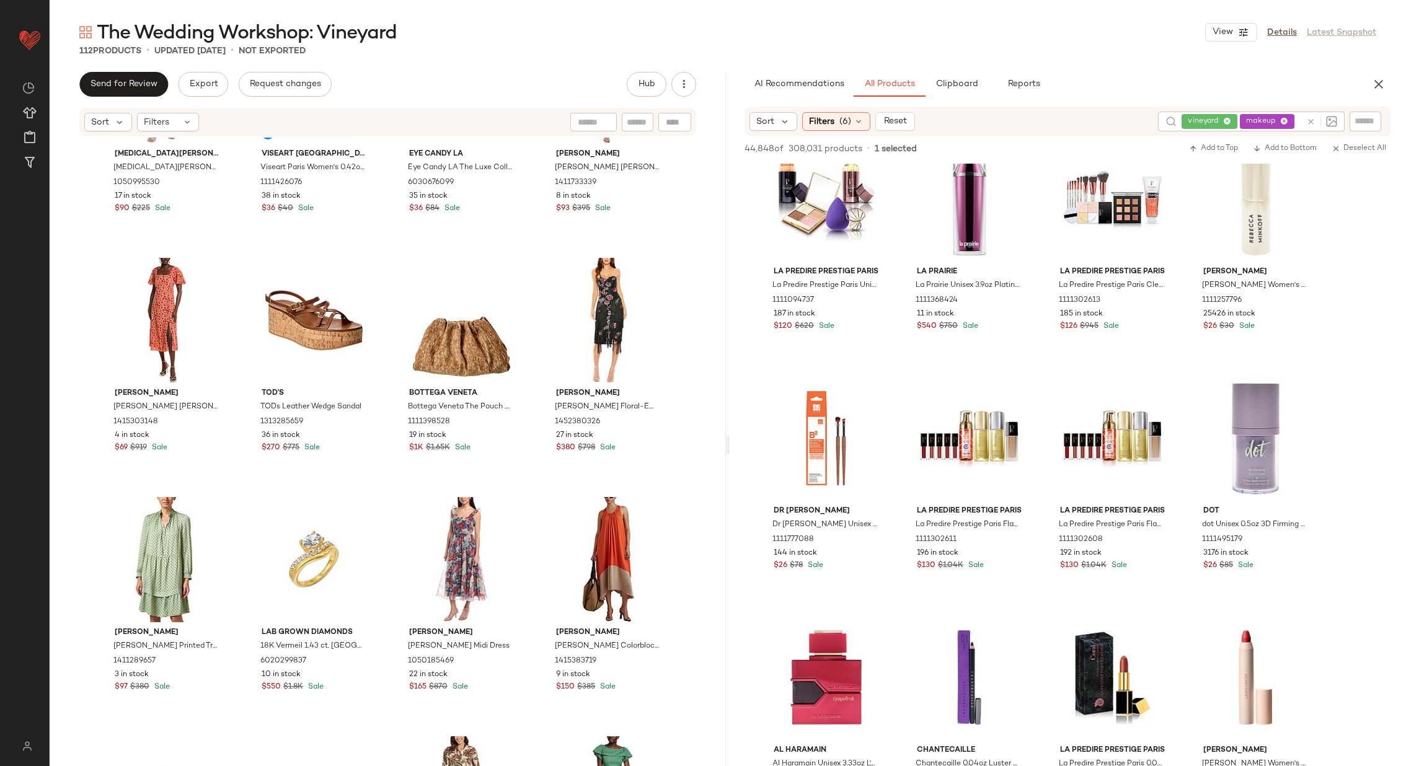
click at [1299, 125] on input "text" at bounding box center [1299, 121] width 4 height 13
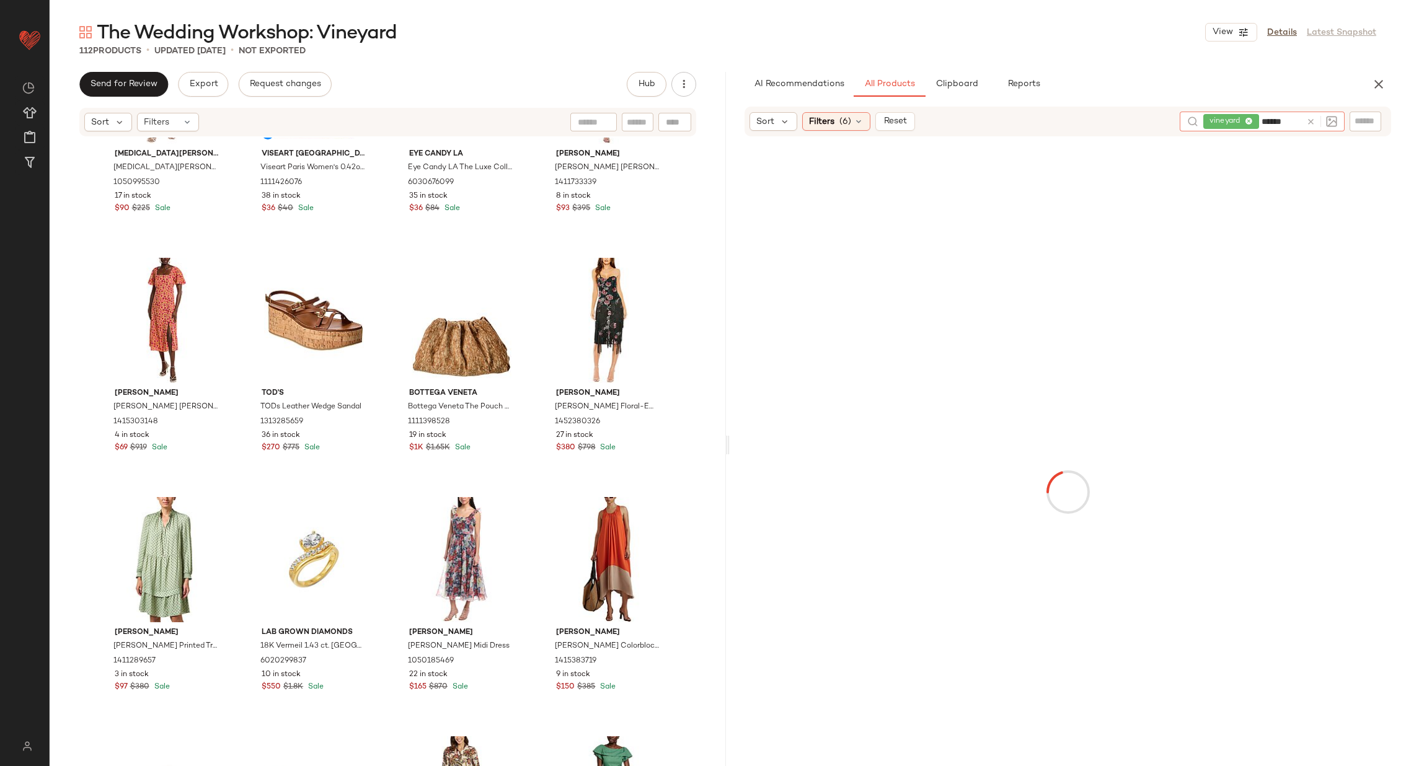
type input "*******"
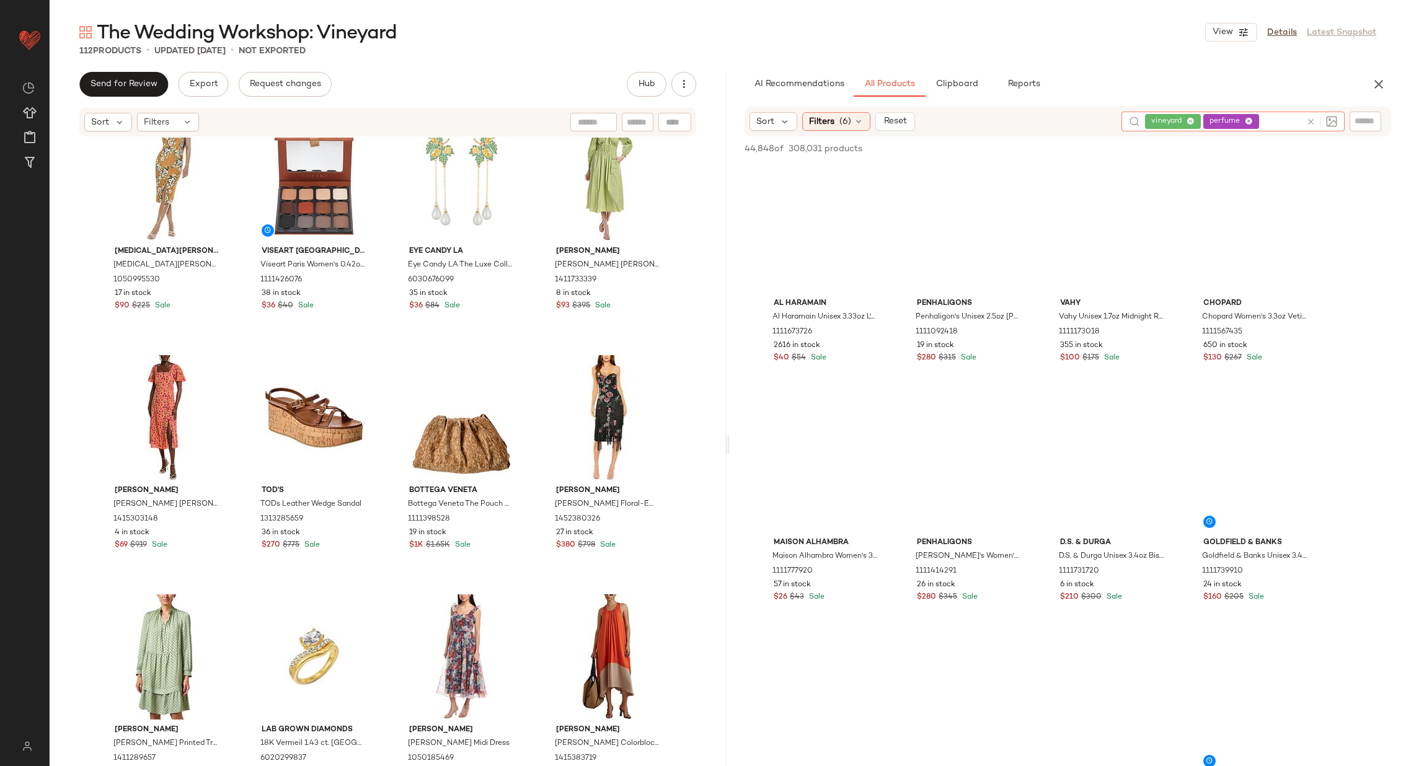
scroll to position [1654, 0]
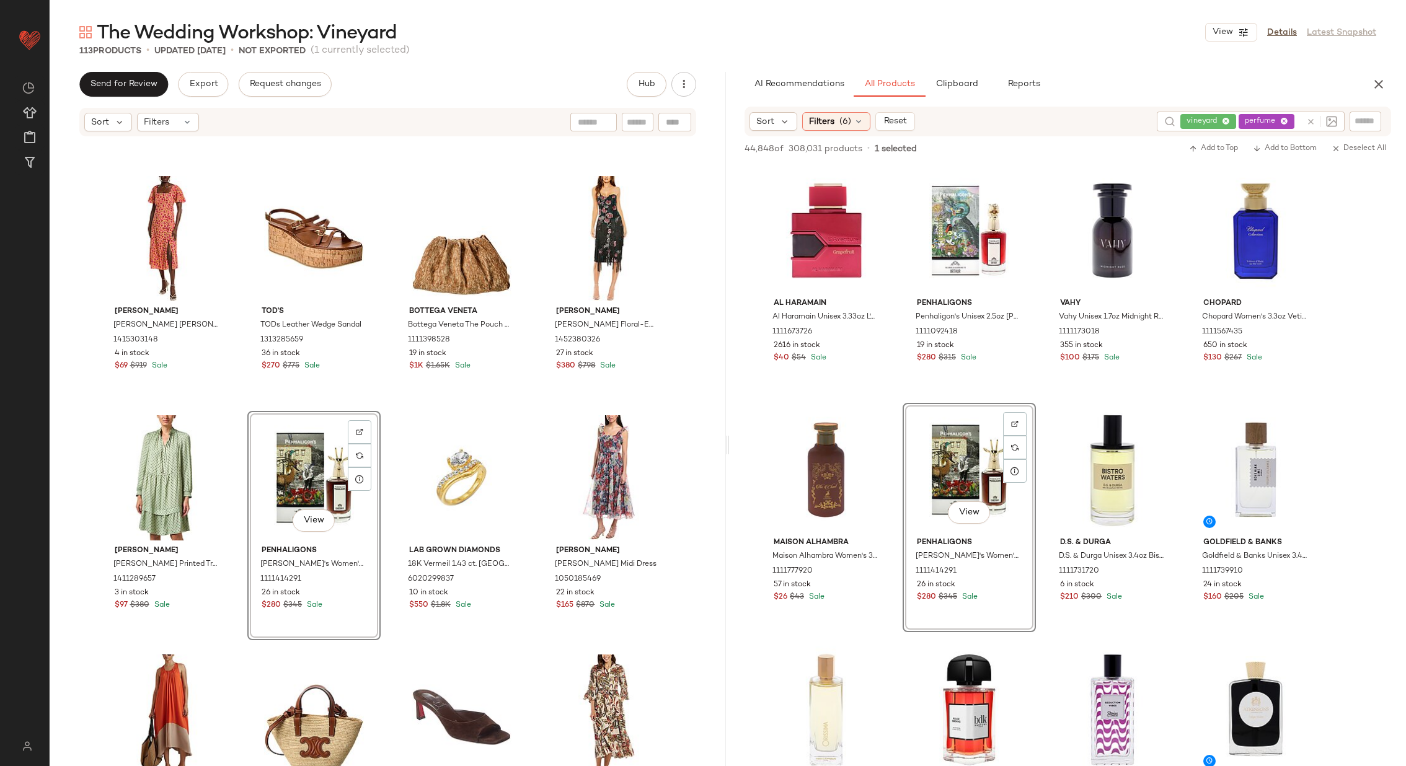
click at [389, 480] on div "Alexia Admor Alexia Admor Gia Sheath Dress 1050995530 17 in stock $90 $225 Sale…" at bounding box center [388, 471] width 676 height 666
click at [356, 429] on img at bounding box center [359, 431] width 7 height 7
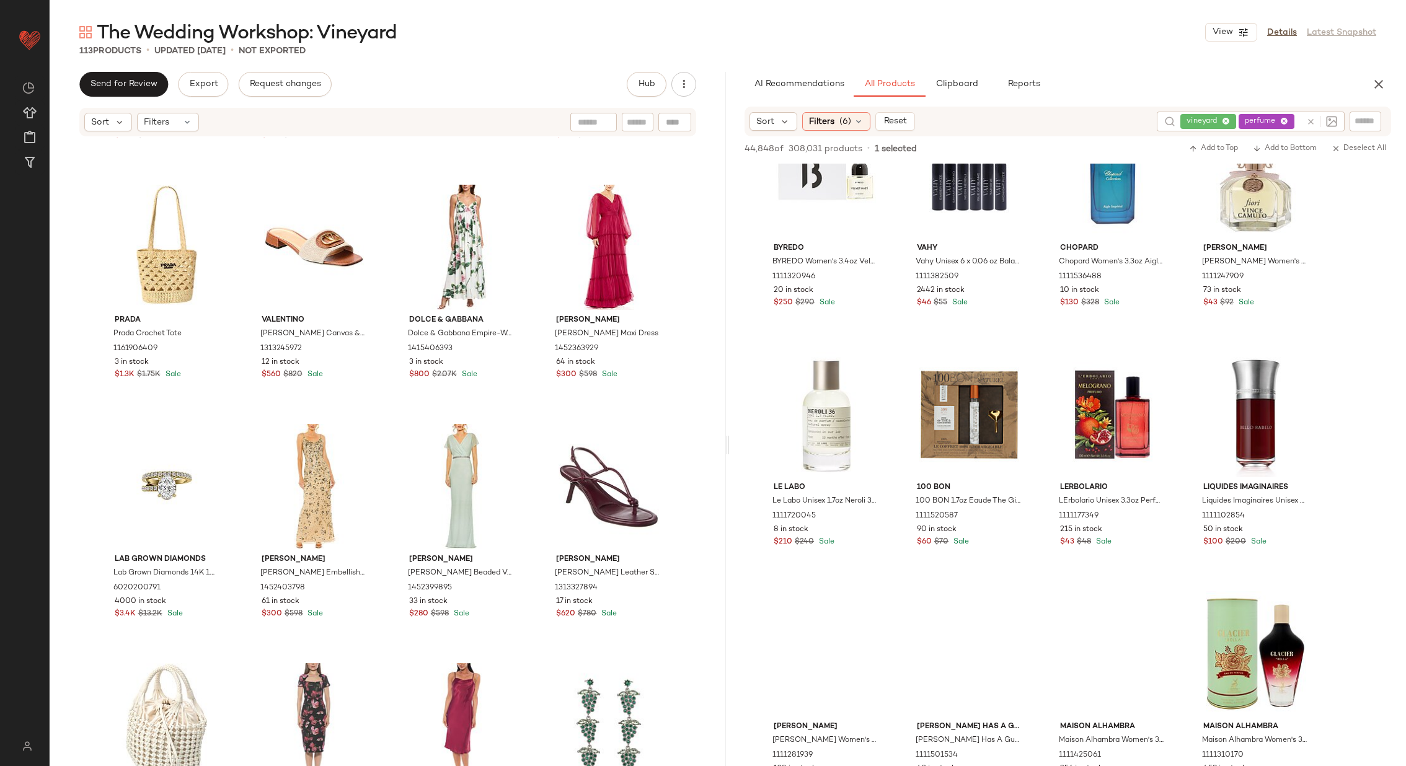
scroll to position [1736, 0]
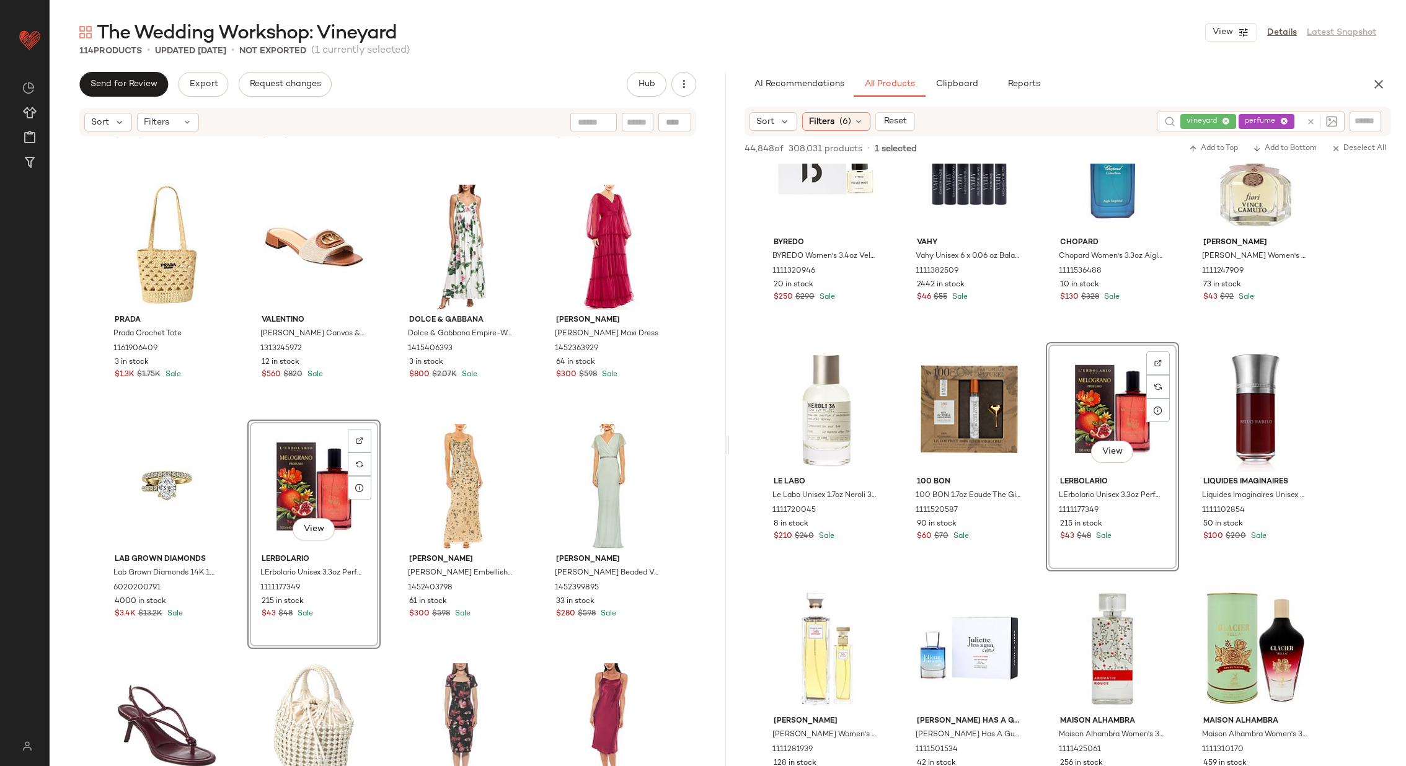
click at [385, 494] on div "BGL BGL Linen-Blend Midi Dress 1050321404 10 in stock $300 $812 Sale Ember Fine…" at bounding box center [388, 471] width 676 height 666
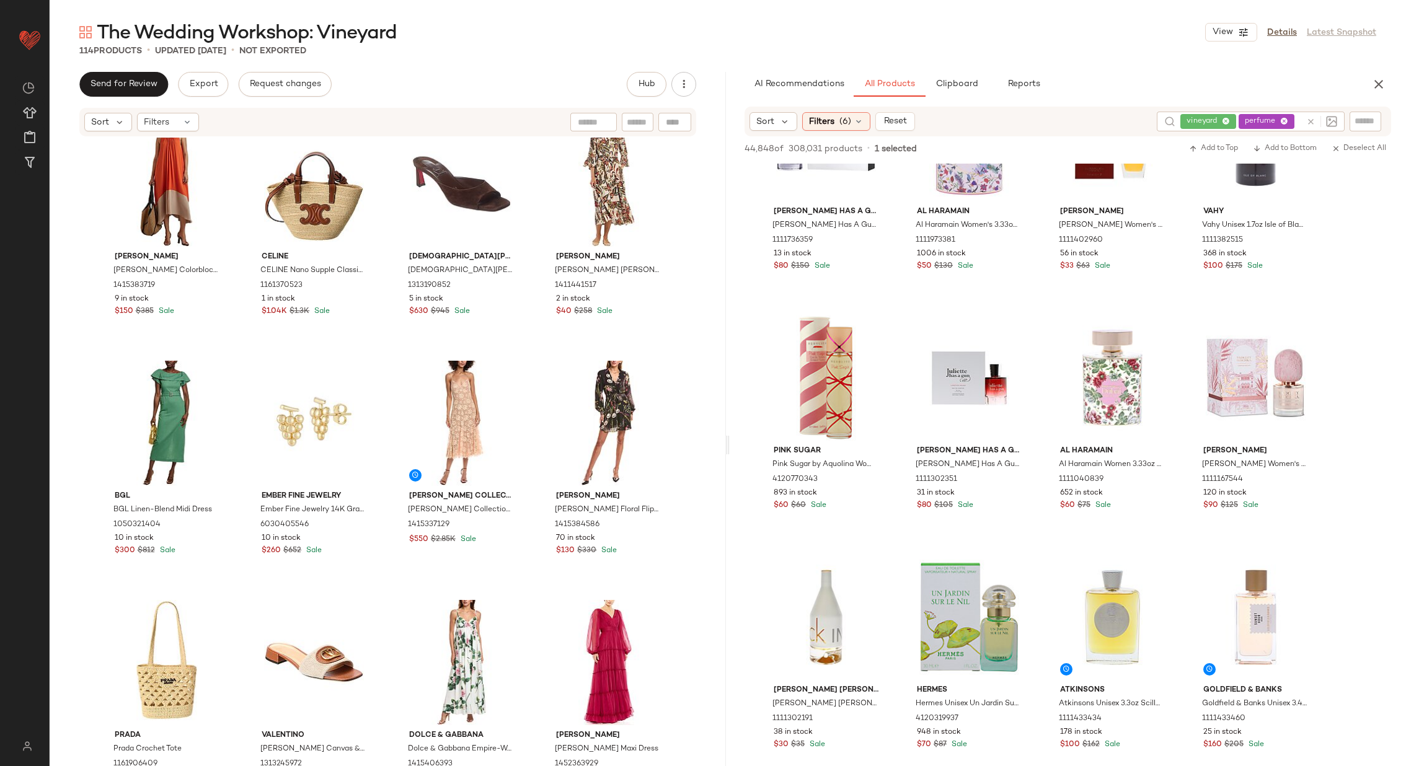
scroll to position [2176, 0]
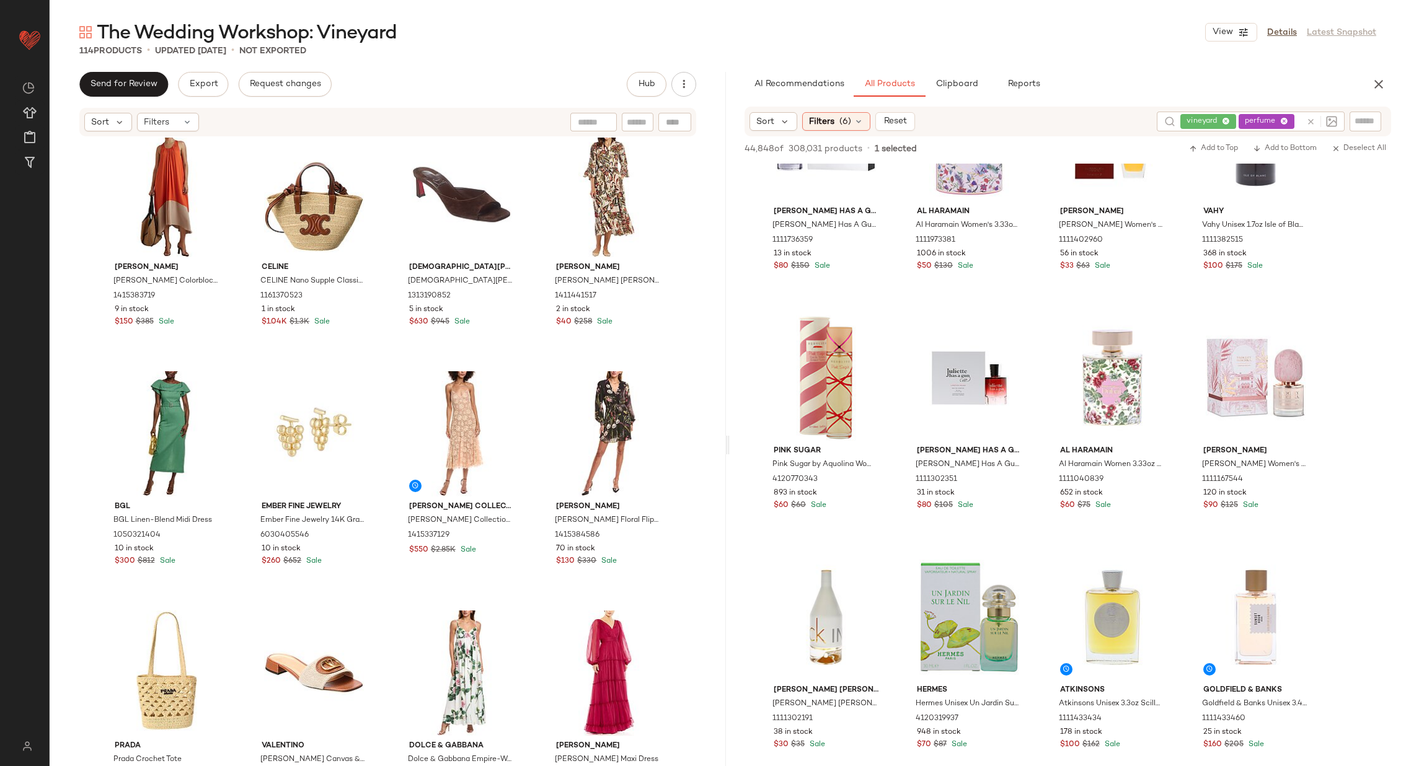
click at [1293, 120] on div "vineyard perfume" at bounding box center [1240, 122] width 121 height 20
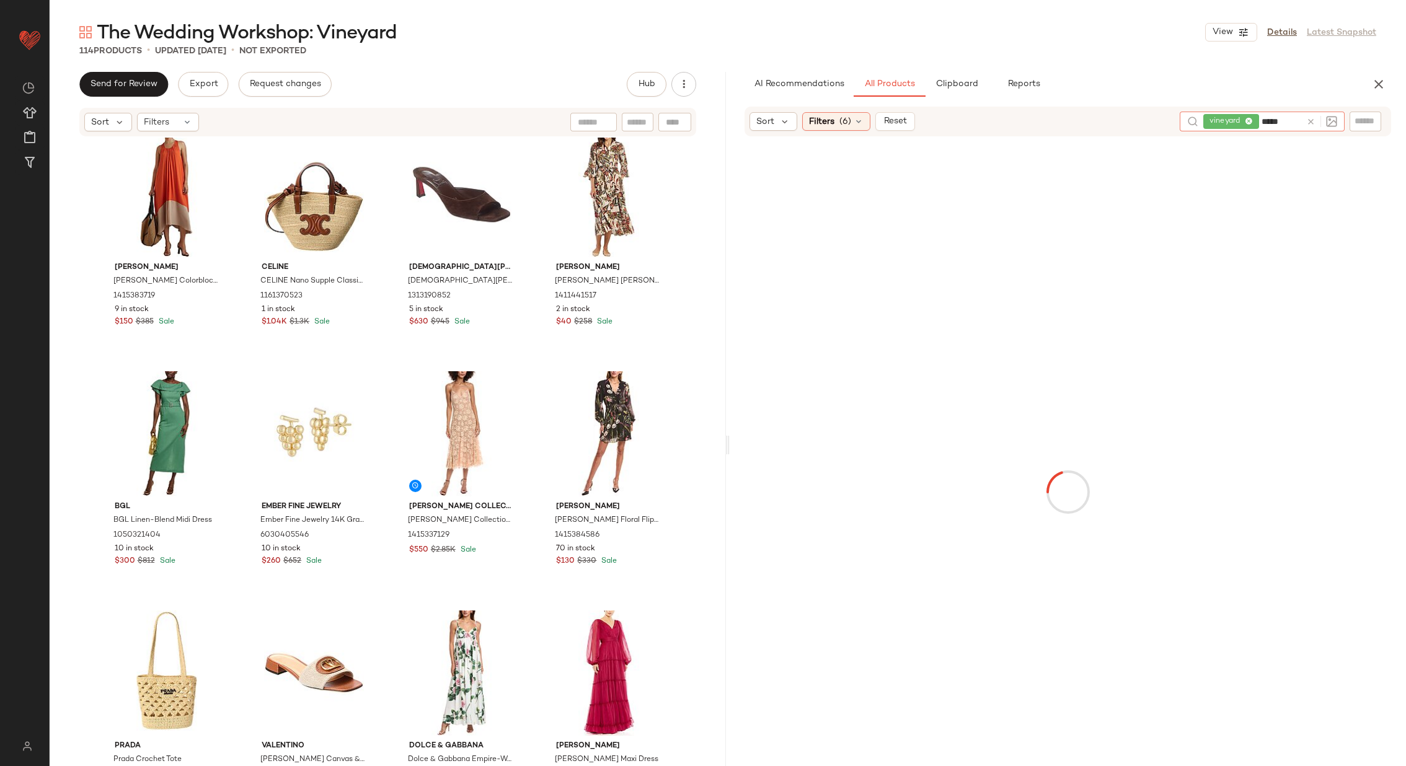
type input "******"
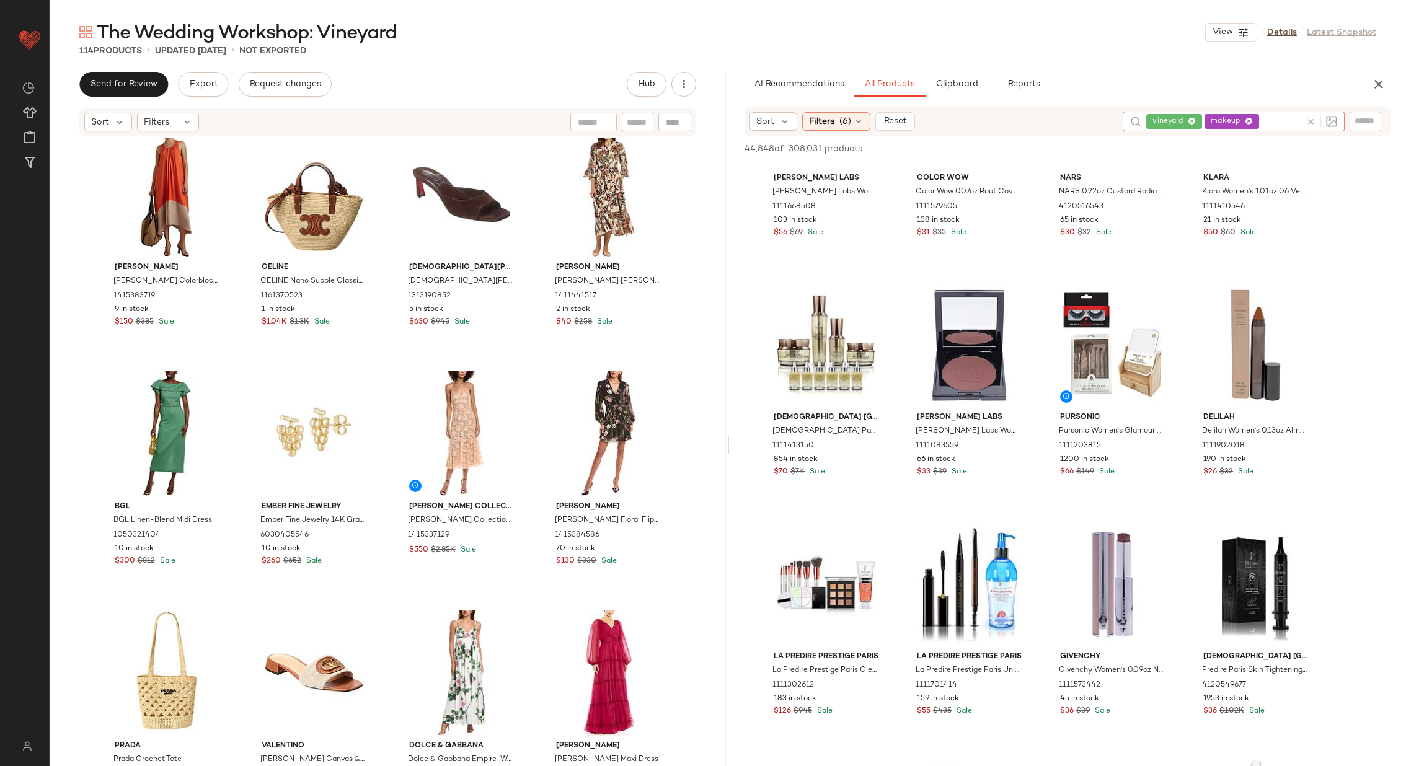
scroll to position [8025, 0]
click at [591, 439] on div "View" at bounding box center [608, 433] width 125 height 125
click at [804, 342] on div at bounding box center [826, 342] width 125 height 125
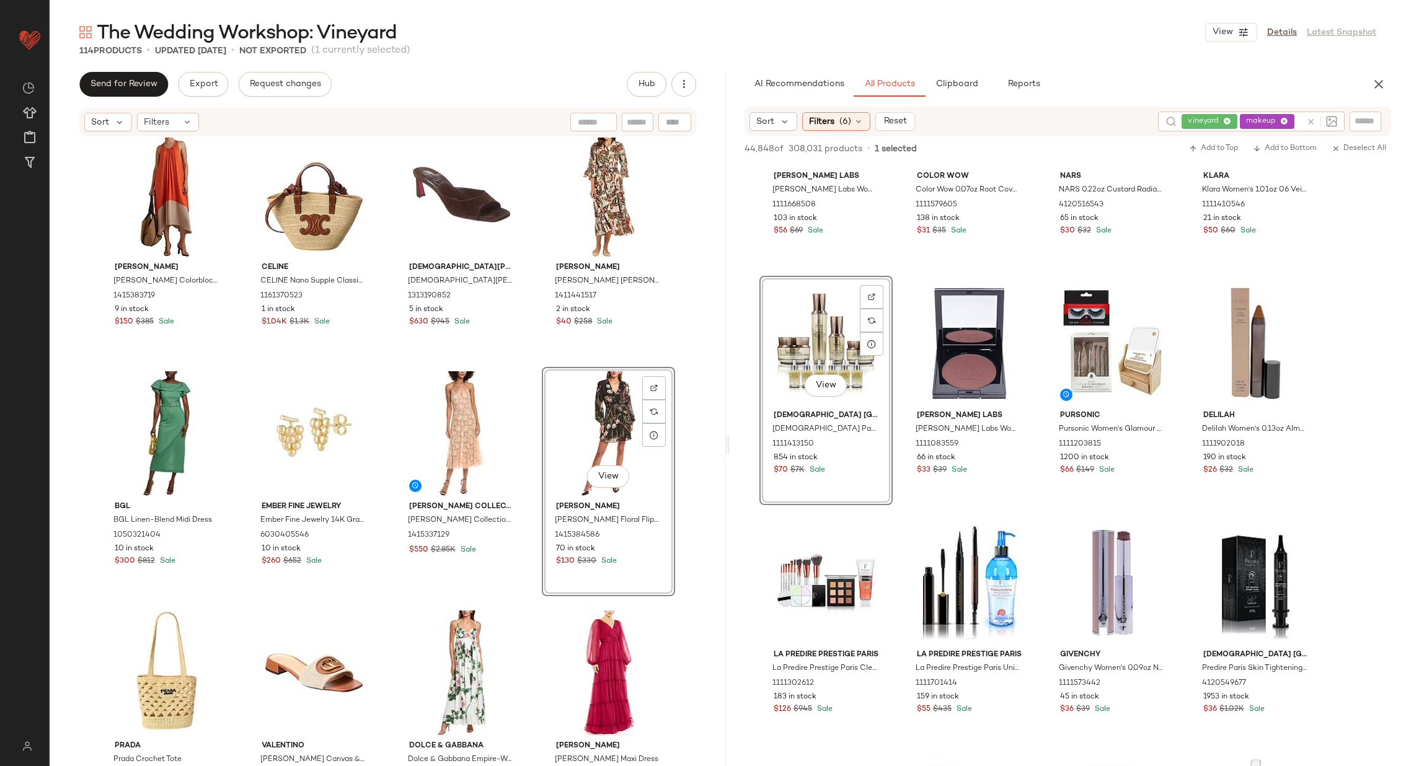
click at [525, 440] on div "Marc Cain Marc Cain Printed Trapeze Dress 1411289657 3 in stock $97 $380 Sale P…" at bounding box center [388, 471] width 676 height 666
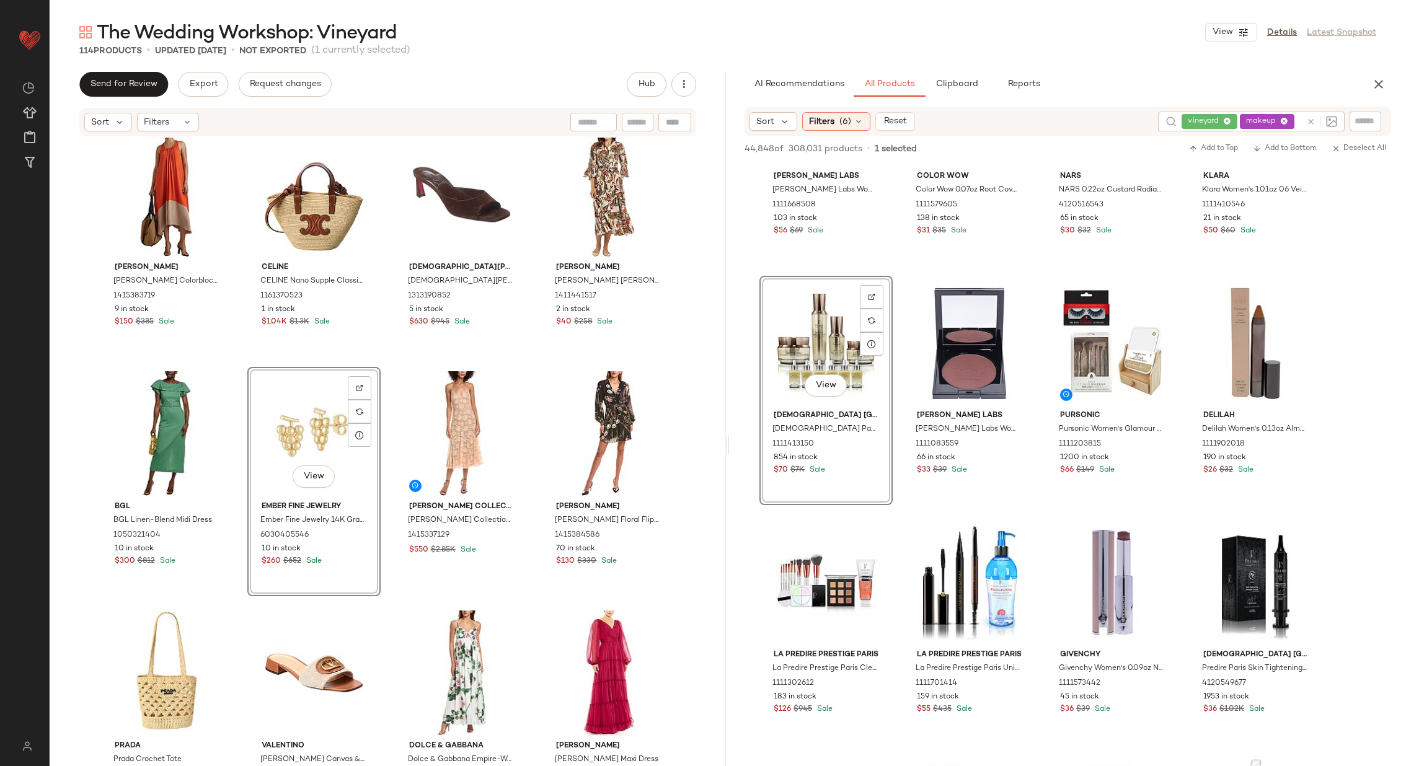
click at [386, 432] on div "Marc Cain Marc Cain Printed Trapeze Dress 1411289657 3 in stock $97 $380 Sale P…" at bounding box center [388, 471] width 676 height 666
click at [585, 430] on div "View" at bounding box center [608, 433] width 125 height 125
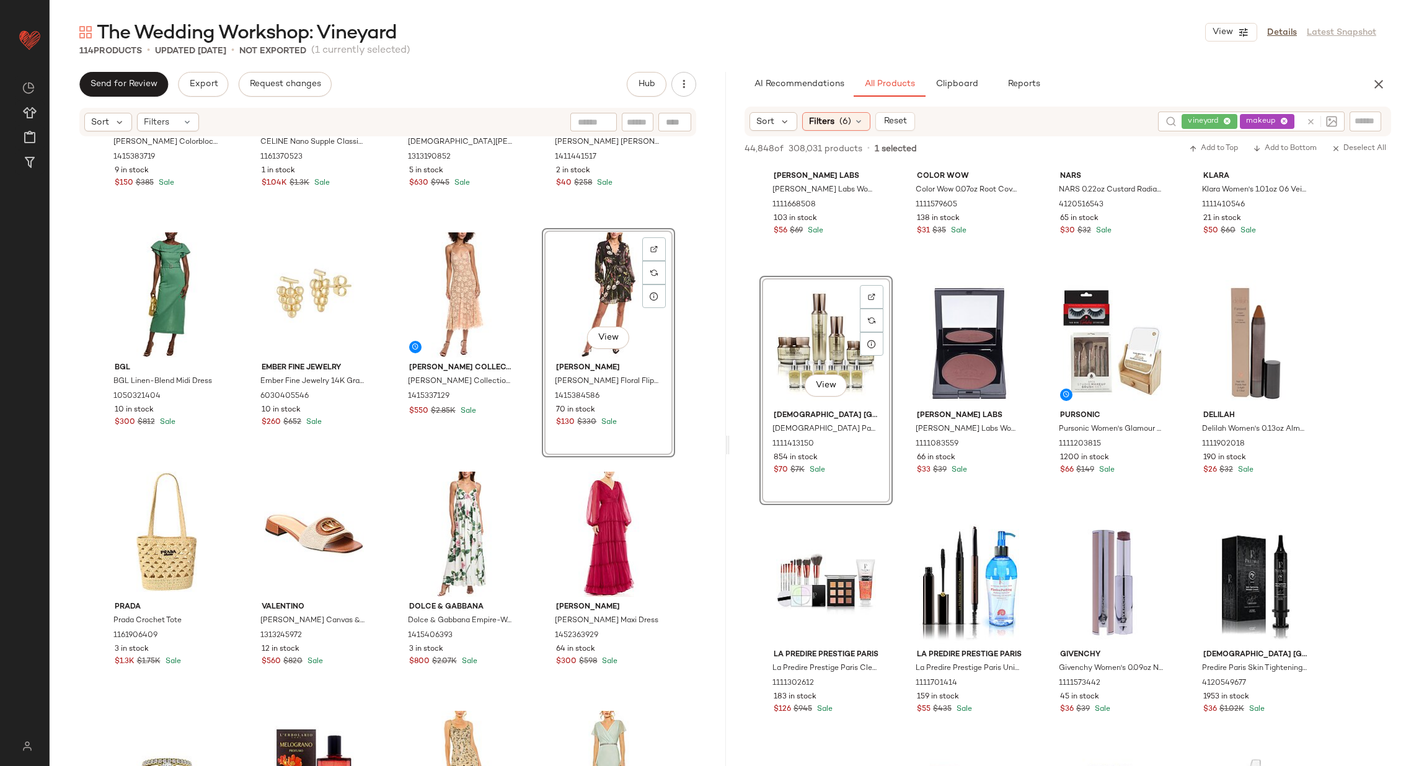
scroll to position [2349, 0]
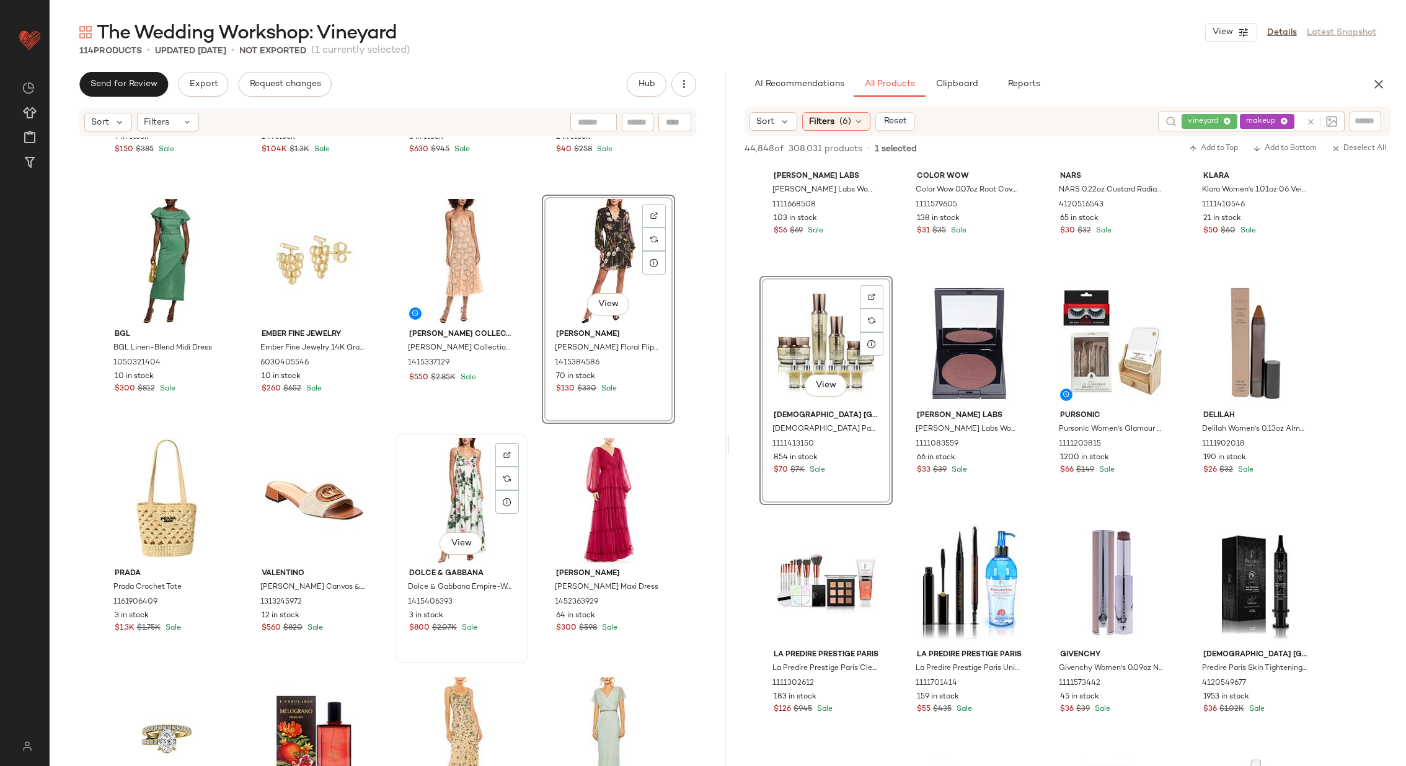
click at [441, 489] on div "View" at bounding box center [461, 500] width 125 height 125
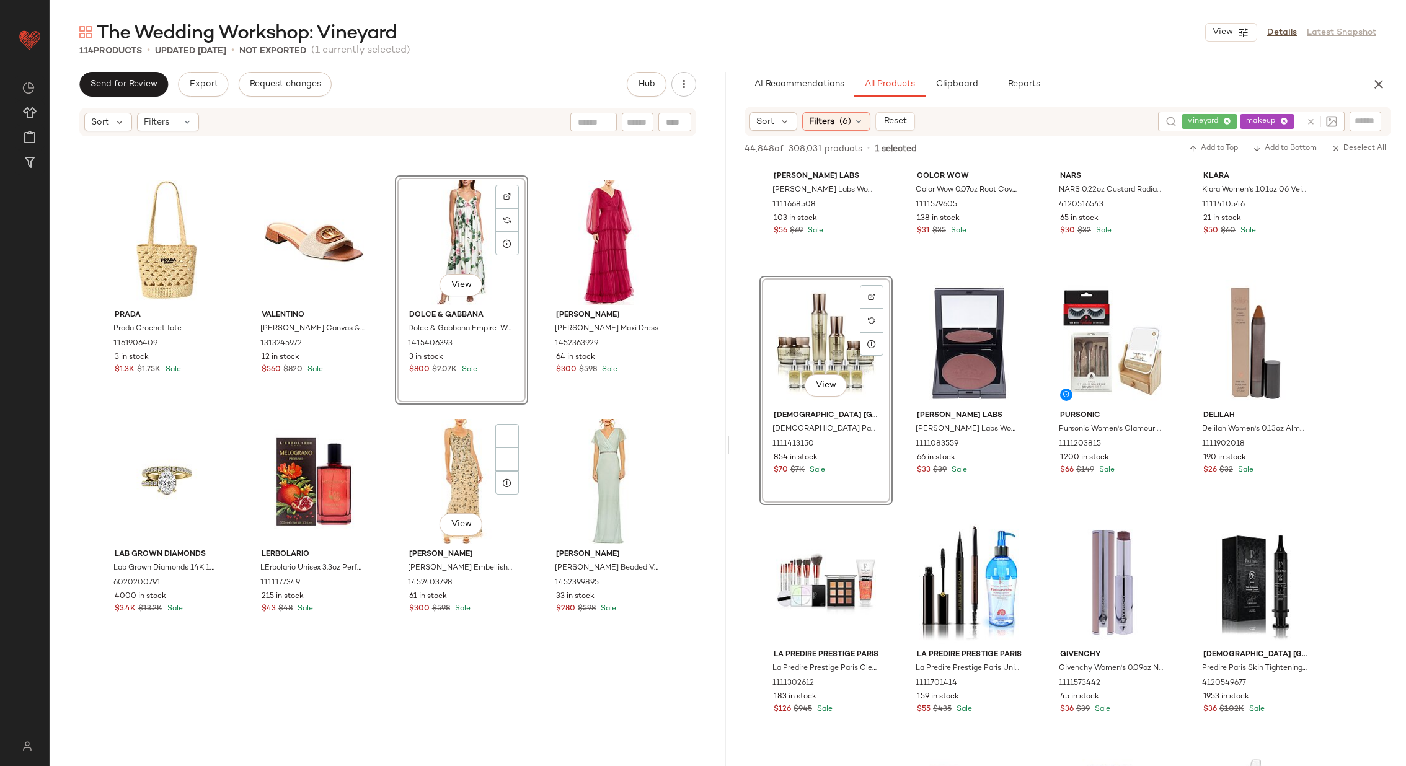
scroll to position [2608, 0]
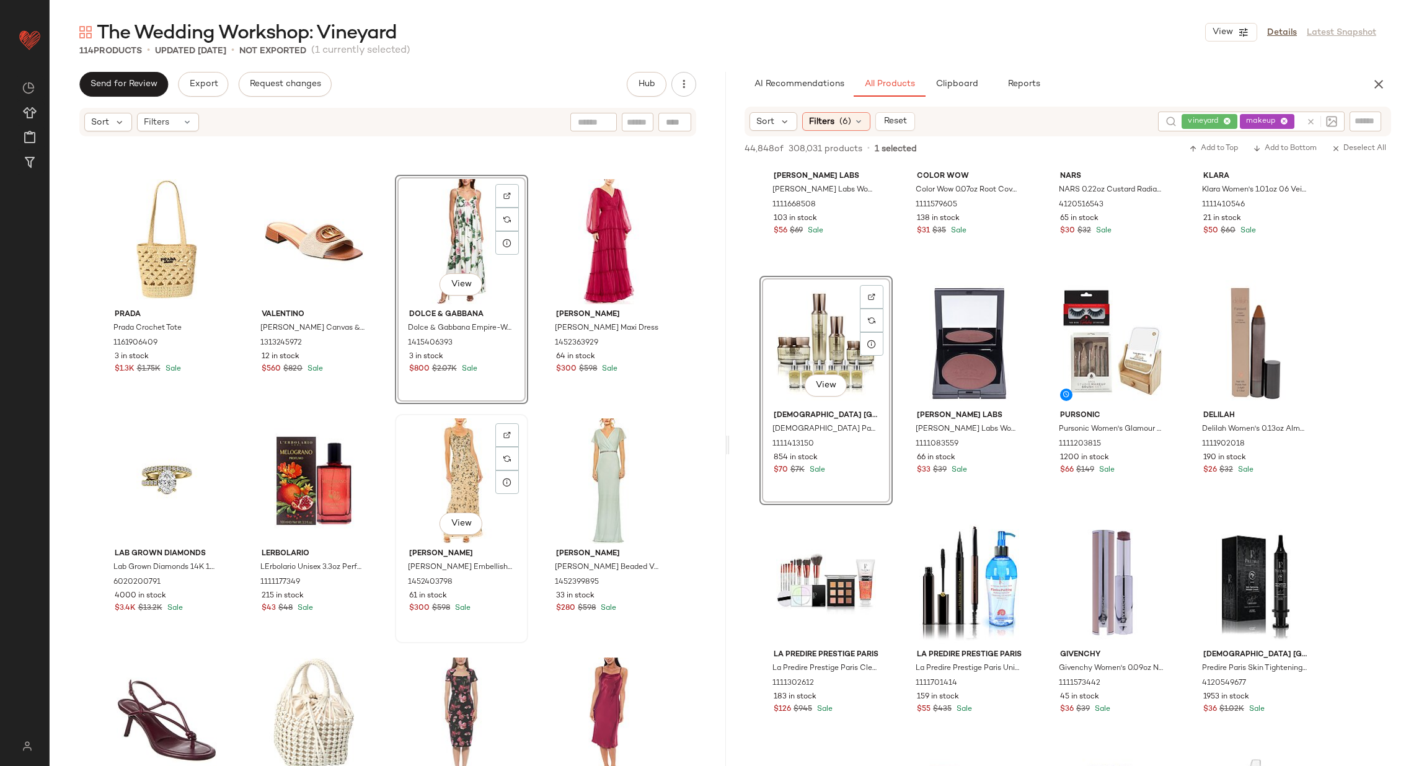
click at [447, 472] on div "View" at bounding box center [461, 480] width 125 height 125
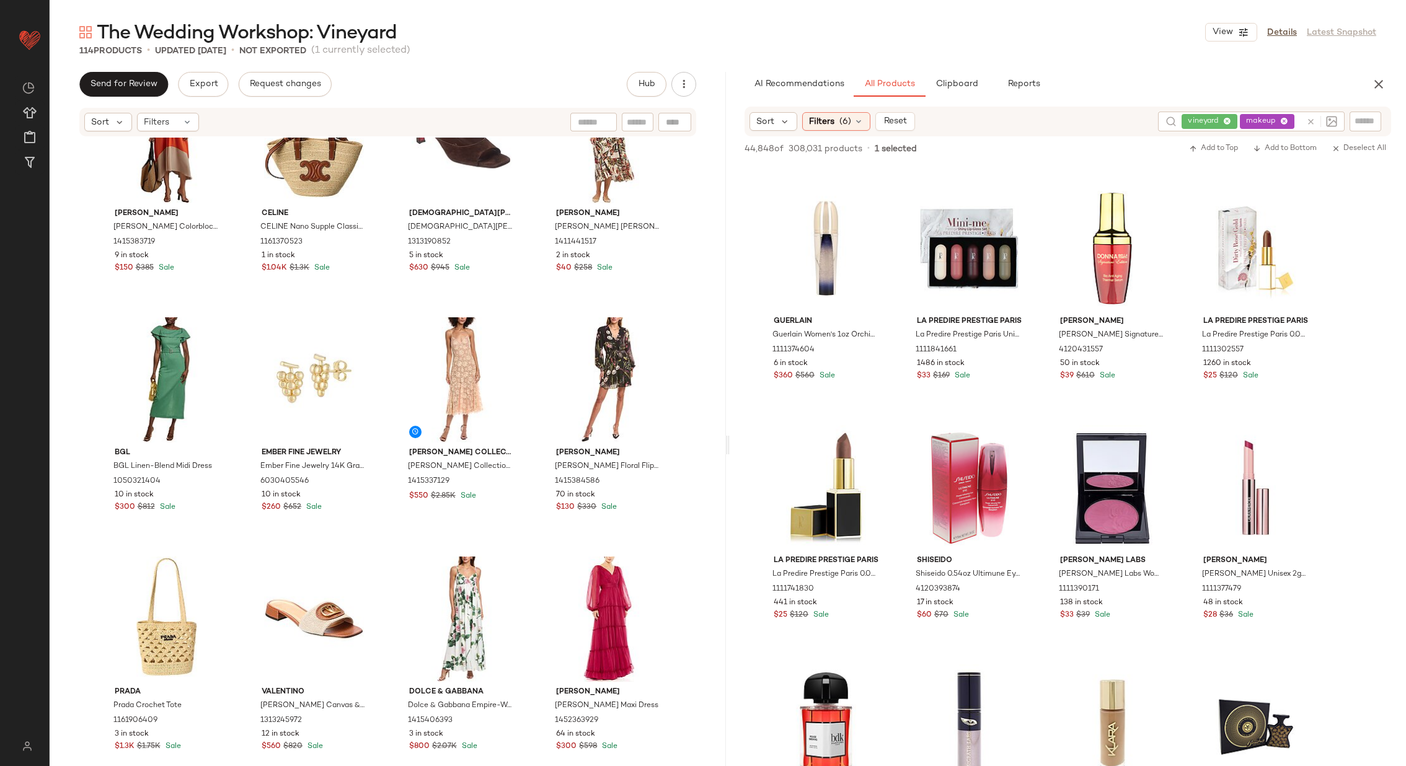
scroll to position [10752, 0]
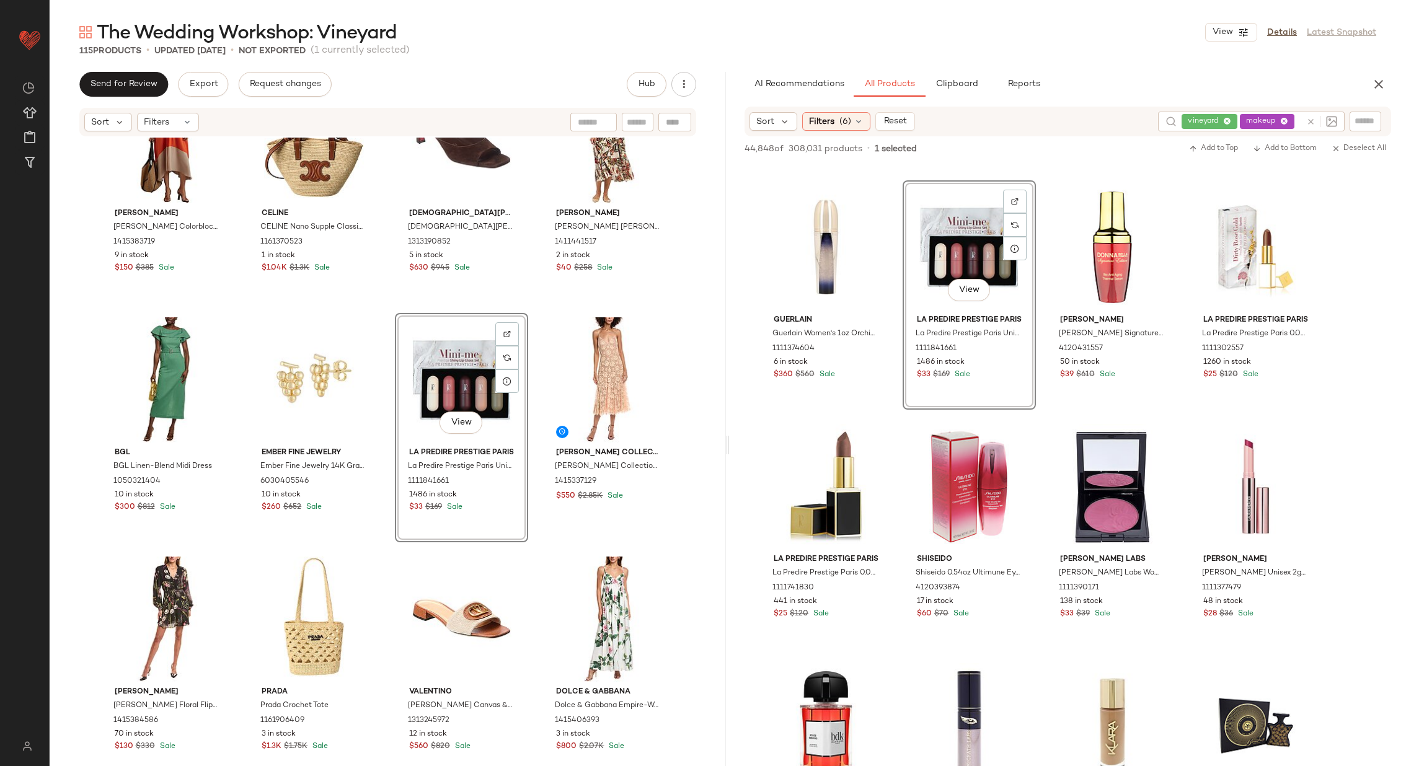
click at [529, 407] on div "Reiss Reiss Elias Colorblock Relaxed Midi Dress 1415383719 9 in stock $150 $385…" at bounding box center [388, 471] width 676 height 666
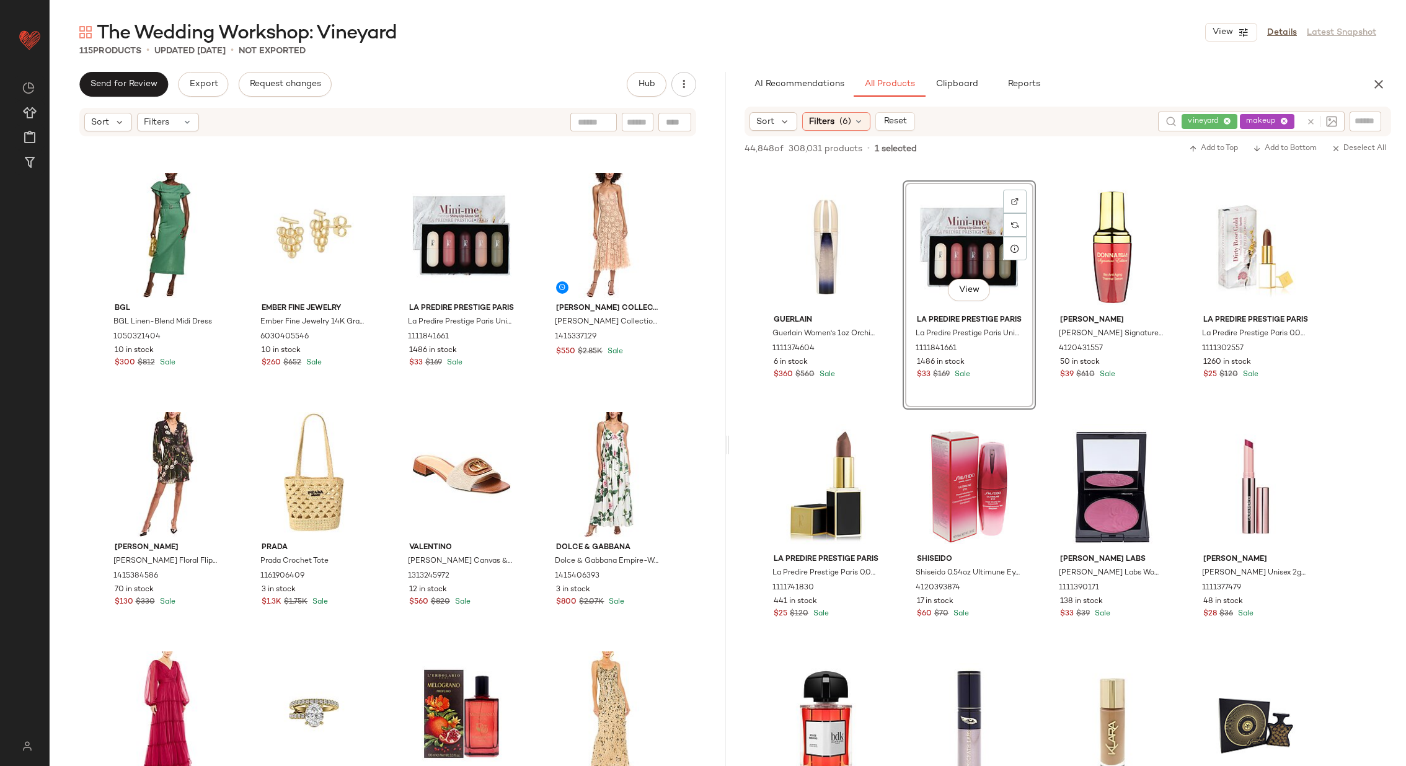
scroll to position [2347, 0]
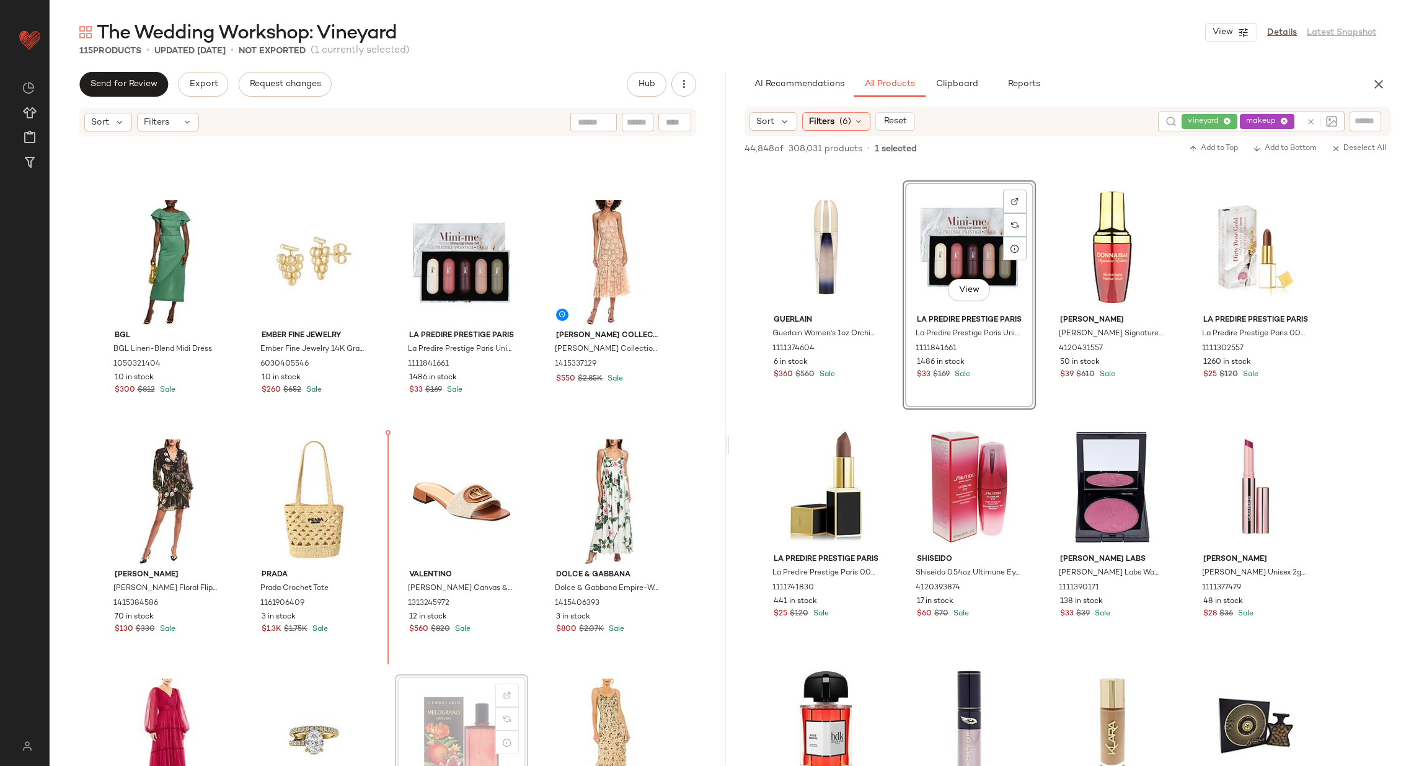
scroll to position [2349, 0]
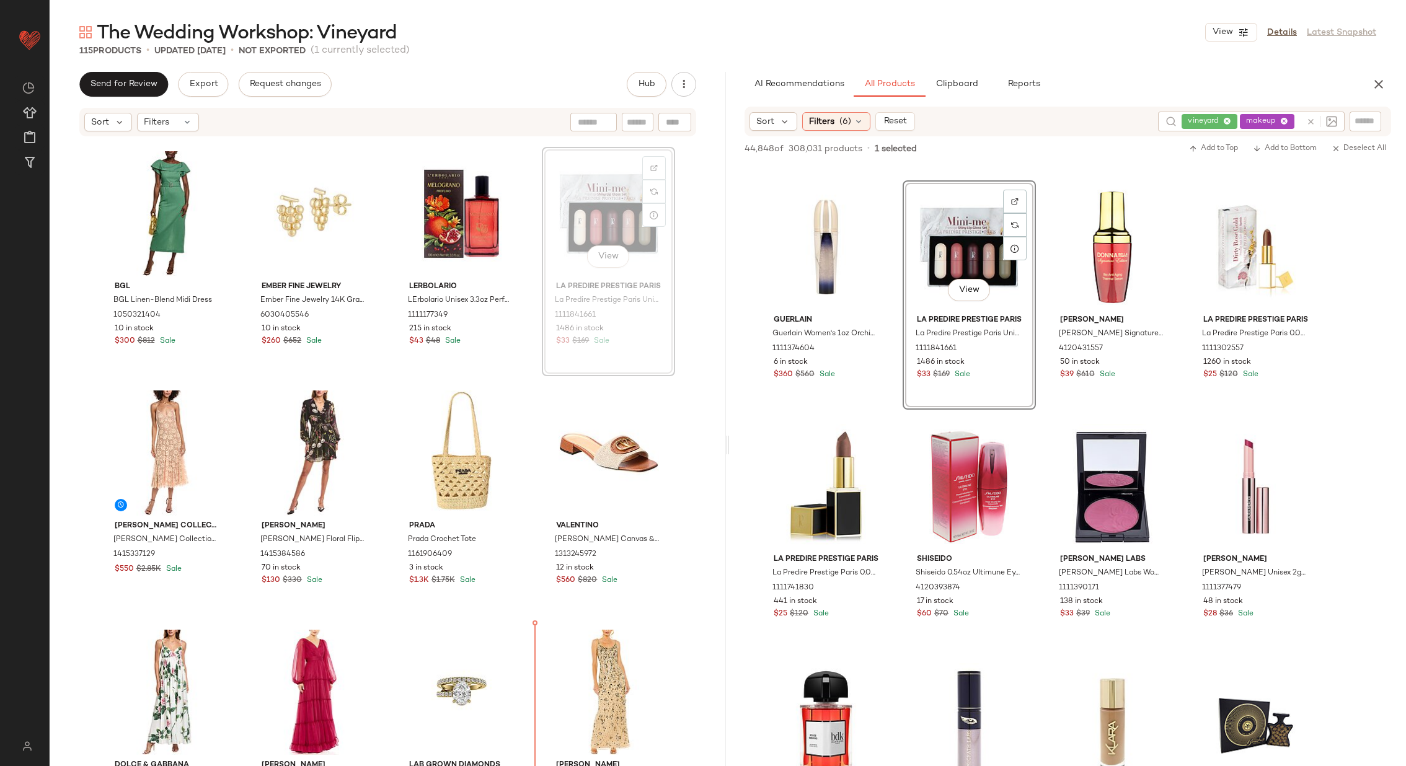
scroll to position [2403, 0]
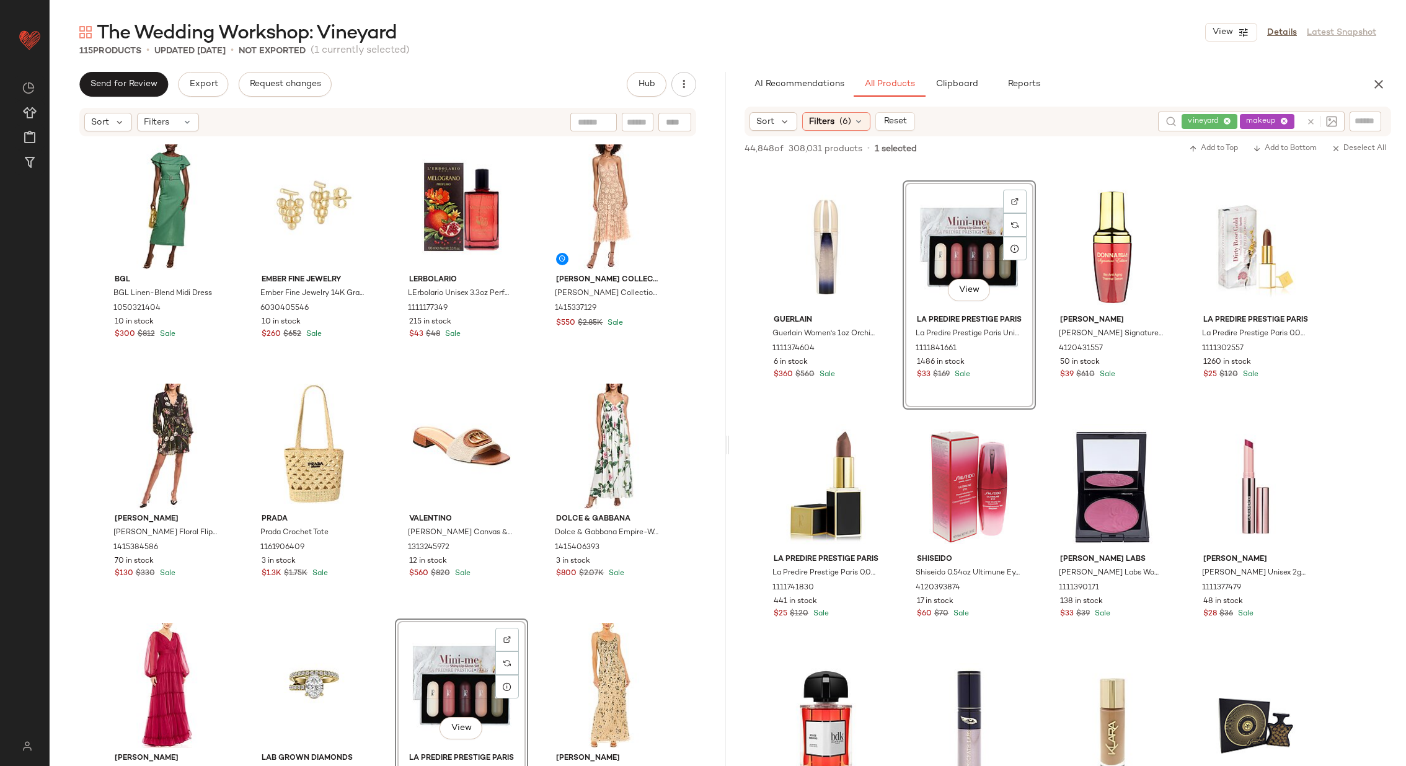
click at [525, 604] on div "BGL BGL Linen-Blend Midi Dress 1050321404 10 in stock $300 $812 Sale Ember Fine…" at bounding box center [388, 471] width 676 height 666
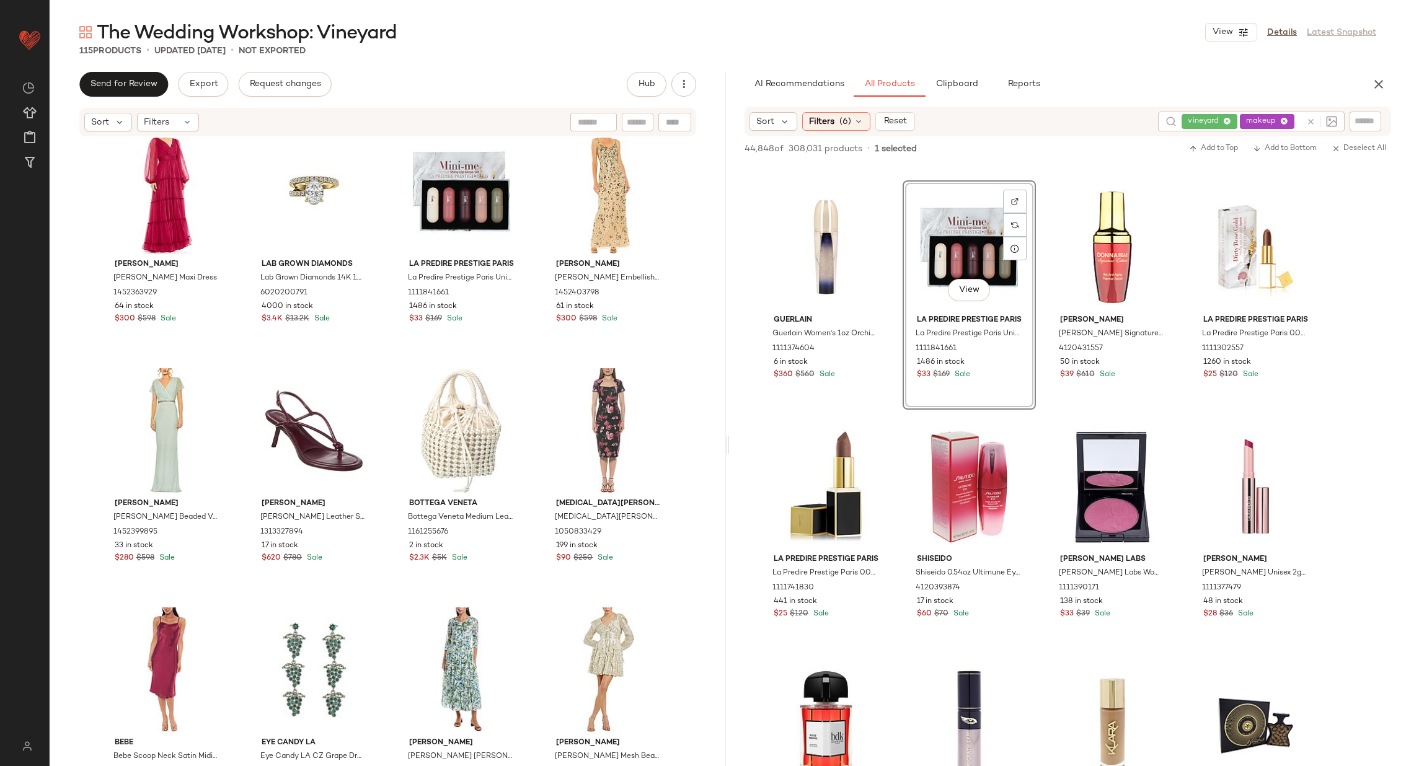
scroll to position [2921, 0]
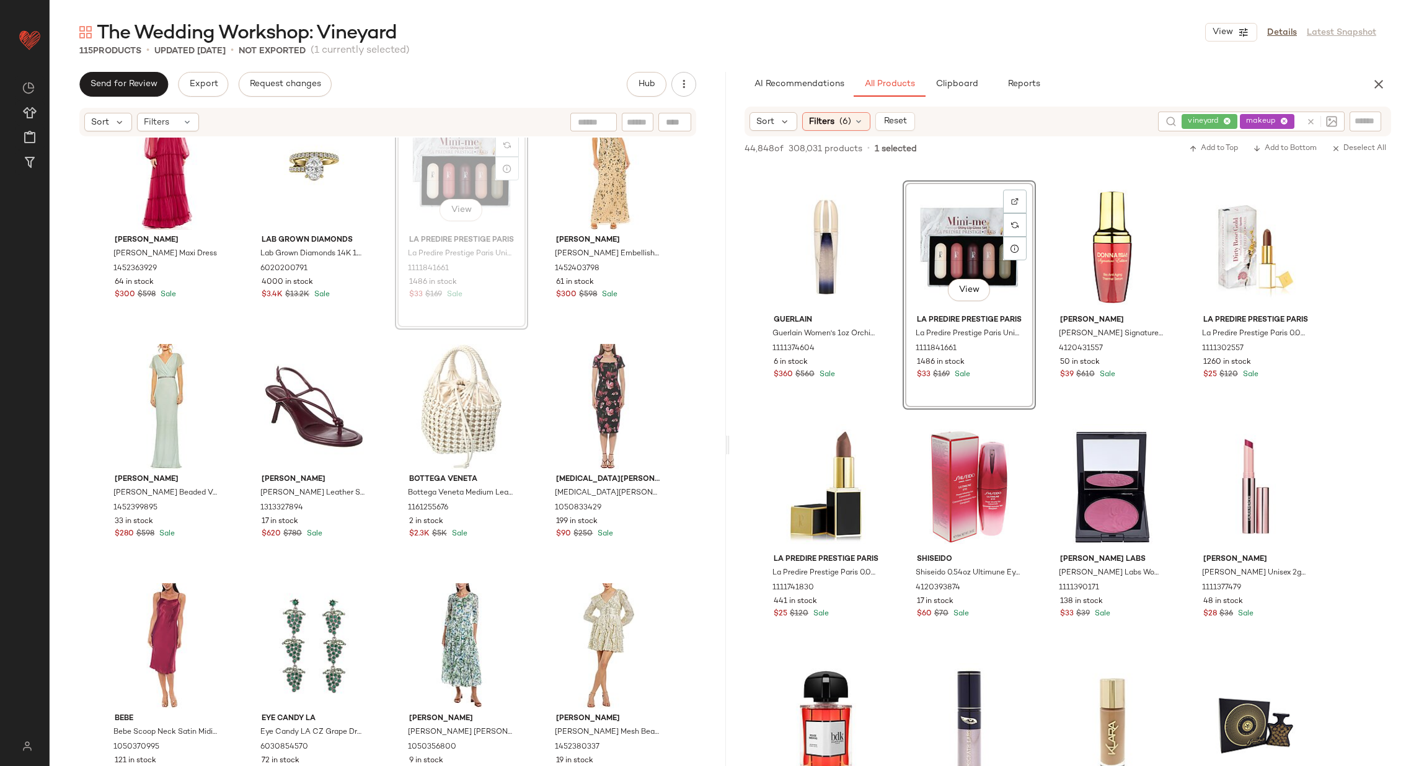
scroll to position [2919, 0]
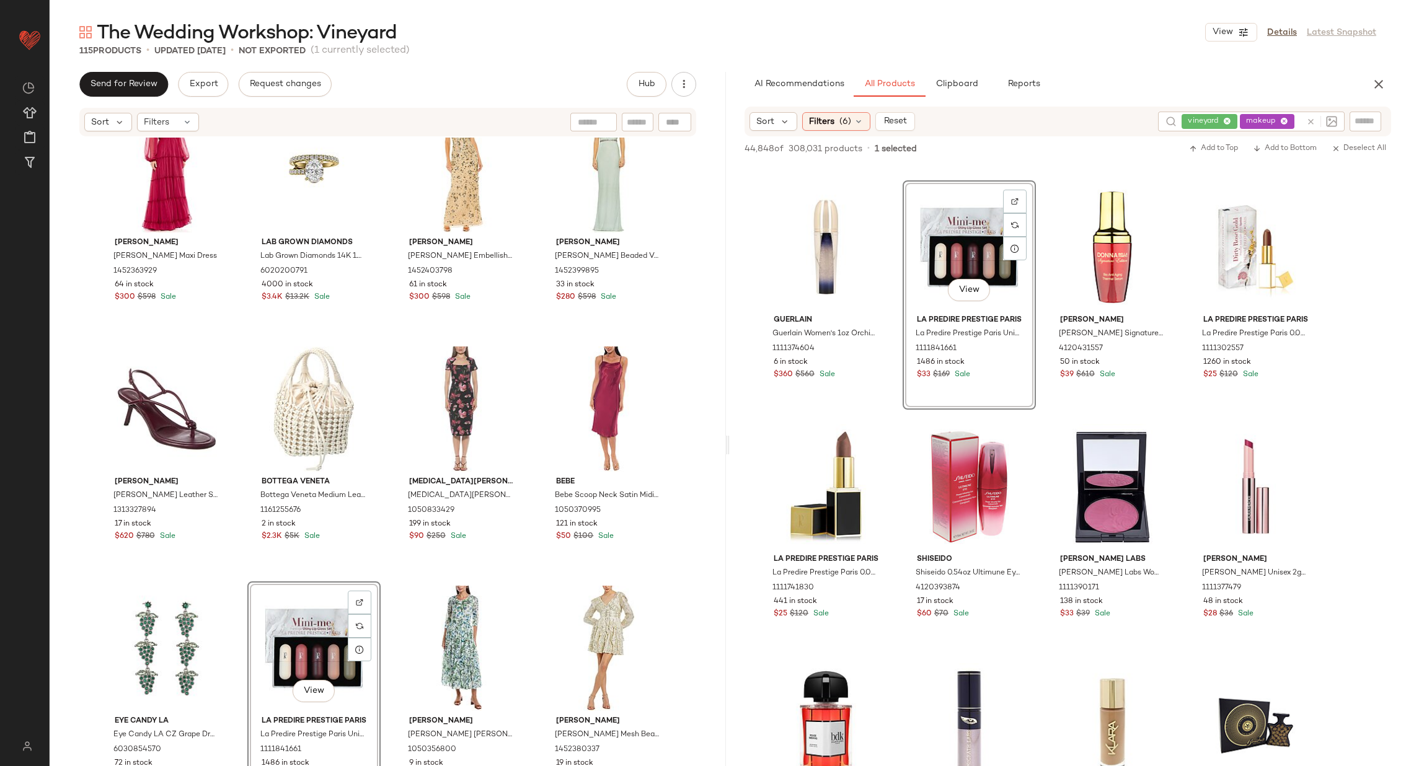
click at [380, 583] on div "Reiss Reiss Kiera Floral Flippy Print Dress 1415384586 70 in stock $130 $330 Sa…" at bounding box center [388, 471] width 676 height 666
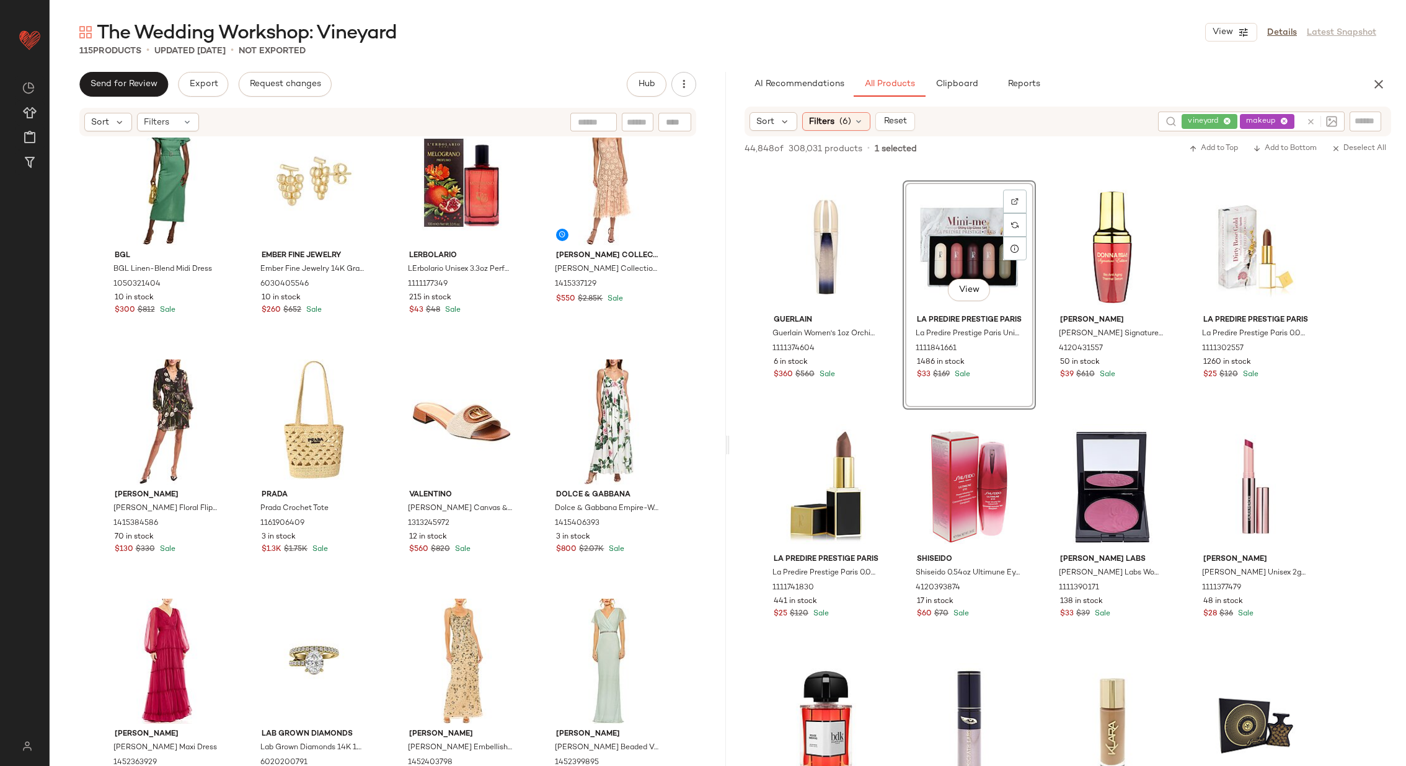
scroll to position [2448, 0]
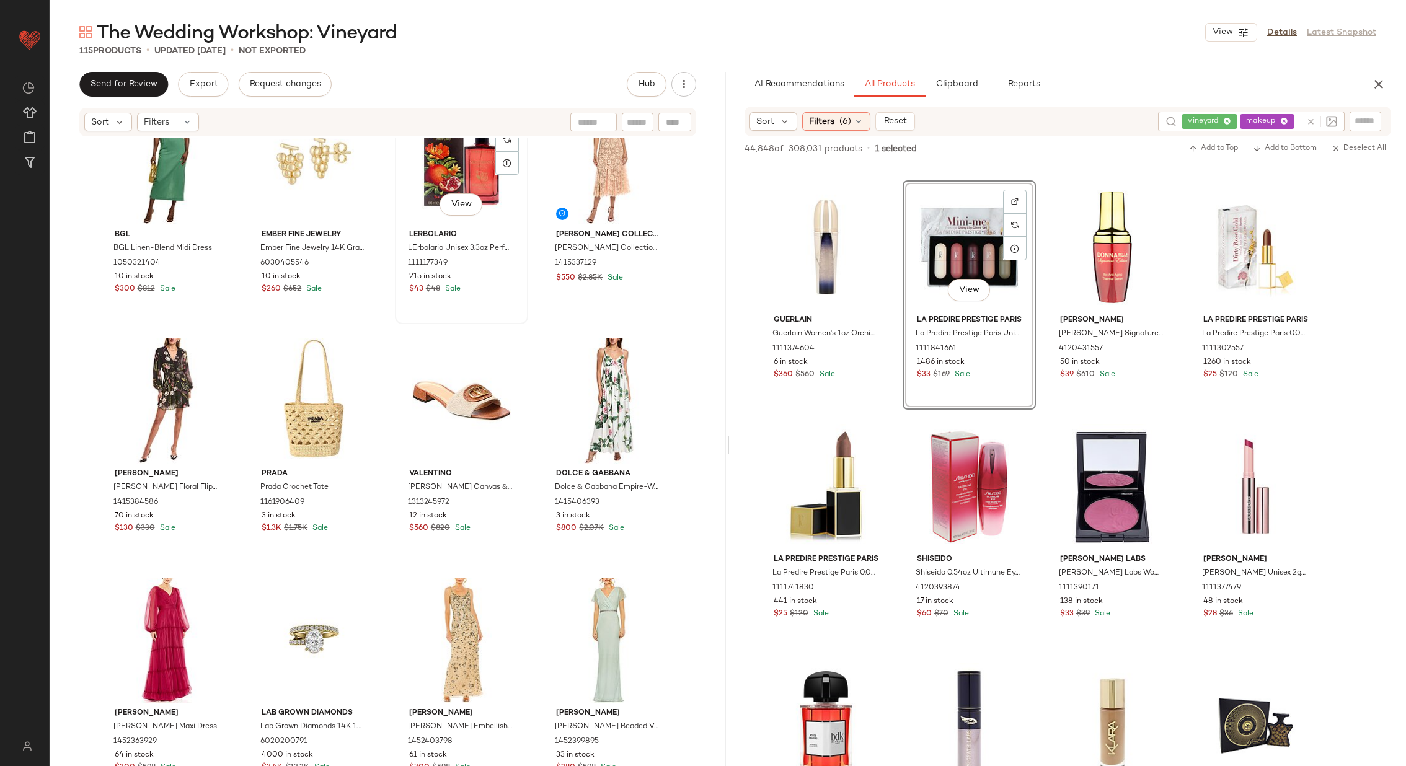
scroll to position [2445, 0]
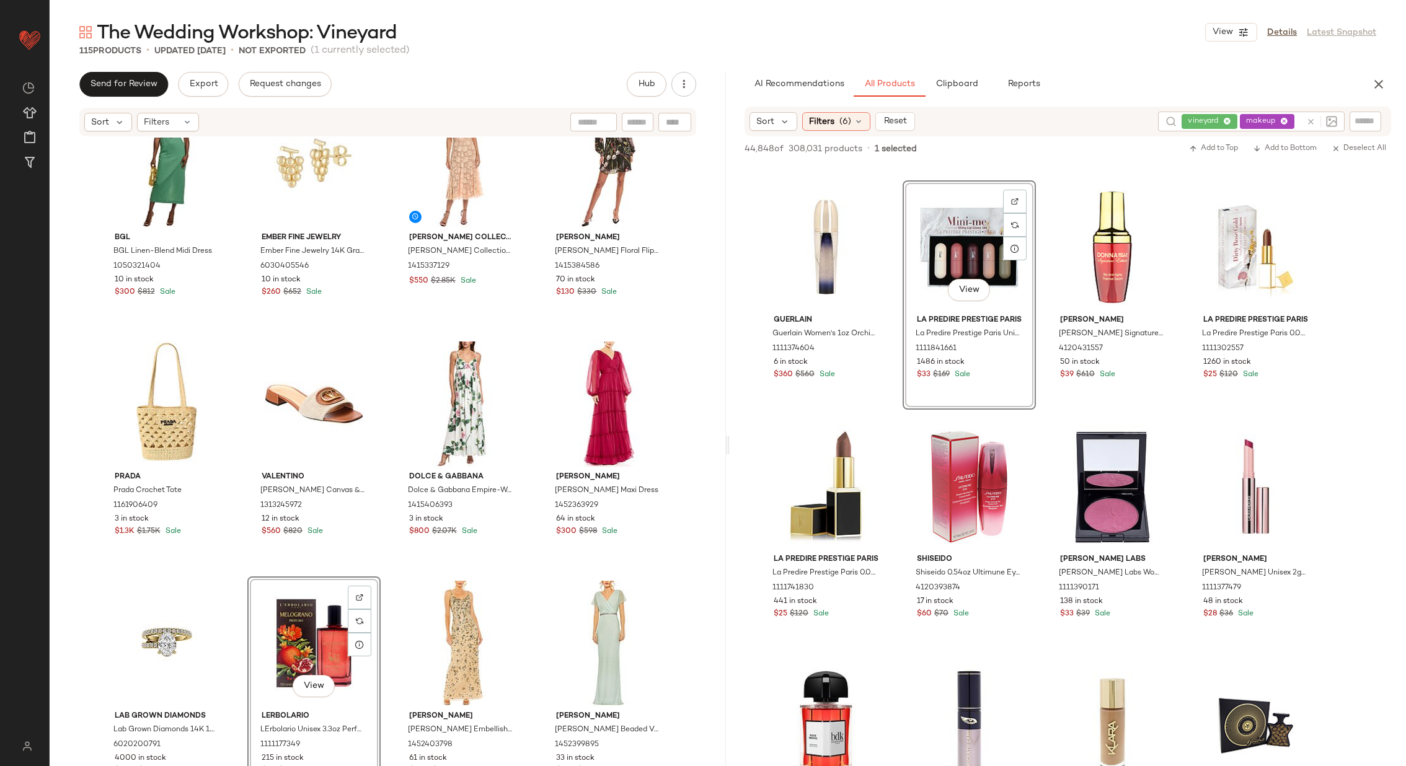
click at [389, 572] on div "BGL BGL Linen-Blend Midi Dress 1050321404 10 in stock $300 $812 Sale Ember Fine…" at bounding box center [388, 471] width 676 height 666
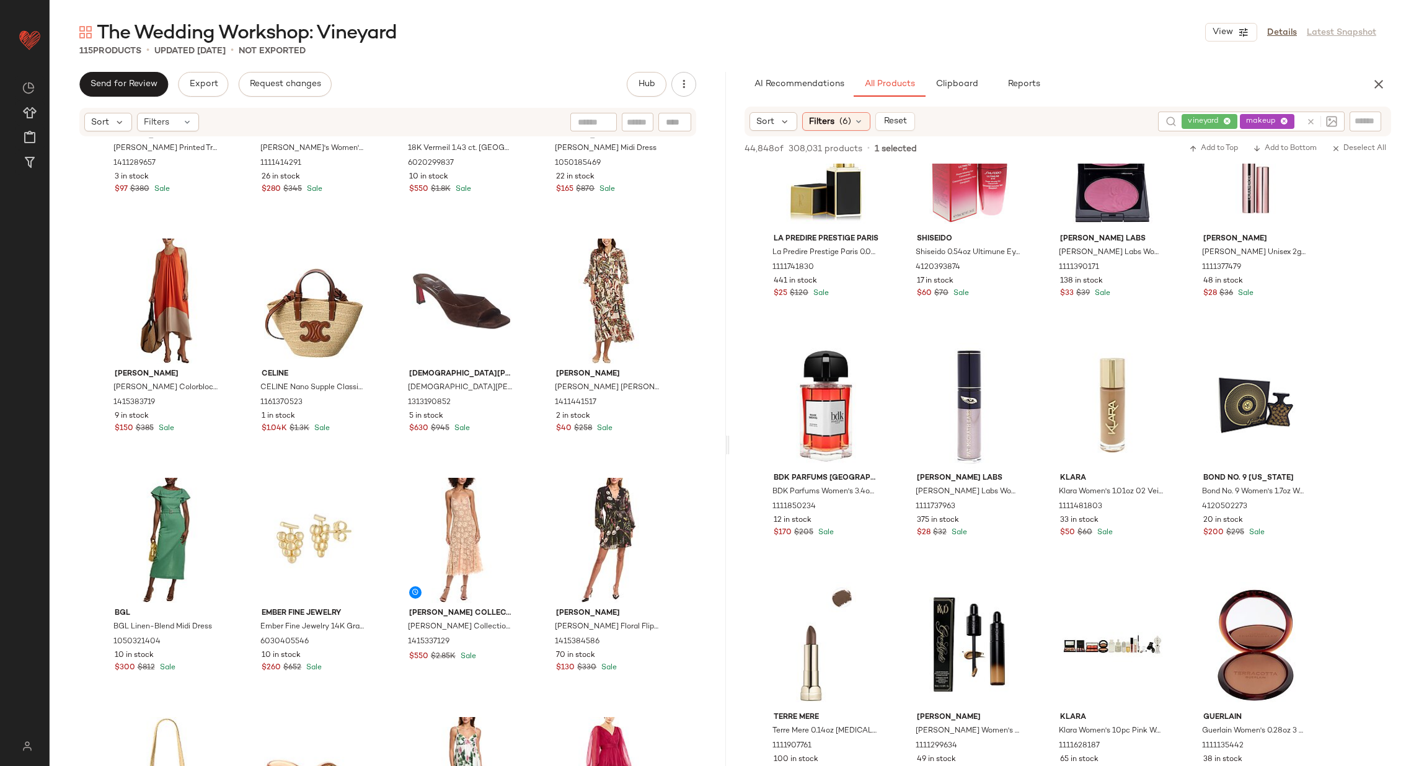
scroll to position [11291, 0]
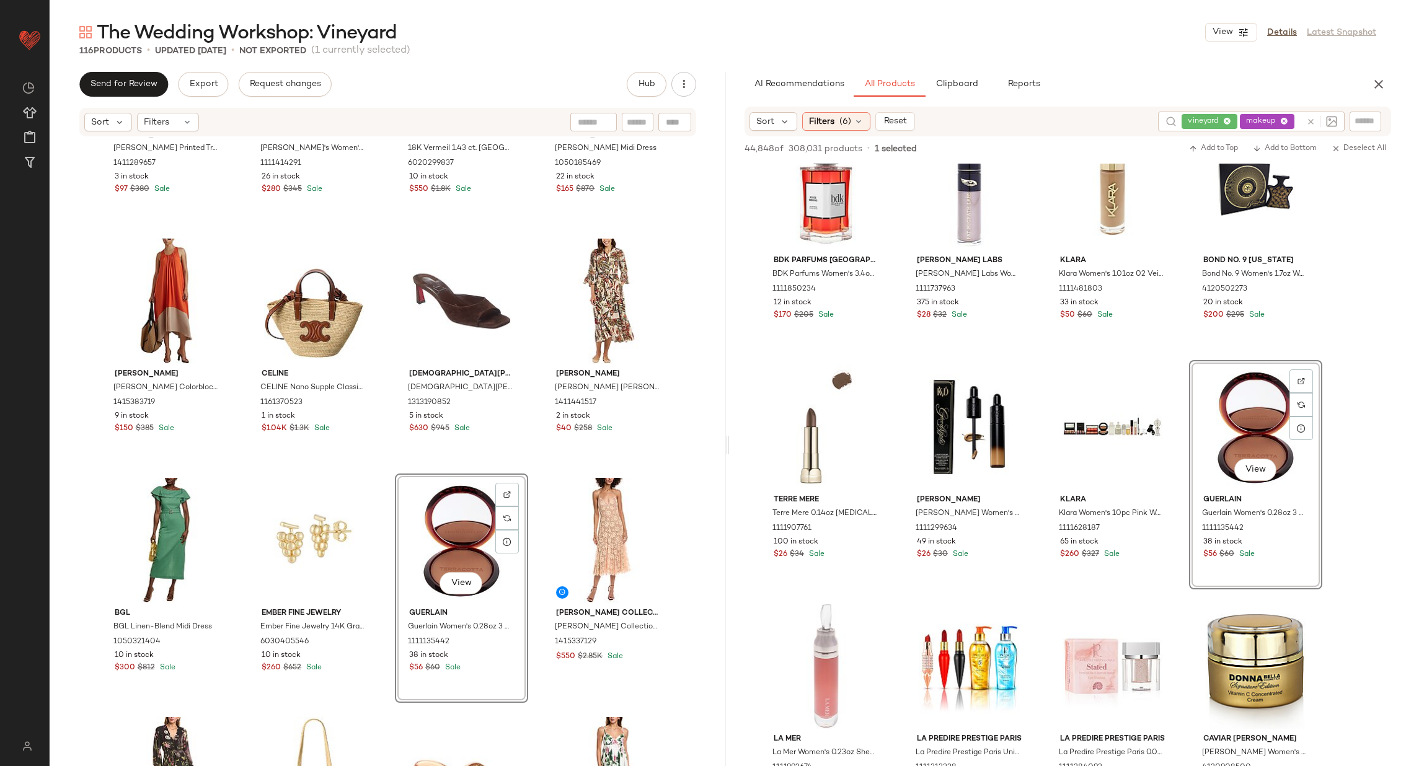
click at [542, 463] on div "Jude Connally Jude Connally Roxie Maxi Shirt Dress 1411441517 2 in stock $40 $2…" at bounding box center [608, 348] width 133 height 229
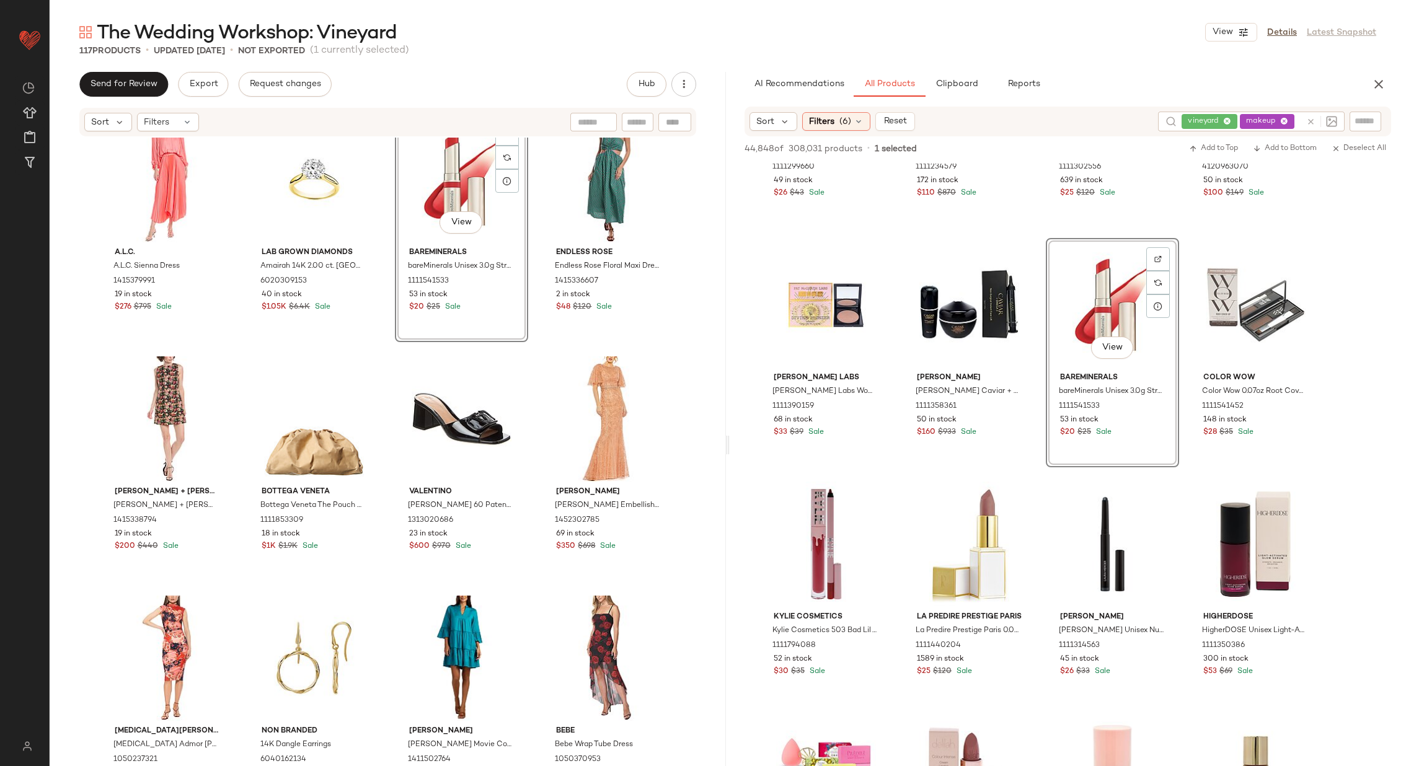
scroll to position [3864, 0]
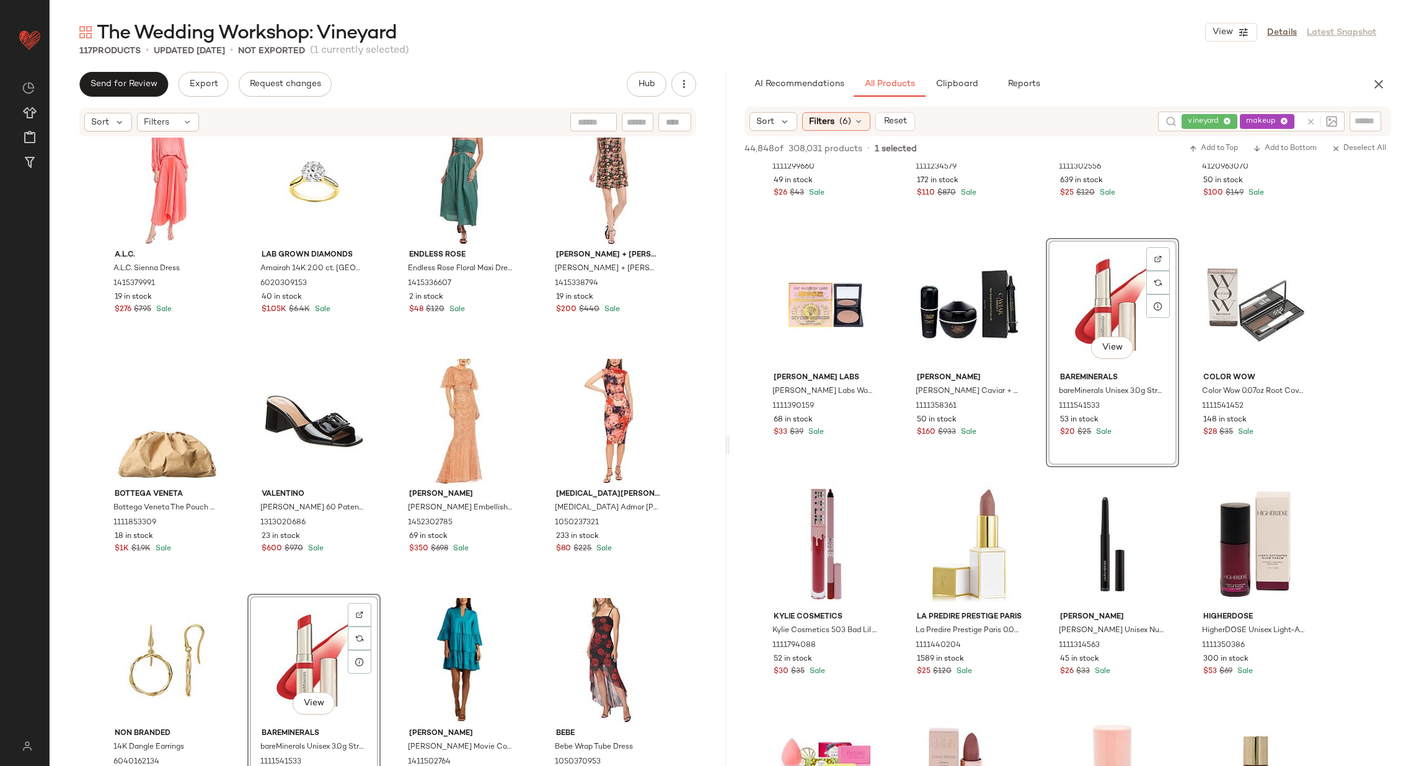
click at [389, 568] on div "A.L.C. A.L.C. Sienna Dress 1415379991 19 in stock $276 $795 Sale Lab Grown Diam…" at bounding box center [388, 471] width 676 height 666
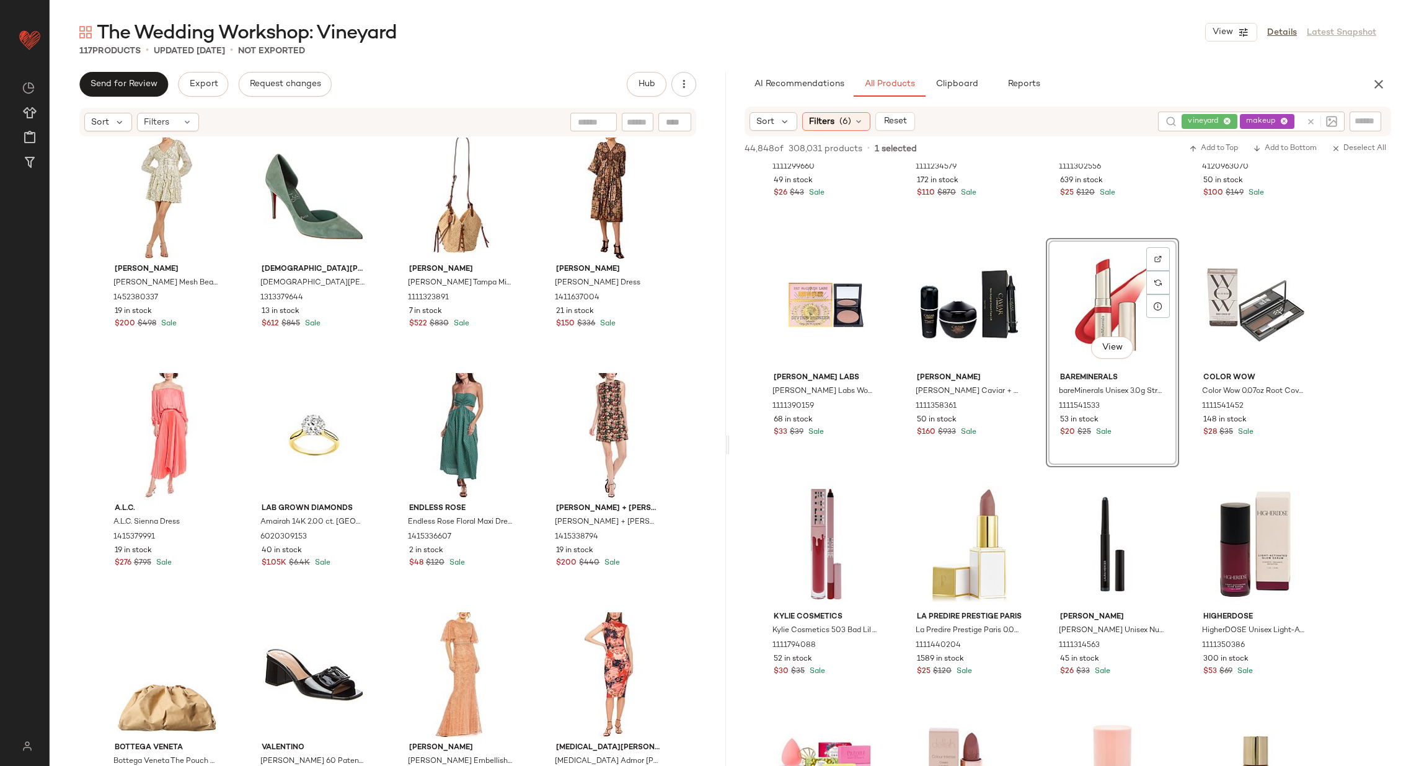
scroll to position [3577, 0]
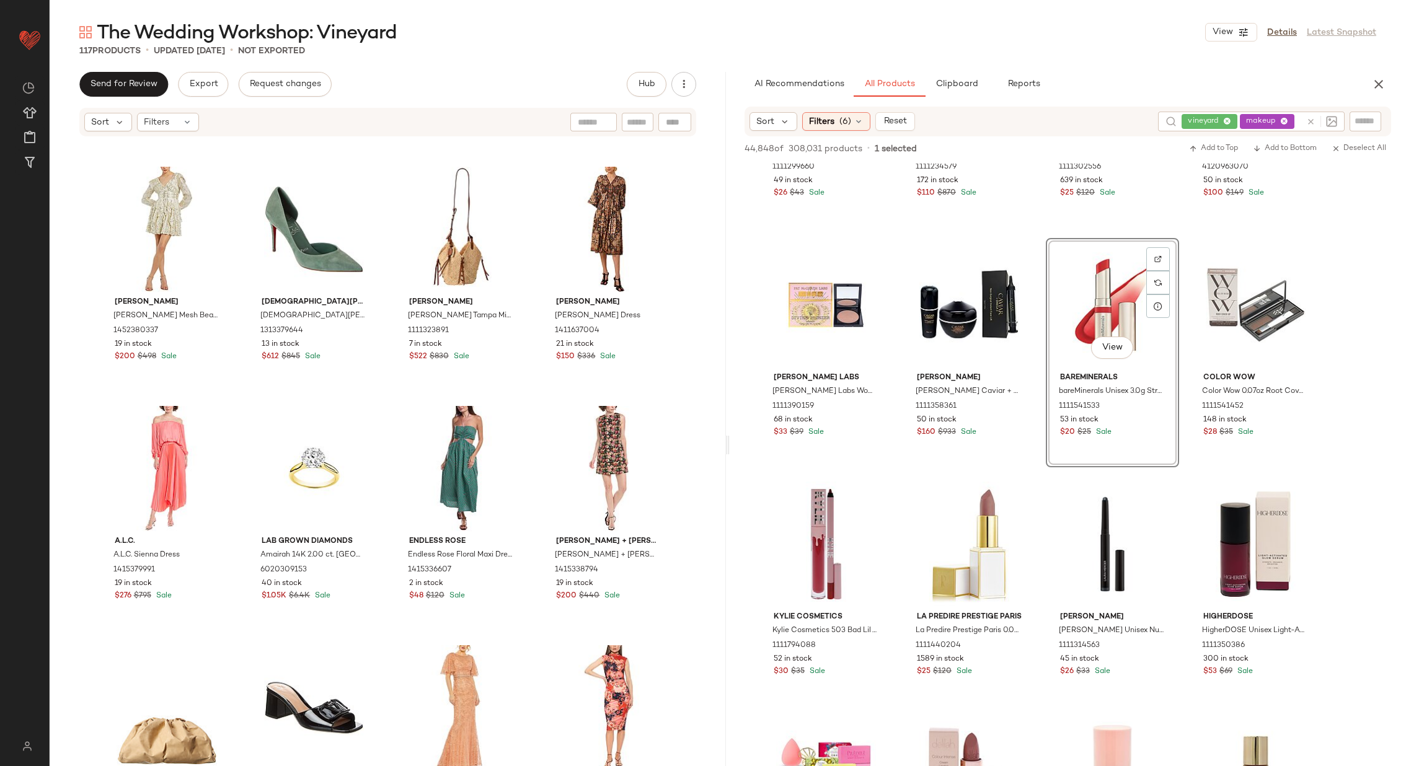
click at [1291, 122] on div "vineyard makeup" at bounding box center [1242, 122] width 120 height 20
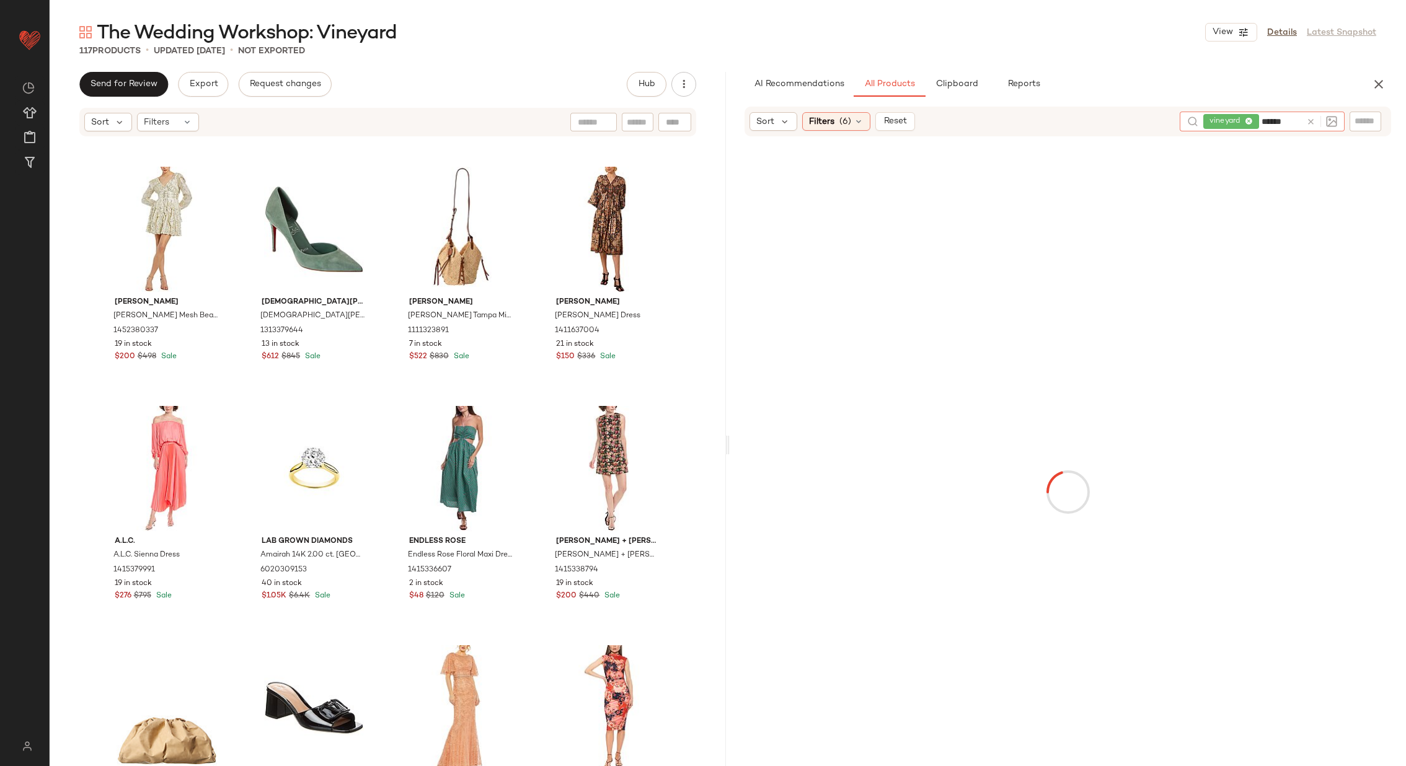
type input "*******"
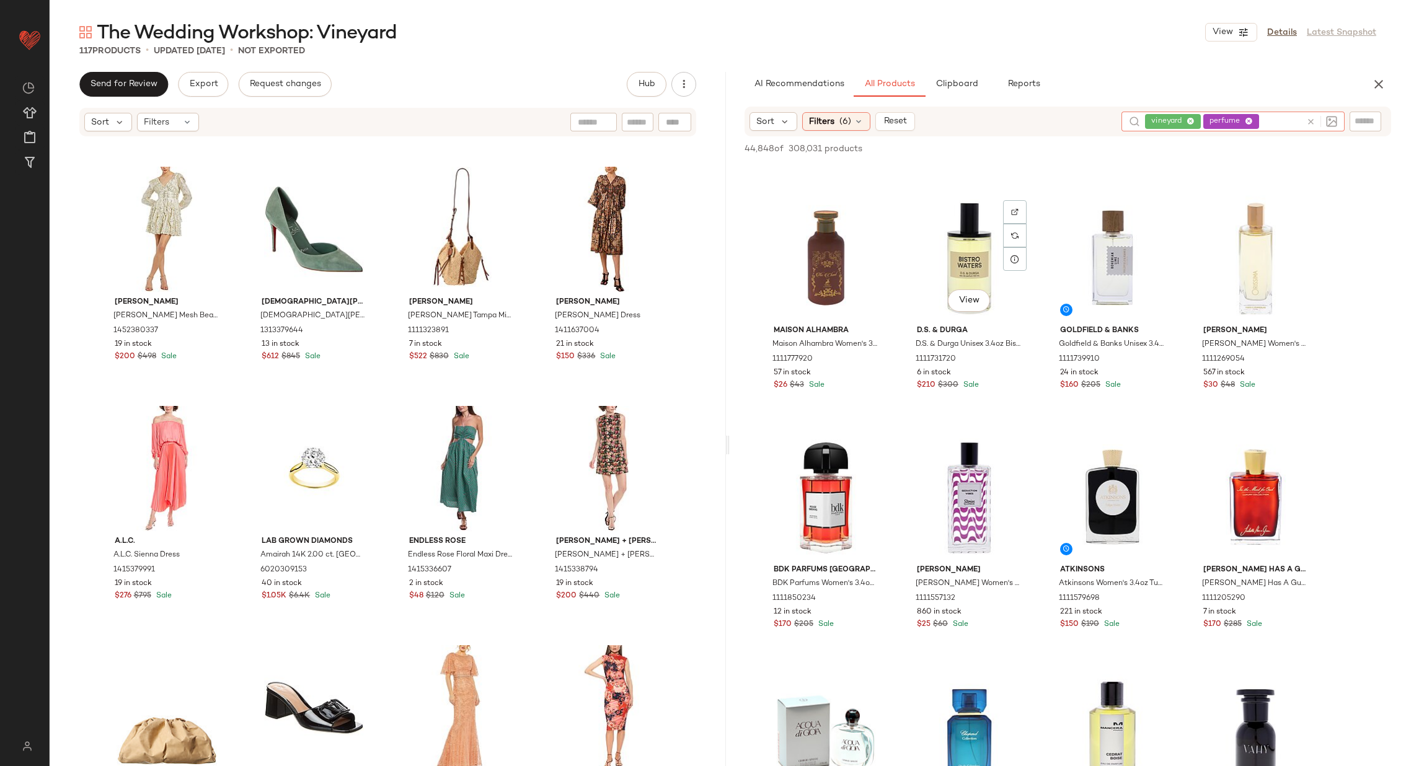
scroll to position [215, 0]
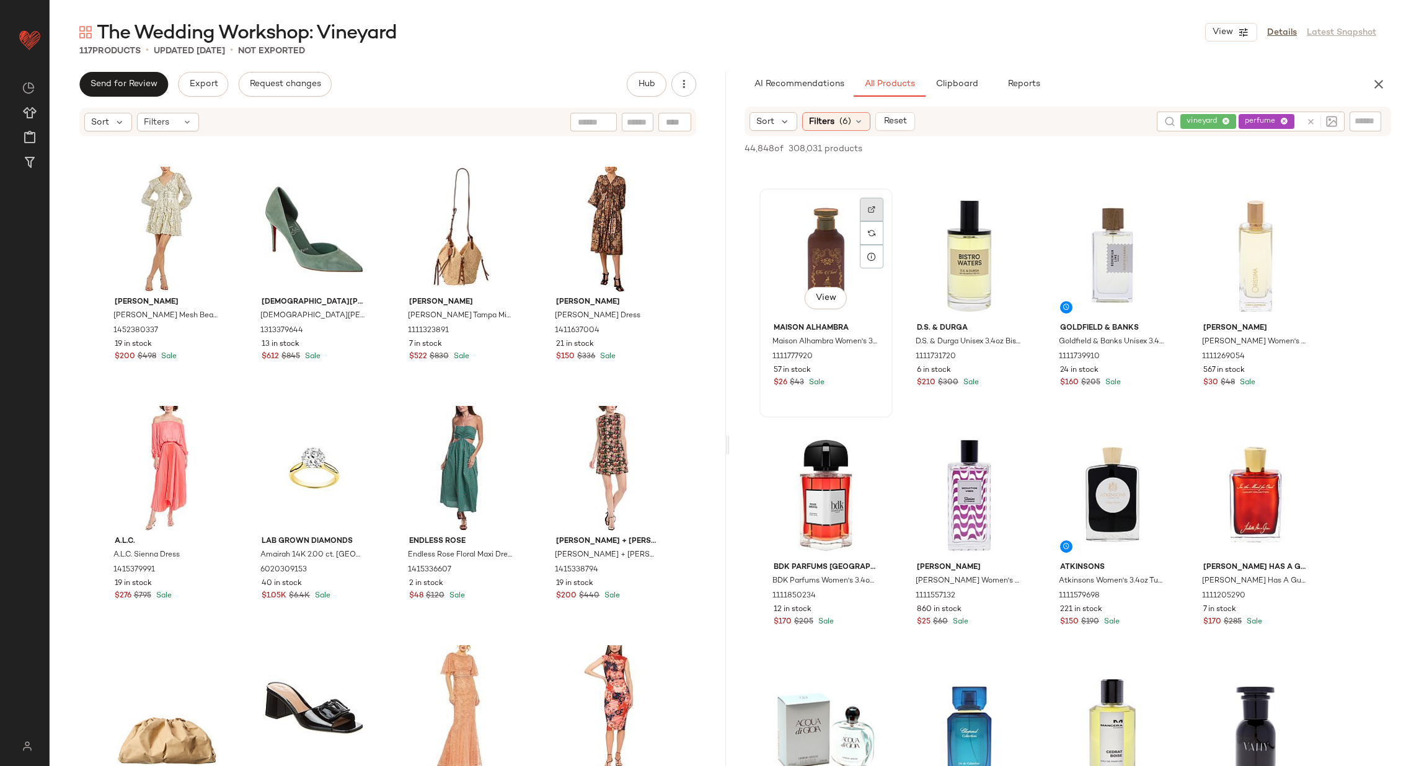
click at [873, 201] on div at bounding box center [872, 210] width 24 height 24
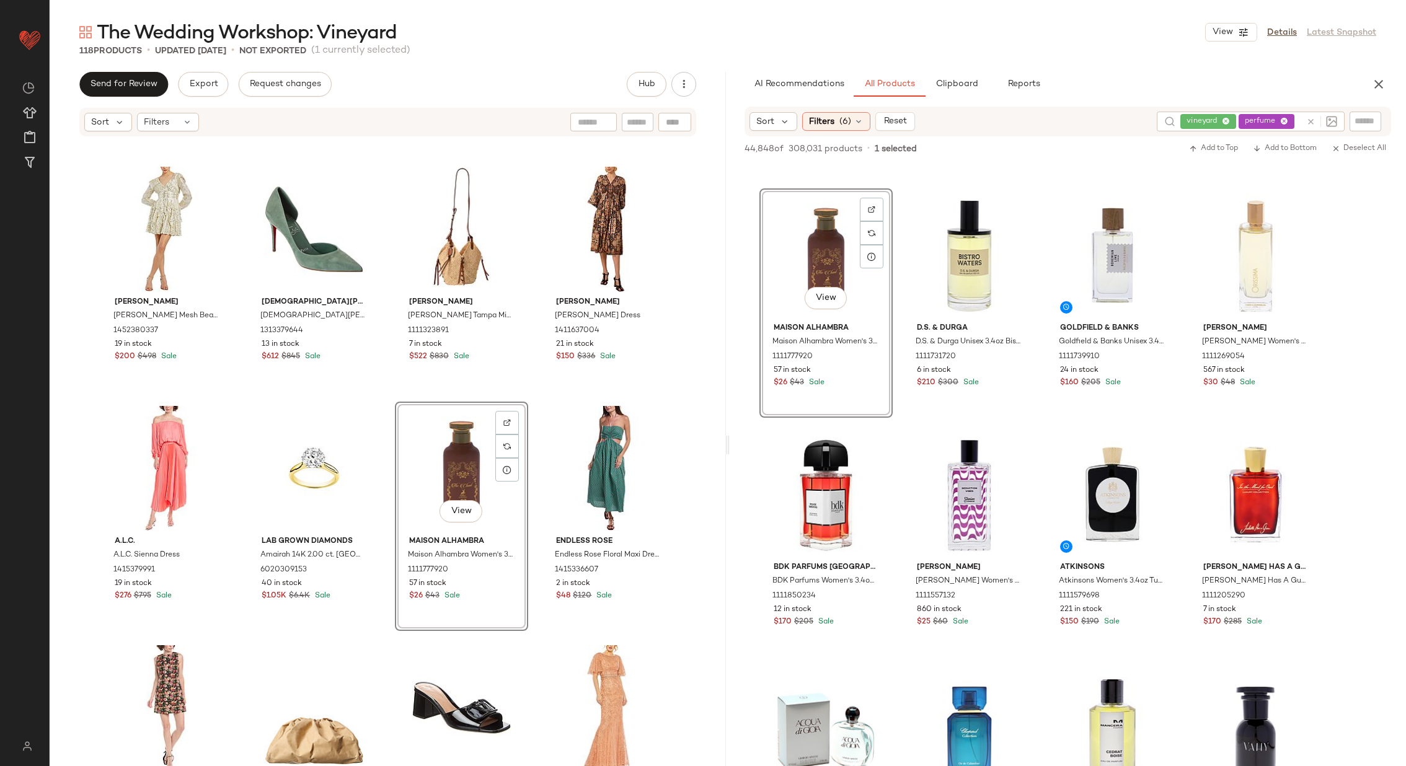
click at [528, 392] on div "Mac Duggal Mac Duggal Mesh Beaded Floral Shawl Mini Dress 1452380337 19 in stoc…" at bounding box center [388, 471] width 676 height 666
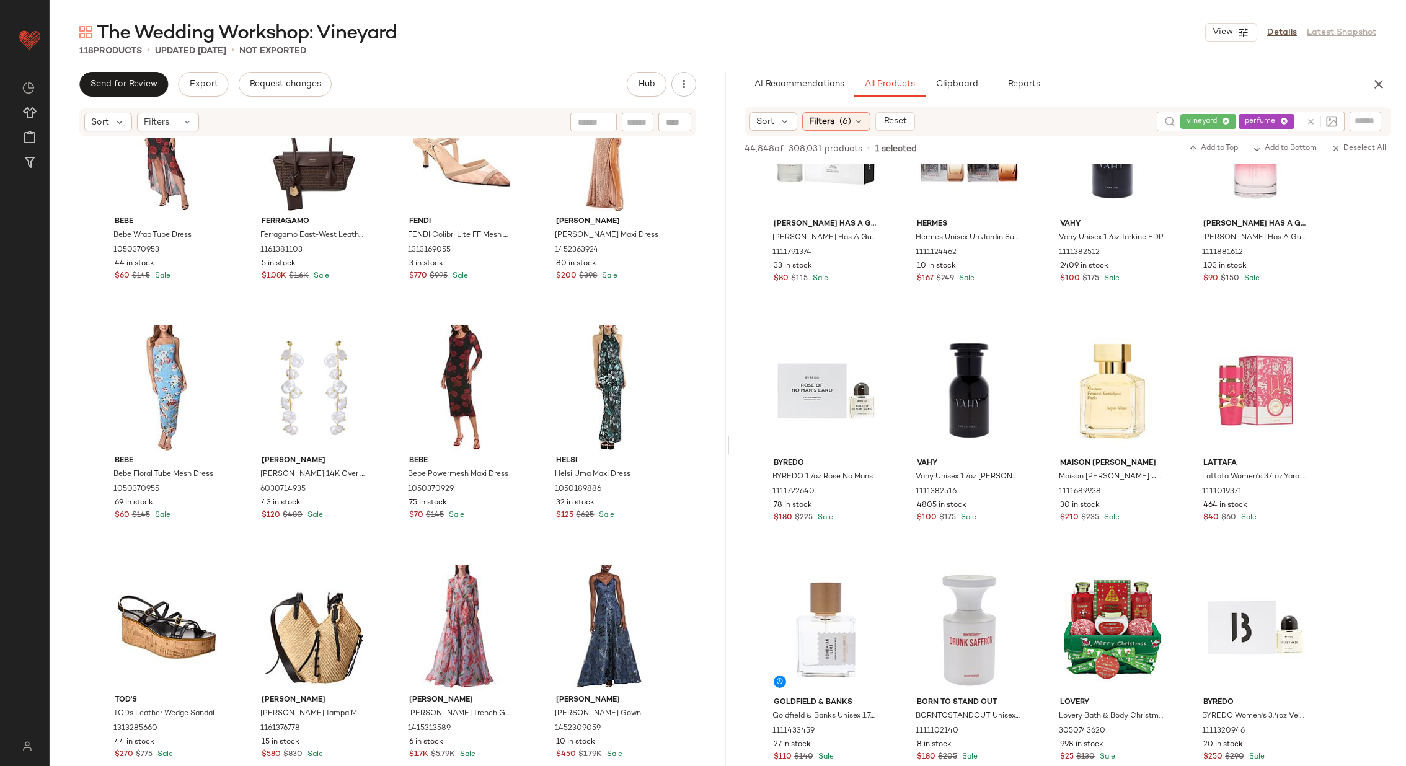
scroll to position [1053, 0]
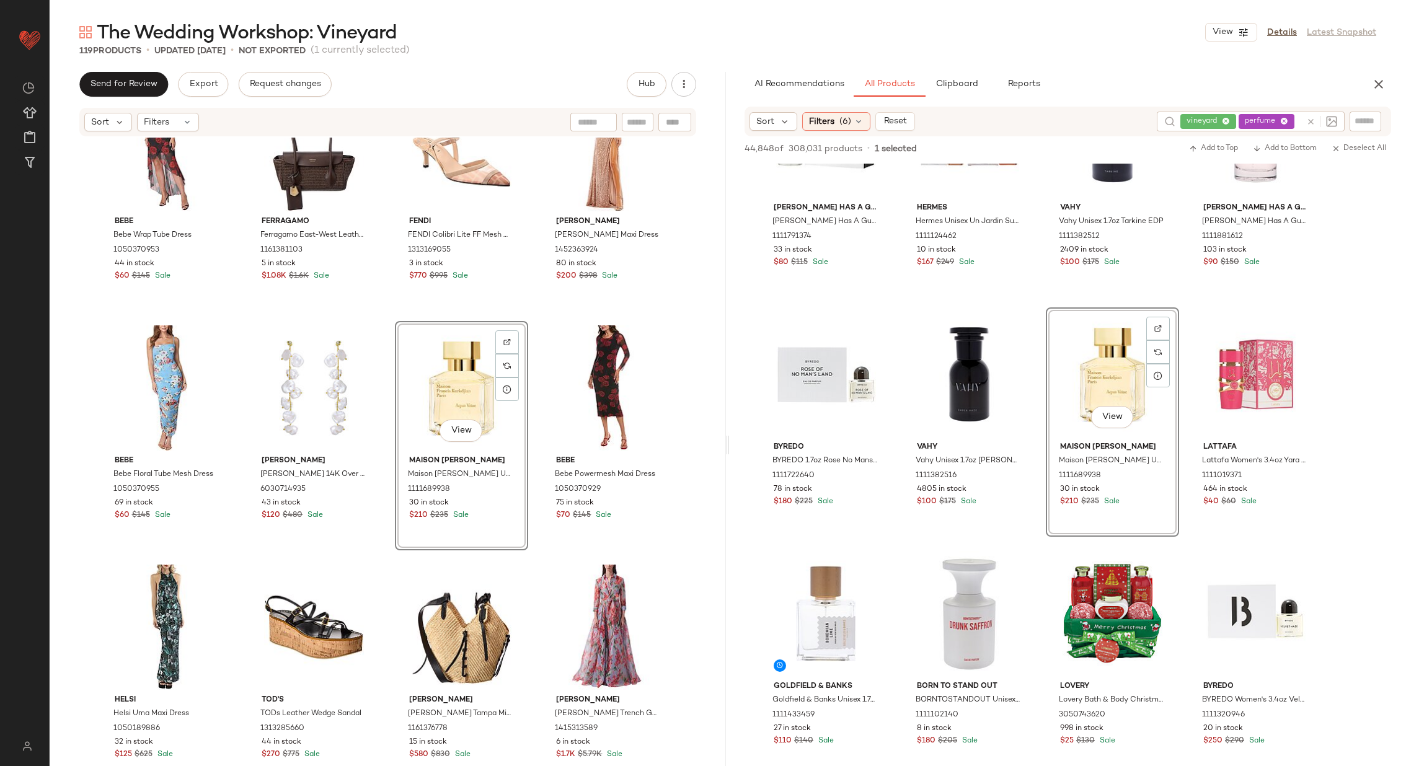
click at [529, 407] on div "Bebe Bebe Wrap Tube Dress 1050370953 44 in stock $60 $145 Sale Ferragamo Ferrag…" at bounding box center [388, 471] width 676 height 666
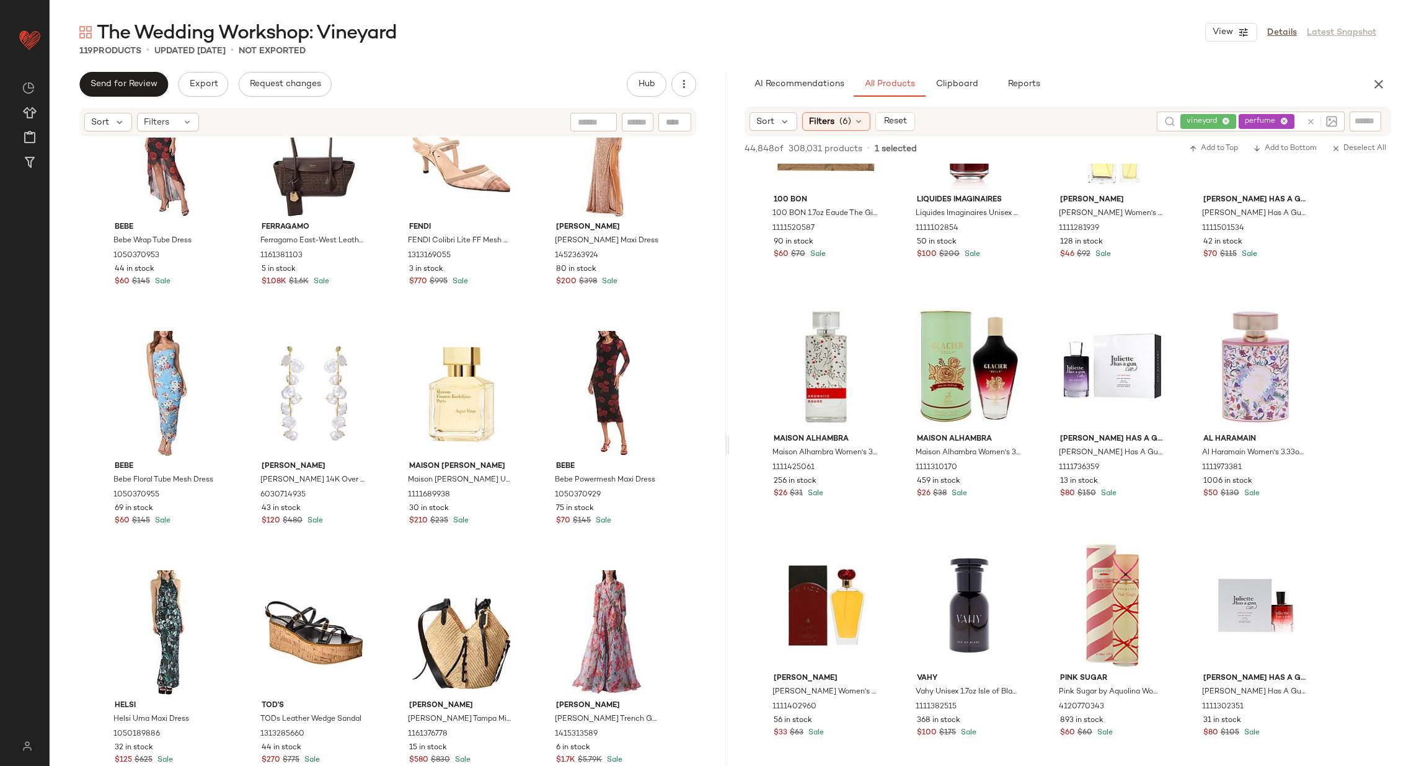
scroll to position [2022, 0]
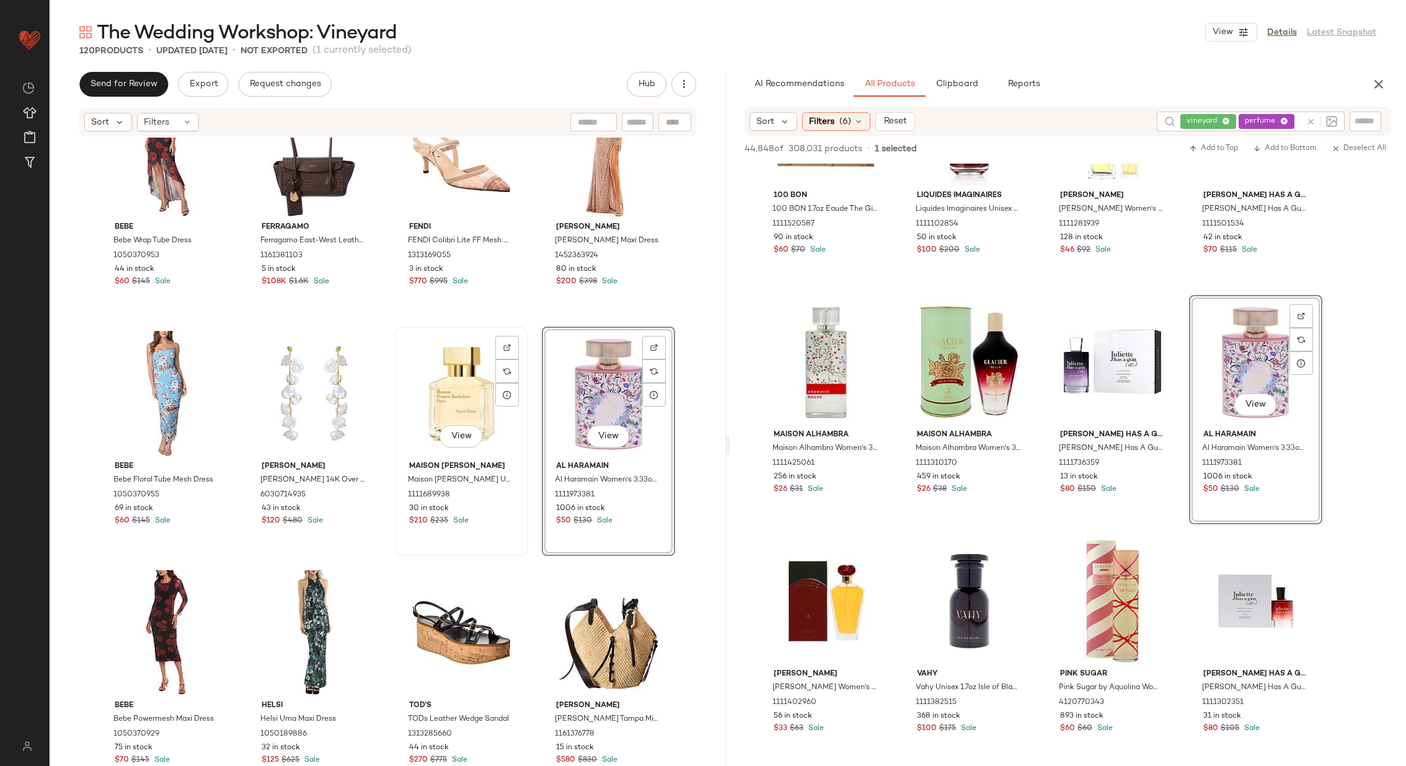
click at [456, 394] on div "View" at bounding box center [461, 393] width 125 height 125
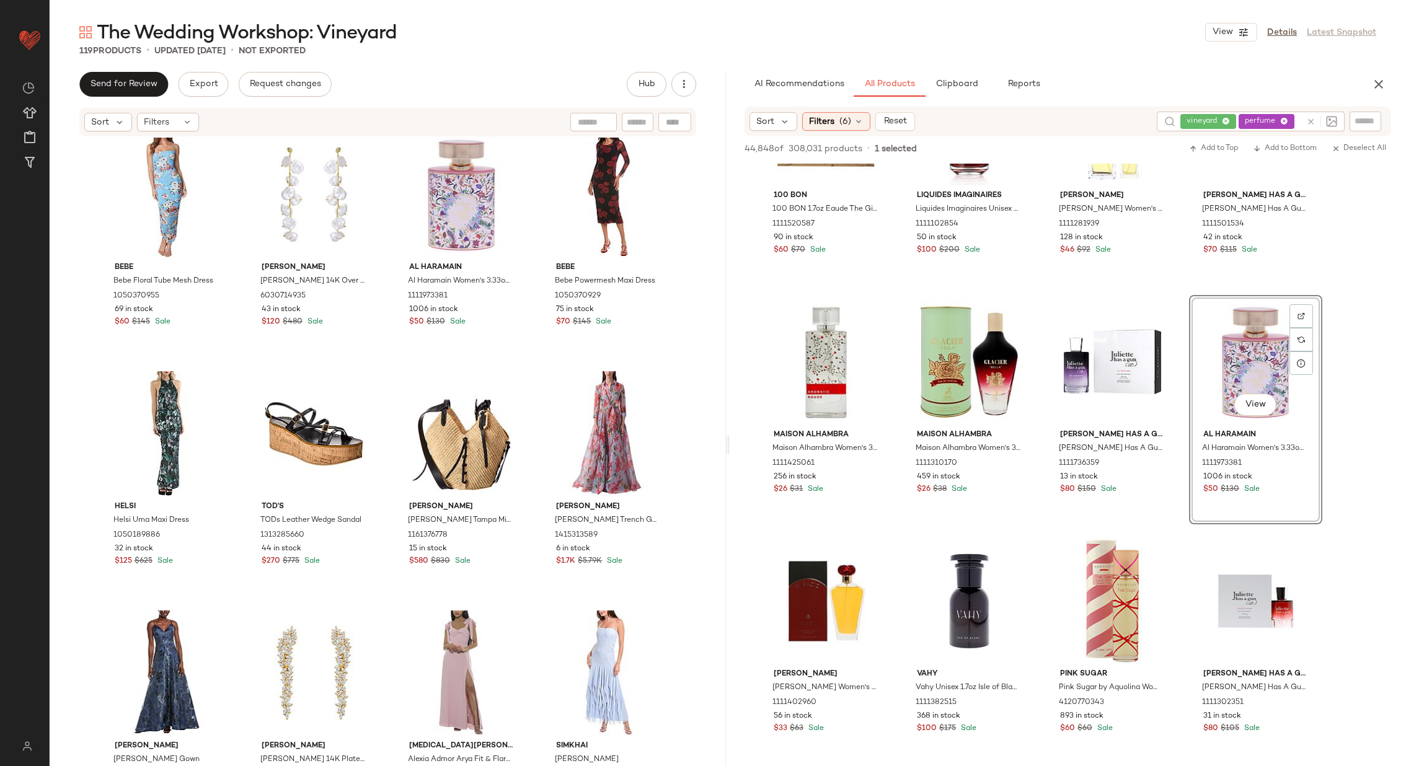
scroll to position [4892, 0]
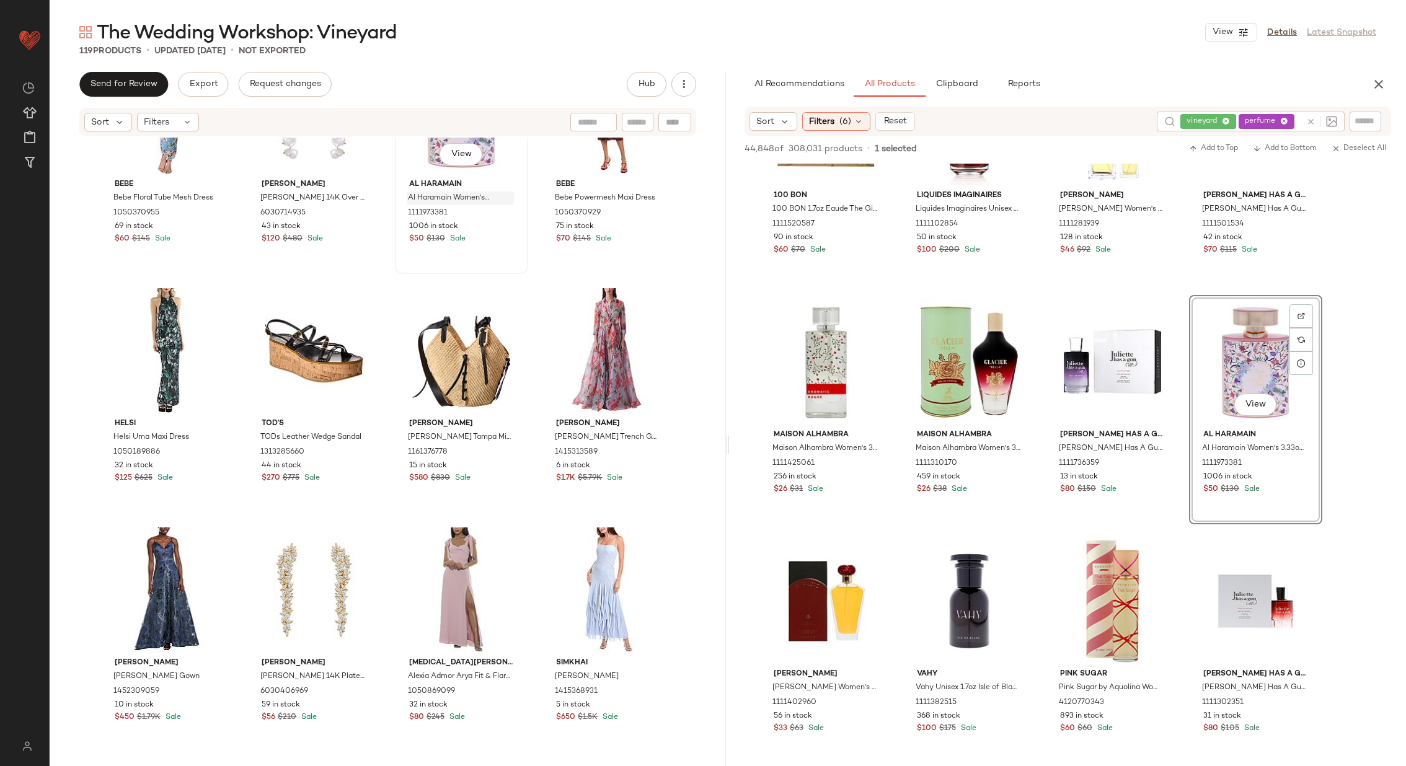
scroll to position [4890, 0]
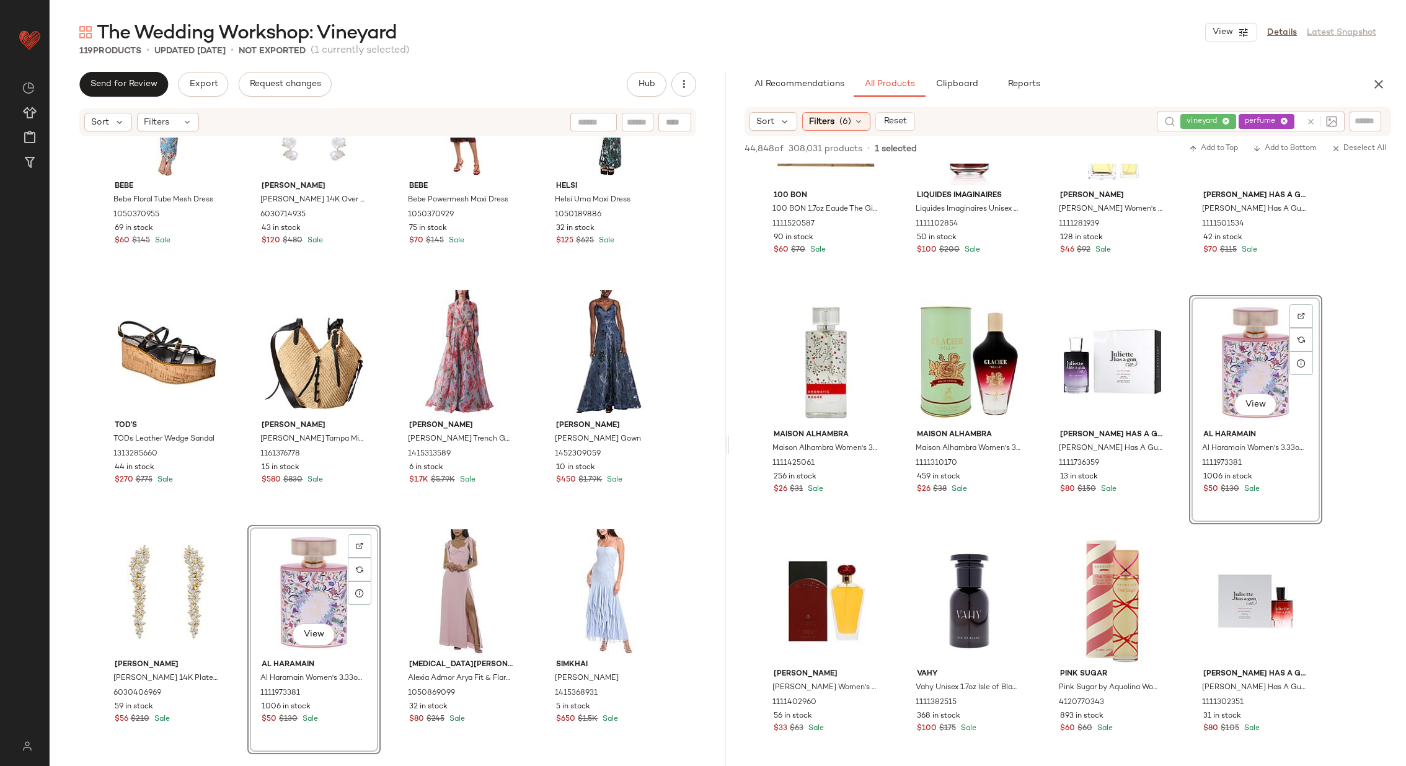
click at [379, 508] on div "Bebe Bebe Floral Tube Mesh Dress 1050370955 69 in stock $60 $145 Sale Genevive …" at bounding box center [388, 471] width 676 height 666
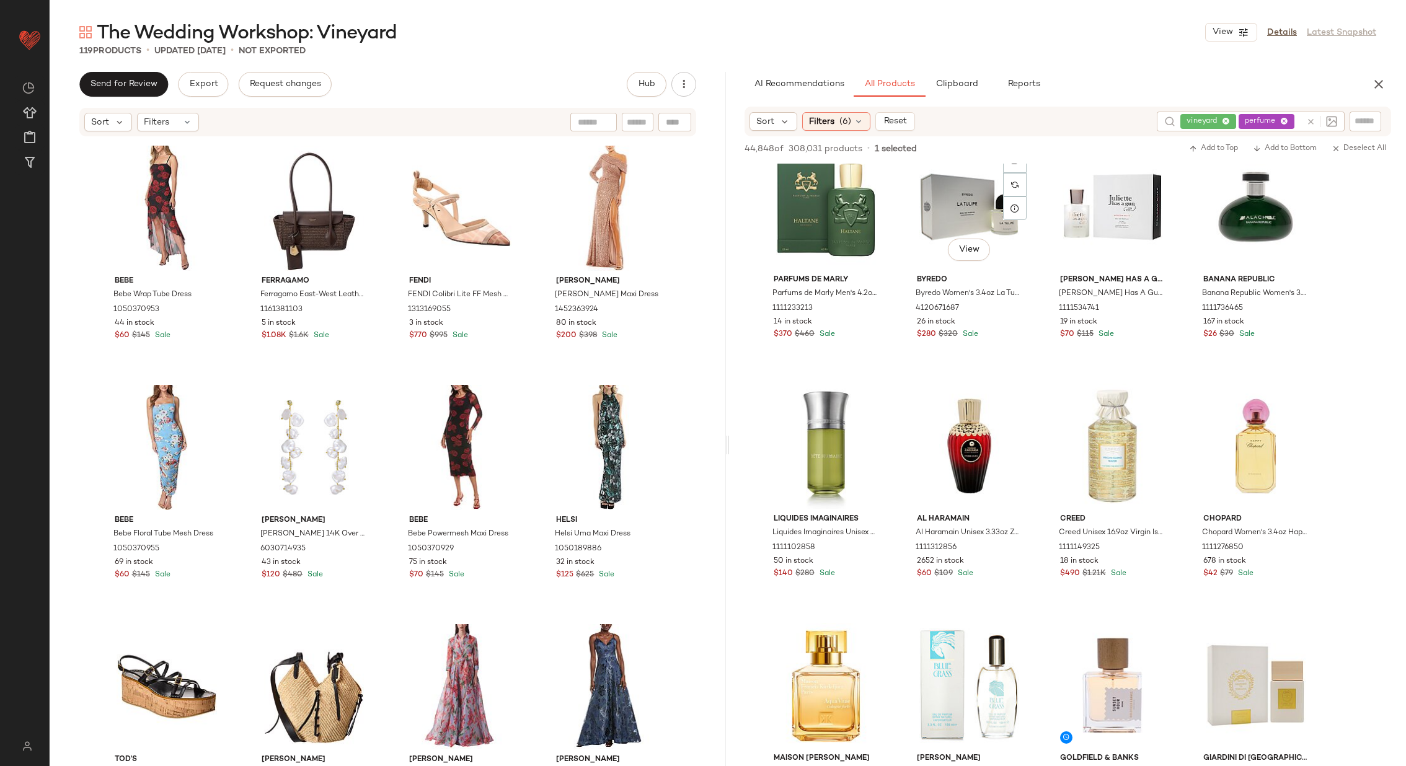
scroll to position [3164, 0]
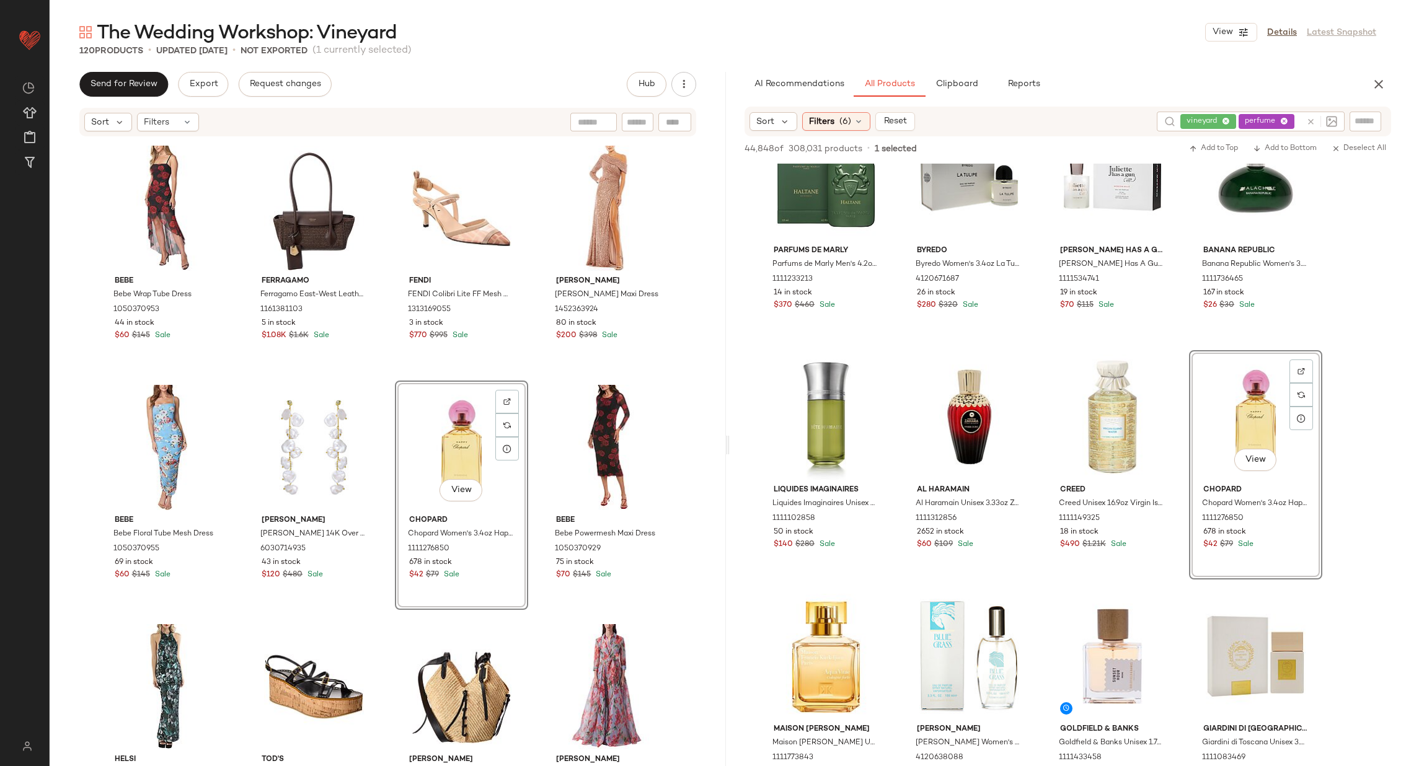
click at [538, 440] on div "Bebe Bebe Wrap Tube Dress 1050370953 44 in stock $60 $145 Sale Ferragamo Ferrag…" at bounding box center [388, 471] width 676 height 666
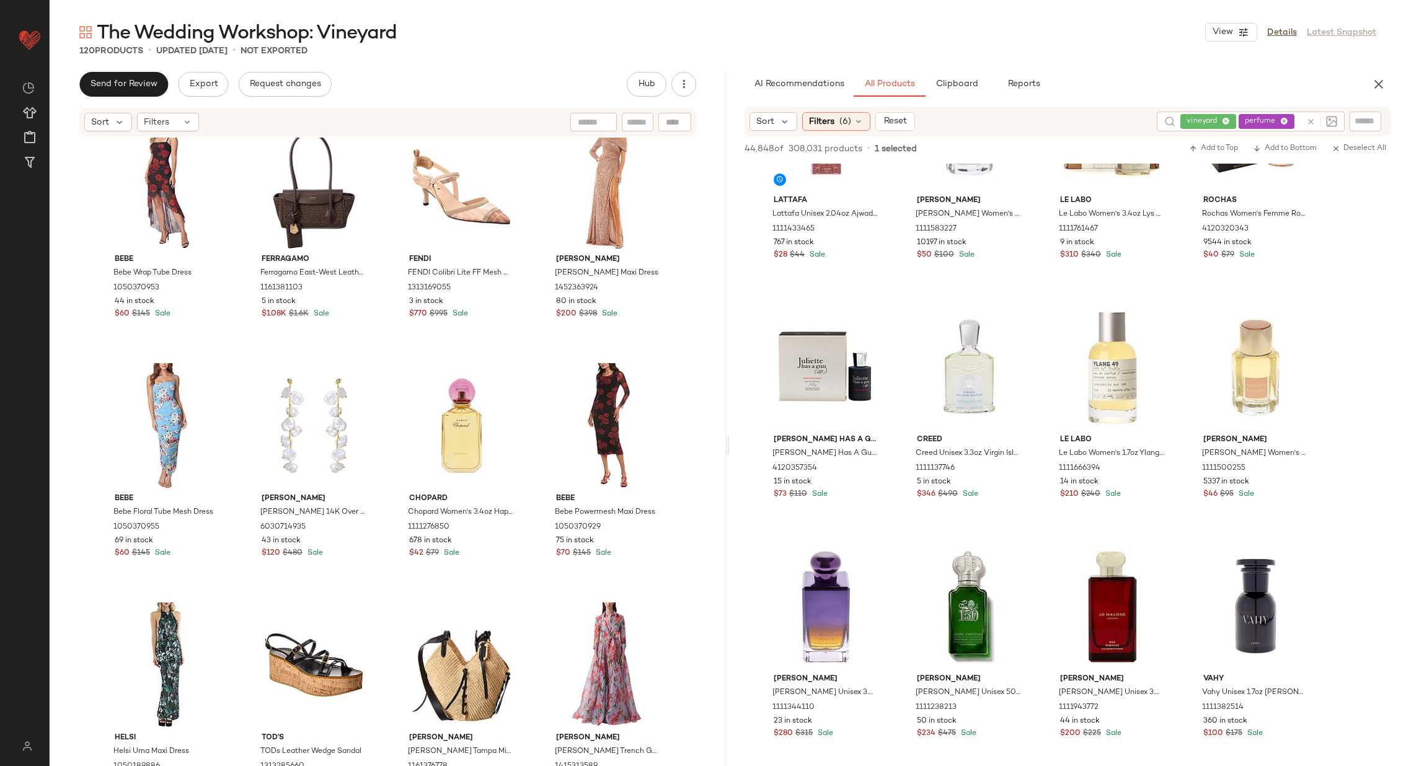
scroll to position [4654, 0]
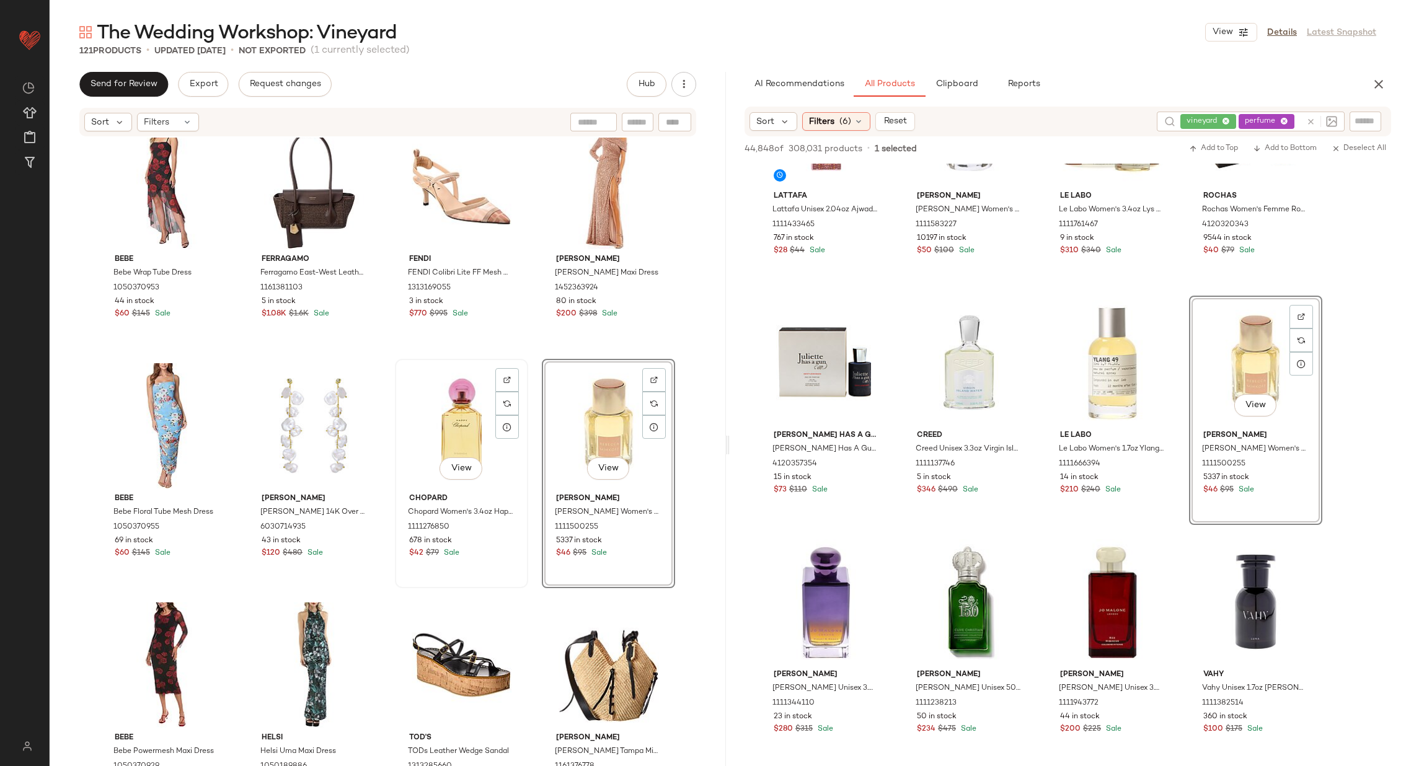
click at [440, 428] on div "View" at bounding box center [461, 425] width 125 height 125
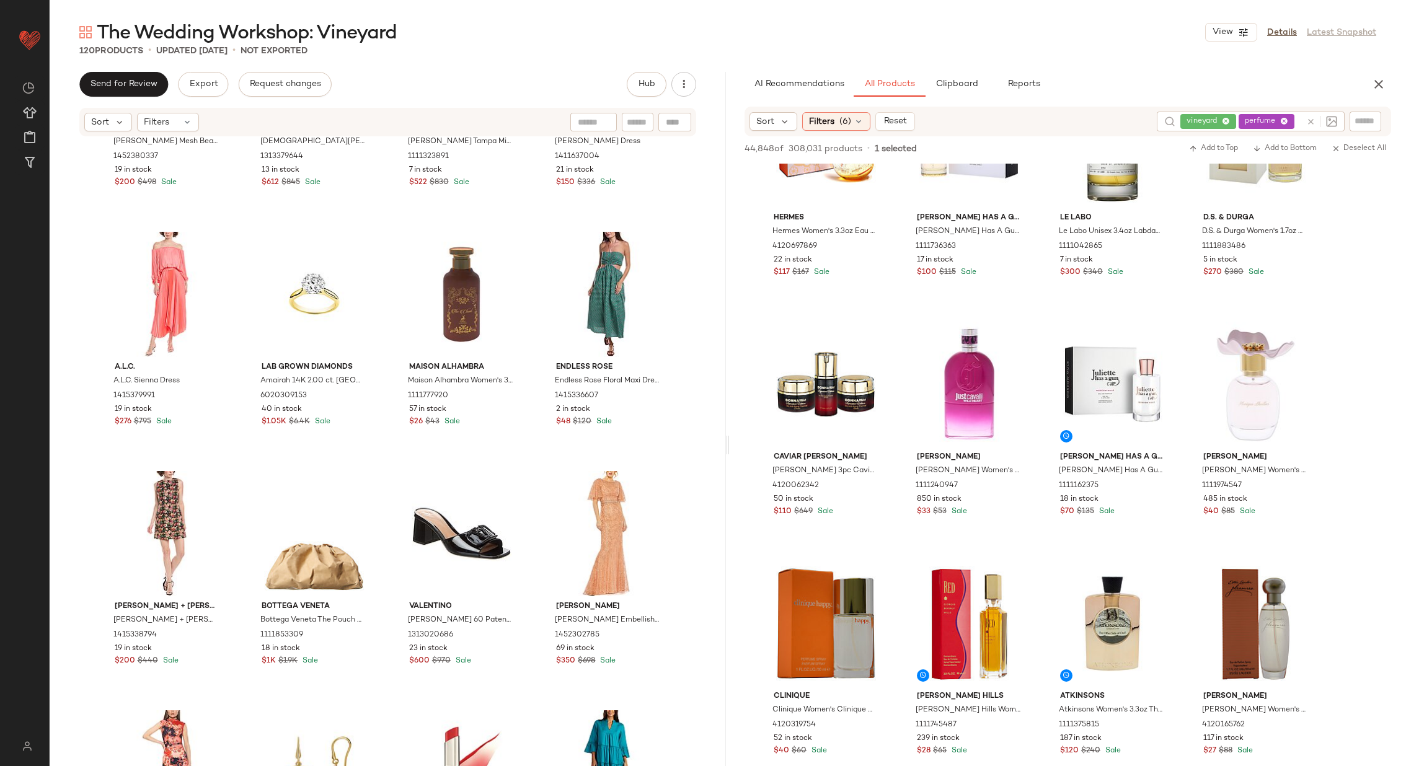
scroll to position [3815, 0]
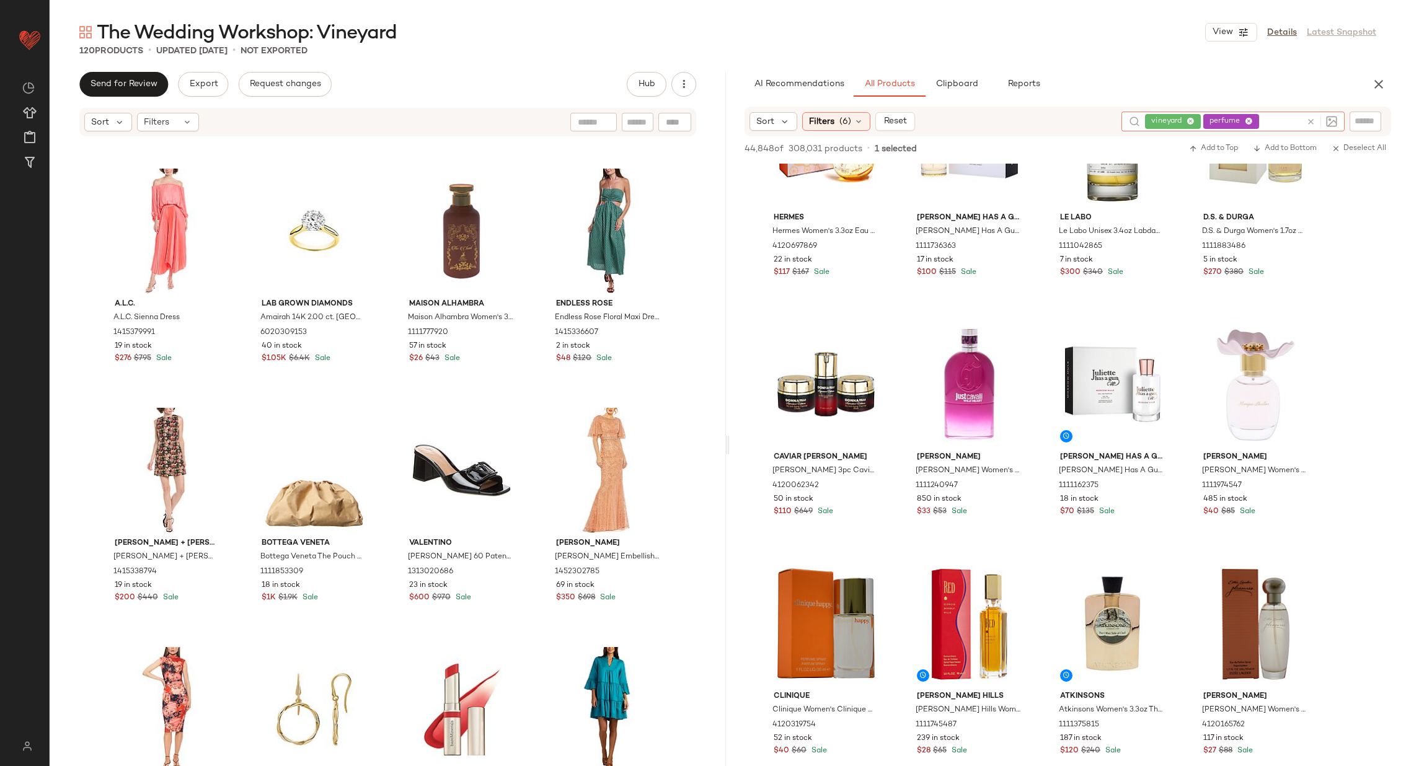
click at [1311, 120] on icon at bounding box center [1310, 121] width 9 height 9
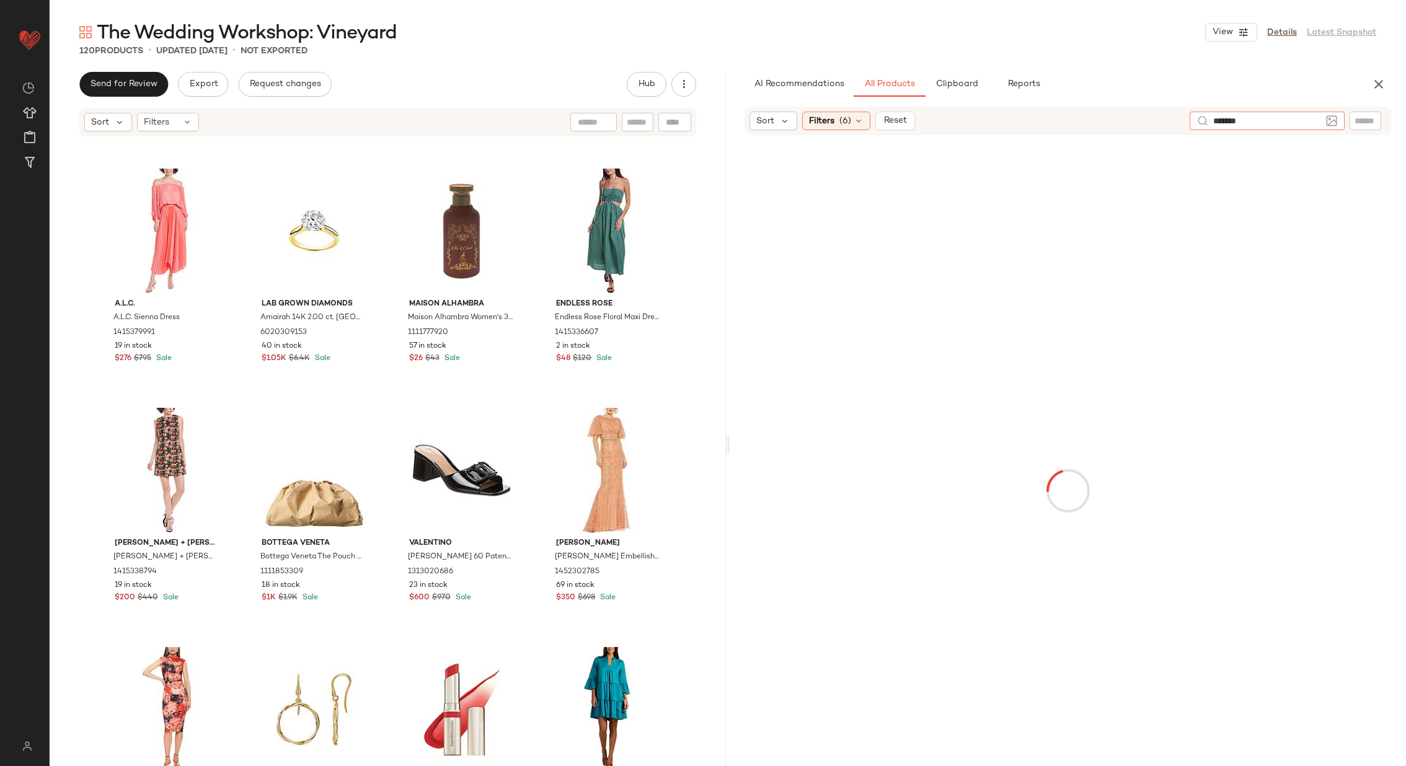
type input "********"
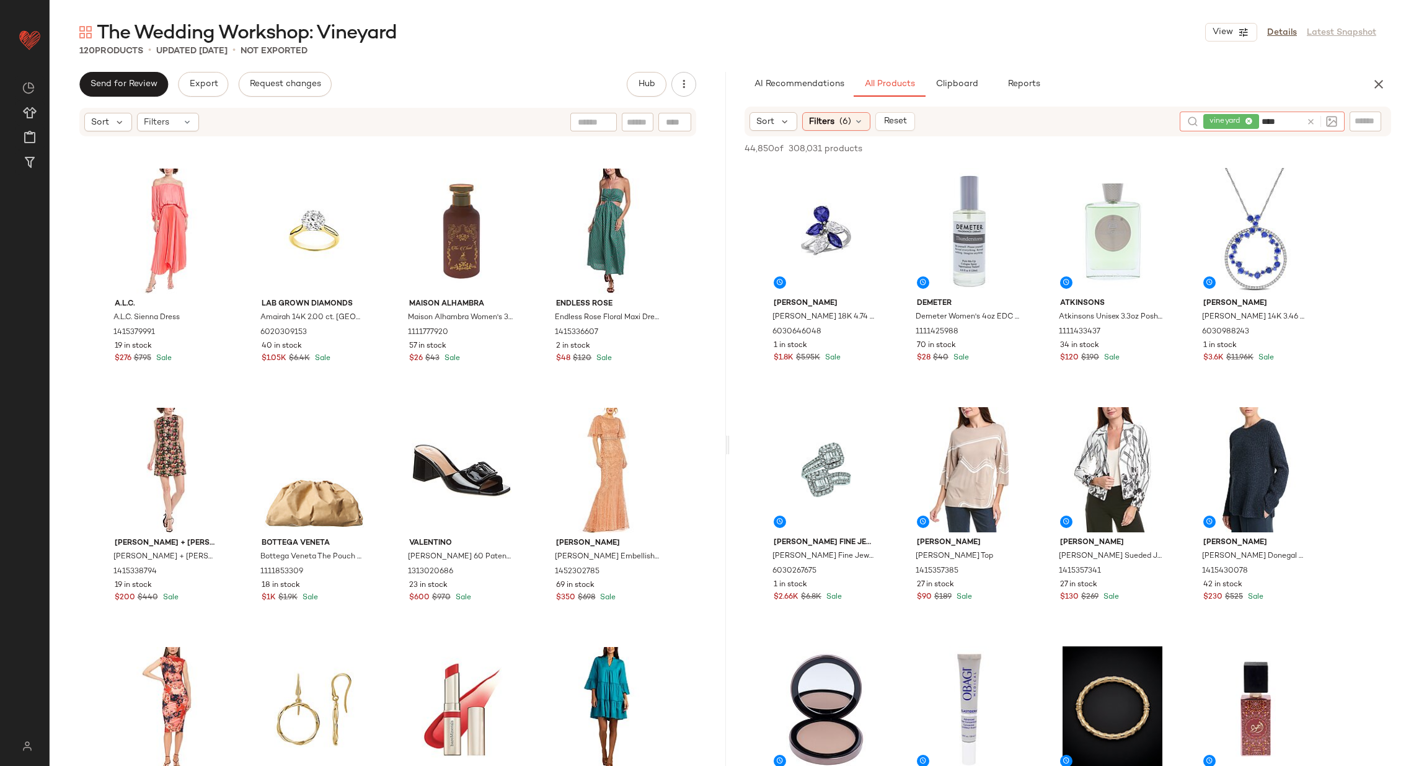
type input "*****"
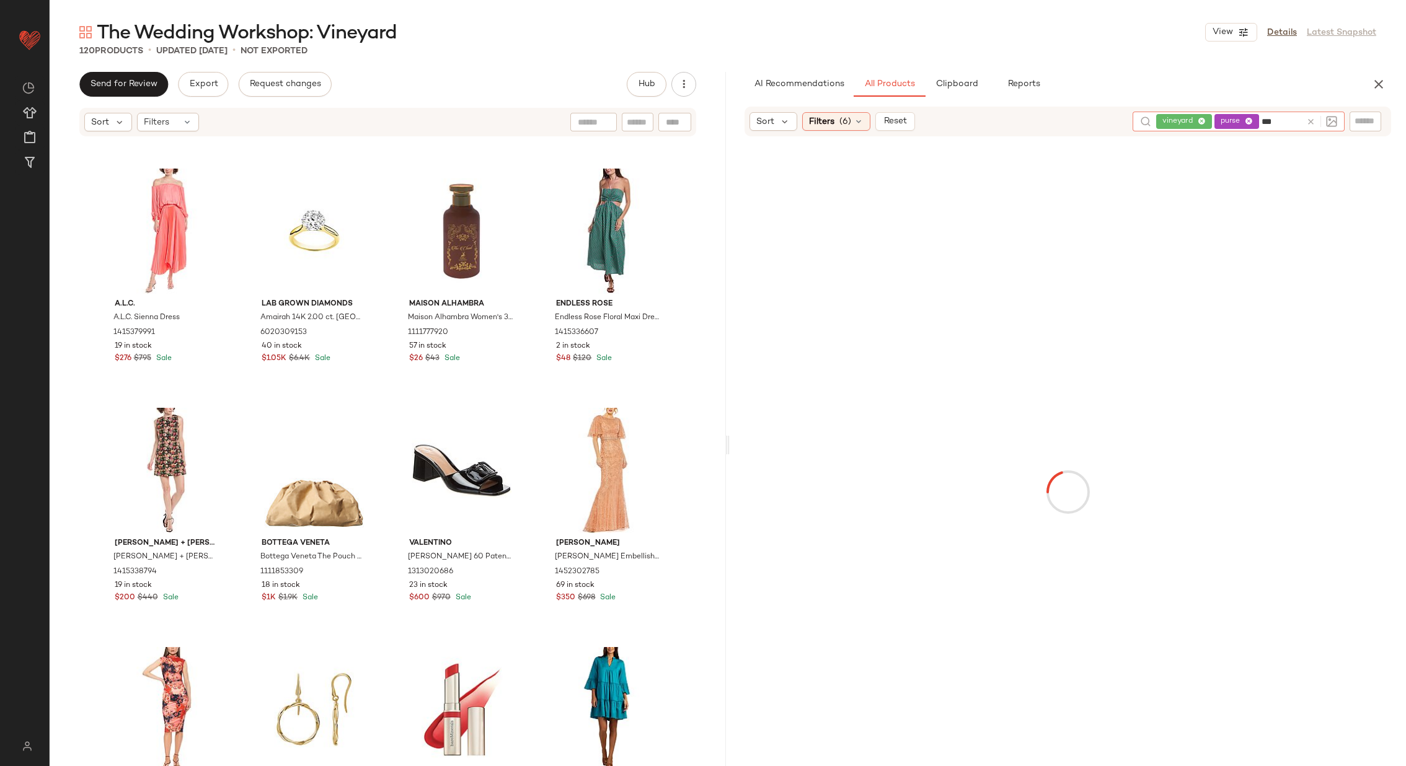
type input "****"
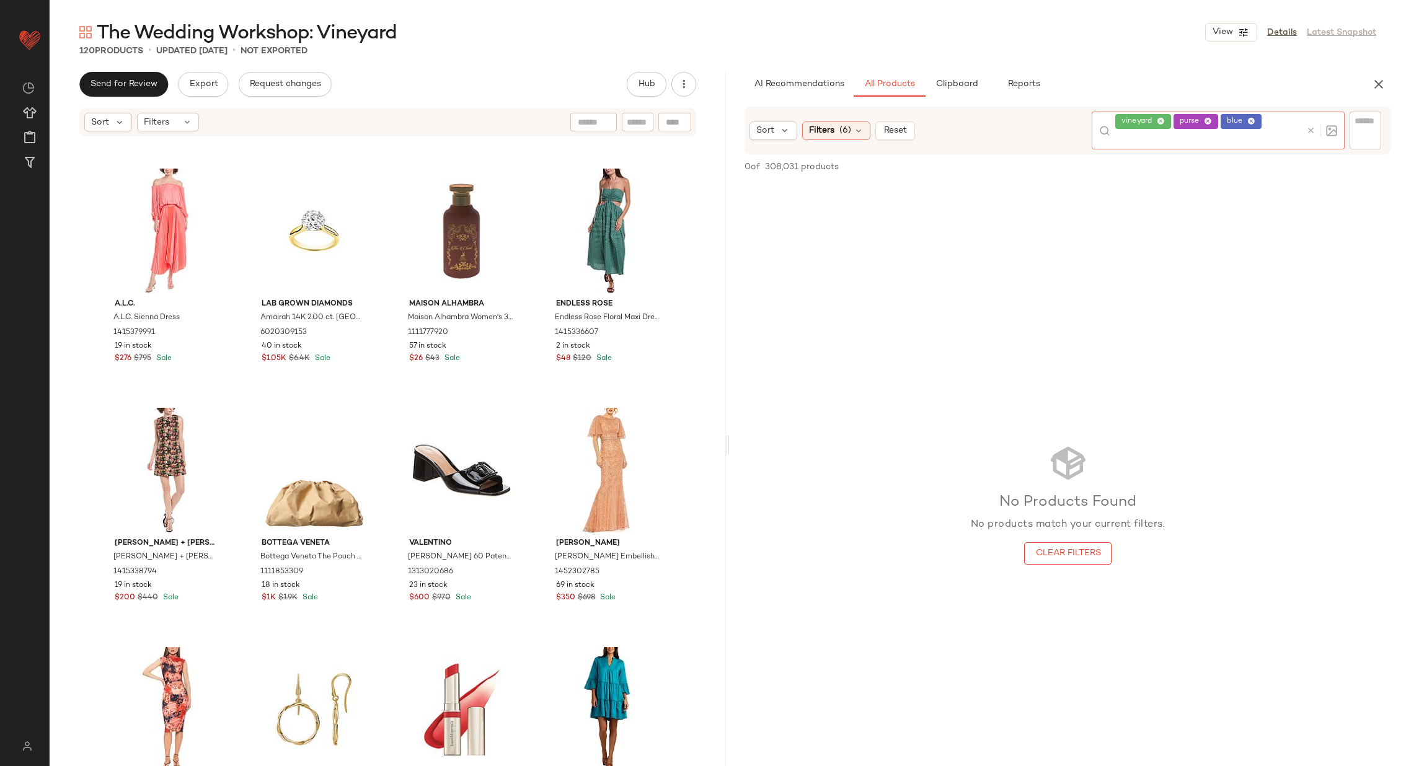
click at [1096, 323] on div "No Products Found No products match your current filters. Clear Filters" at bounding box center [1068, 504] width 676 height 645
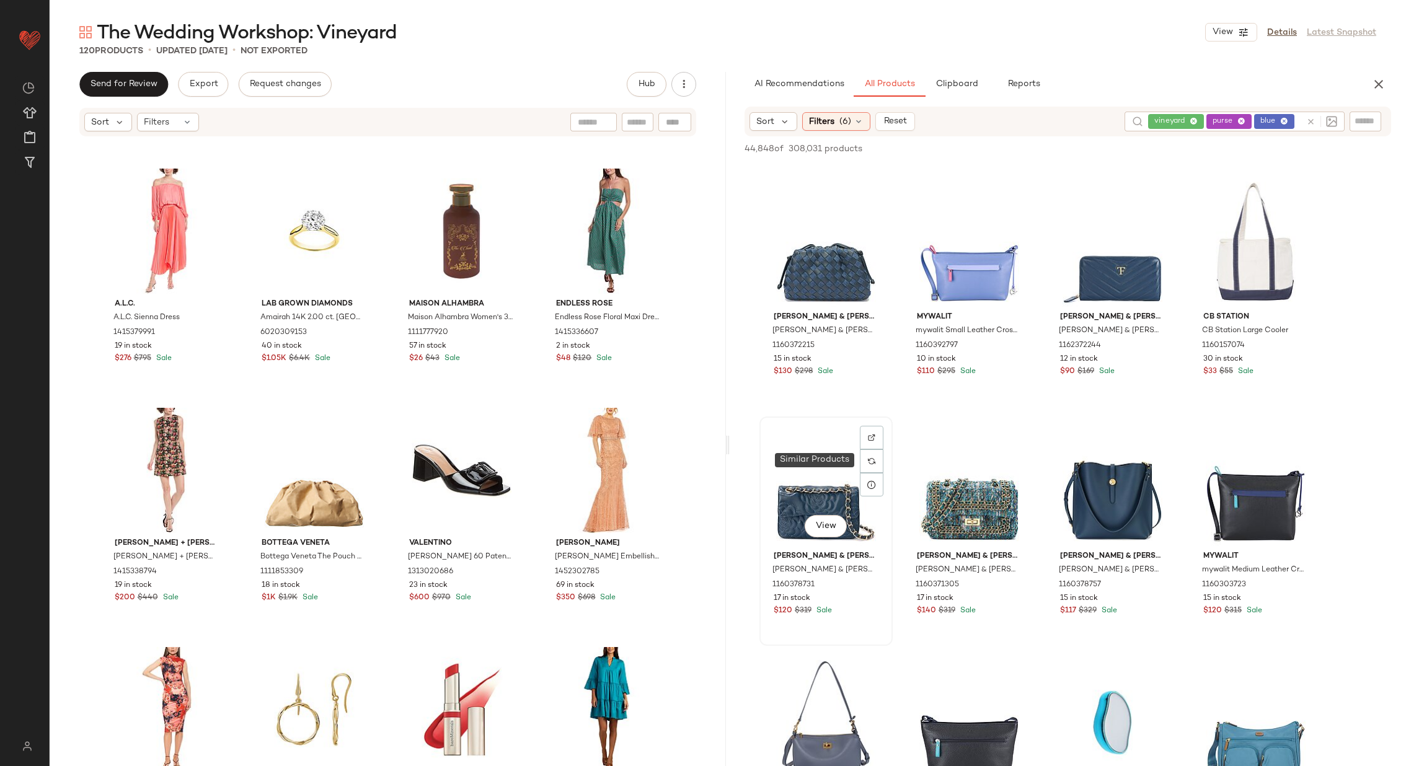
scroll to position [2505, 0]
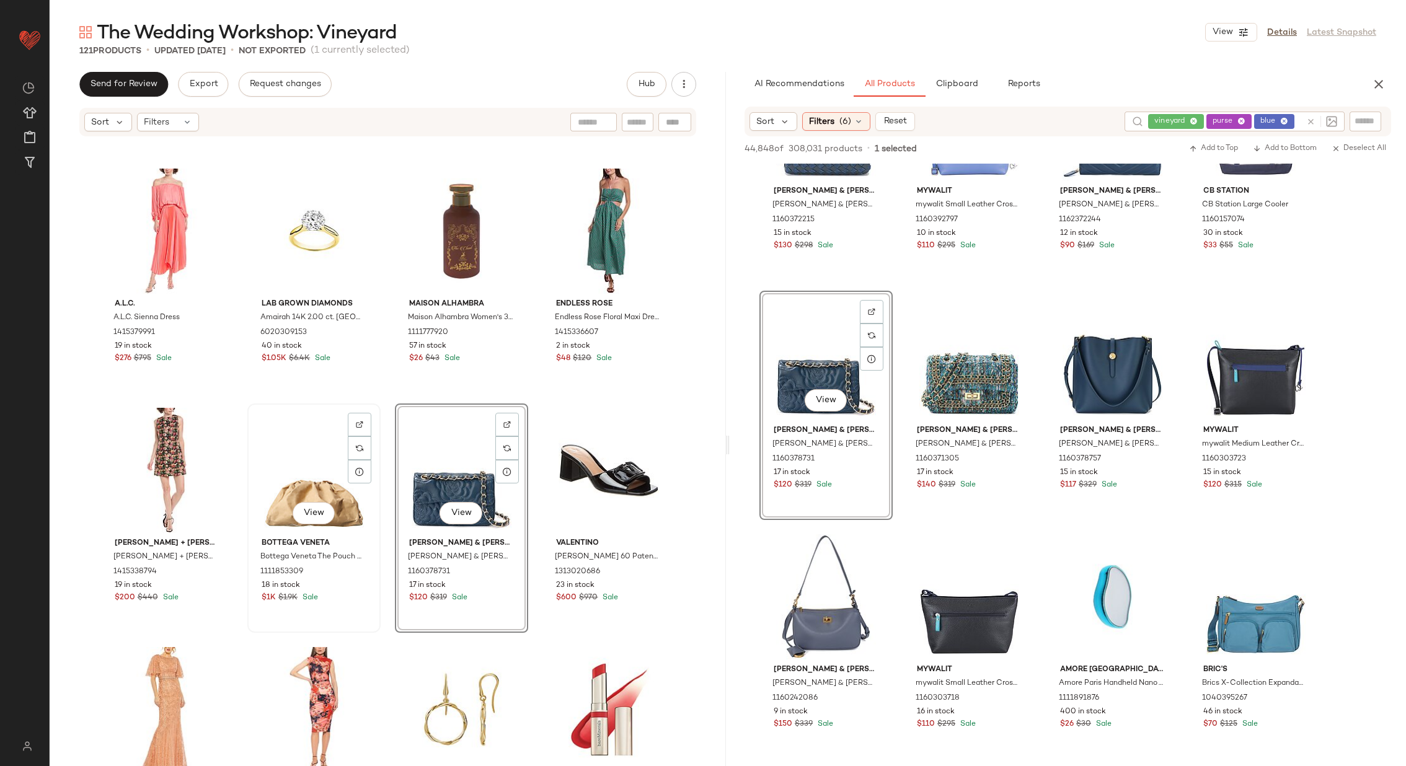
click at [292, 469] on div "View" at bounding box center [314, 470] width 125 height 125
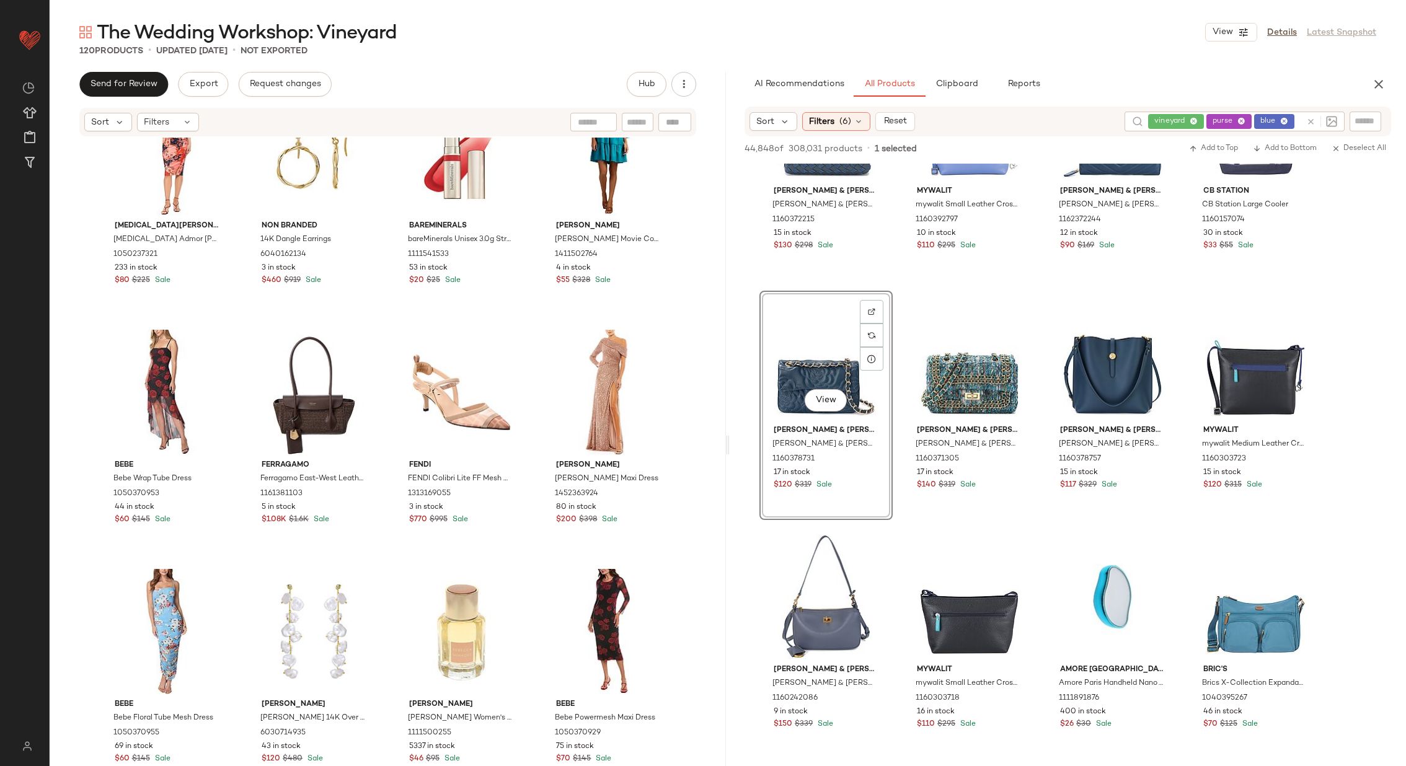
scroll to position [4373, 0]
click at [1239, 121] on div "vineyard purse blue" at bounding box center [1224, 122] width 153 height 20
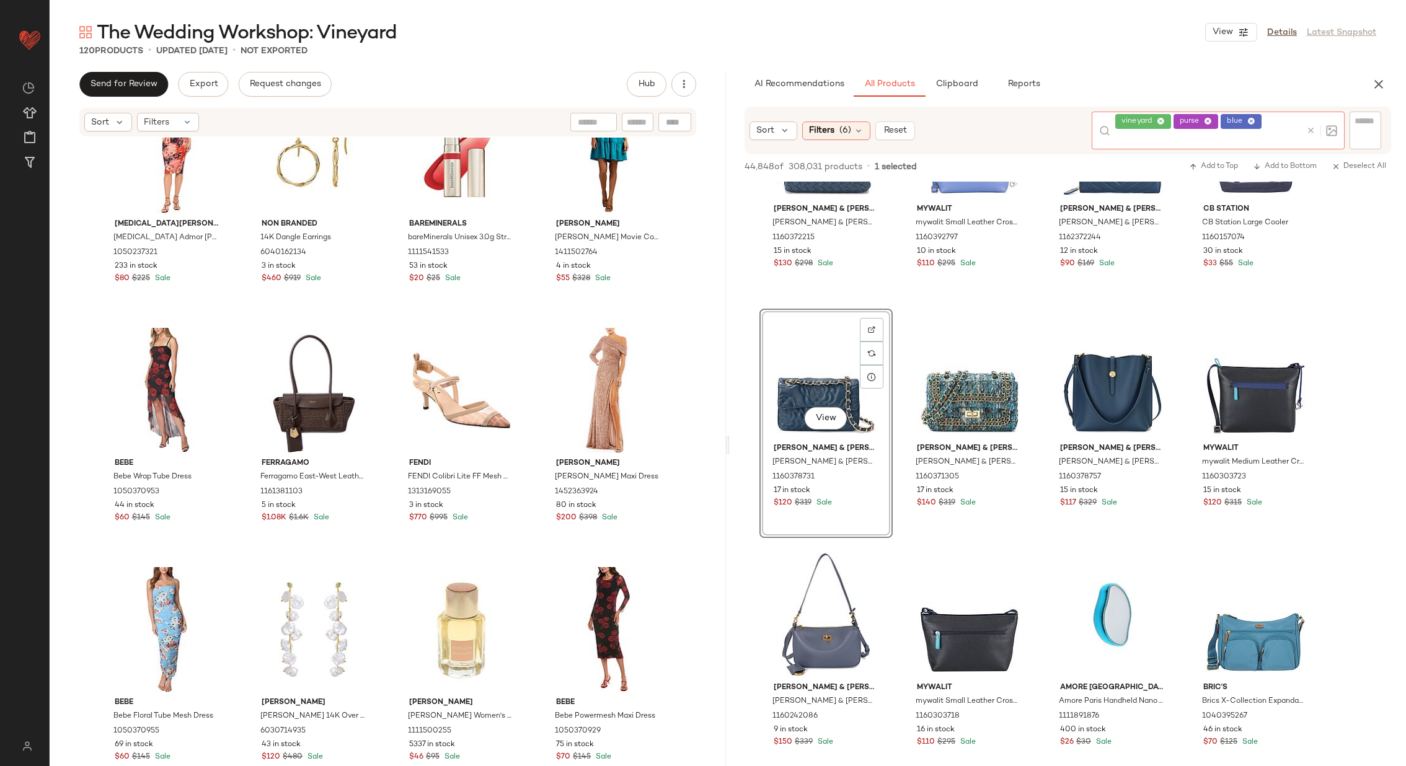
click at [1205, 115] on span "purse" at bounding box center [1196, 121] width 45 height 15
click at [1208, 118] on icon at bounding box center [1209, 122] width 8 height 8
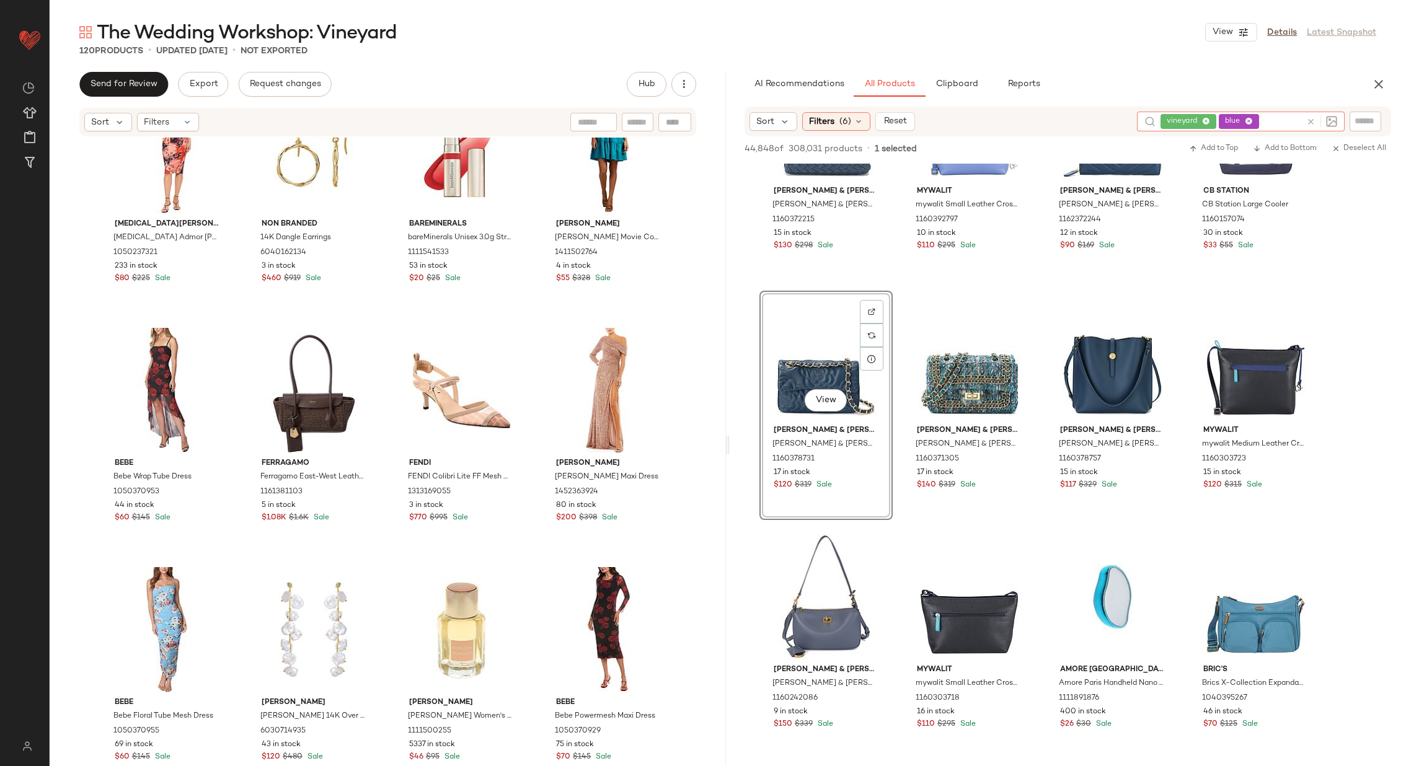
click at [1290, 116] on input "text" at bounding box center [1282, 121] width 40 height 13
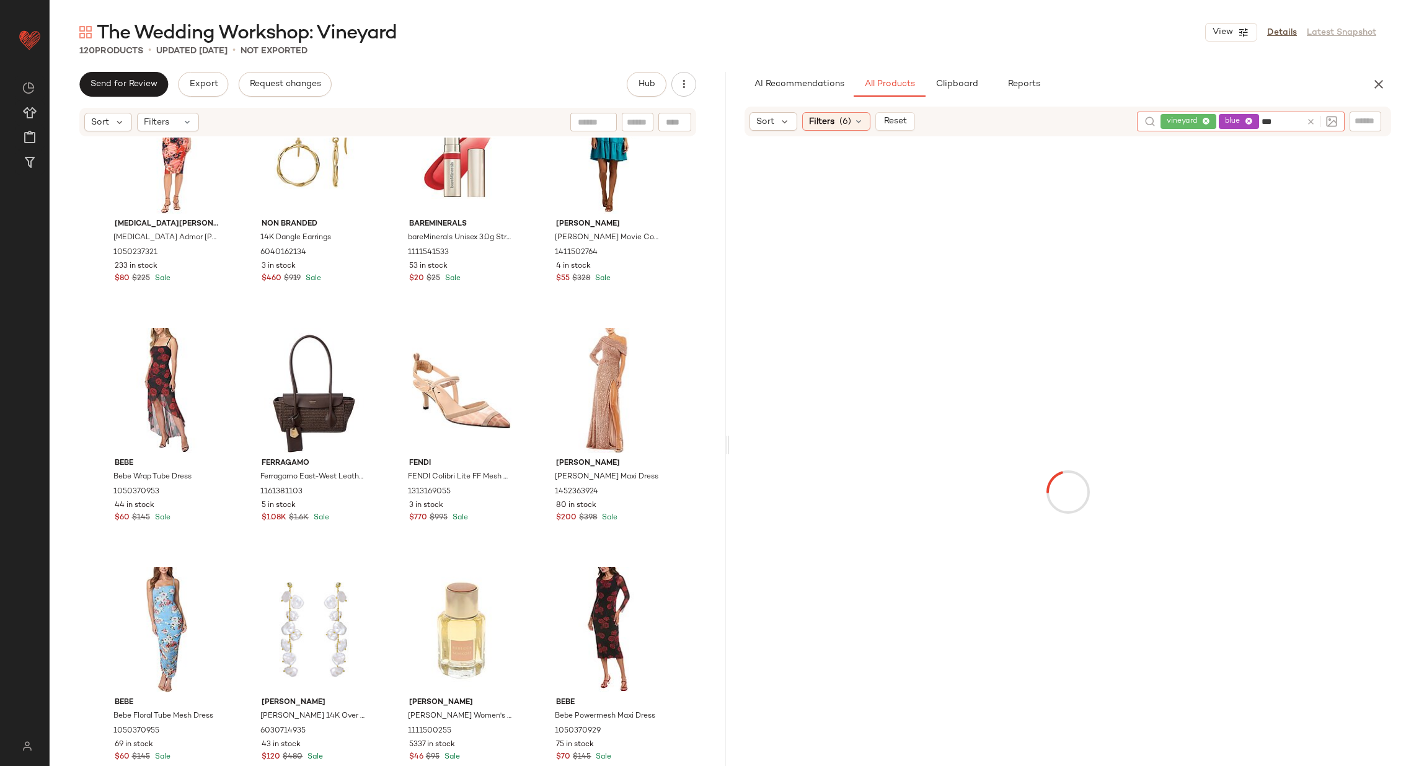
type input "****"
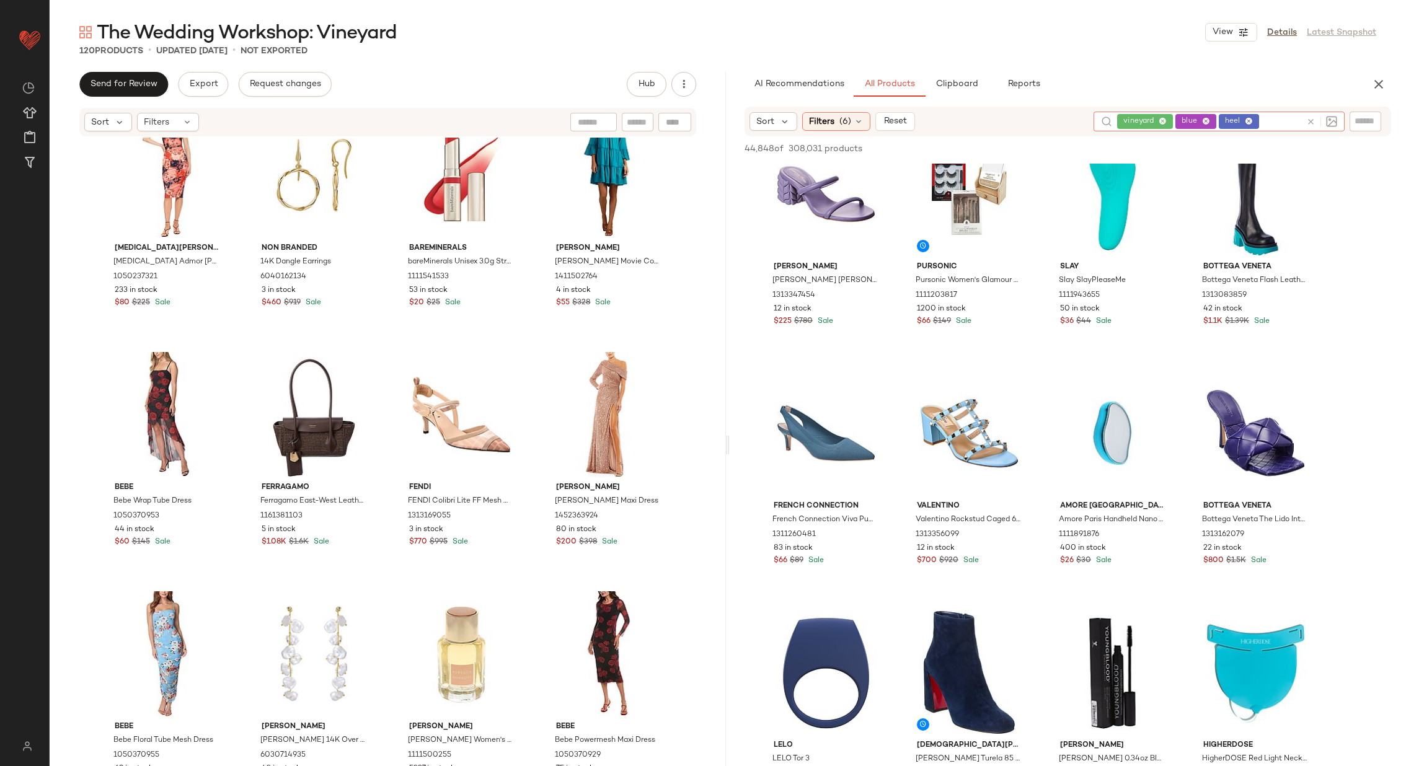
scroll to position [4341, 0]
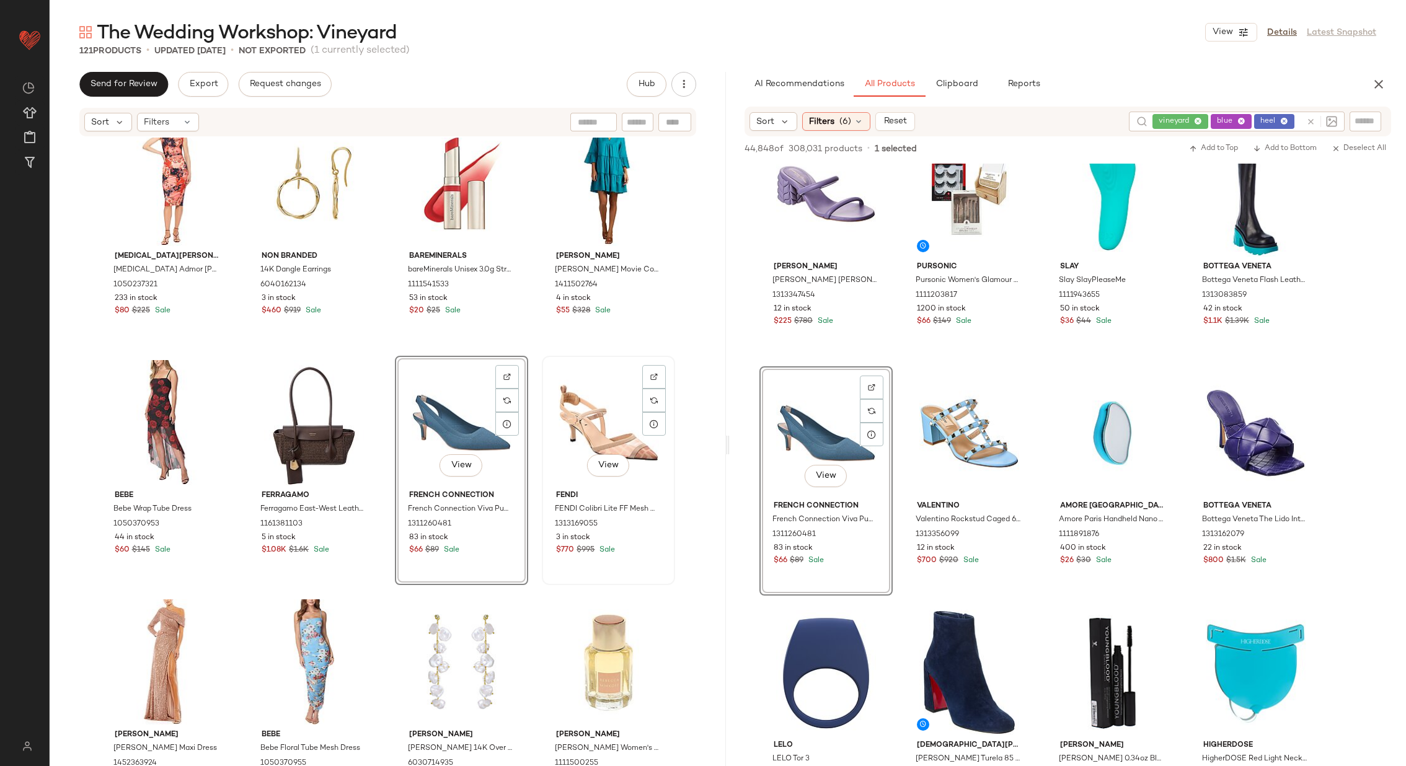
click at [627, 422] on div "View" at bounding box center [608, 422] width 125 height 125
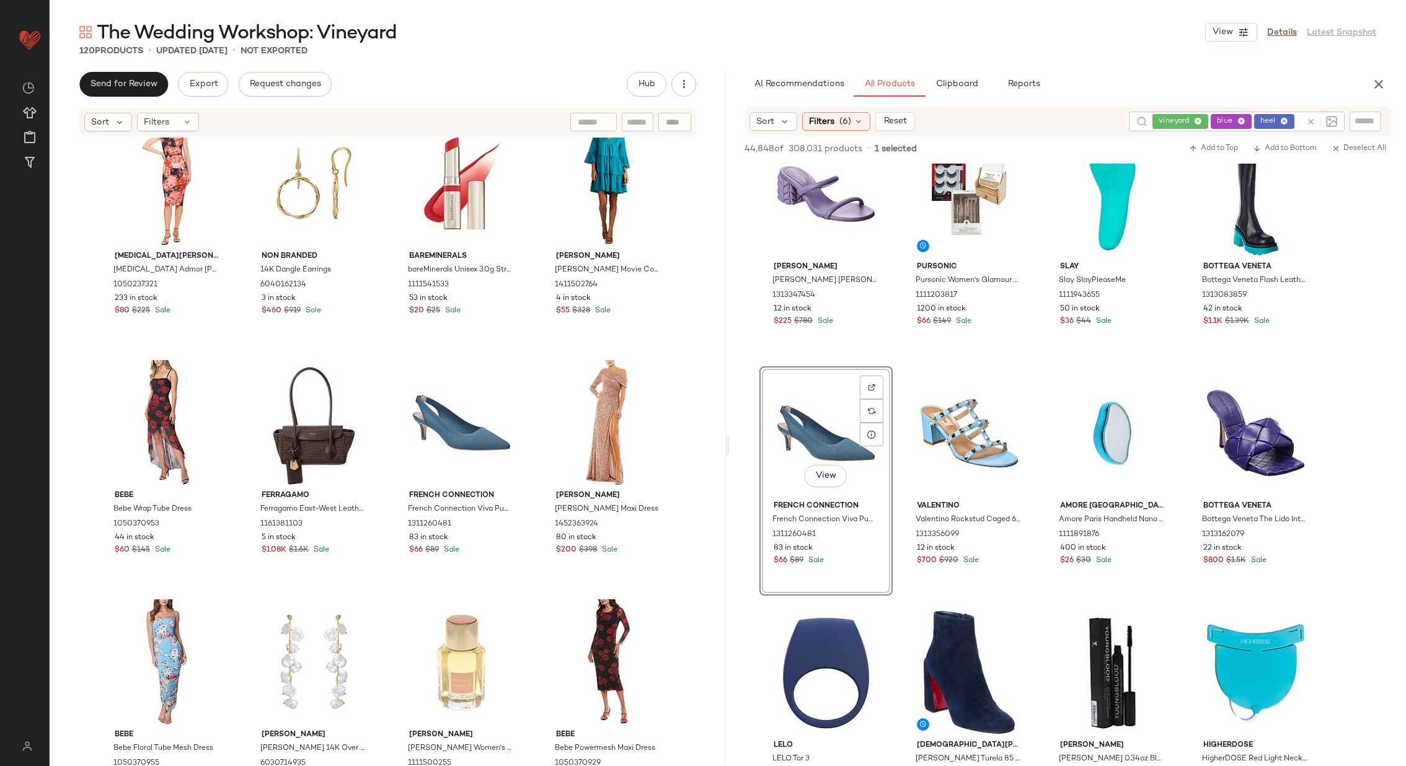
click at [533, 440] on div "Alexia Admor Alexia Admor Jan Sheath Dress 1050237321 233 in stock $80 $225 Sal…" at bounding box center [388, 471] width 676 height 666
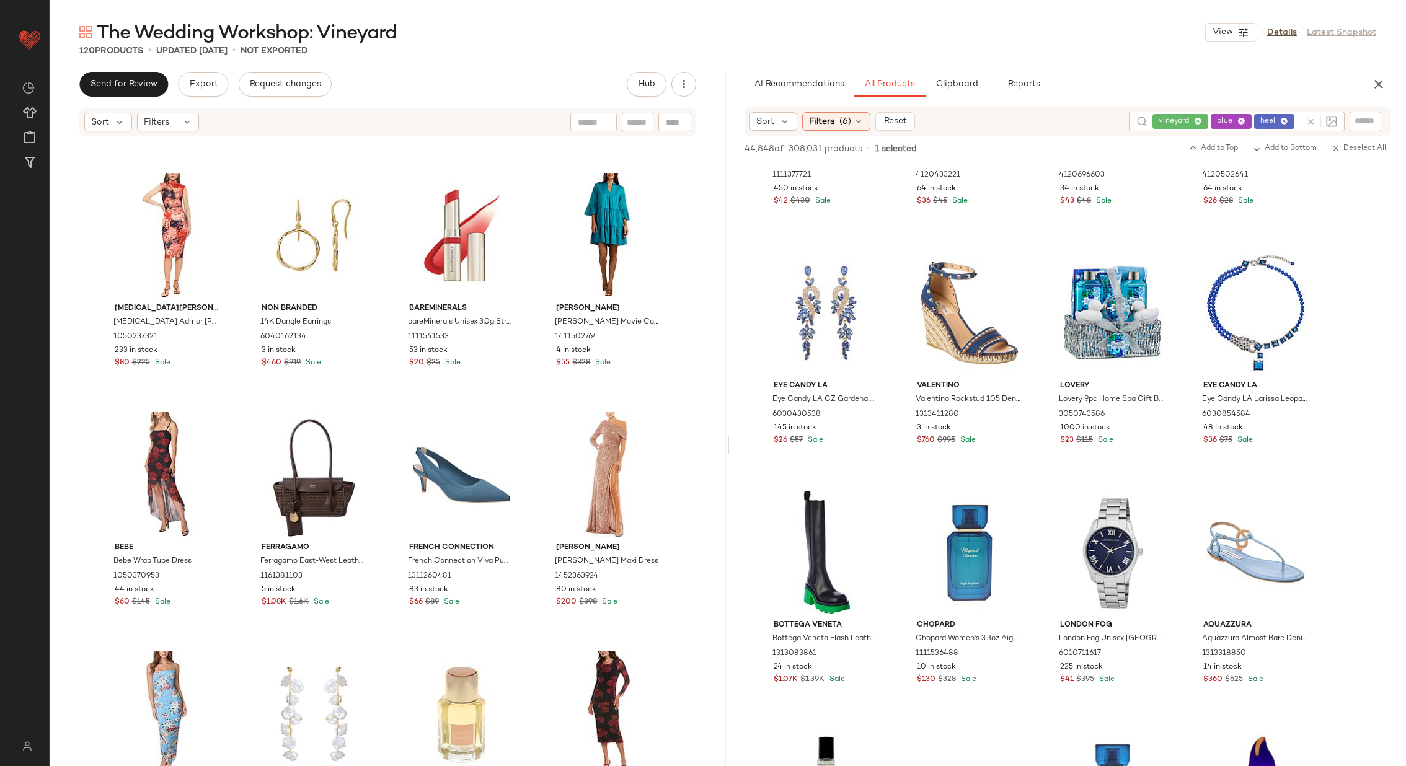
scroll to position [4308, 0]
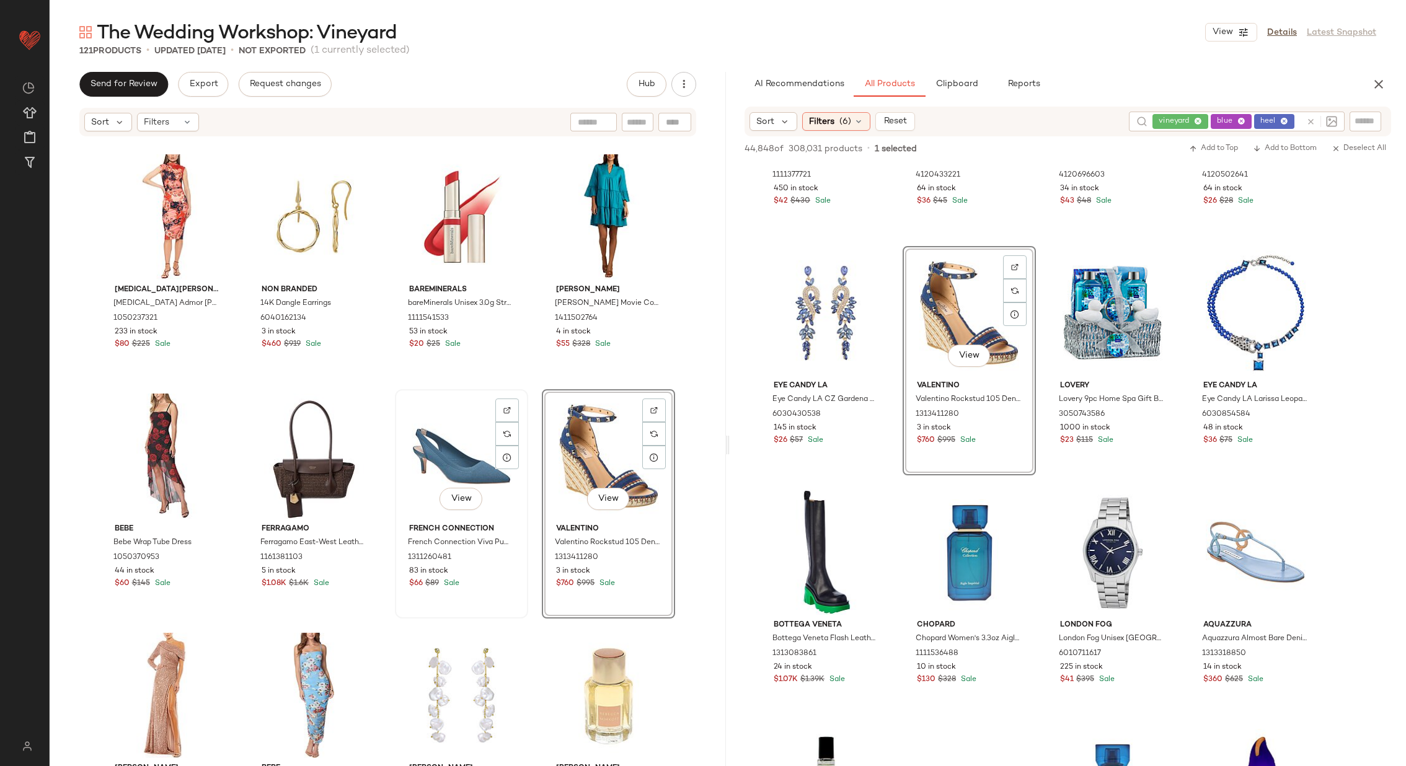
click at [469, 459] on div "View" at bounding box center [461, 456] width 125 height 125
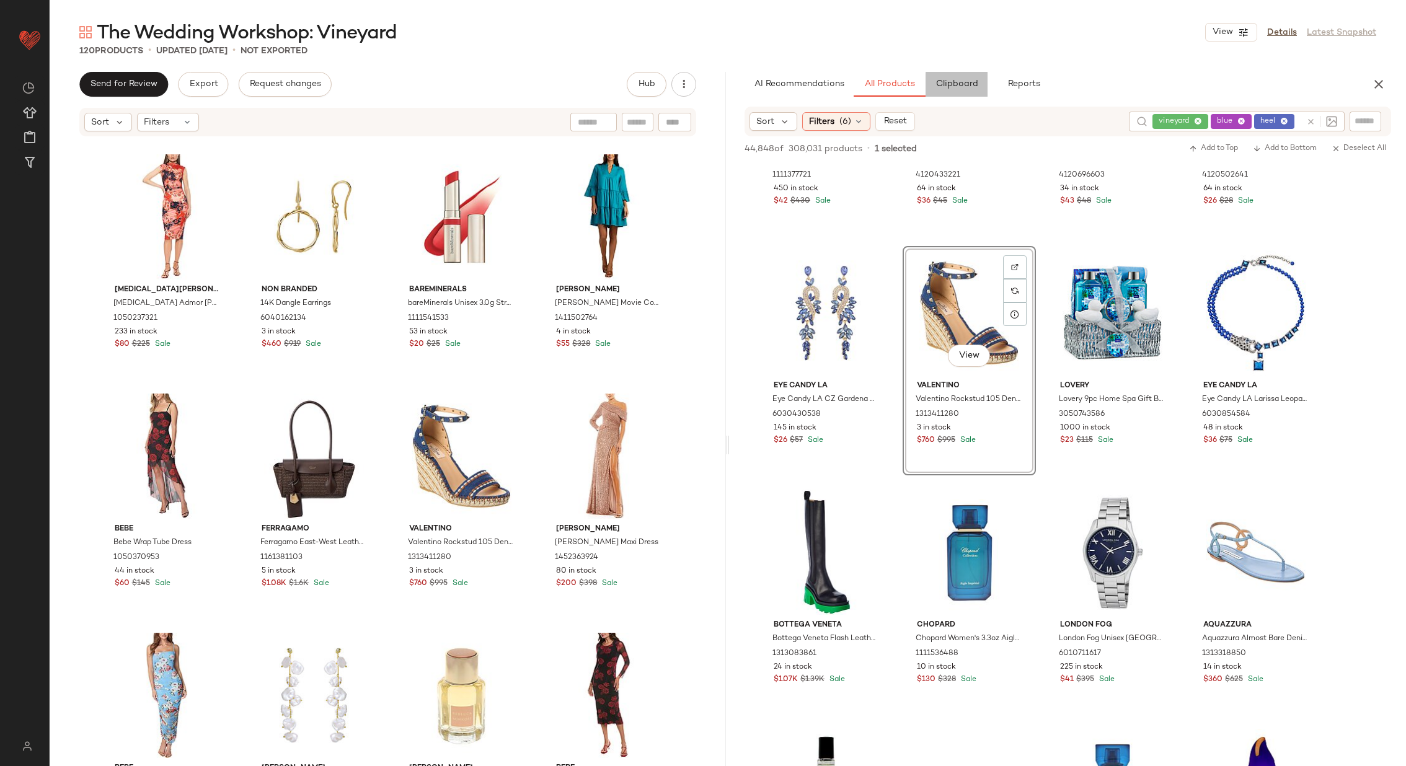
click at [962, 84] on span "Clipboard" at bounding box center [956, 84] width 43 height 10
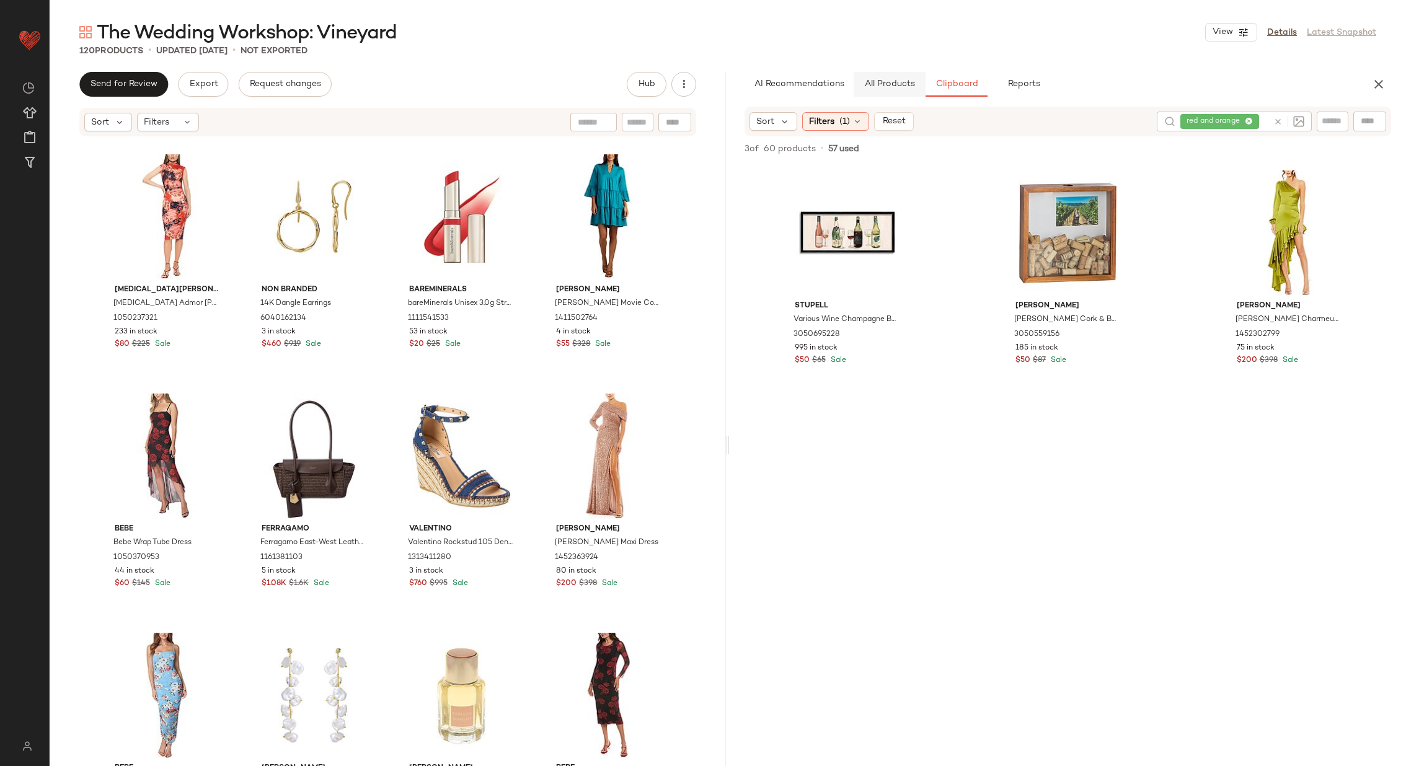
click at [861, 84] on button "All Products" at bounding box center [890, 84] width 72 height 25
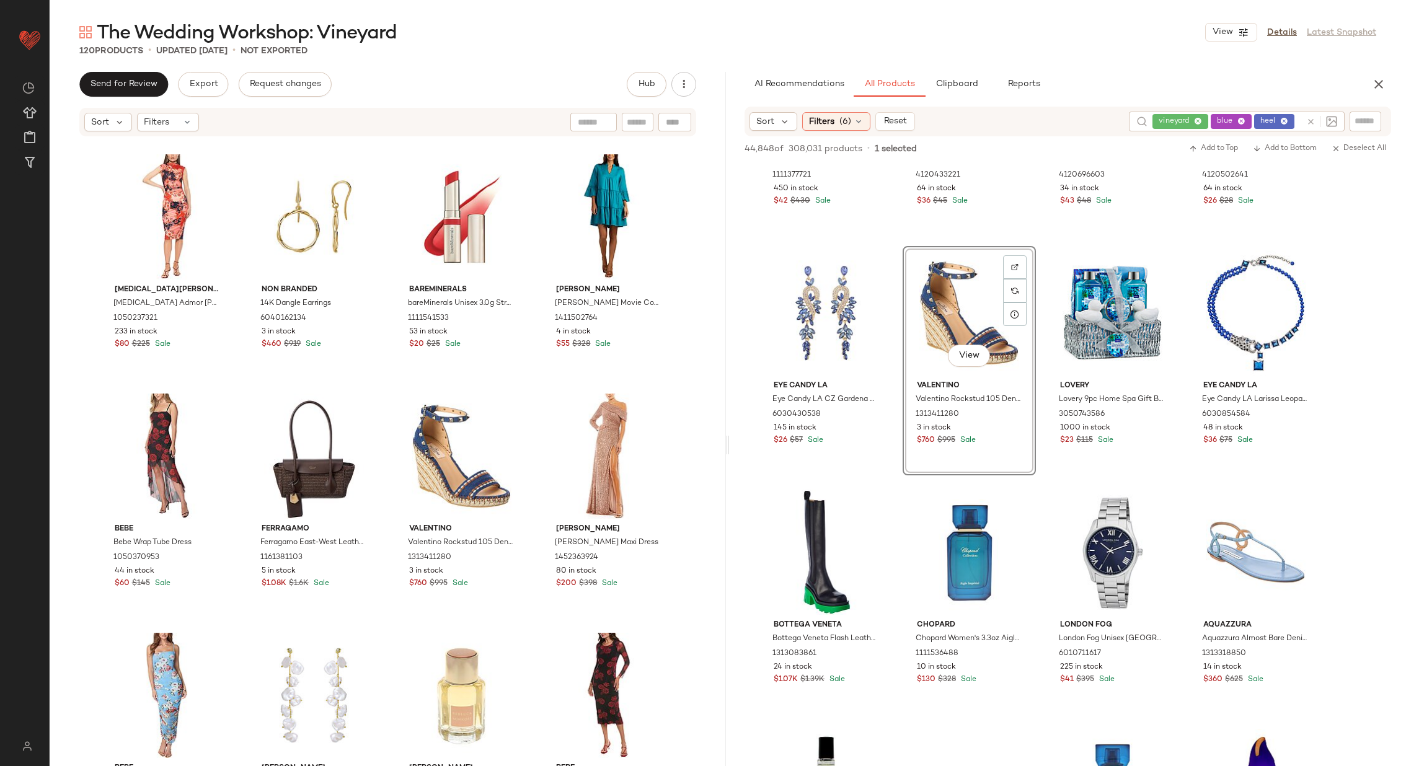
click at [1308, 118] on icon at bounding box center [1310, 121] width 9 height 9
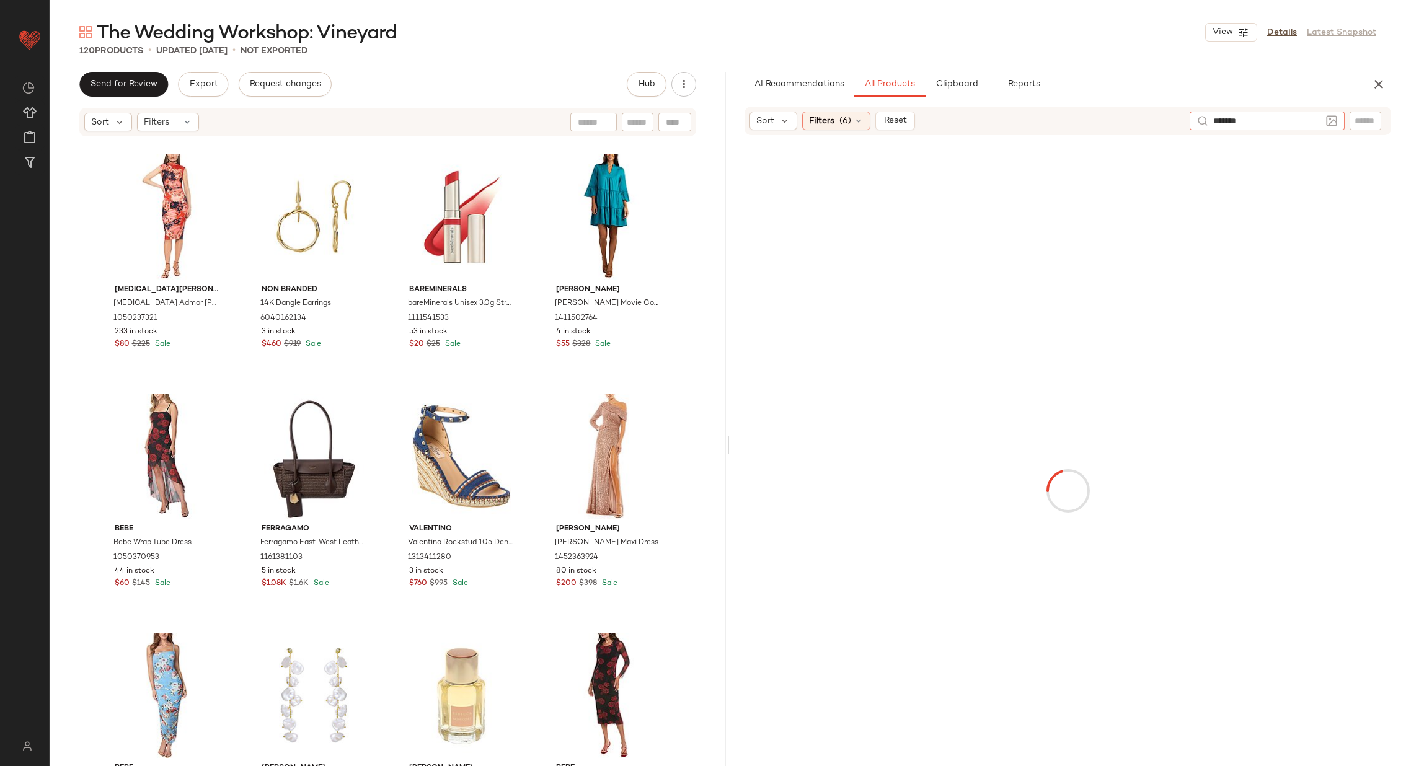
type input "********"
type input "*****"
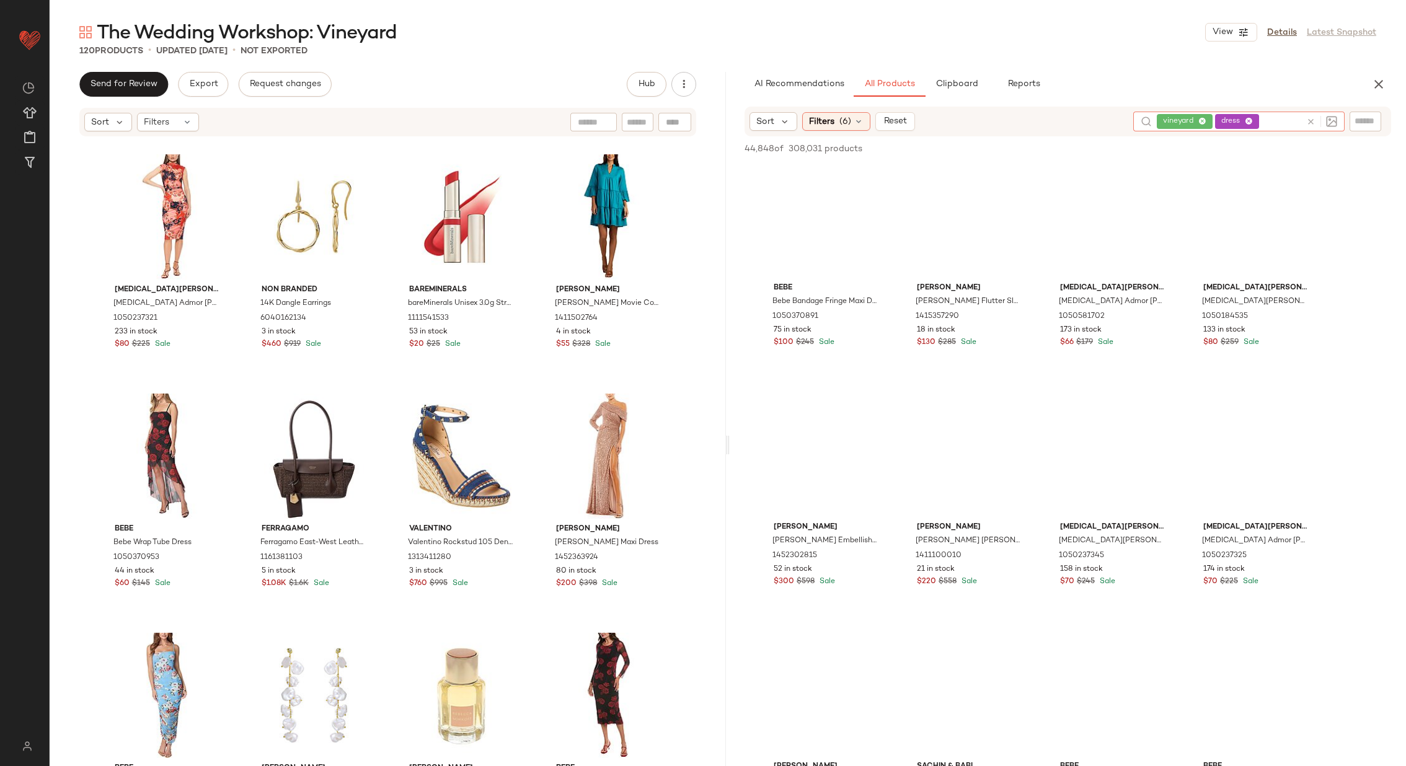
scroll to position [25384, 0]
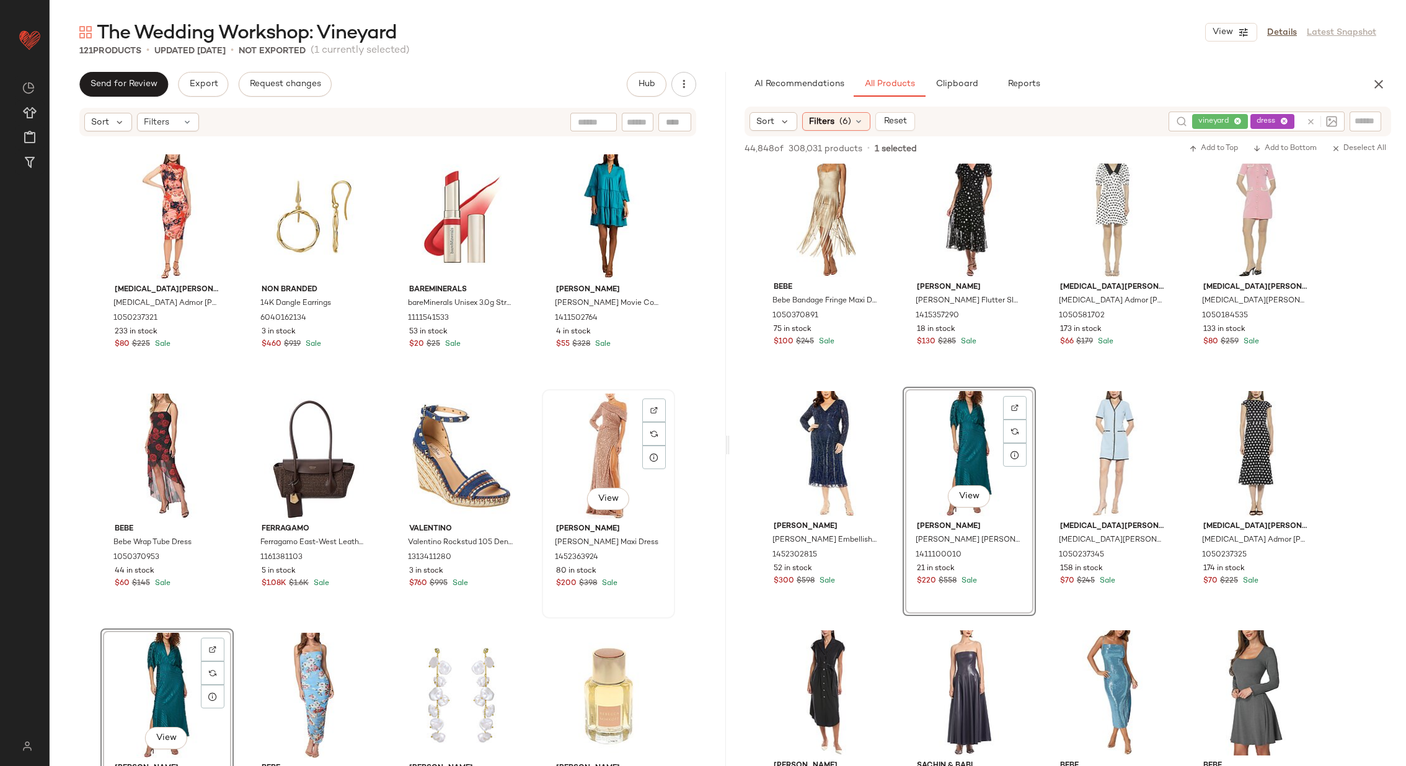
click at [598, 449] on div "View" at bounding box center [608, 456] width 125 height 125
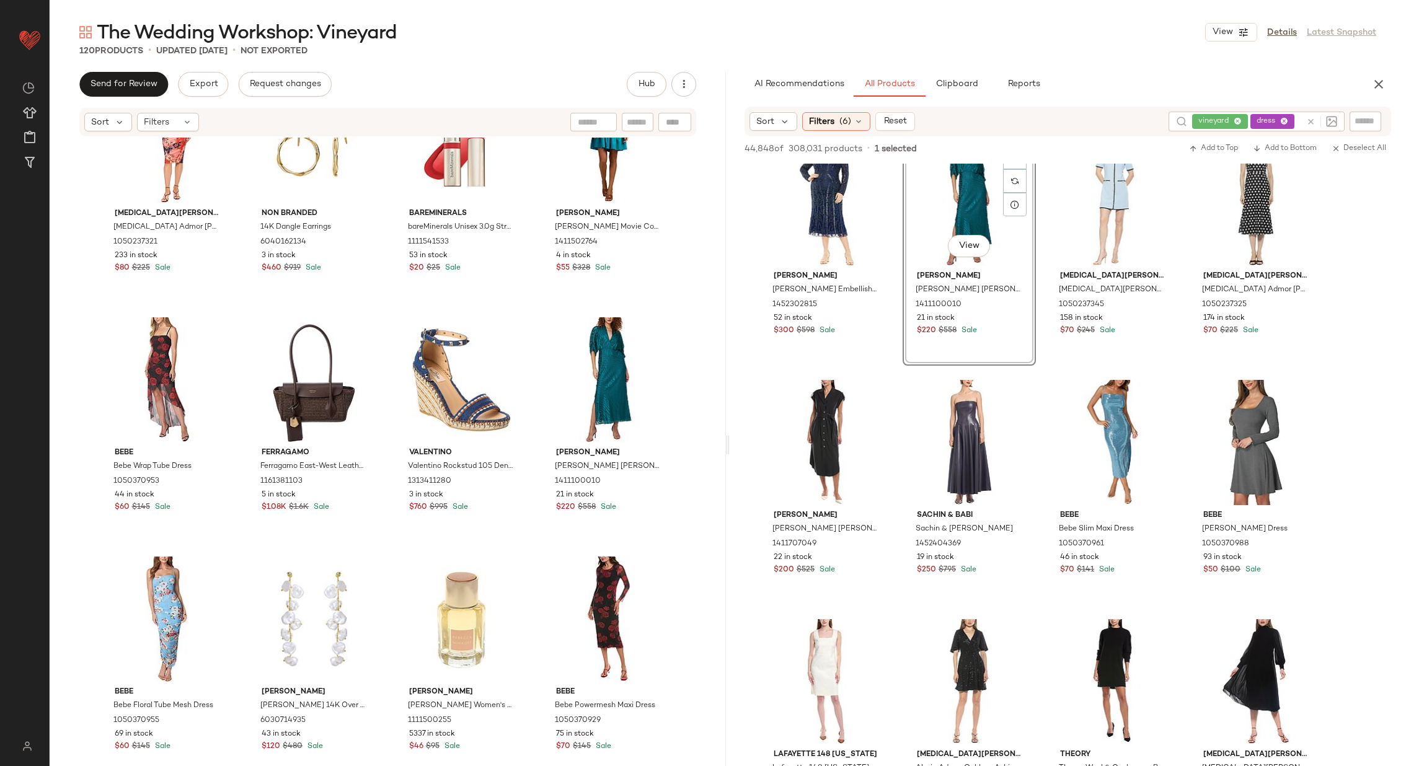
scroll to position [25716, 0]
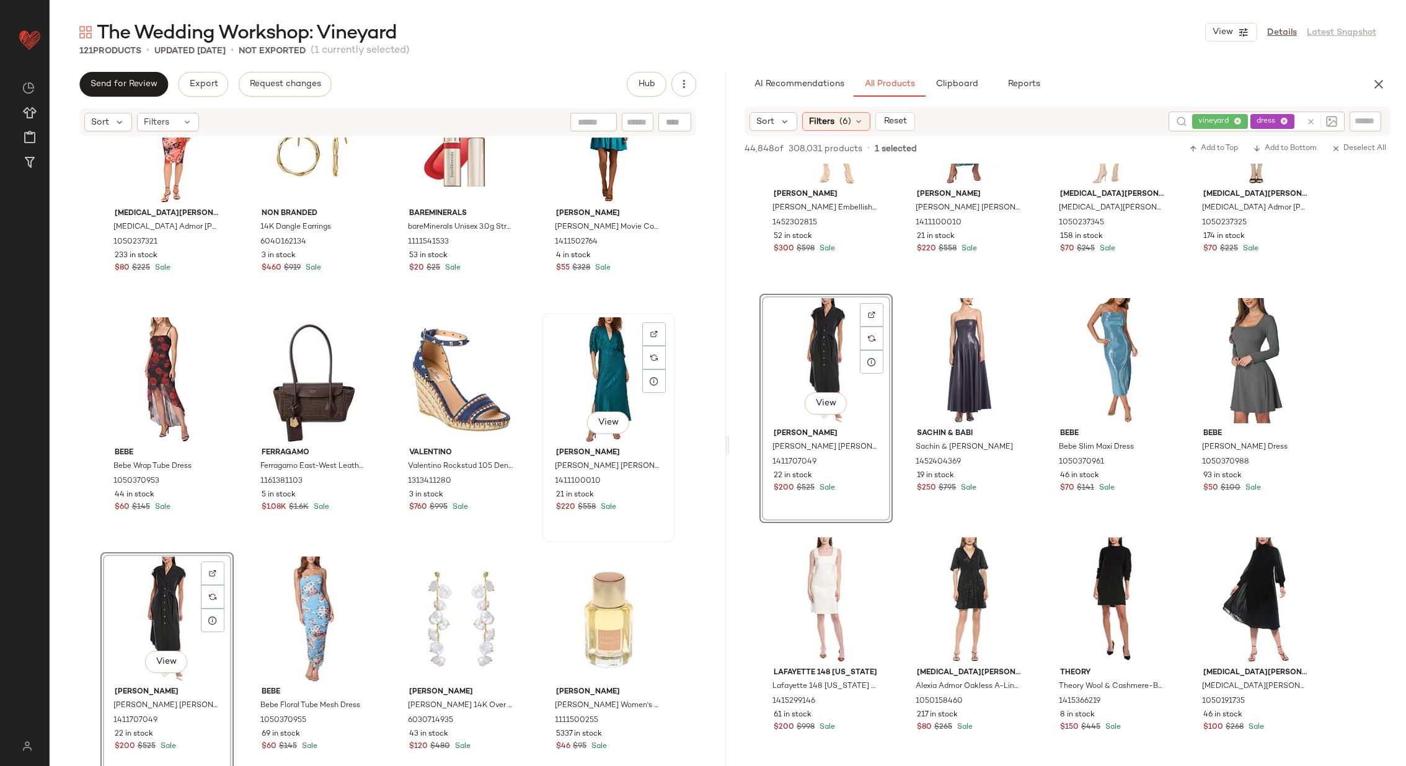
click at [593, 361] on div "View" at bounding box center [608, 379] width 125 height 125
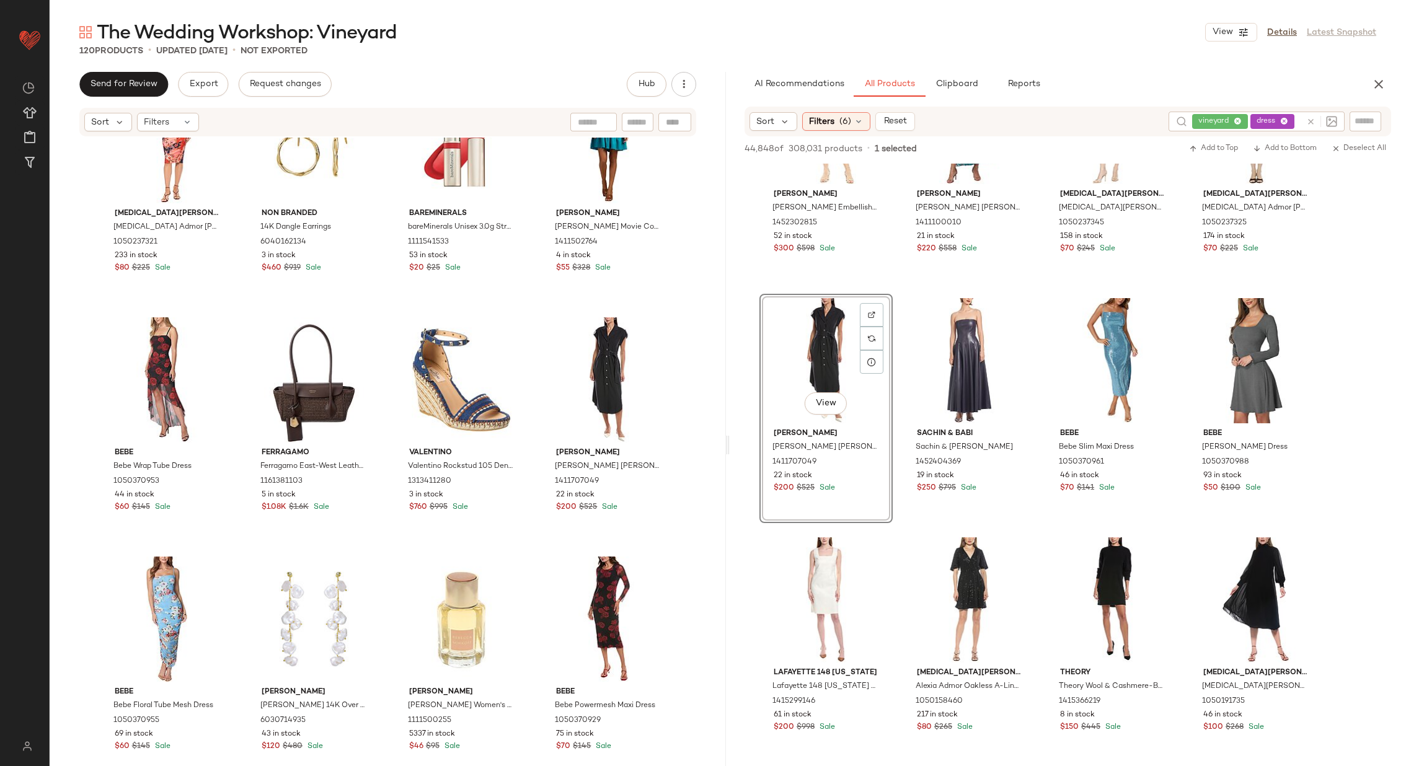
click at [534, 361] on div "Alexia Admor Alexia Admor Jan Sheath Dress 1050237321 233 in stock $80 $225 Sal…" at bounding box center [388, 471] width 676 height 666
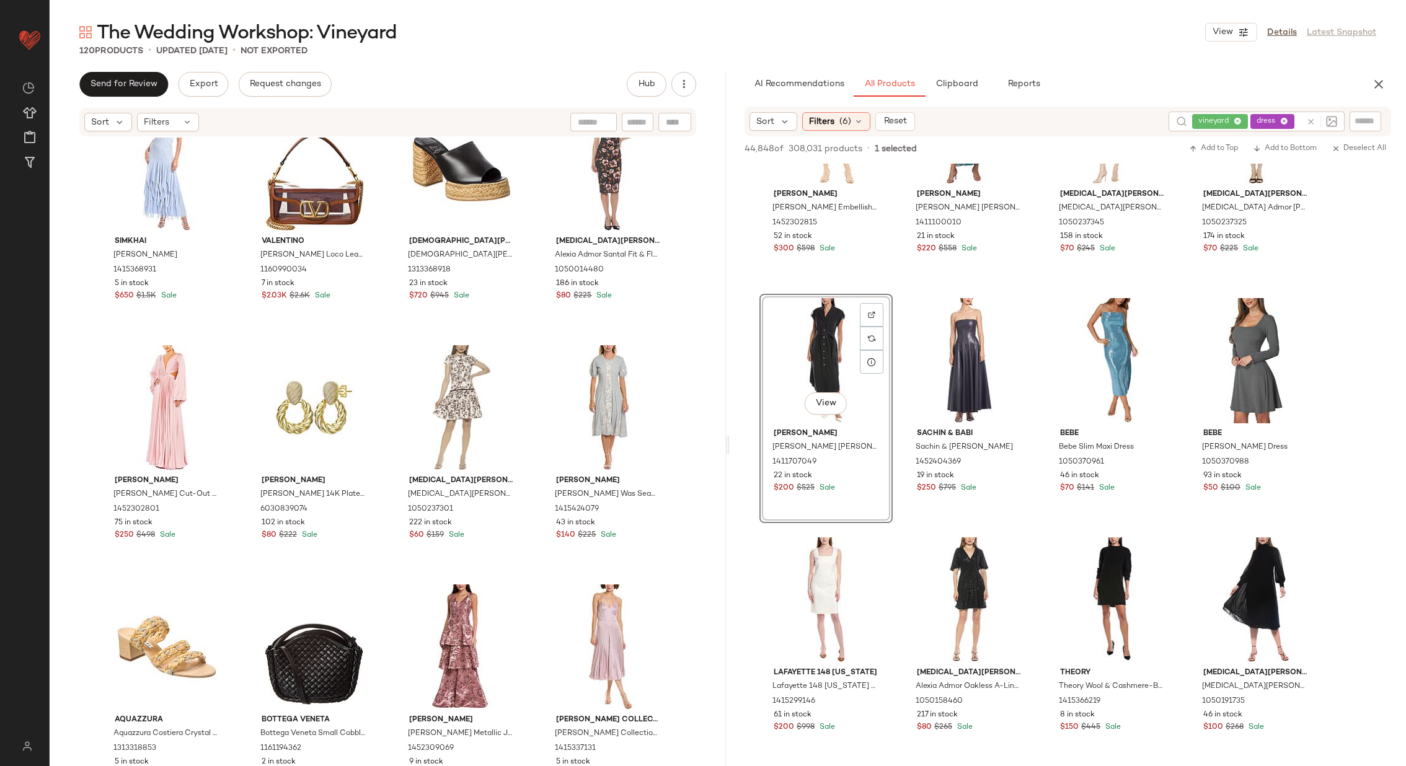
scroll to position [5545, 0]
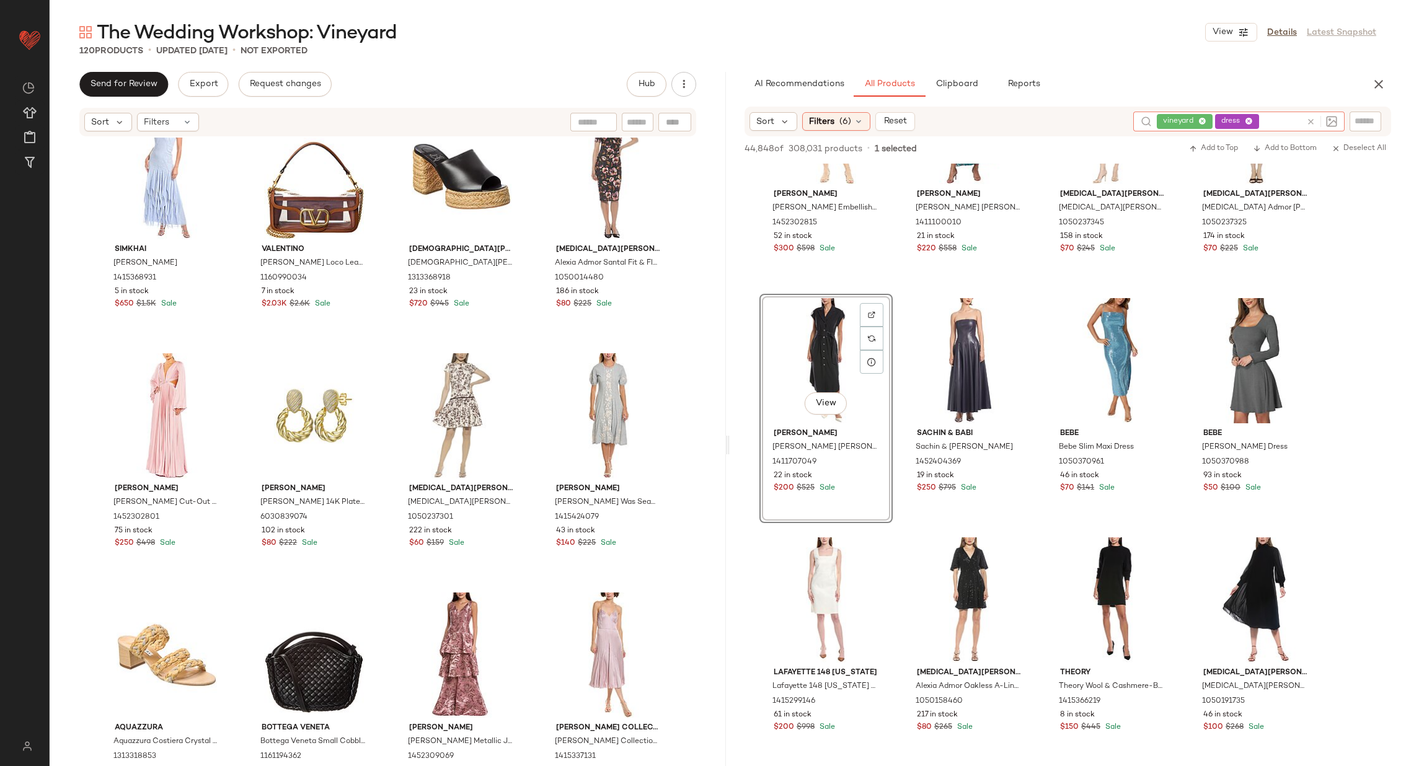
click at [1297, 115] on input "text" at bounding box center [1282, 121] width 40 height 13
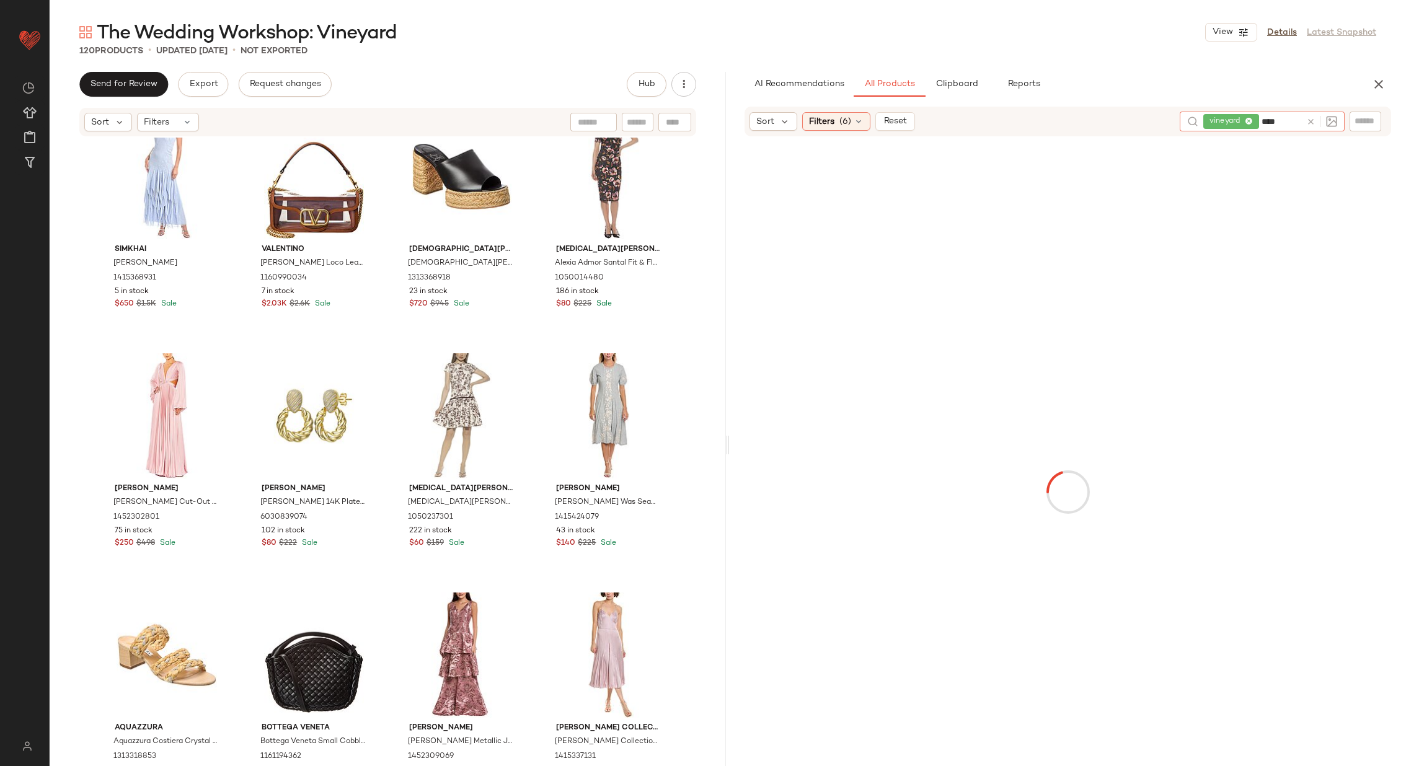
type input "*****"
type input "******"
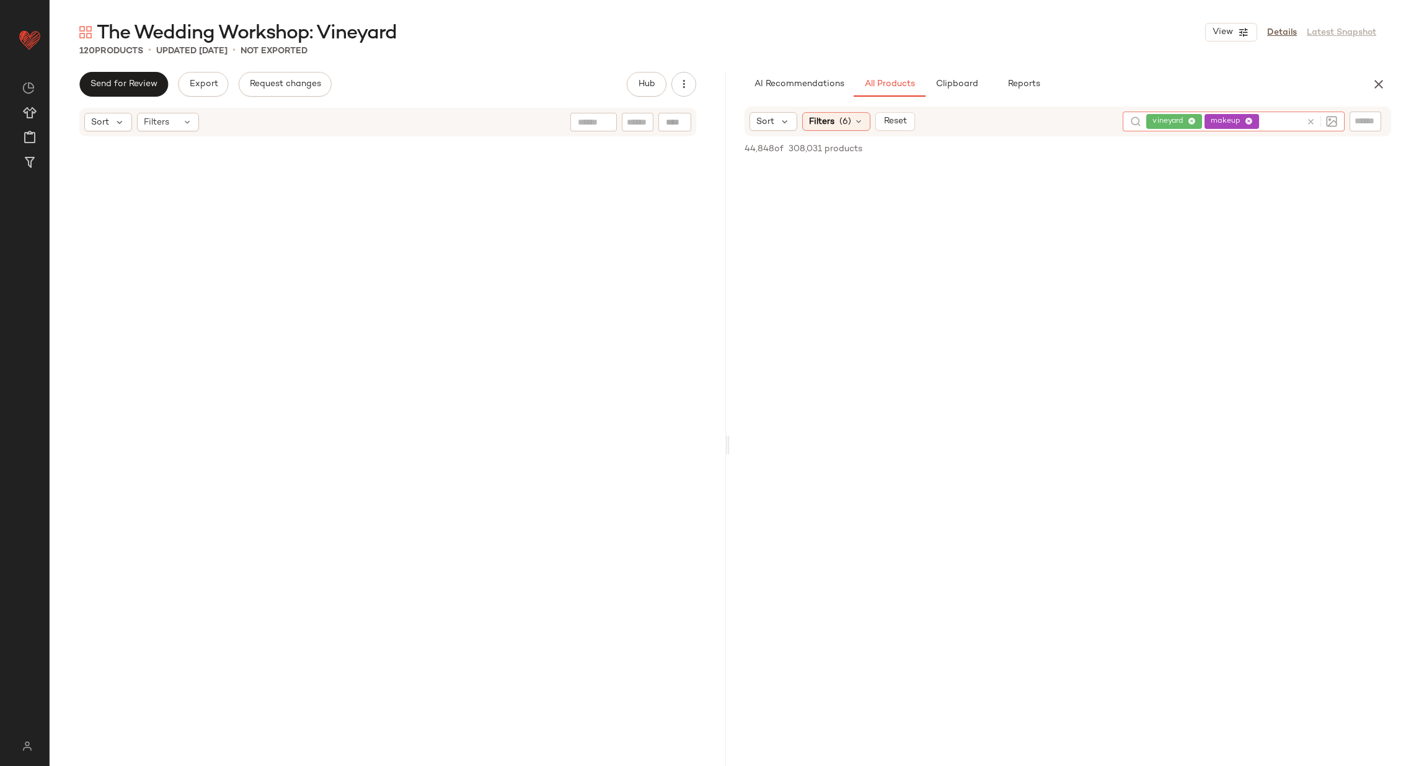
scroll to position [5545, 0]
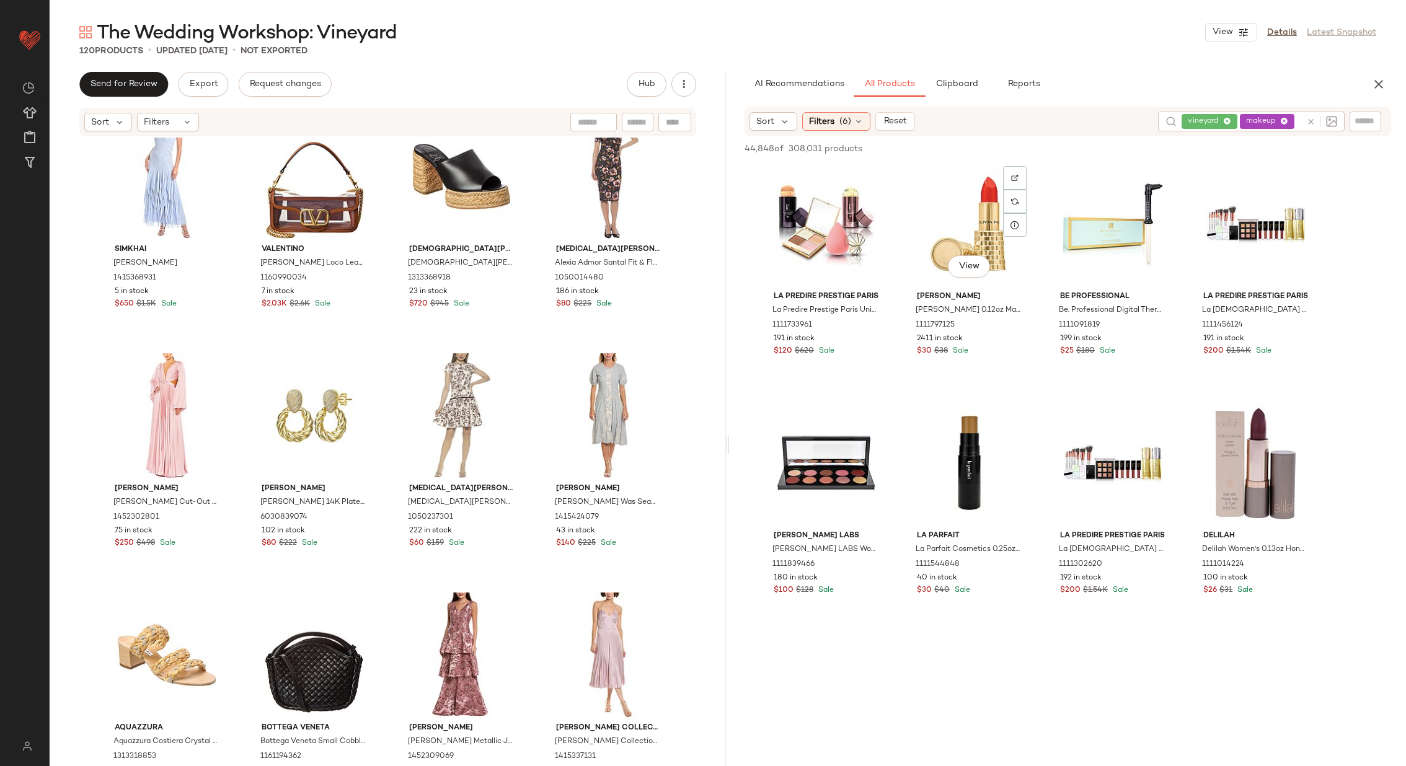
scroll to position [3142, 0]
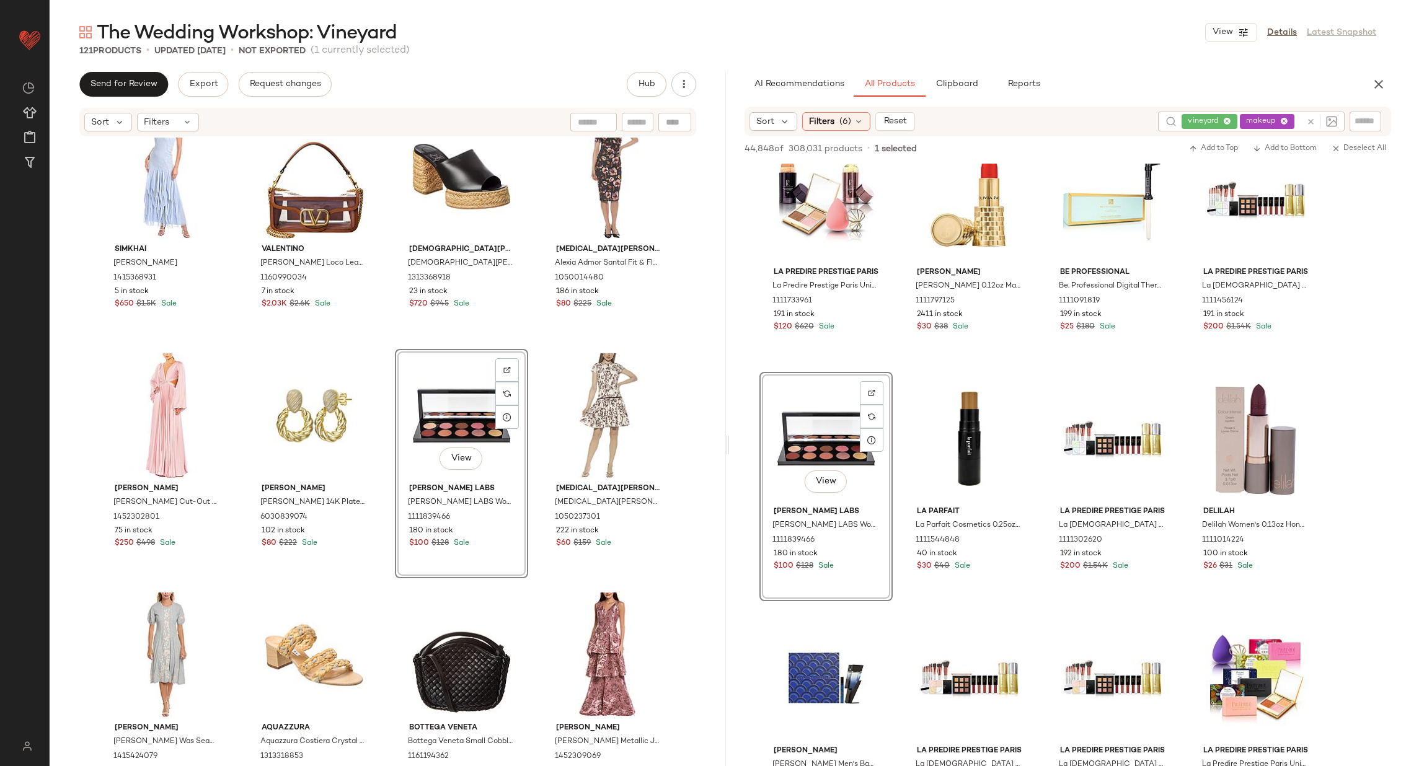
click at [534, 443] on div "SIMKHAI [PERSON_NAME] 1415368931 5 in stock $650 $1.5K Sale [PERSON_NAME] VLogo…" at bounding box center [388, 471] width 676 height 666
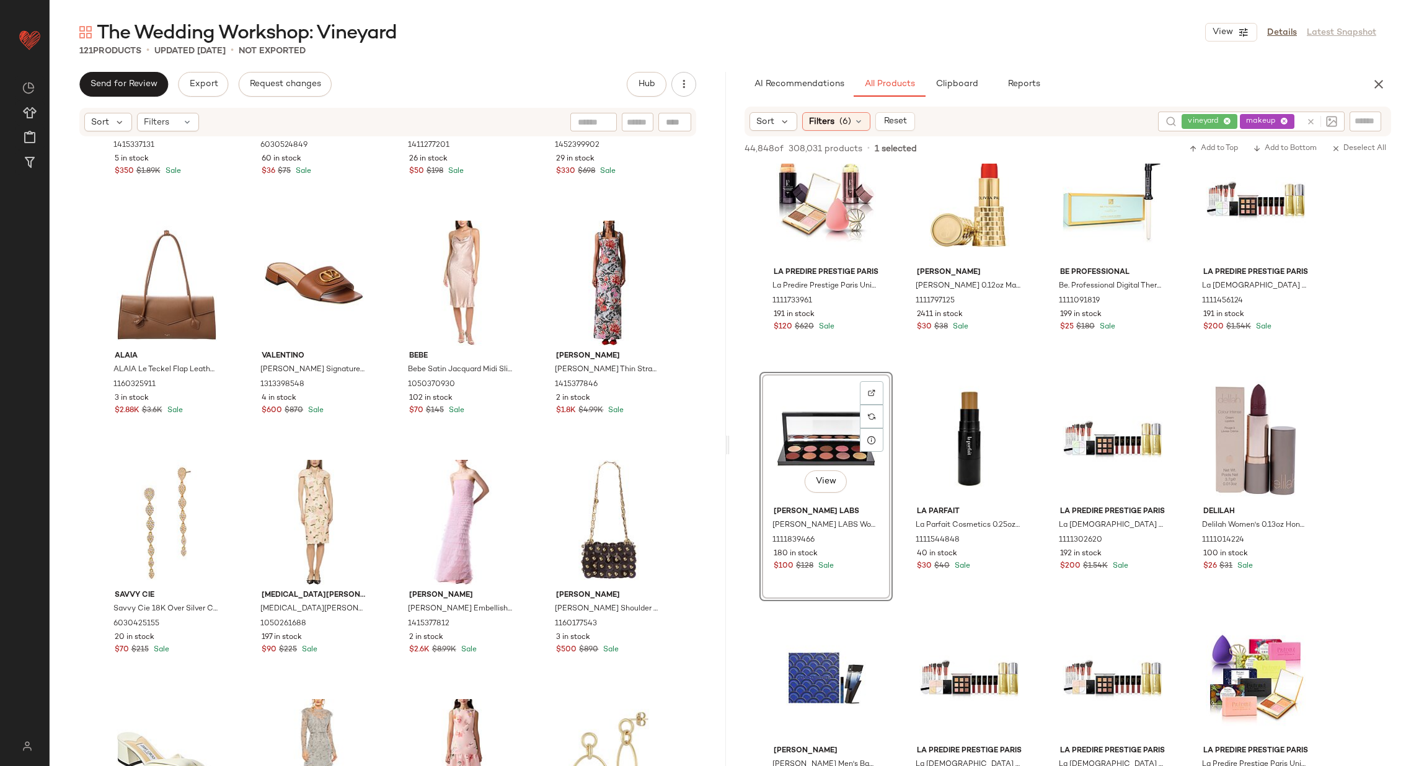
scroll to position [6390, 0]
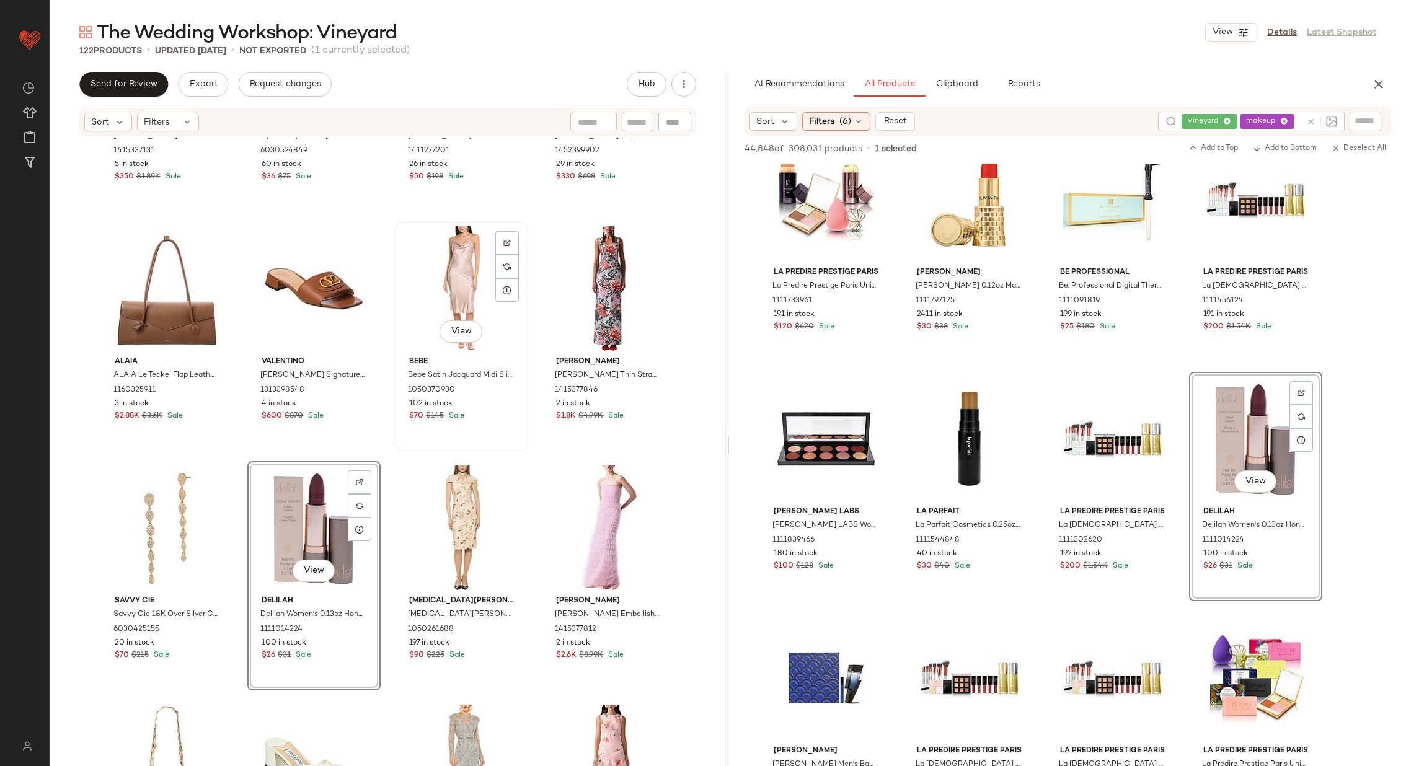
click at [395, 443] on div "View Bebe Bebe Satin Jacquard Midi Slip Dress 1050370930 102 in stock $70 $145 …" at bounding box center [461, 336] width 133 height 229
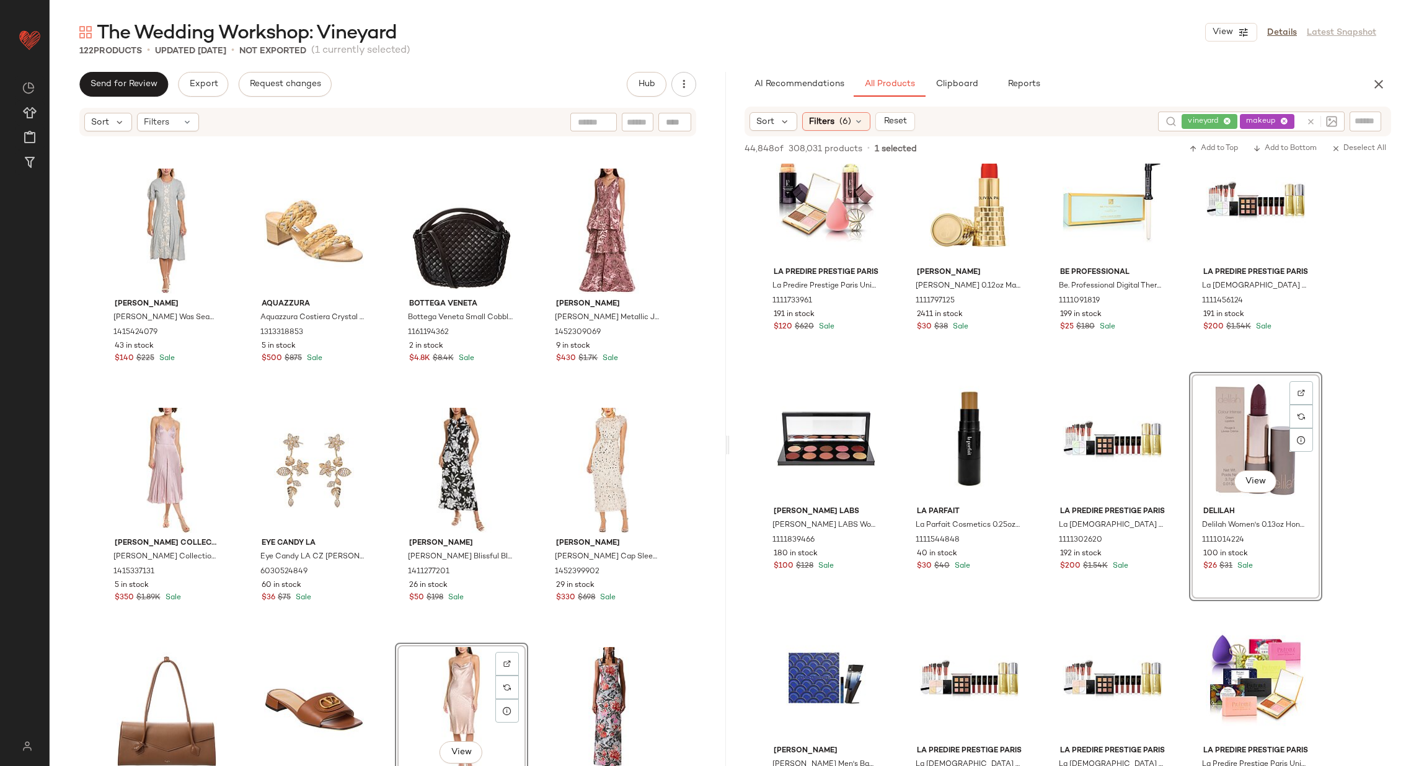
scroll to position [5945, 0]
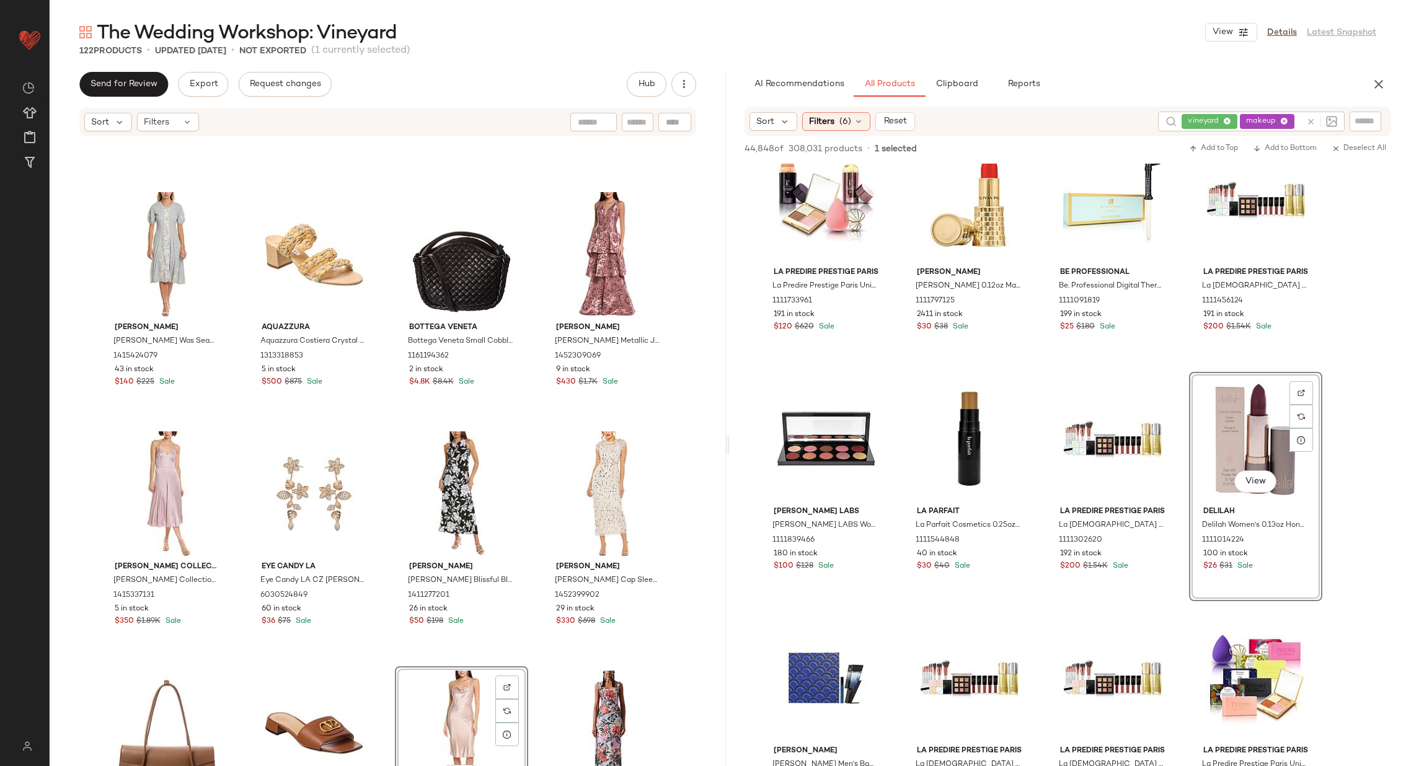
click at [1301, 125] on input "text" at bounding box center [1299, 121] width 4 height 13
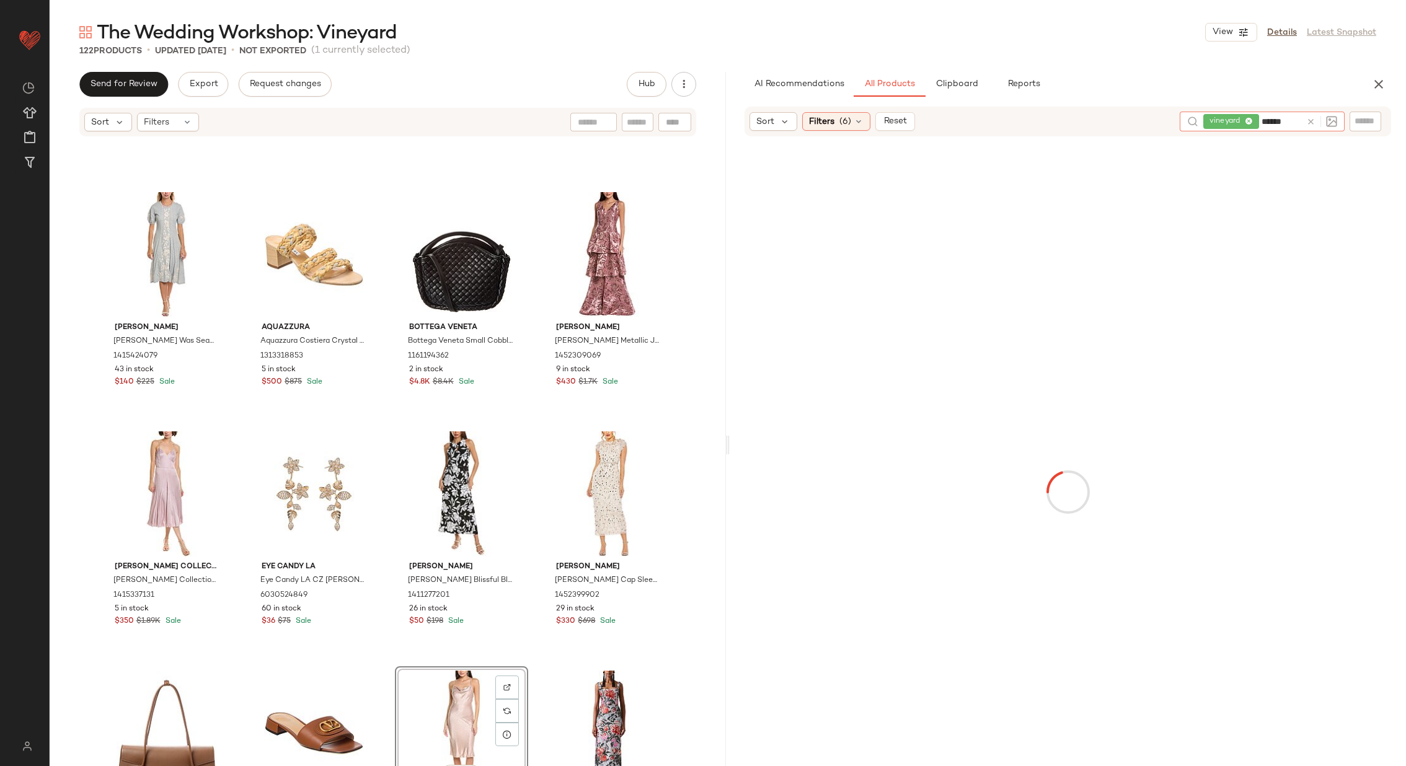
type input "*******"
click at [1091, 310] on div "No Products Found No products match your current filters. Clear Filters" at bounding box center [1068, 486] width 676 height 645
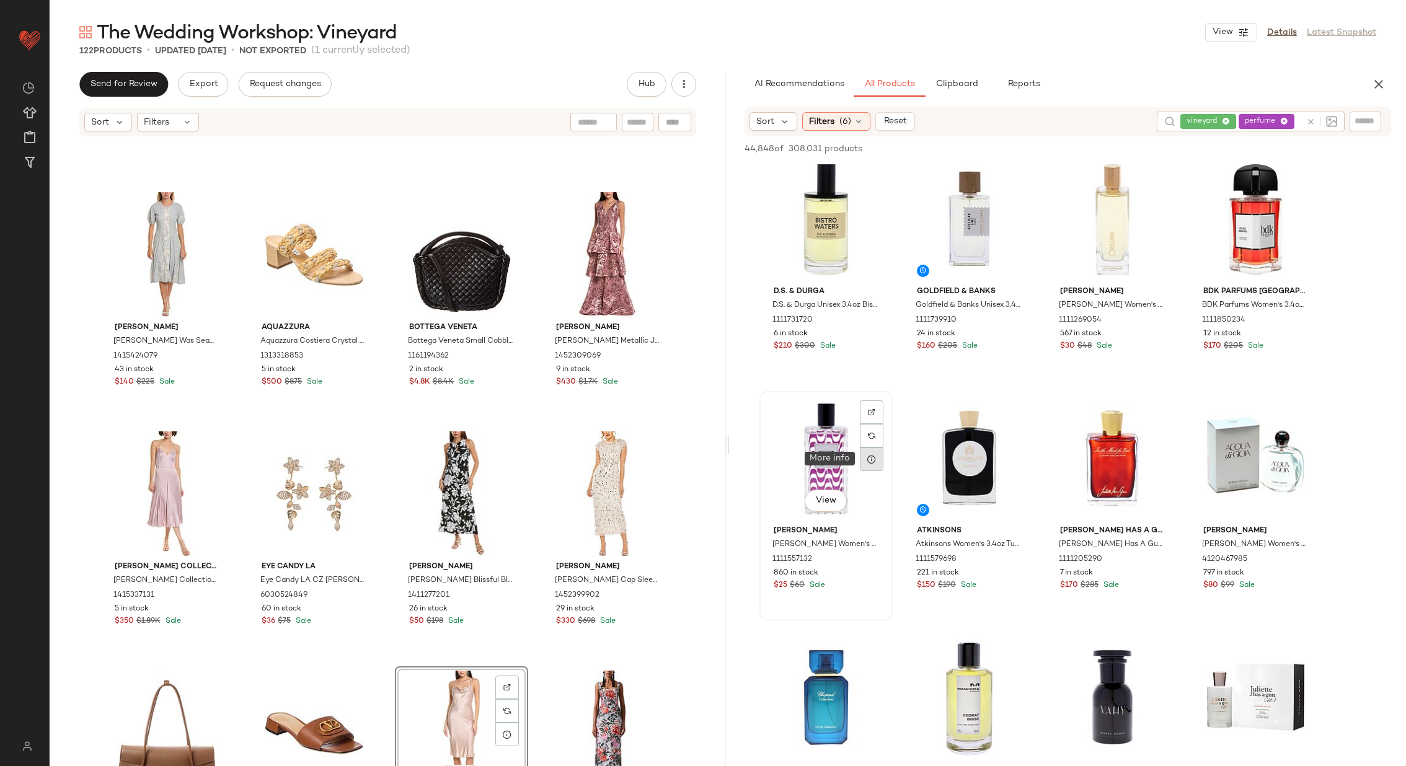
scroll to position [450, 0]
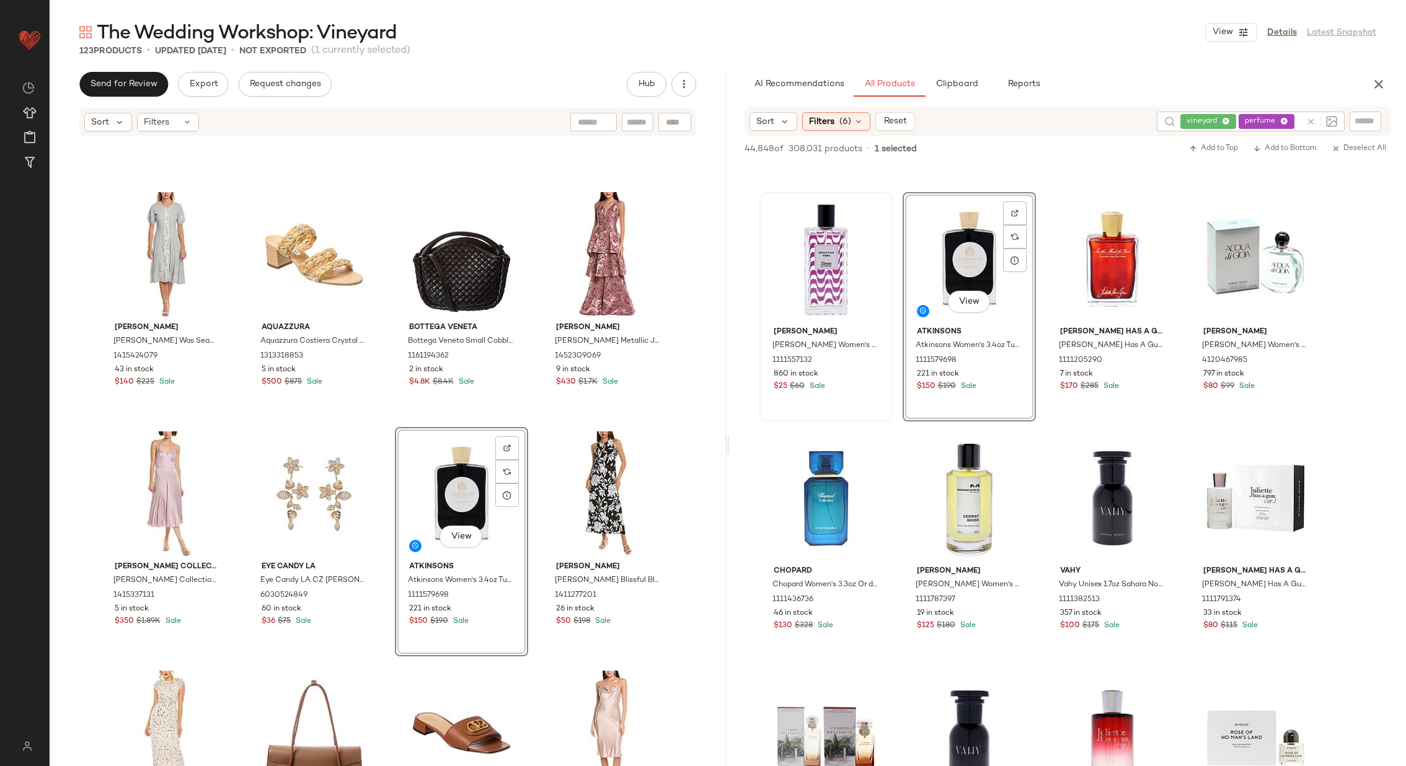
click at [531, 458] on div "[PERSON_NAME] Was [PERSON_NAME] Was Seamed Knit Midi Dress 1415424079 43 in sto…" at bounding box center [388, 471] width 676 height 666
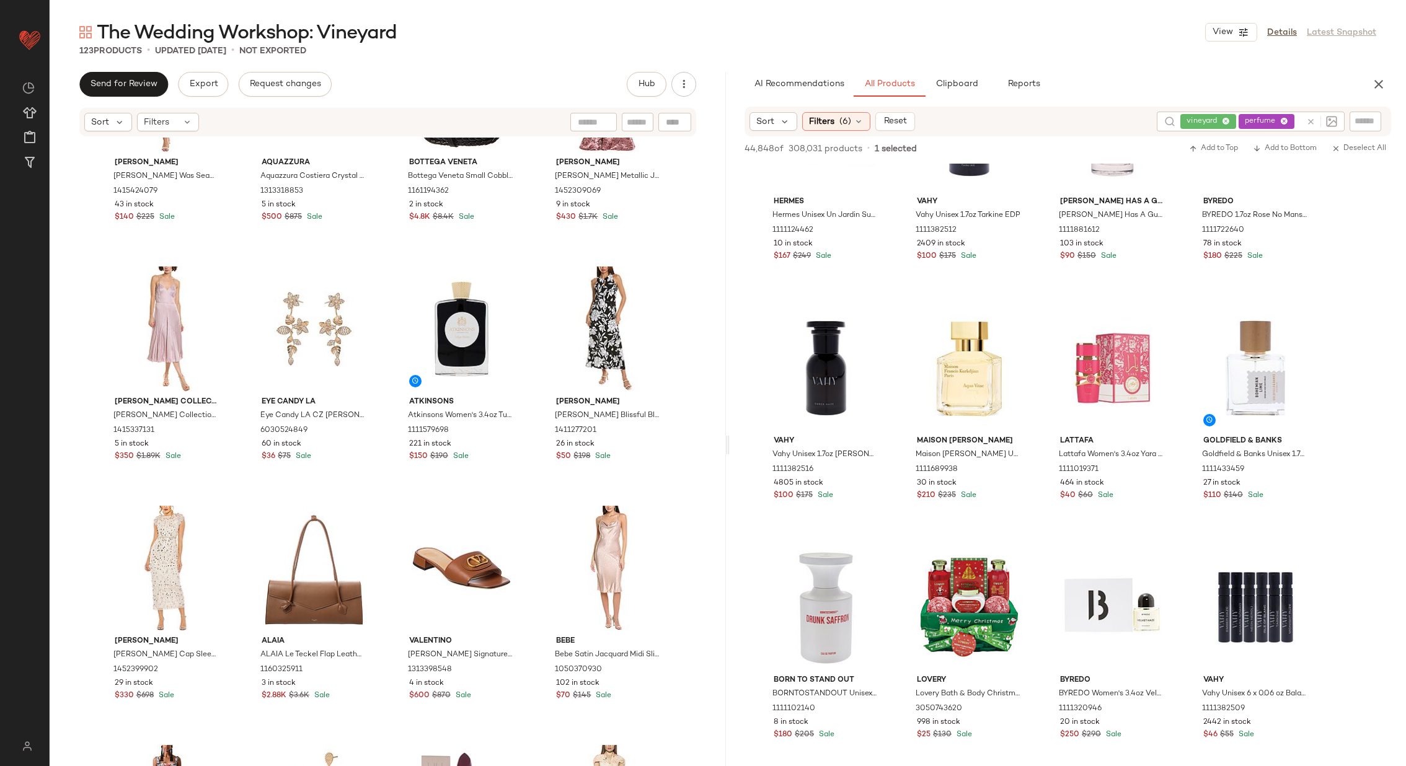
scroll to position [6066, 0]
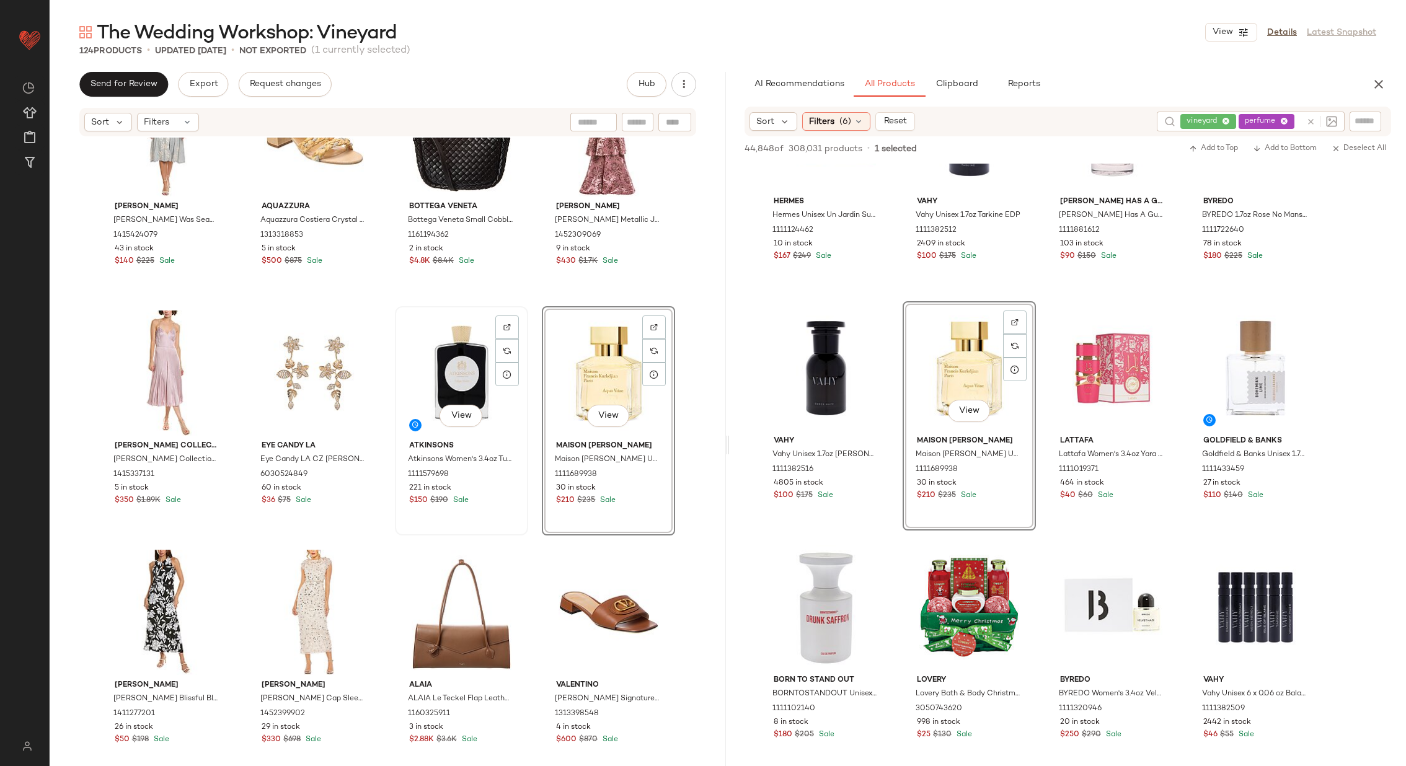
click at [435, 366] on div "View" at bounding box center [461, 373] width 125 height 125
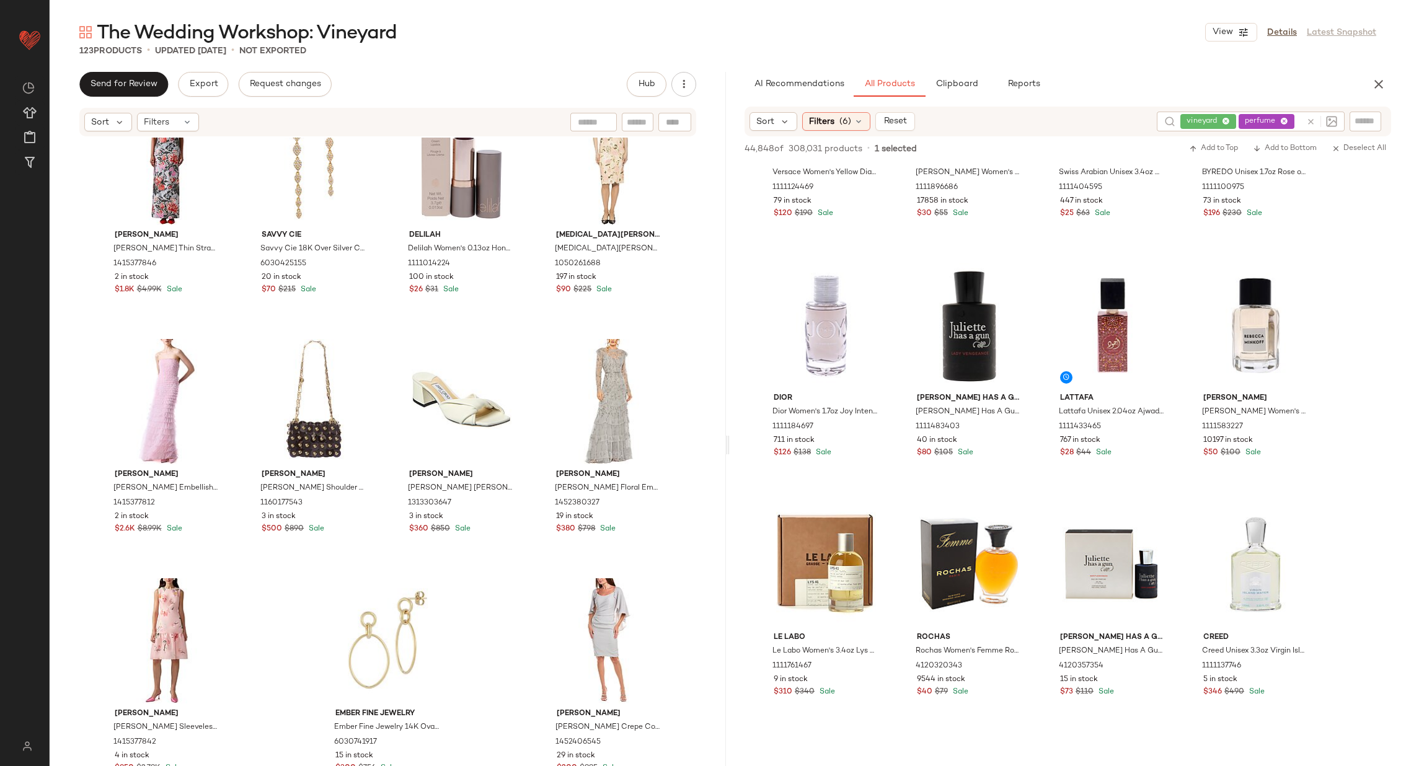
scroll to position [4245, 0]
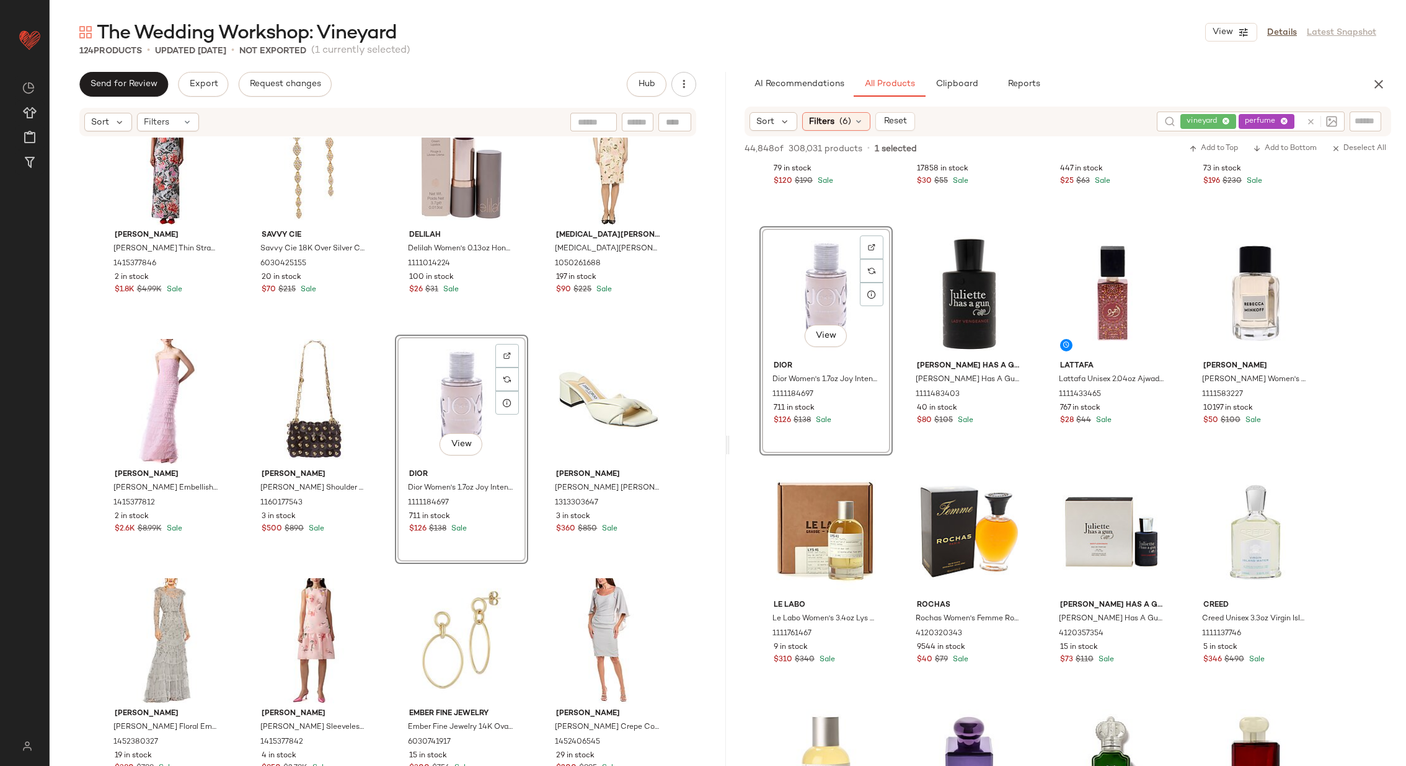
click at [534, 391] on div "[PERSON_NAME] [PERSON_NAME] Thin Strap Scoop Neck Column Linen-Blend Gown 14153…" at bounding box center [388, 471] width 676 height 666
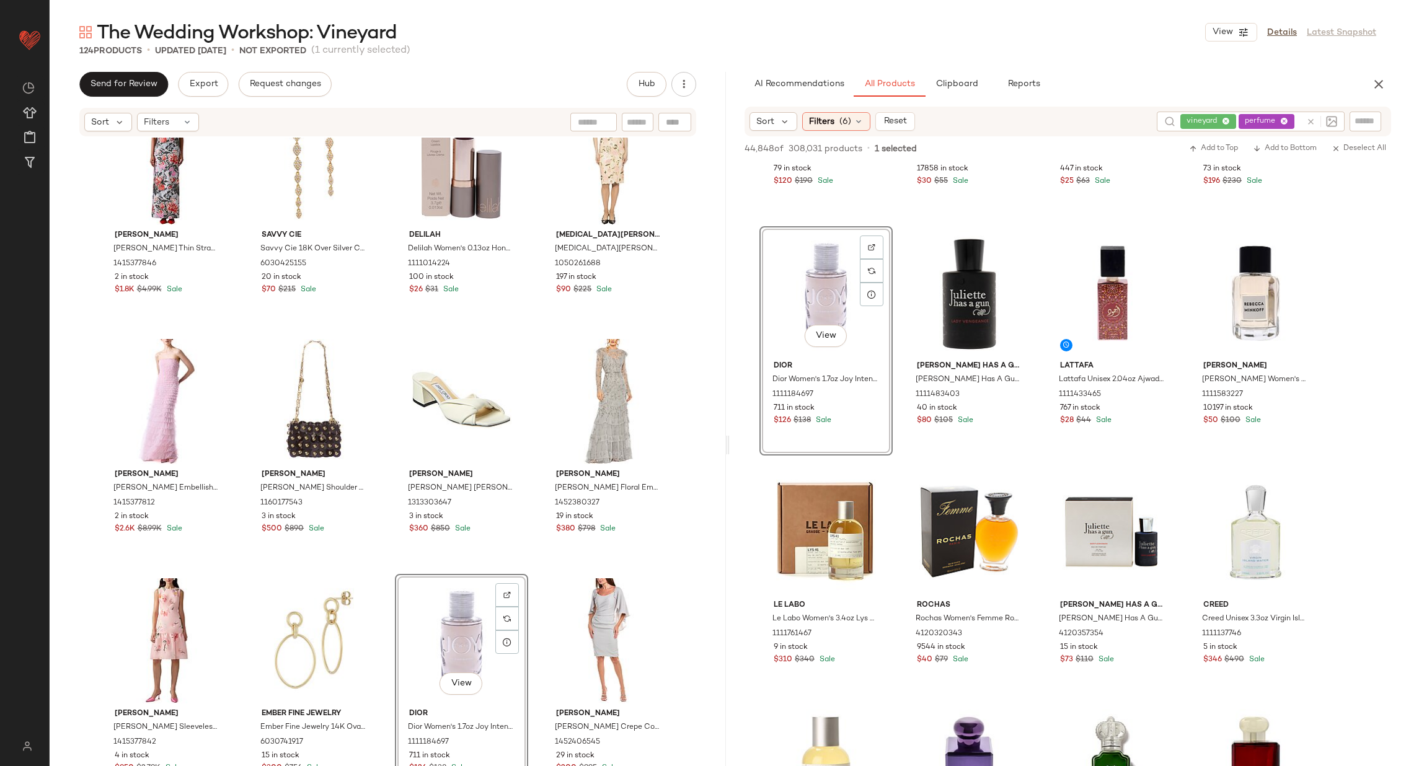
click at [537, 552] on div "[PERSON_NAME] [PERSON_NAME] Thin Strap Scoop Neck Column Linen-Blend Gown 14153…" at bounding box center [388, 471] width 676 height 666
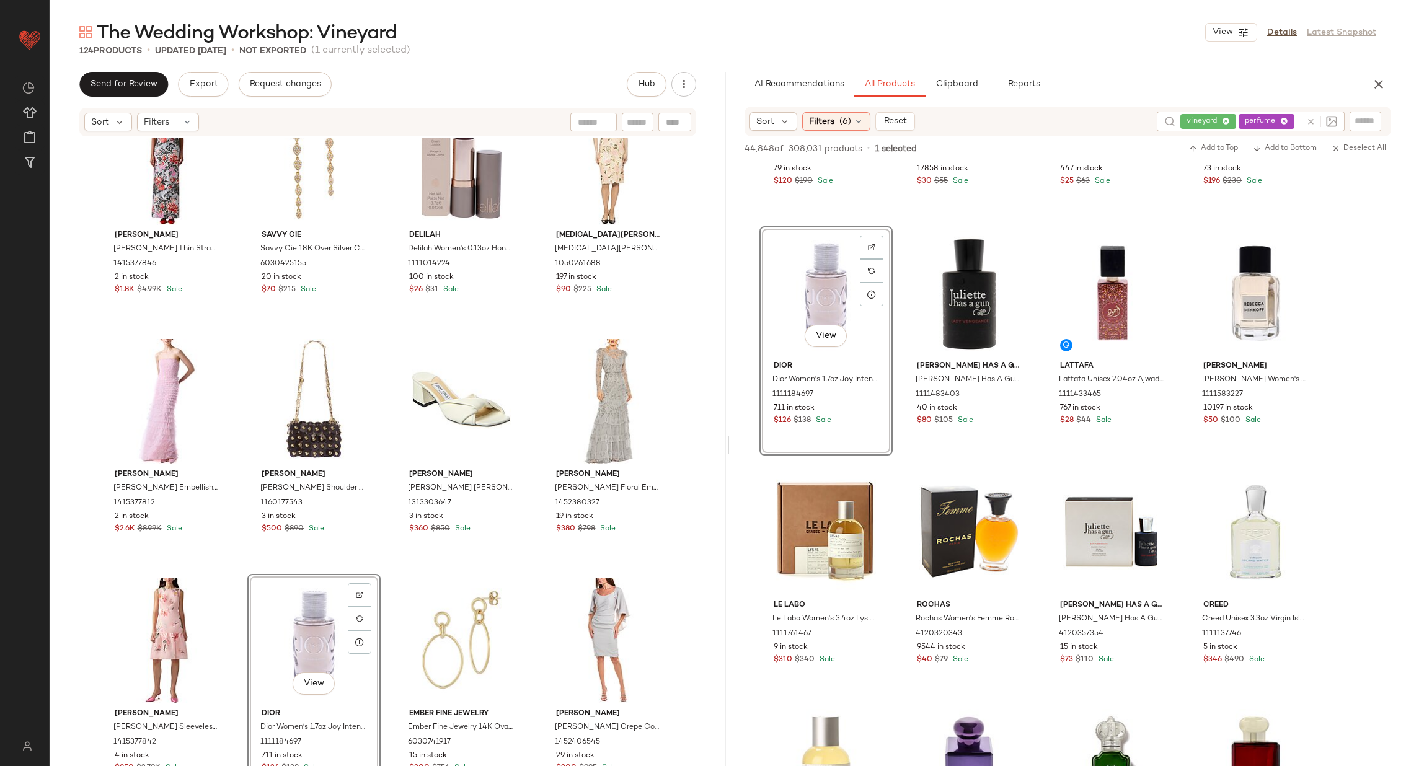
click at [383, 573] on div "[PERSON_NAME] [PERSON_NAME] Thin Strap Scoop Neck Column Linen-Blend Gown 14153…" at bounding box center [388, 471] width 676 height 666
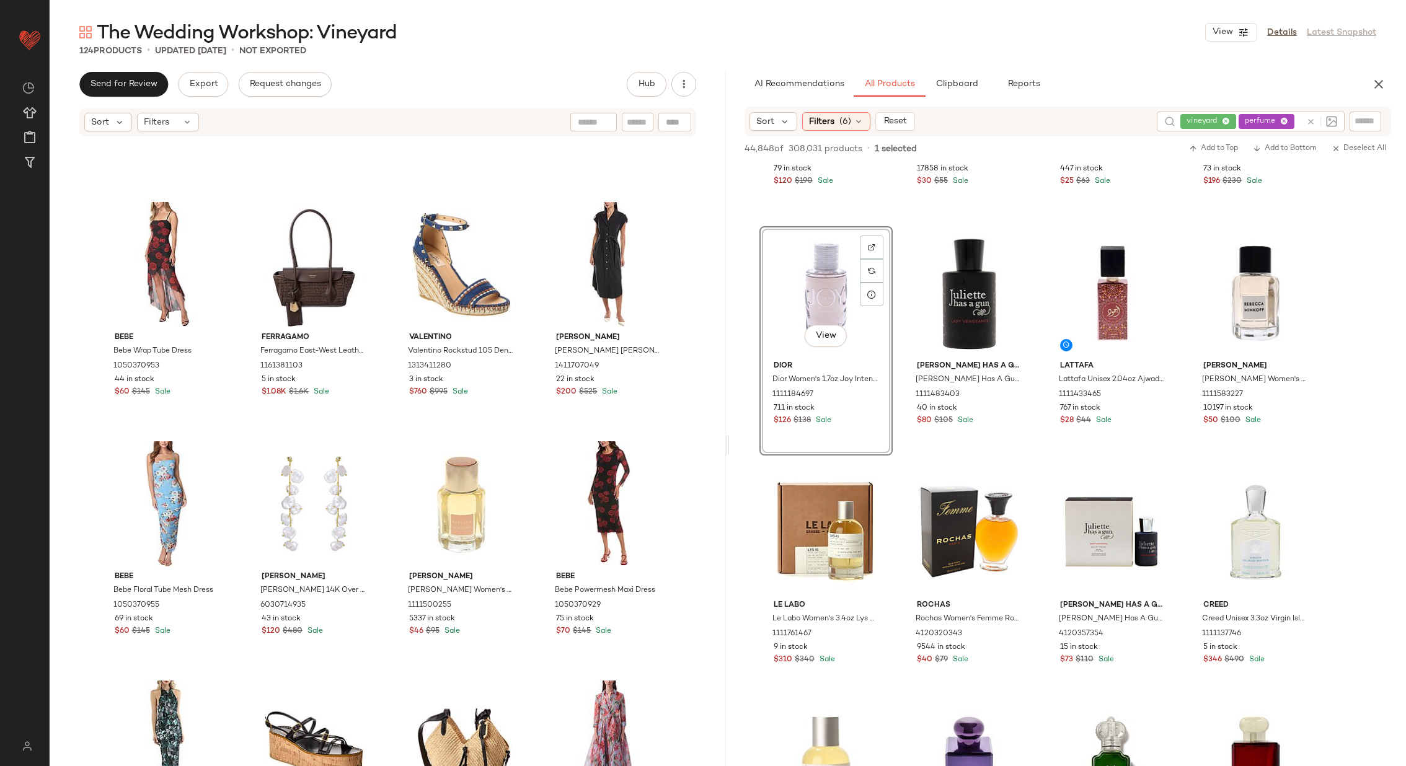
scroll to position [4483, 0]
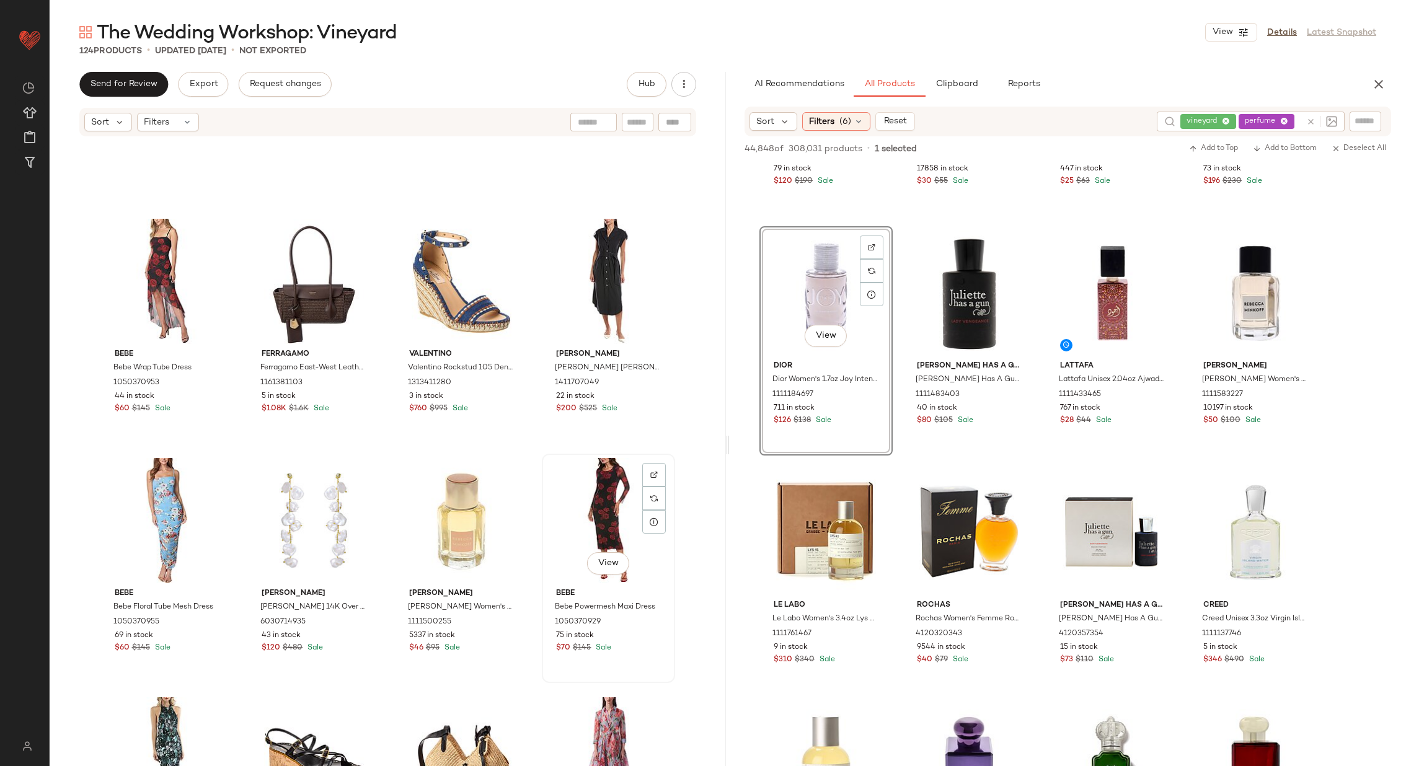
click at [576, 532] on div "View" at bounding box center [608, 520] width 125 height 125
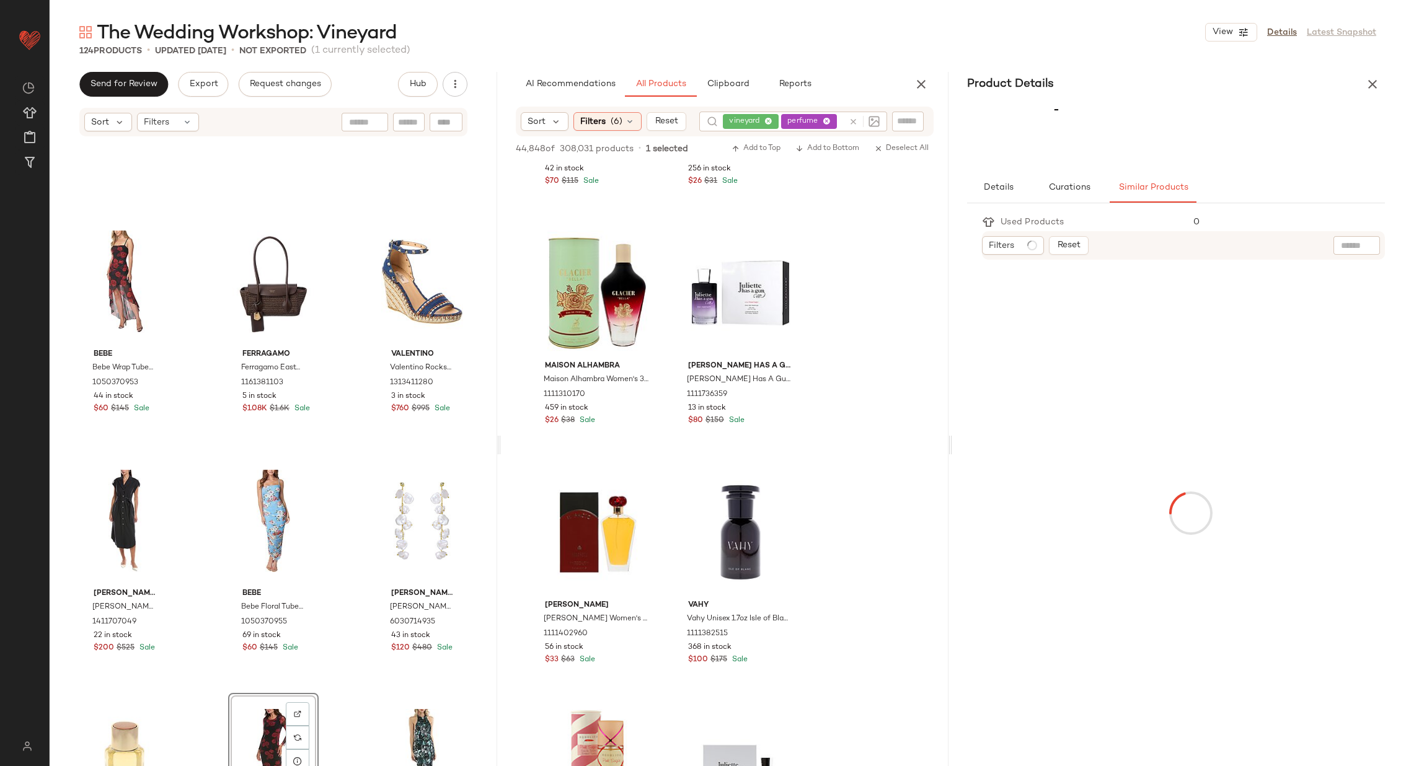
scroll to position [8314, 0]
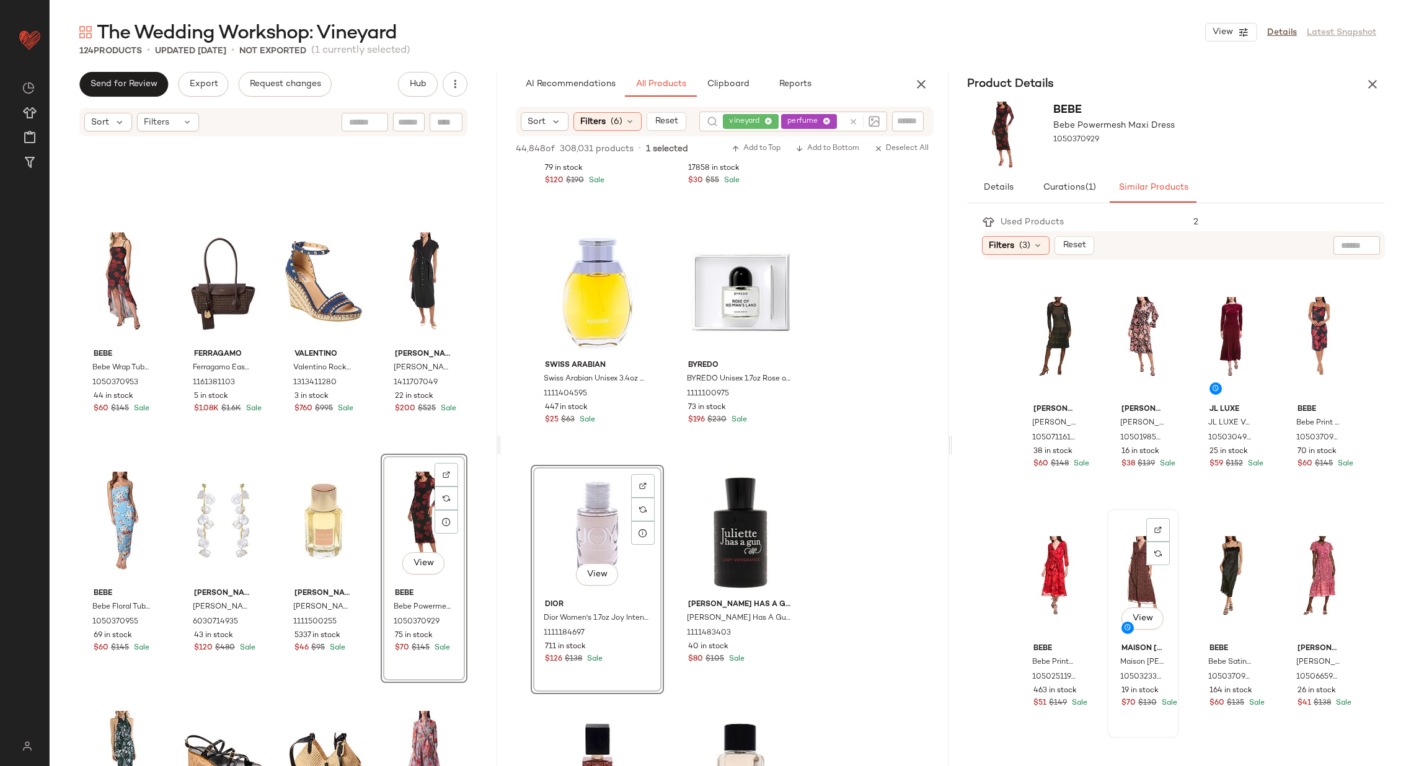
click at [1138, 541] on div "View" at bounding box center [1143, 575] width 63 height 125
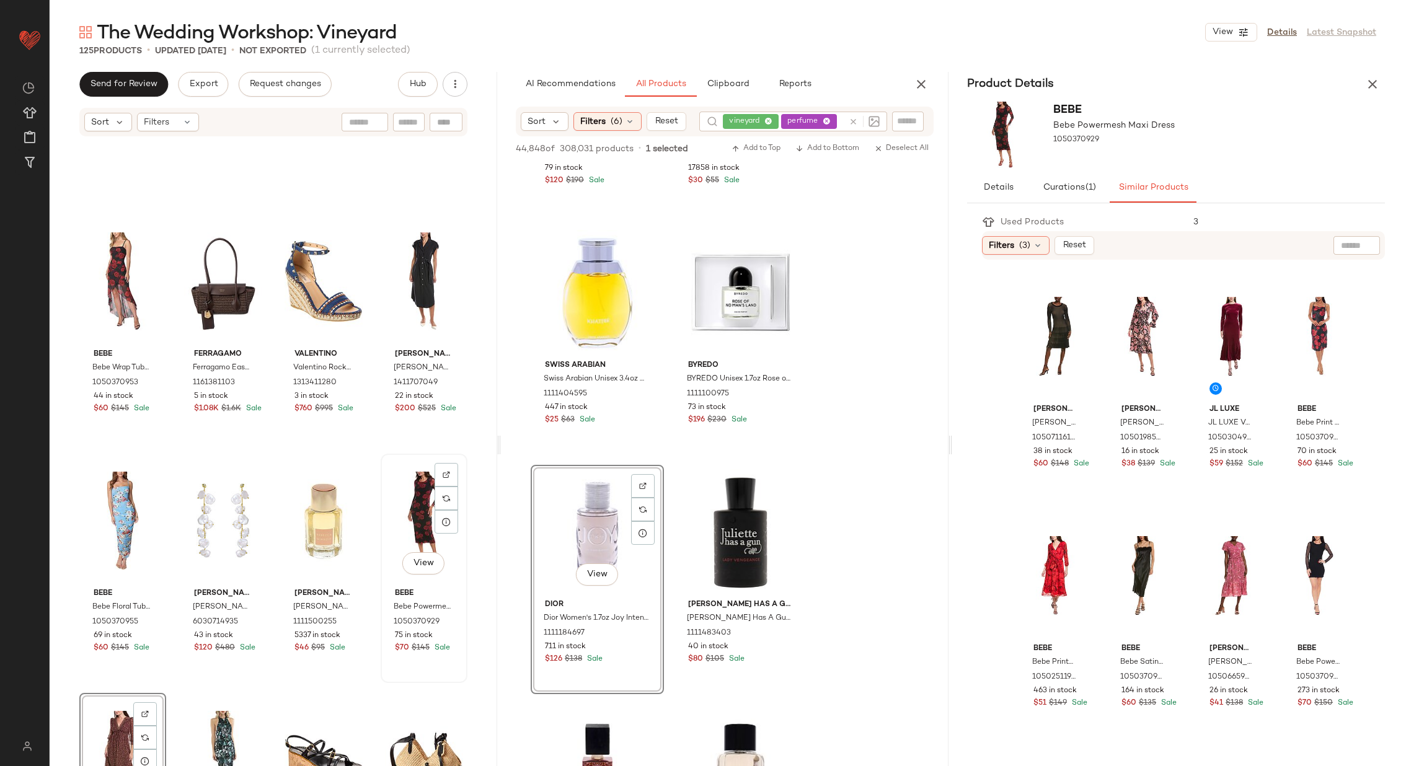
click at [397, 499] on div "View" at bounding box center [424, 520] width 78 height 125
click at [1376, 81] on icon "button" at bounding box center [1372, 84] width 15 height 15
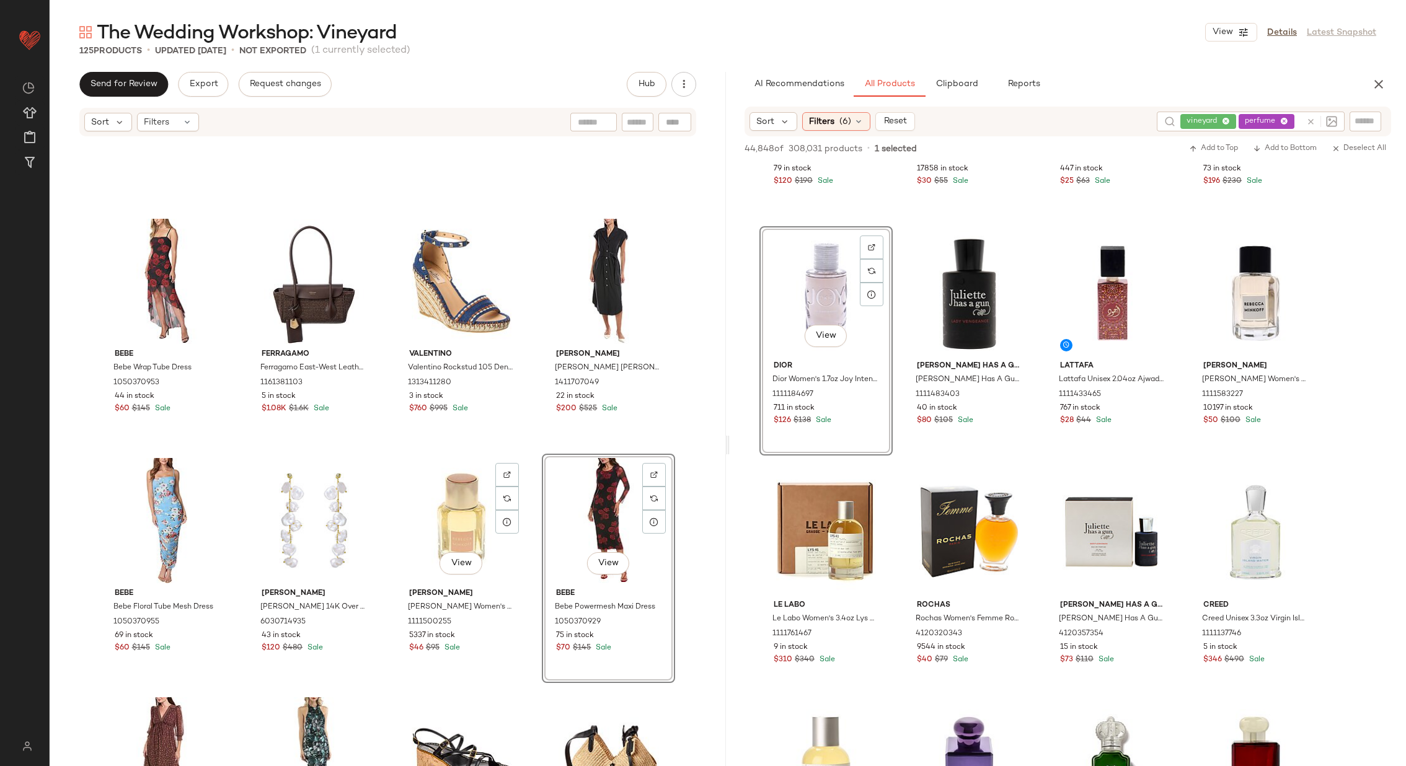
click at [536, 502] on div "Bebe Bebe Wrap Tube Dress 1050370953 44 in stock $60 $145 Sale Ferragamo Ferrag…" at bounding box center [388, 471] width 676 height 666
click at [600, 502] on div "View" at bounding box center [608, 520] width 125 height 125
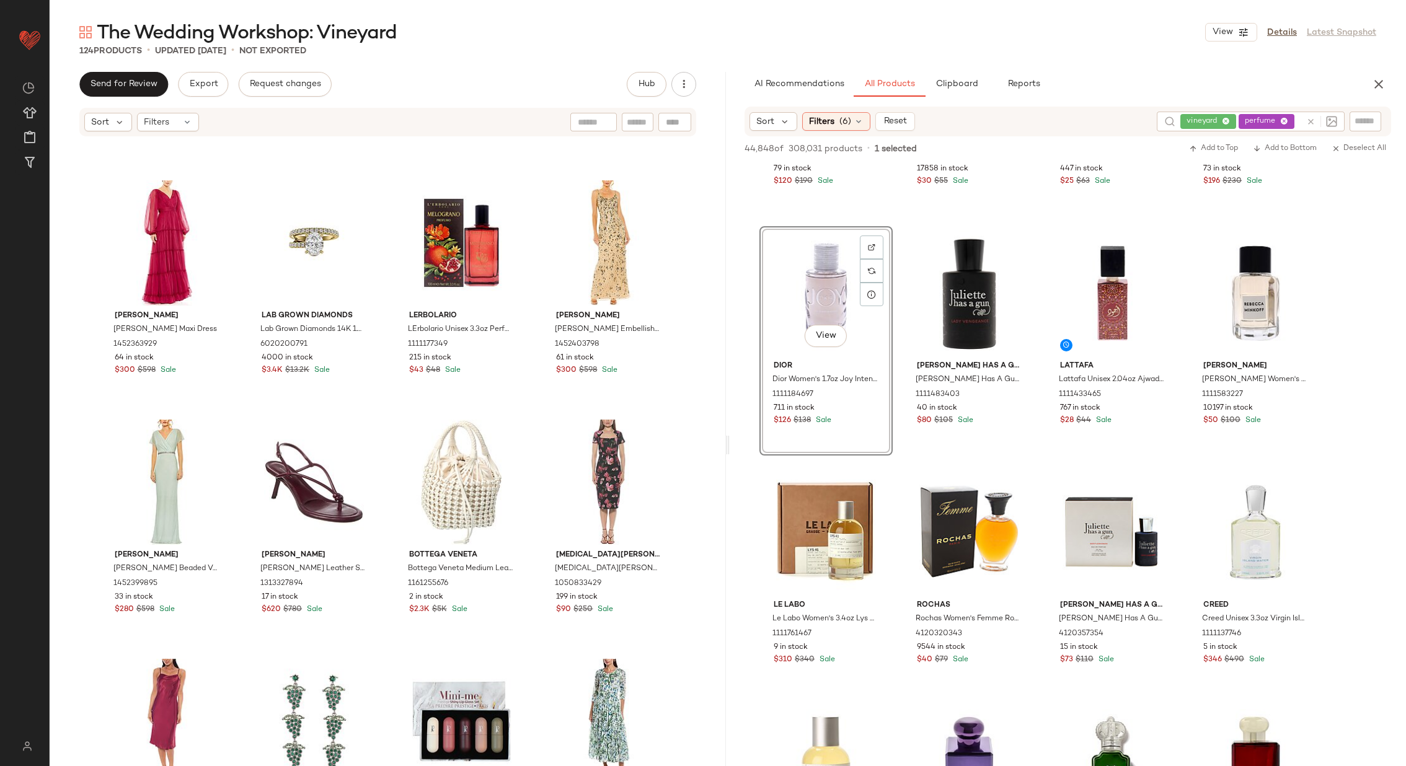
scroll to position [2844, 0]
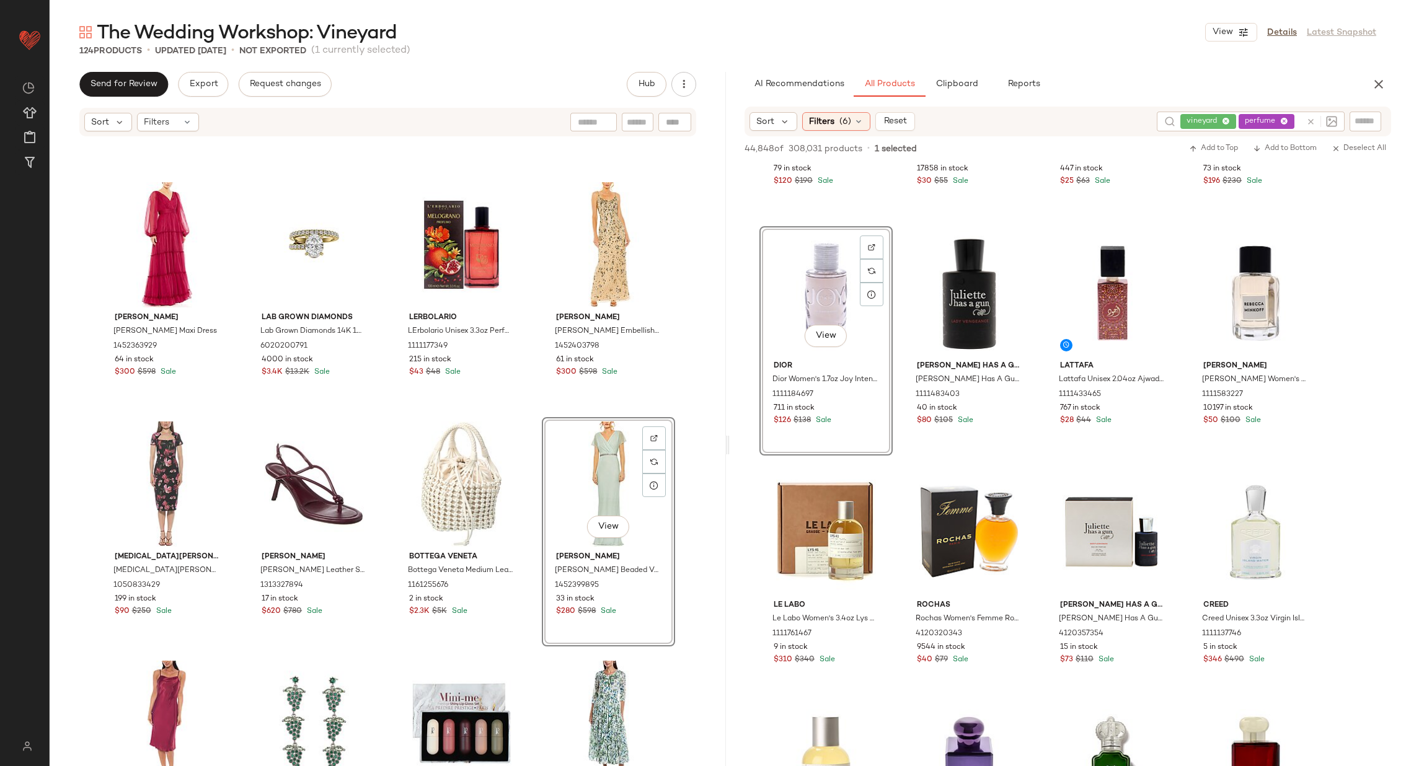
click at [531, 417] on div "Reiss Reiss Kiera Floral Flippy Print Dress 1415384586 70 in stock $130 $330 Sa…" at bounding box center [388, 471] width 676 height 666
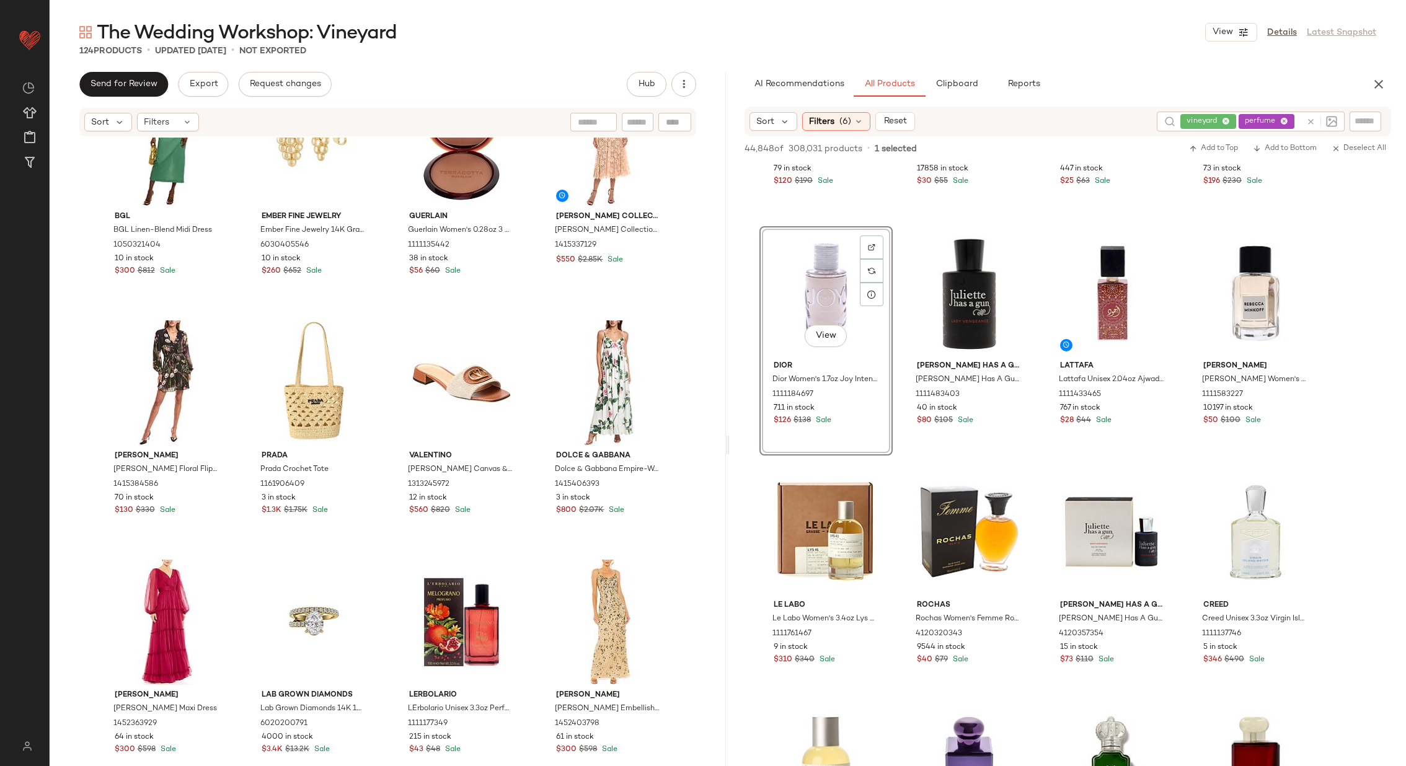
scroll to position [2461, 0]
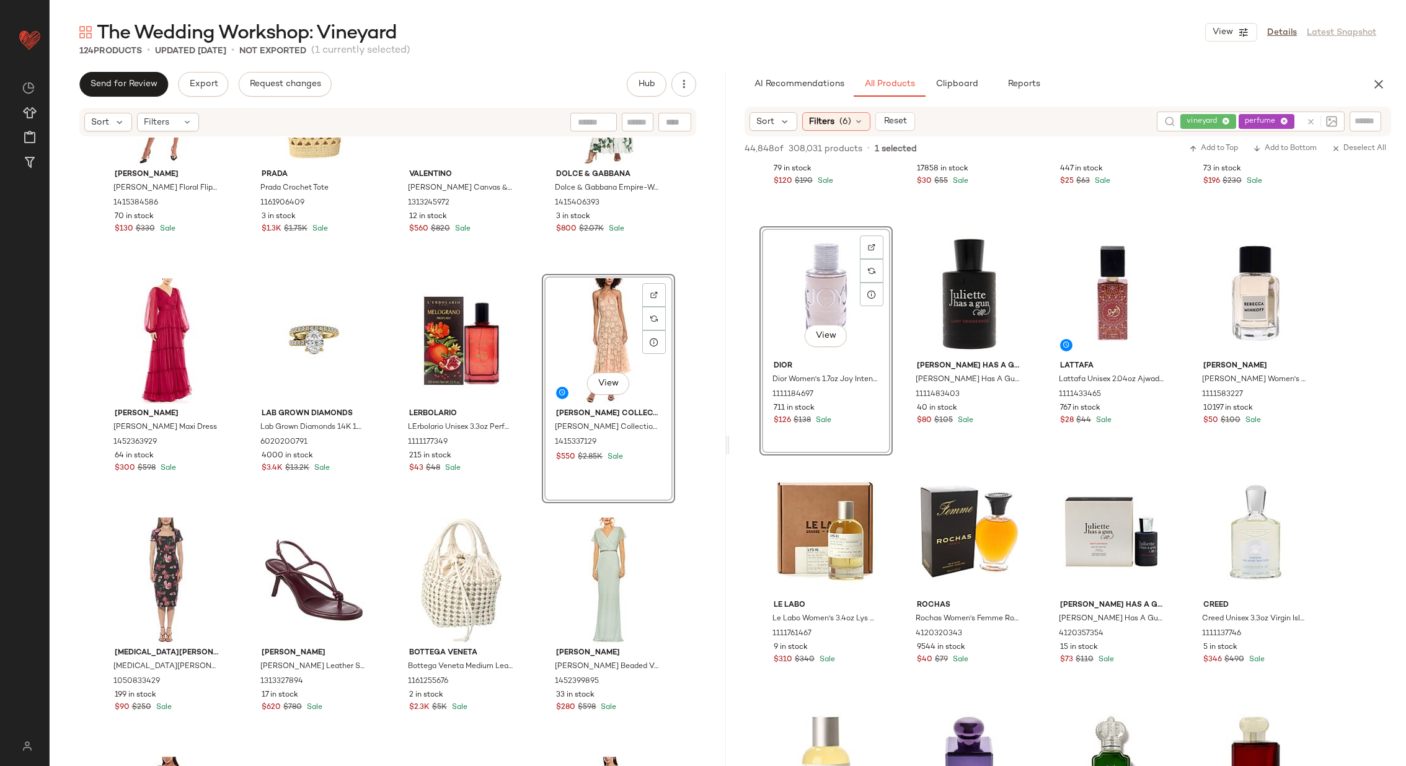
click at [529, 539] on div "Reiss Reiss Kiera Floral Flippy Print Dress 1415384586 70 in stock $130 $330 Sa…" at bounding box center [388, 471] width 676 height 666
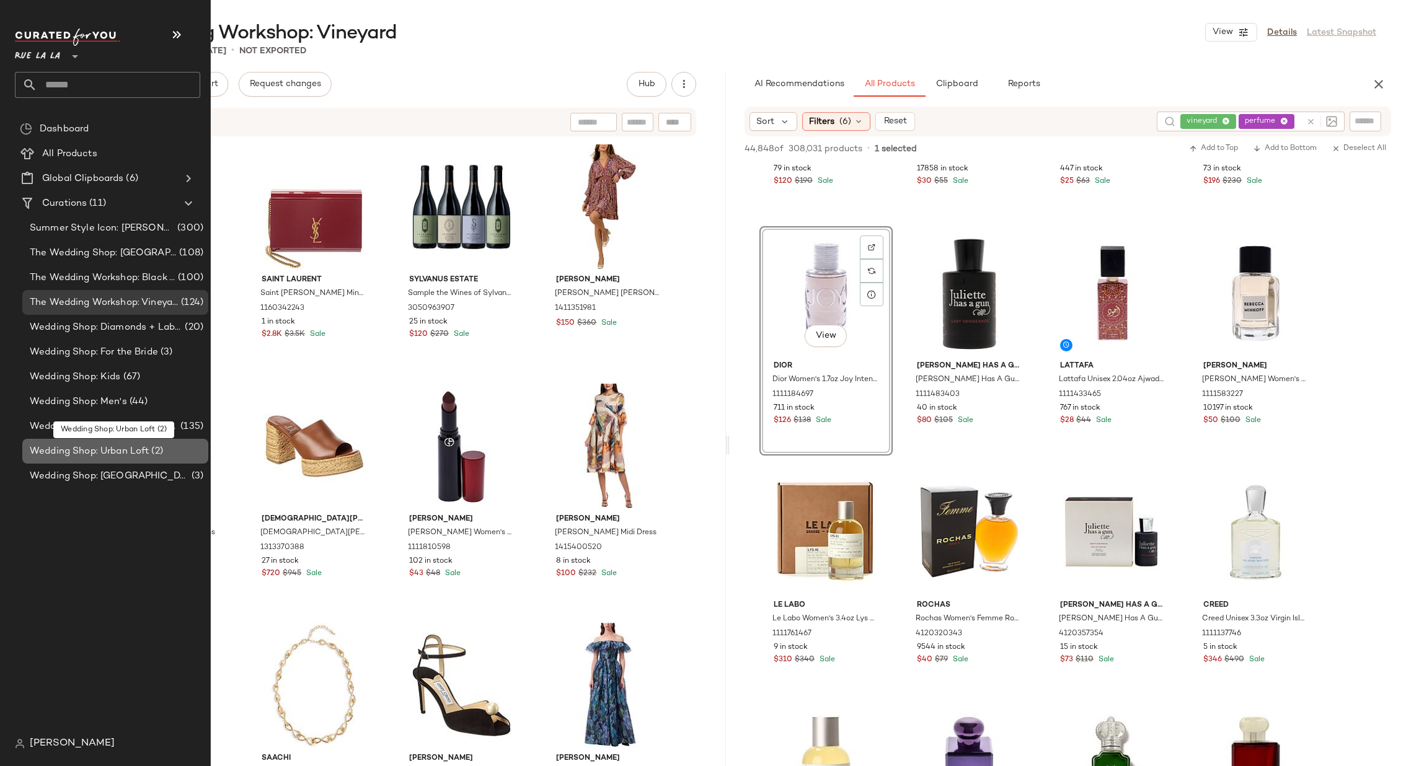
click at [135, 446] on span "Wedding Shop: Urban Loft" at bounding box center [89, 452] width 119 height 14
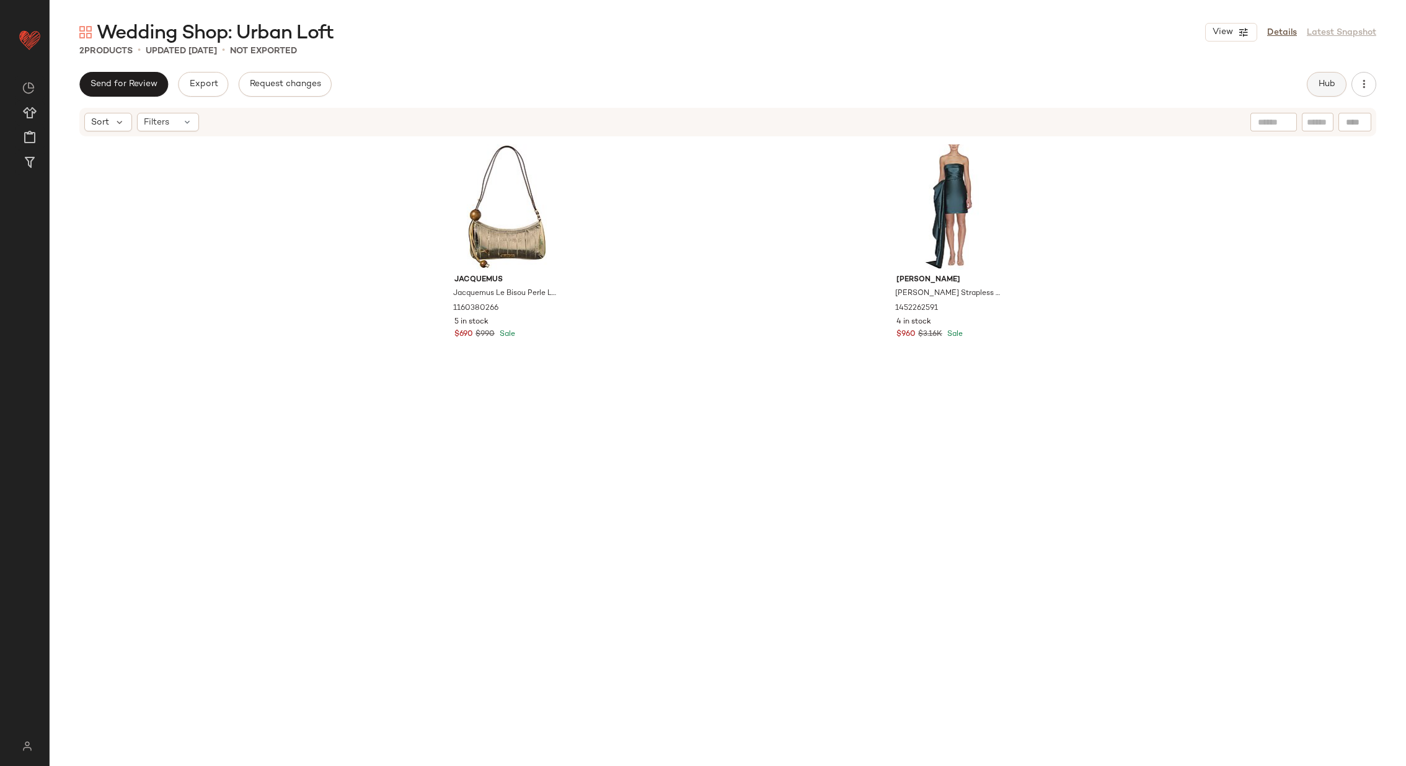
click at [1326, 79] on span "Hub" at bounding box center [1326, 84] width 17 height 10
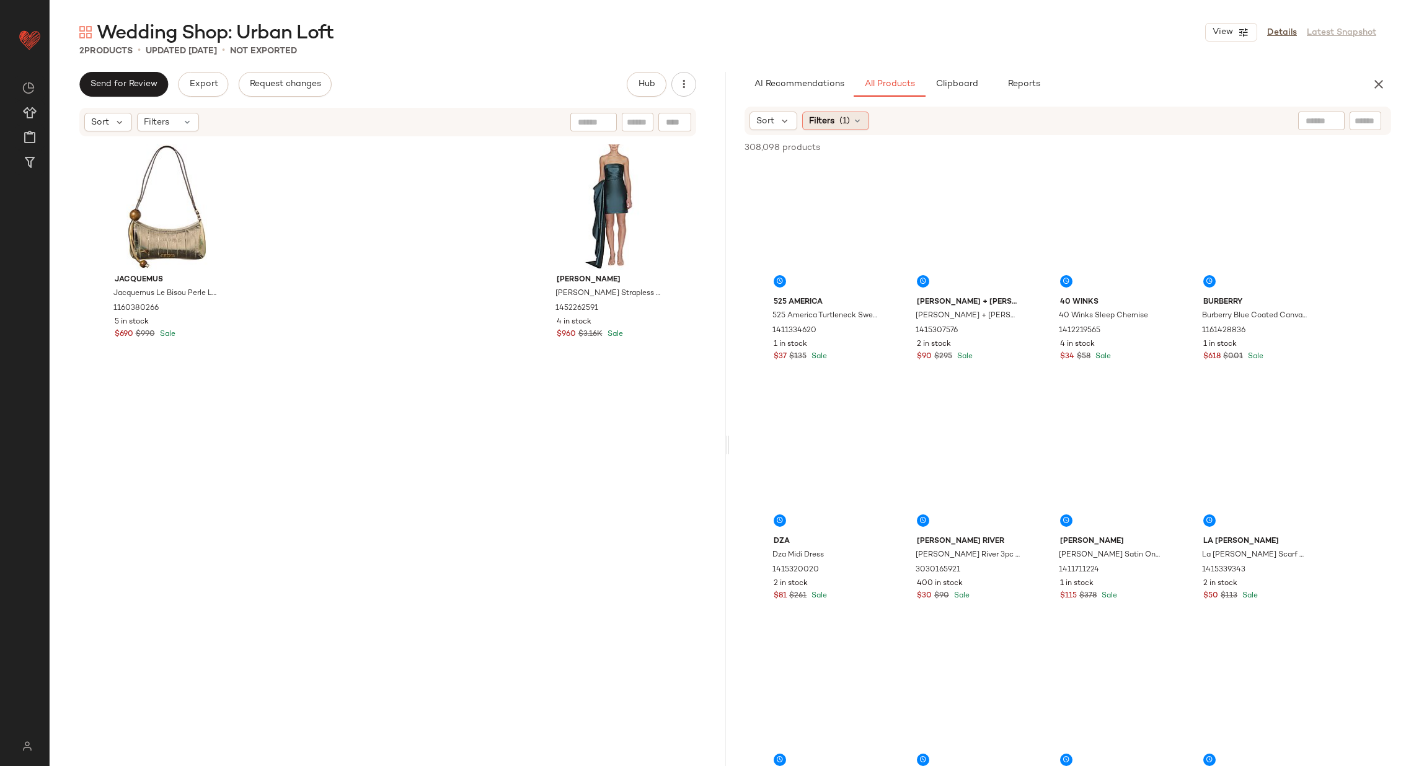
click at [859, 119] on icon at bounding box center [857, 121] width 10 height 10
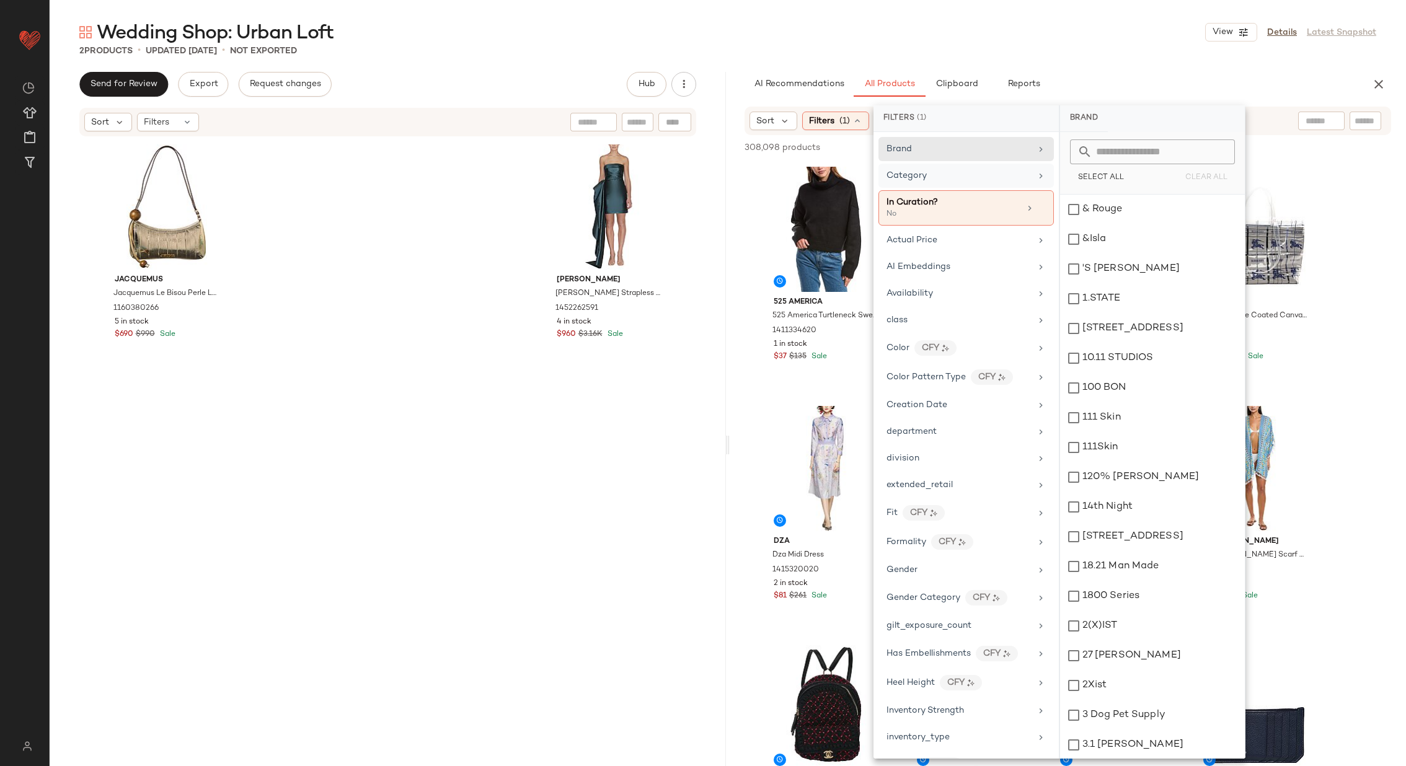
click at [1037, 174] on icon at bounding box center [1041, 176] width 10 height 10
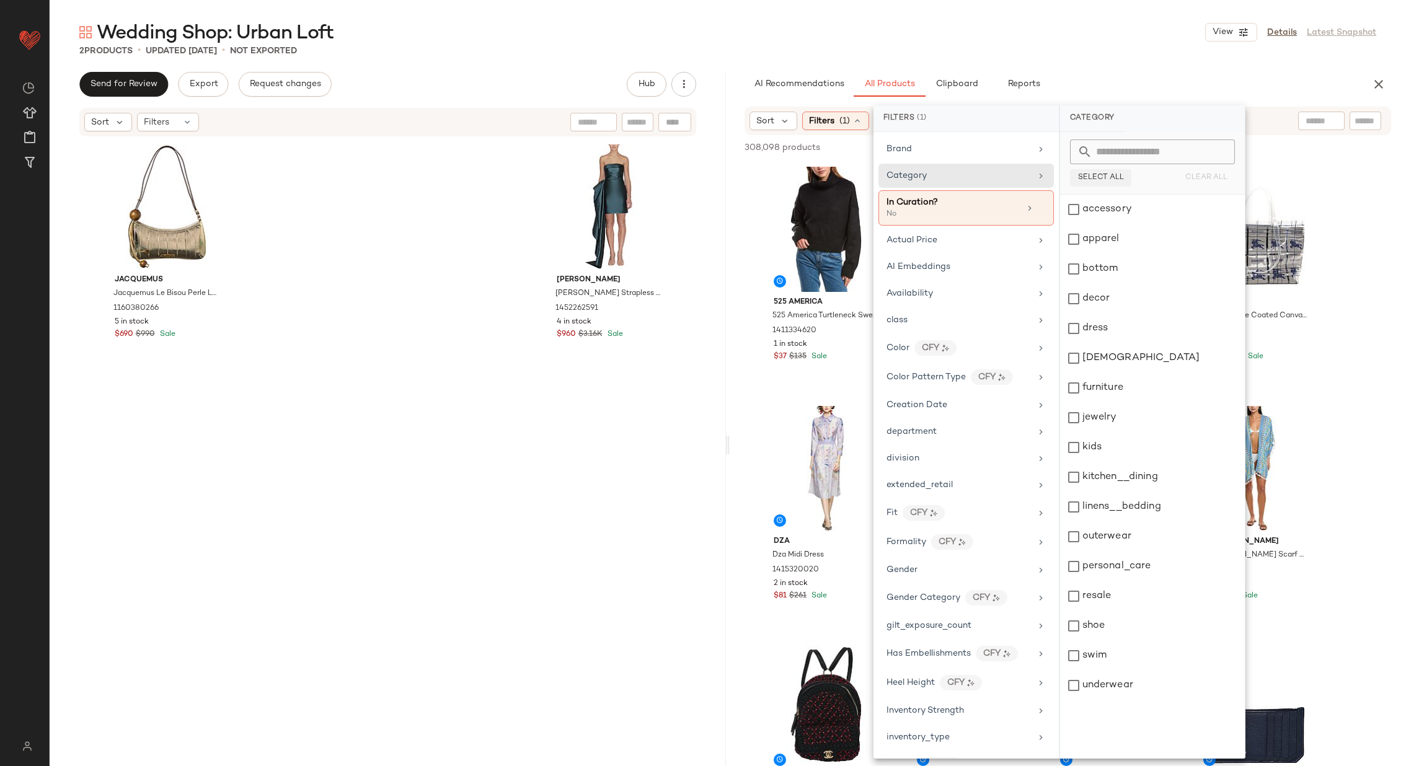
click at [1096, 180] on span "Select All" at bounding box center [1101, 178] width 46 height 9
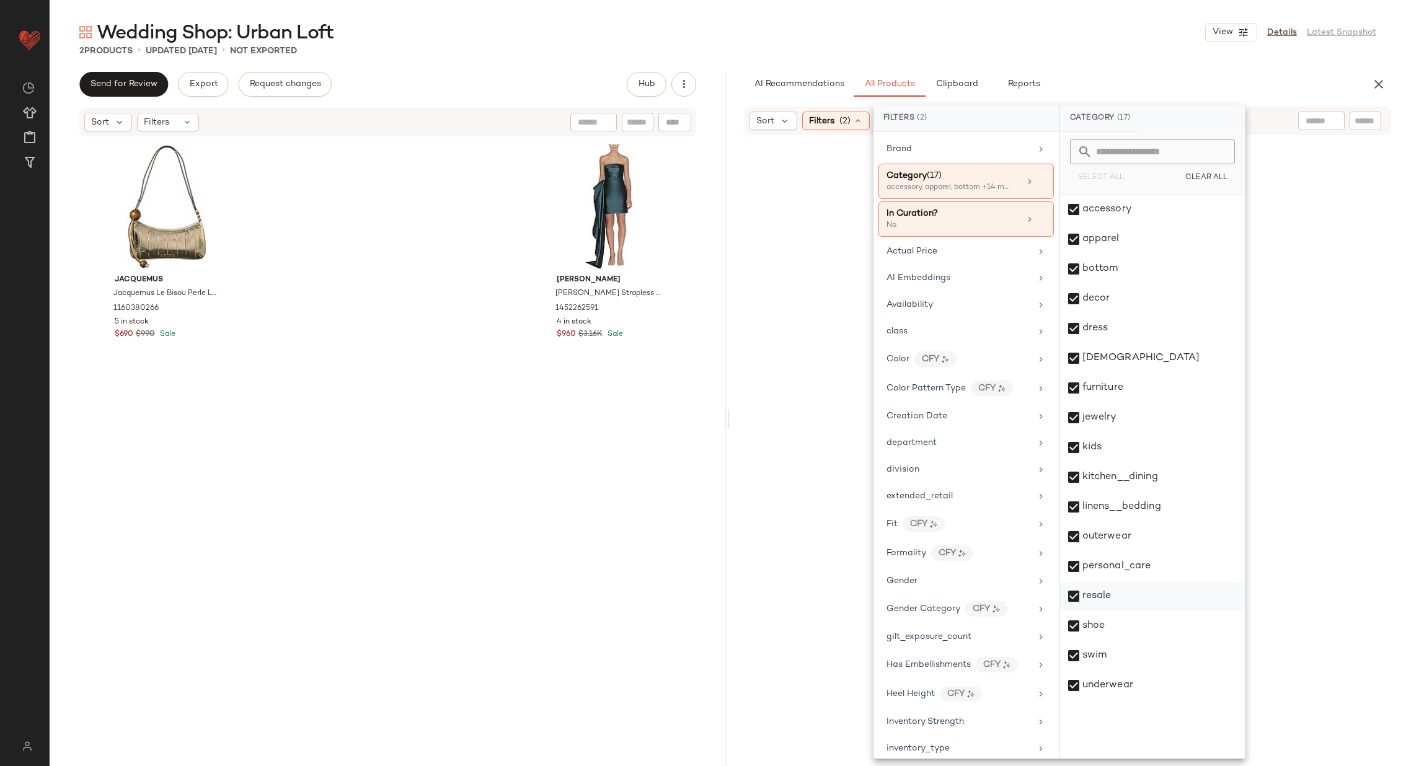
click at [1130, 596] on div "resale" at bounding box center [1152, 597] width 185 height 30
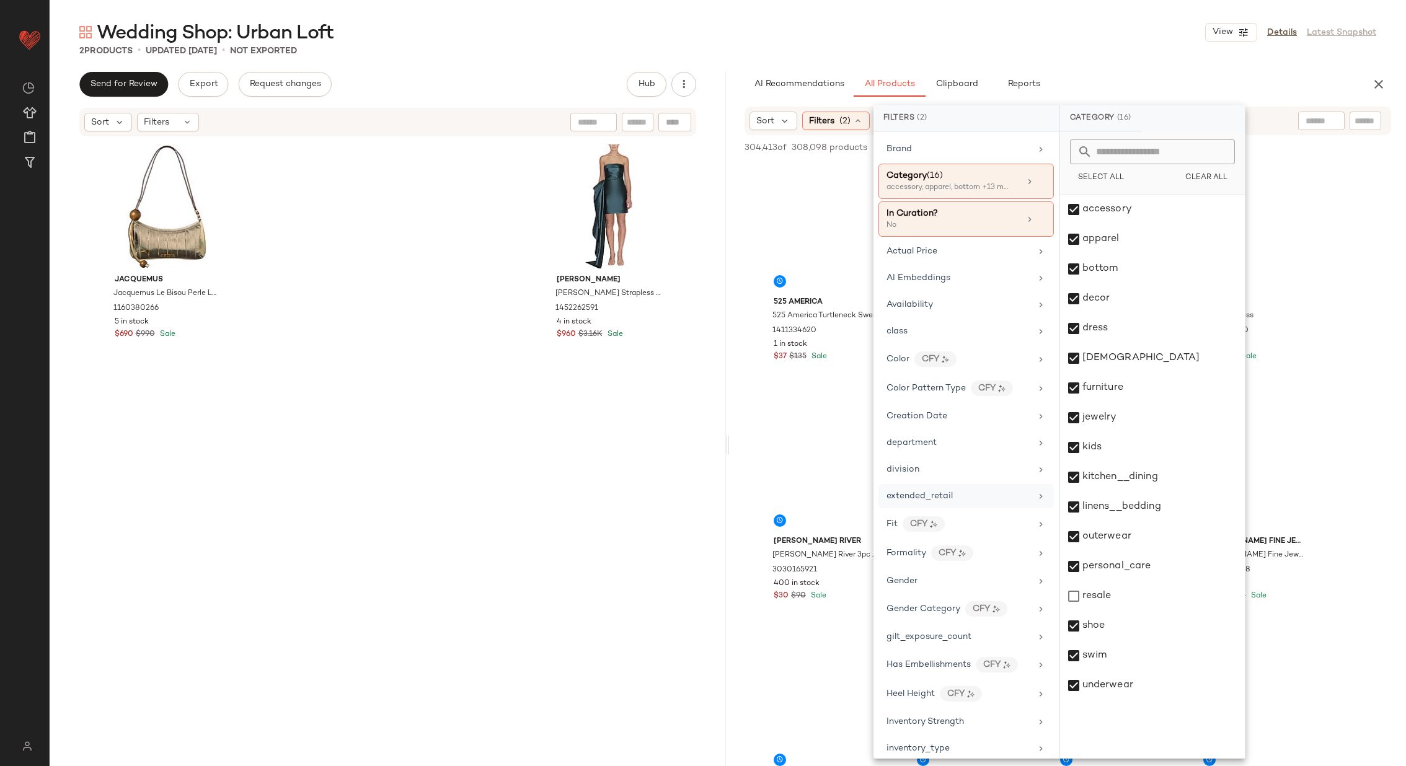
click at [1015, 490] on div "extended_retail" at bounding box center [959, 496] width 144 height 13
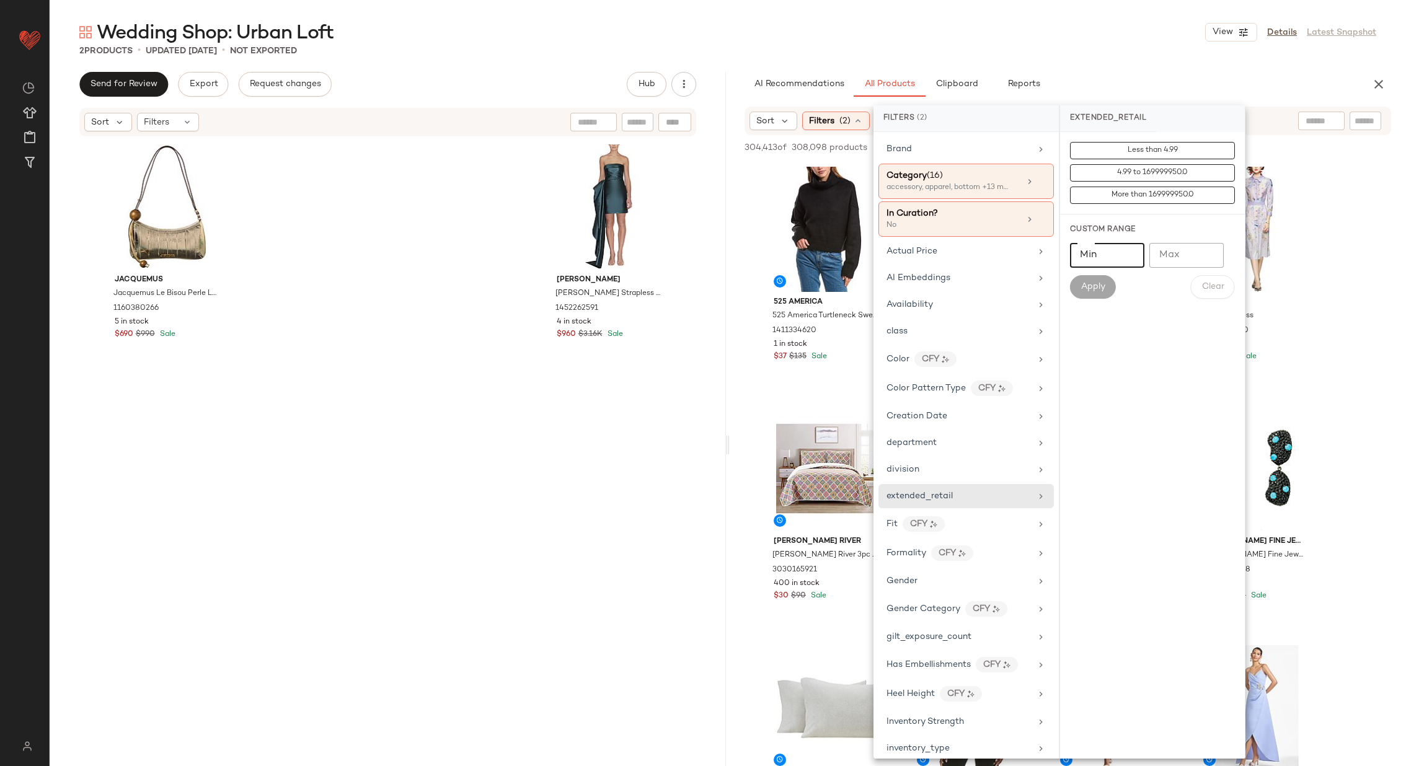
click at [1095, 249] on input "Min" at bounding box center [1107, 255] width 74 height 25
type input "****"
click at [1092, 288] on span "Apply" at bounding box center [1093, 287] width 25 height 10
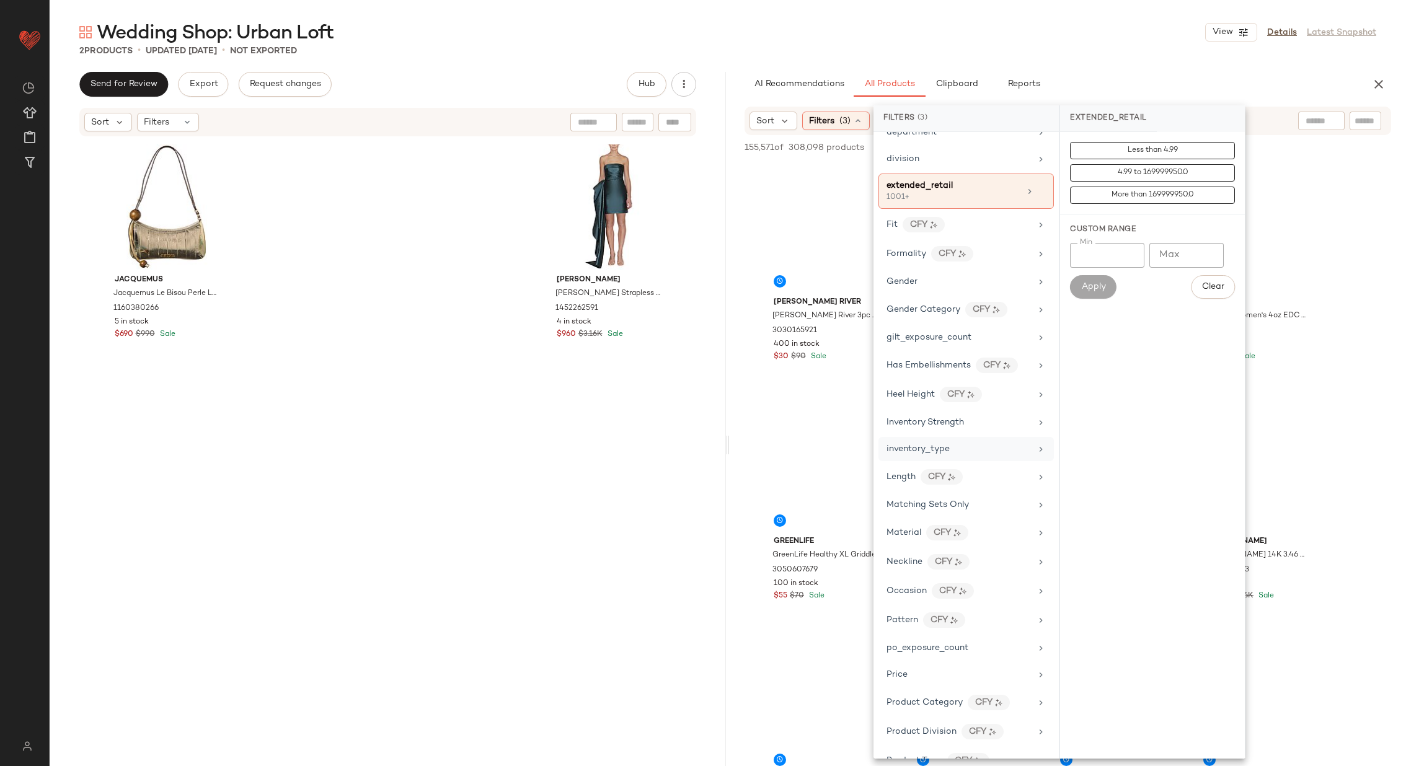
scroll to position [325, 0]
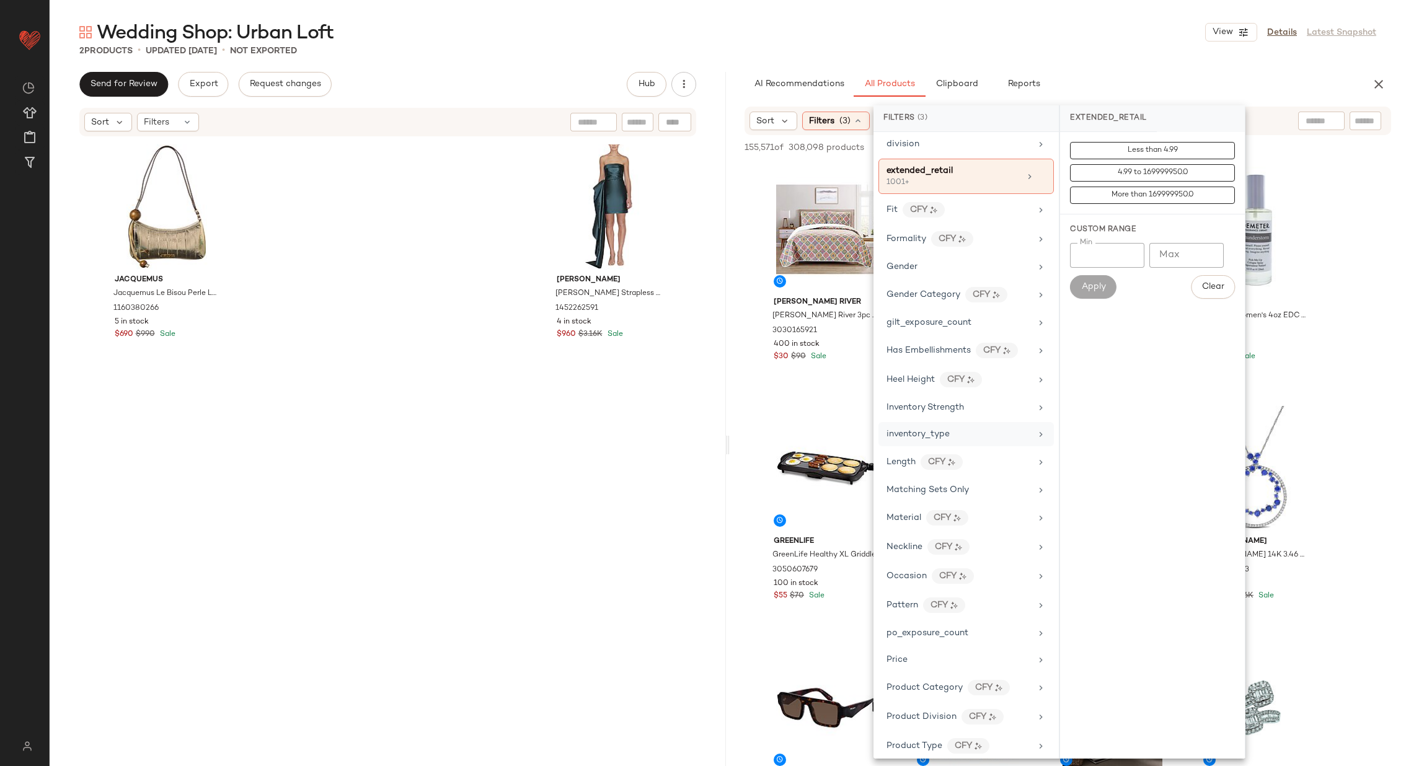
click at [1005, 428] on div "inventory_type" at bounding box center [959, 434] width 144 height 13
click at [1135, 213] on div "CarryOver" at bounding box center [1152, 210] width 185 height 30
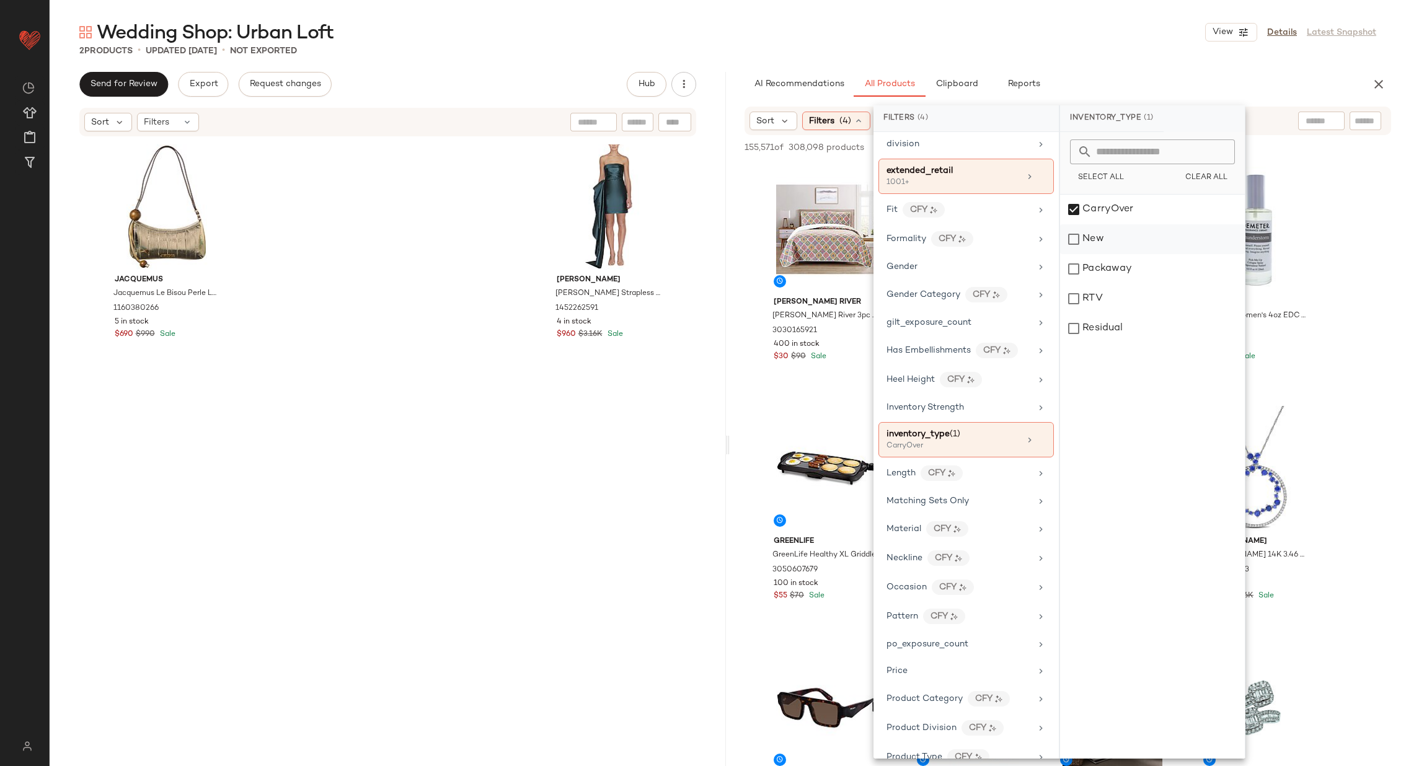
click at [1135, 224] on div "New" at bounding box center [1152, 239] width 185 height 30
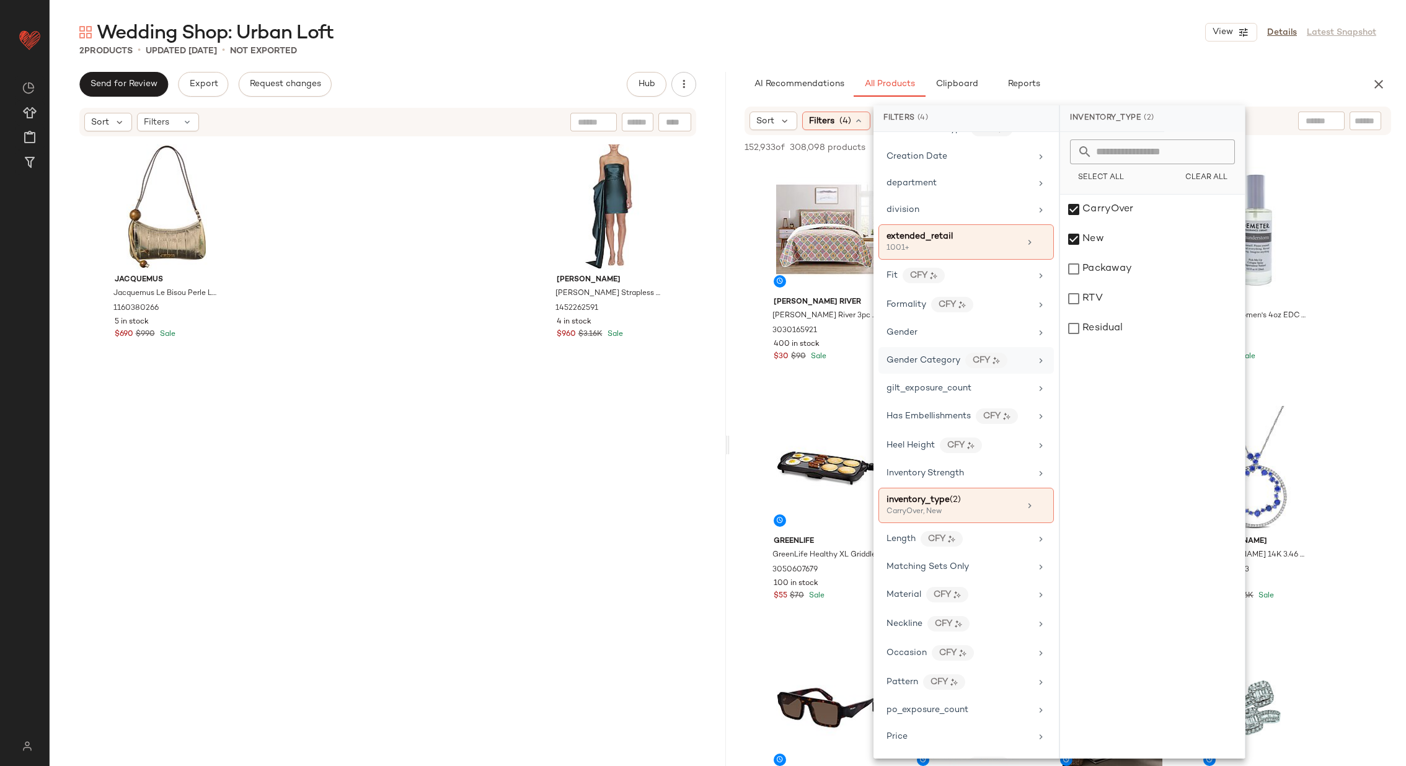
scroll to position [259, 0]
click at [977, 327] on div "Gender" at bounding box center [959, 333] width 144 height 13
click at [1104, 208] on div "female" at bounding box center [1152, 210] width 185 height 30
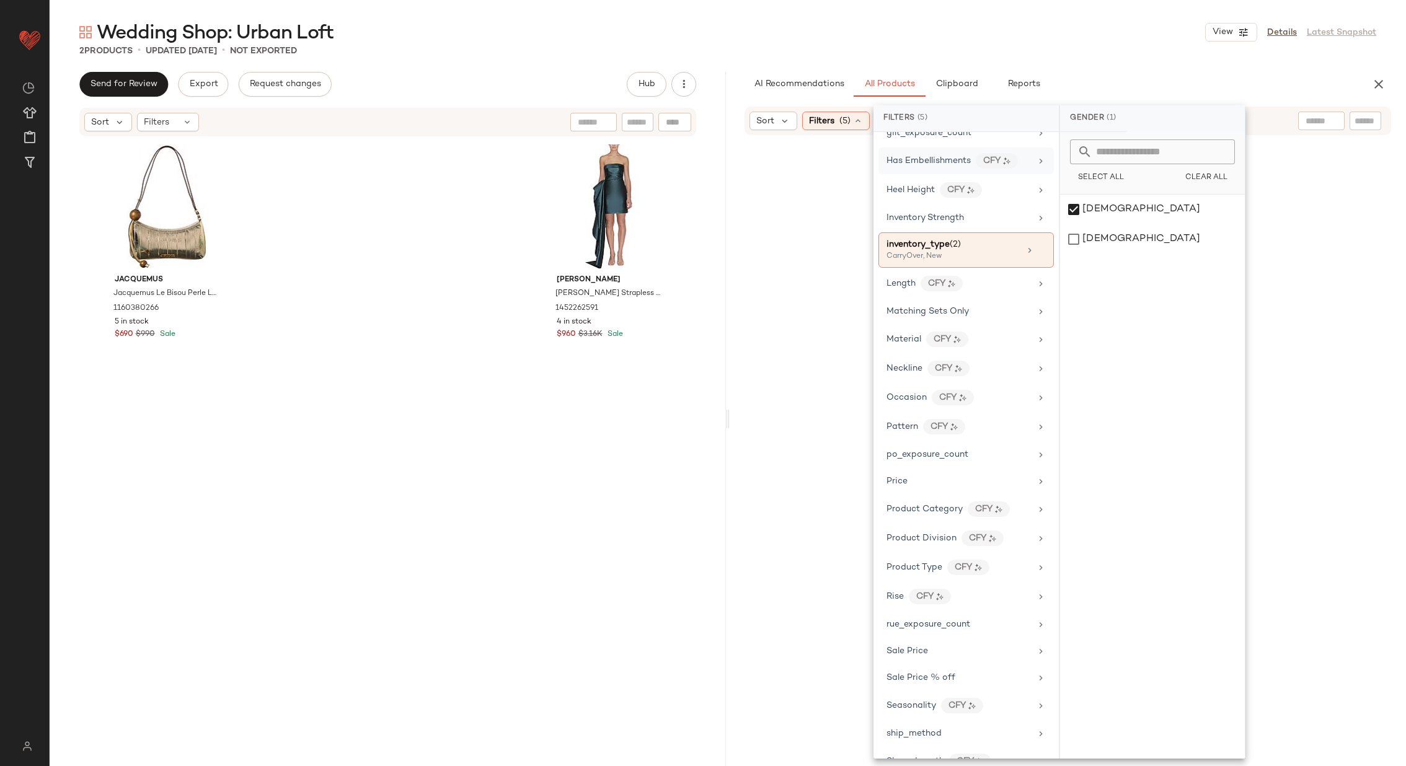
scroll to position [591, 0]
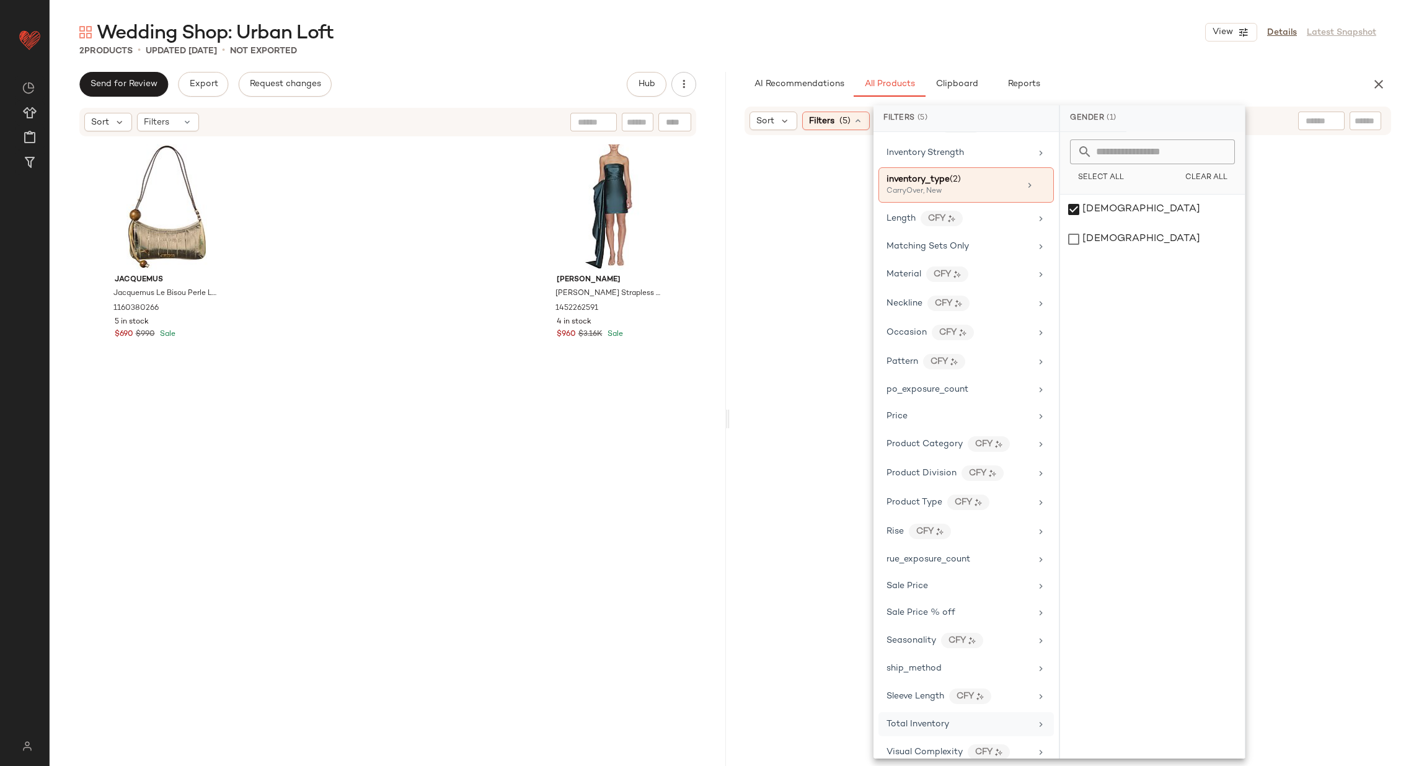
click at [1001, 718] on div "Total Inventory" at bounding box center [959, 724] width 144 height 13
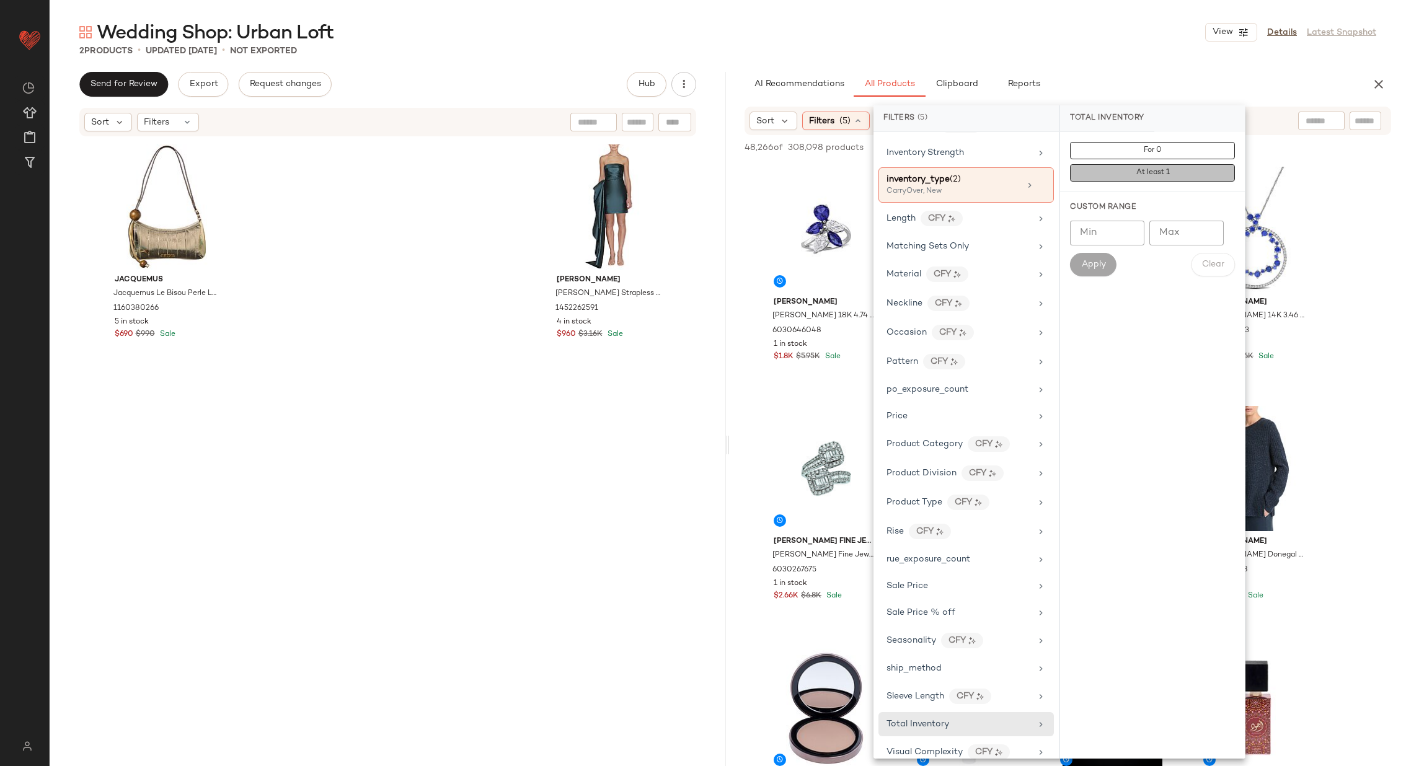
click at [1160, 176] on span "At least 1" at bounding box center [1153, 173] width 34 height 9
click at [1327, 119] on div at bounding box center [1321, 121] width 46 height 19
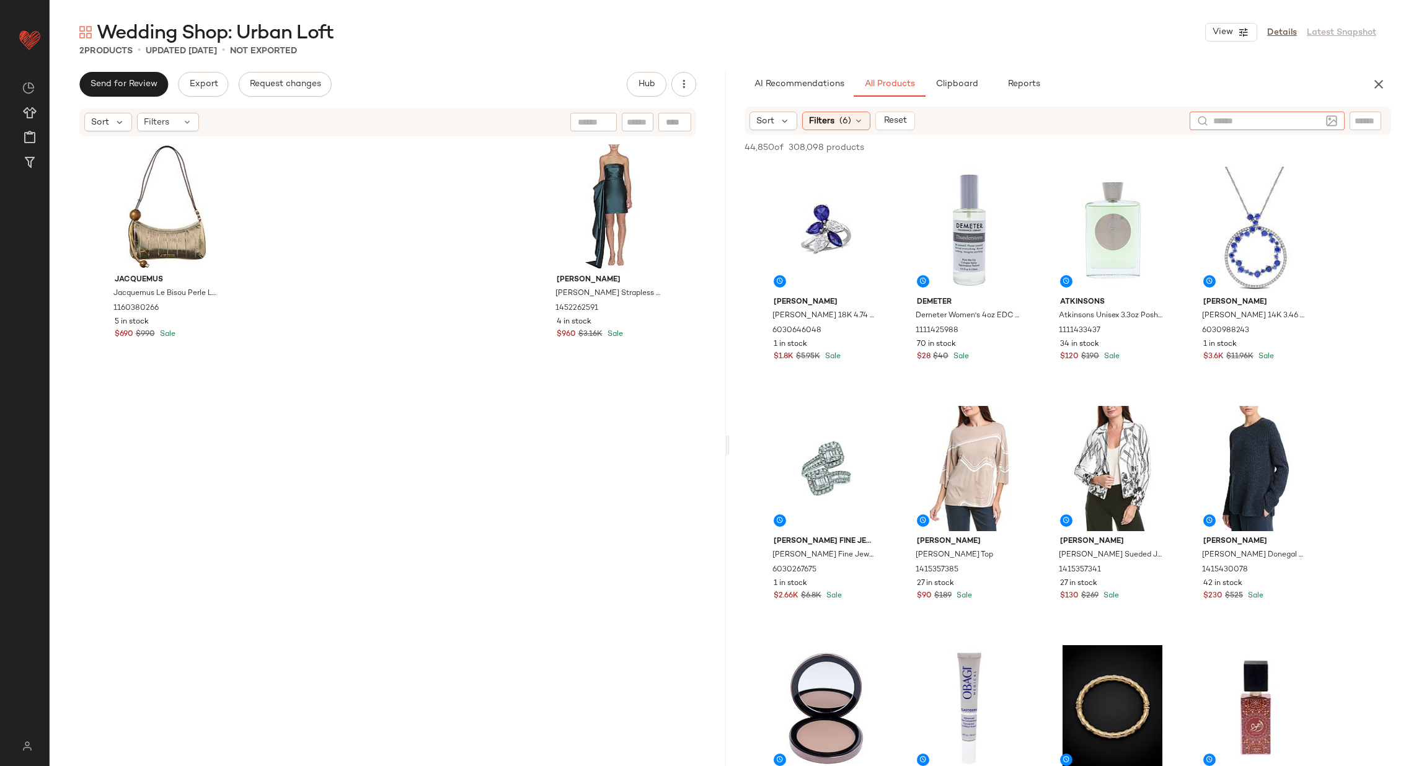
click at [1332, 120] on img at bounding box center [1331, 120] width 11 height 11
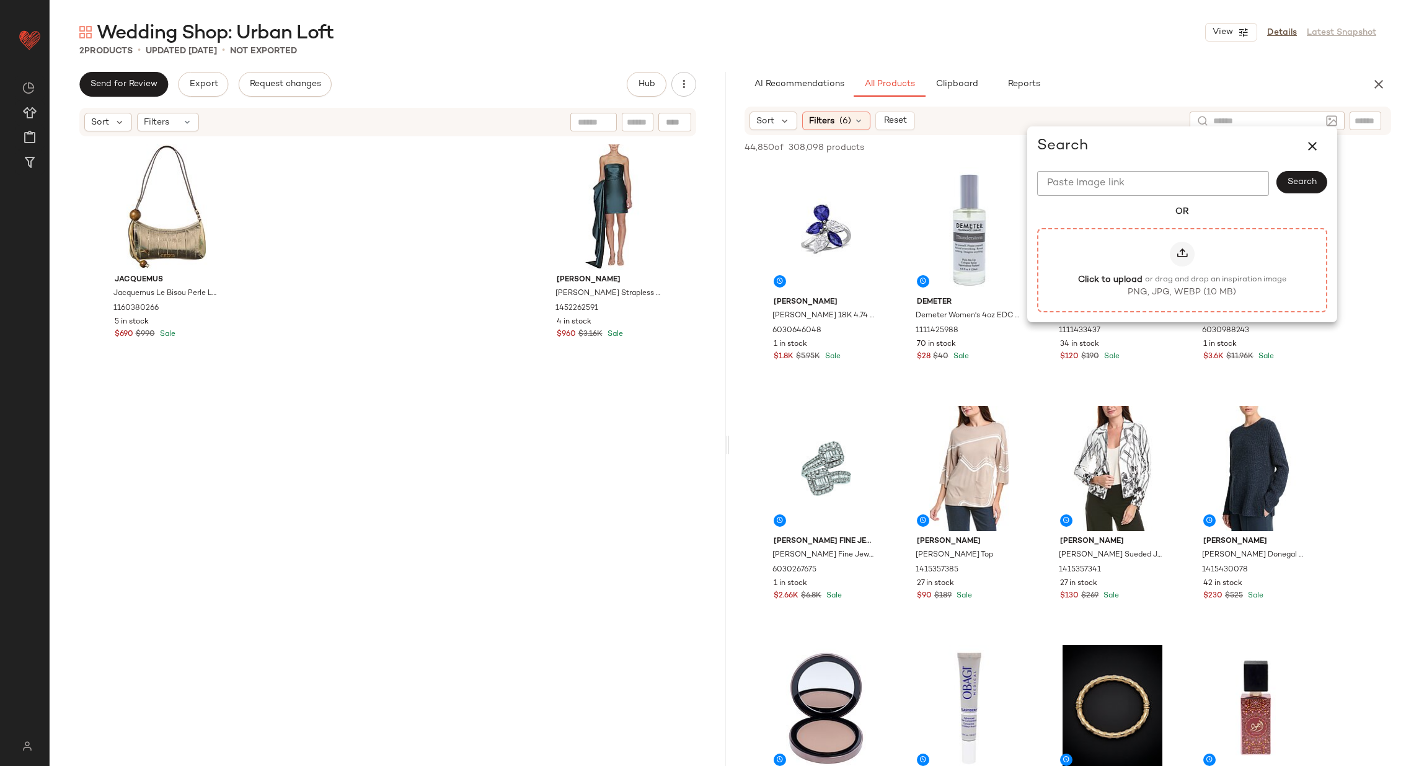
click at [1185, 244] on div at bounding box center [1182, 254] width 25 height 25
click at [1182, 270] on input "Click to upload or drag and drop an inspiration image PNG, JPG, WEBP (10 MB)" at bounding box center [1182, 270] width 1 height 1
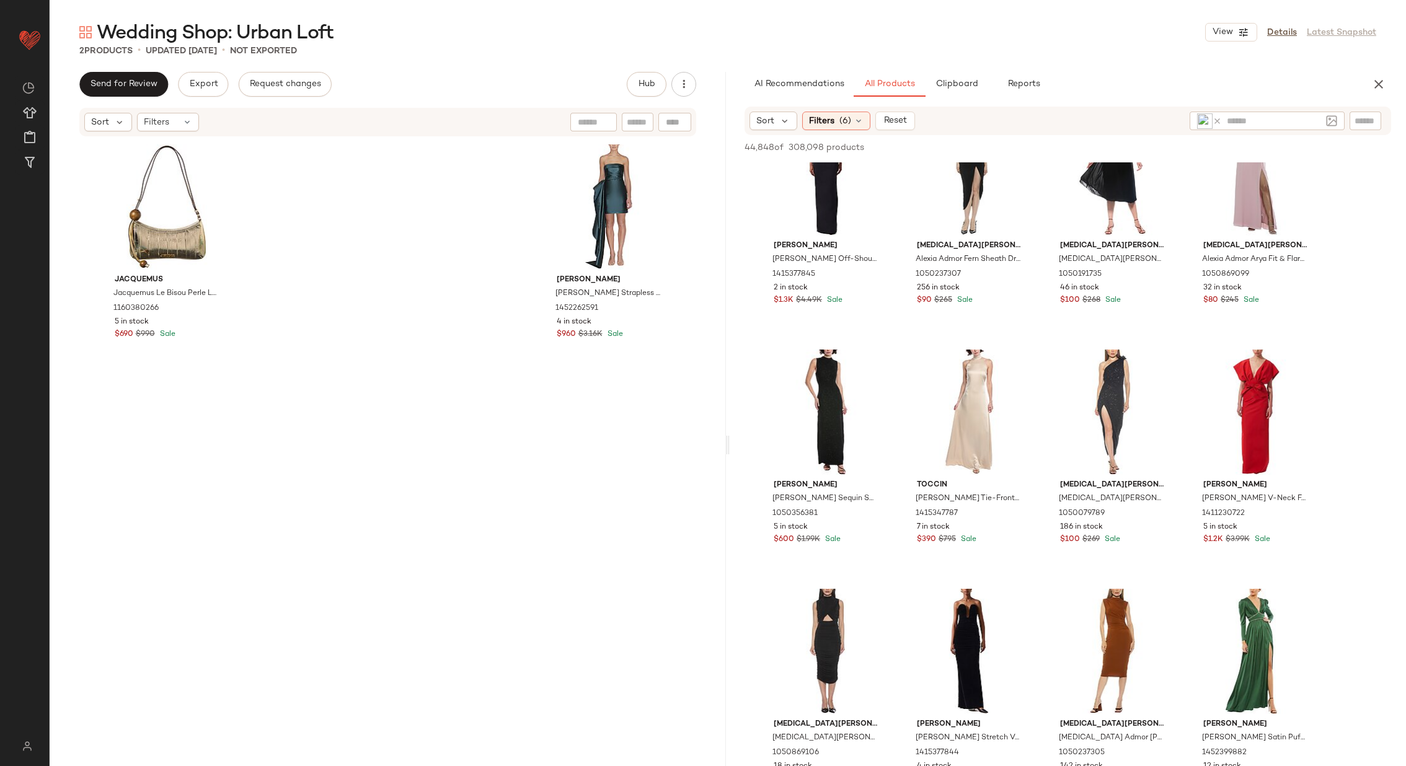
scroll to position [0, 0]
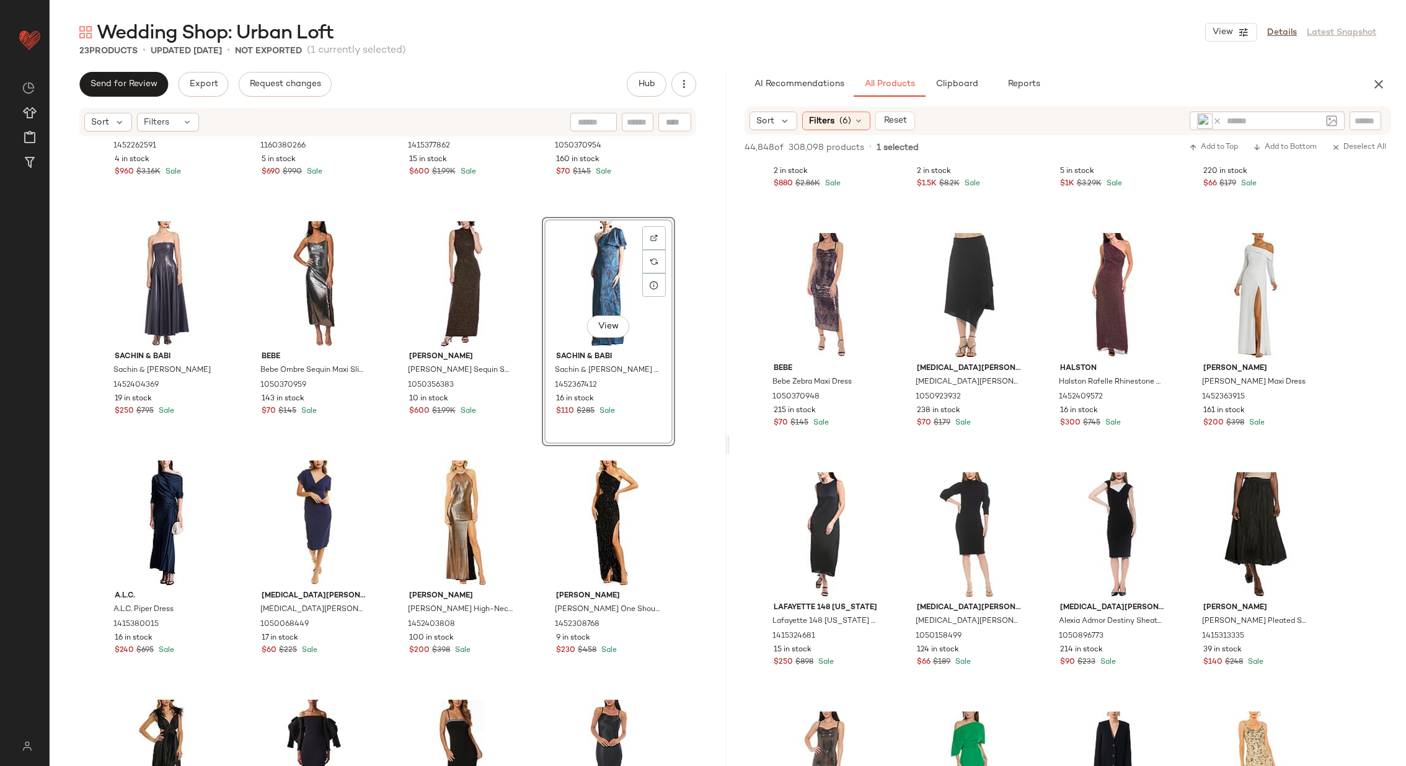
scroll to position [4956, 0]
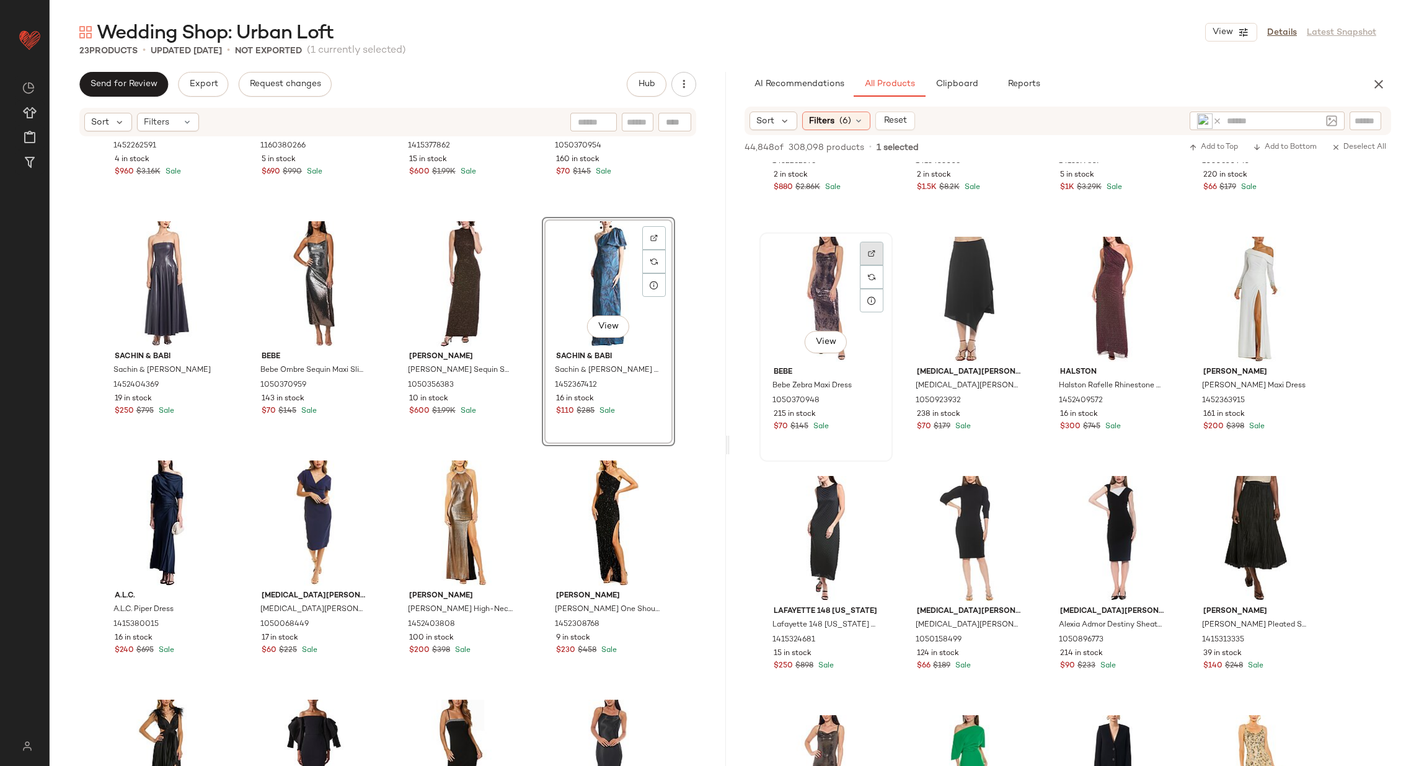
click at [872, 248] on div at bounding box center [872, 254] width 24 height 24
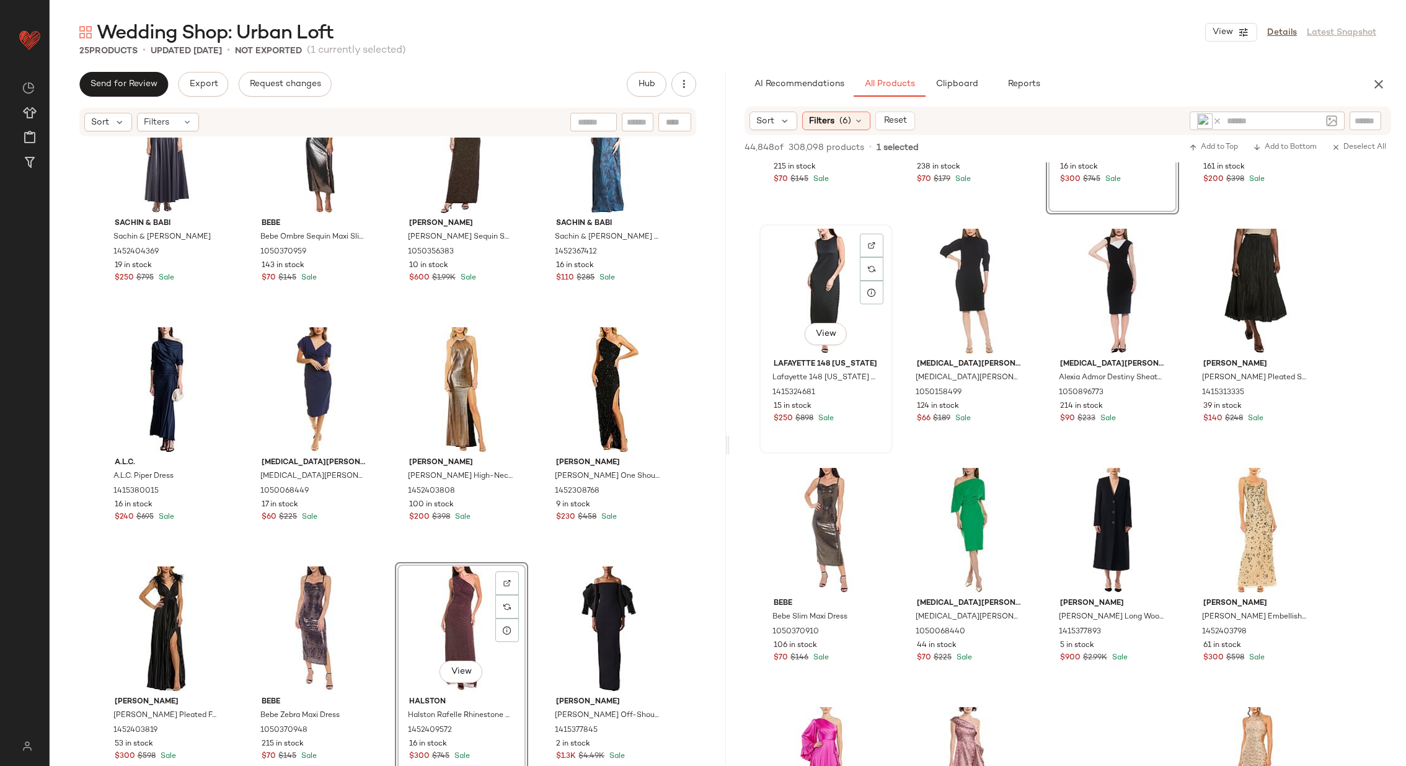
scroll to position [5246, 0]
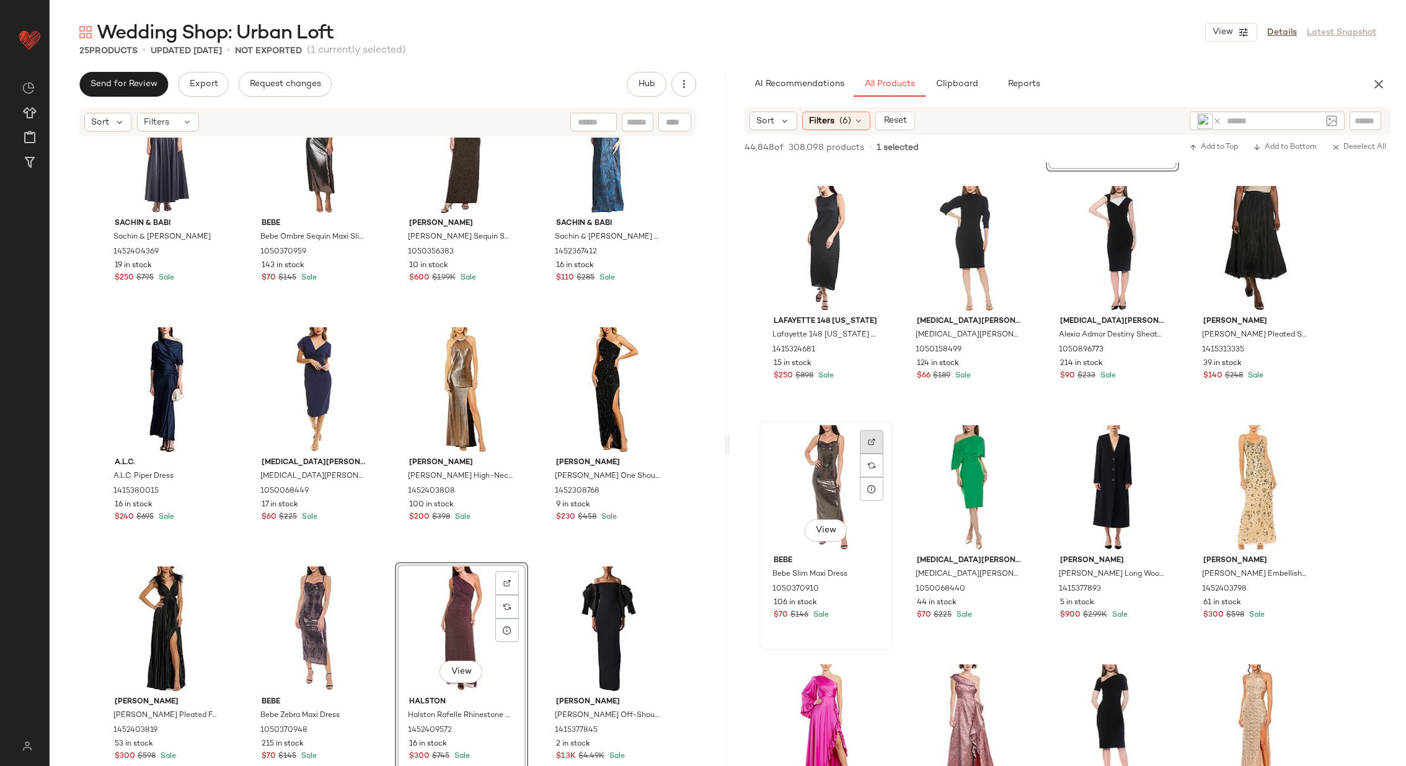
click at [874, 438] on img at bounding box center [871, 441] width 7 height 7
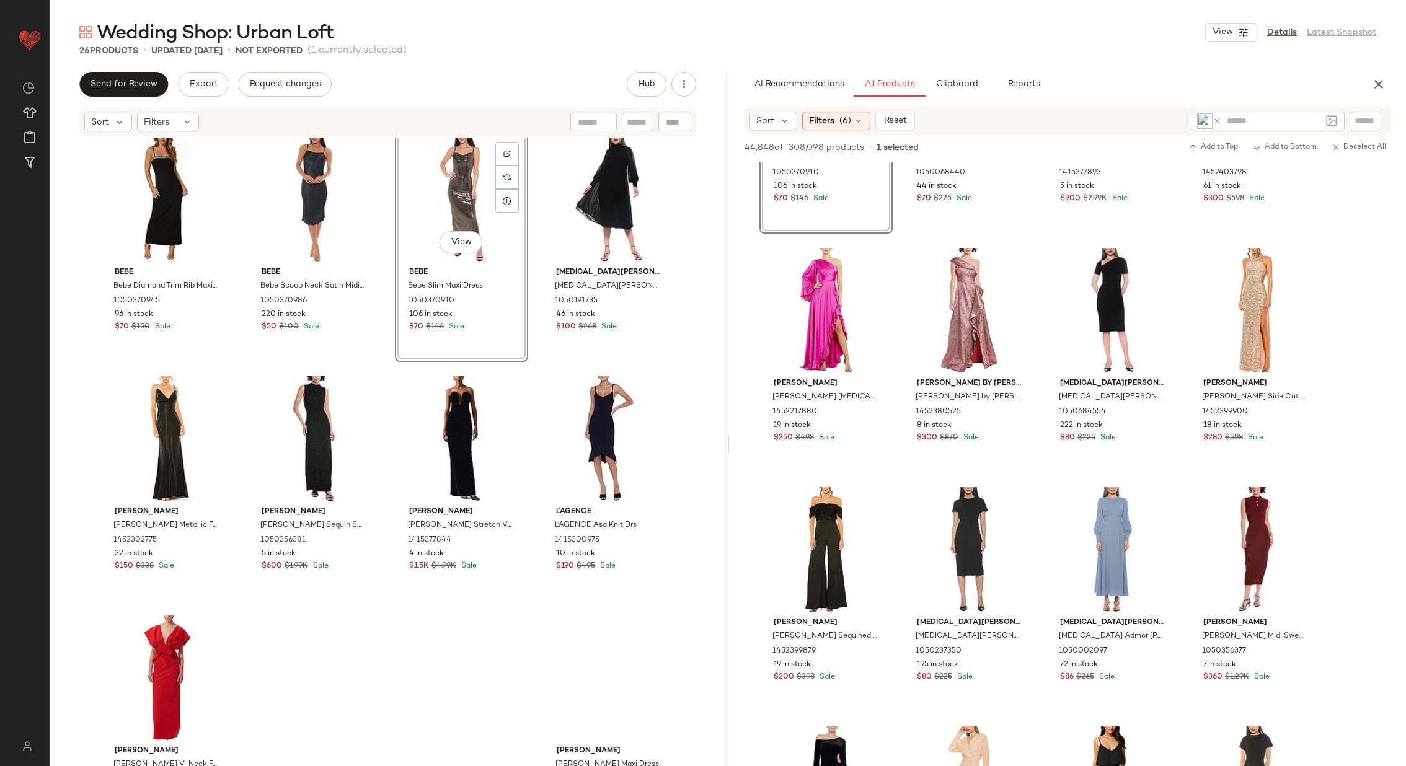
scroll to position [1012, 0]
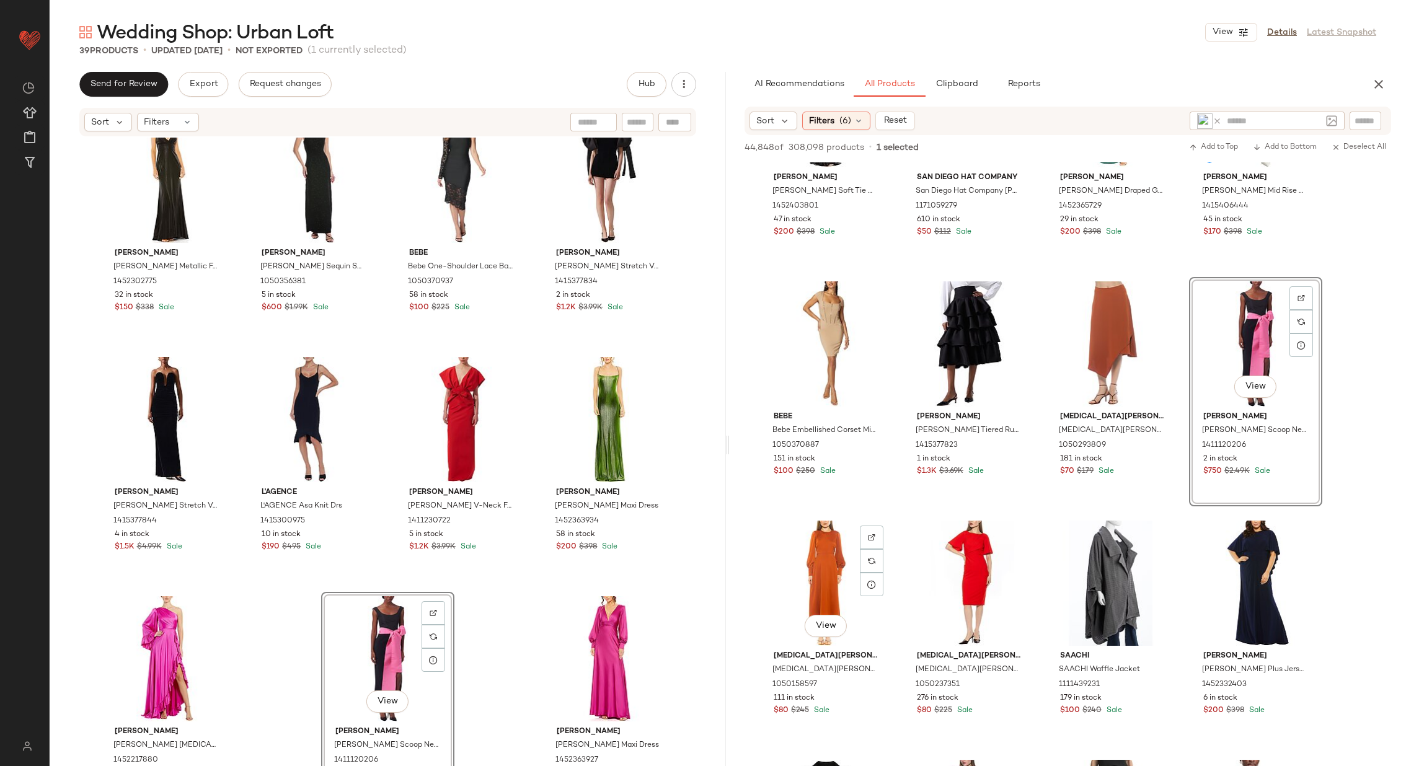
scroll to position [11287, 0]
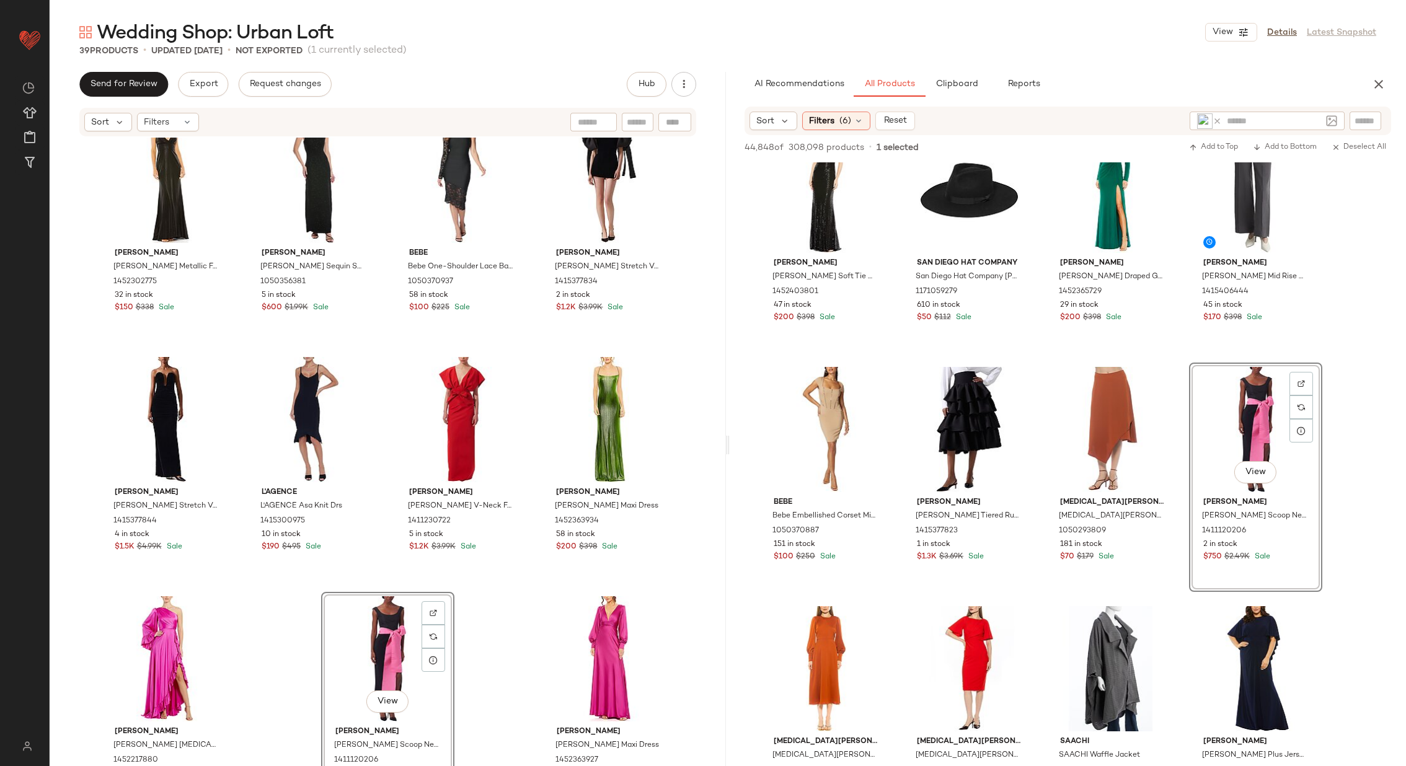
click at [1216, 118] on icon at bounding box center [1217, 121] width 9 height 9
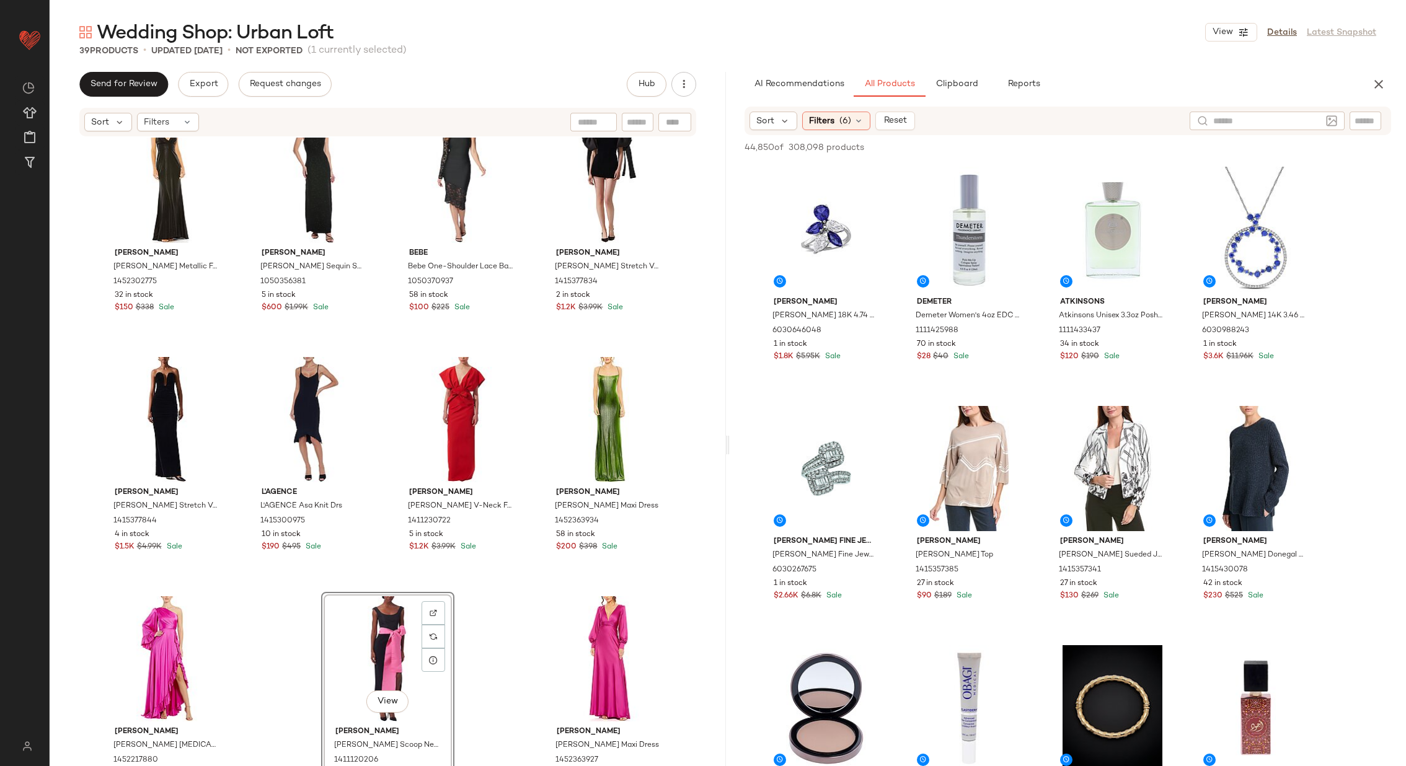
click at [1386, 121] on div at bounding box center [1288, 121] width 197 height 19
click at [1372, 121] on input "text" at bounding box center [1366, 121] width 22 height 13
click at [1246, 126] on input "text" at bounding box center [1238, 121] width 32 height 13
paste input "**********"
type input "**********"
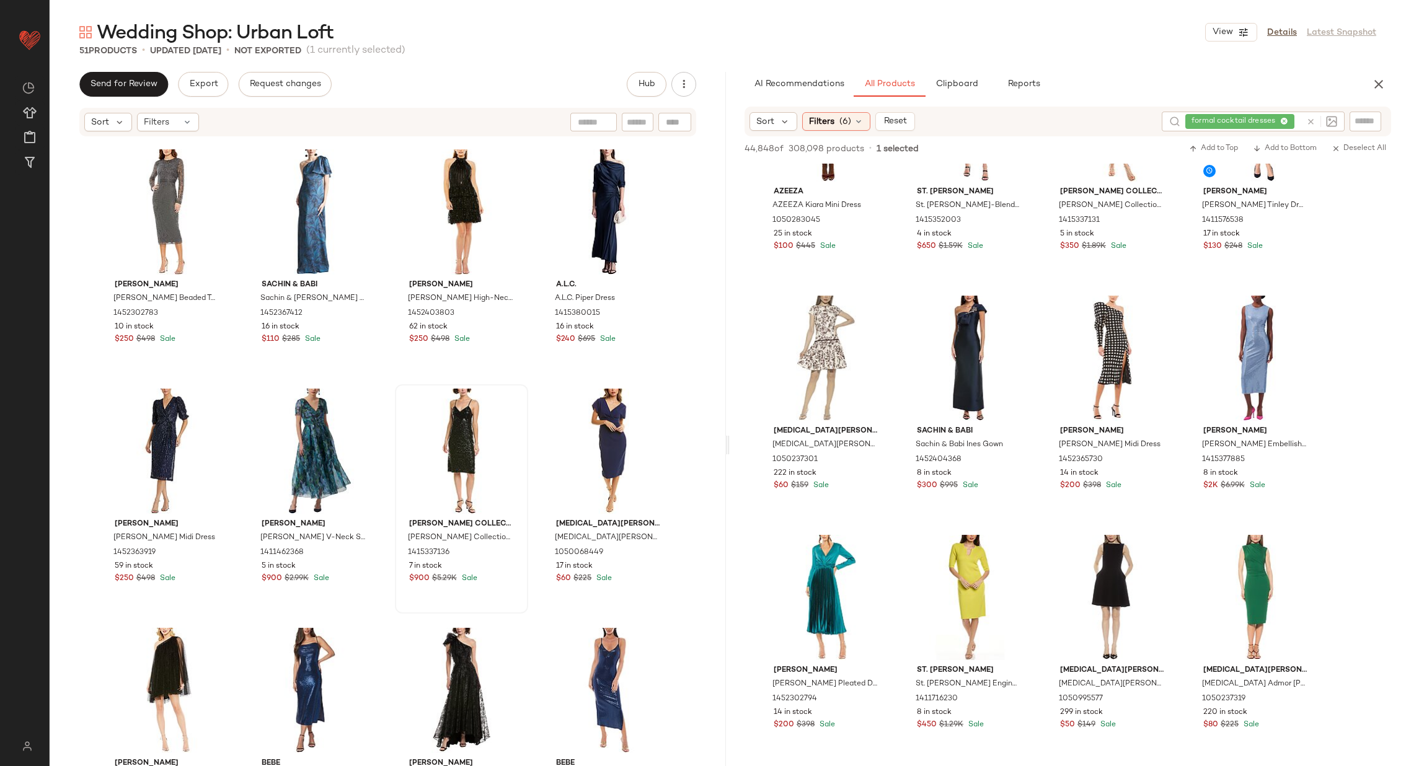
scroll to position [0, 0]
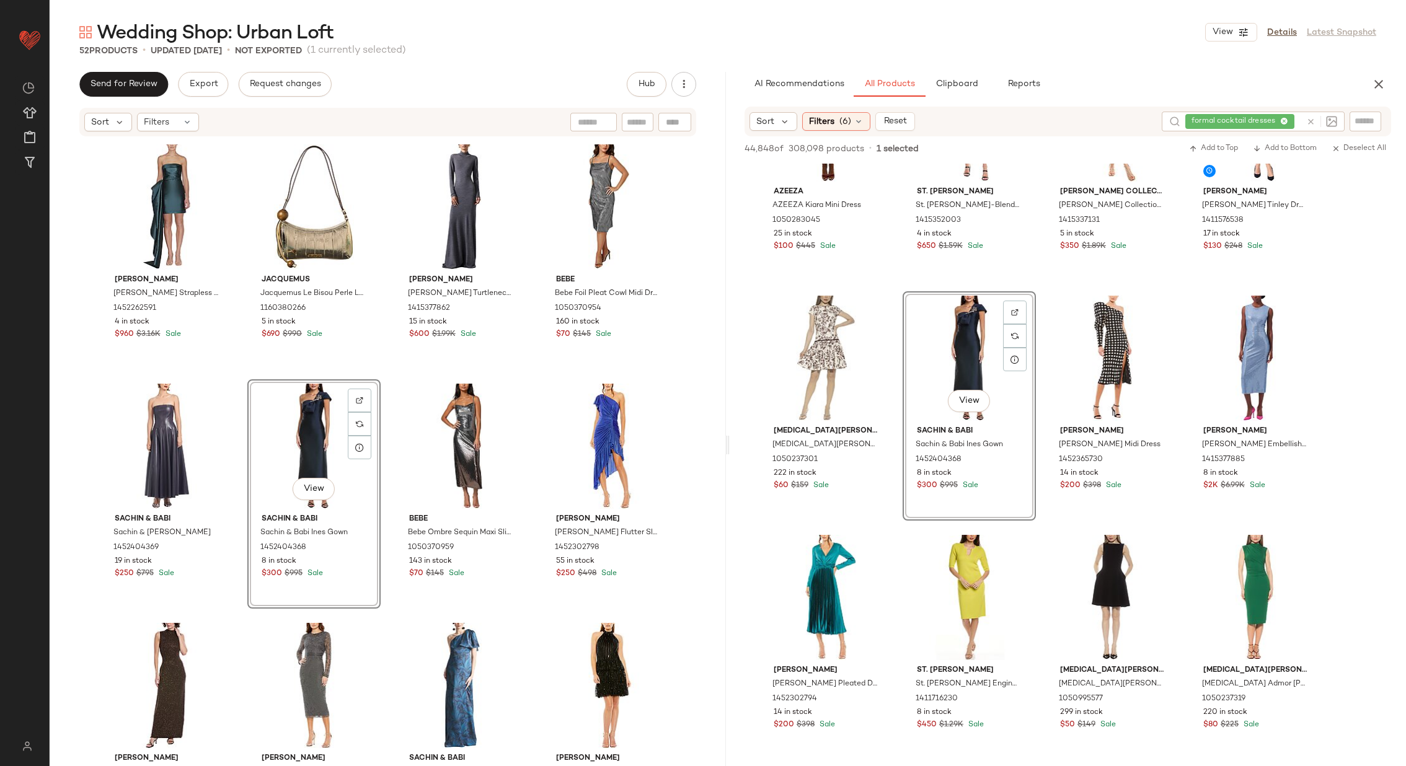
drag, startPoint x: 965, startPoint y: 358, endPoint x: 326, endPoint y: 2, distance: 731.6
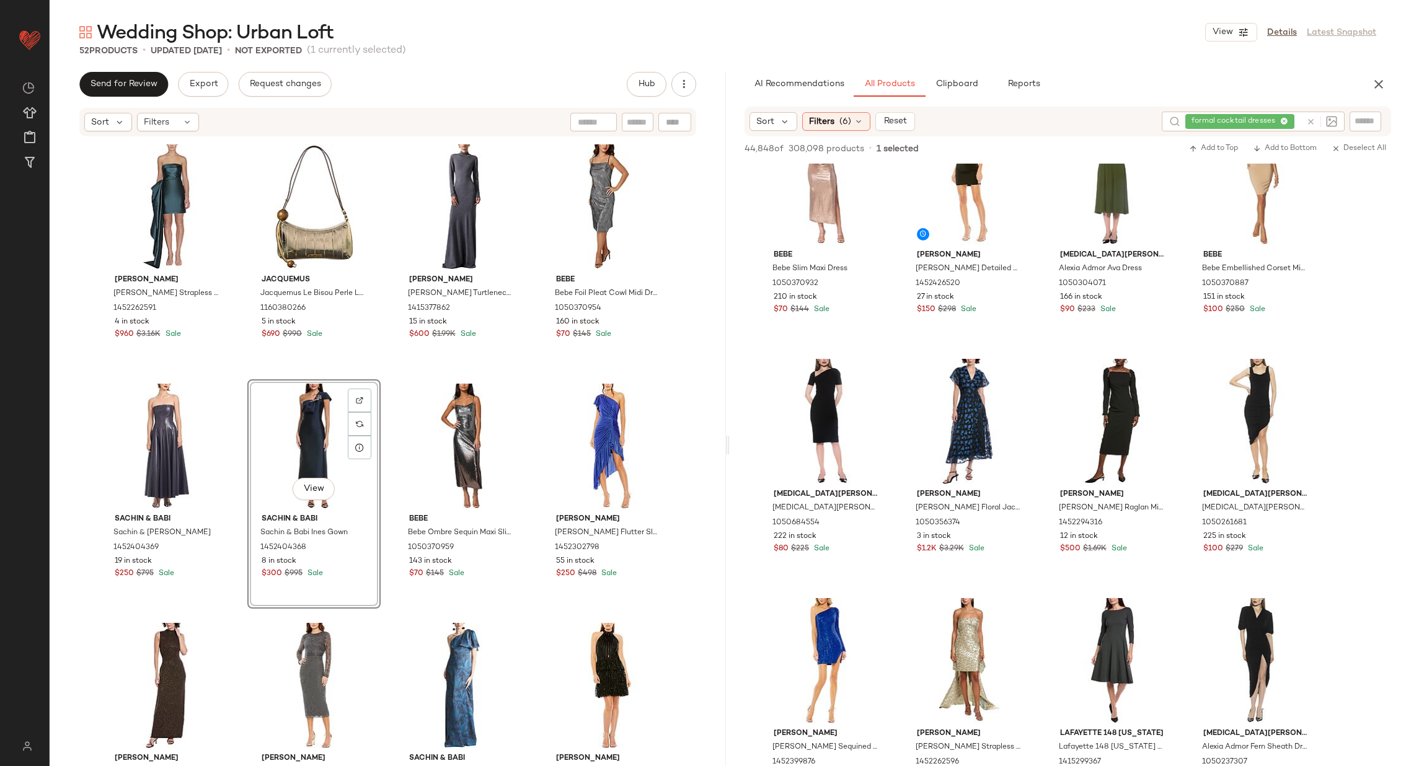
scroll to position [6511, 0]
click at [1159, 370] on div at bounding box center [1158, 375] width 24 height 24
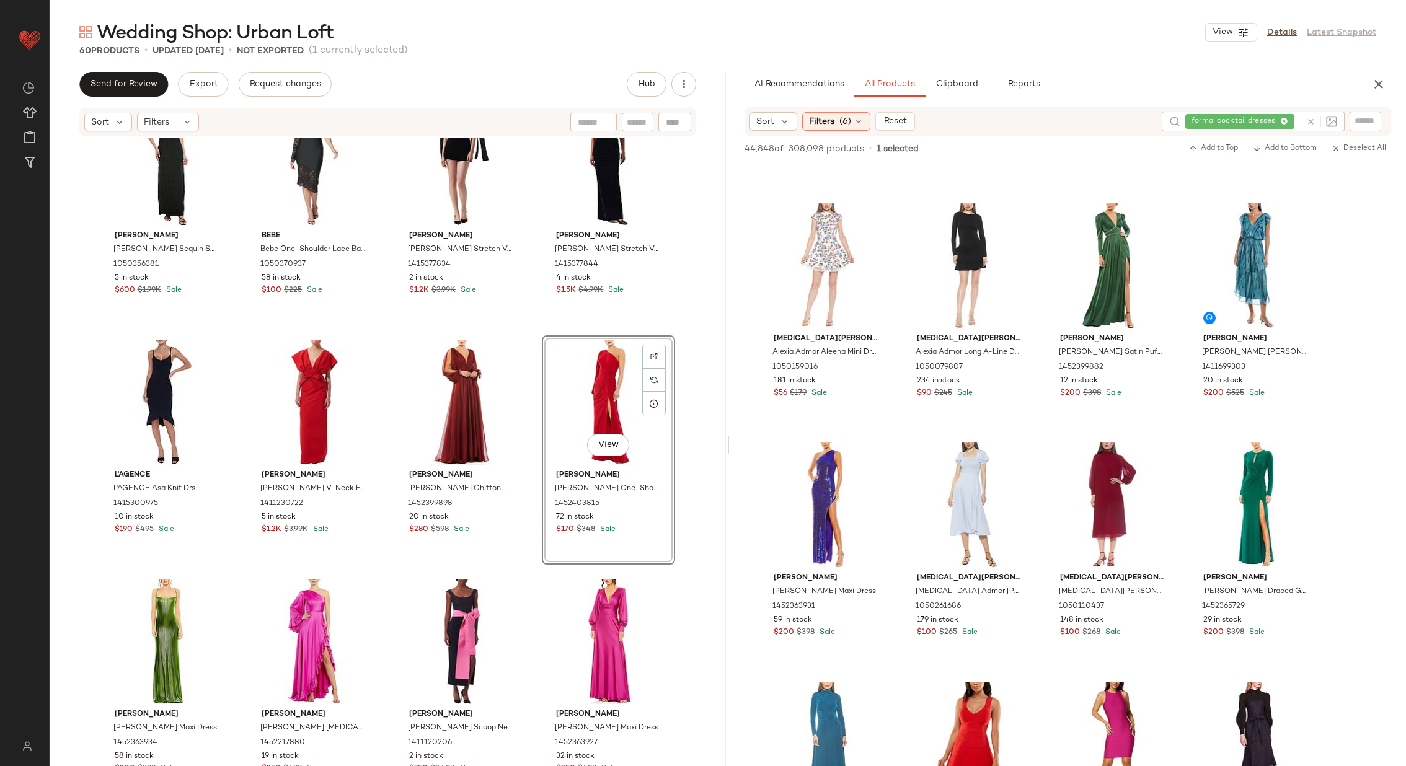
scroll to position [12886, 0]
click at [1303, 213] on div at bounding box center [1302, 222] width 24 height 24
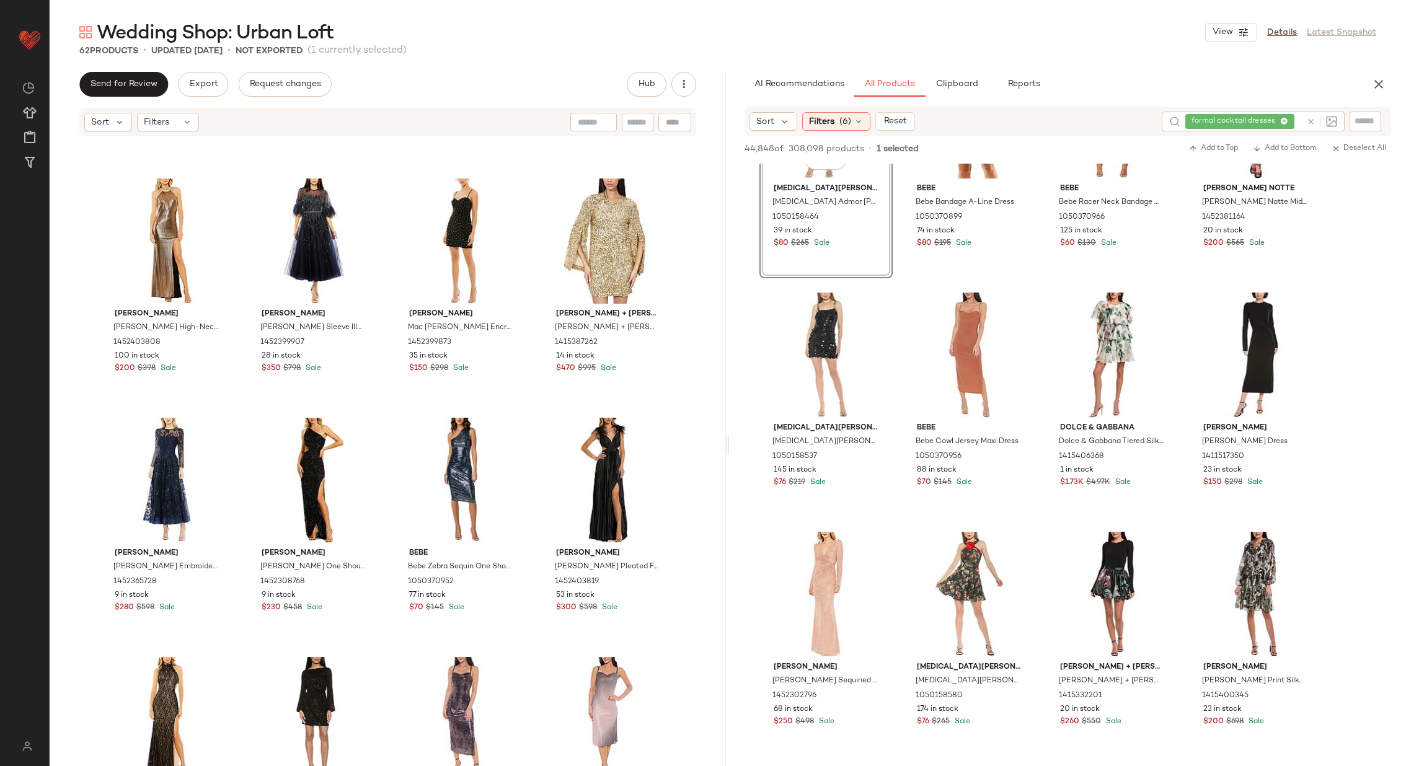
scroll to position [1644, 0]
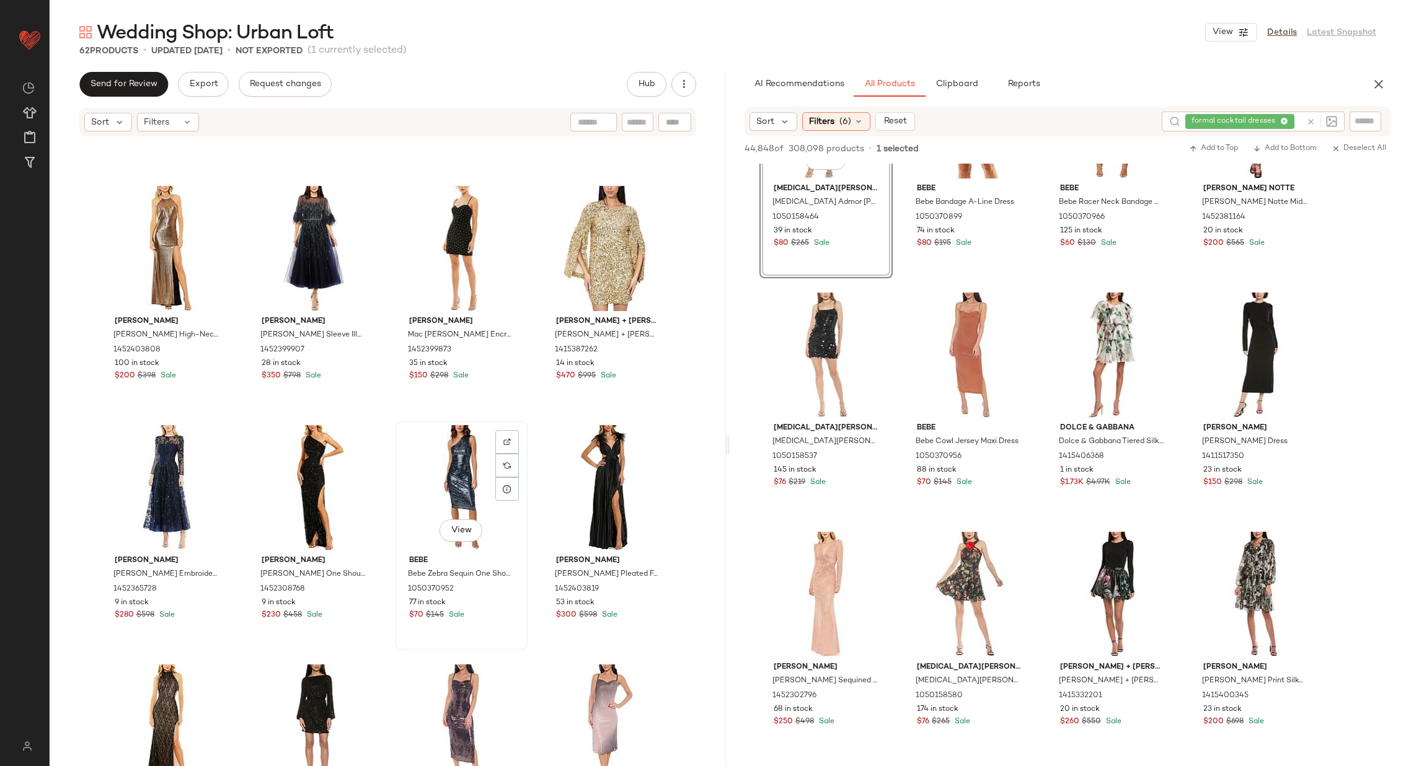
click at [458, 471] on div "View" at bounding box center [461, 487] width 125 height 125
click at [149, 489] on div "View" at bounding box center [167, 487] width 125 height 125
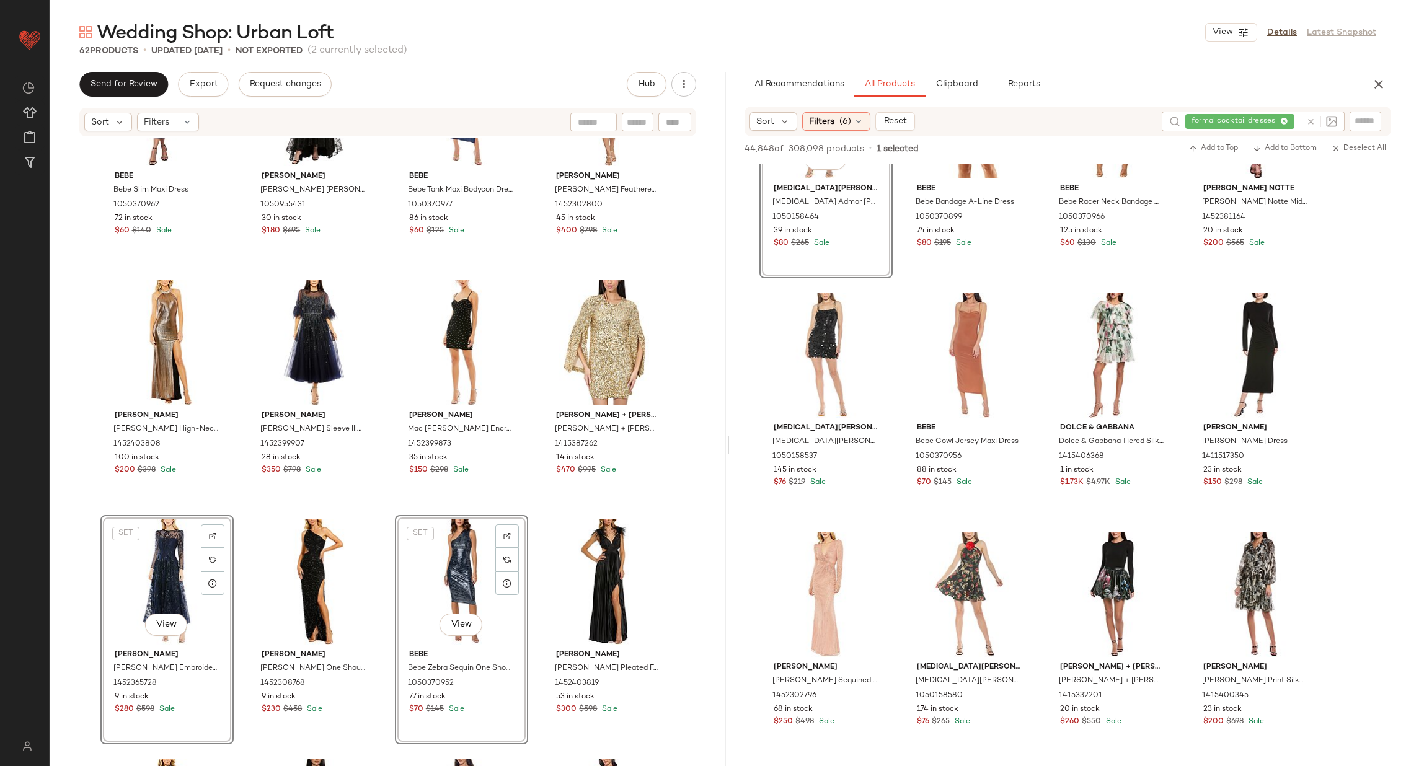
scroll to position [1545, 0]
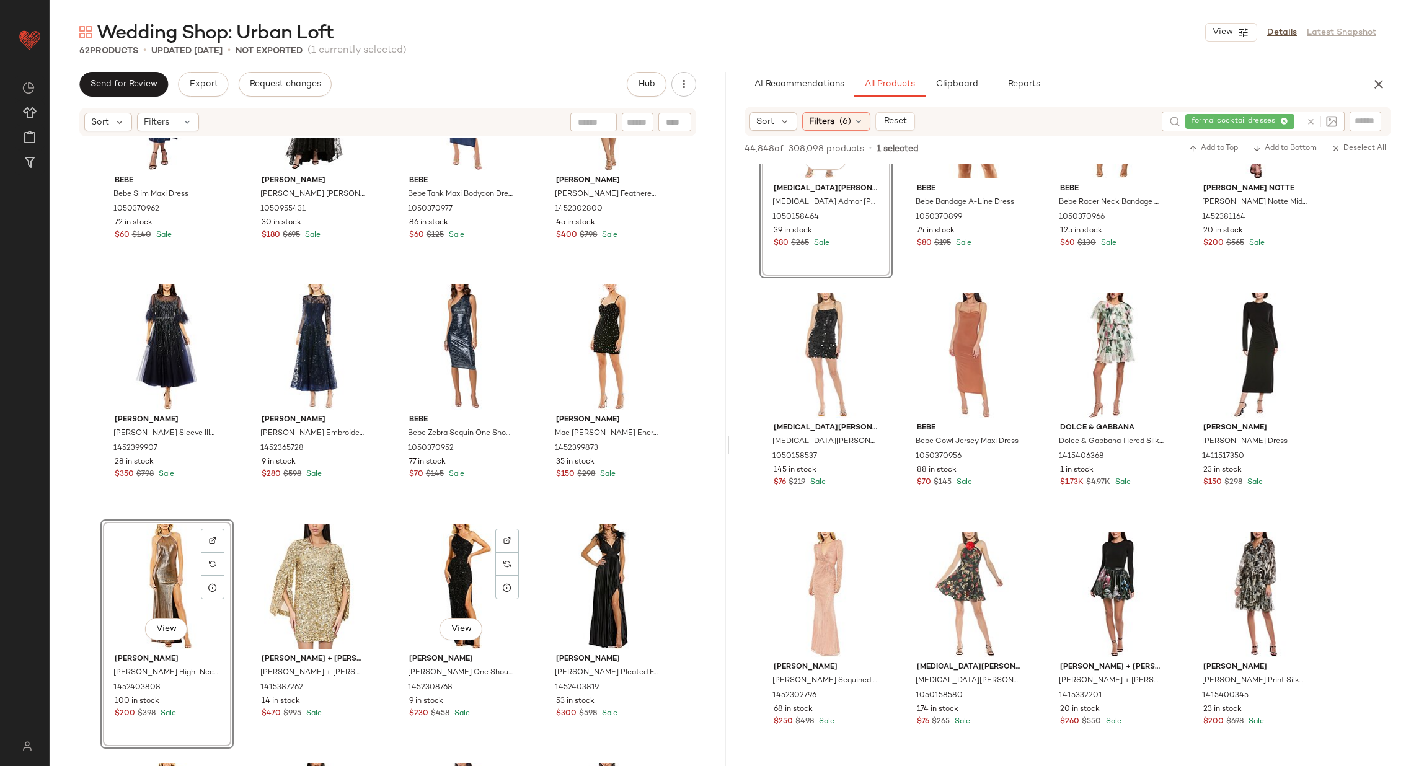
click at [385, 516] on div "Bebe Bebe Slim Maxi Dress 1050370962 72 in stock $60 $140 Sale [PERSON_NAME] [P…" at bounding box center [388, 471] width 676 height 666
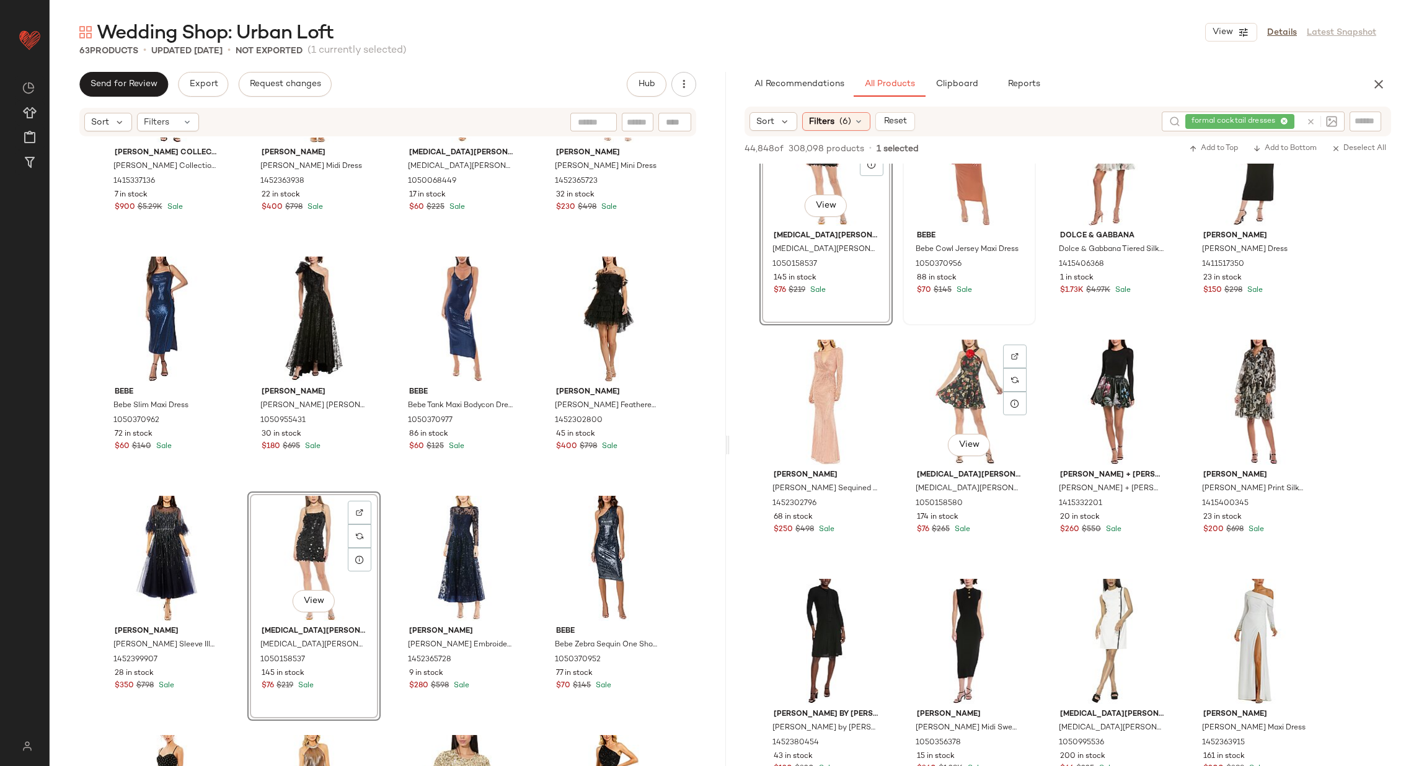
scroll to position [13712, 0]
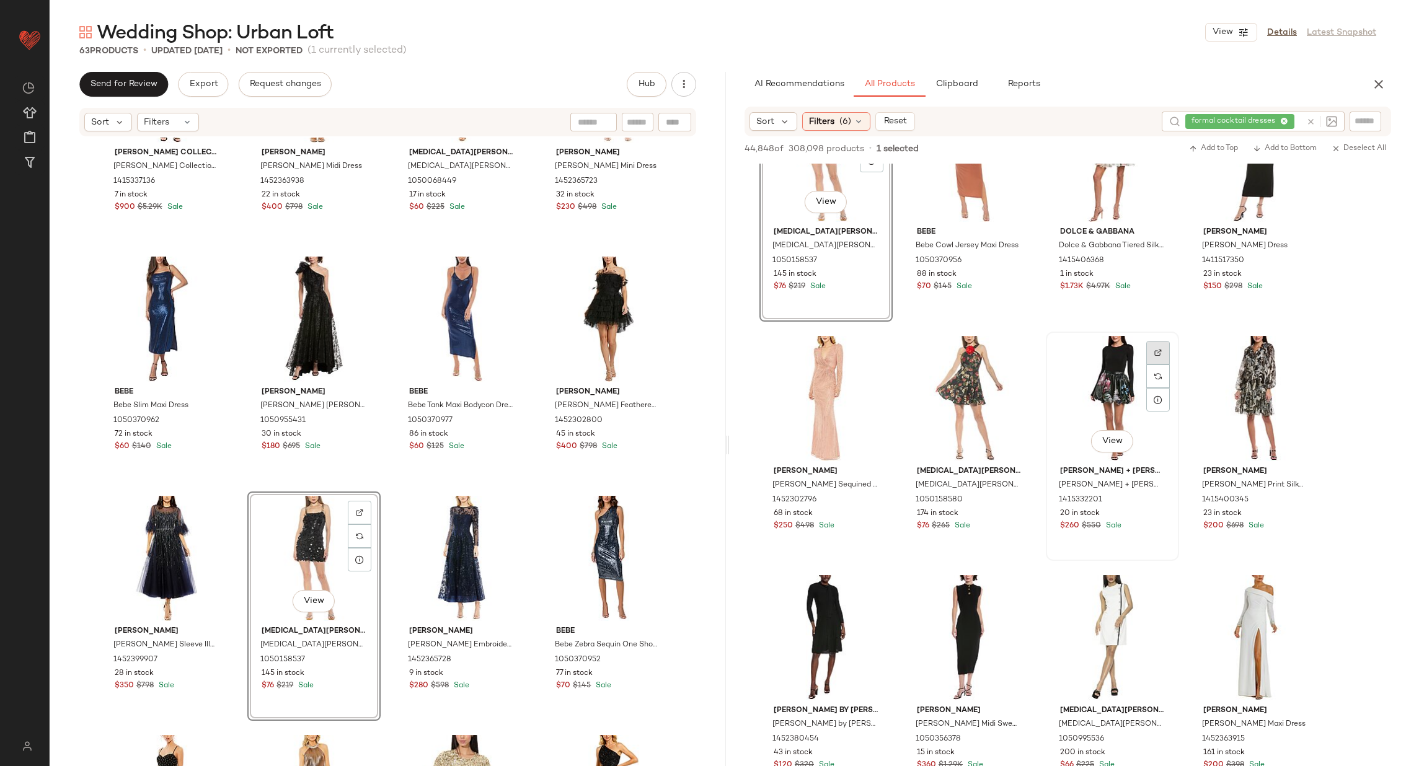
click at [1159, 352] on img at bounding box center [1157, 352] width 7 height 7
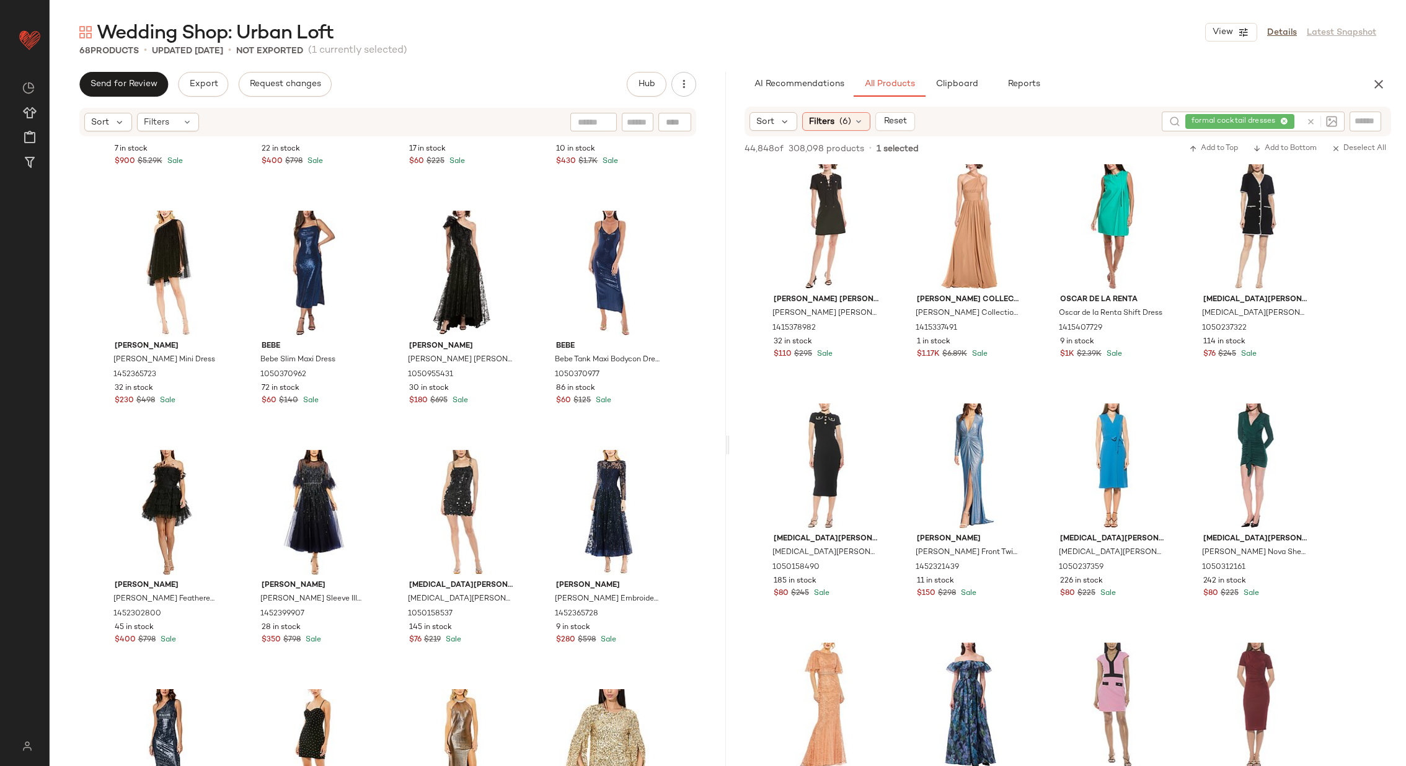
scroll to position [1381, 0]
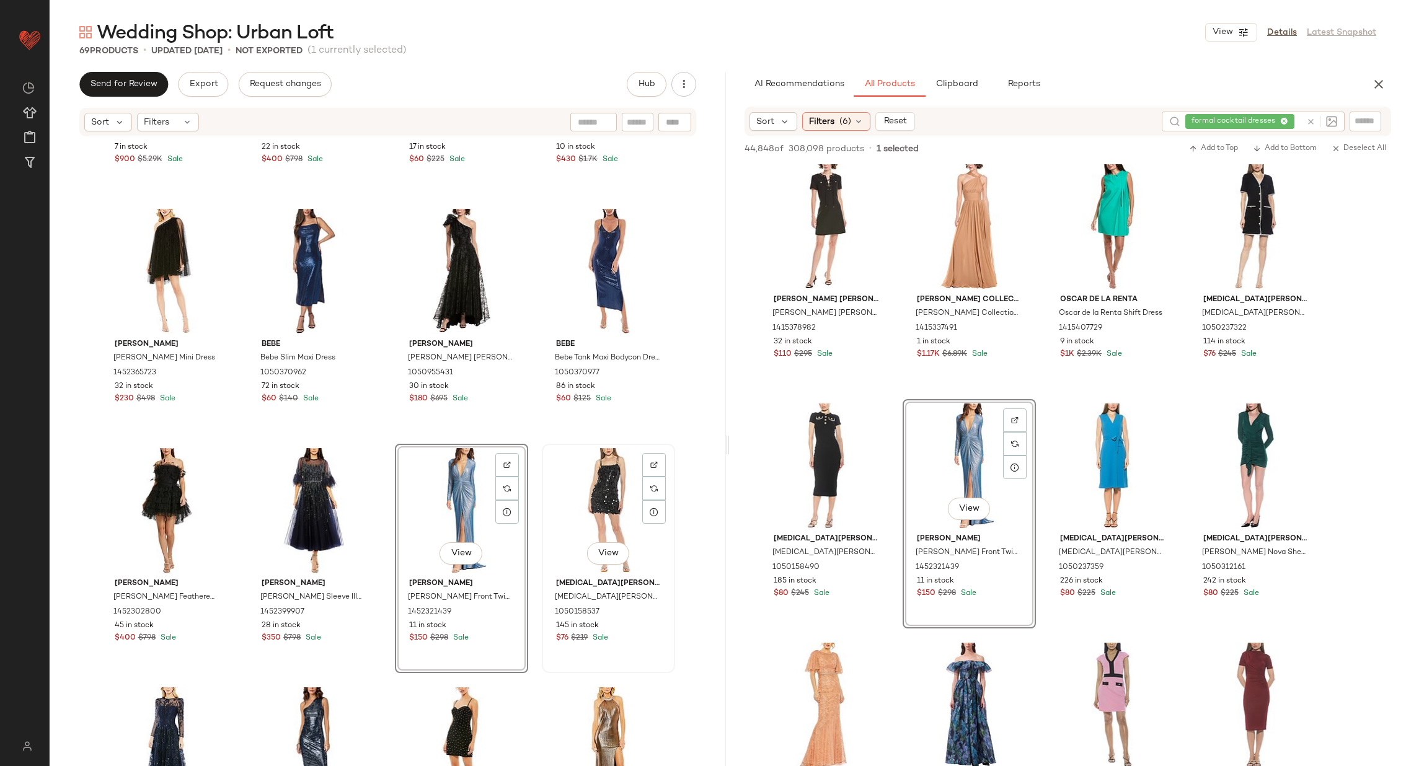
click at [542, 509] on div "View [MEDICAL_DATA][PERSON_NAME] [MEDICAL_DATA][PERSON_NAME] [PERSON_NAME] Dres…" at bounding box center [608, 558] width 133 height 229
